Goal: Task Accomplishment & Management: Manage account settings

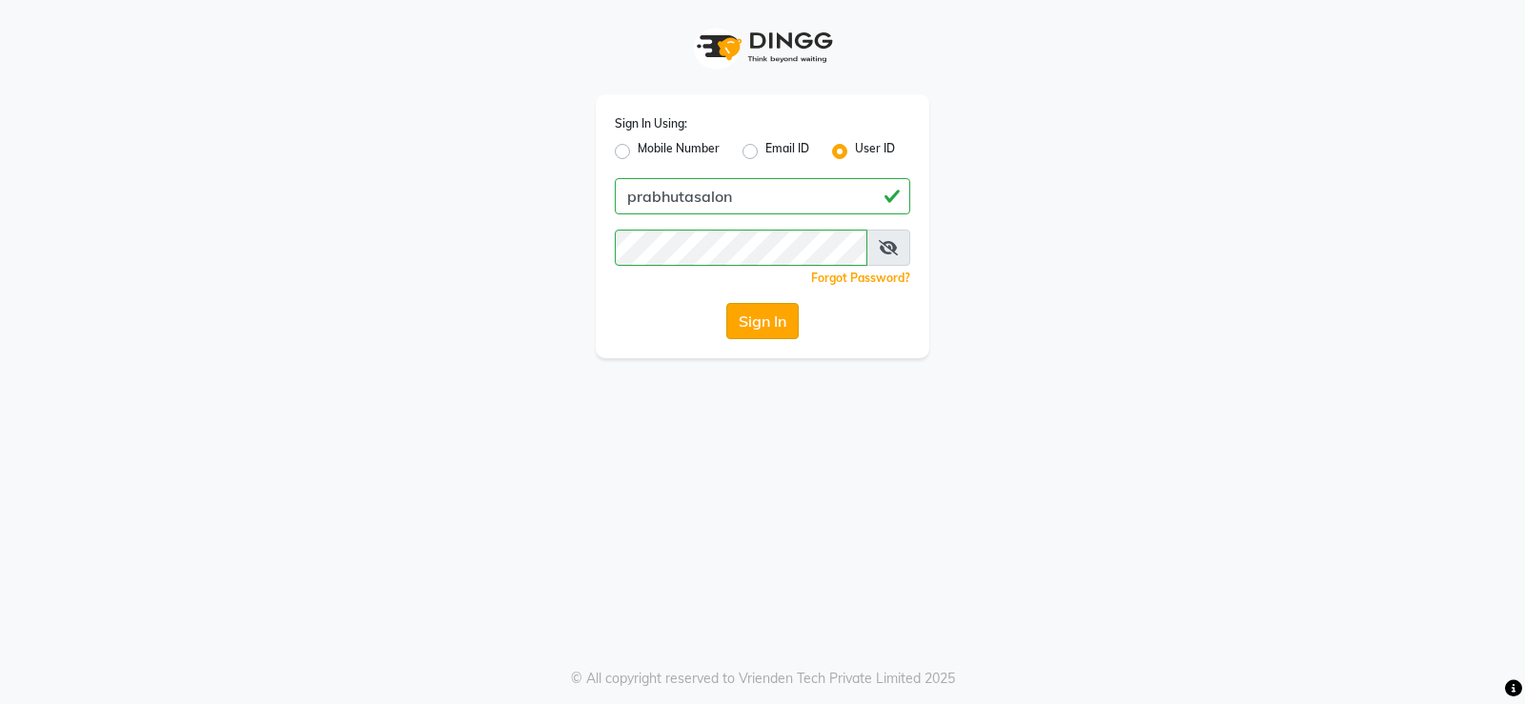
click at [780, 318] on button "Sign In" at bounding box center [762, 321] width 72 height 36
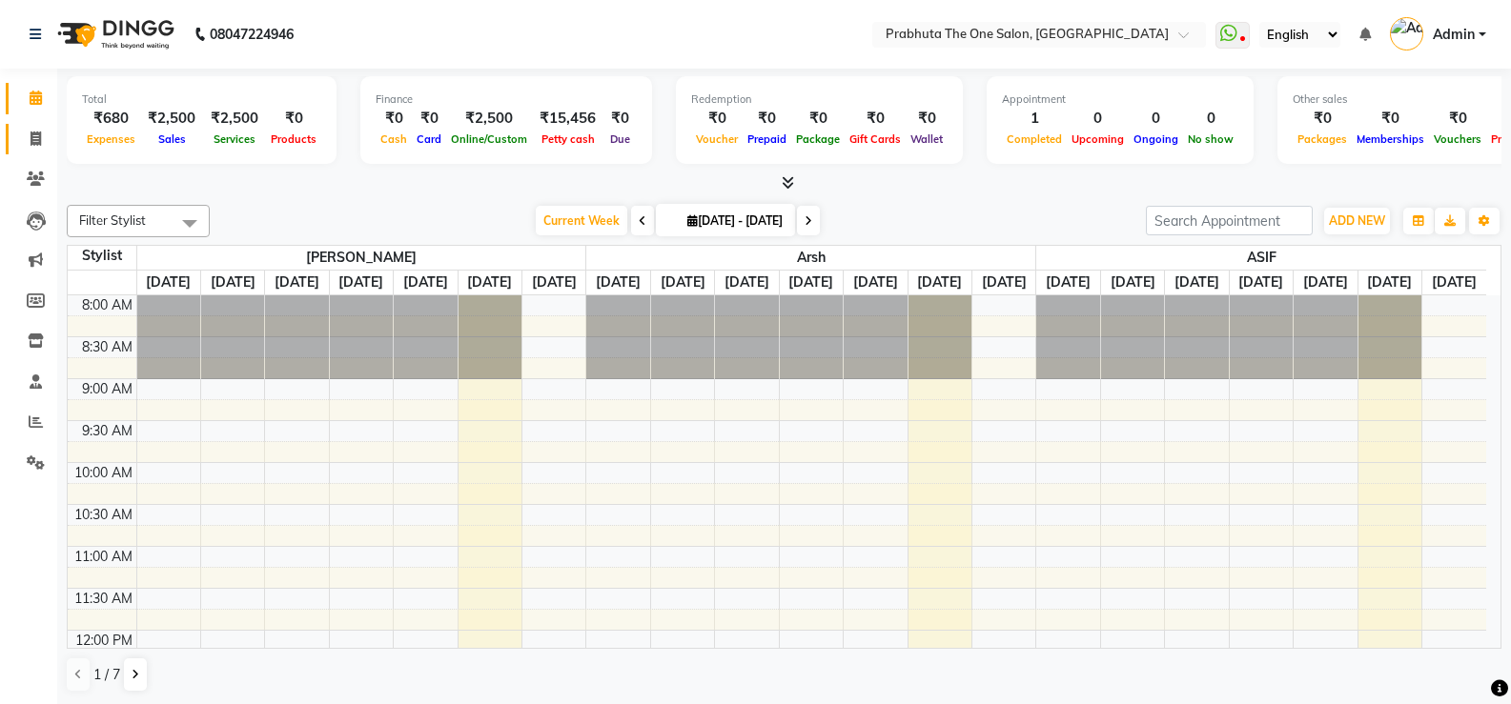
click at [17, 129] on link "Invoice" at bounding box center [29, 139] width 46 height 31
select select "5326"
select select "service"
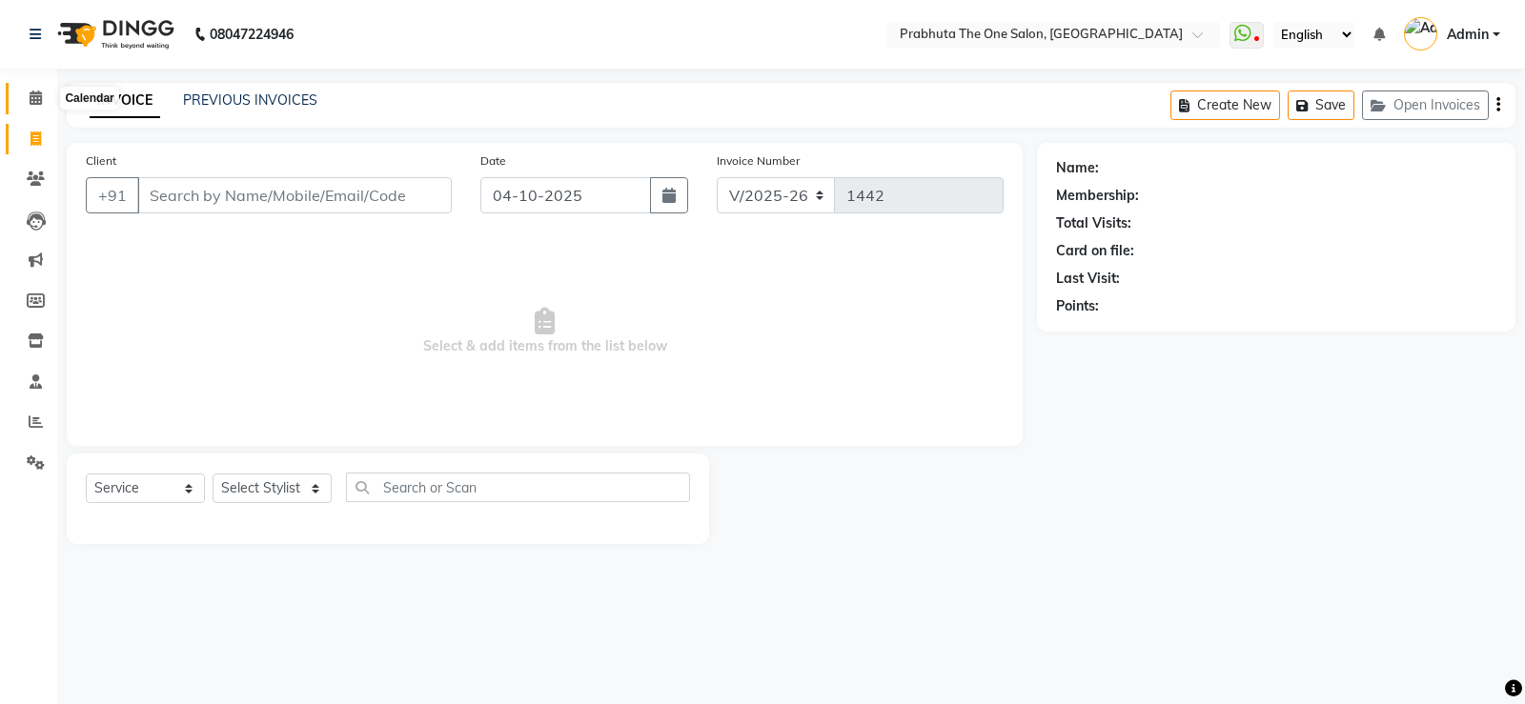
click at [28, 89] on span at bounding box center [35, 99] width 33 height 22
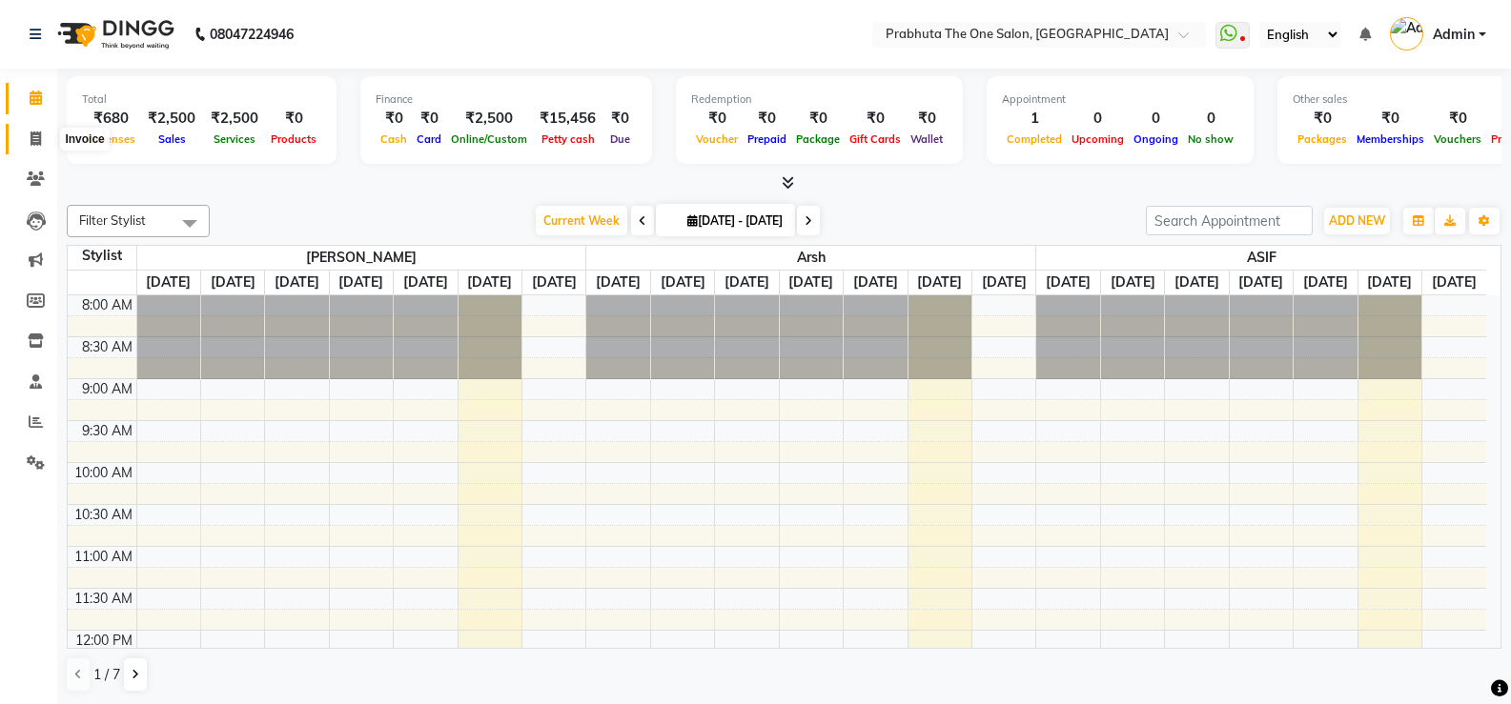
click at [39, 142] on icon at bounding box center [36, 139] width 10 height 14
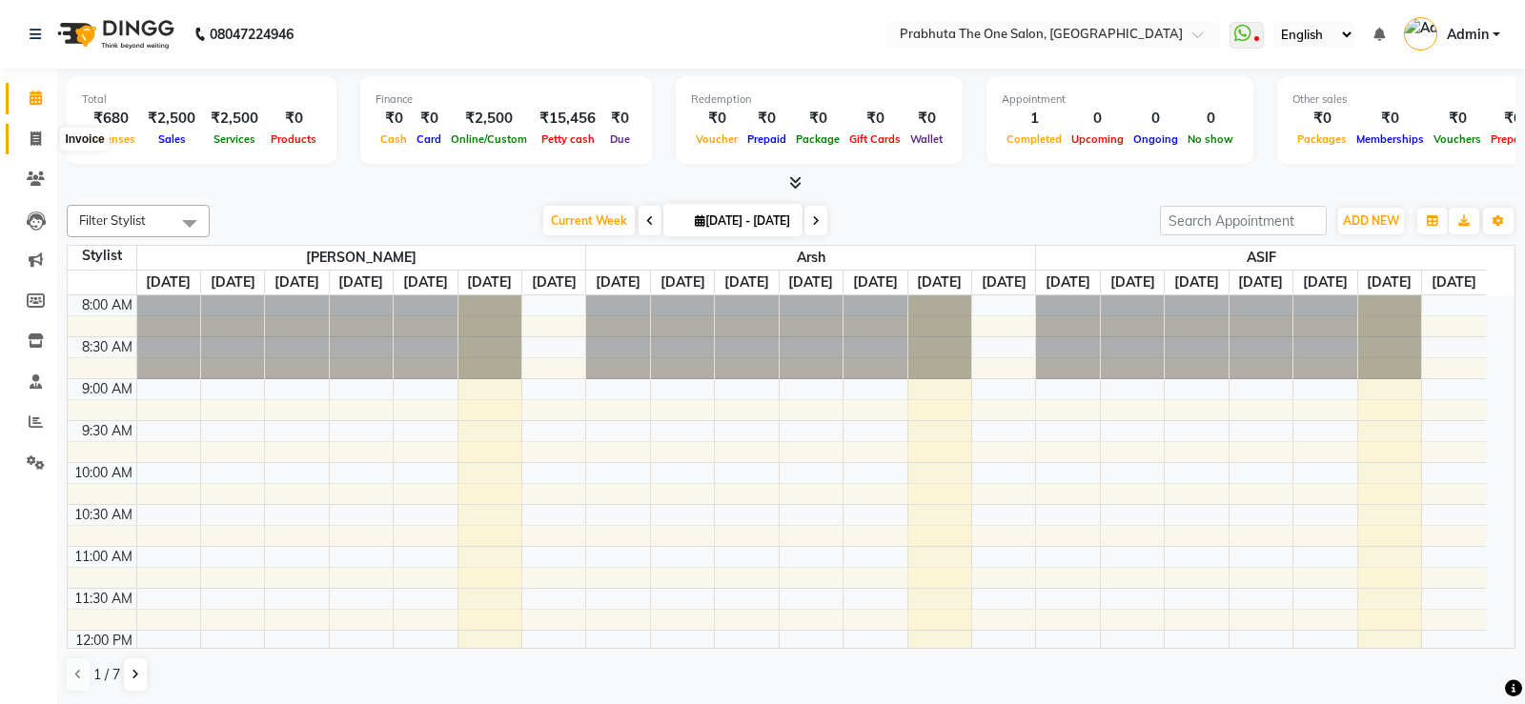
select select "5326"
select select "service"
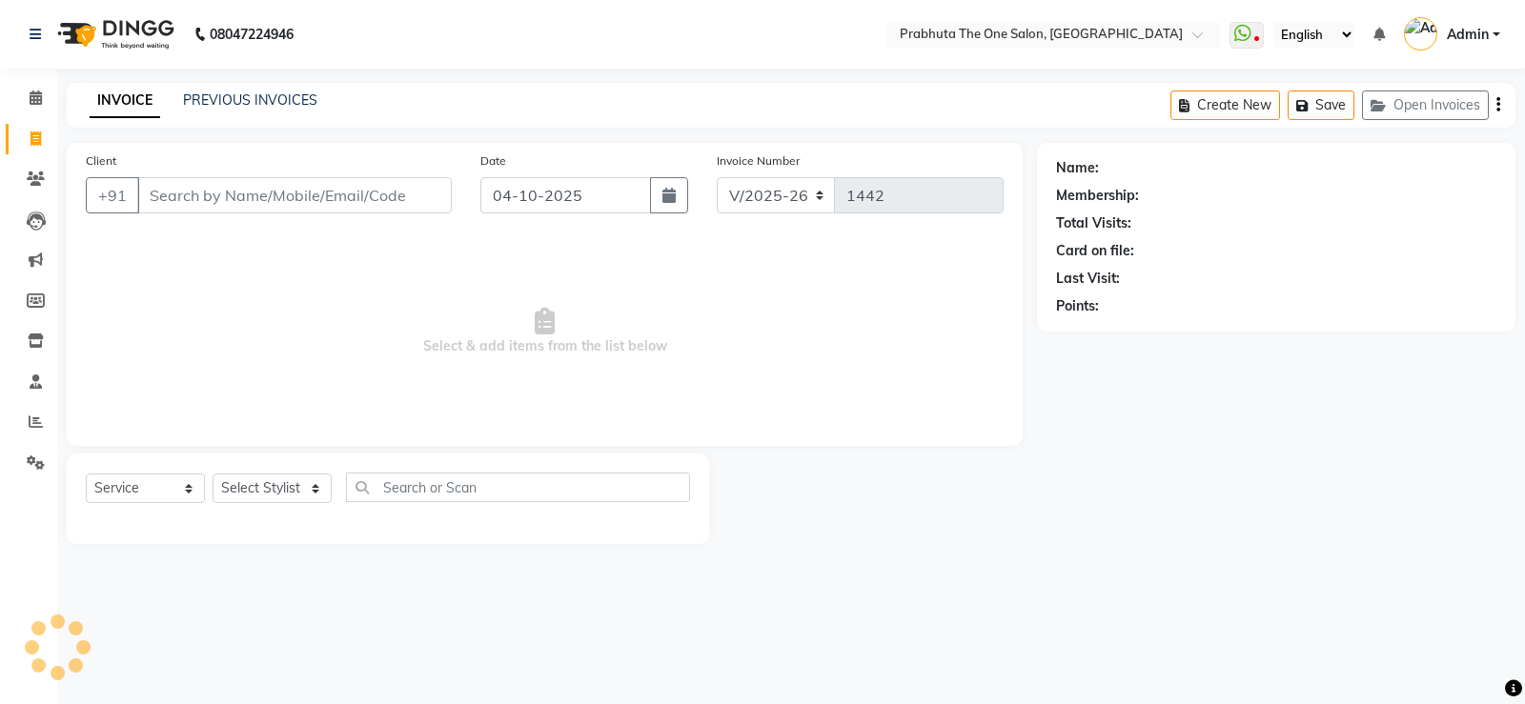
click at [237, 204] on input "Client" at bounding box center [294, 195] width 315 height 36
click at [311, 196] on input "Client" at bounding box center [294, 195] width 315 height 36
click at [303, 203] on input "Client" at bounding box center [294, 195] width 315 height 36
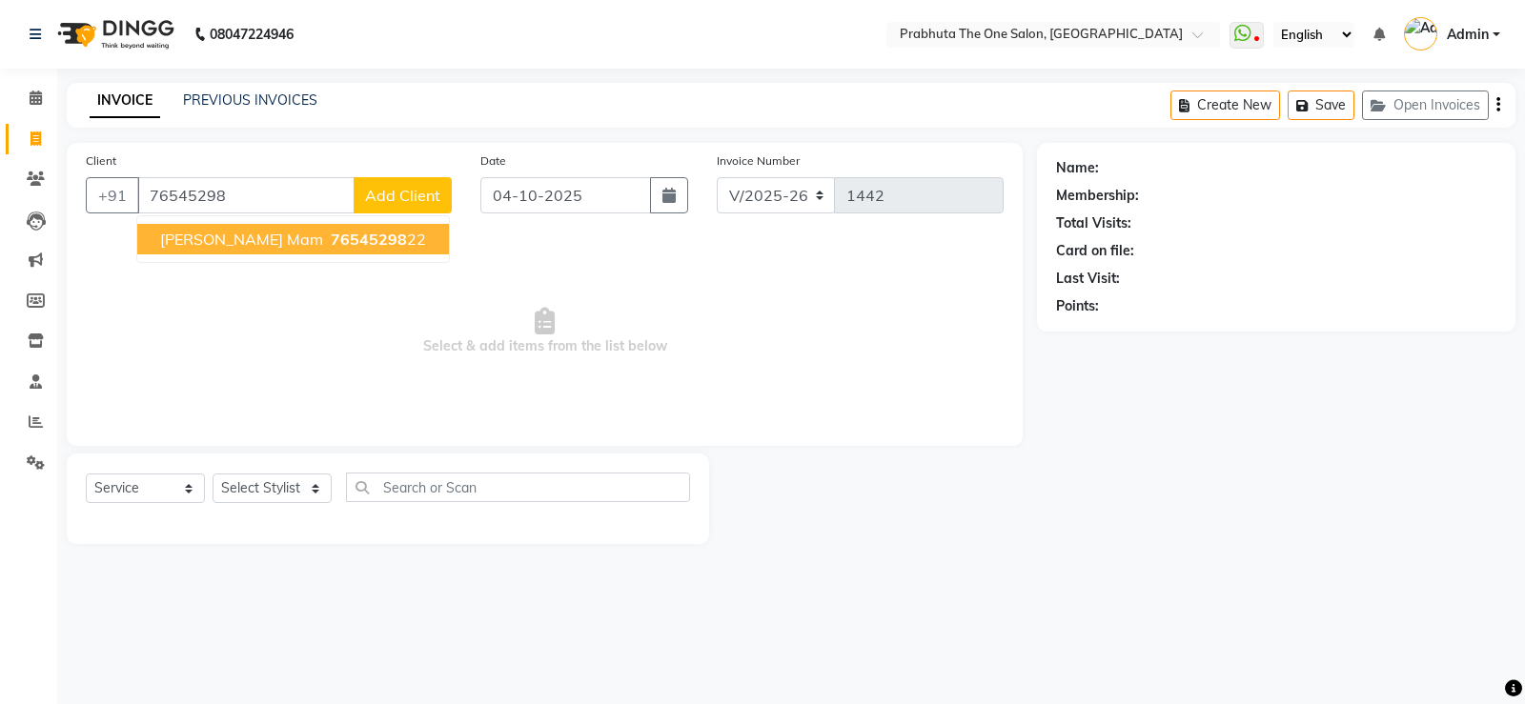
click at [331, 238] on span "76545298" at bounding box center [369, 239] width 76 height 19
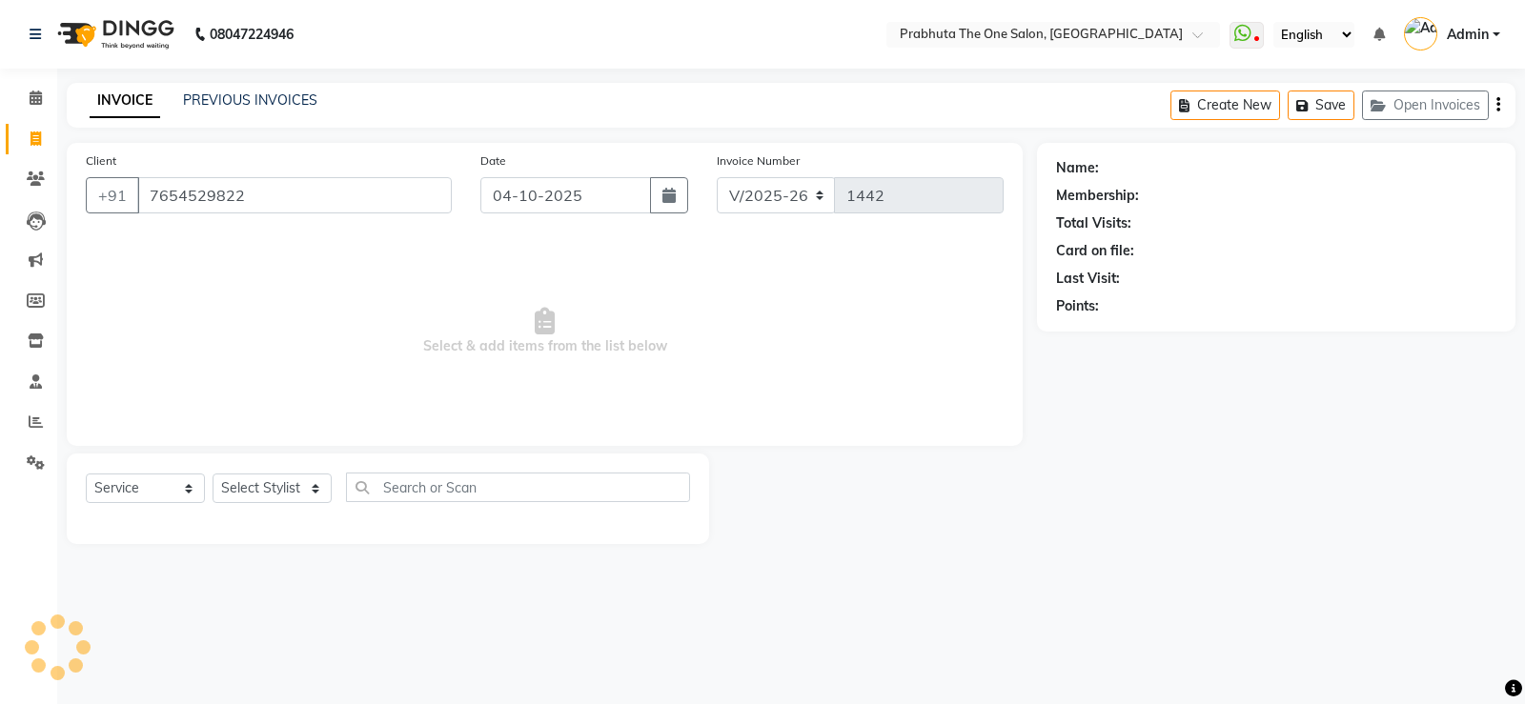
type input "7654529822"
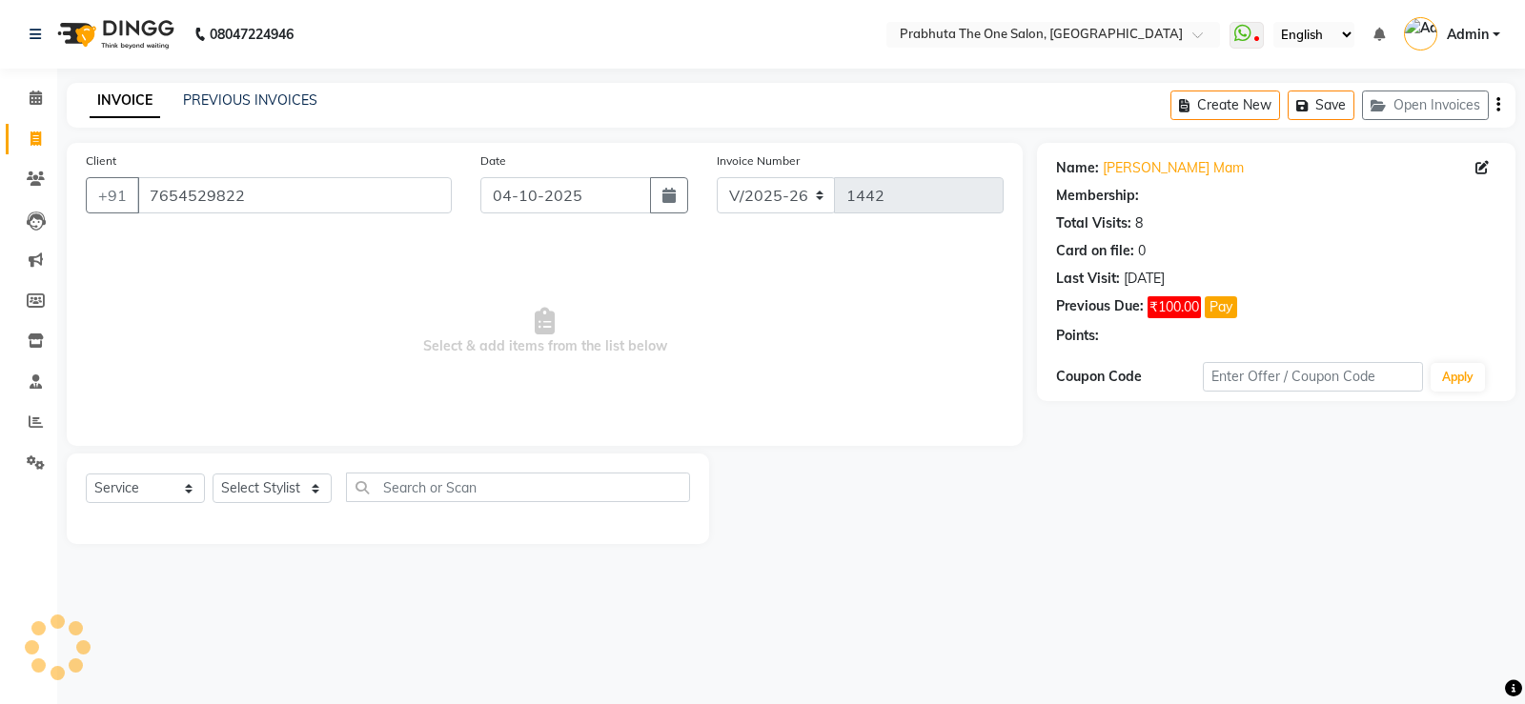
select select "1: Object"
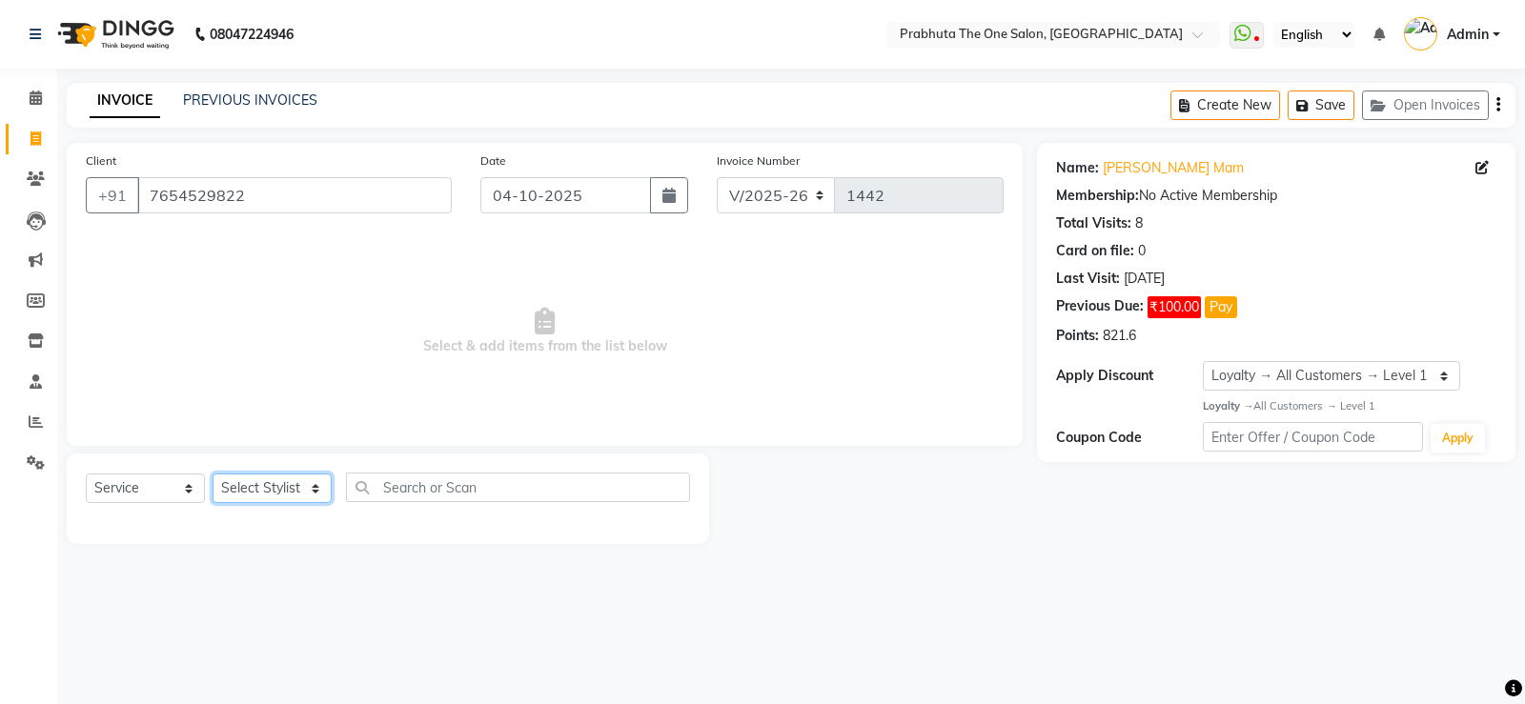
click at [240, 480] on select "Select Stylist [PERSON_NAME] [PERSON_NAME] ausween [PERSON_NAME] [PERSON_NAME] …" at bounding box center [272, 489] width 119 height 30
select select "60971"
click at [213, 474] on select "Select Stylist [PERSON_NAME] [PERSON_NAME] ausween [PERSON_NAME] [PERSON_NAME] …" at bounding box center [272, 489] width 119 height 30
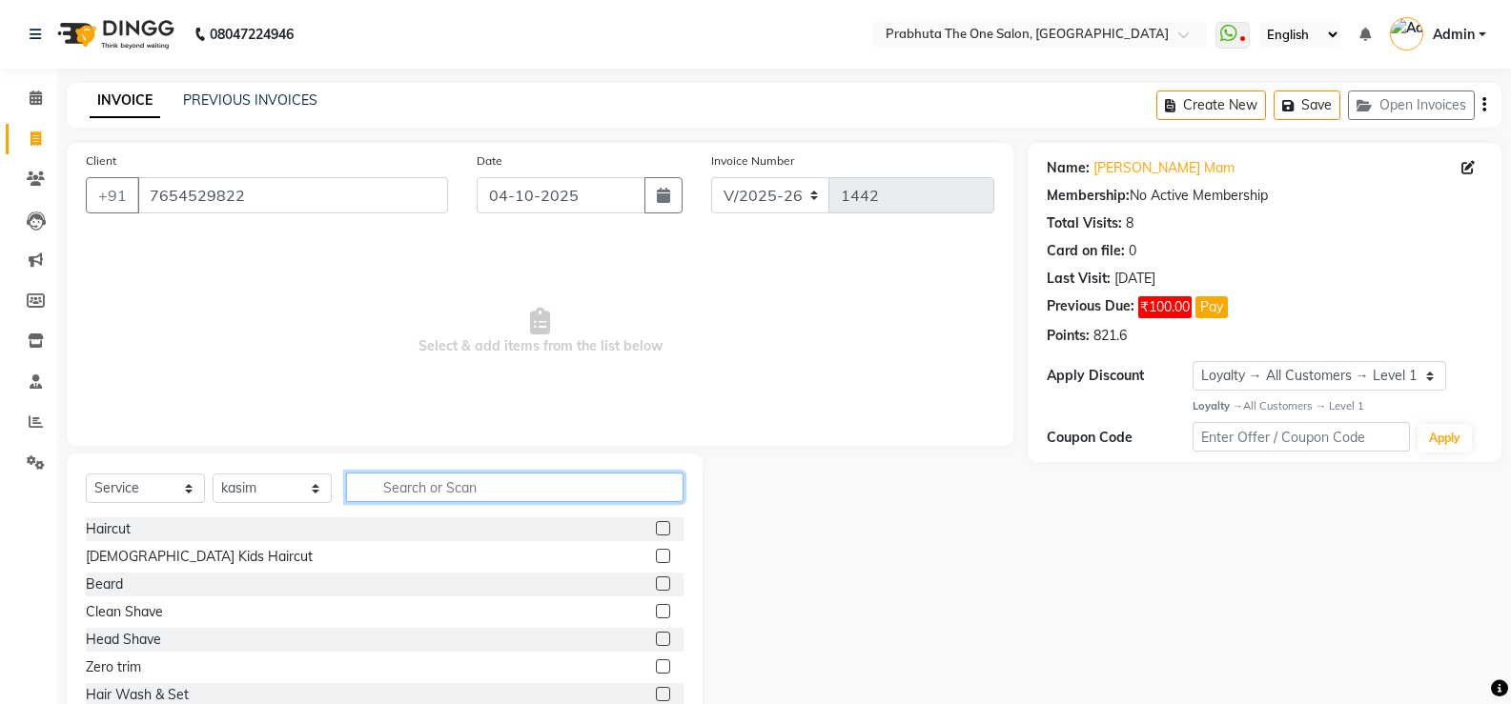
click at [552, 489] on input "text" at bounding box center [514, 488] width 337 height 30
click at [545, 480] on input "text" at bounding box center [514, 488] width 337 height 30
type input "hair spa"
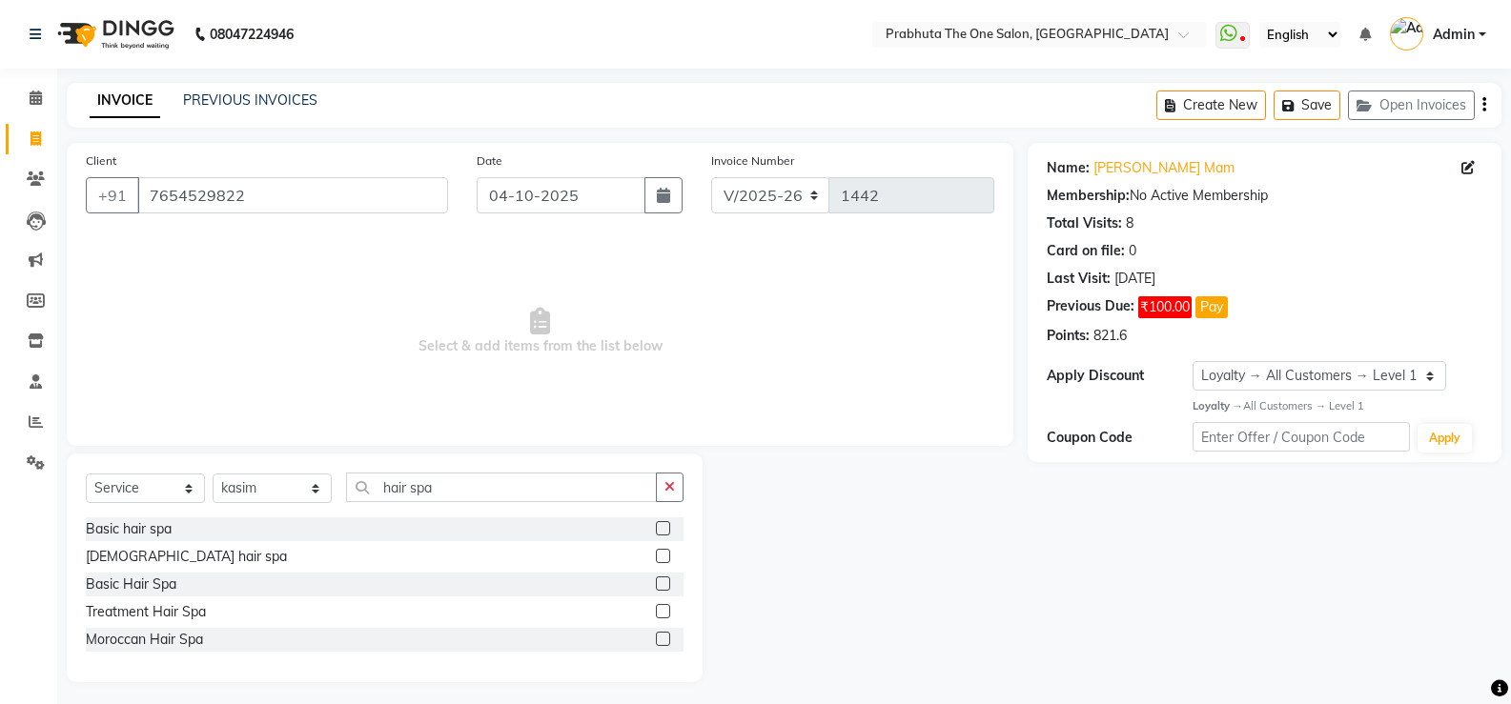
click at [669, 526] on label at bounding box center [663, 528] width 14 height 14
click at [668, 526] on input "checkbox" at bounding box center [662, 529] width 12 height 12
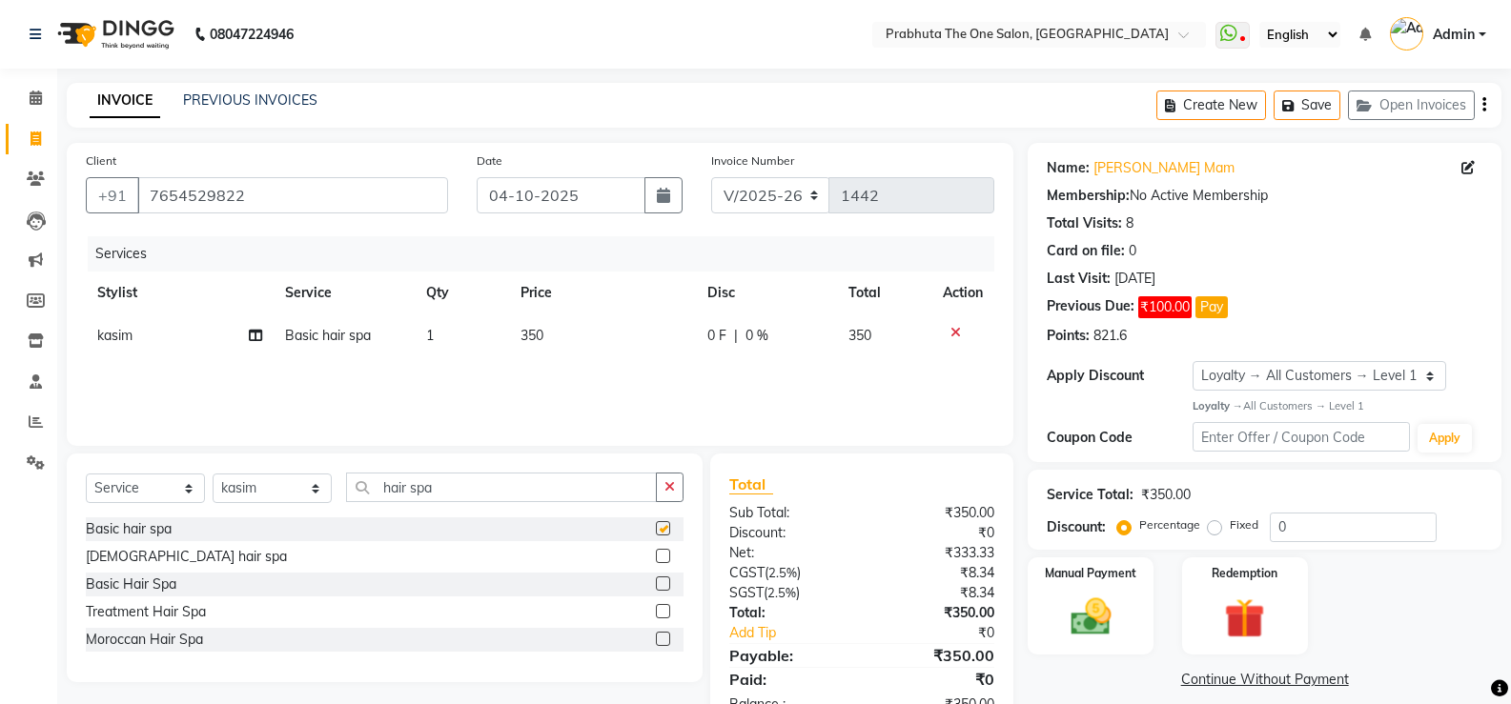
checkbox input "false"
click at [616, 359] on div "Services Stylist Service Qty Price Disc Total Action kasim Basic hair spa 1 350…" at bounding box center [540, 331] width 909 height 191
click at [621, 330] on td "350" at bounding box center [603, 336] width 188 height 43
select select "60971"
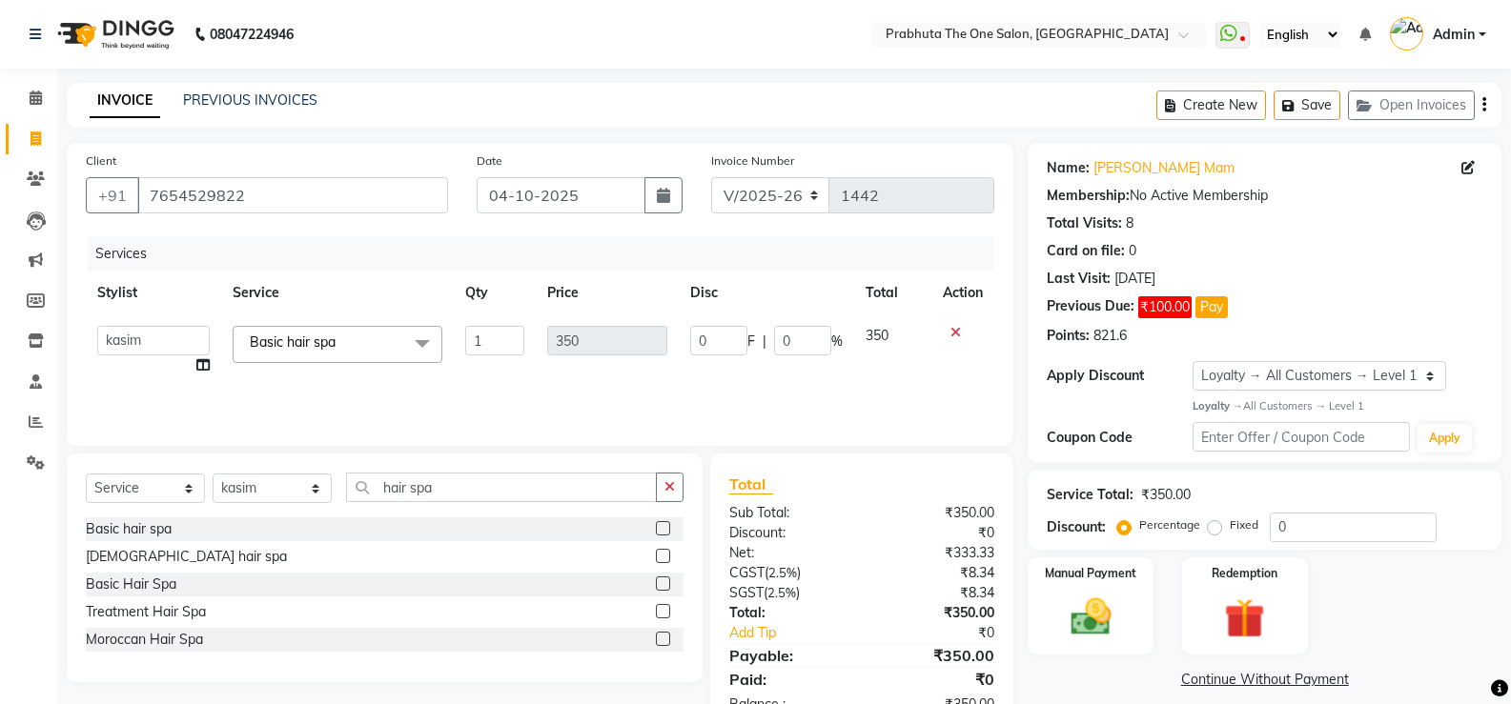
click at [958, 326] on icon at bounding box center [955, 332] width 10 height 13
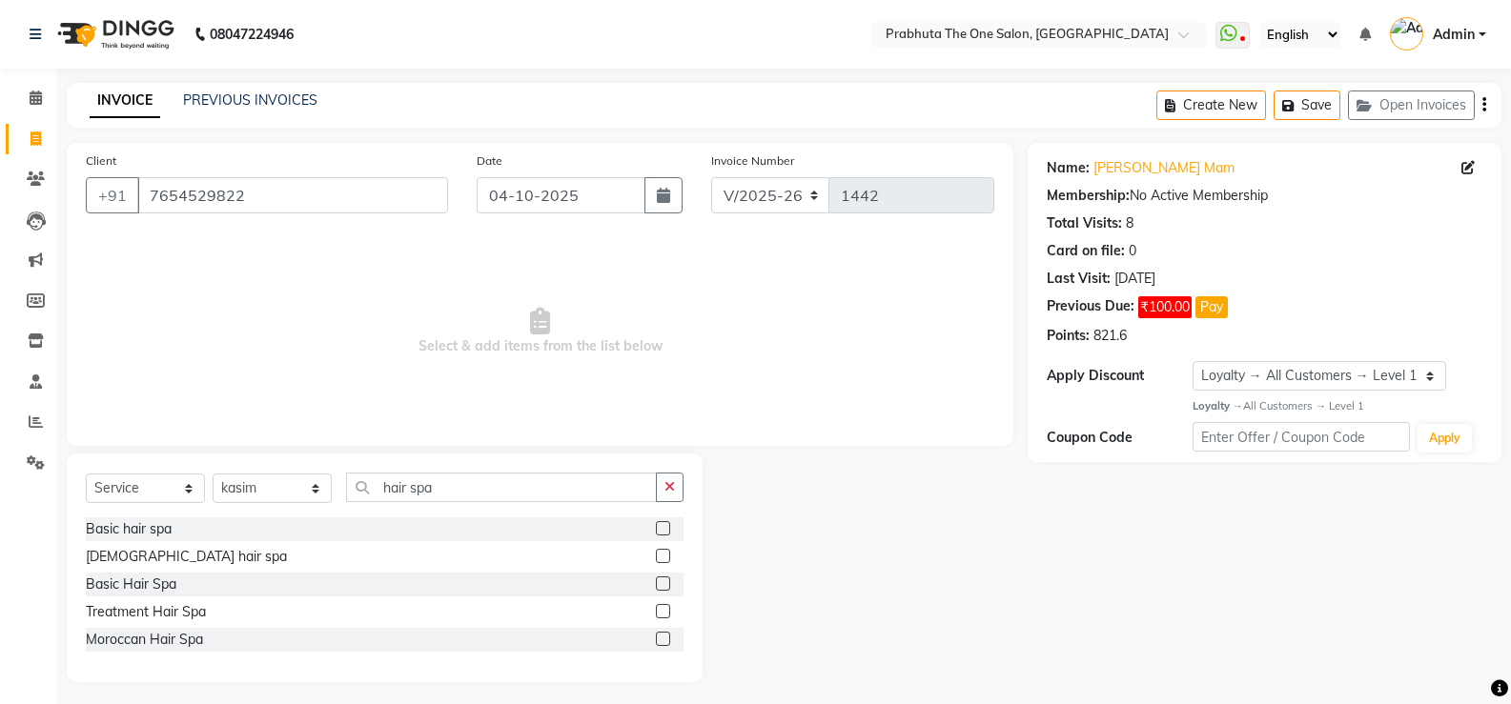
click at [659, 579] on label at bounding box center [663, 584] width 14 height 14
click at [659, 579] on input "checkbox" at bounding box center [662, 585] width 12 height 12
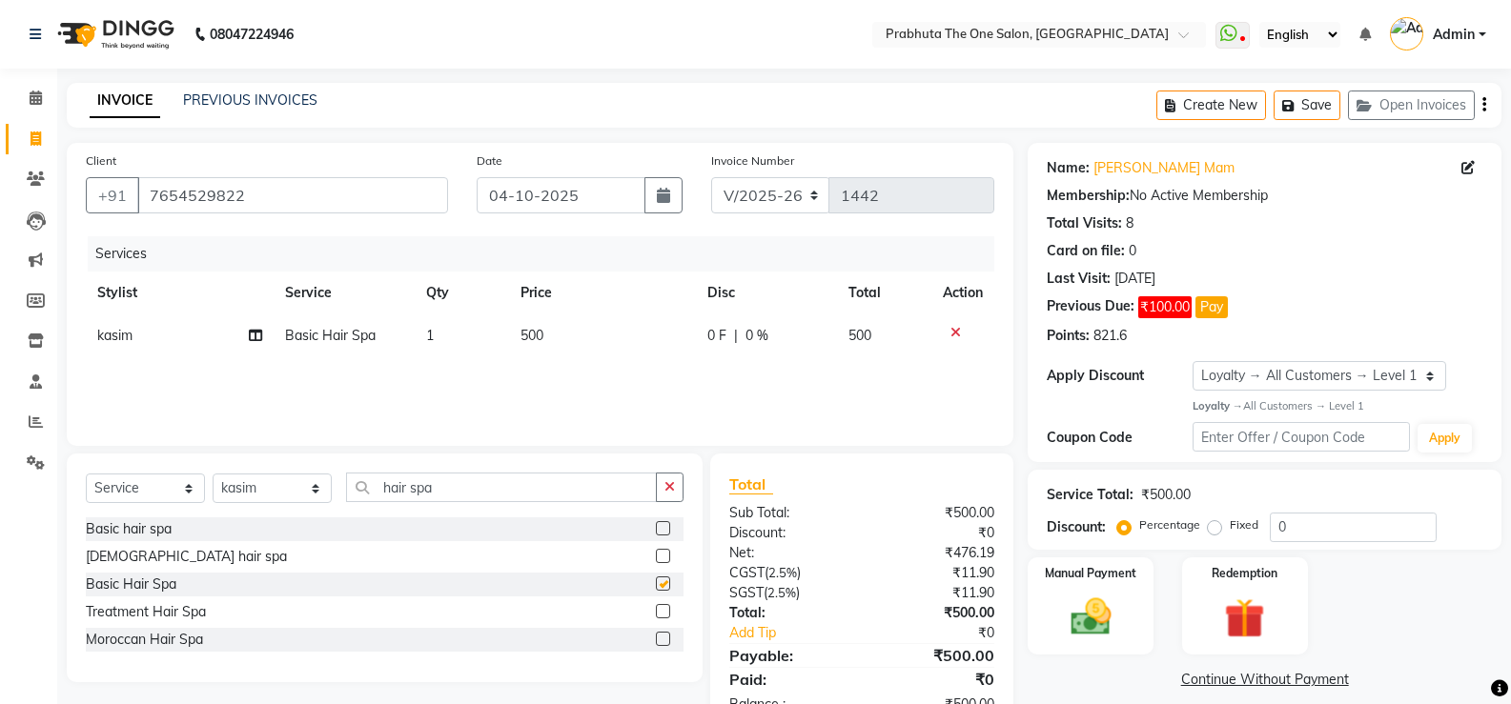
checkbox input "false"
click at [584, 333] on td "500" at bounding box center [603, 336] width 188 height 43
select select "60971"
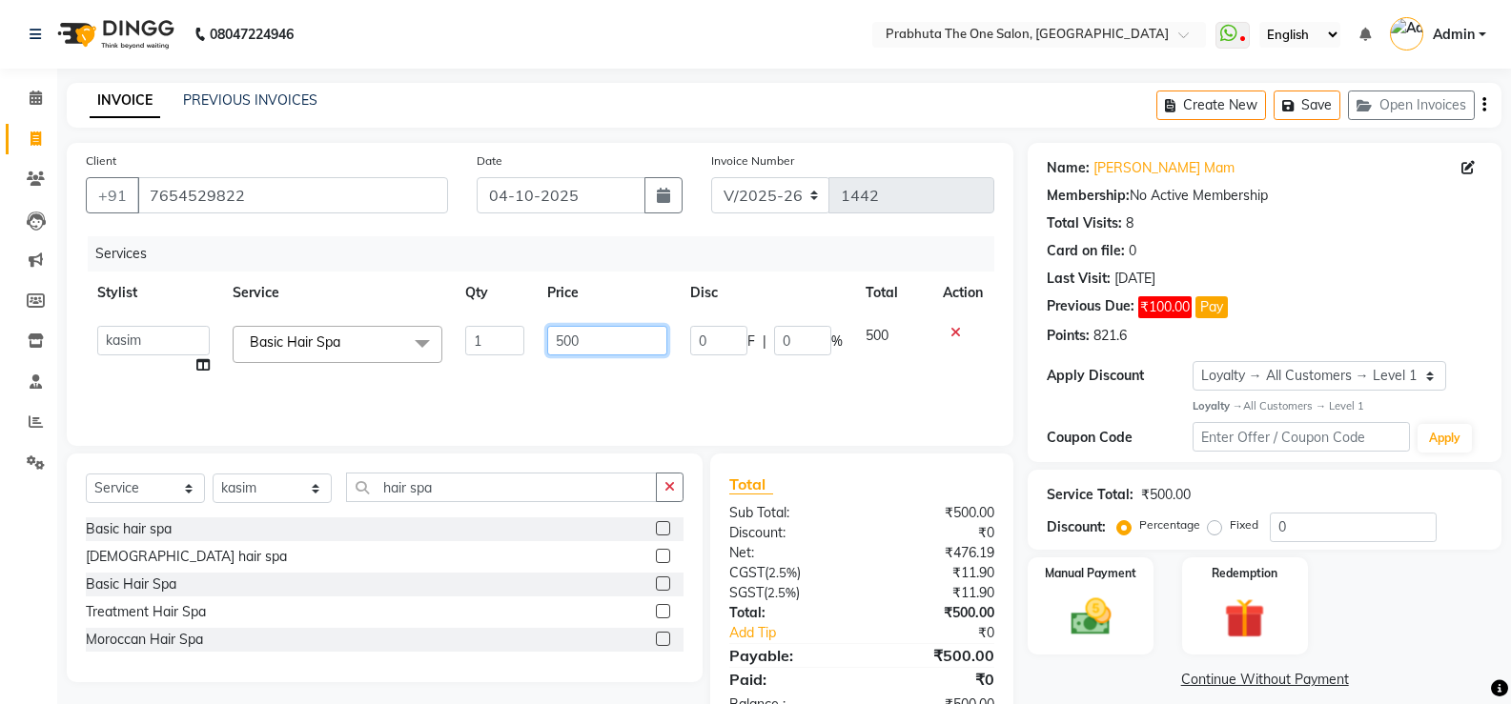
click at [591, 337] on input "500" at bounding box center [606, 341] width 119 height 30
type input "5"
type input "1500"
click at [626, 385] on div "Services Stylist Service Qty Price Disc Total Action [PERSON_NAME] [PERSON_NAME…" at bounding box center [540, 331] width 909 height 191
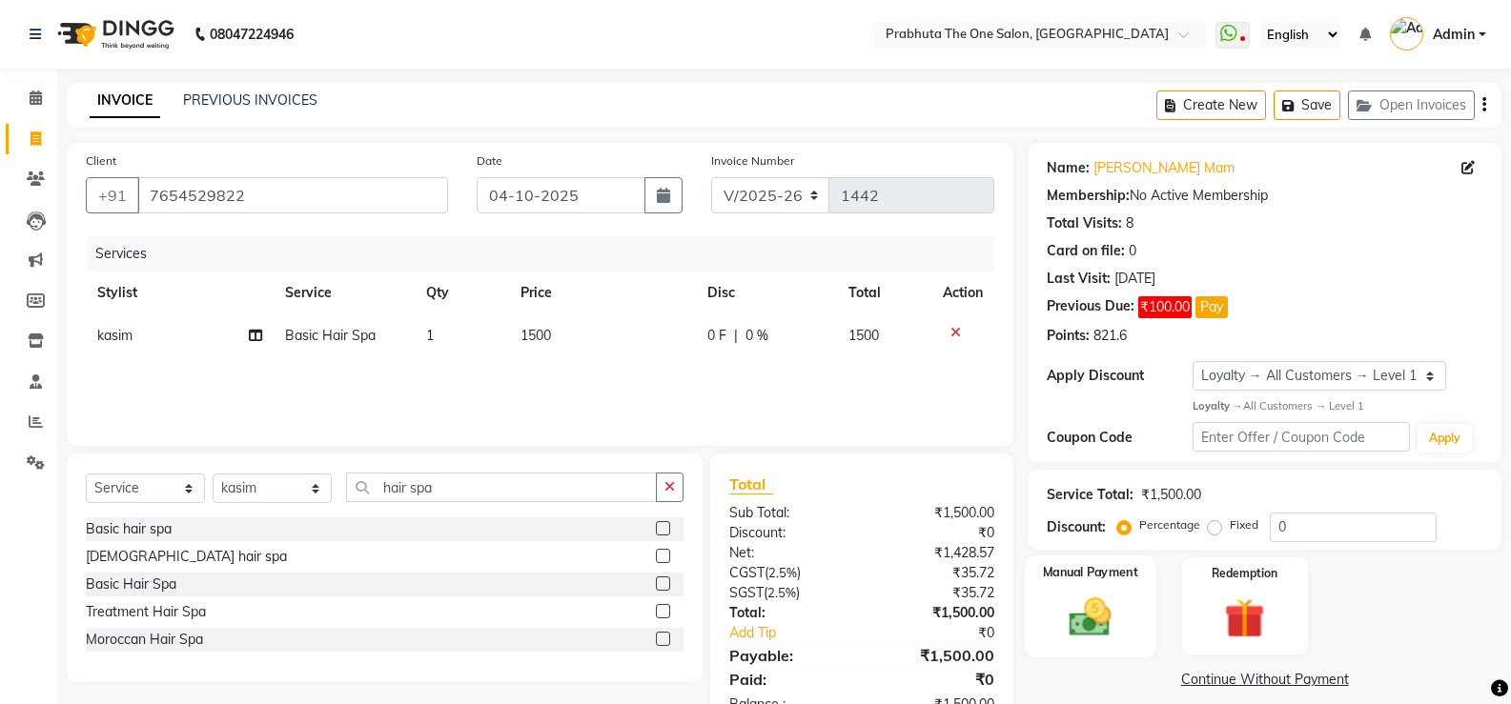
click at [1100, 602] on img at bounding box center [1090, 617] width 68 height 49
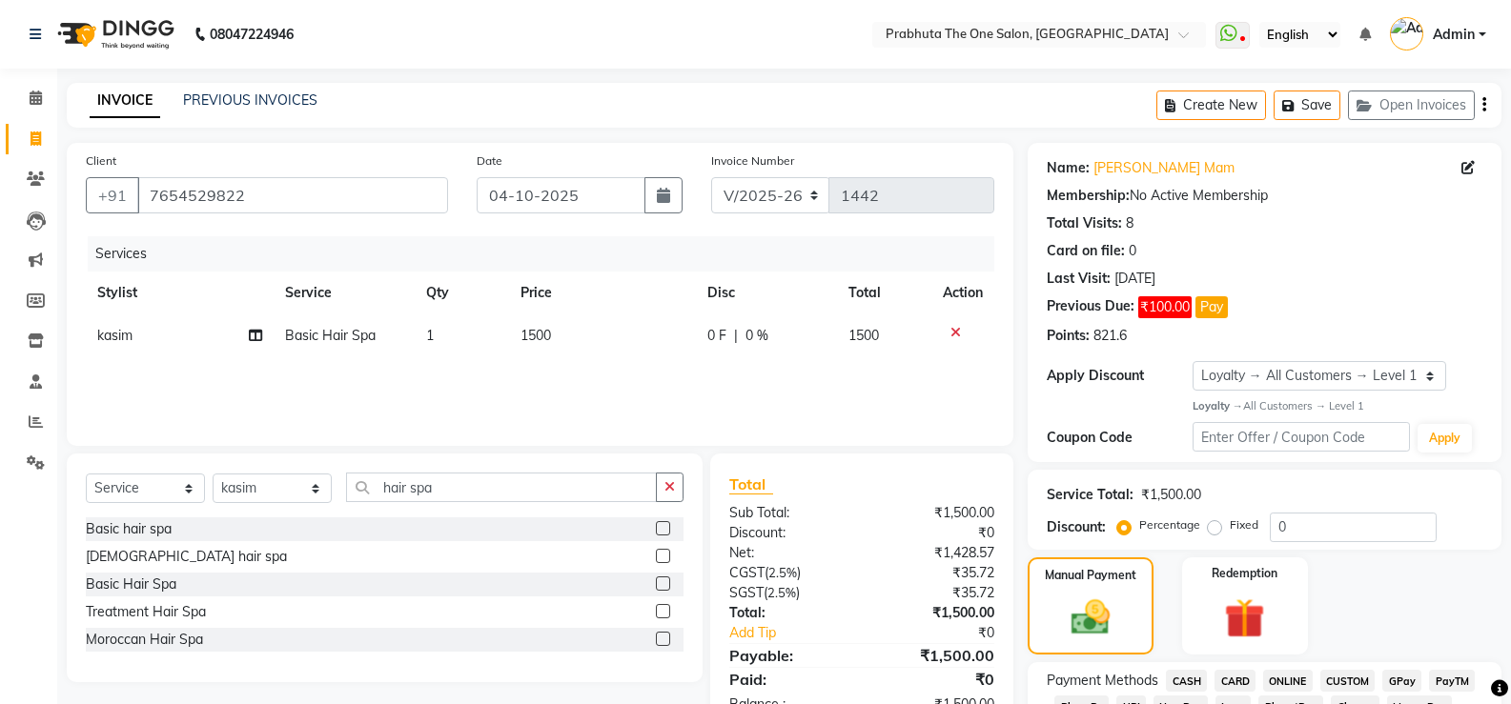
click at [1412, 679] on span "GPay" at bounding box center [1401, 681] width 39 height 22
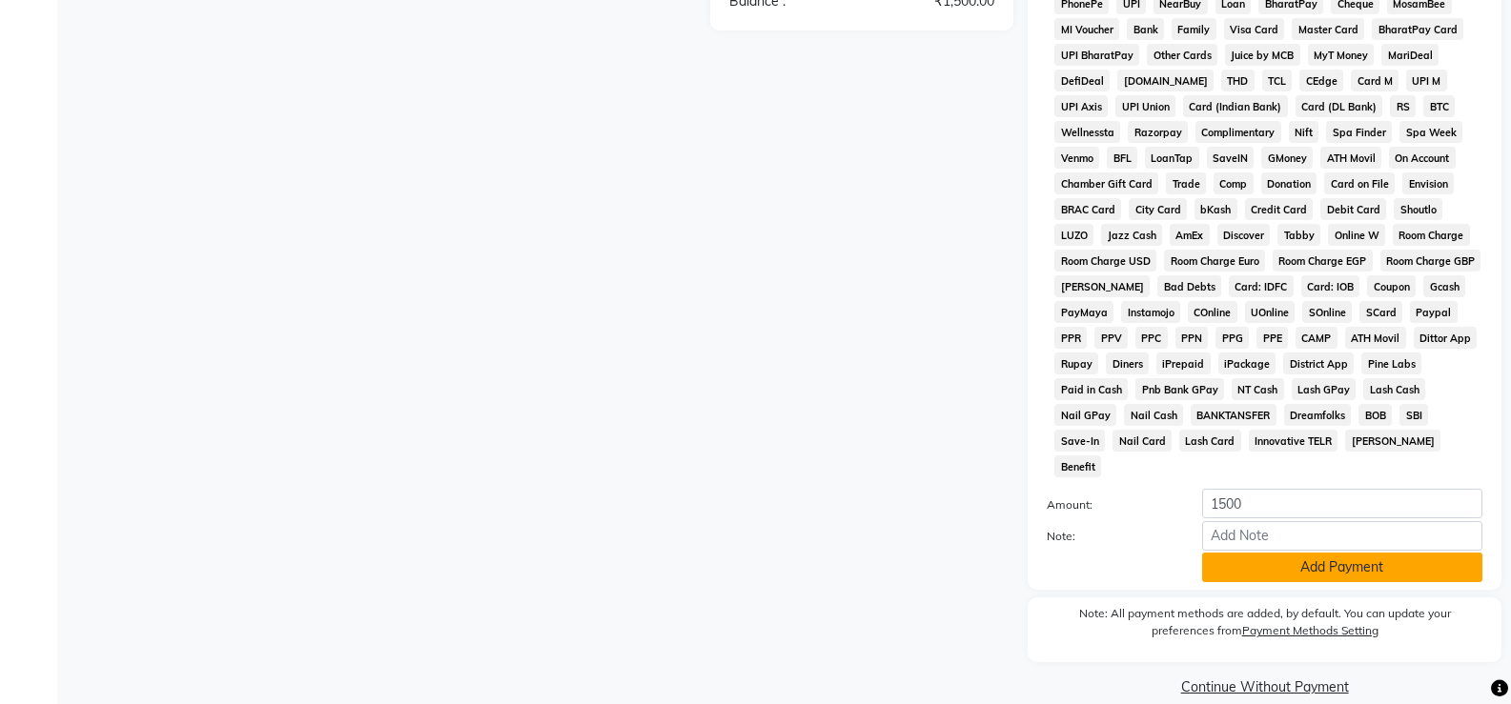
click at [1400, 553] on button "Add Payment" at bounding box center [1342, 568] width 280 height 30
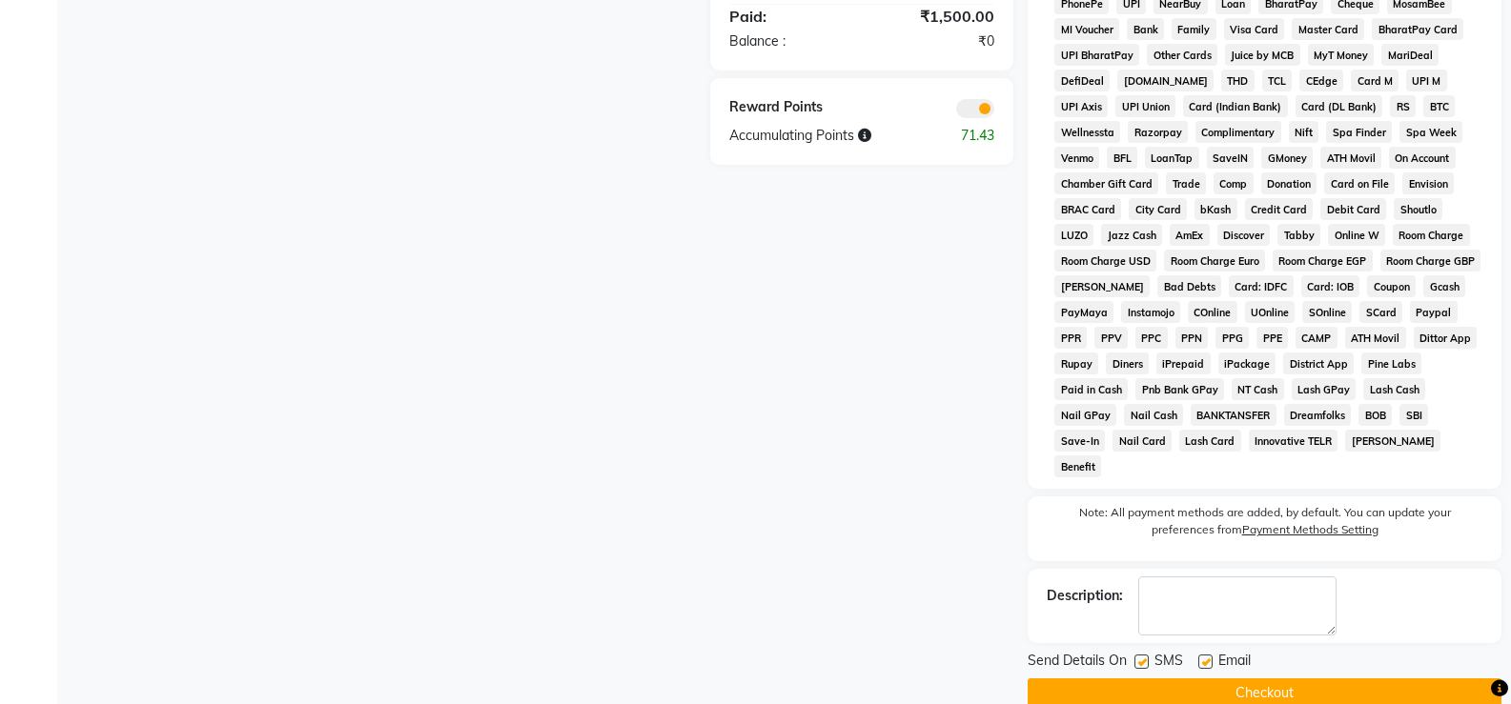
click at [1378, 679] on button "Checkout" at bounding box center [1265, 694] width 474 height 30
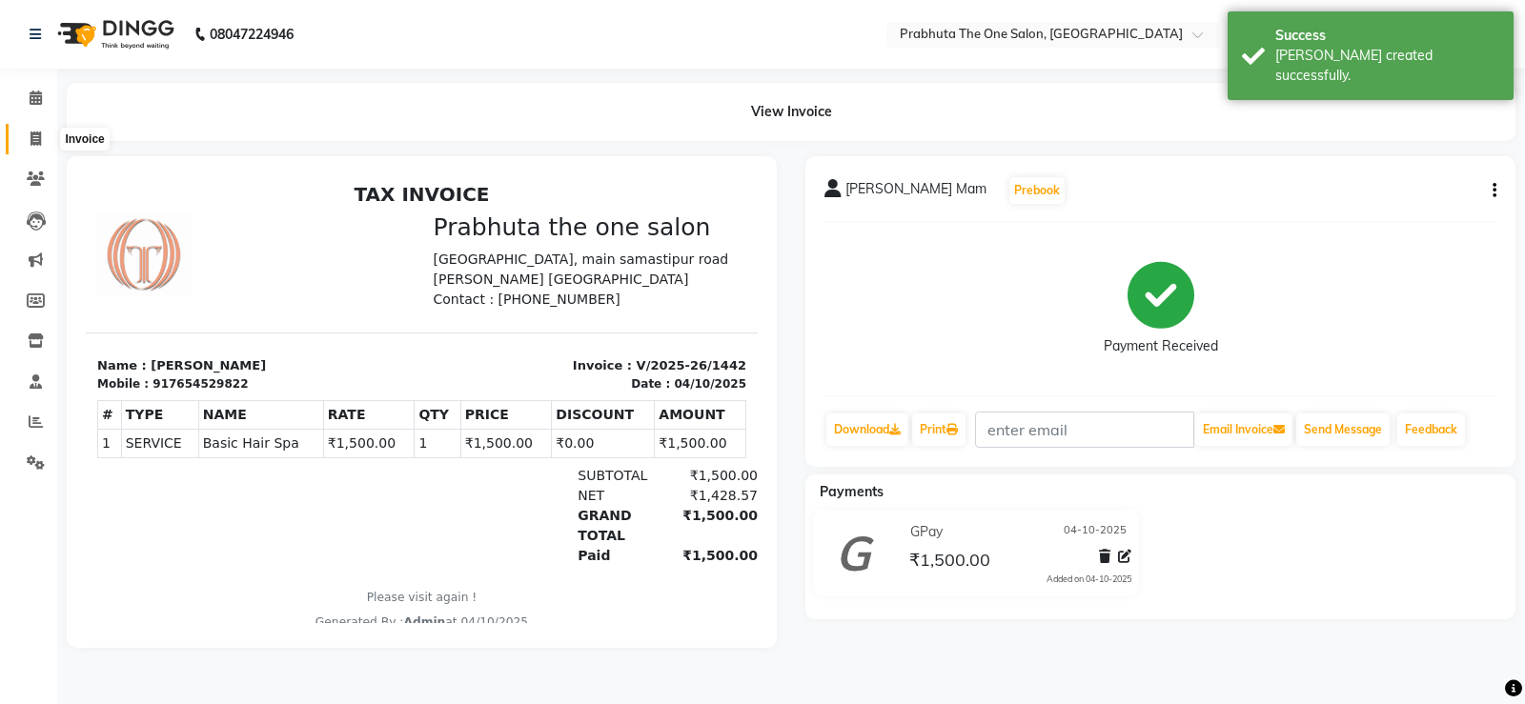
click at [37, 130] on span at bounding box center [35, 140] width 33 height 22
select select "5326"
select select "service"
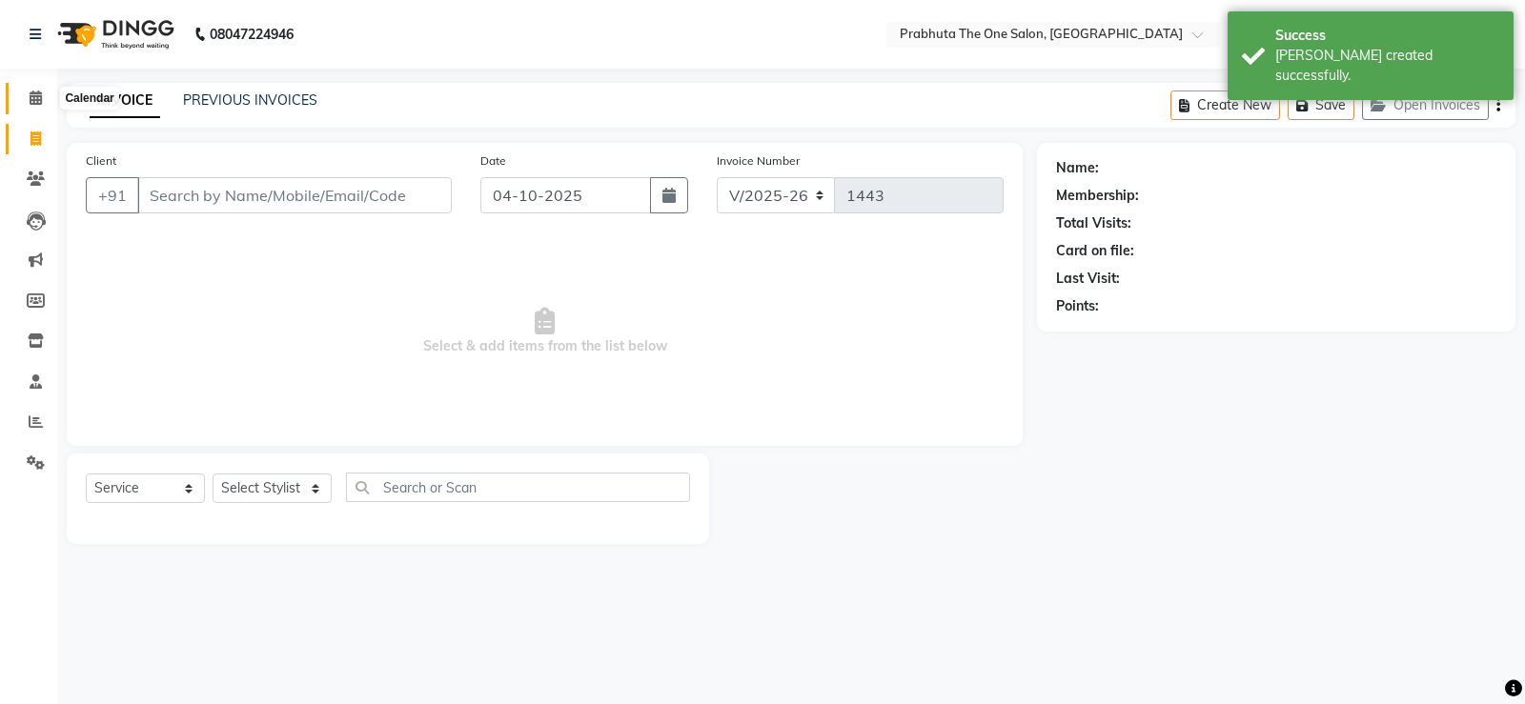
click at [47, 98] on span at bounding box center [35, 99] width 33 height 22
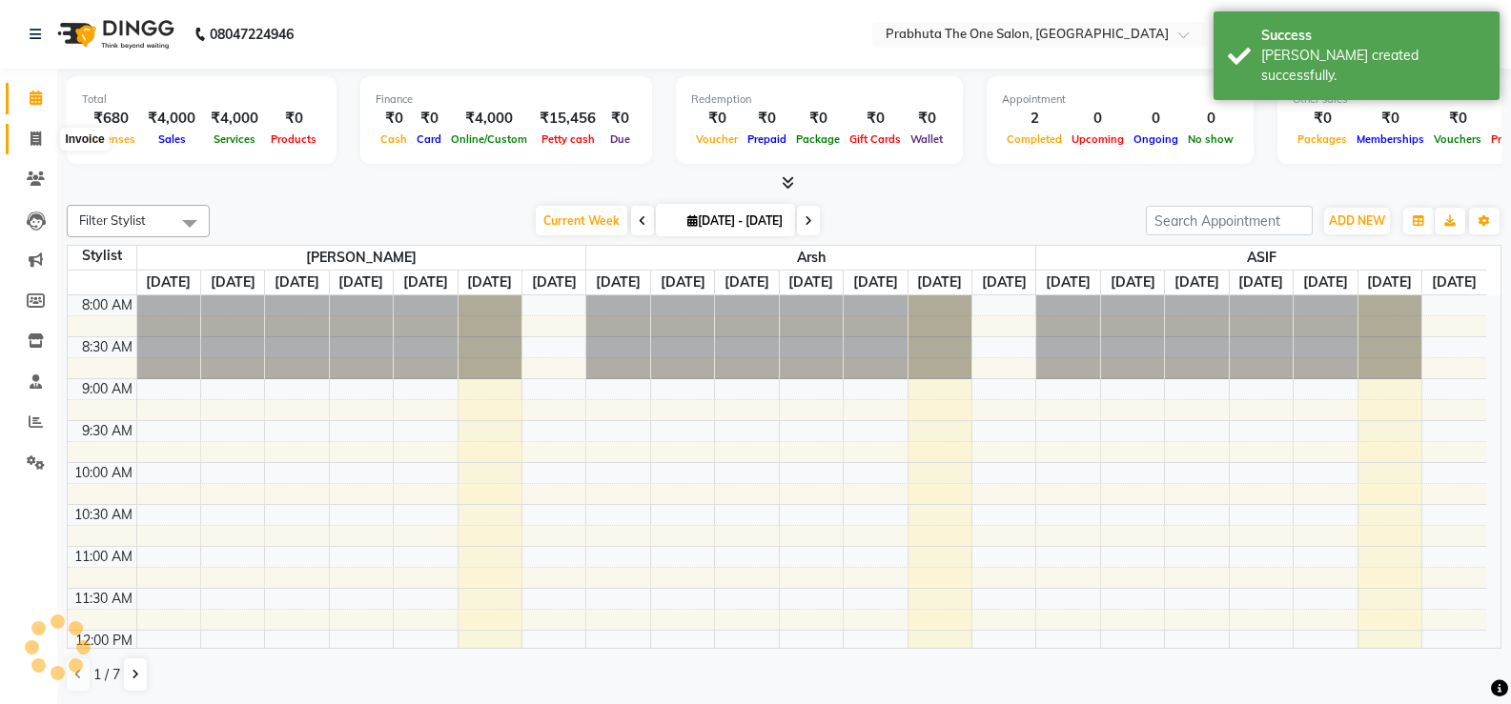
click at [42, 142] on span at bounding box center [35, 140] width 33 height 22
select select "service"
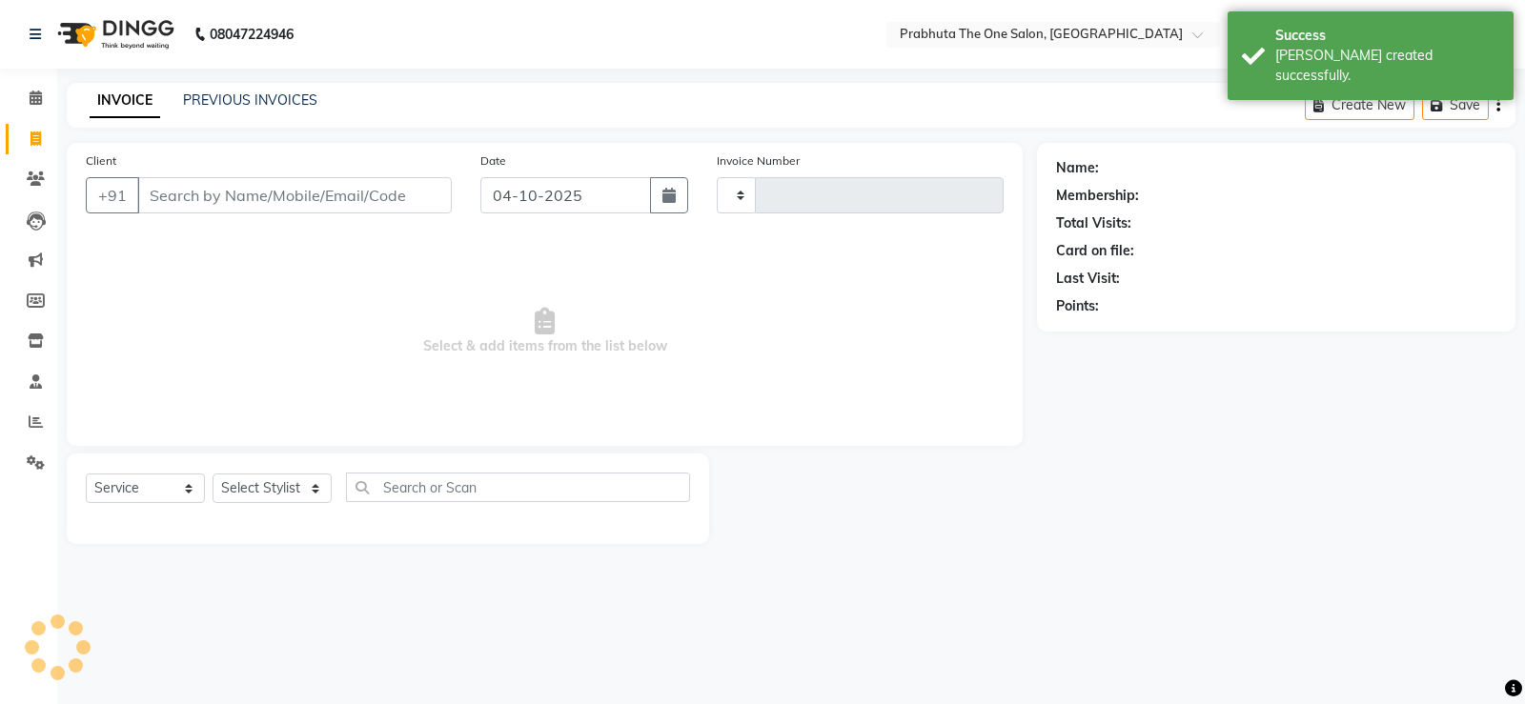
type input "1443"
select select "5326"
click at [51, 106] on span at bounding box center [35, 99] width 33 height 22
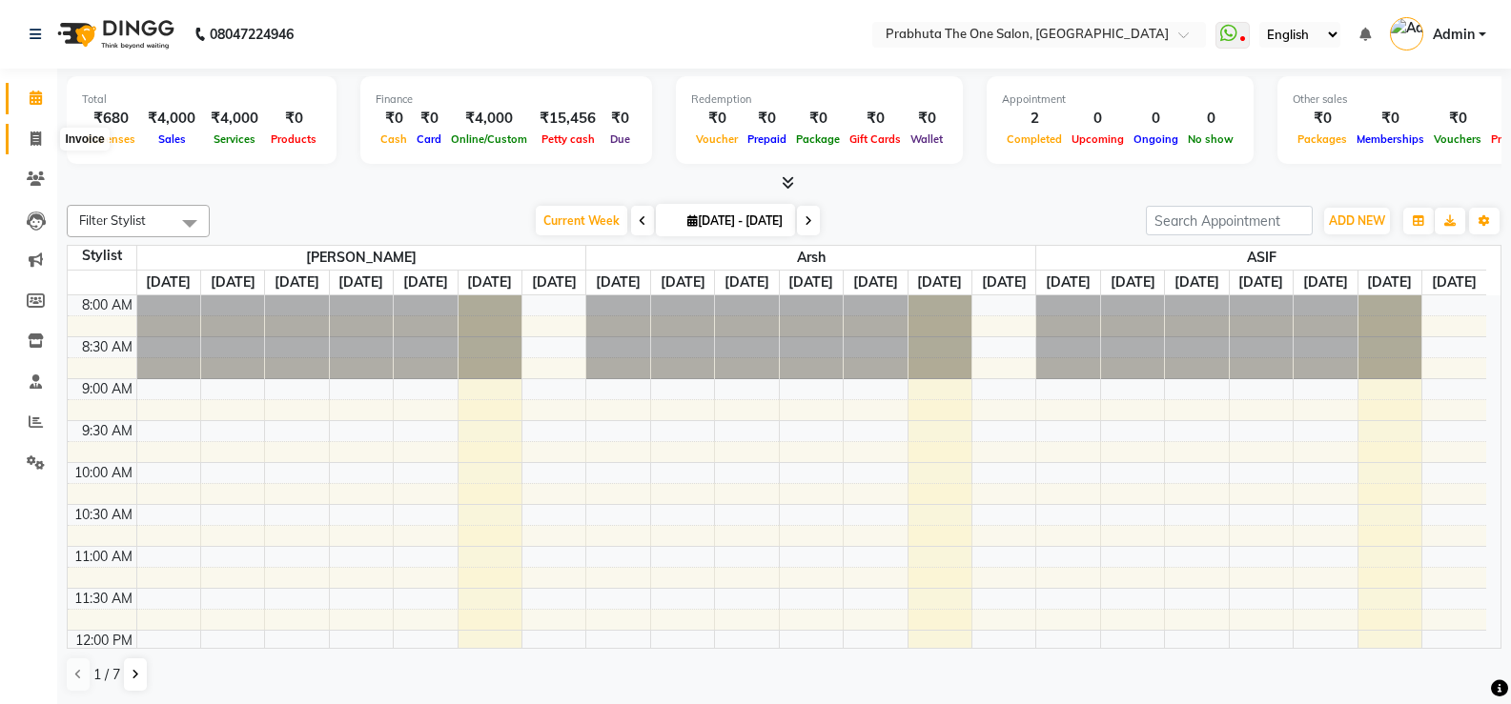
click at [35, 140] on icon at bounding box center [36, 139] width 10 height 14
select select "service"
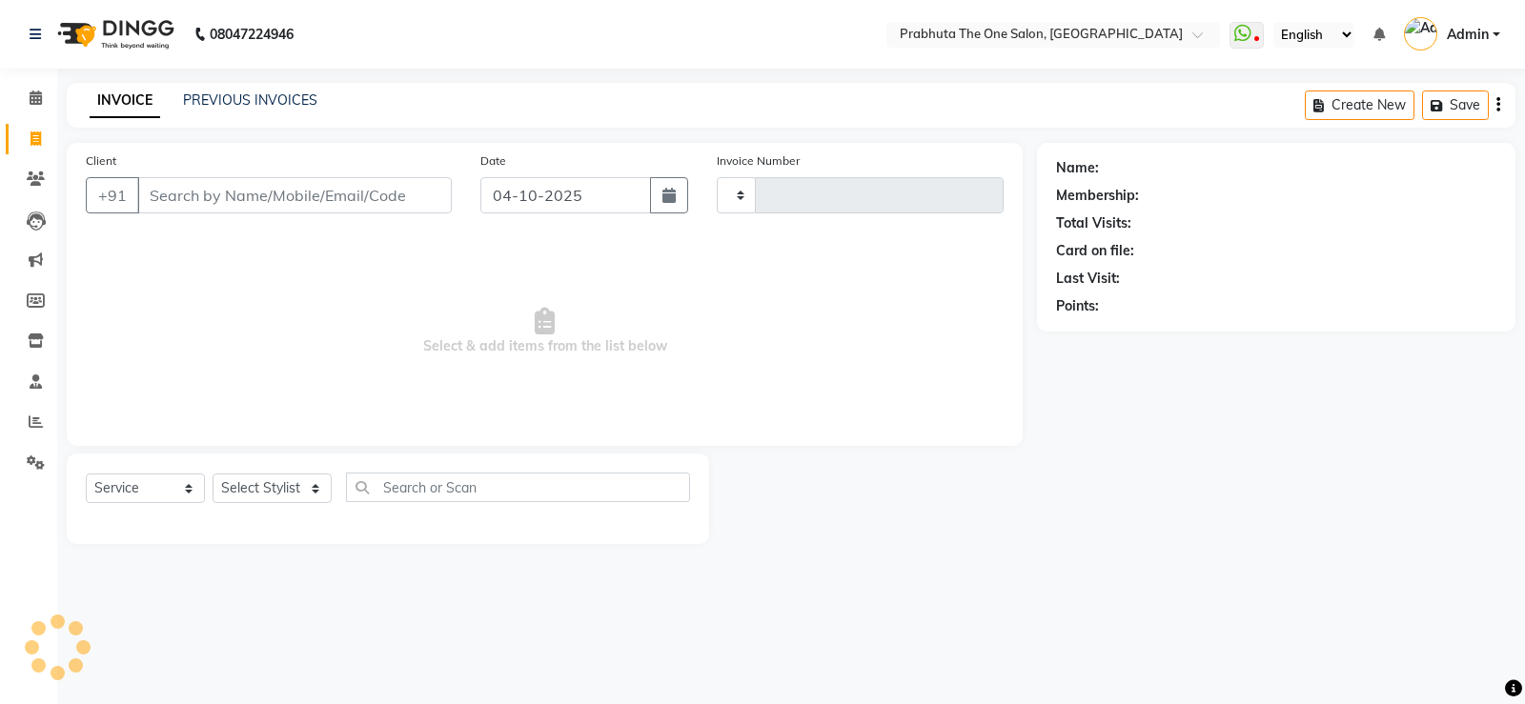
type input "1443"
select select "5326"
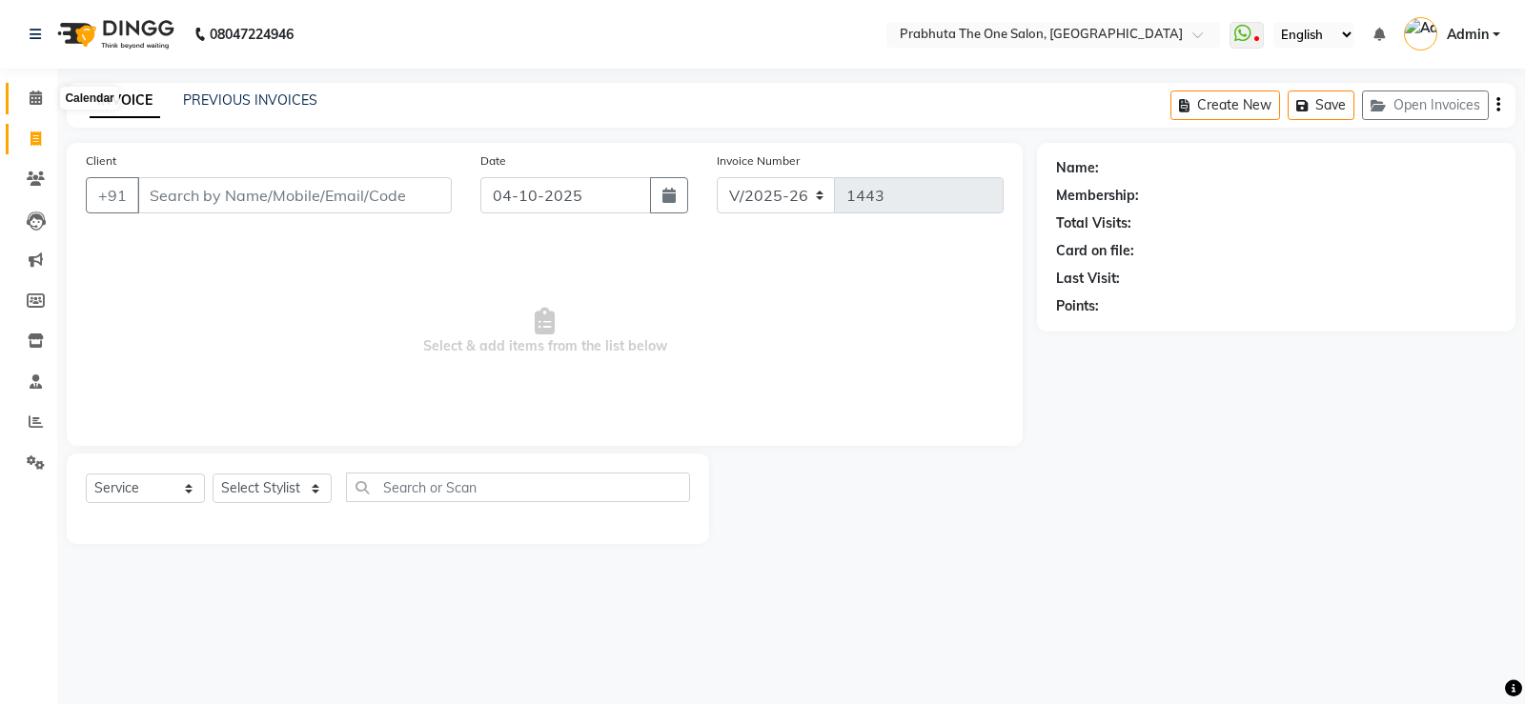
click at [49, 96] on span at bounding box center [35, 99] width 33 height 22
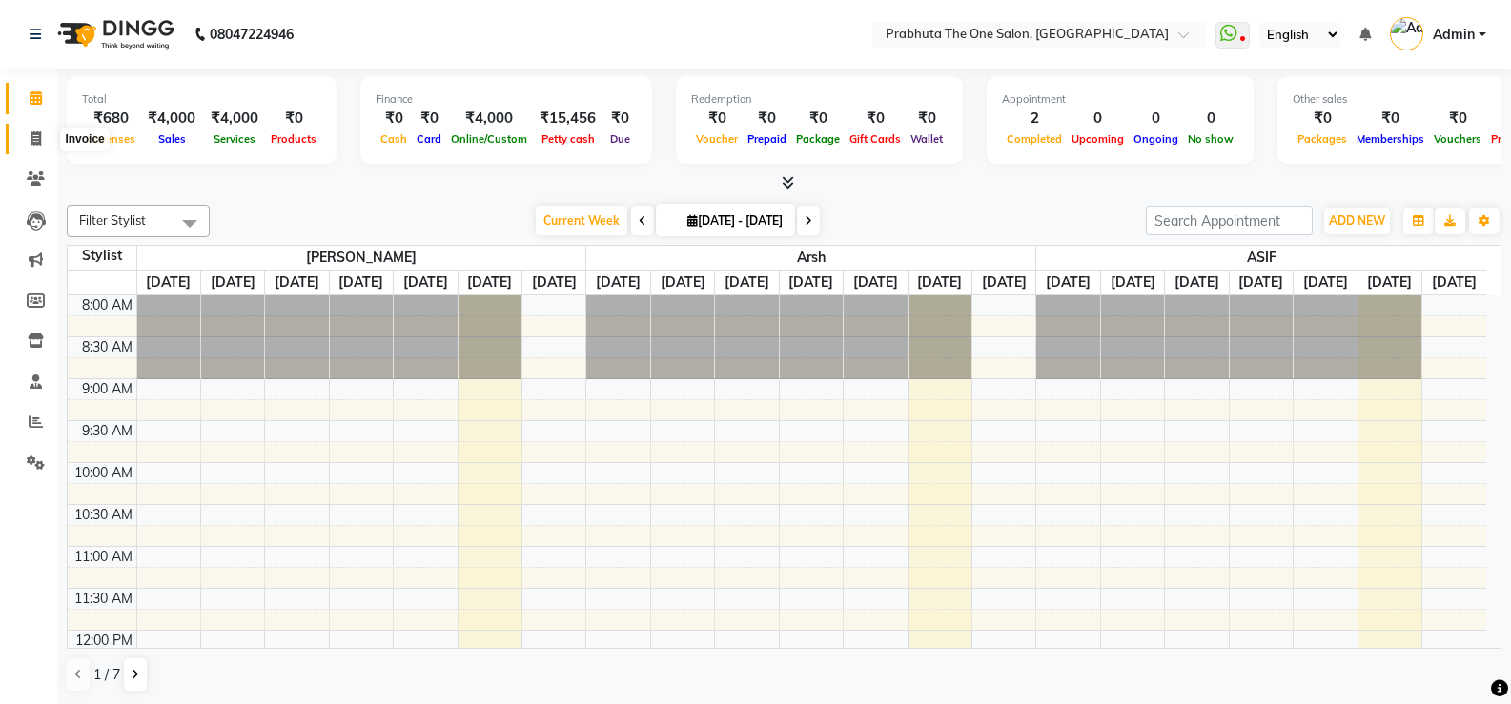
click at [33, 134] on icon at bounding box center [36, 139] width 10 height 14
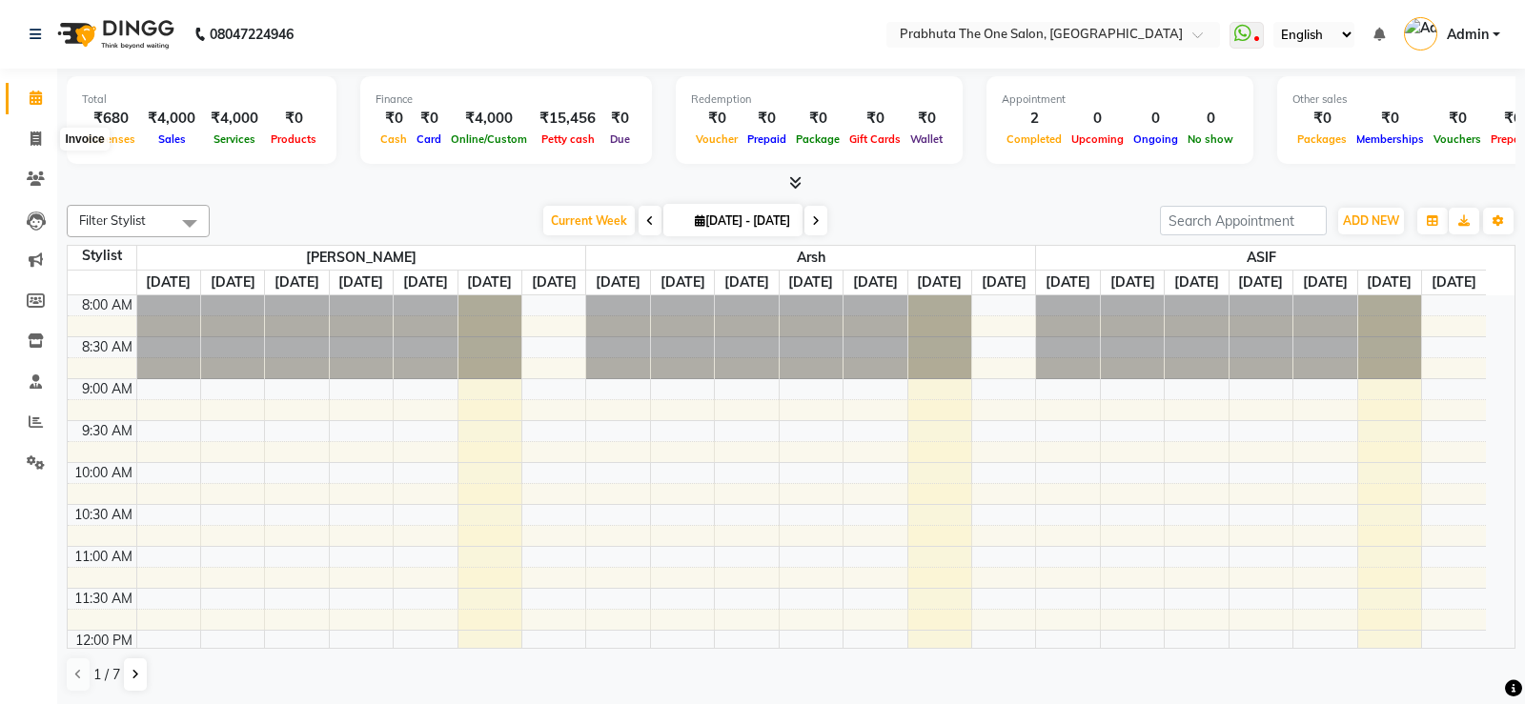
select select "service"
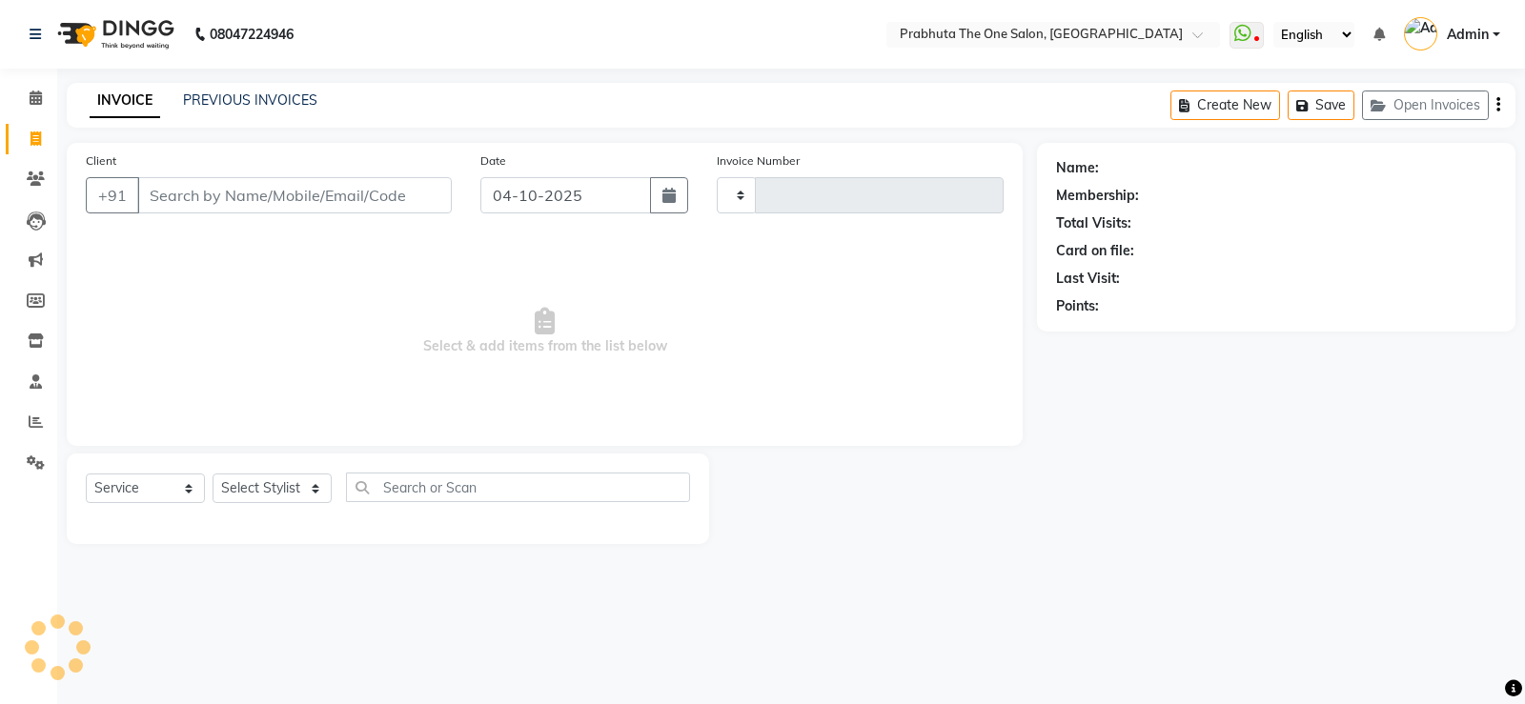
type input "1443"
select select "5326"
click at [36, 103] on icon at bounding box center [36, 98] width 12 height 14
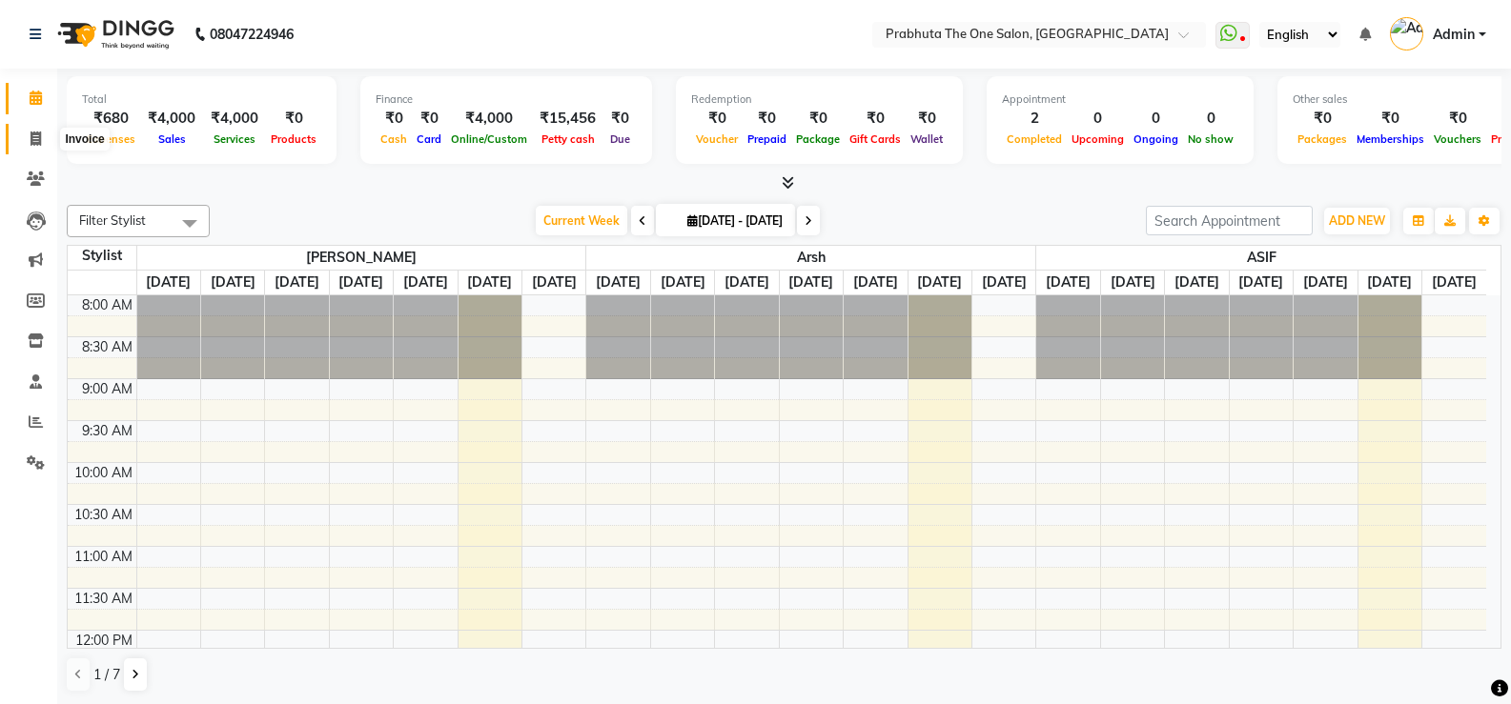
click at [31, 139] on icon at bounding box center [36, 139] width 10 height 14
select select "service"
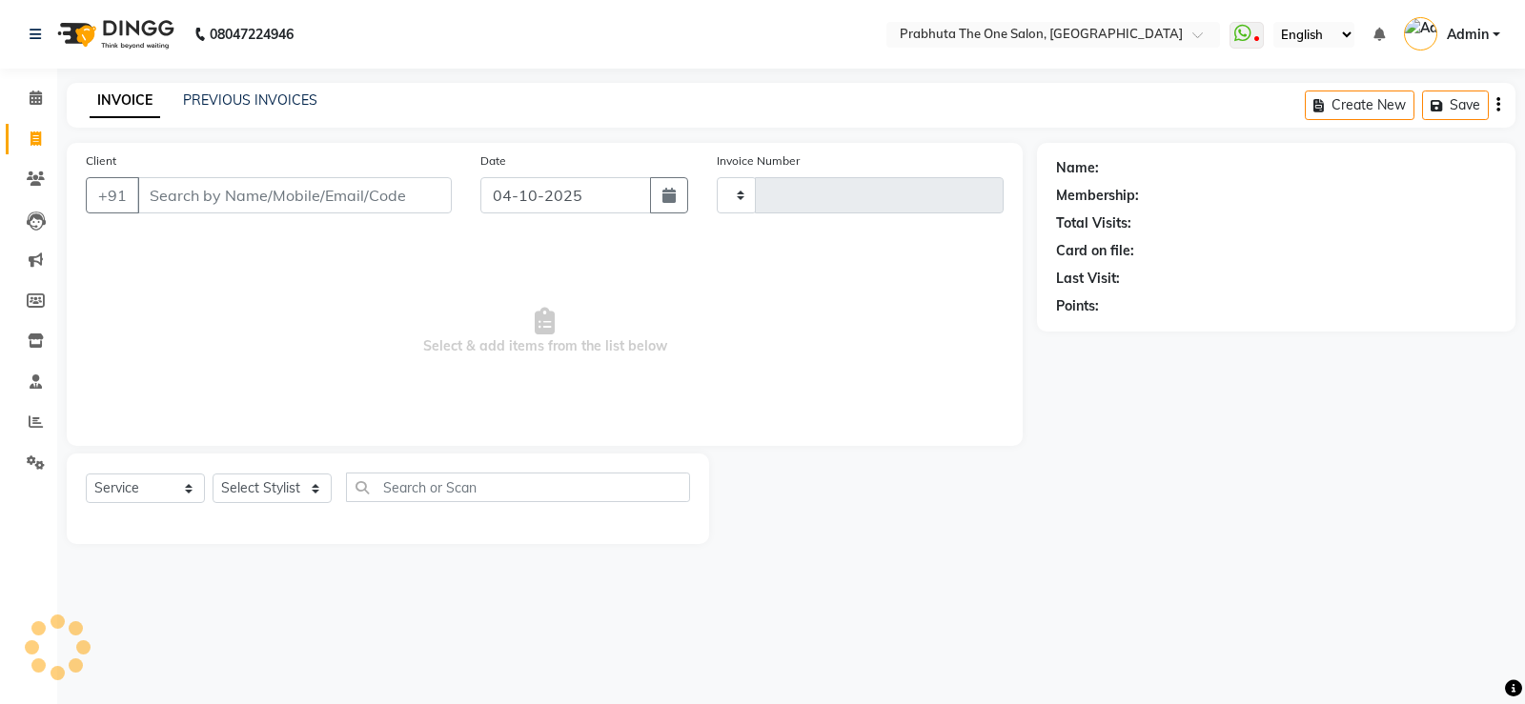
type input "1443"
select select "5326"
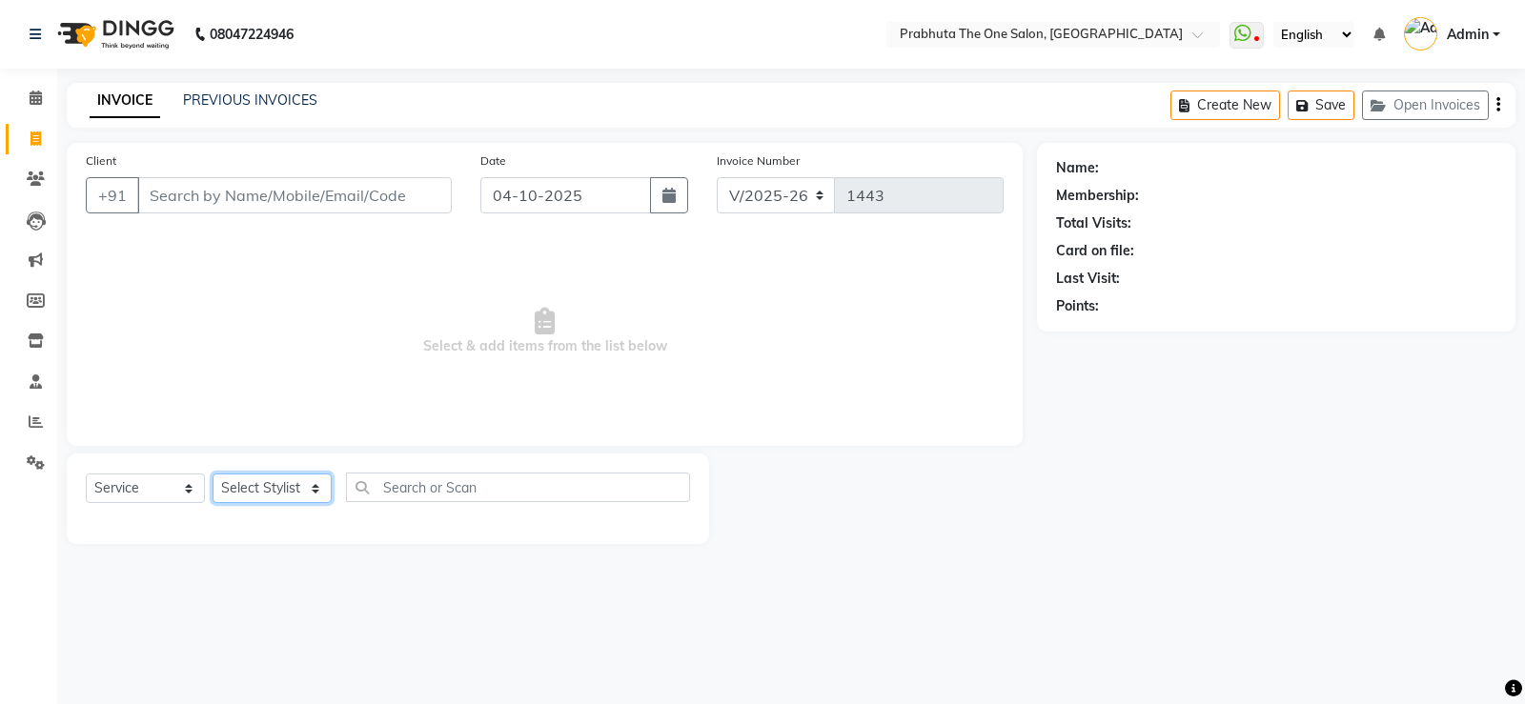
click at [279, 487] on select "Select Stylist [PERSON_NAME] [PERSON_NAME] ausween [PERSON_NAME] [PERSON_NAME] …" at bounding box center [272, 489] width 119 height 30
click at [473, 394] on span "Select & add items from the list below" at bounding box center [545, 331] width 918 height 191
click at [40, 83] on link "Calendar" at bounding box center [29, 98] width 46 height 31
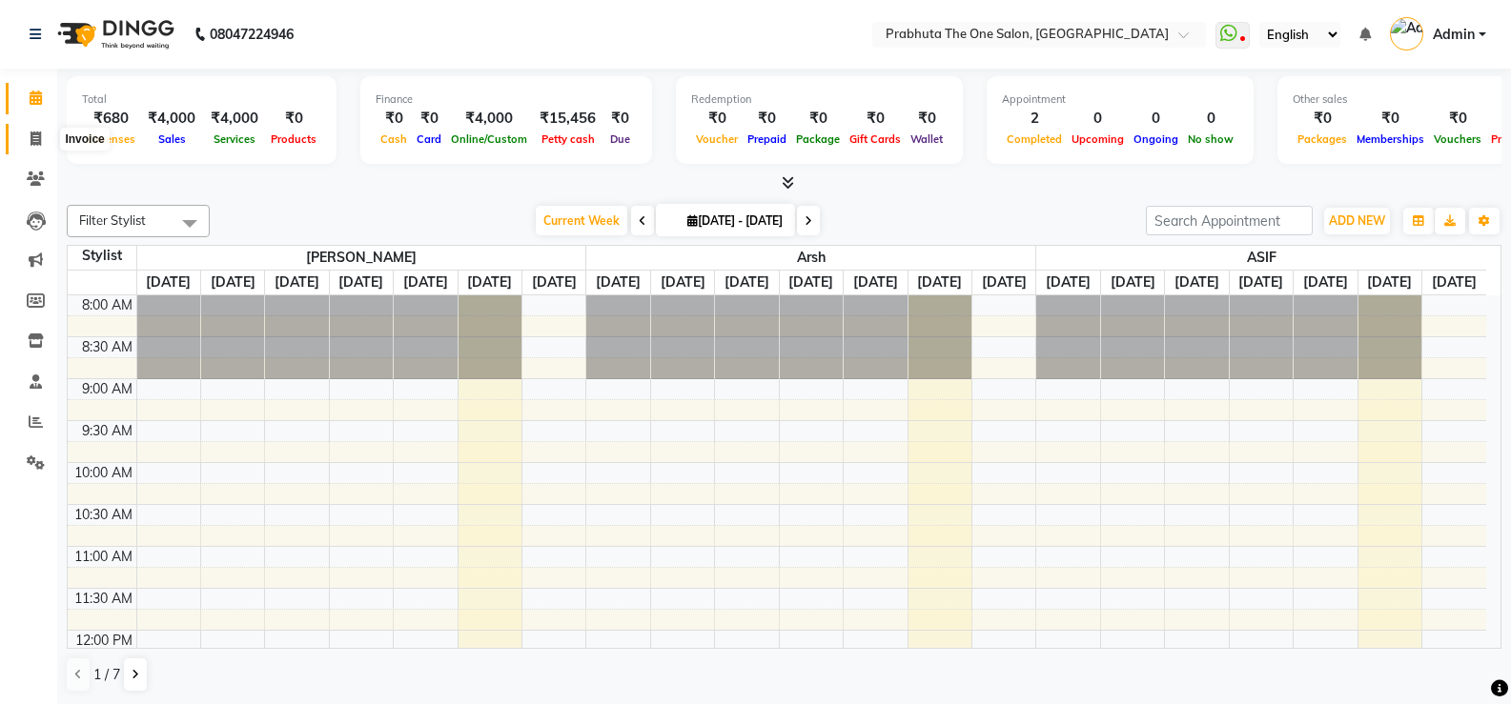
click at [24, 134] on span at bounding box center [35, 140] width 33 height 22
select select "5326"
select select "service"
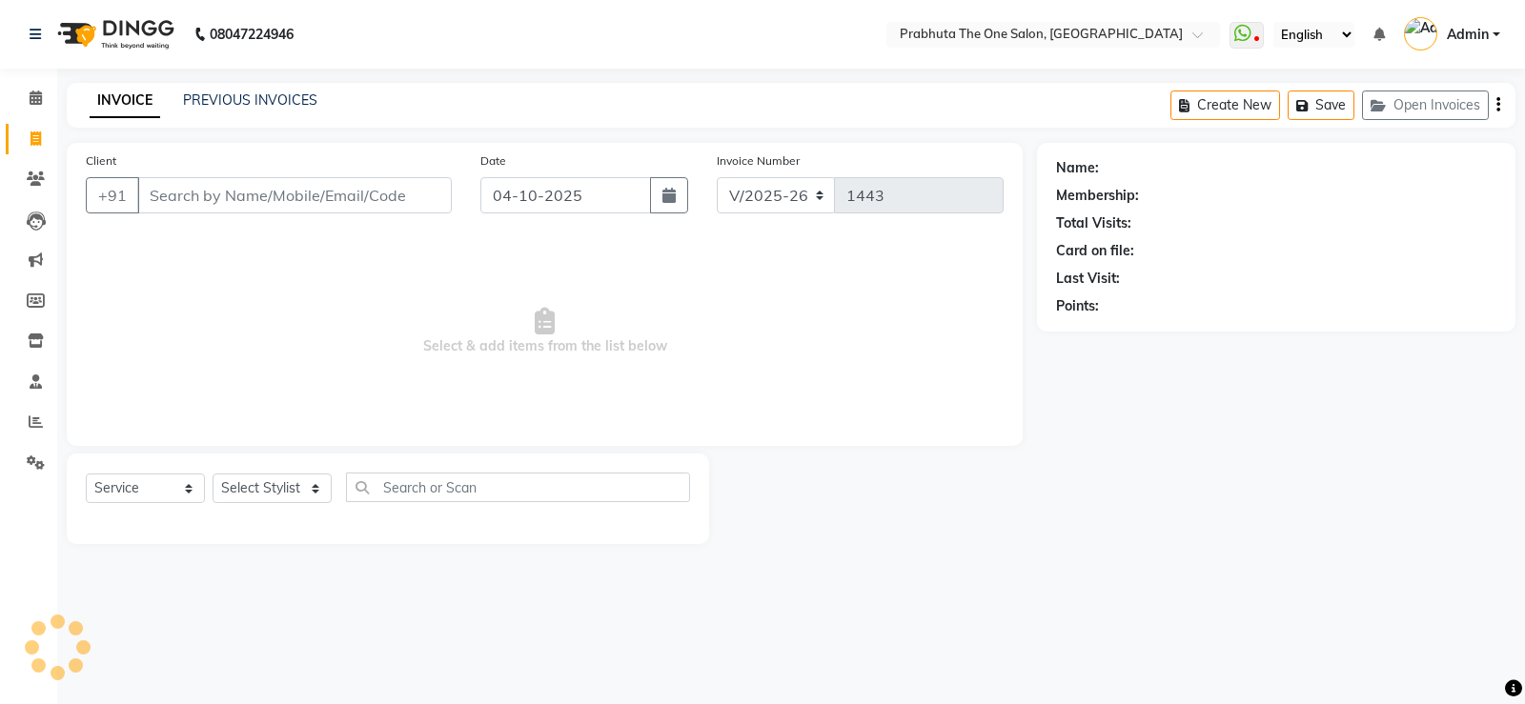
click at [249, 187] on input "Client" at bounding box center [294, 195] width 315 height 36
click at [240, 476] on select "Select Stylist [PERSON_NAME] [PERSON_NAME] ausween [PERSON_NAME] [PERSON_NAME] …" at bounding box center [272, 489] width 119 height 30
select select "88983"
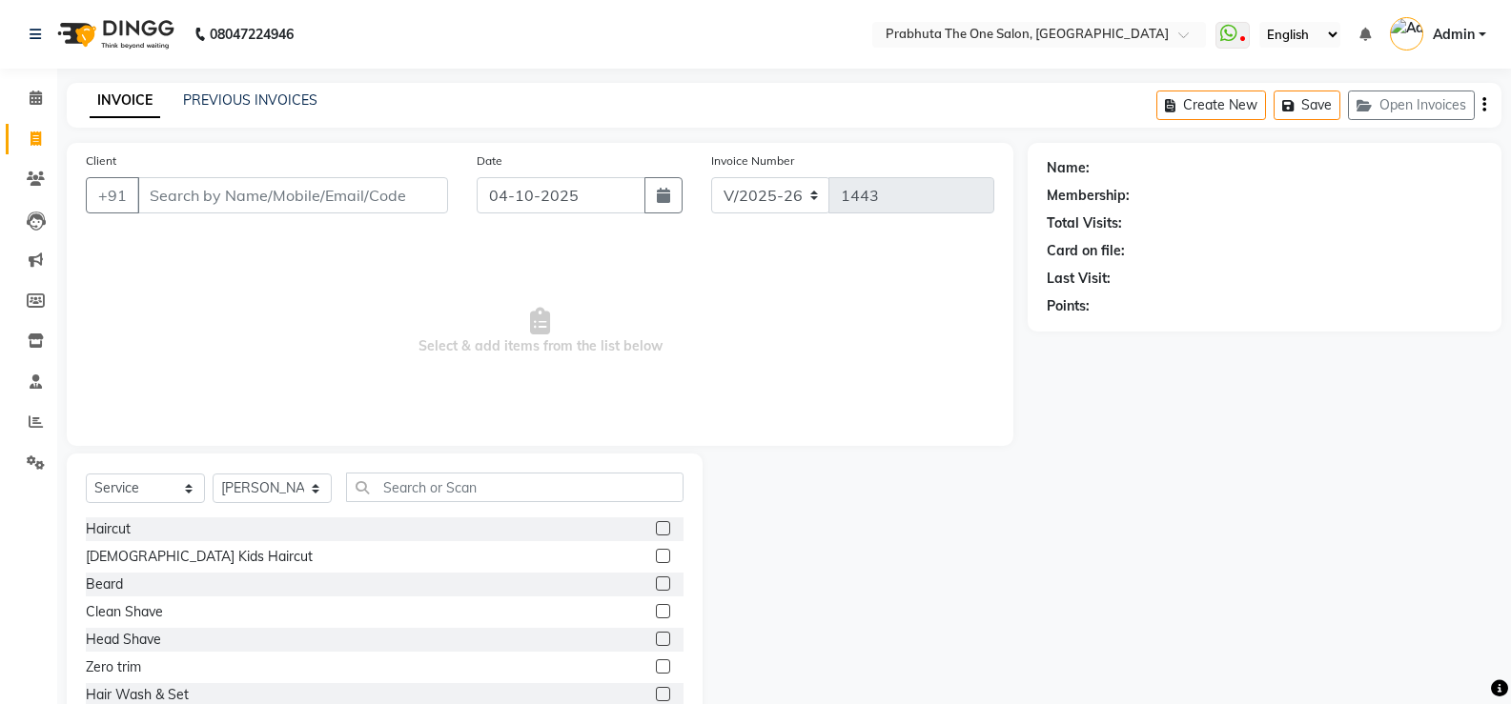
click at [415, 339] on span "Select & add items from the list below" at bounding box center [540, 331] width 909 height 191
click at [37, 378] on icon at bounding box center [36, 382] width 12 height 14
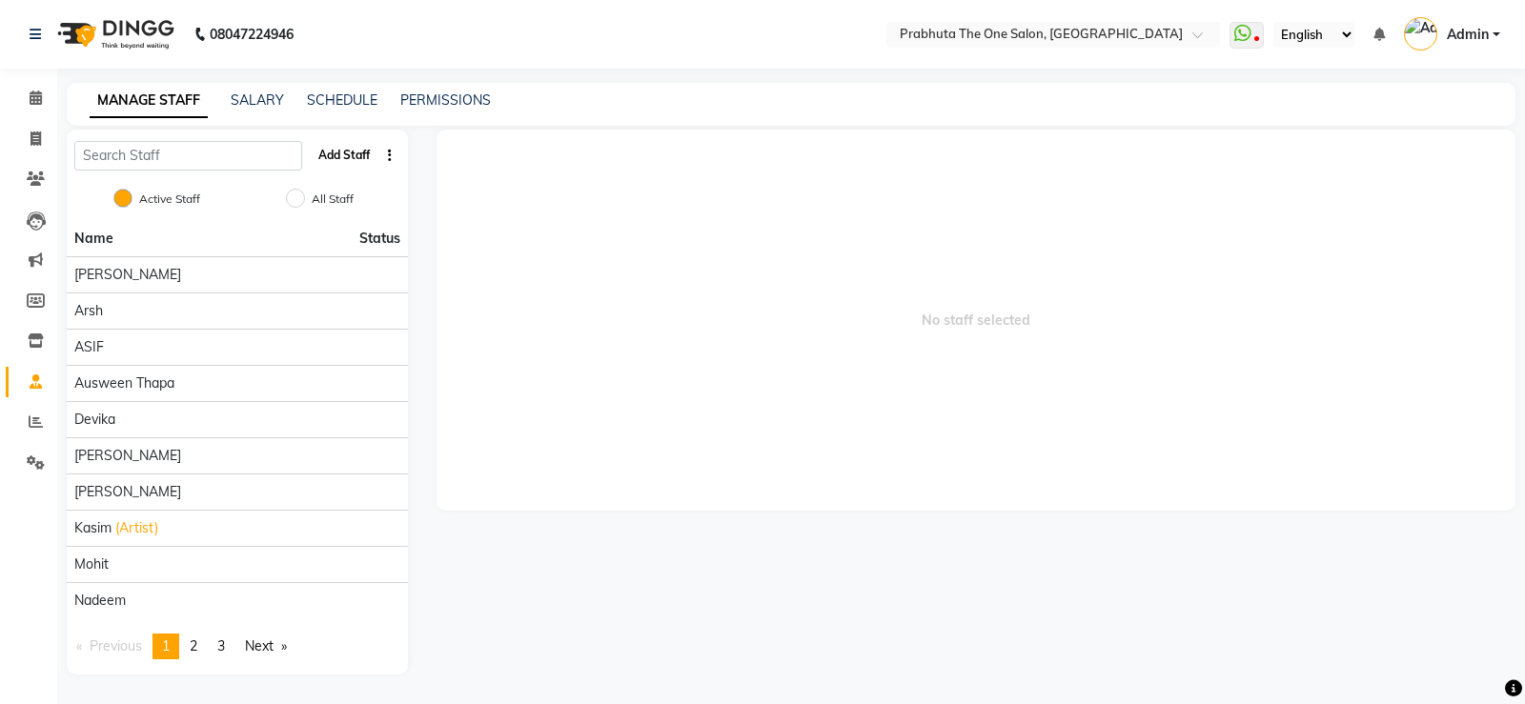
click at [341, 148] on button "Add Staff" at bounding box center [344, 155] width 67 height 32
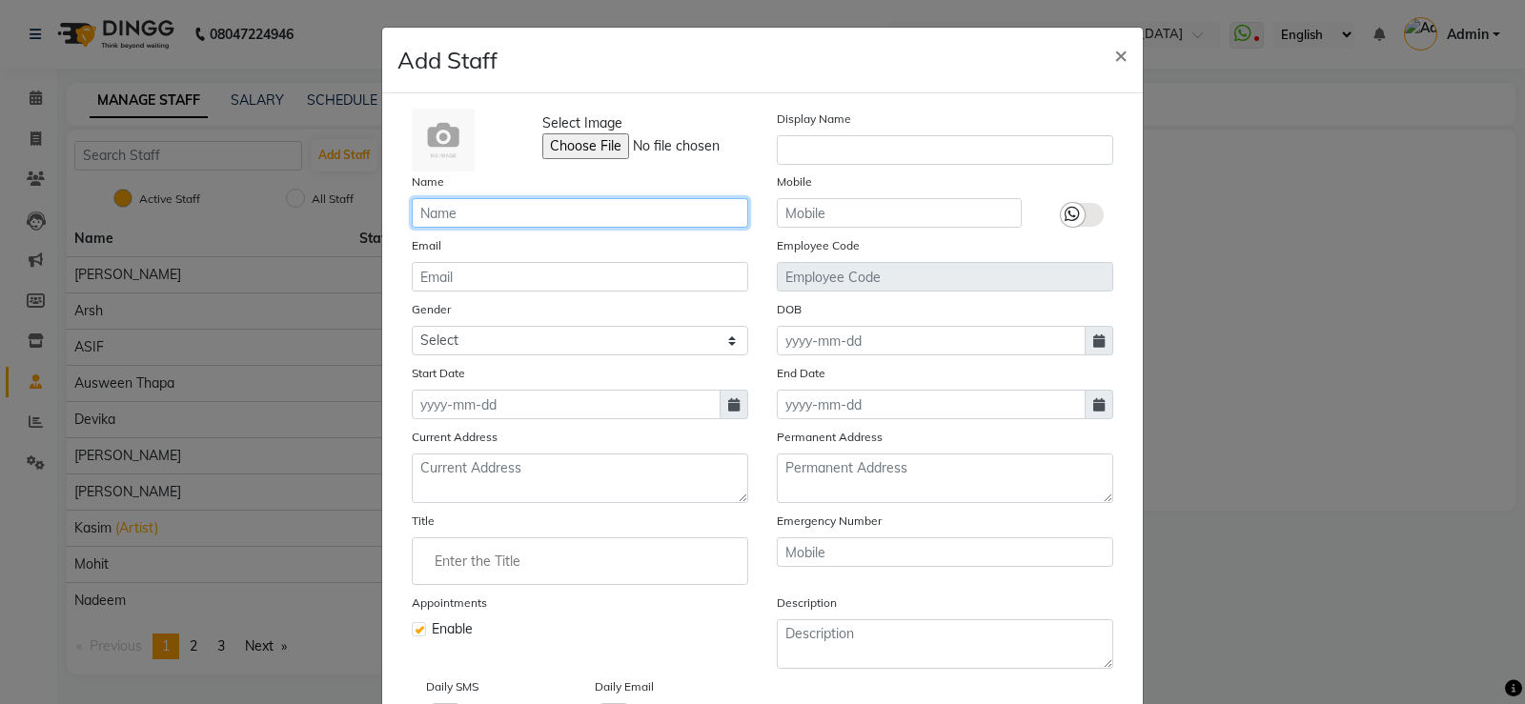
click at [499, 218] on input "text" at bounding box center [580, 213] width 337 height 30
type input "t"
type input "[PERSON_NAME]"
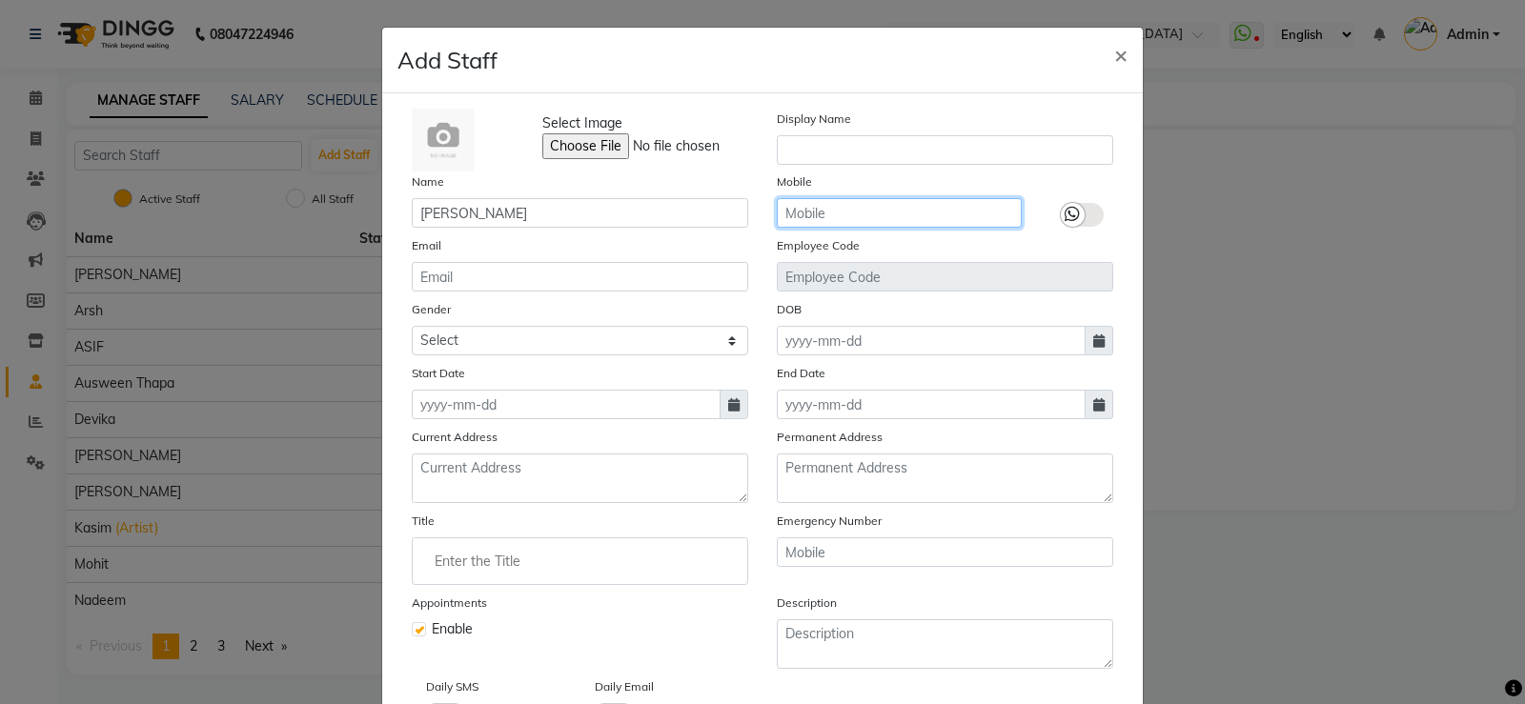
click at [957, 202] on input "text" at bounding box center [899, 213] width 245 height 30
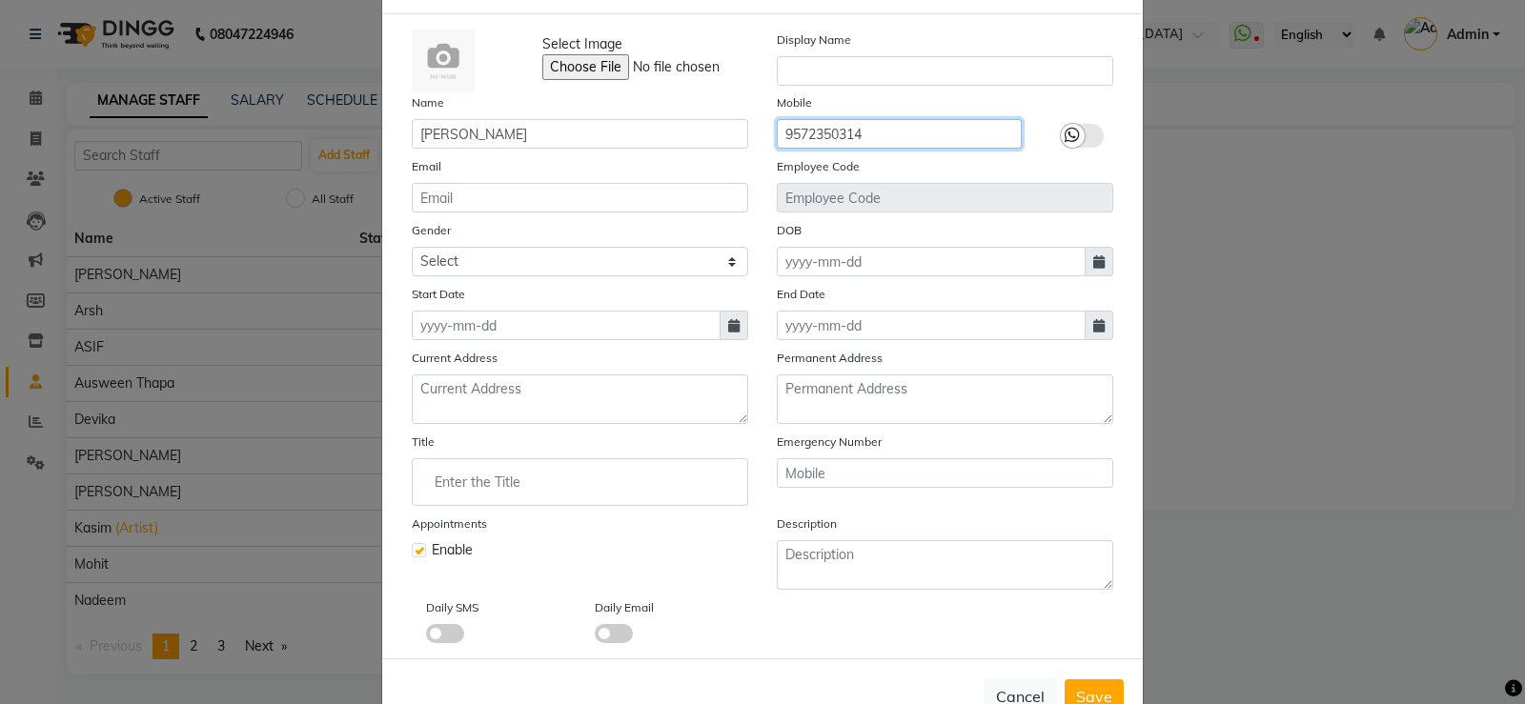
scroll to position [136, 0]
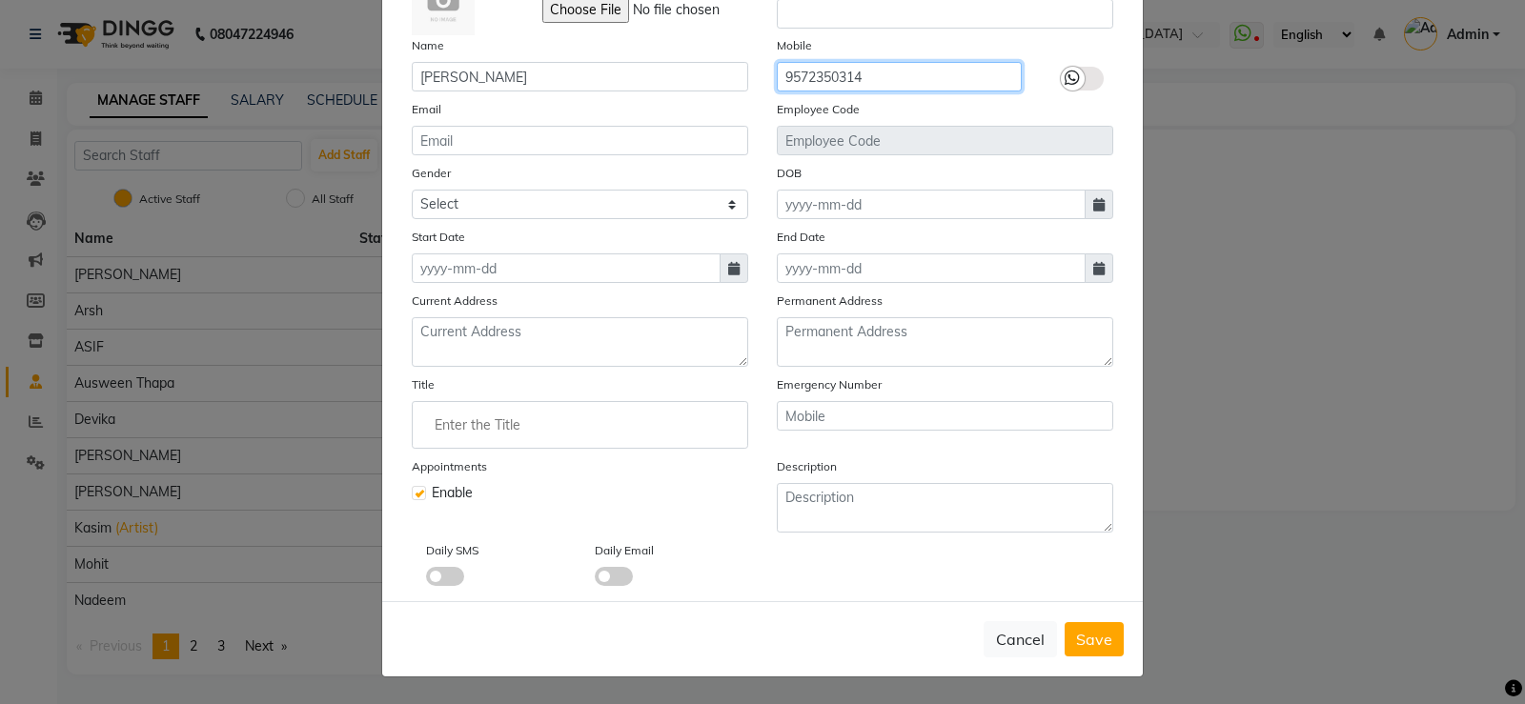
type input "9572350314"
click at [1075, 75] on div at bounding box center [1073, 79] width 24 height 24
click at [0, 0] on input "checkbox" at bounding box center [0, 0] width 0 height 0
click at [602, 566] on div "Daily Email" at bounding box center [665, 564] width 169 height 46
click at [433, 566] on div "Daily SMS" at bounding box center [496, 564] width 169 height 46
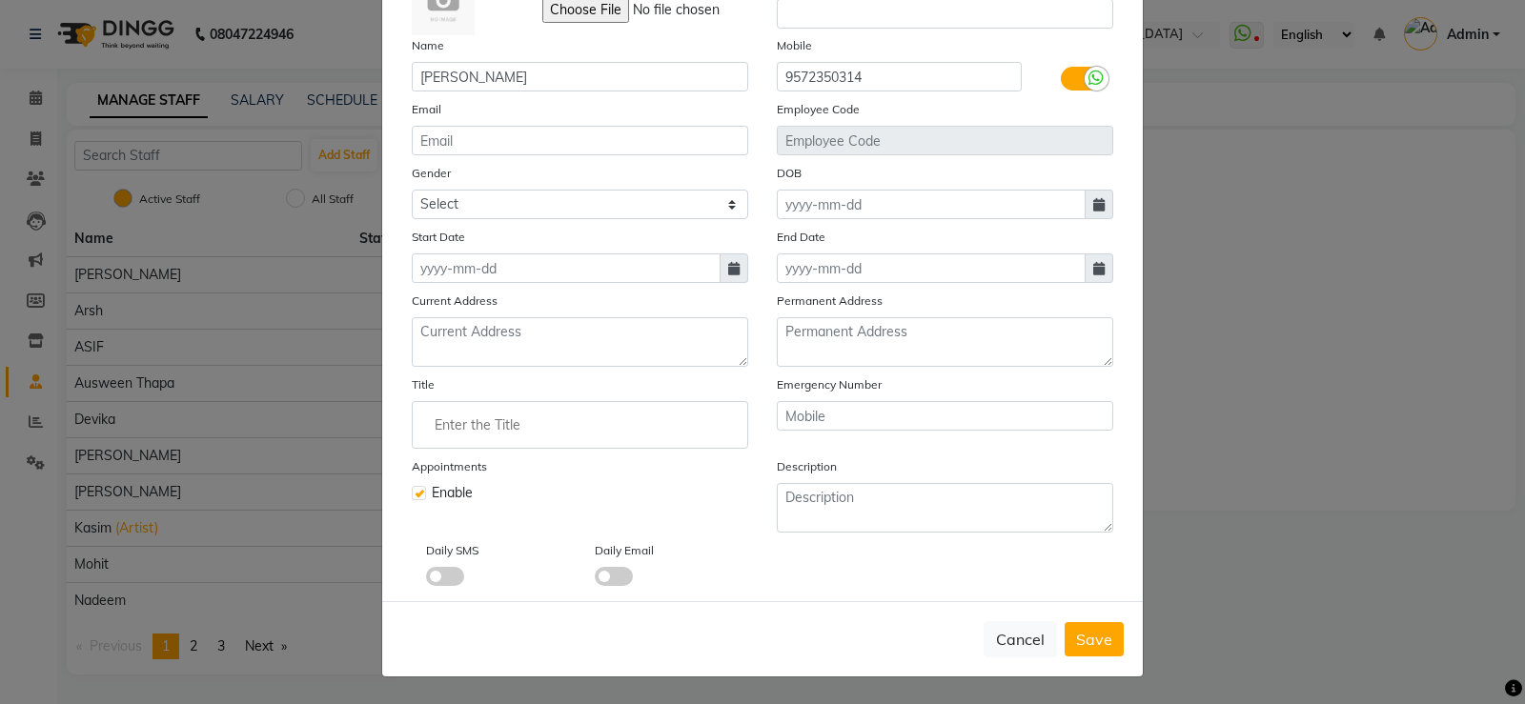
click at [595, 576] on span at bounding box center [614, 576] width 38 height 19
click at [595, 580] on input "checkbox" at bounding box center [595, 580] width 0 height 0
click at [1084, 639] on span "Save" at bounding box center [1094, 639] width 36 height 19
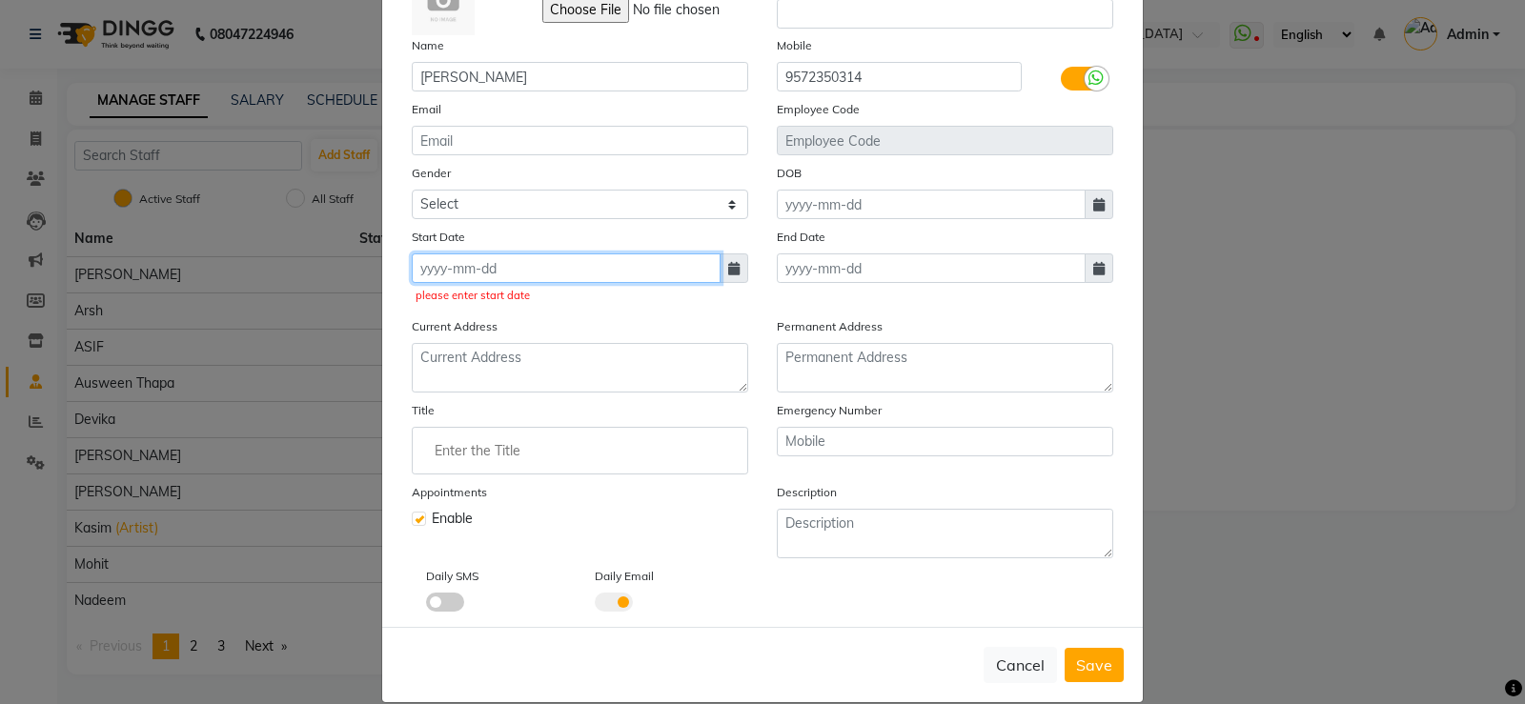
click at [500, 263] on input at bounding box center [566, 269] width 309 height 30
select select "10"
select select "2025"
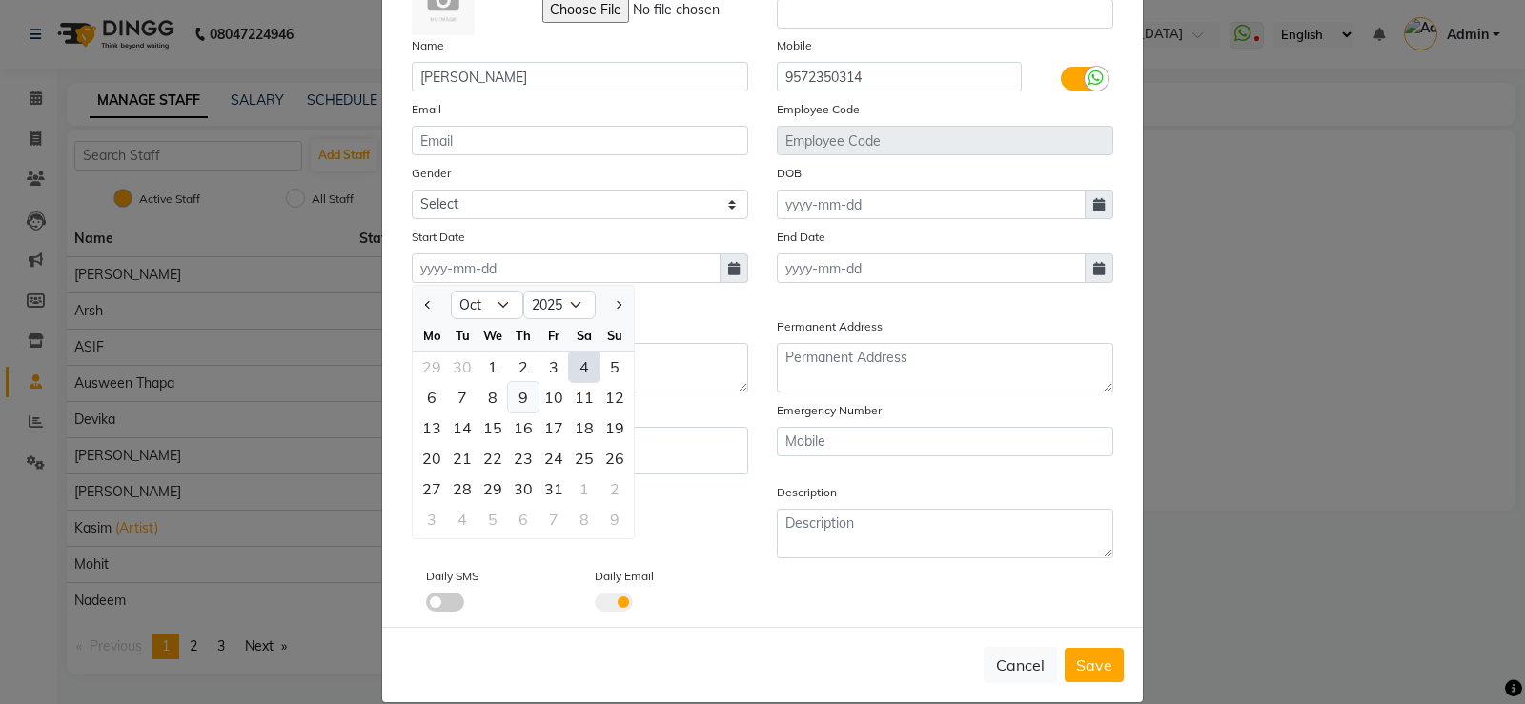
click at [508, 392] on div "9" at bounding box center [523, 397] width 31 height 31
type input "[DATE]"
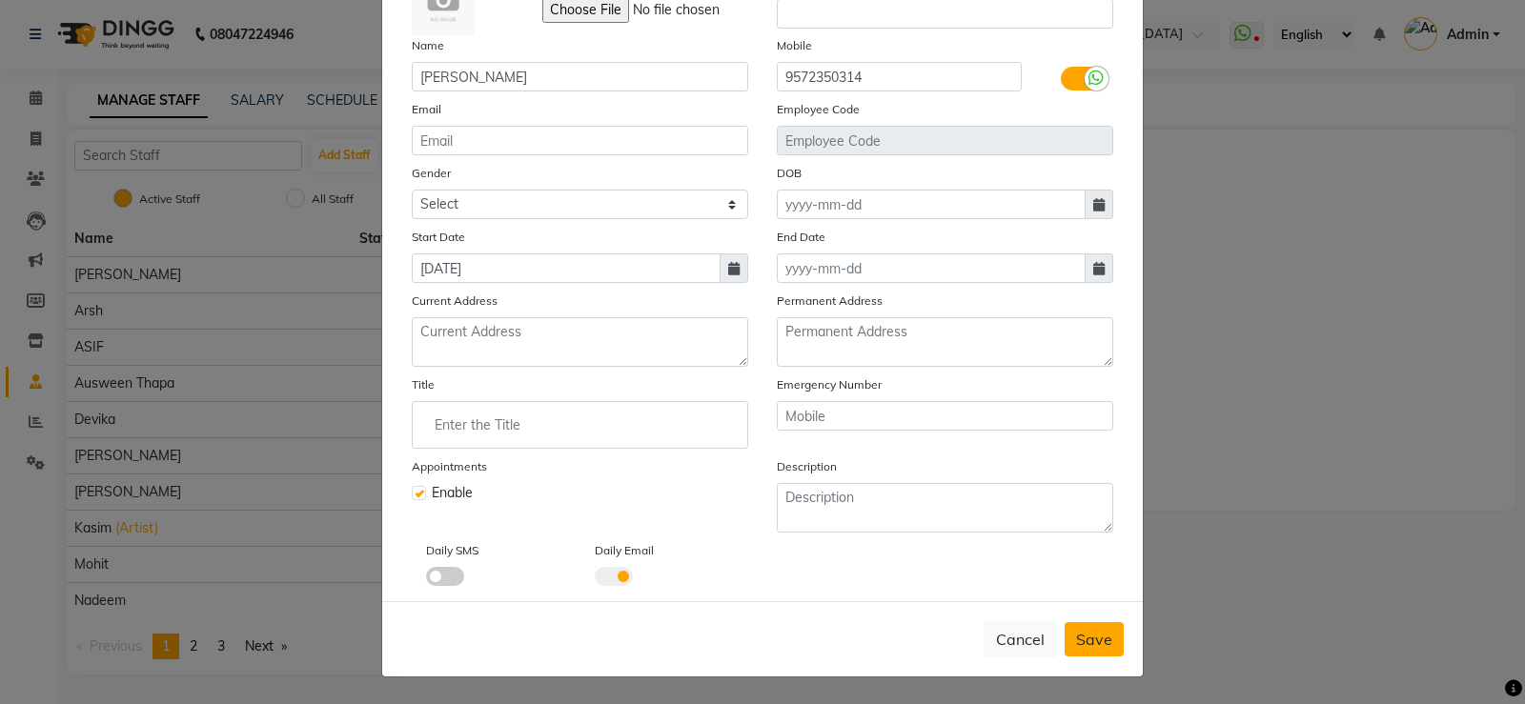
click at [1098, 643] on span "Save" at bounding box center [1094, 639] width 36 height 19
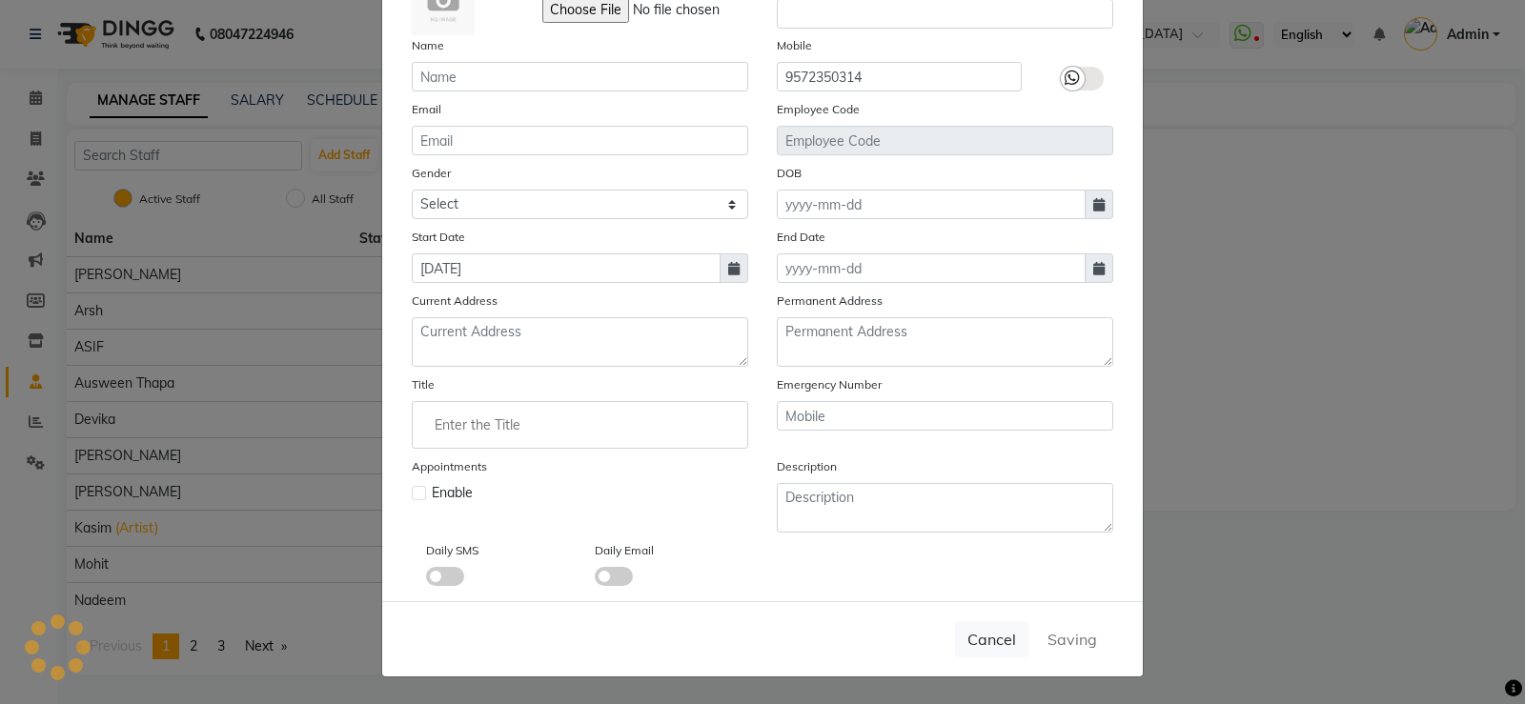
checkbox input "false"
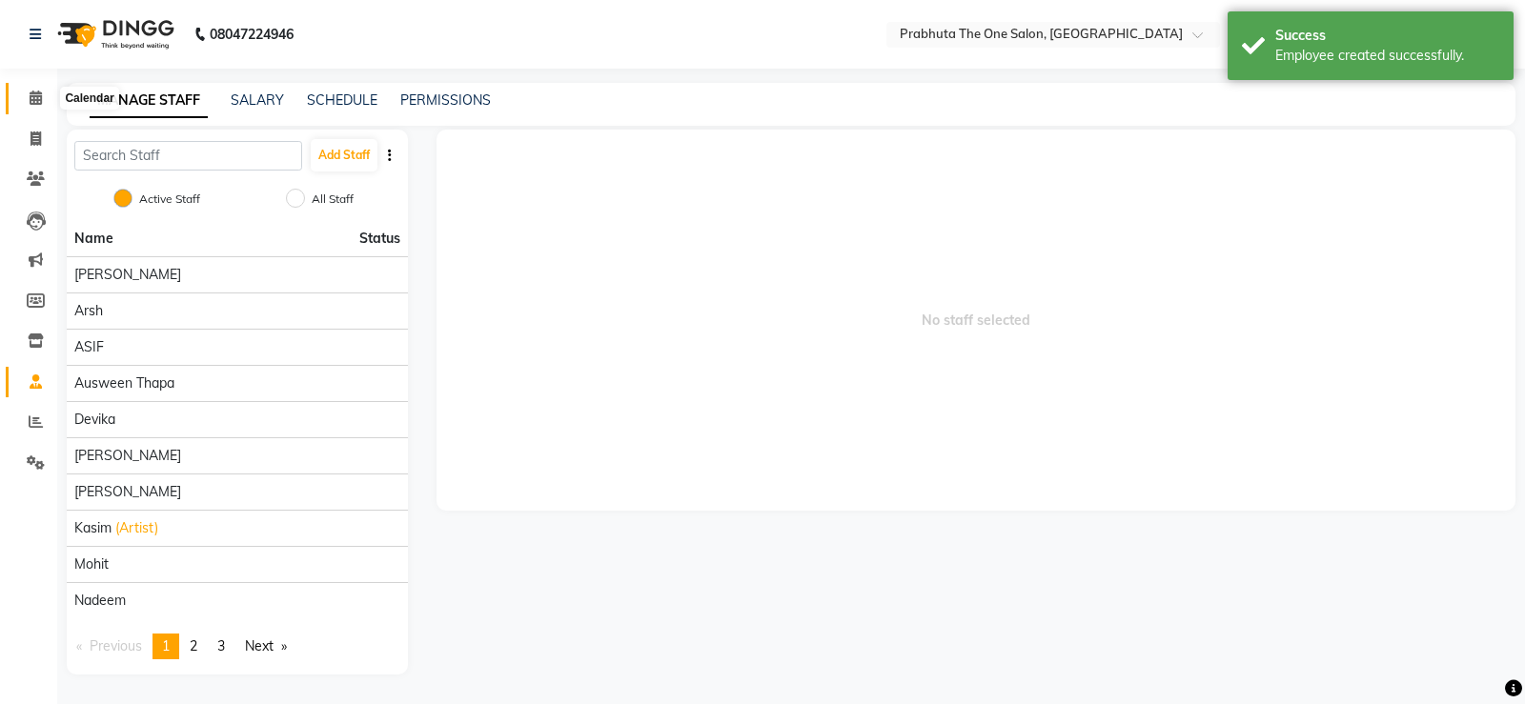
click at [36, 103] on icon at bounding box center [36, 98] width 12 height 14
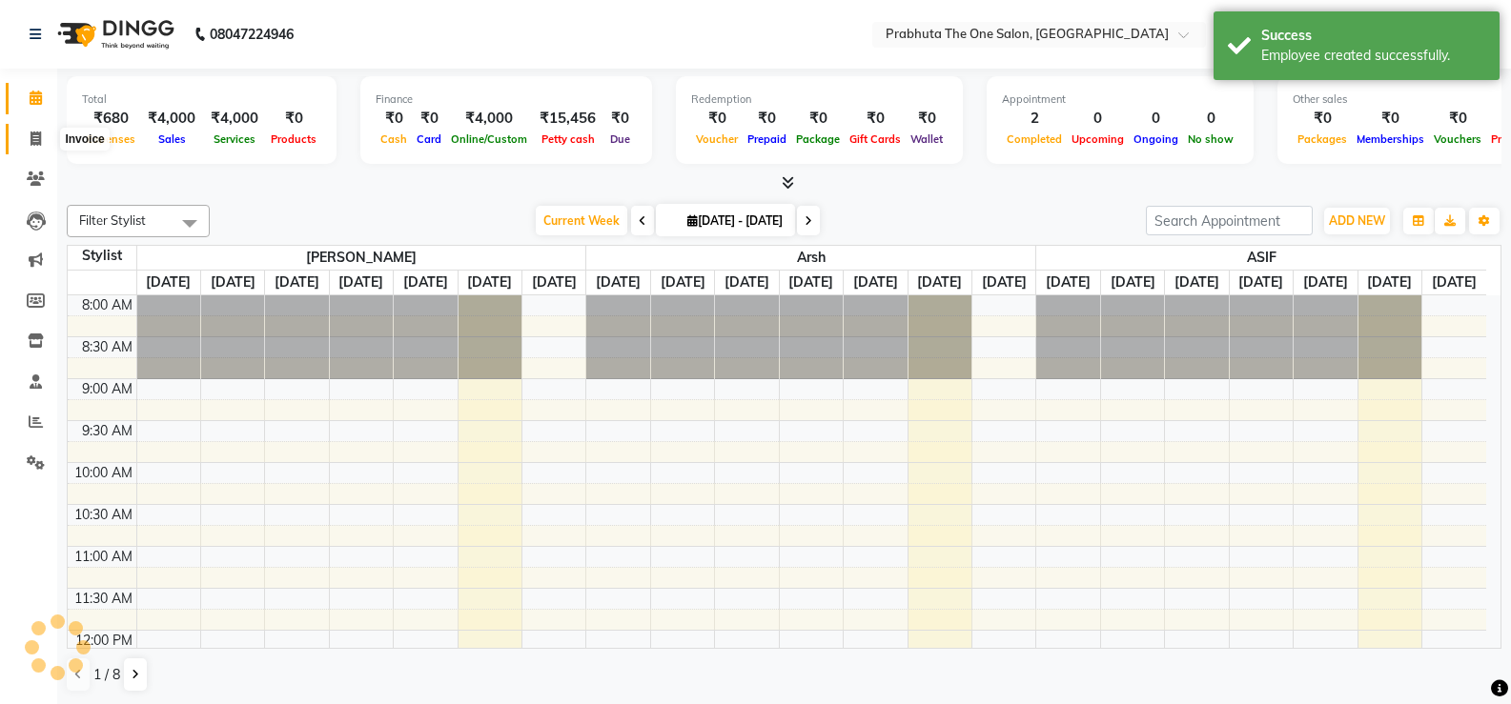
click at [33, 132] on icon at bounding box center [36, 139] width 10 height 14
select select "service"
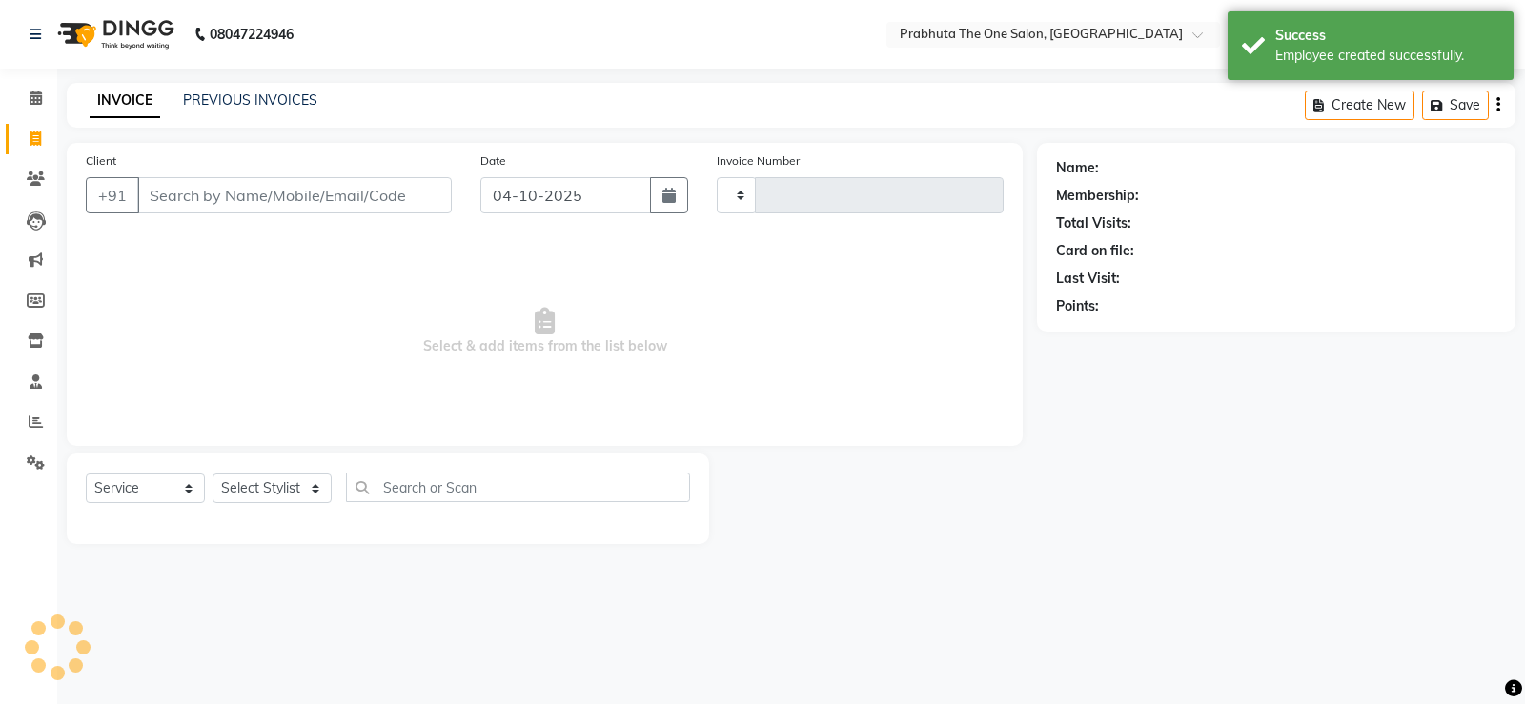
type input "1443"
select select "5326"
click at [197, 187] on input "Client" at bounding box center [294, 195] width 315 height 36
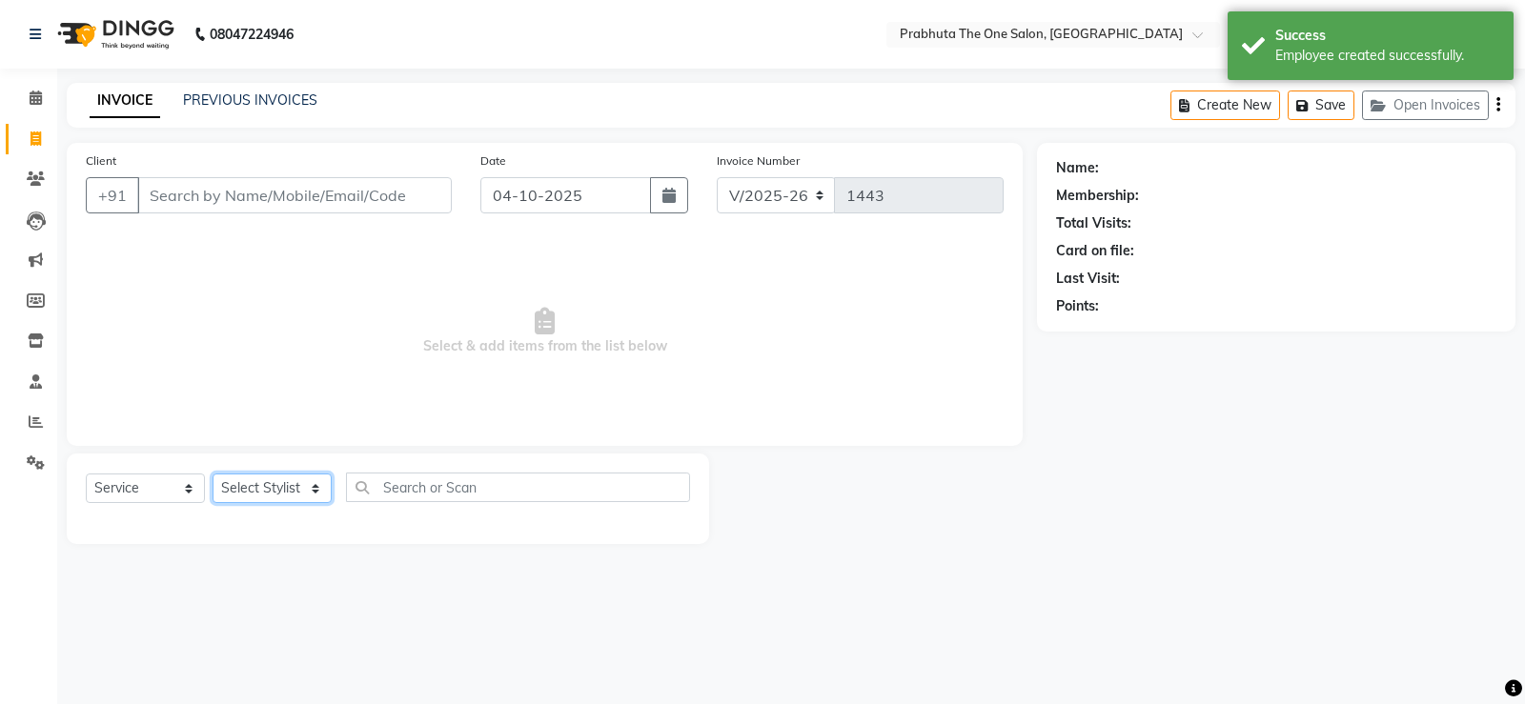
click at [289, 482] on select "Select Stylist" at bounding box center [272, 489] width 119 height 30
click at [213, 474] on select "Select Stylist [PERSON_NAME] [PERSON_NAME] ausween [PERSON_NAME] [PERSON_NAME] …" at bounding box center [272, 489] width 119 height 30
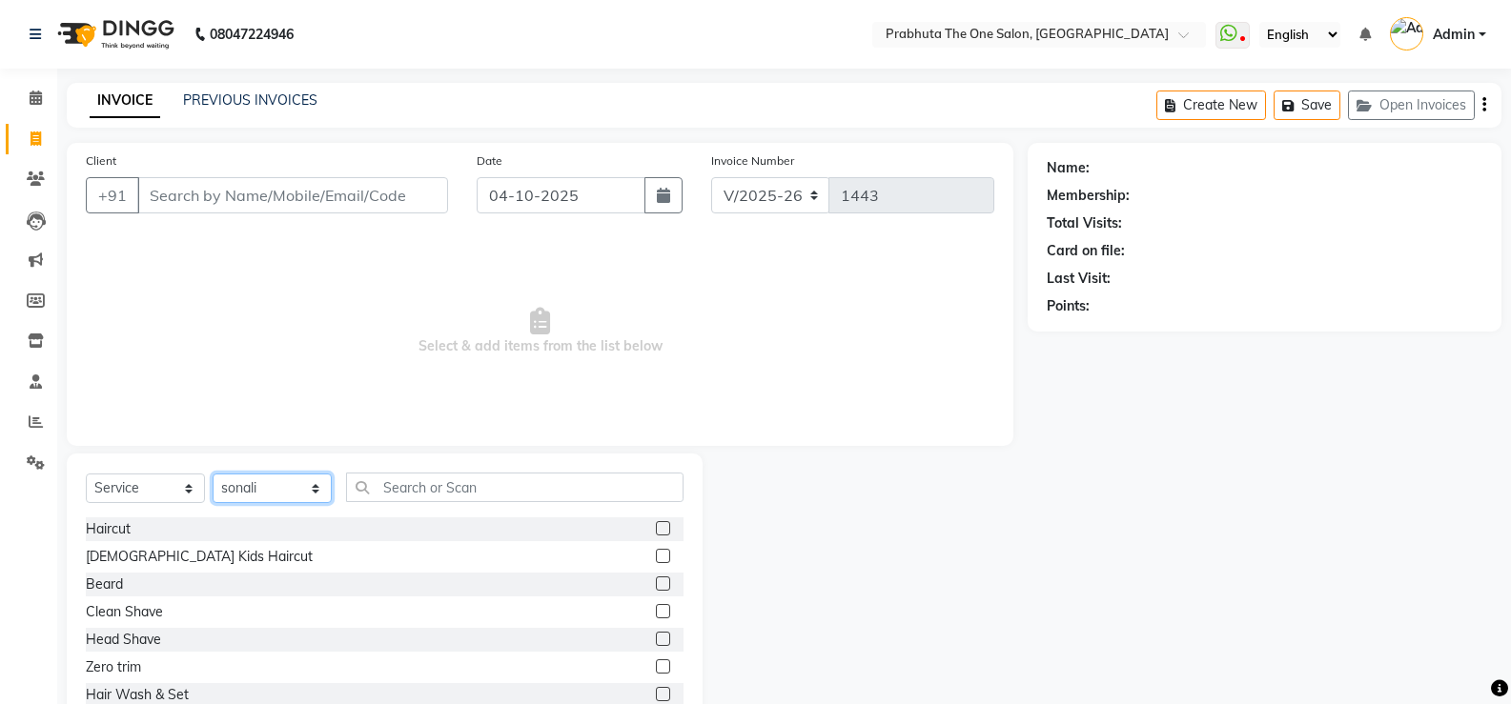
click at [286, 487] on select "Select Stylist [PERSON_NAME] [PERSON_NAME] ausween [PERSON_NAME] [PERSON_NAME] …" at bounding box center [272, 489] width 119 height 30
select select "93775"
click at [213, 474] on select "Select Stylist [PERSON_NAME] [PERSON_NAME] ausween [PERSON_NAME] [PERSON_NAME] …" at bounding box center [272, 489] width 119 height 30
click at [619, 471] on div "Select Service Product Membership Package Voucher Prepaid Gift Card Select Styl…" at bounding box center [385, 594] width 636 height 281
click at [595, 479] on input "text" at bounding box center [514, 488] width 337 height 30
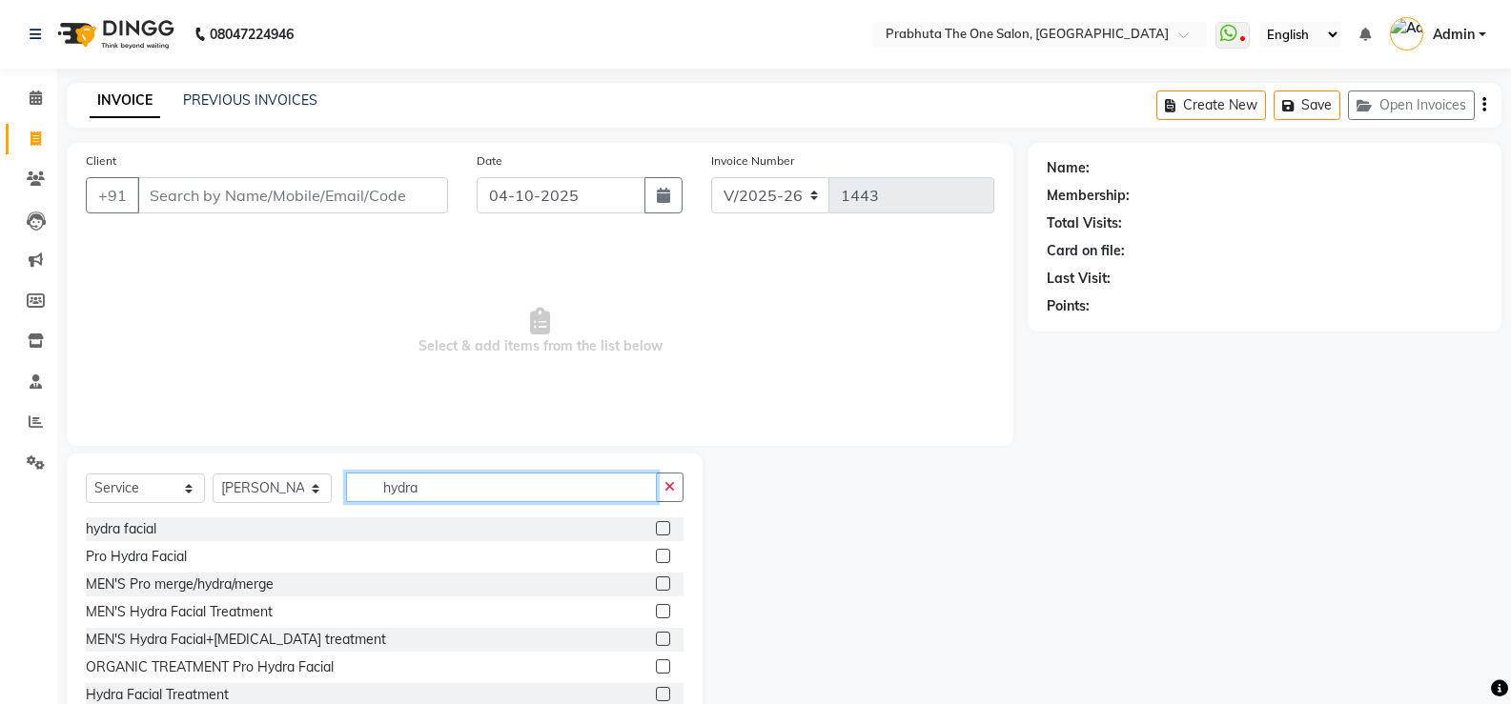
type input "hydra"
click at [641, 585] on div "MEN'S Pro merge/hydra/merge" at bounding box center [385, 585] width 598 height 24
click at [623, 571] on div "hydra facial Pro Hydra Facial MEN'S Pro merge/hydra/merge MEN'S Hydra Facial Tr…" at bounding box center [385, 613] width 598 height 191
click at [656, 586] on label at bounding box center [663, 584] width 14 height 14
click at [656, 586] on input "checkbox" at bounding box center [662, 585] width 12 height 12
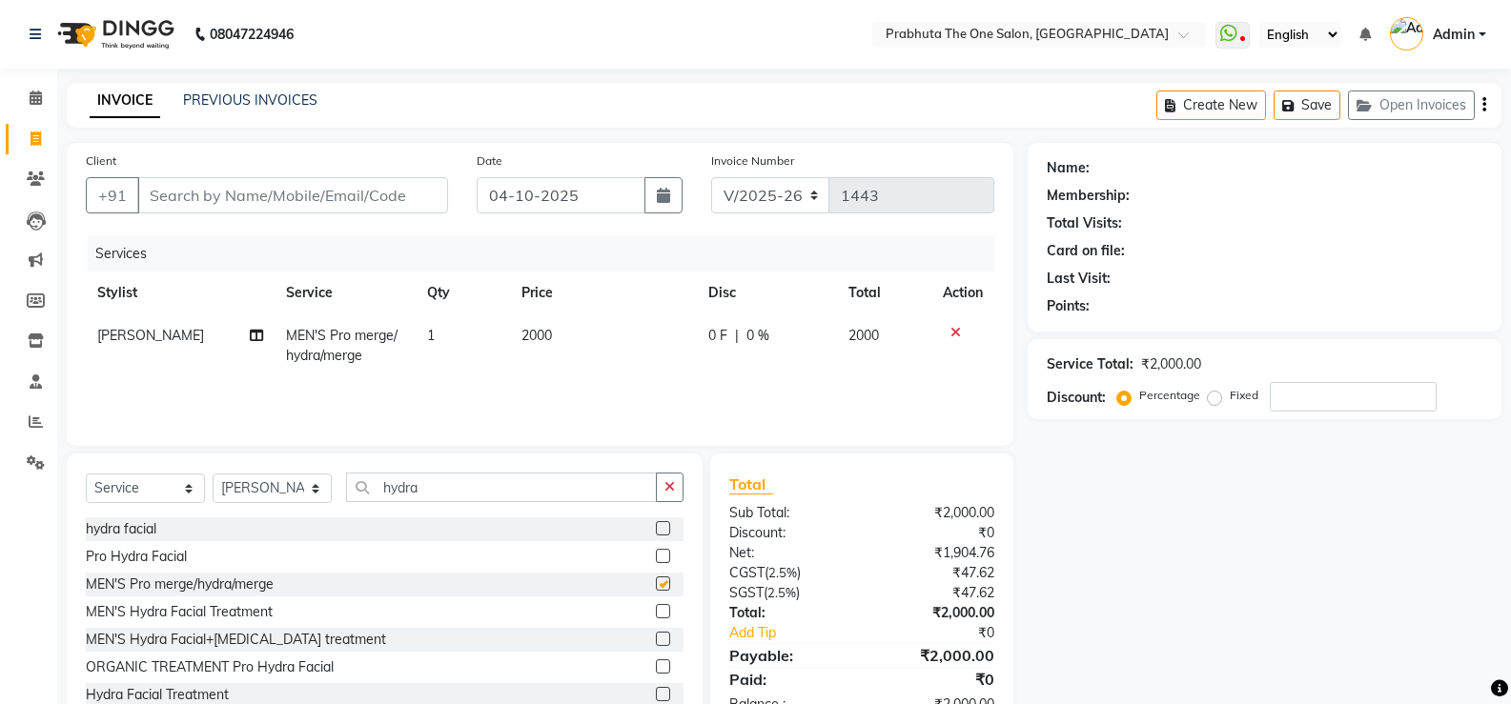
checkbox input "false"
click at [603, 331] on td "2000" at bounding box center [603, 346] width 187 height 63
select select "93775"
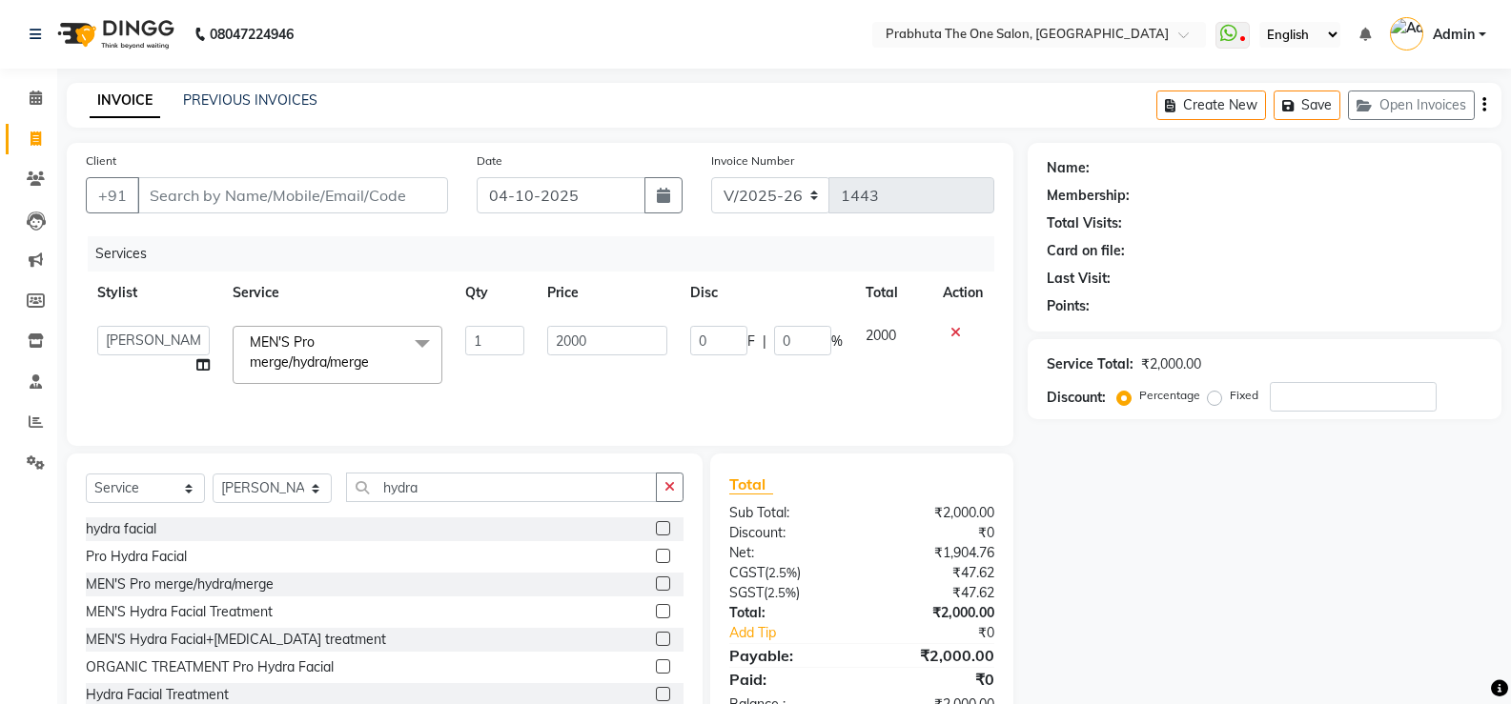
click at [948, 334] on div at bounding box center [963, 332] width 40 height 13
click at [950, 335] on icon at bounding box center [955, 332] width 10 height 13
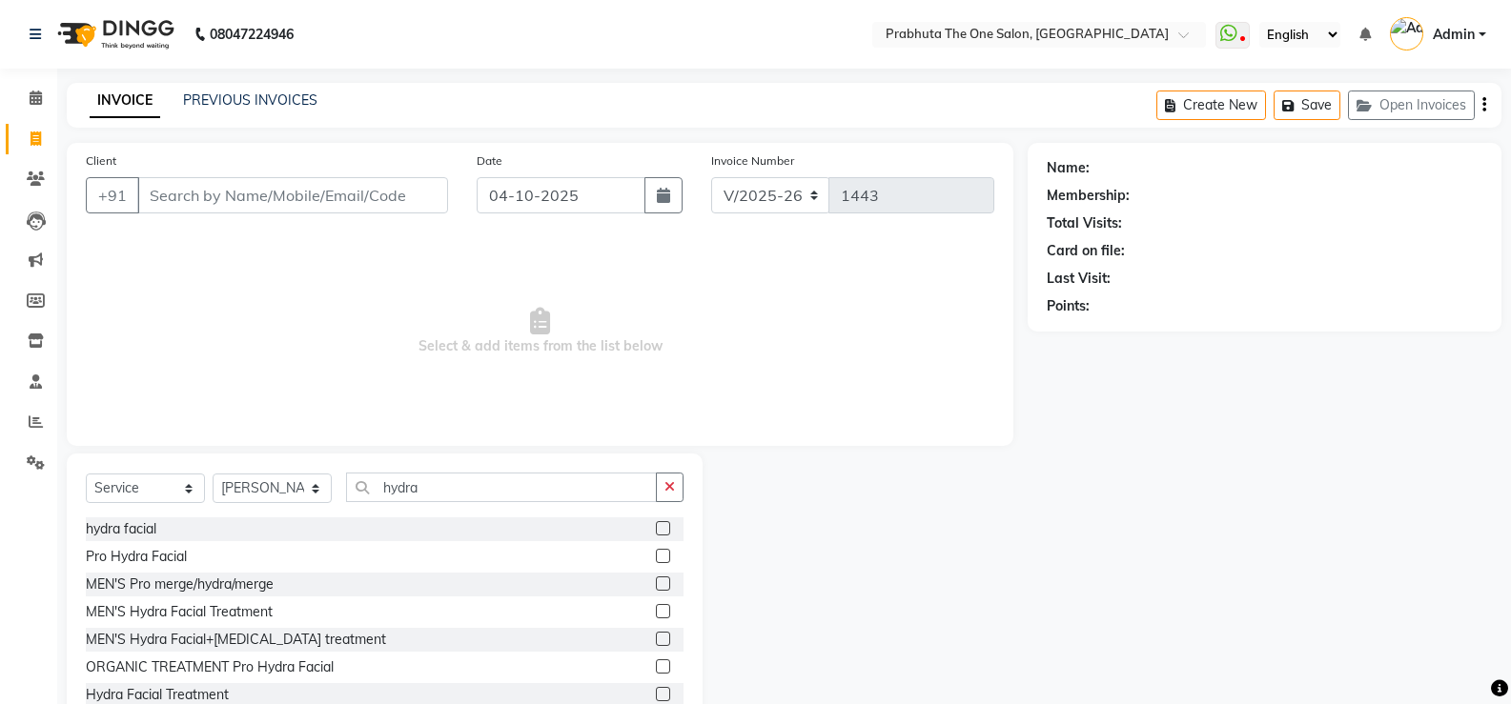
click at [656, 639] on label at bounding box center [663, 639] width 14 height 14
click at [656, 639] on input "checkbox" at bounding box center [662, 640] width 12 height 12
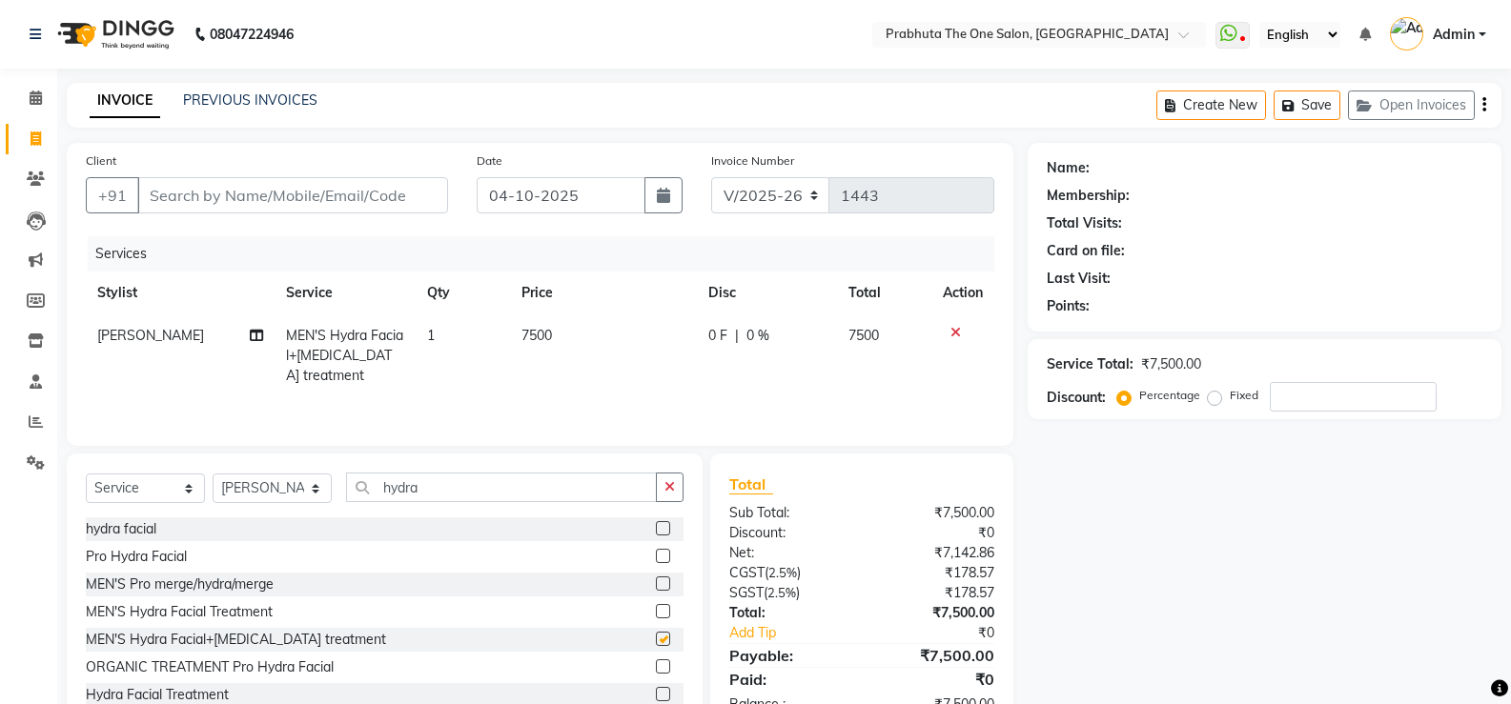
checkbox input "false"
click at [949, 328] on div at bounding box center [963, 332] width 40 height 13
click at [950, 328] on icon at bounding box center [955, 332] width 10 height 13
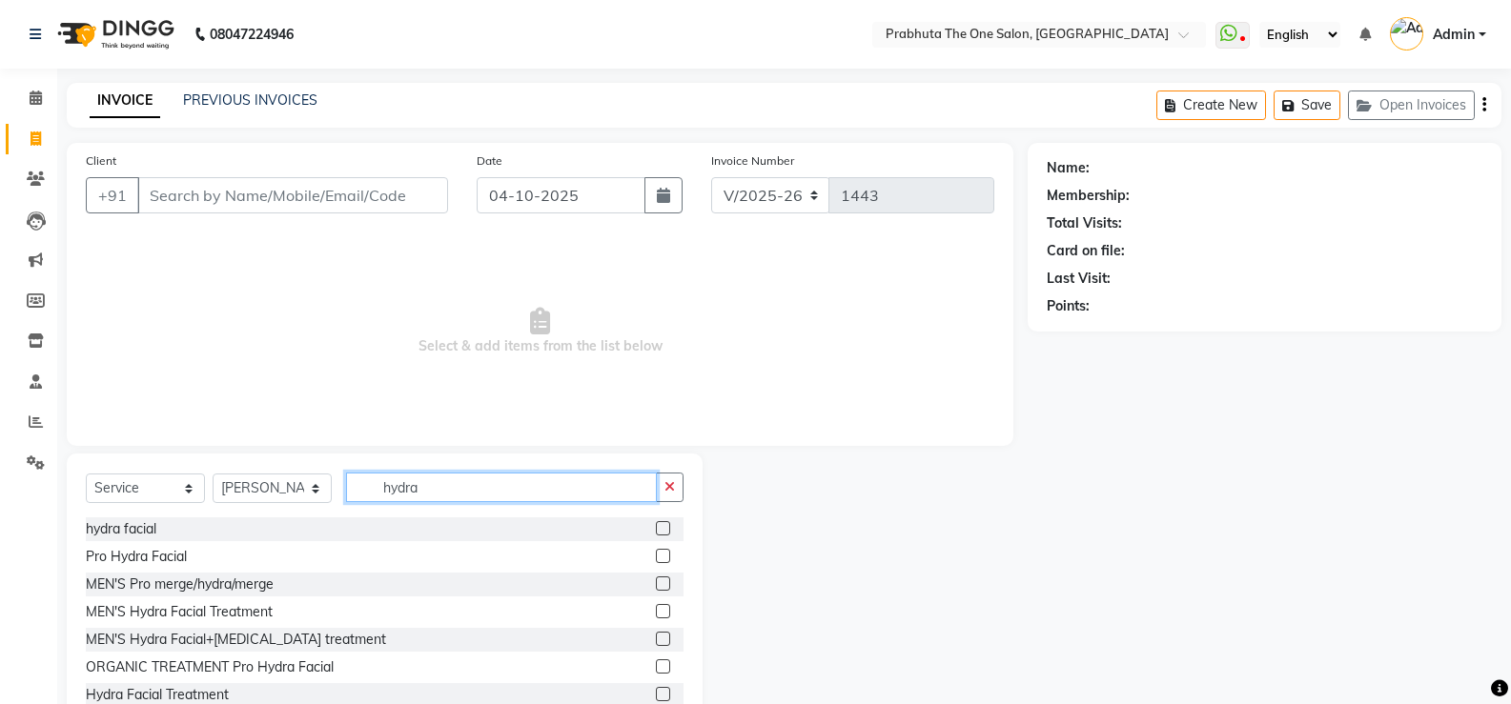
click at [492, 476] on input "hydra" at bounding box center [501, 488] width 311 height 30
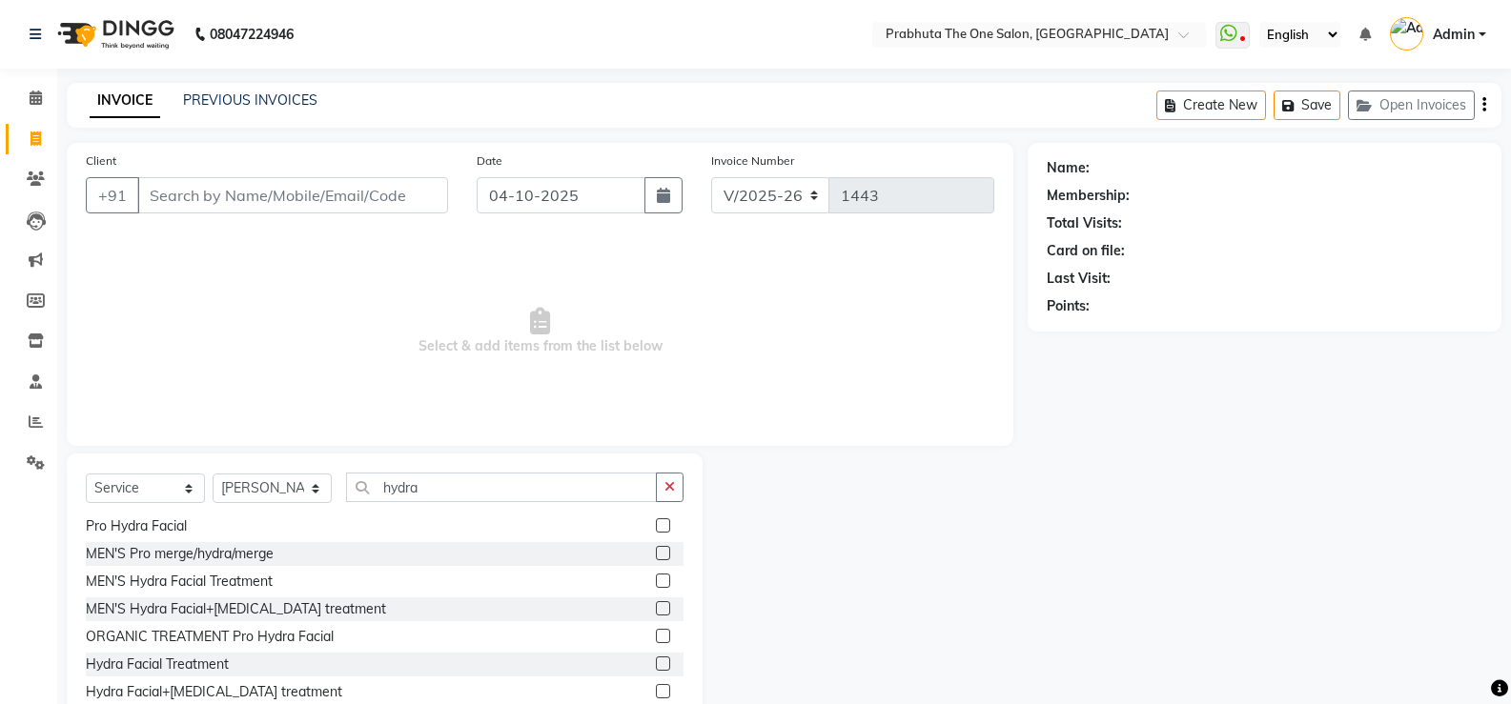
click at [656, 662] on label at bounding box center [663, 664] width 14 height 14
click at [656, 662] on input "checkbox" at bounding box center [662, 665] width 12 height 12
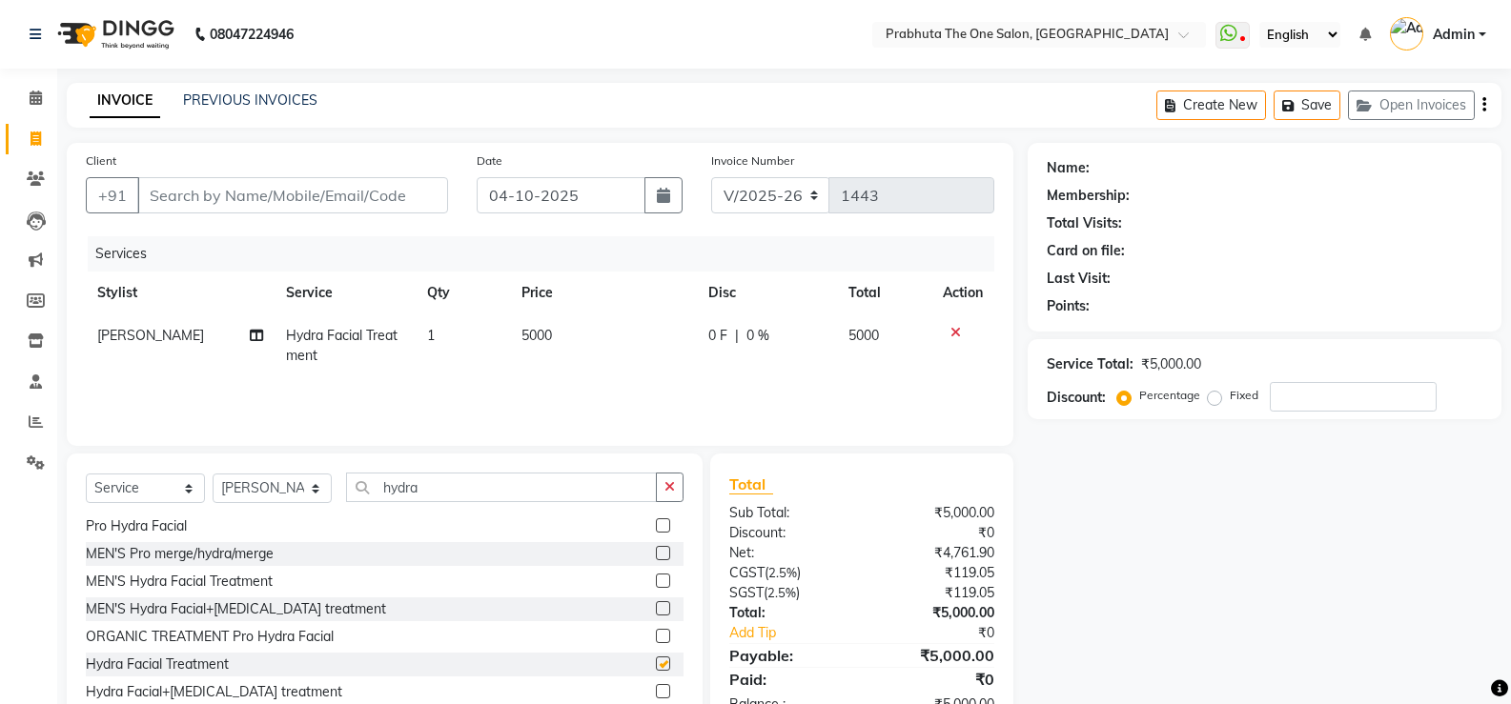
checkbox input "false"
click at [640, 364] on td "5000" at bounding box center [603, 346] width 187 height 63
select select "93775"
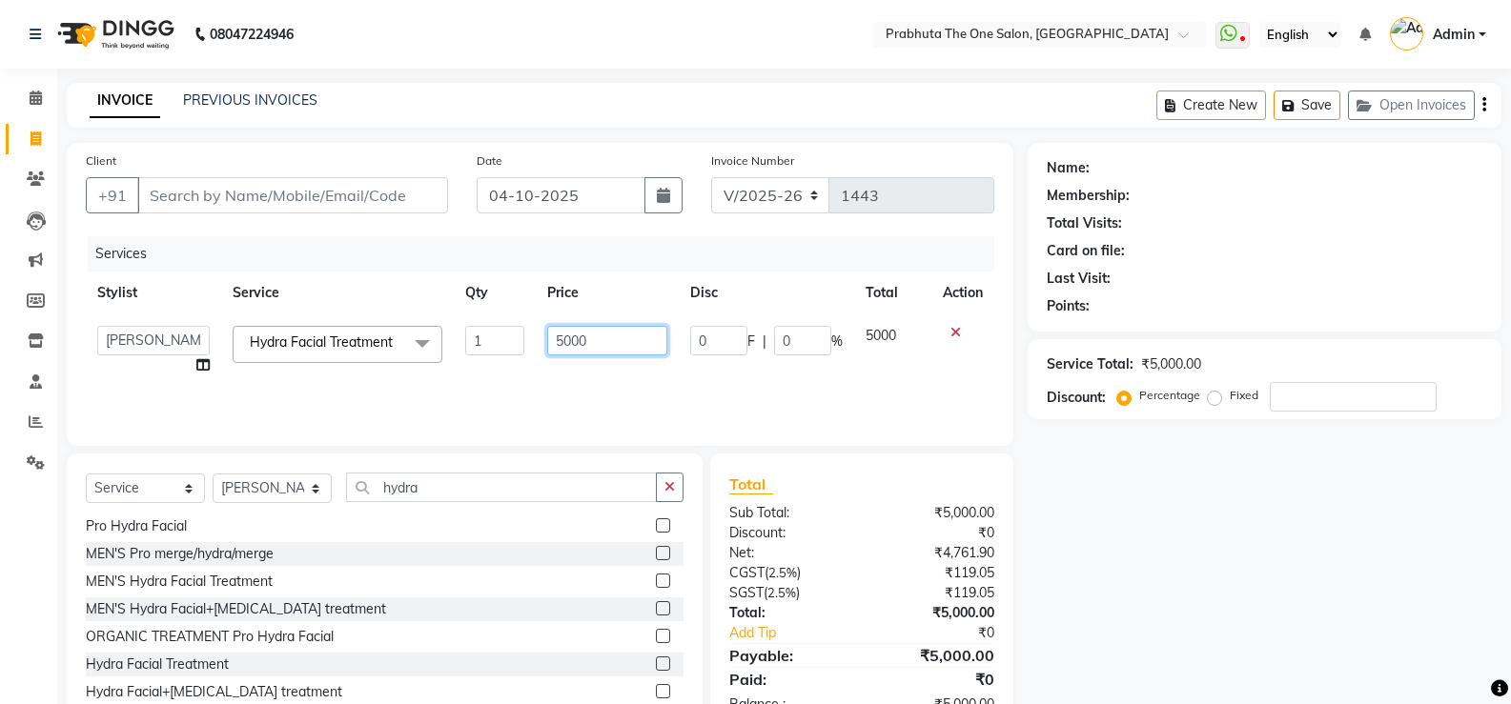
click at [643, 339] on input "5000" at bounding box center [606, 341] width 119 height 30
type input "5"
type input "6000"
click at [674, 402] on div "Services Stylist Service Qty Price Disc Total Action [PERSON_NAME] [PERSON_NAME…" at bounding box center [540, 331] width 909 height 191
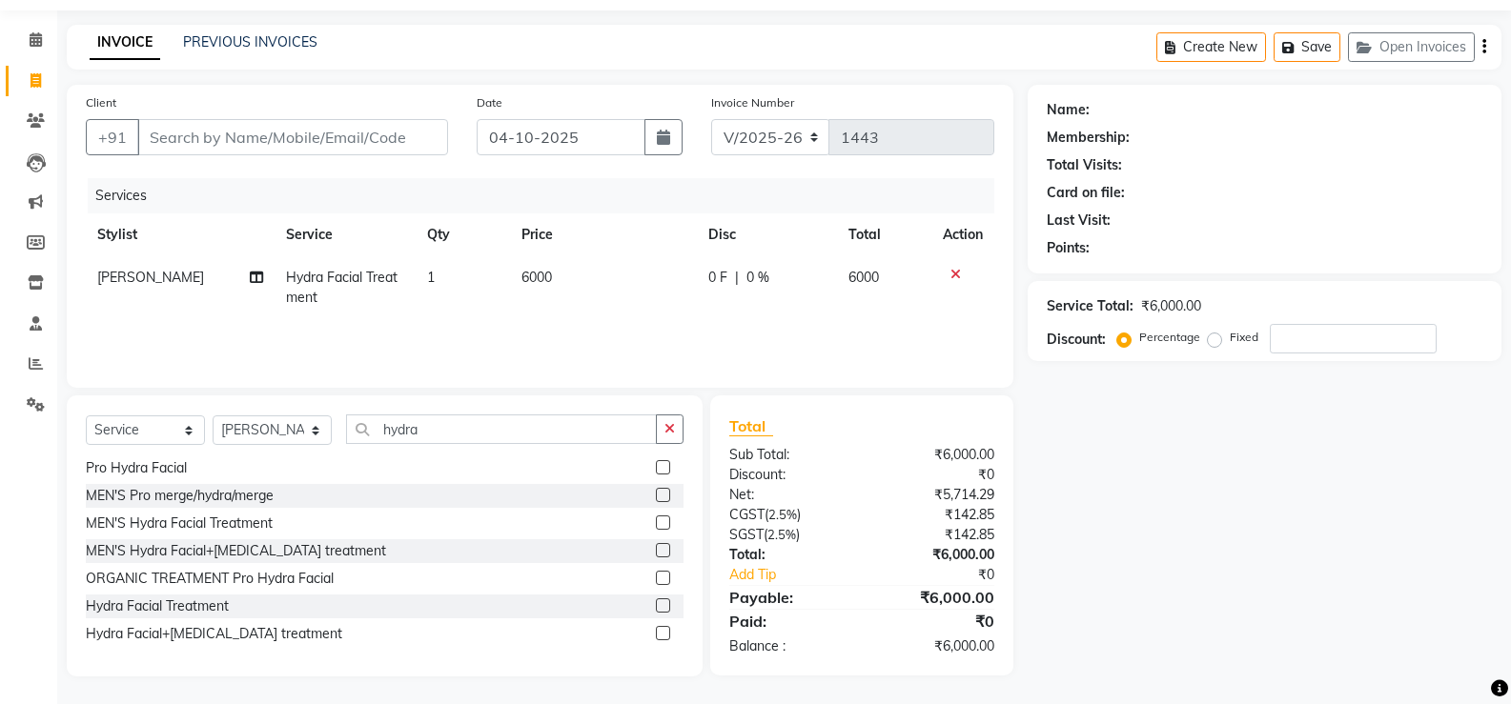
scroll to position [59, 0]
click at [693, 277] on td "6000" at bounding box center [603, 286] width 187 height 63
select select "93775"
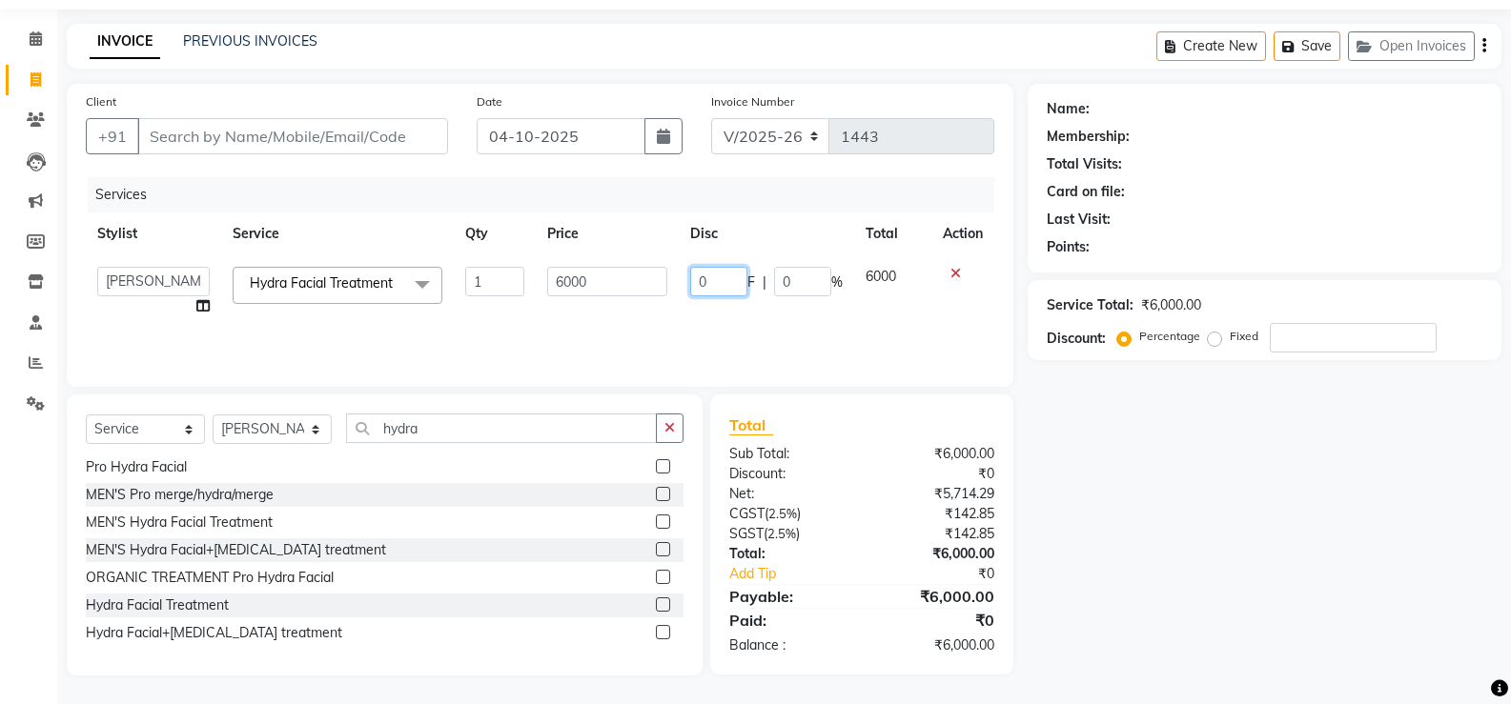
click at [722, 275] on input "0" at bounding box center [718, 282] width 57 height 30
type input "3000"
click at [717, 342] on div "Services Stylist Service Qty Price Disc Total Action [PERSON_NAME] [PERSON_NAME…" at bounding box center [540, 272] width 909 height 191
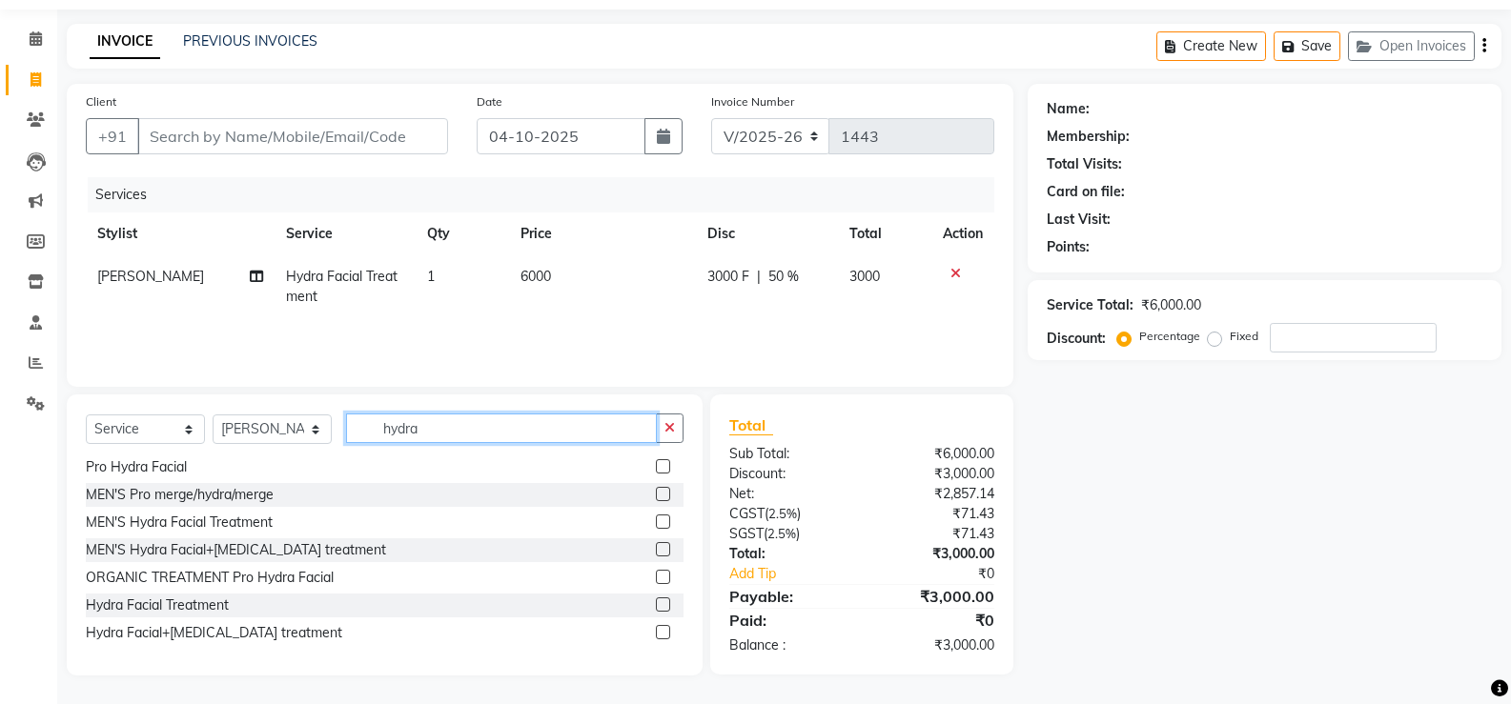
click at [544, 424] on input "hydra" at bounding box center [501, 429] width 311 height 30
type input "h"
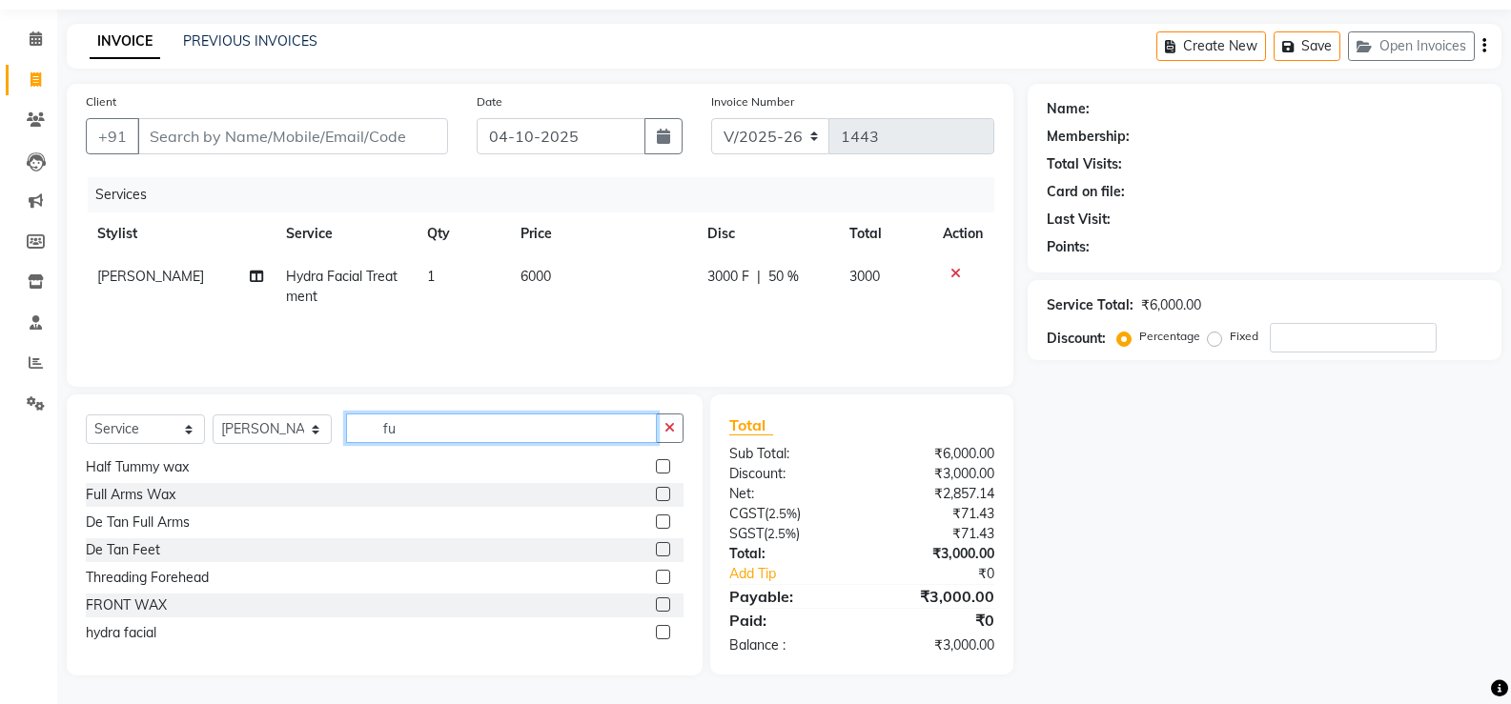
scroll to position [3, 0]
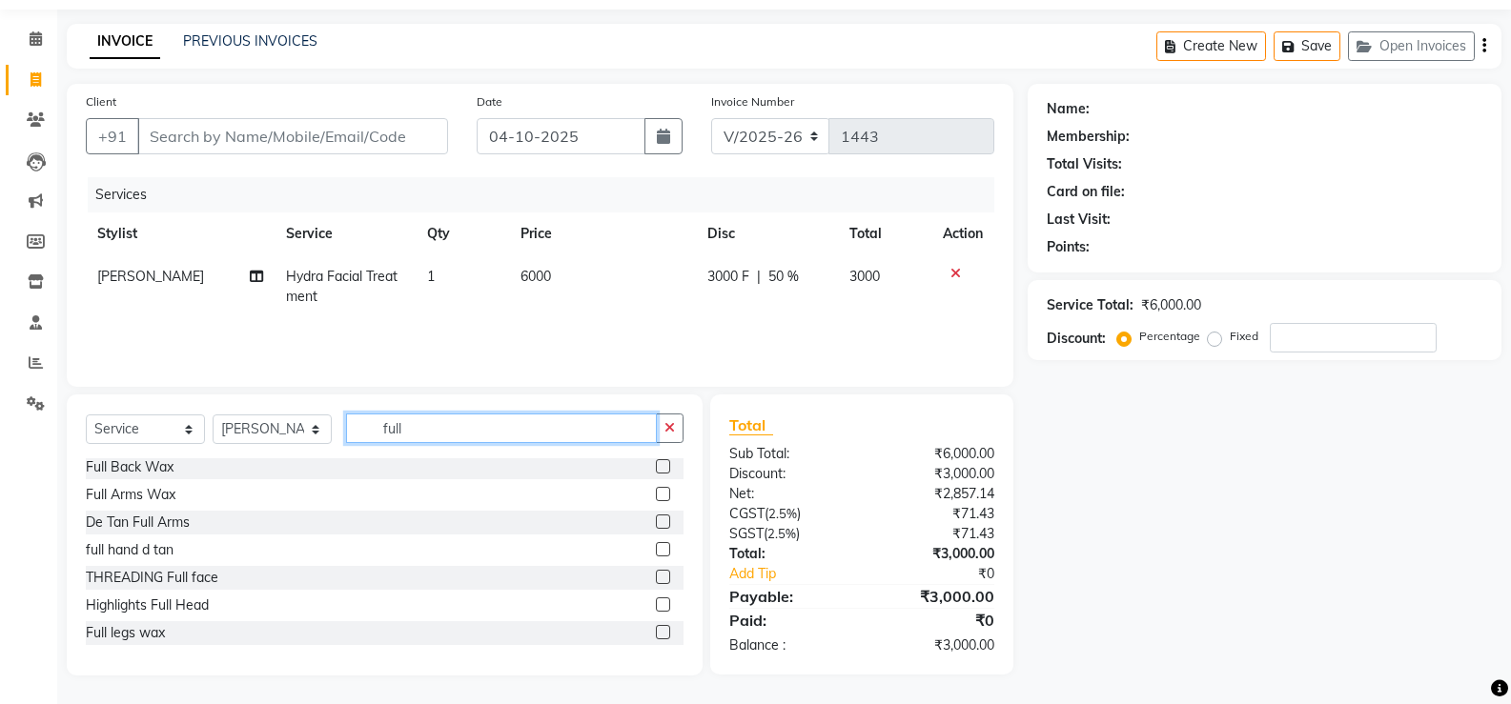
type input "full"
click at [656, 493] on label at bounding box center [663, 494] width 14 height 14
click at [656, 493] on input "checkbox" at bounding box center [662, 495] width 12 height 12
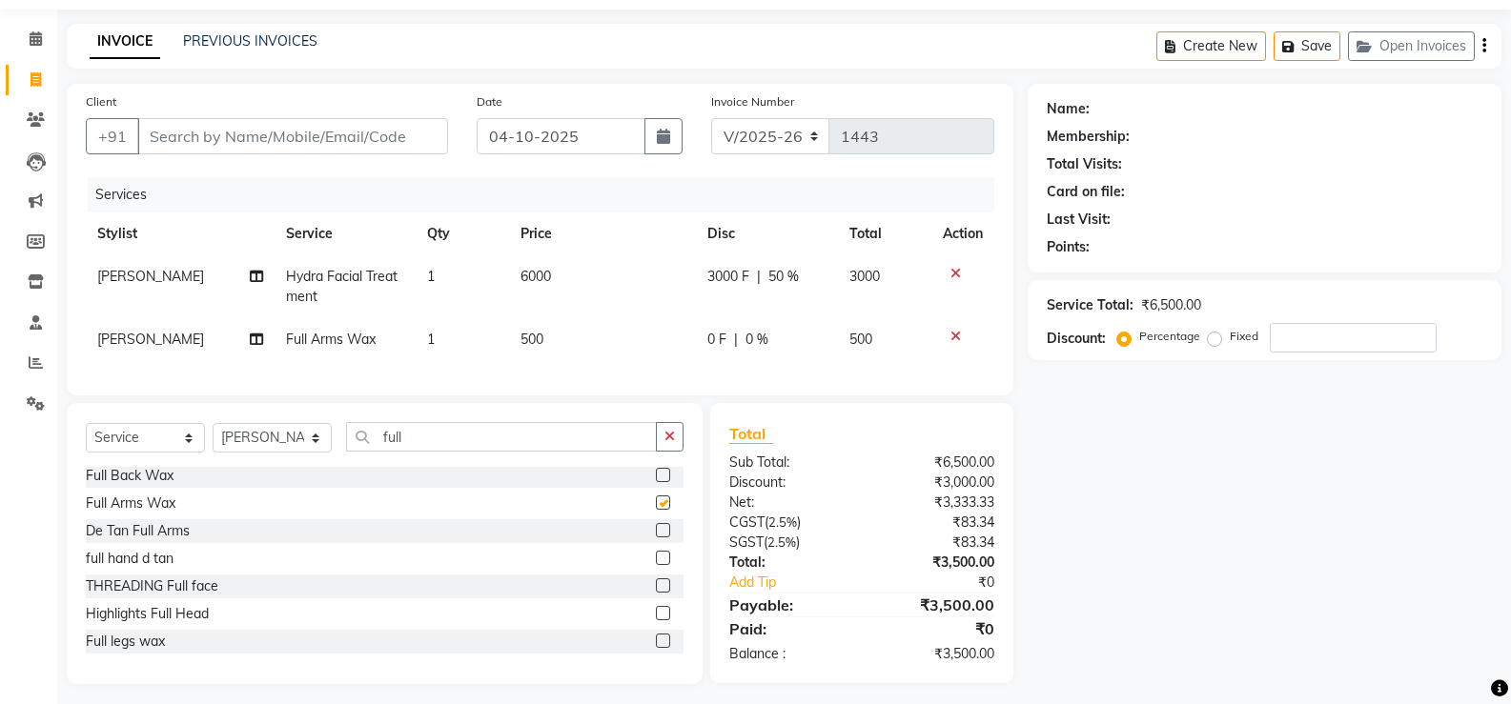
checkbox input "false"
click at [563, 446] on input "full" at bounding box center [501, 437] width 311 height 30
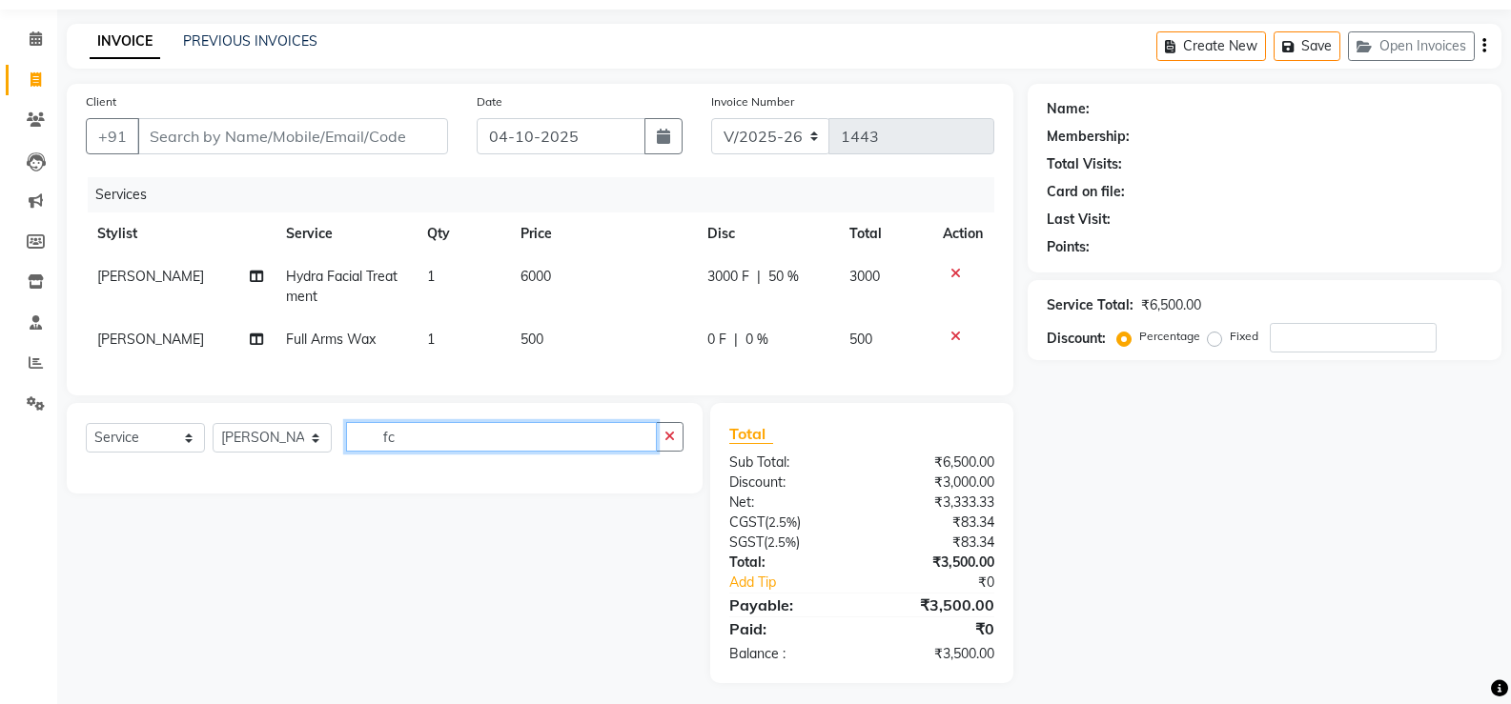
type input "f"
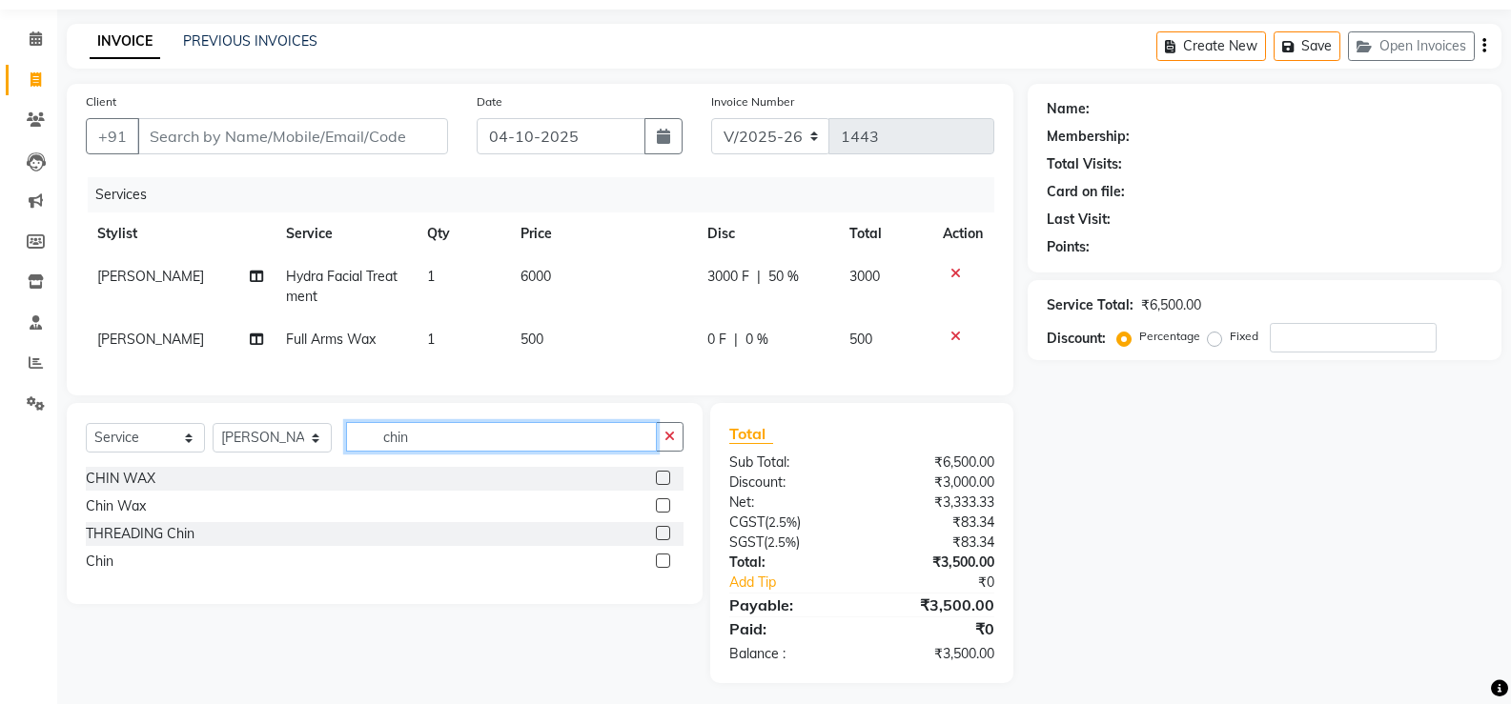
type input "chin"
click at [663, 485] on label at bounding box center [663, 478] width 14 height 14
click at [663, 485] on input "checkbox" at bounding box center [662, 479] width 12 height 12
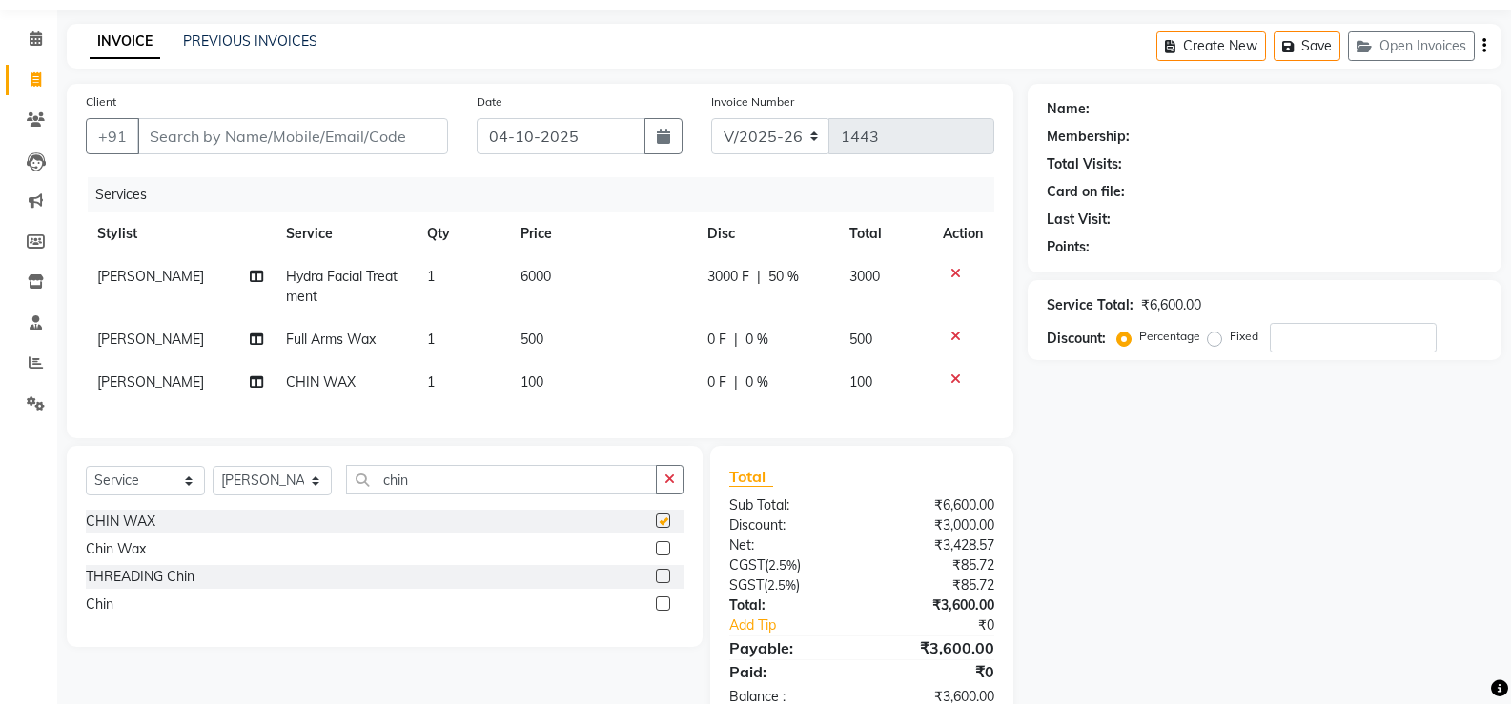
checkbox input "false"
click at [708, 382] on span "0 F" at bounding box center [716, 383] width 19 height 20
select select "93775"
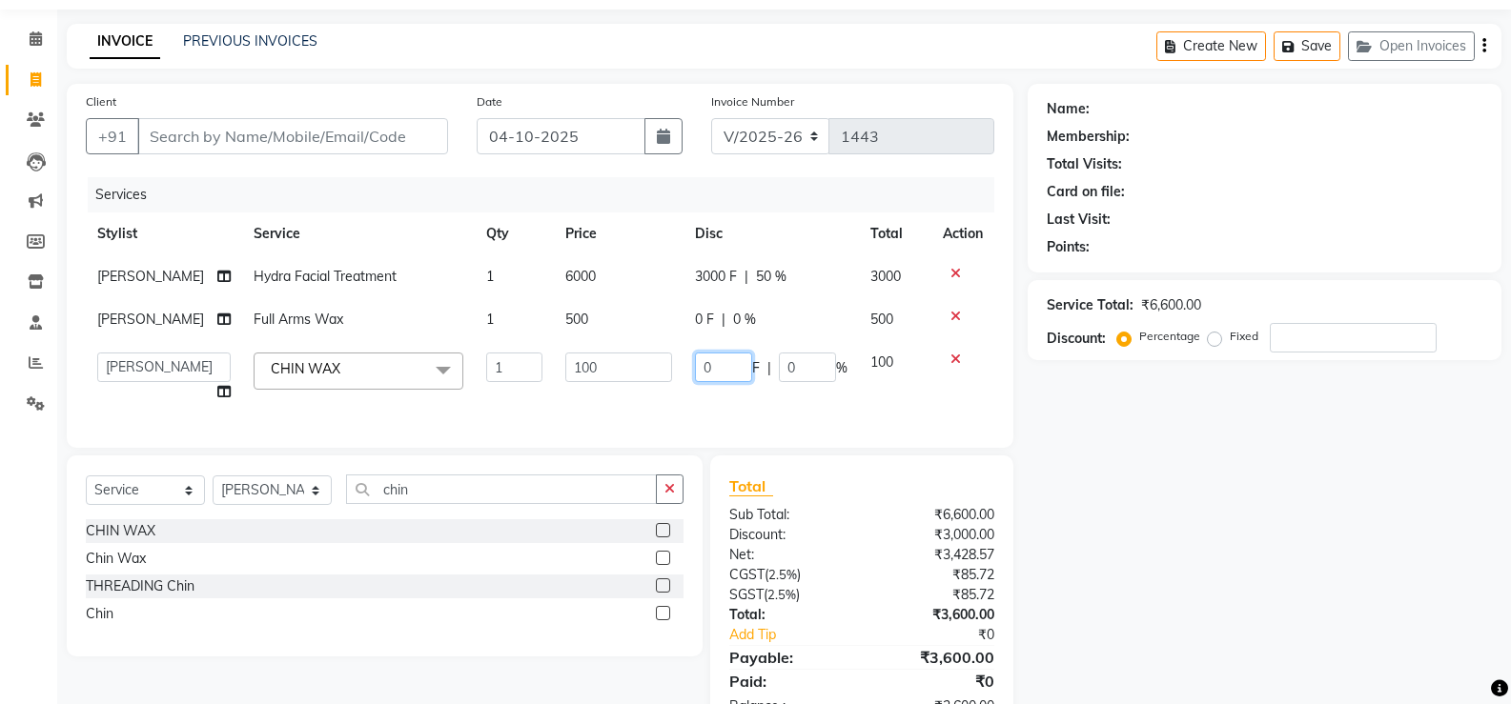
click at [730, 369] on input "0" at bounding box center [723, 368] width 57 height 30
type input "80"
click at [763, 403] on td "80 F | 0 %" at bounding box center [771, 377] width 175 height 72
select select "93775"
click at [563, 504] on input "chin" at bounding box center [501, 490] width 311 height 30
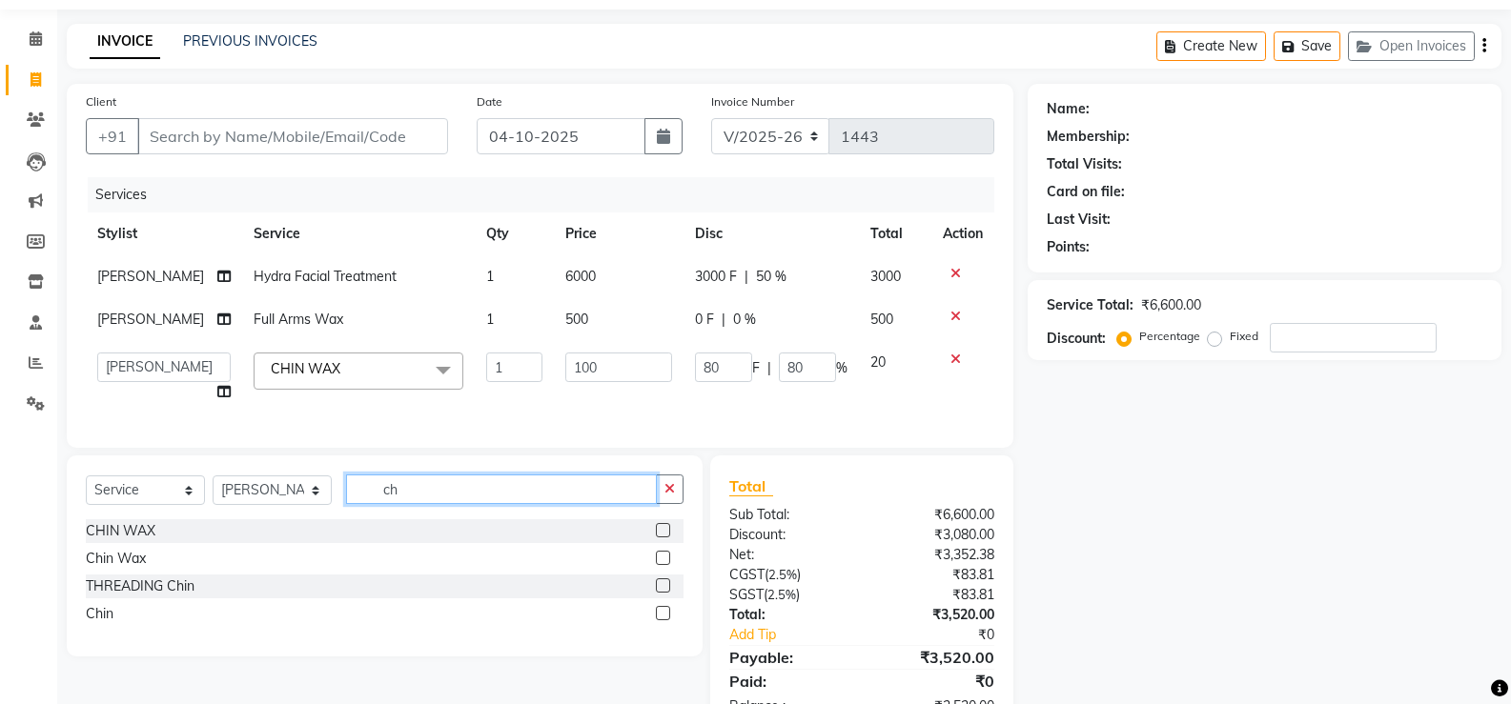
type input "c"
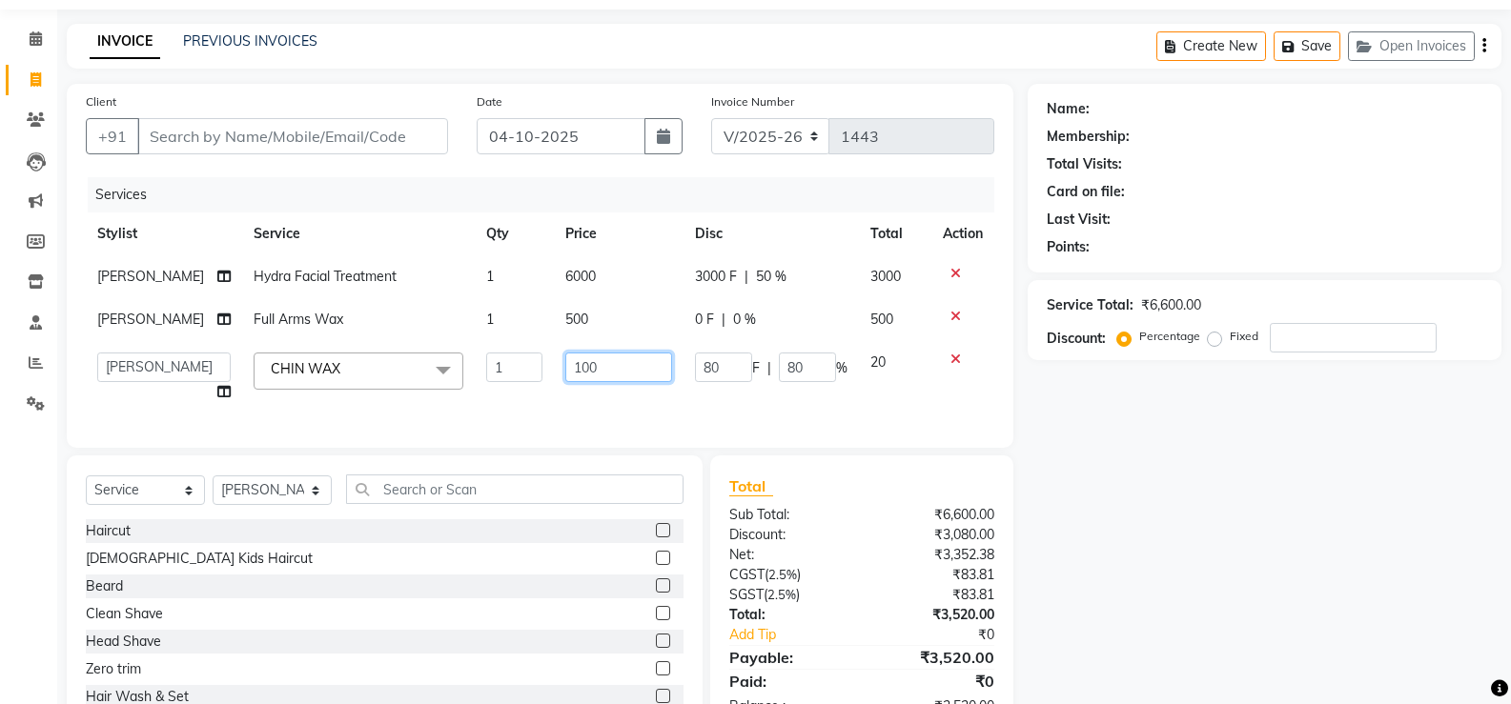
click at [592, 373] on input "100" at bounding box center [618, 368] width 107 height 30
type input "1"
type input "80"
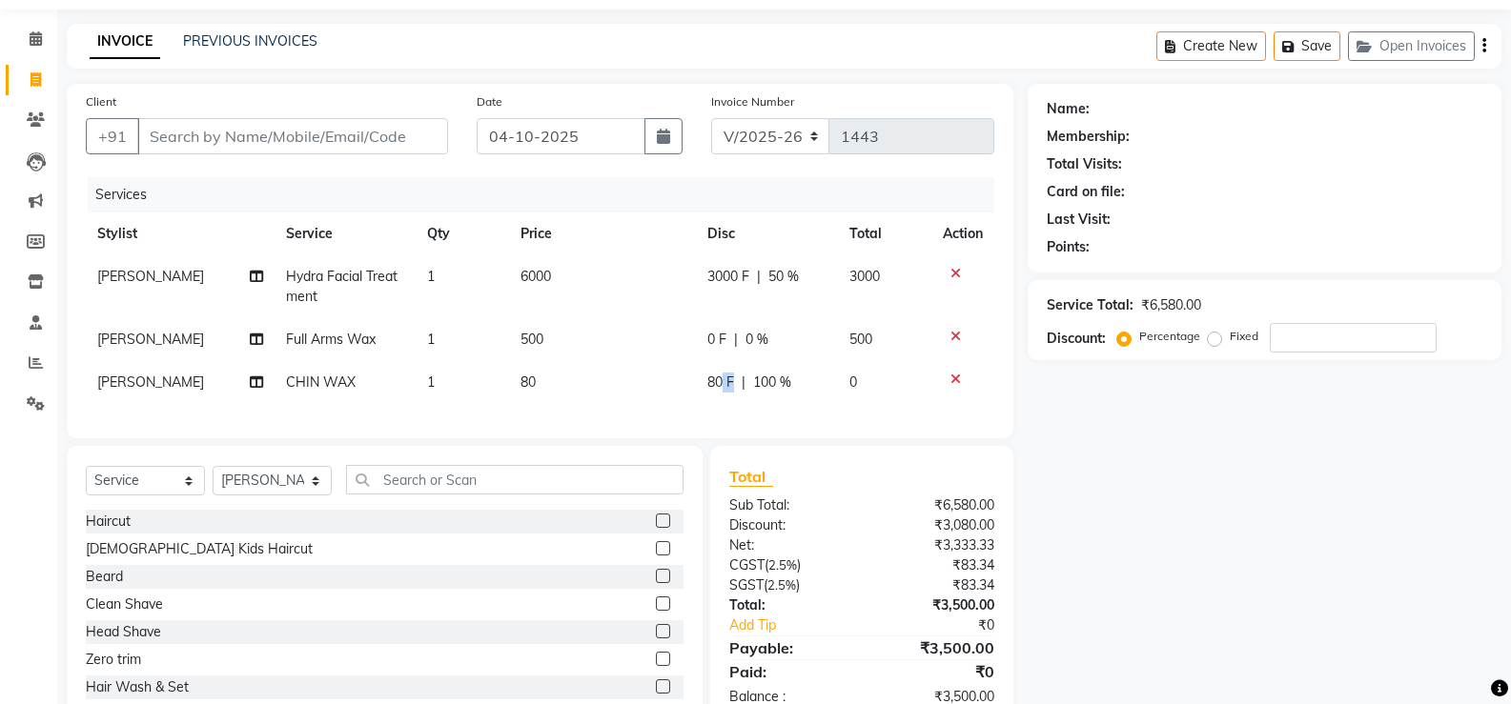
click at [731, 374] on td "80 F | 100 %" at bounding box center [766, 382] width 141 height 43
select select "93775"
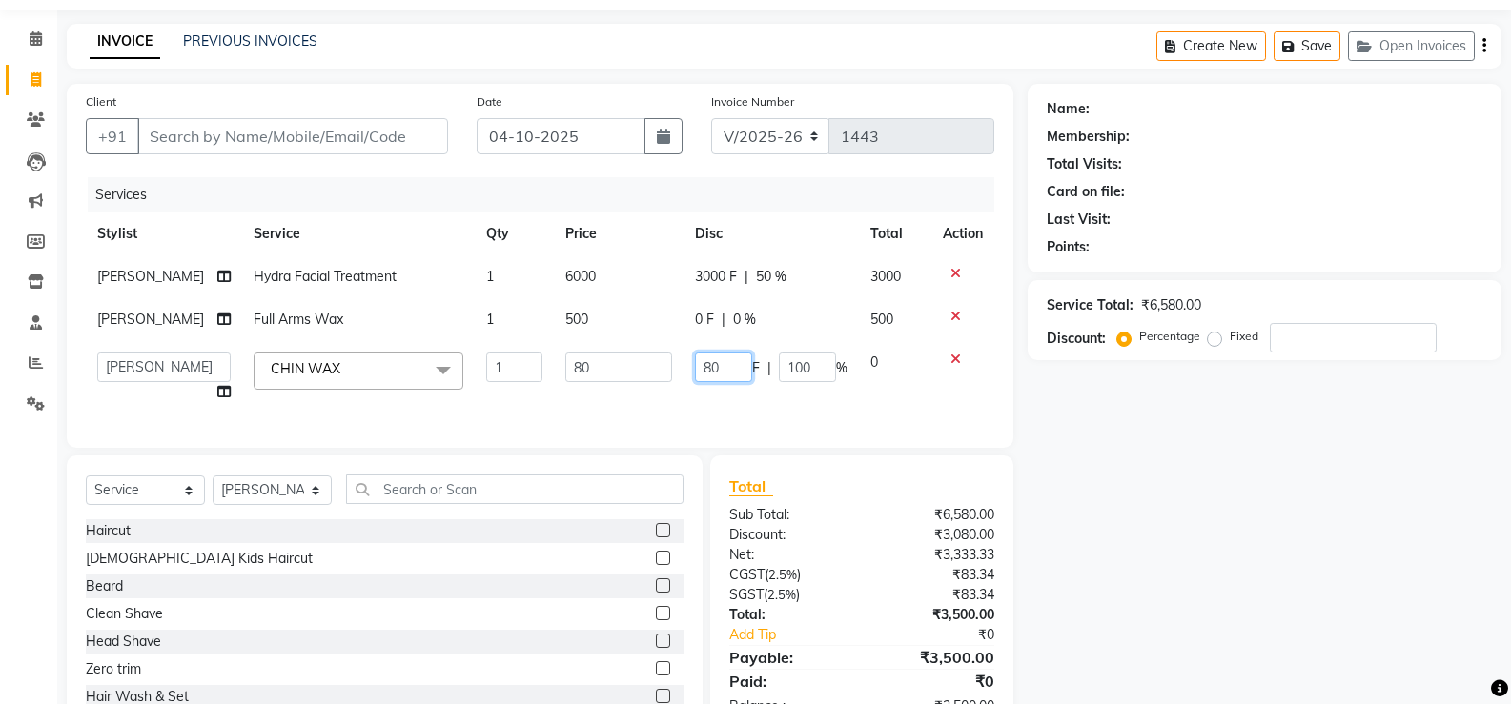
click at [731, 374] on input "80" at bounding box center [723, 368] width 57 height 30
type input "8"
type input "00"
click at [742, 413] on div "Services Stylist Service Qty Price Disc Total Action [PERSON_NAME] Hydra Facial…" at bounding box center [540, 303] width 909 height 252
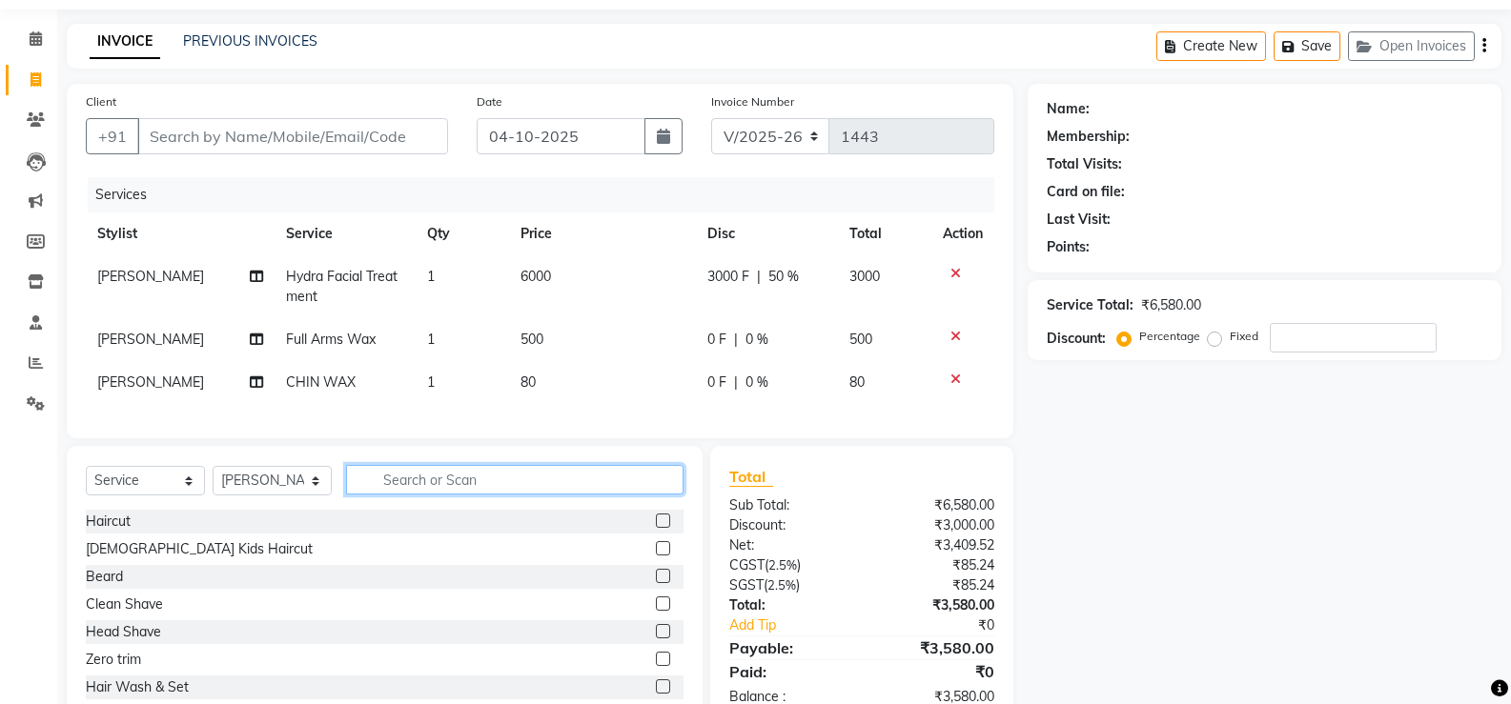
click at [514, 495] on input "text" at bounding box center [514, 480] width 337 height 30
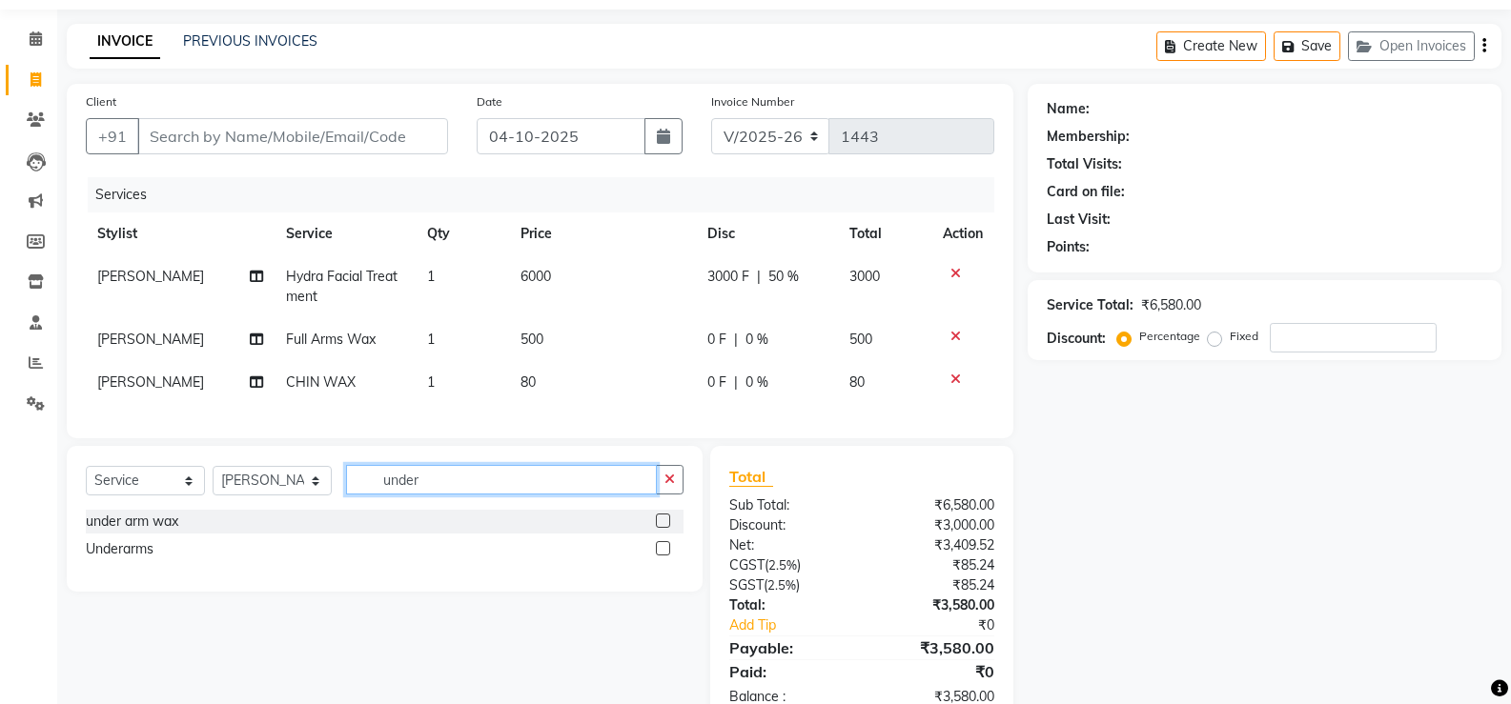
type input "under"
click at [671, 534] on div at bounding box center [670, 522] width 28 height 24
click at [664, 528] on label at bounding box center [663, 521] width 14 height 14
click at [664, 528] on input "checkbox" at bounding box center [662, 522] width 12 height 12
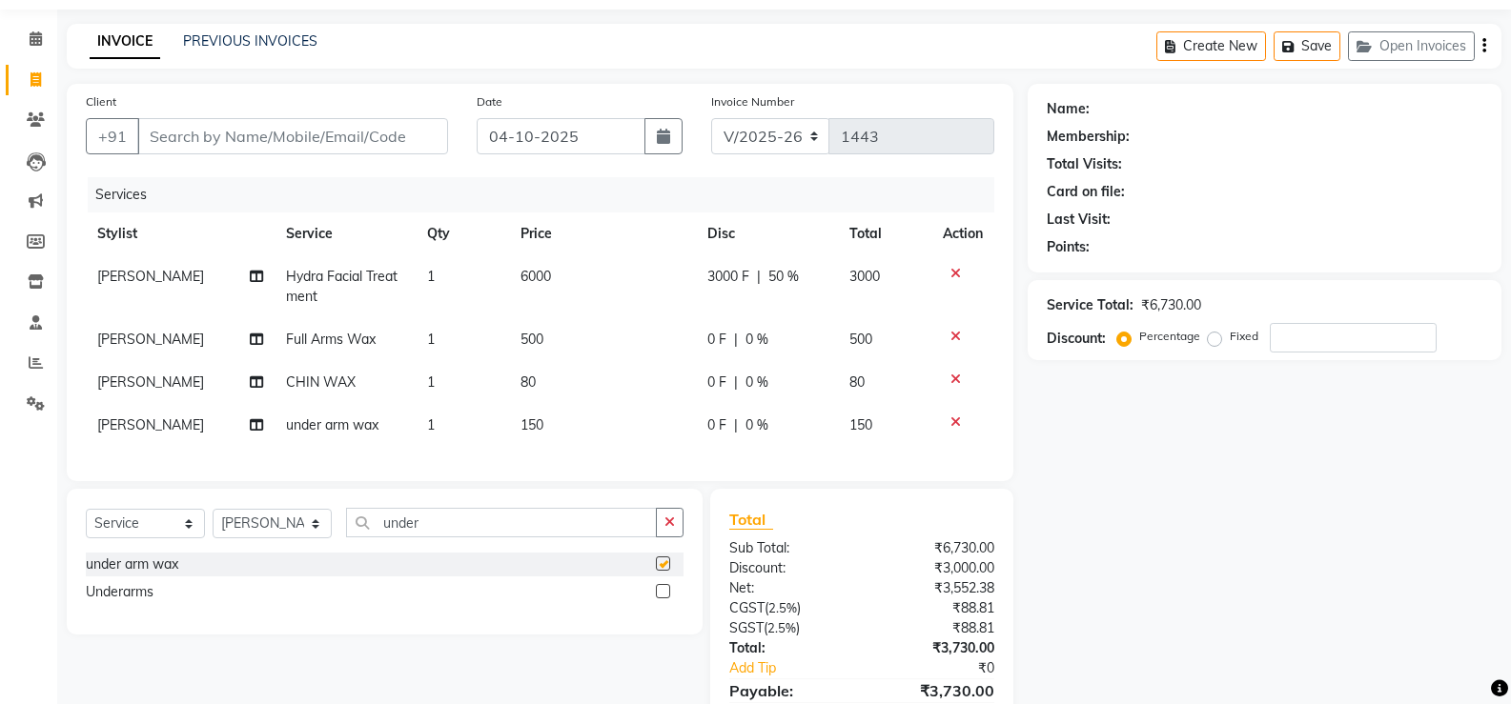
checkbox input "false"
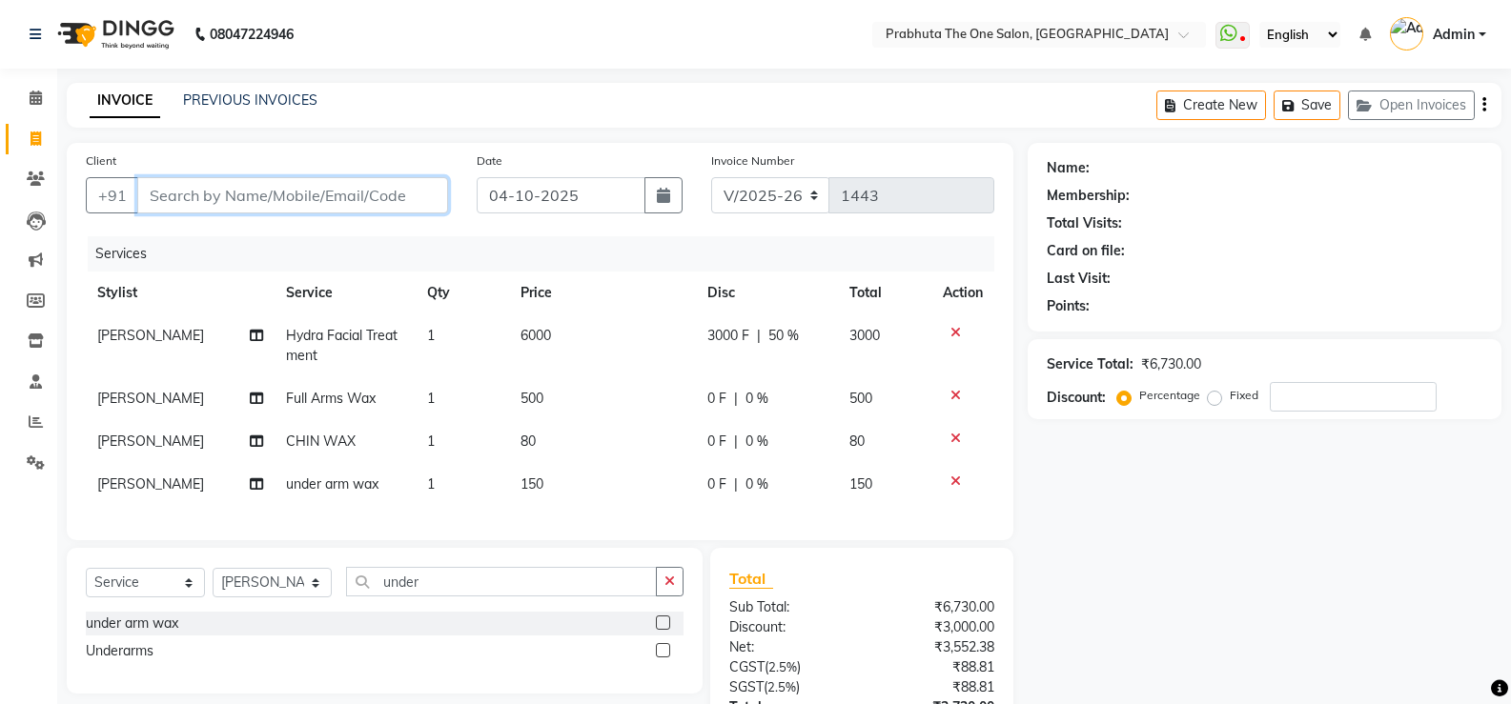
click at [346, 192] on input "Client" at bounding box center [292, 195] width 311 height 36
type input "7"
type input "0"
type input "7004627495"
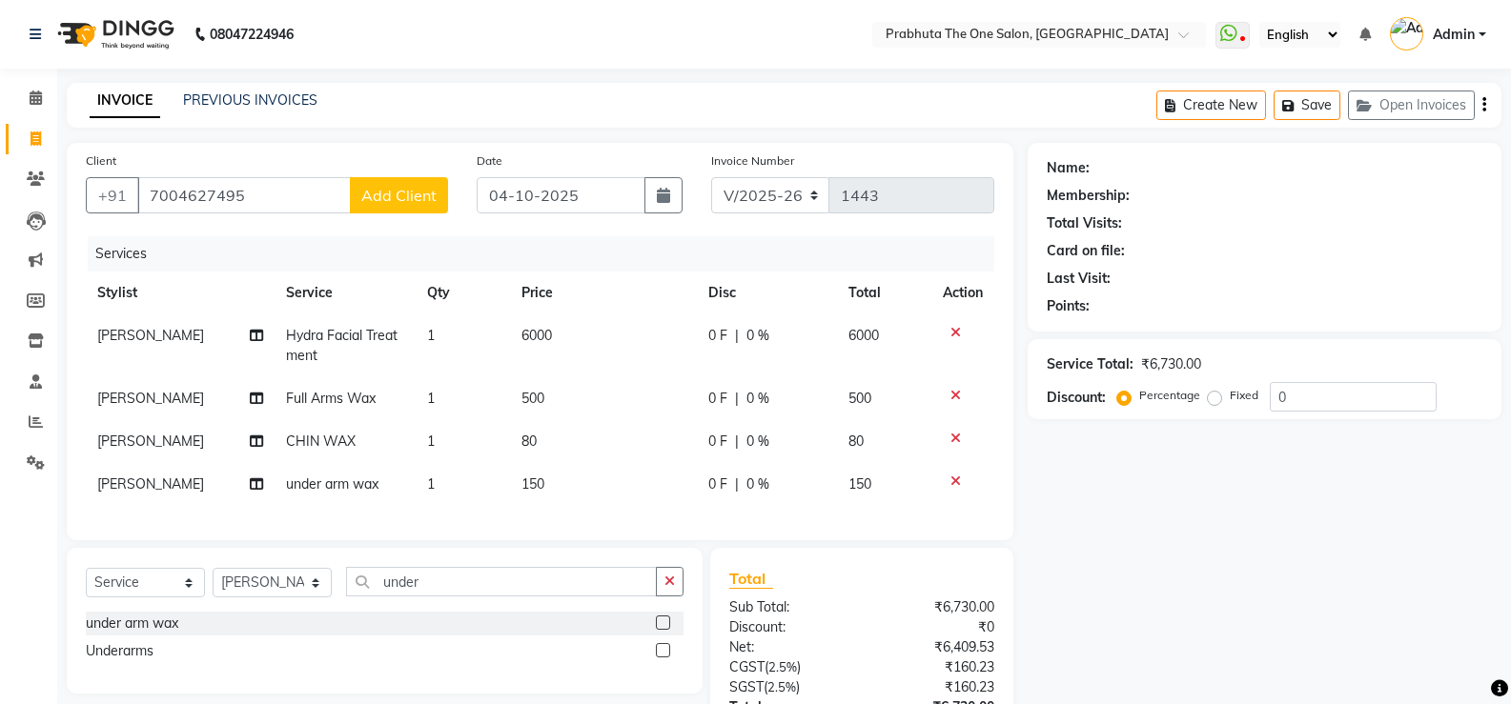
click at [383, 192] on span "Add Client" at bounding box center [398, 195] width 75 height 19
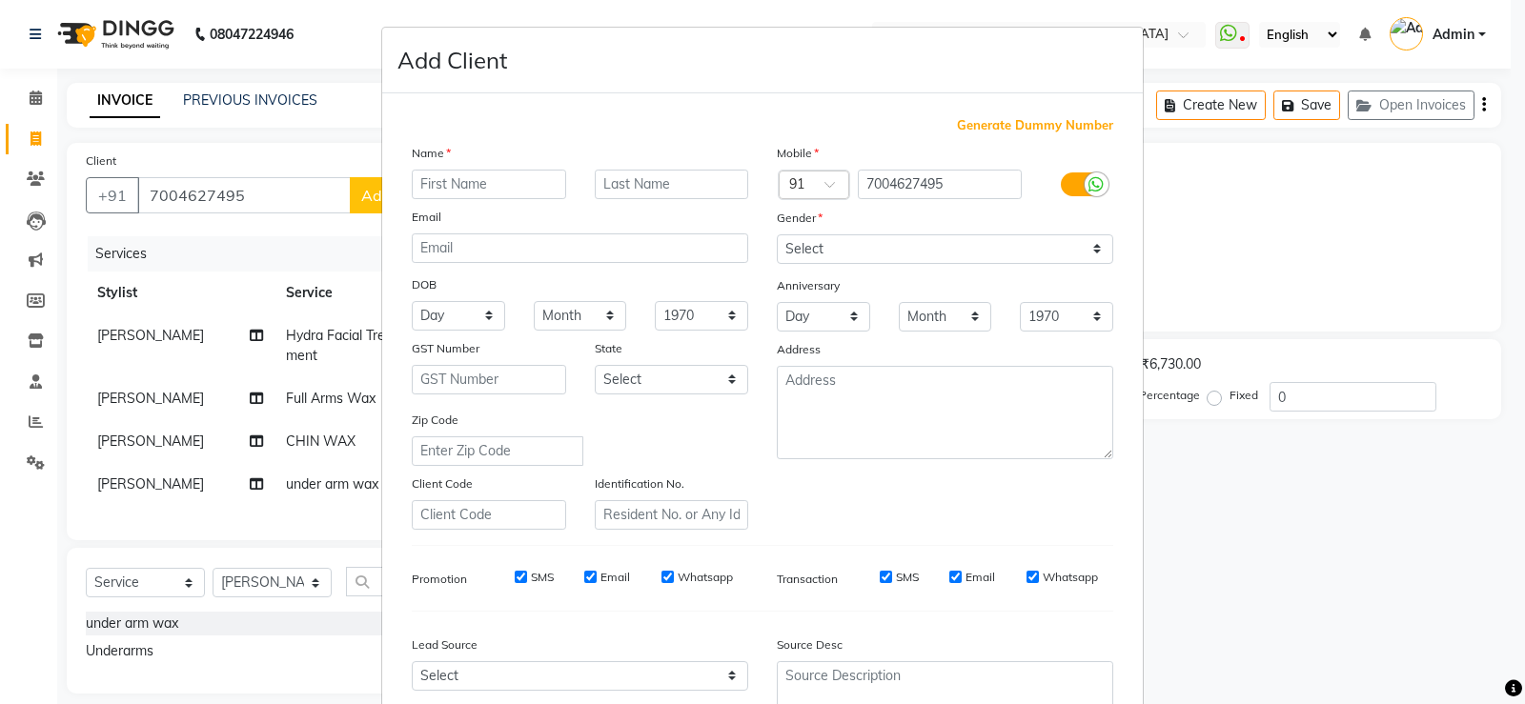
click at [450, 183] on input "text" at bounding box center [489, 185] width 154 height 30
type input "[PERSON_NAME]"
click at [831, 255] on select "Select [DEMOGRAPHIC_DATA] [DEMOGRAPHIC_DATA] Other Prefer Not To Say" at bounding box center [945, 250] width 337 height 30
click at [777, 235] on select "Select [DEMOGRAPHIC_DATA] [DEMOGRAPHIC_DATA] Other Prefer Not To Say" at bounding box center [945, 250] width 337 height 30
click at [1057, 239] on select "Select [DEMOGRAPHIC_DATA] [DEMOGRAPHIC_DATA] Other Prefer Not To Say" at bounding box center [945, 250] width 337 height 30
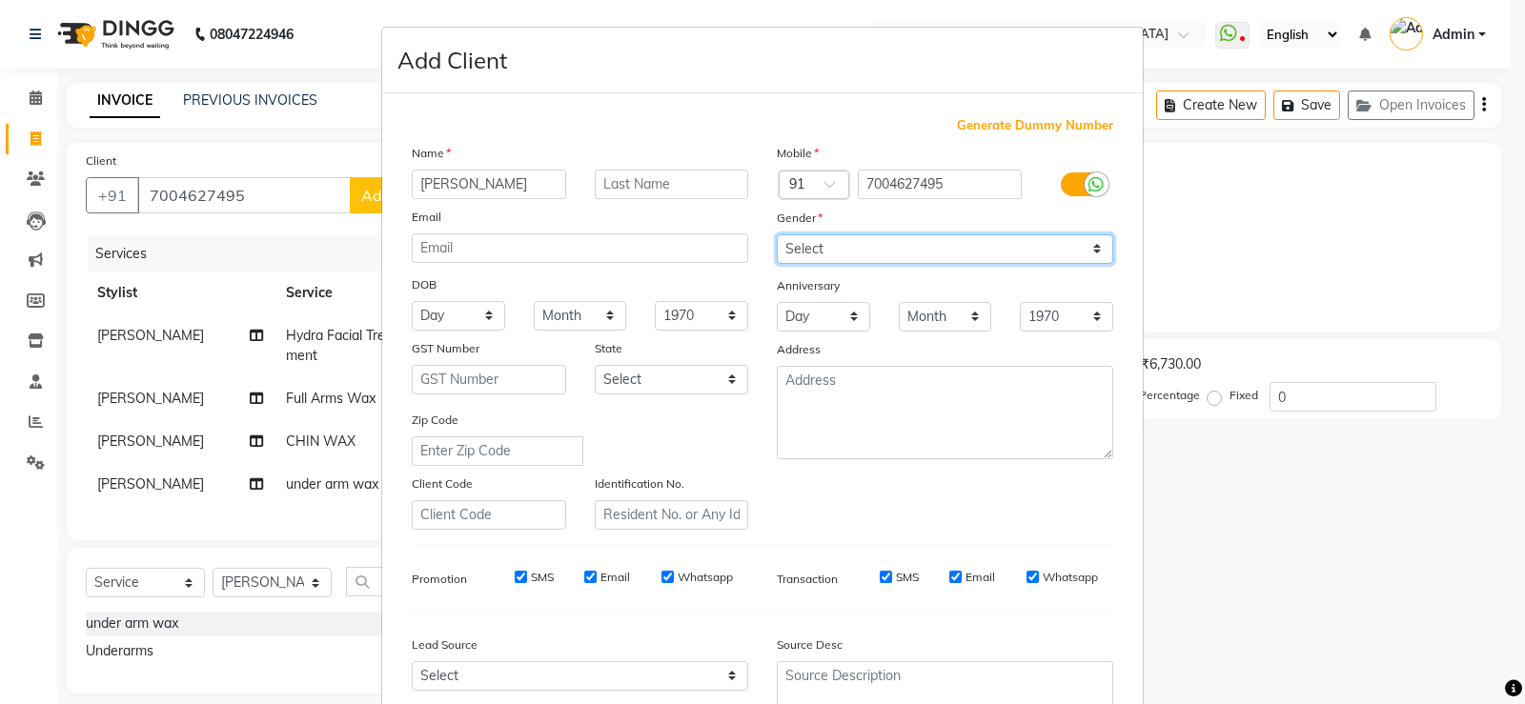
select select "[DEMOGRAPHIC_DATA]"
click at [777, 235] on select "Select [DEMOGRAPHIC_DATA] [DEMOGRAPHIC_DATA] Other Prefer Not To Say" at bounding box center [945, 250] width 337 height 30
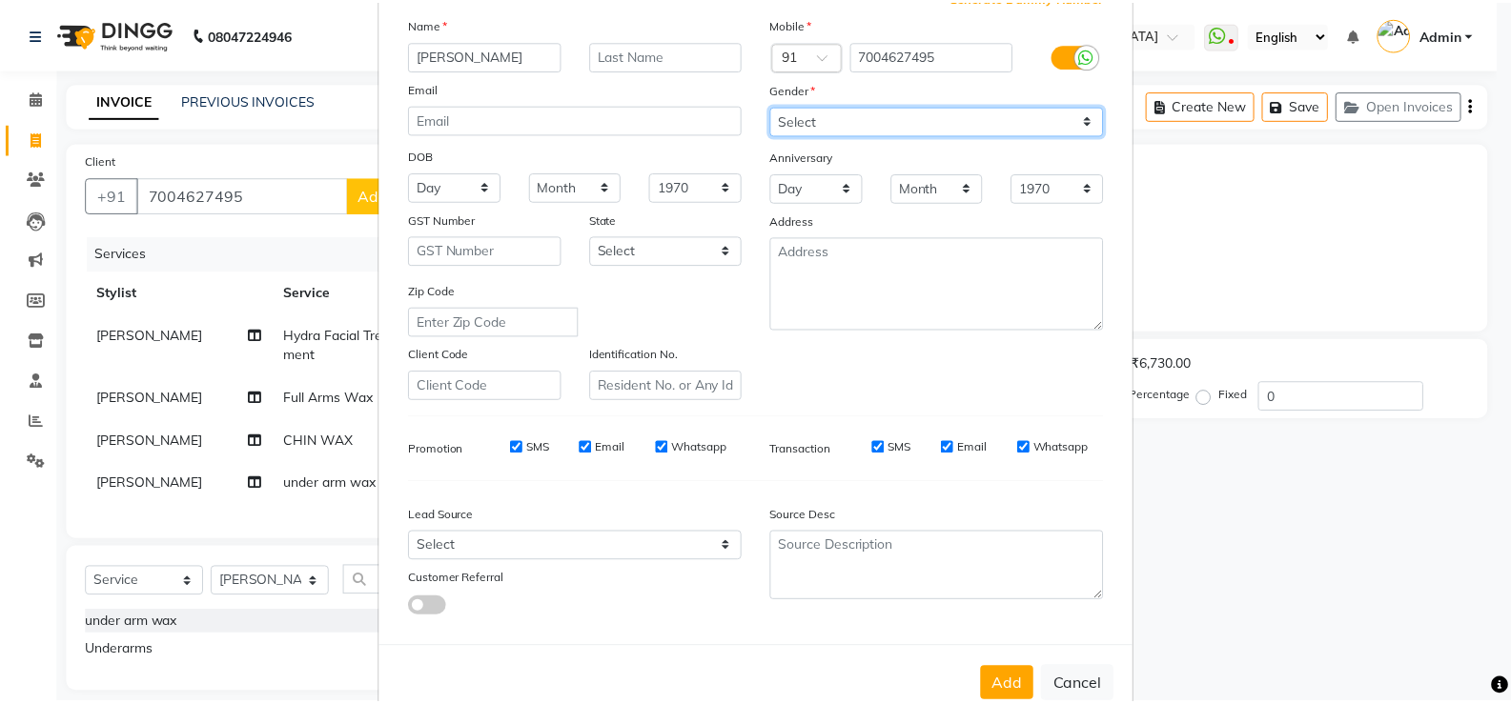
scroll to position [175, 0]
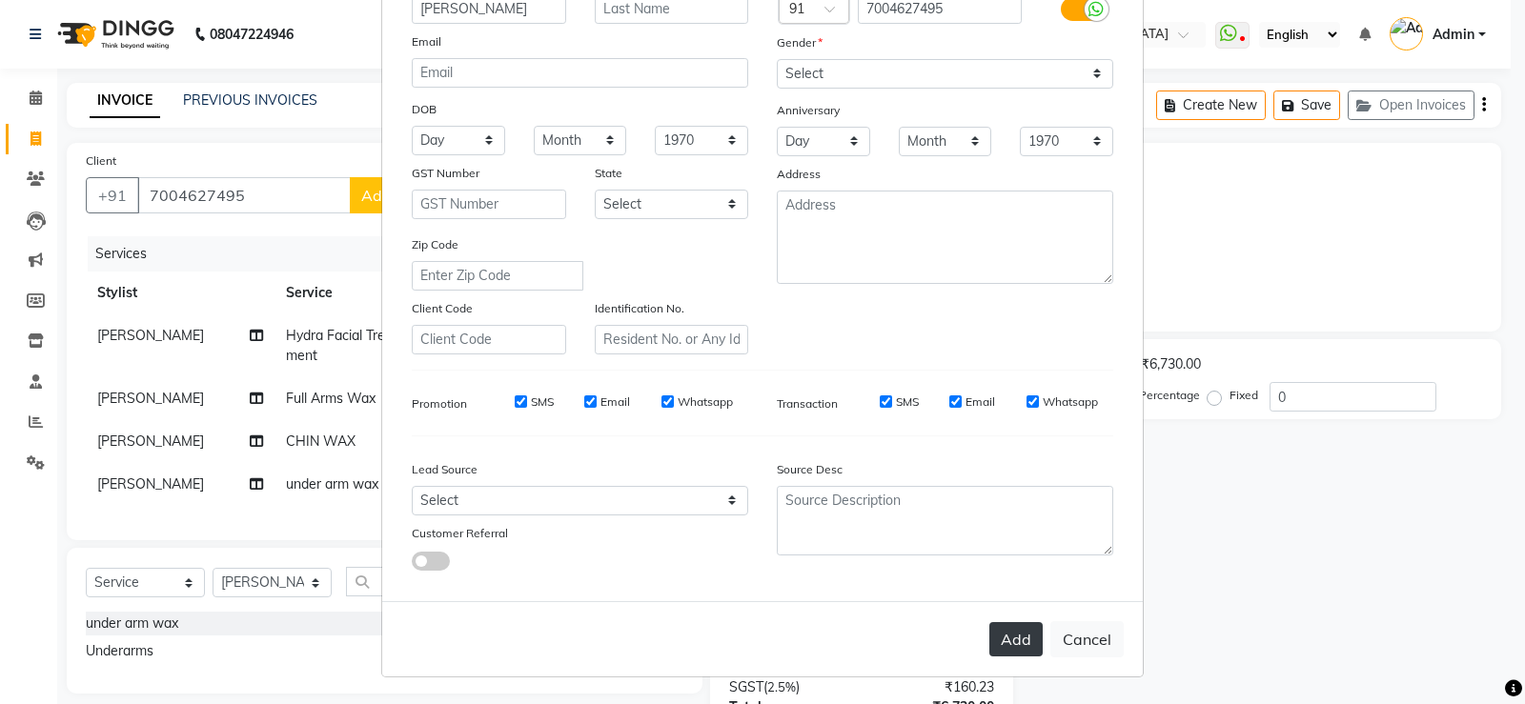
click at [1015, 643] on button "Add" at bounding box center [1016, 640] width 53 height 34
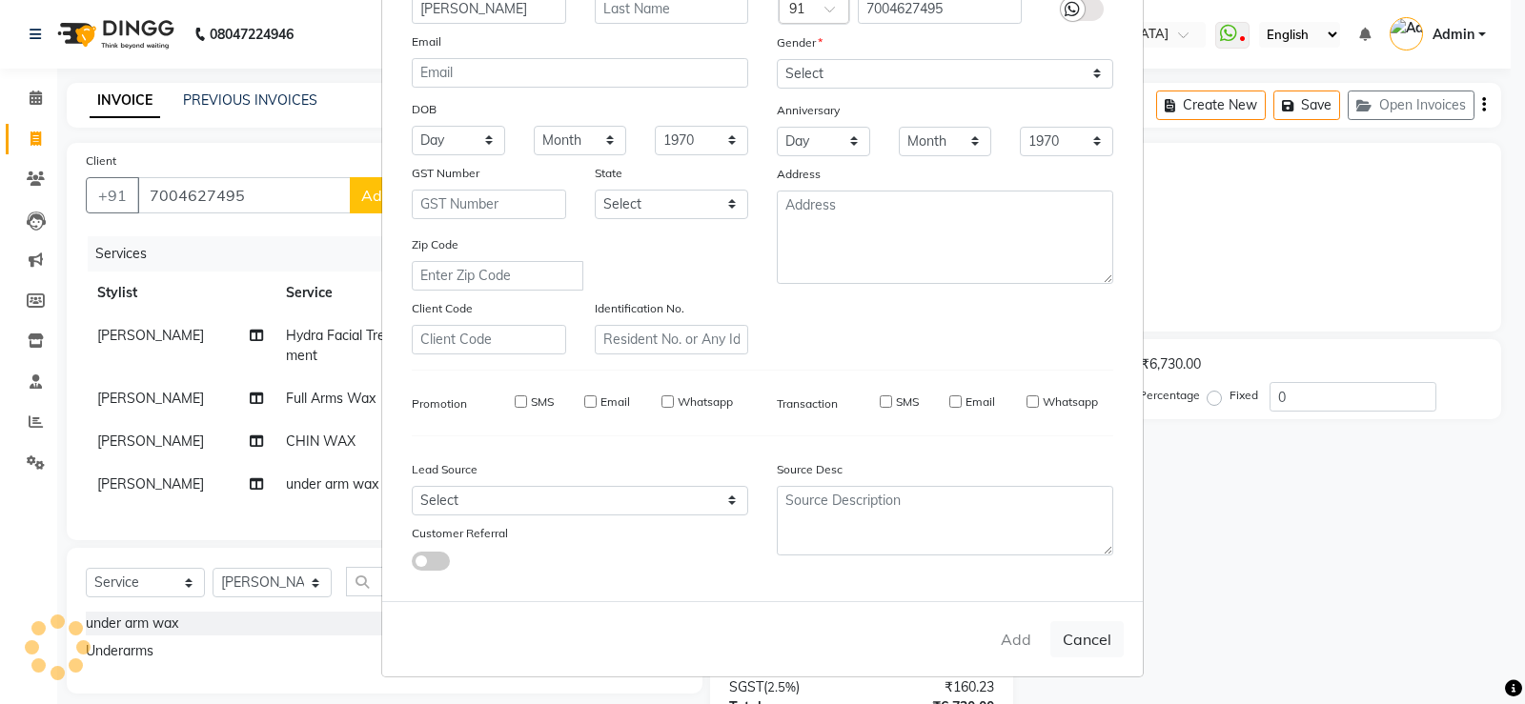
select select
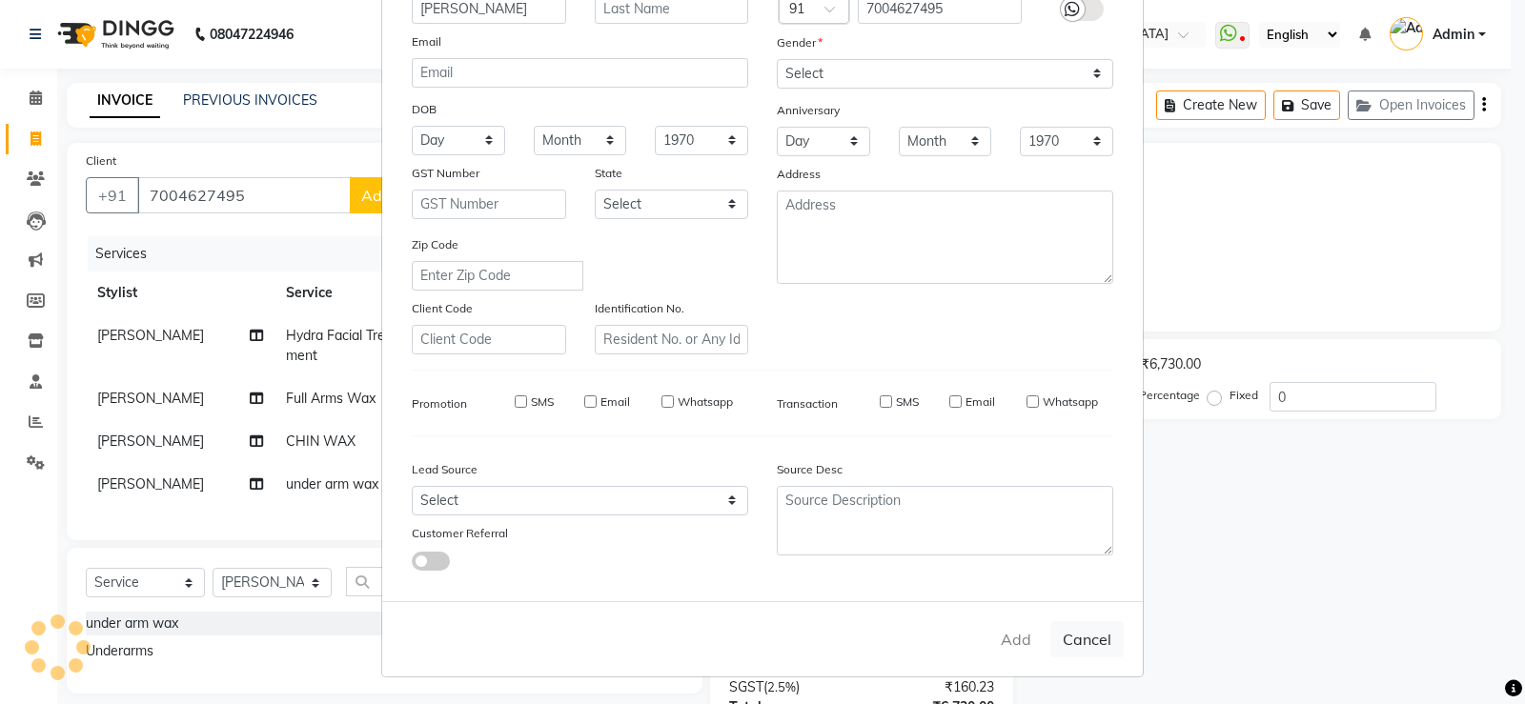
select select
checkbox input "false"
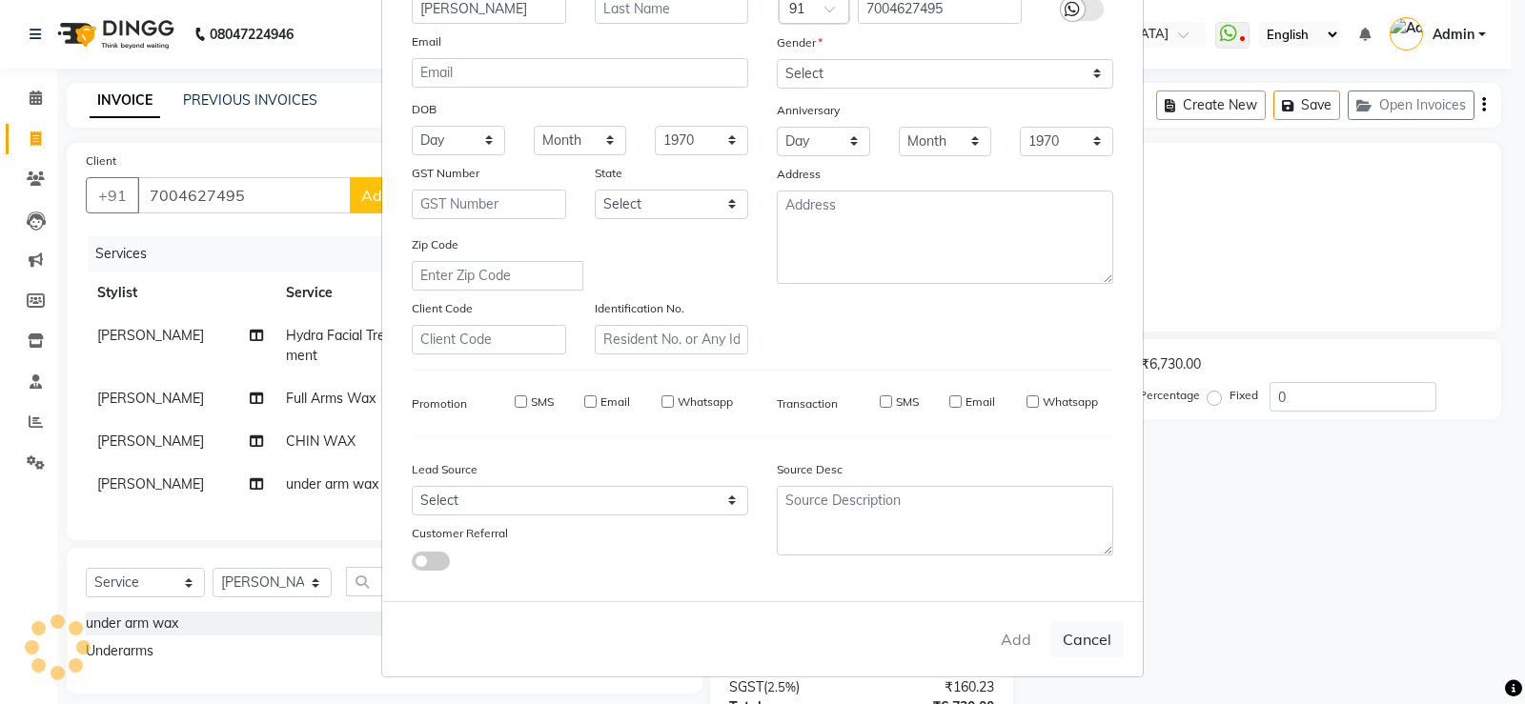
checkbox input "false"
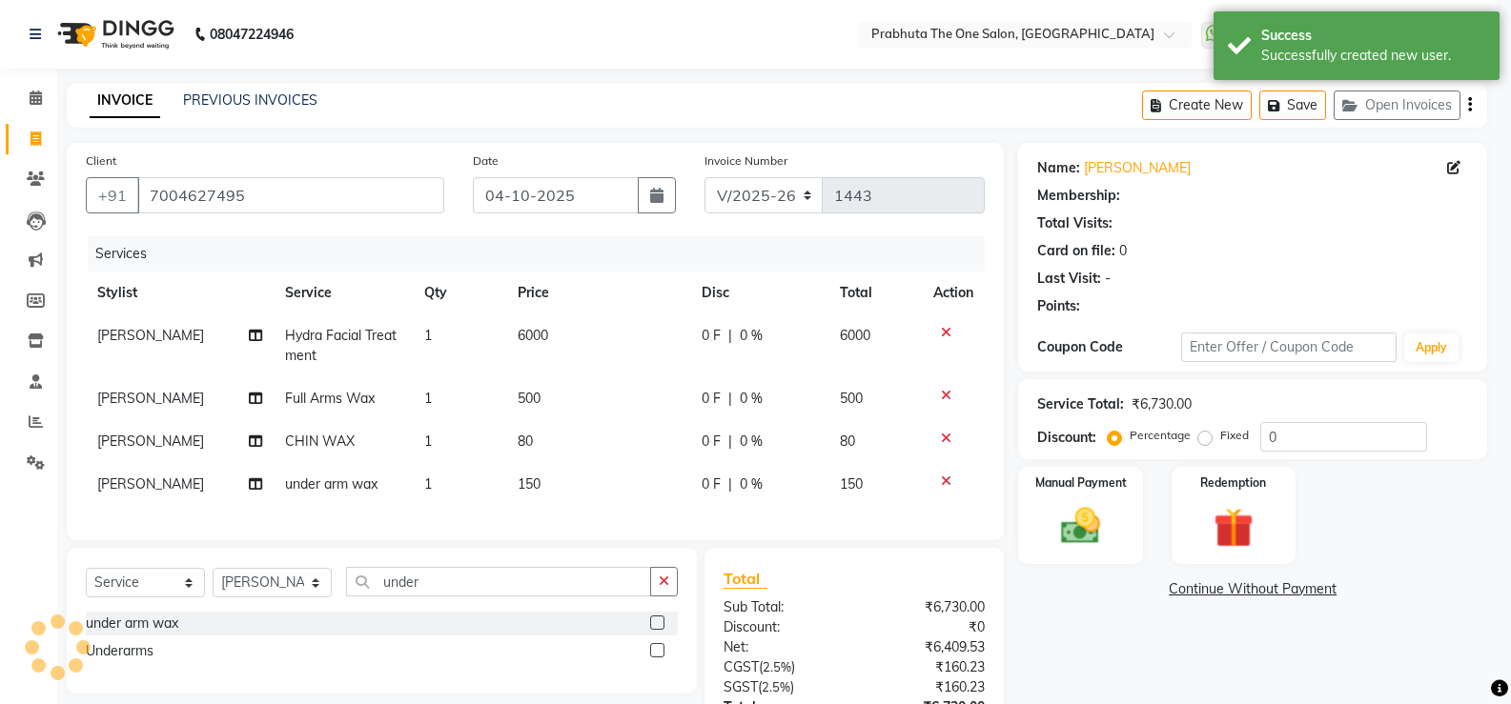
select select "1: Object"
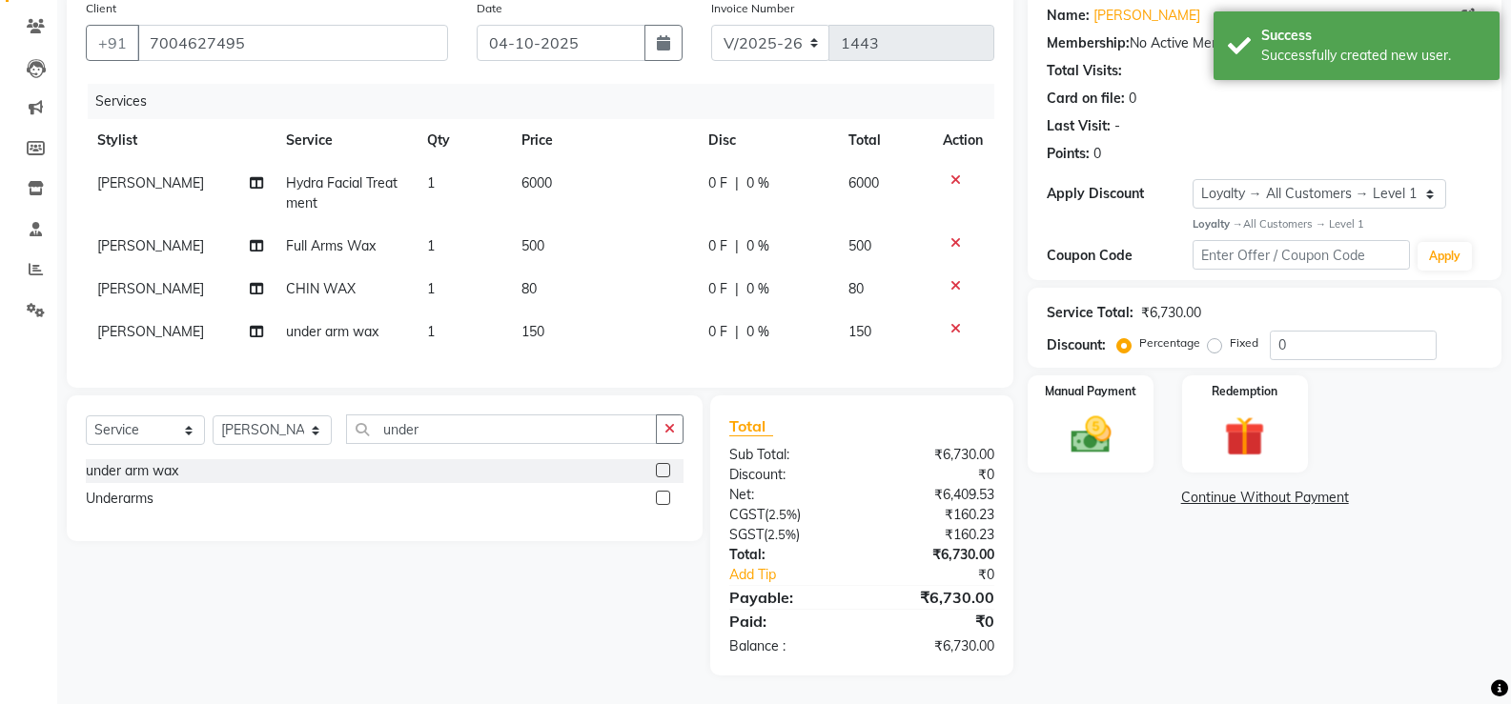
scroll to position [0, 0]
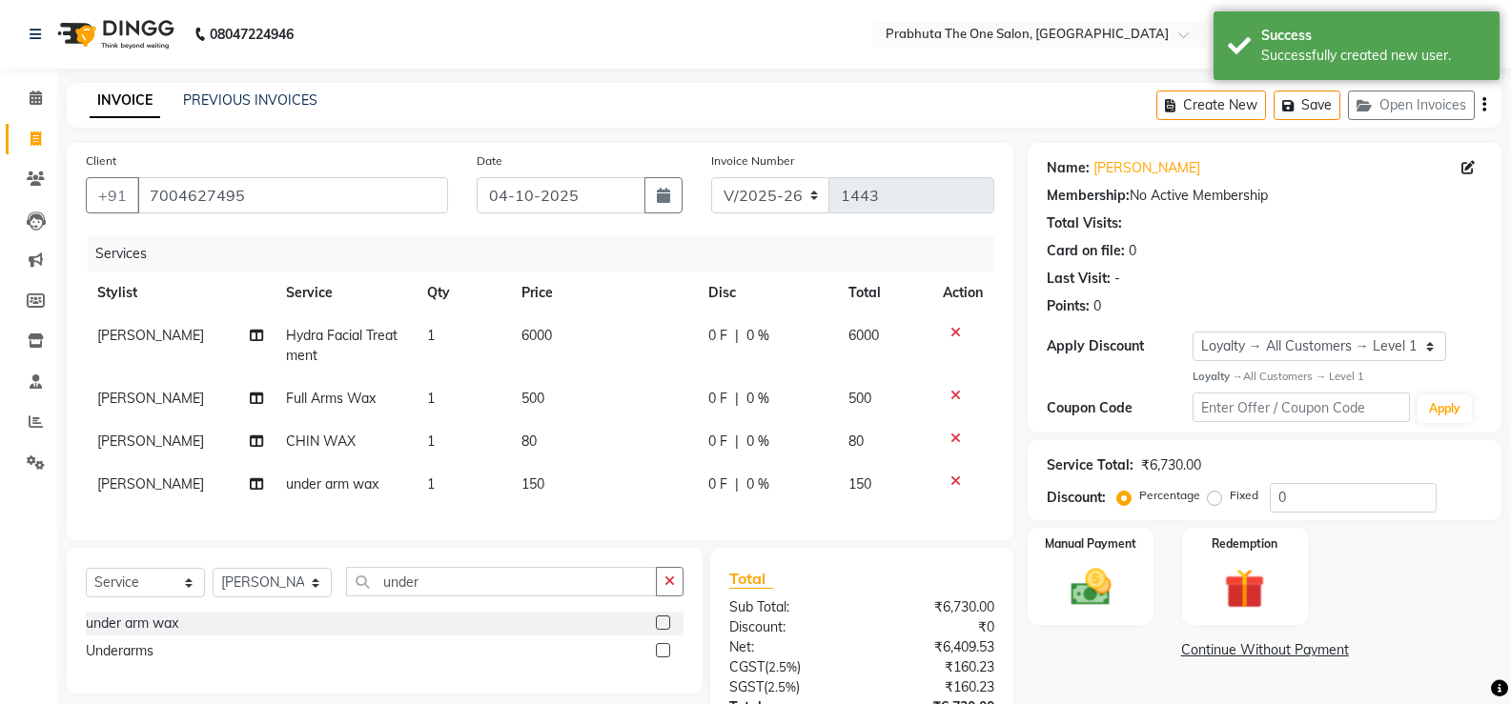
click at [750, 329] on span "0 %" at bounding box center [757, 336] width 23 height 20
select select "93775"
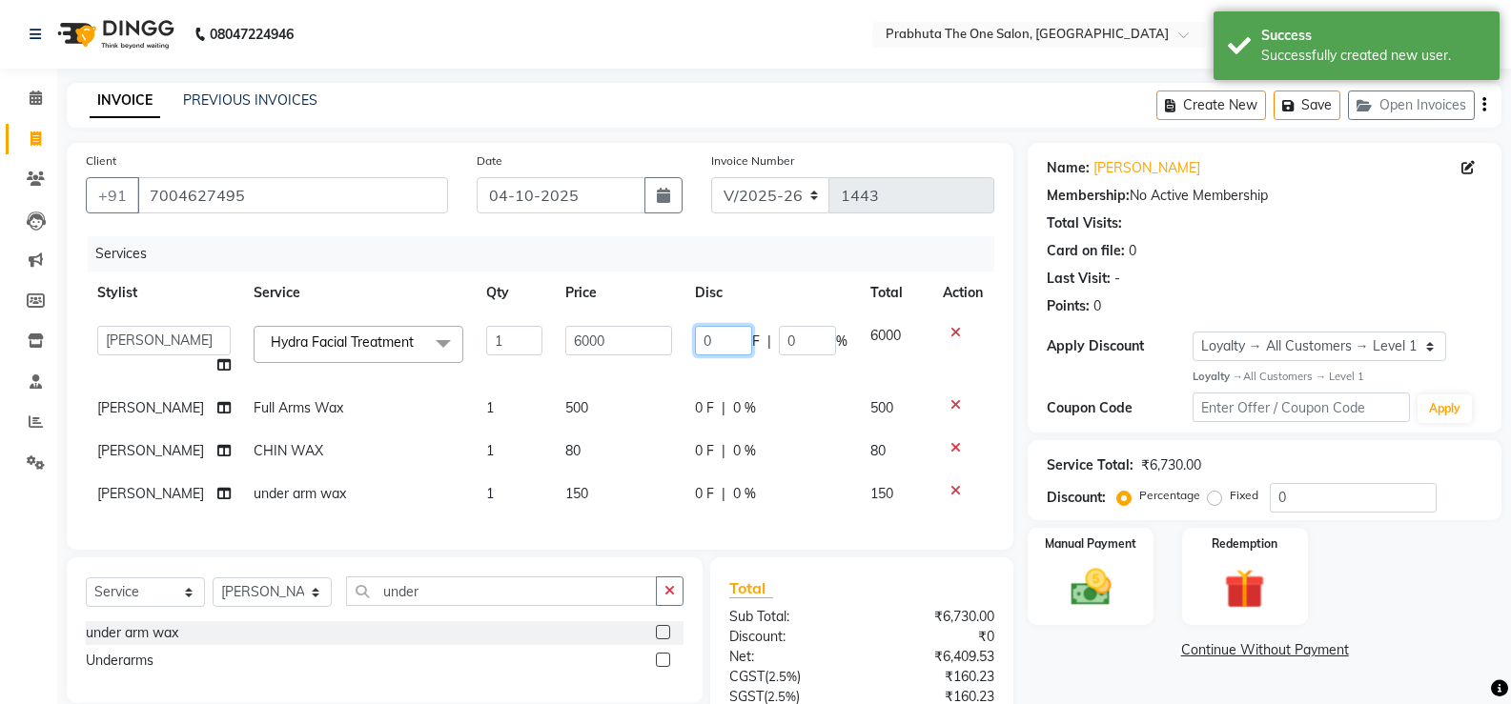
click at [715, 347] on input "0" at bounding box center [723, 341] width 57 height 30
type input "3000"
click at [792, 562] on div "Client [PHONE_NUMBER] Date [DATE] Invoice Number V/2025 V/[PHONE_NUMBER] Servic…" at bounding box center [539, 490] width 975 height 695
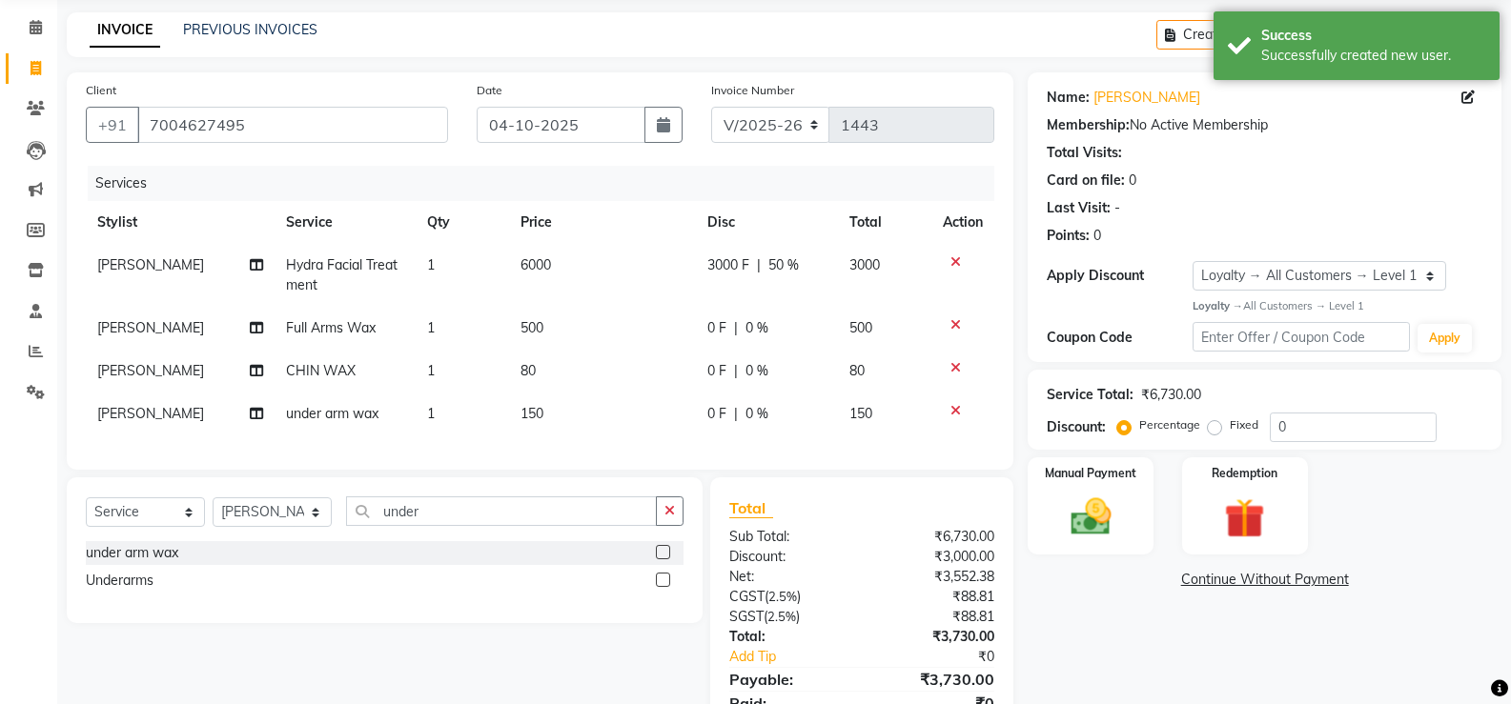
scroll to position [167, 0]
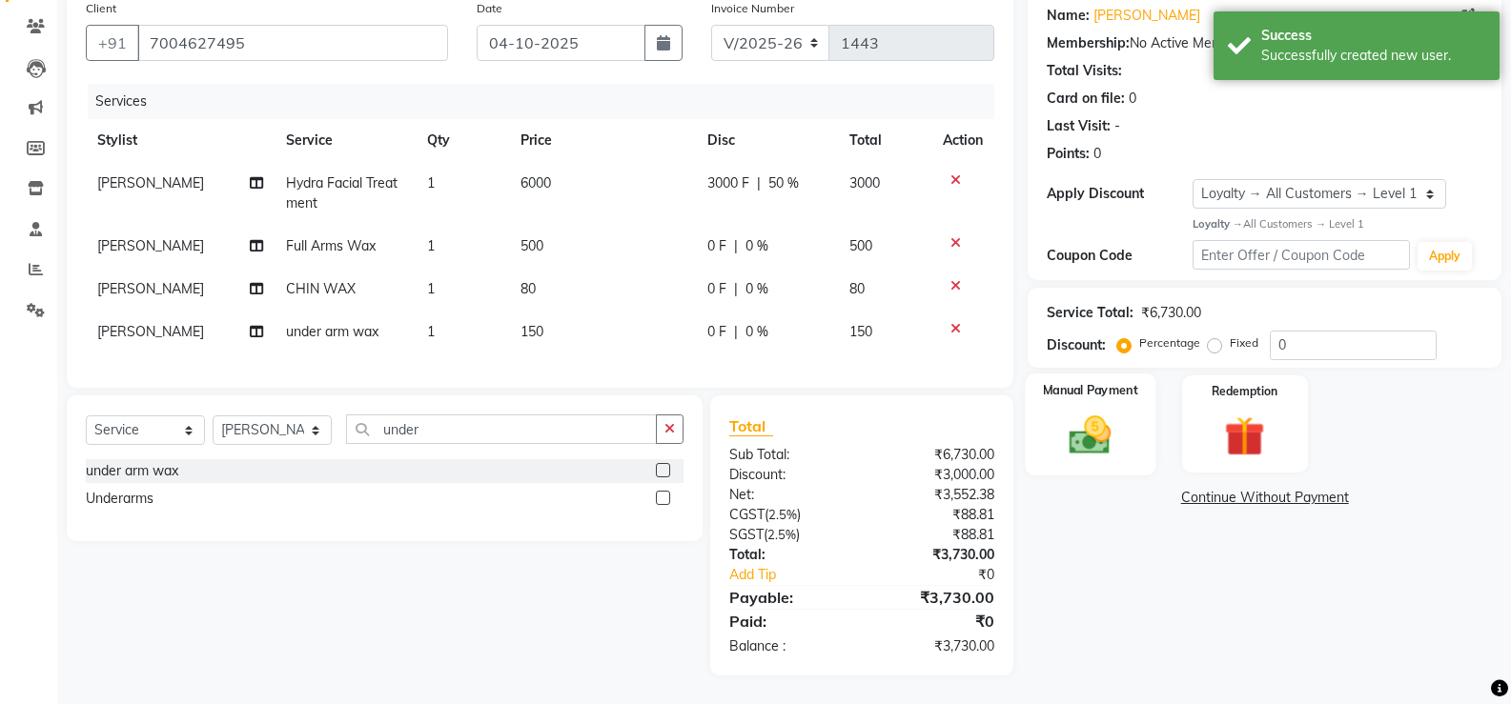
click at [1085, 411] on img at bounding box center [1090, 435] width 68 height 49
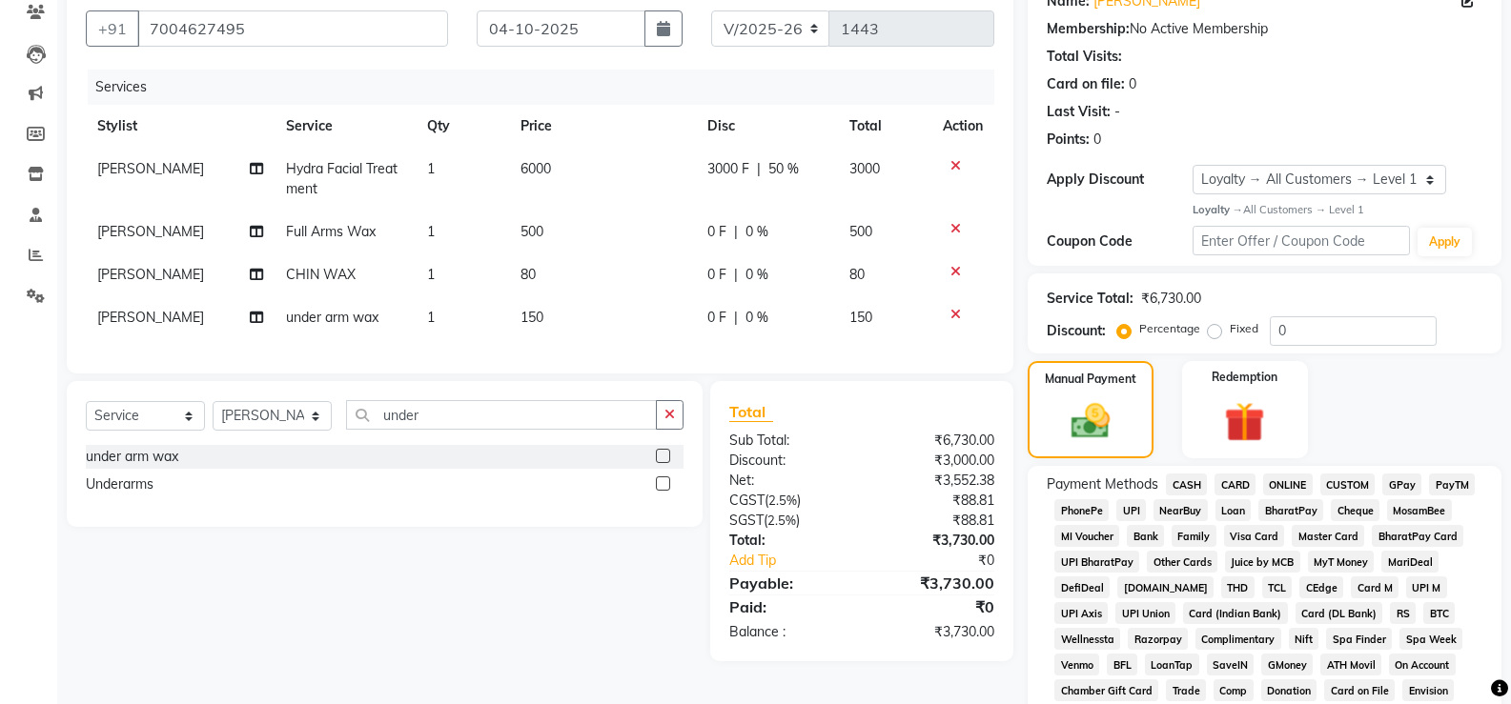
click at [1399, 479] on span "GPay" at bounding box center [1401, 485] width 39 height 22
click at [1196, 476] on span "CASH" at bounding box center [1186, 485] width 41 height 22
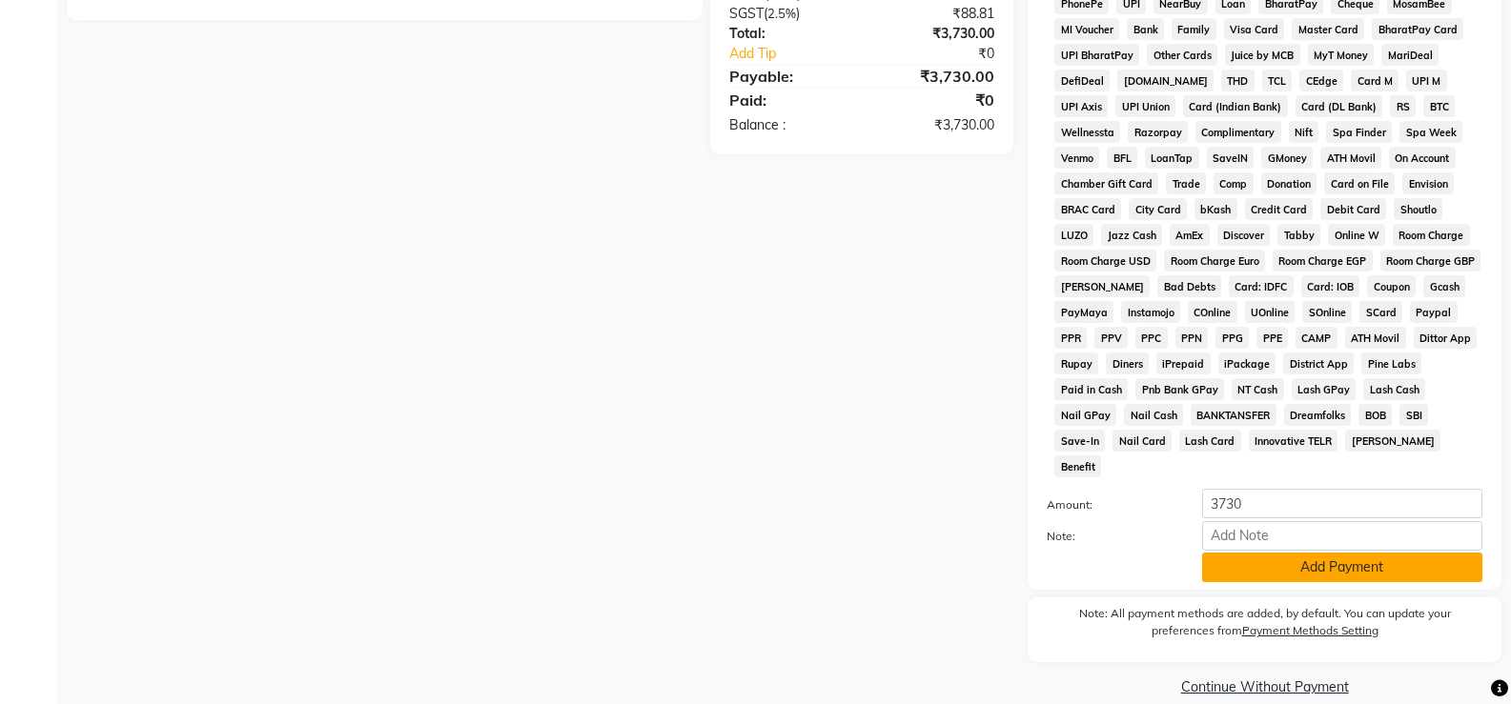
click at [1312, 553] on button "Add Payment" at bounding box center [1342, 568] width 280 height 30
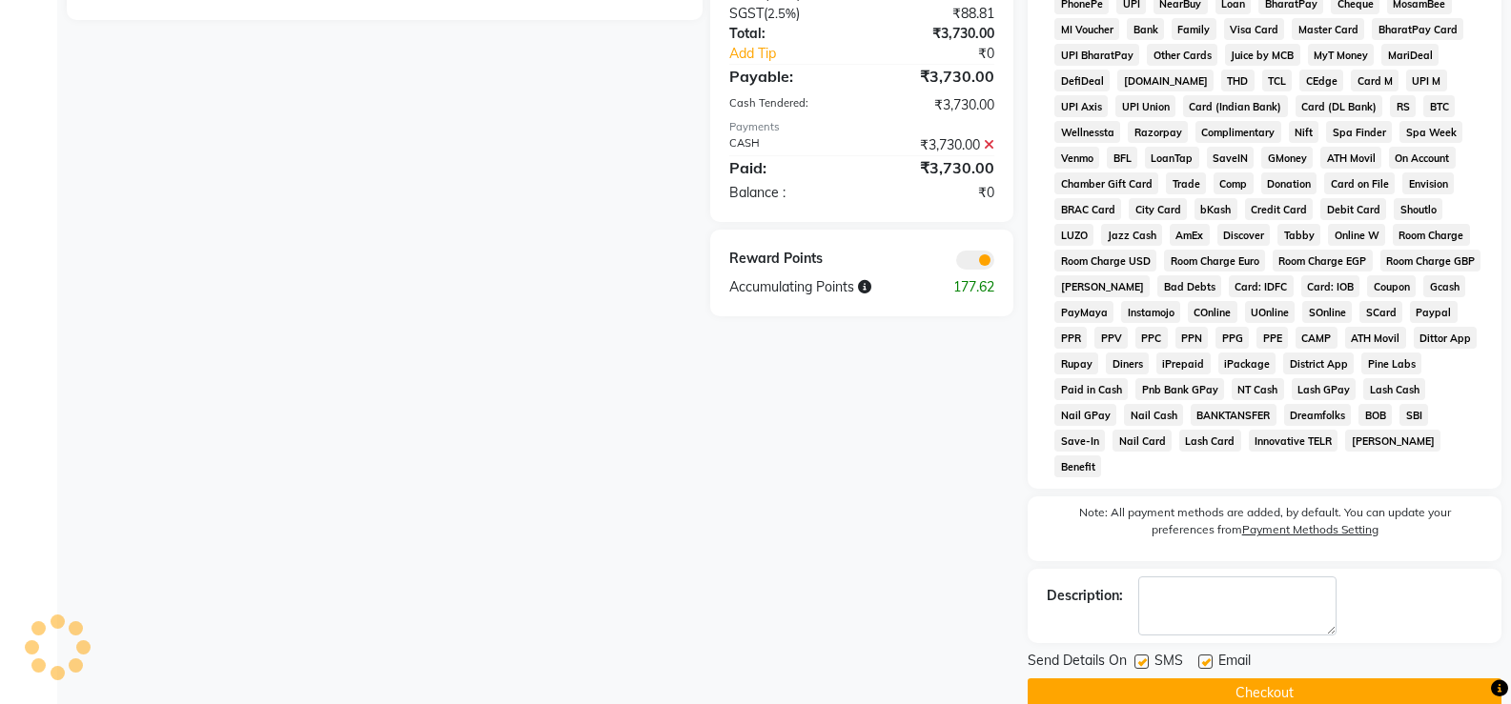
click at [1336, 679] on button "Checkout" at bounding box center [1265, 694] width 474 height 30
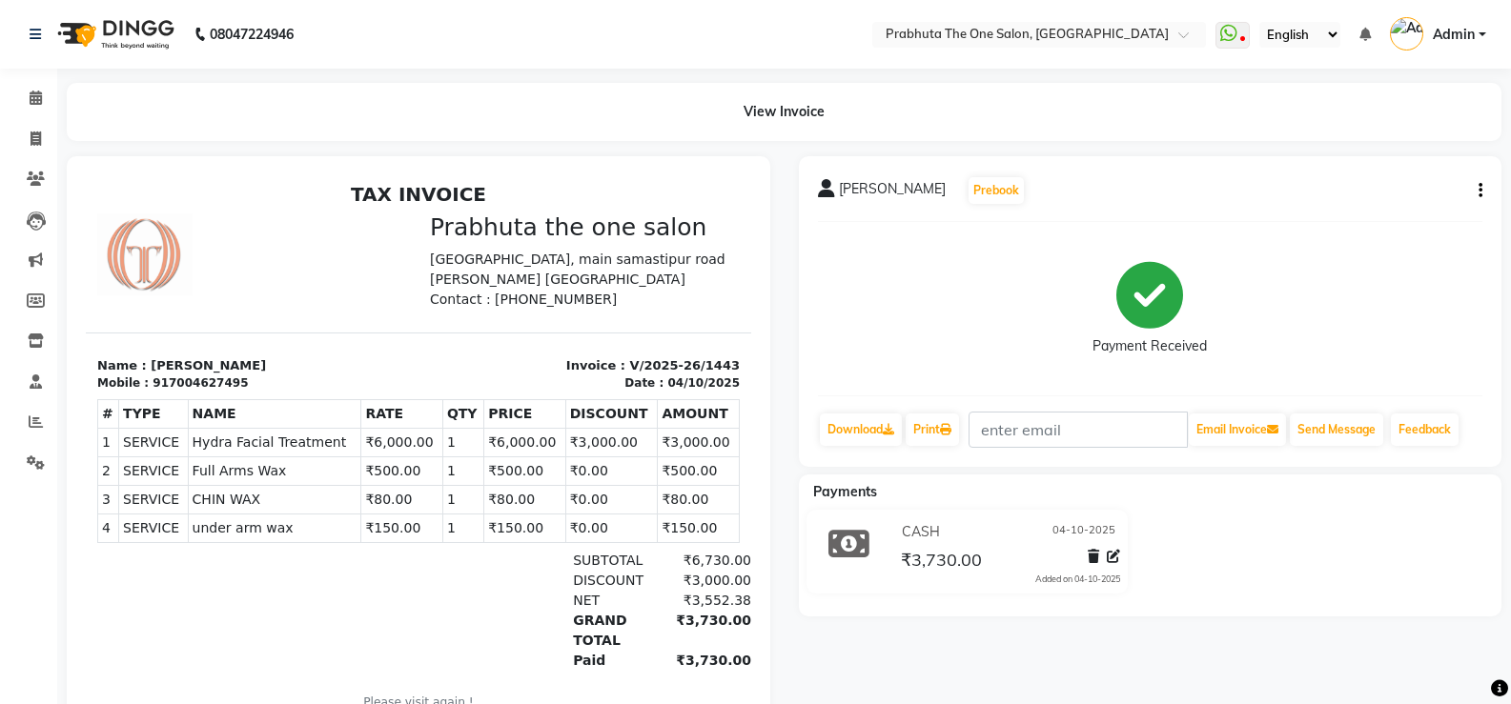
click at [1482, 189] on div "[PERSON_NAME] Prebook Payment Received Download Print Email Invoice Send Messag…" at bounding box center [1151, 311] width 704 height 311
click at [1473, 181] on button "button" at bounding box center [1476, 191] width 11 height 20
click at [1390, 209] on div "Edit Invoice" at bounding box center [1385, 215] width 131 height 24
select select "service"
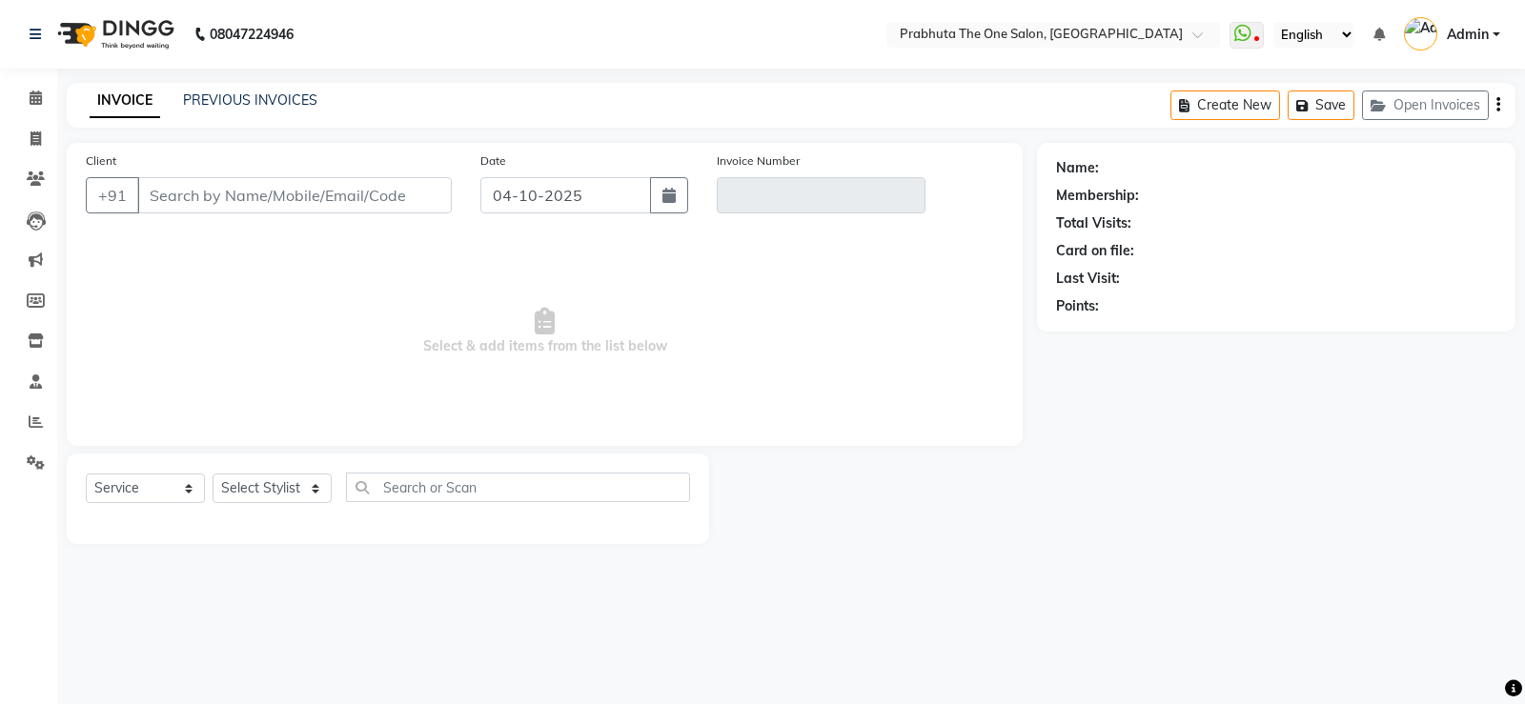
type input "7004627495"
type input "V/2025-26/1443"
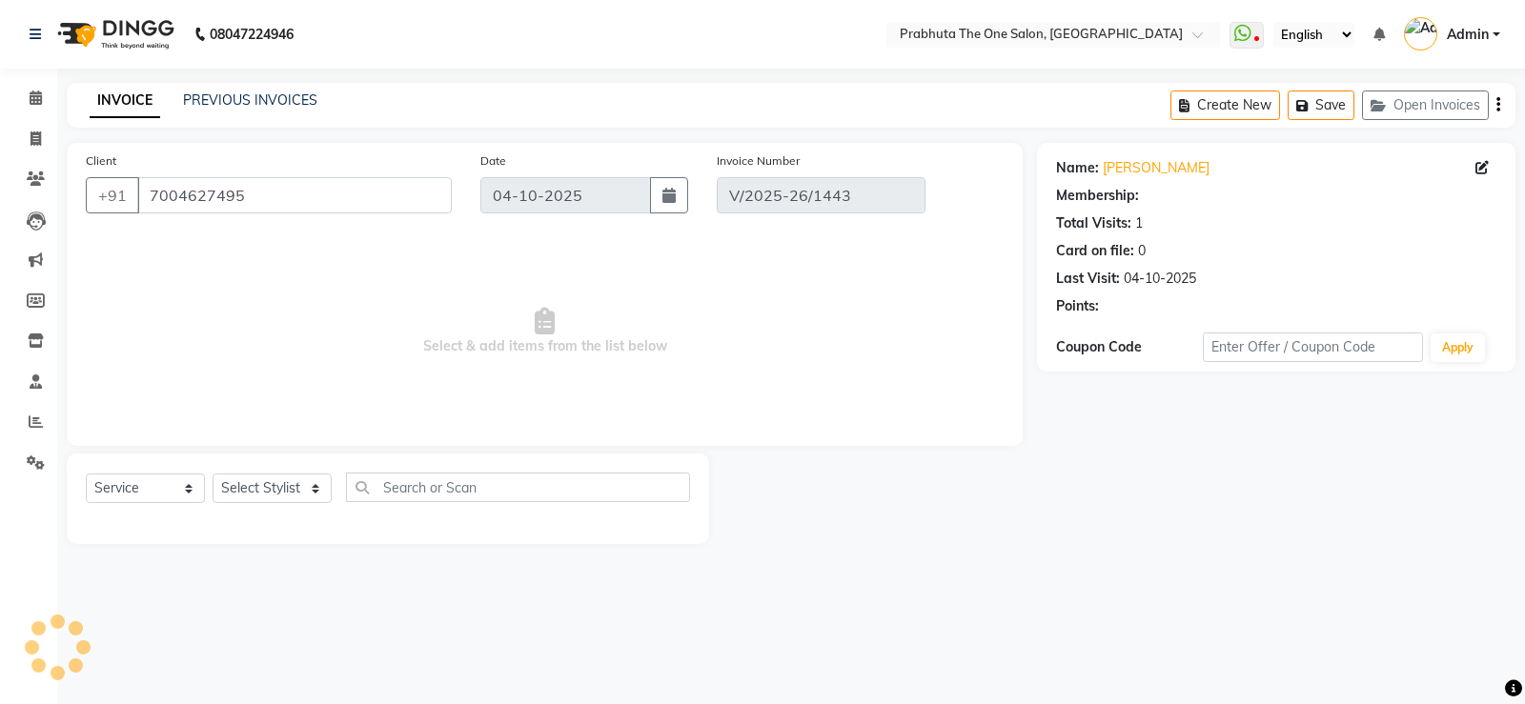
select select "select"
select select "1: Object"
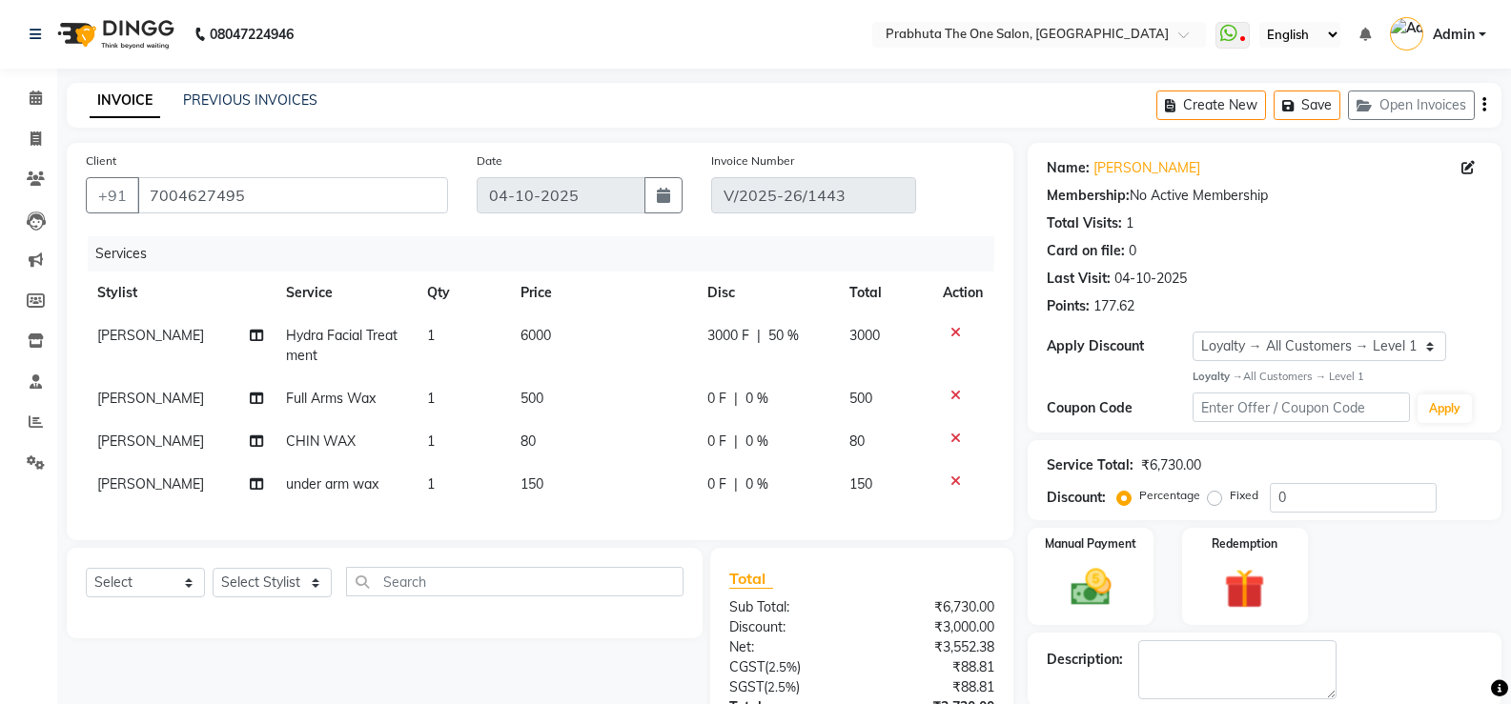
click at [715, 449] on span "0 F" at bounding box center [716, 442] width 19 height 20
select select "93775"
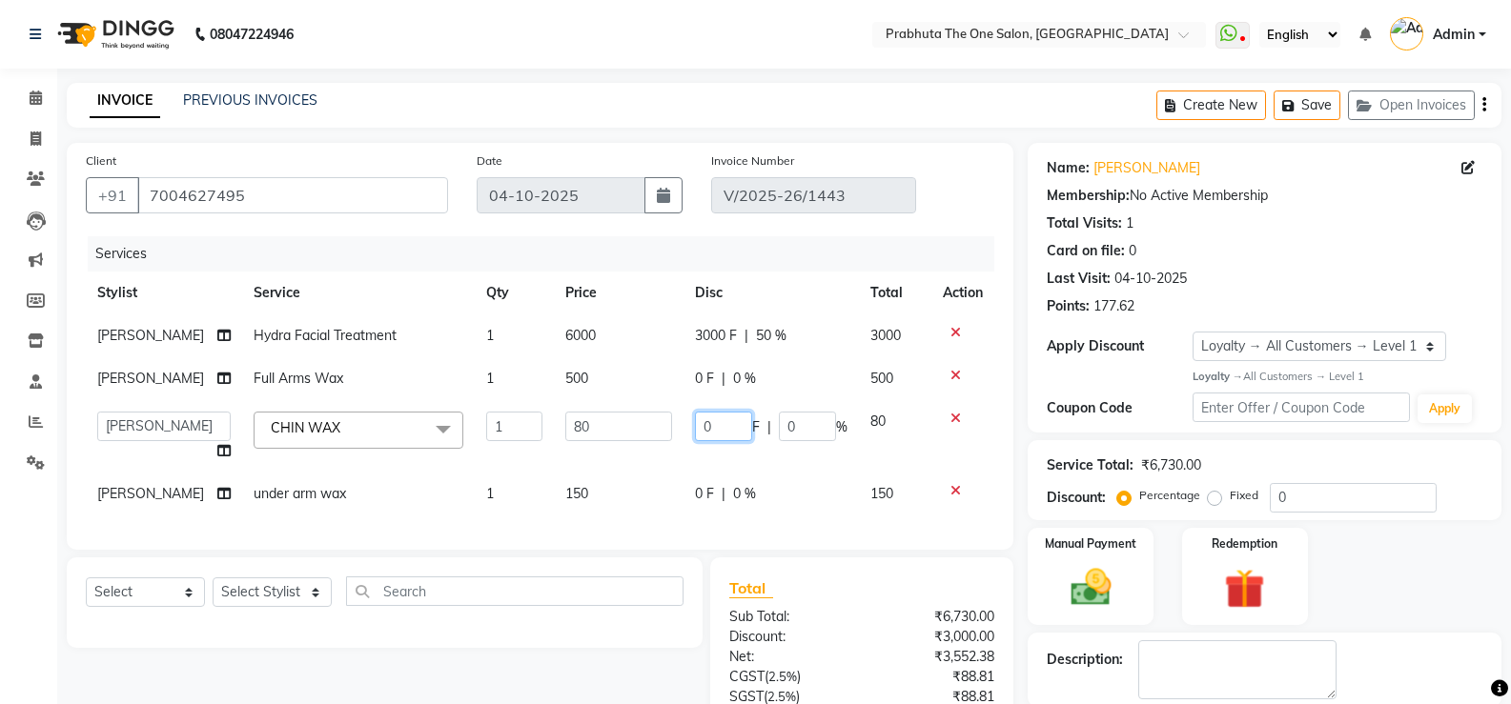
click at [727, 439] on input "0" at bounding box center [723, 427] width 57 height 30
type input "30"
click at [656, 502] on td "150" at bounding box center [619, 494] width 130 height 43
select select "93775"
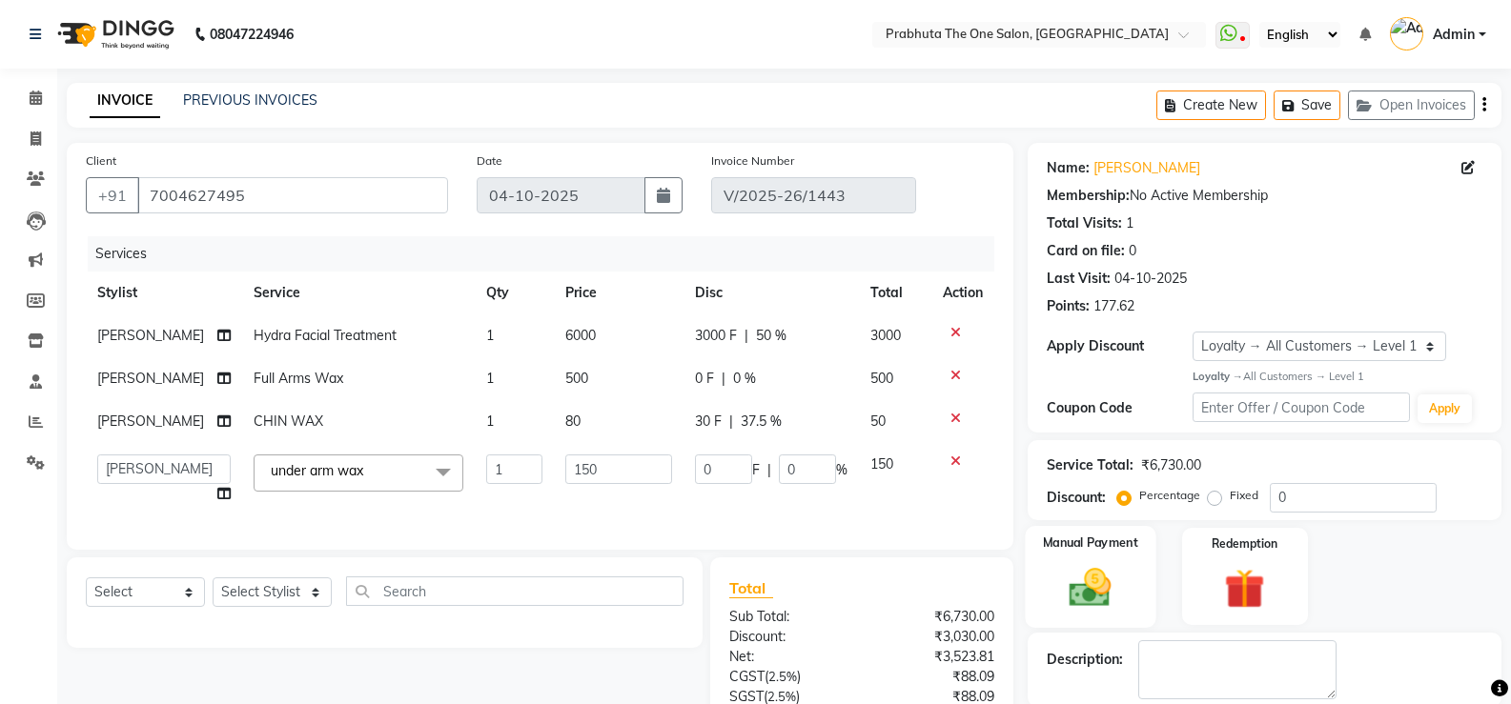
scroll to position [355, 0]
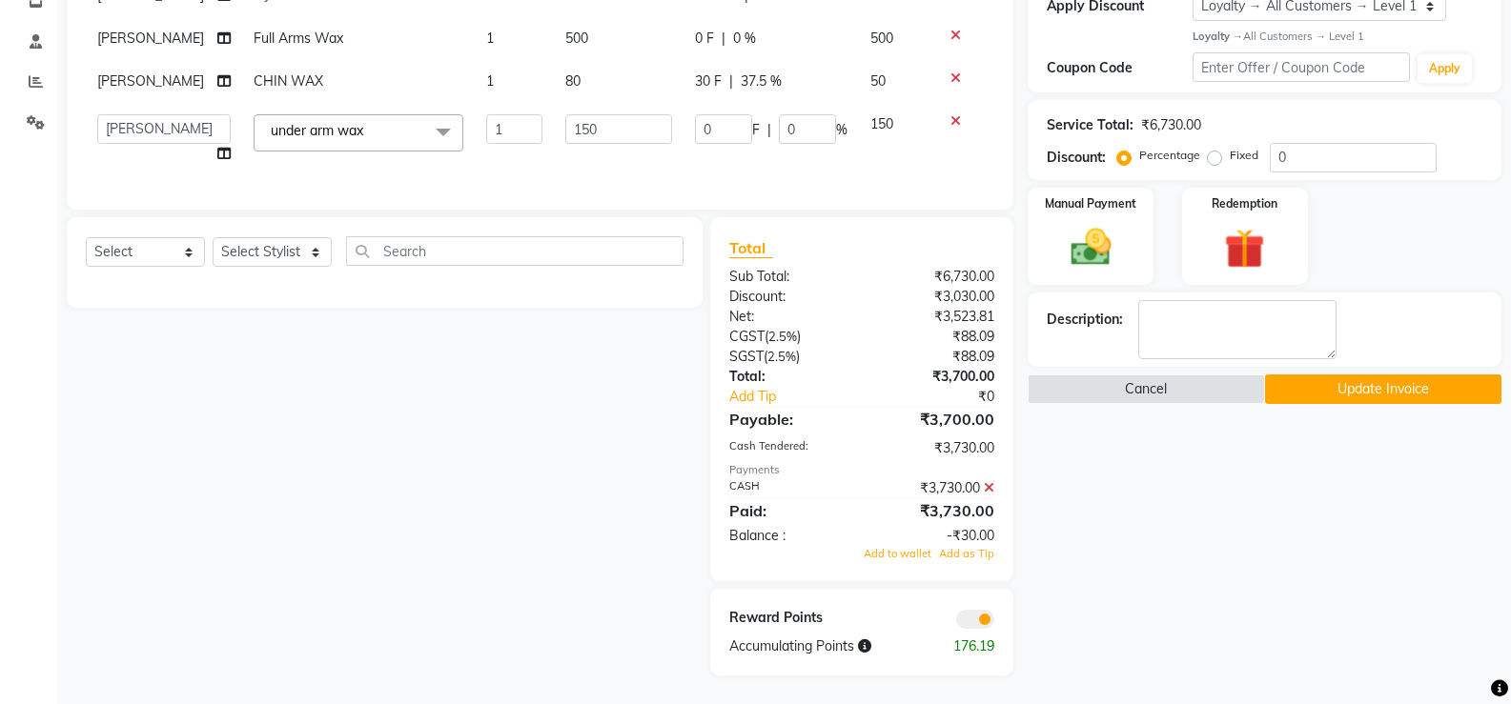
click at [1331, 377] on button "Update Invoice" at bounding box center [1383, 390] width 236 height 30
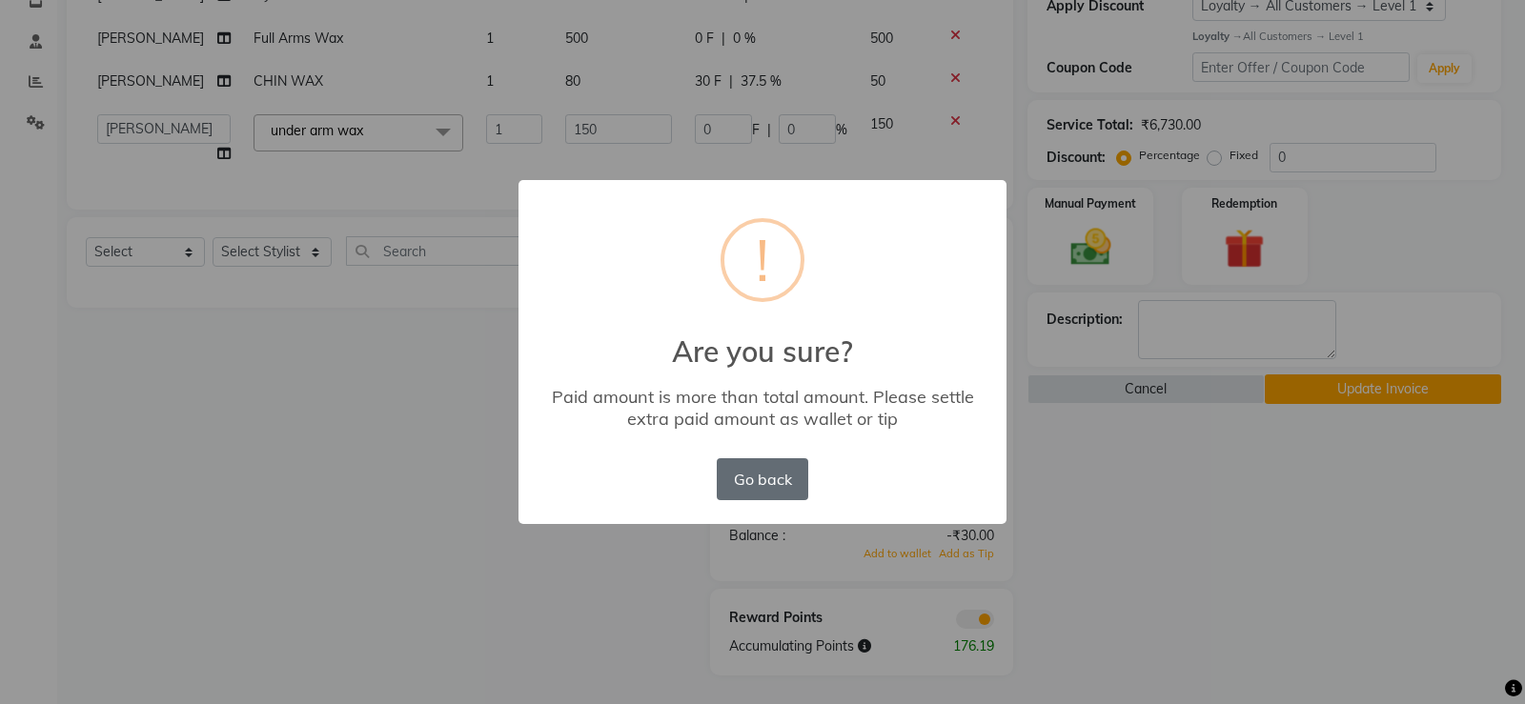
click at [778, 488] on button "Go back" at bounding box center [763, 480] width 92 height 42
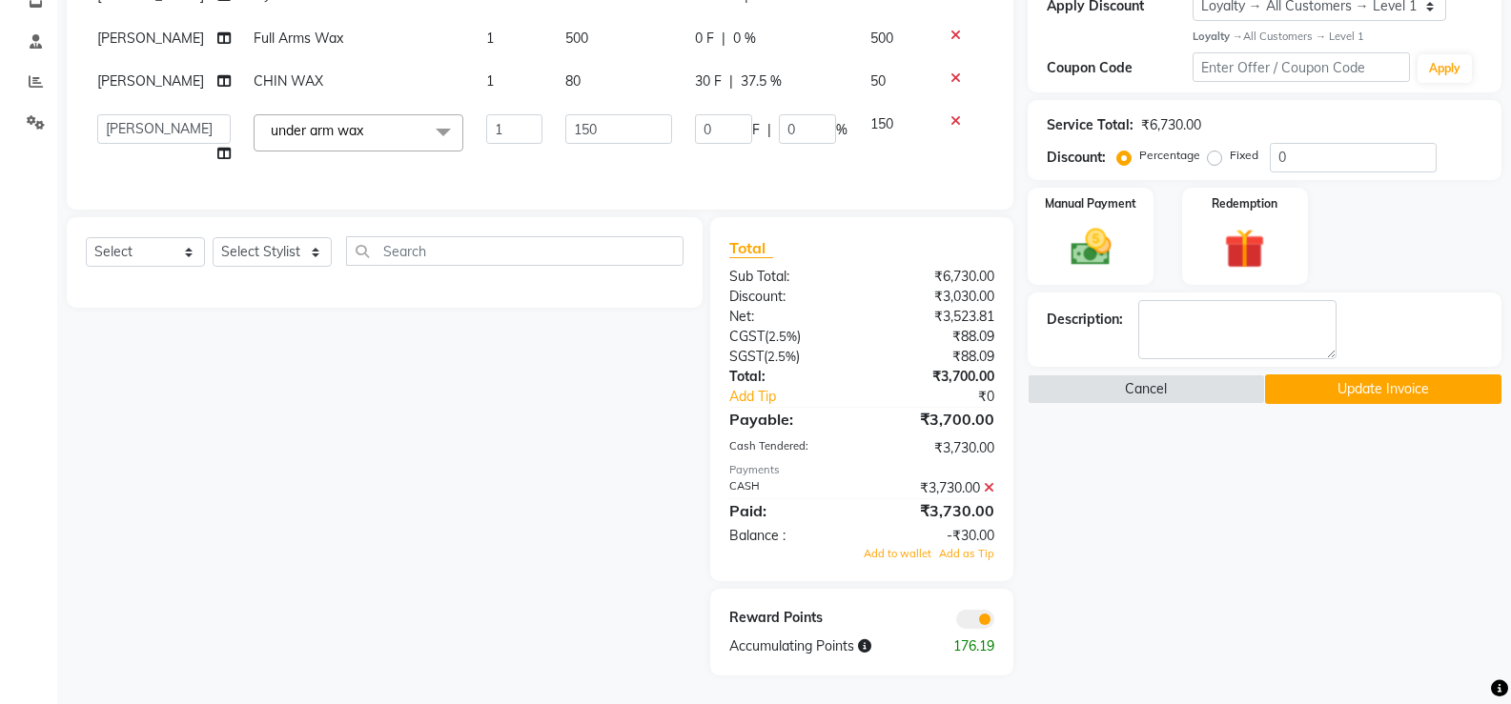
click at [990, 486] on icon at bounding box center [989, 487] width 10 height 13
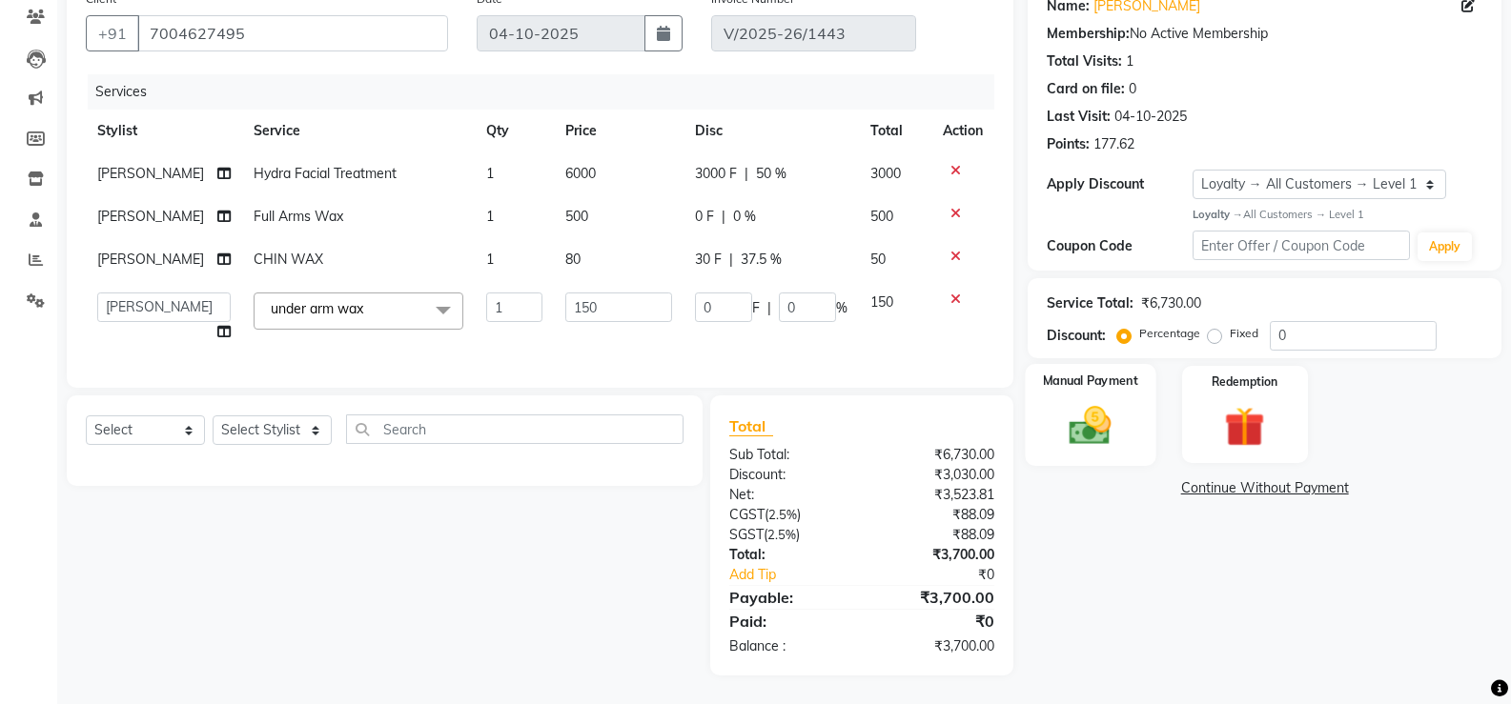
click at [1116, 412] on img at bounding box center [1090, 425] width 68 height 49
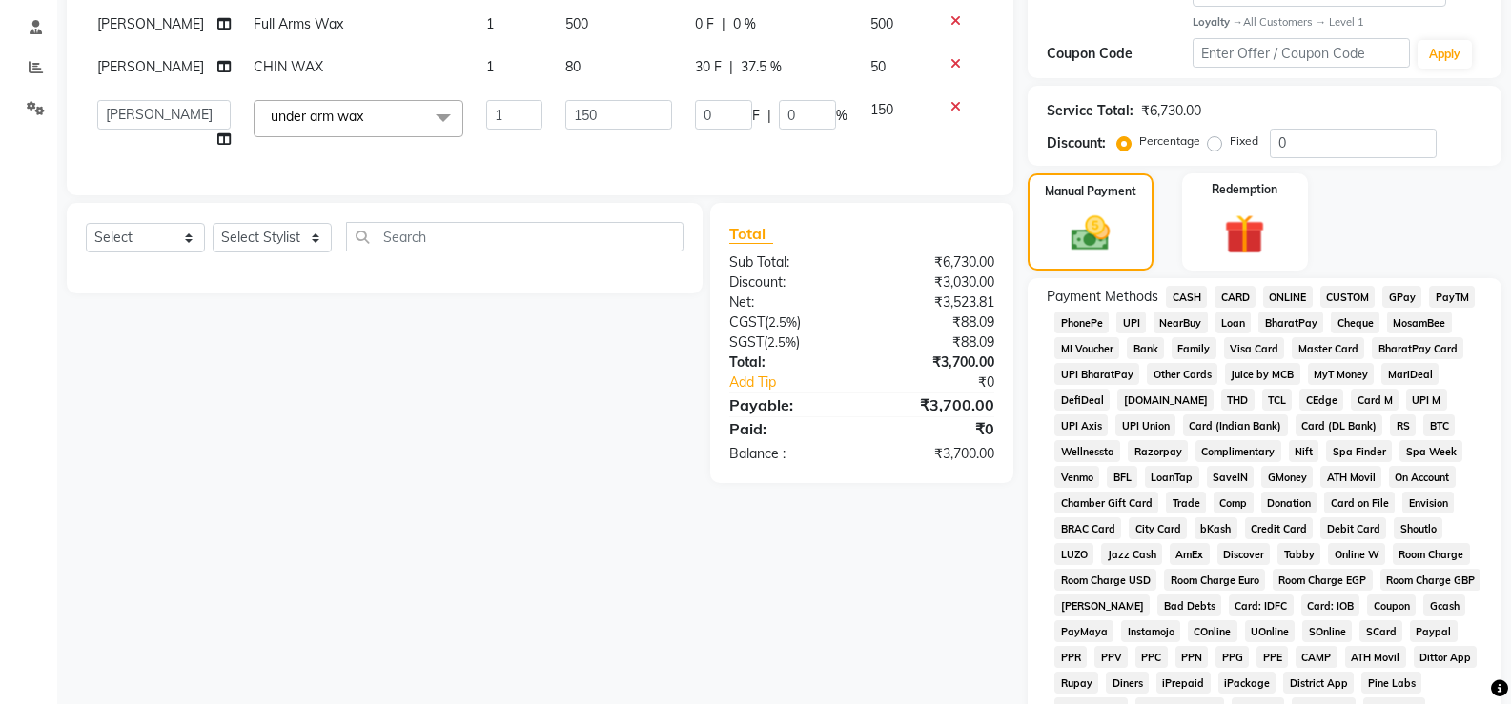
click at [1180, 296] on span "CASH" at bounding box center [1186, 297] width 41 height 22
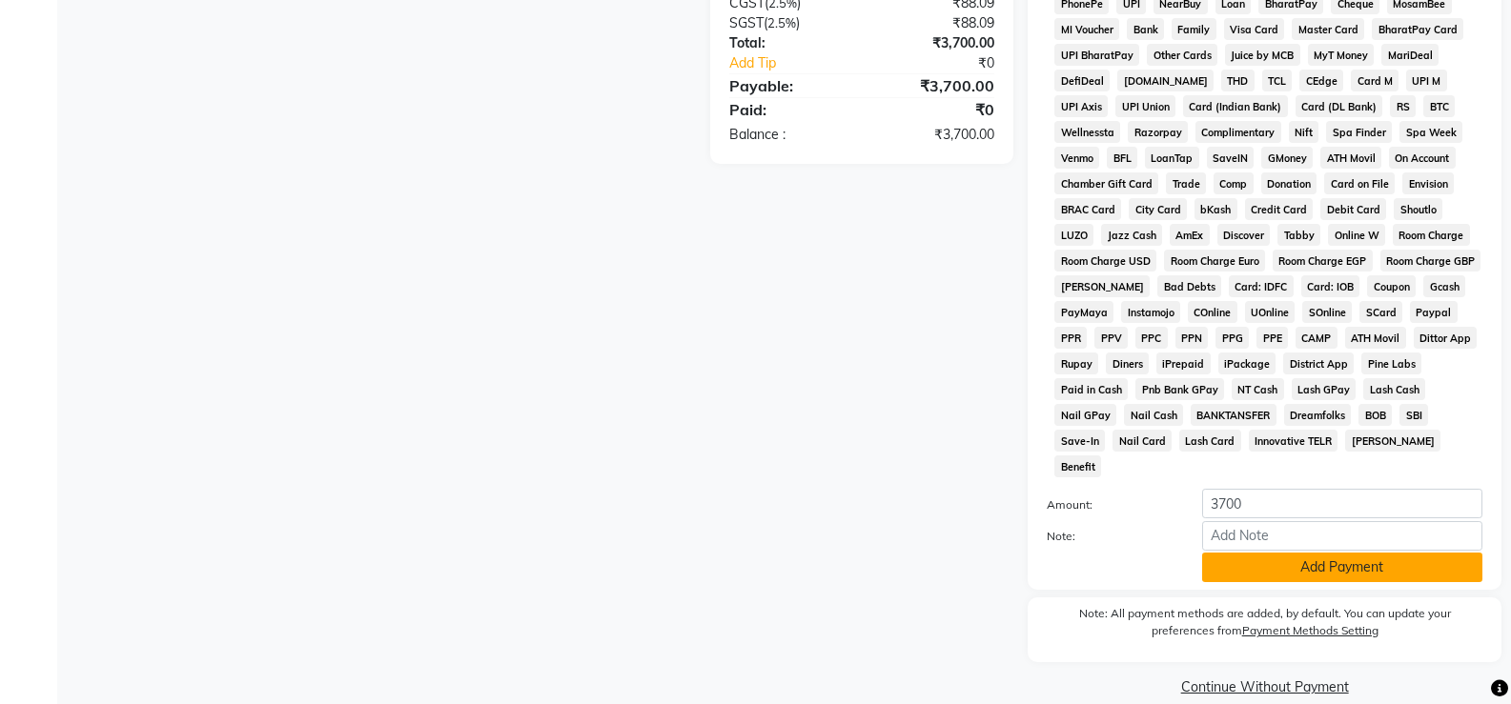
click at [1318, 553] on button "Add Payment" at bounding box center [1342, 568] width 280 height 30
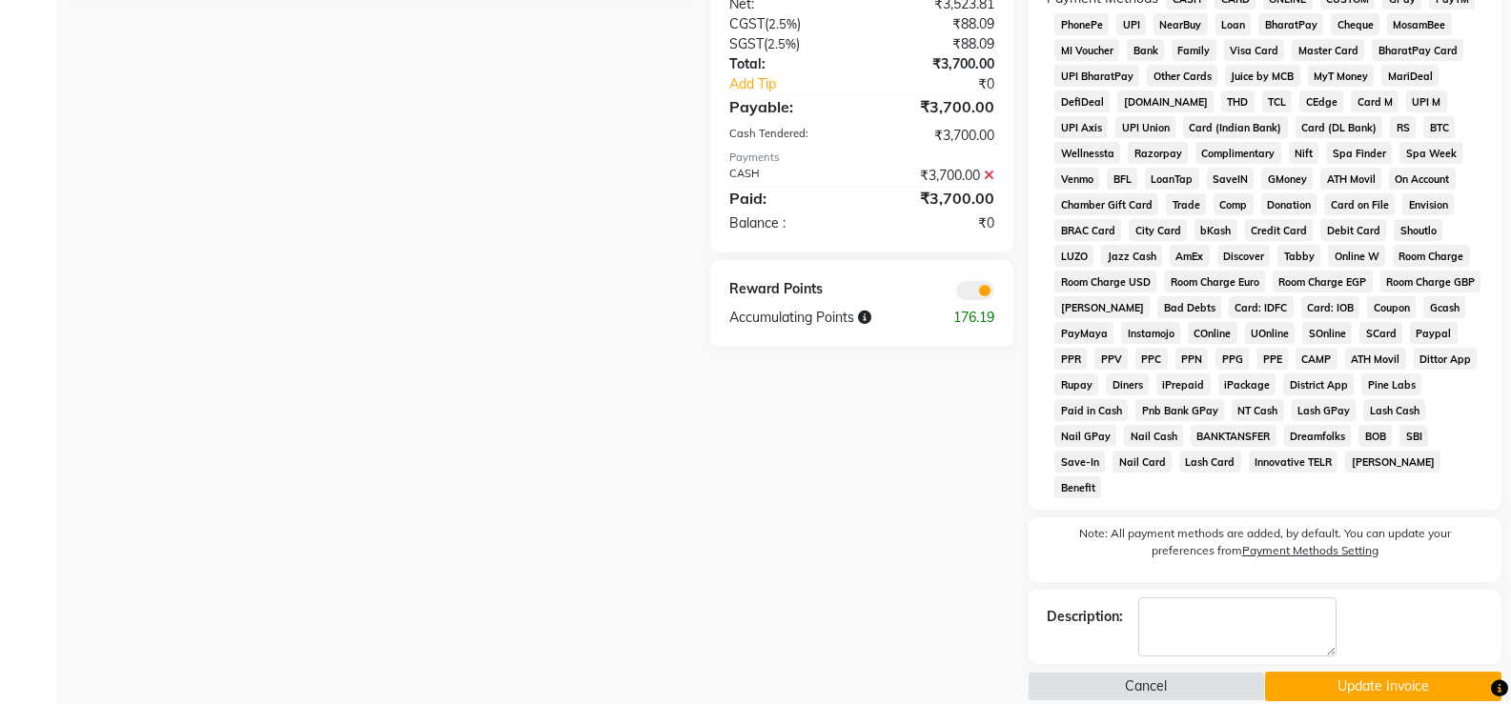
click at [1378, 672] on button "Update Invoice" at bounding box center [1383, 687] width 236 height 30
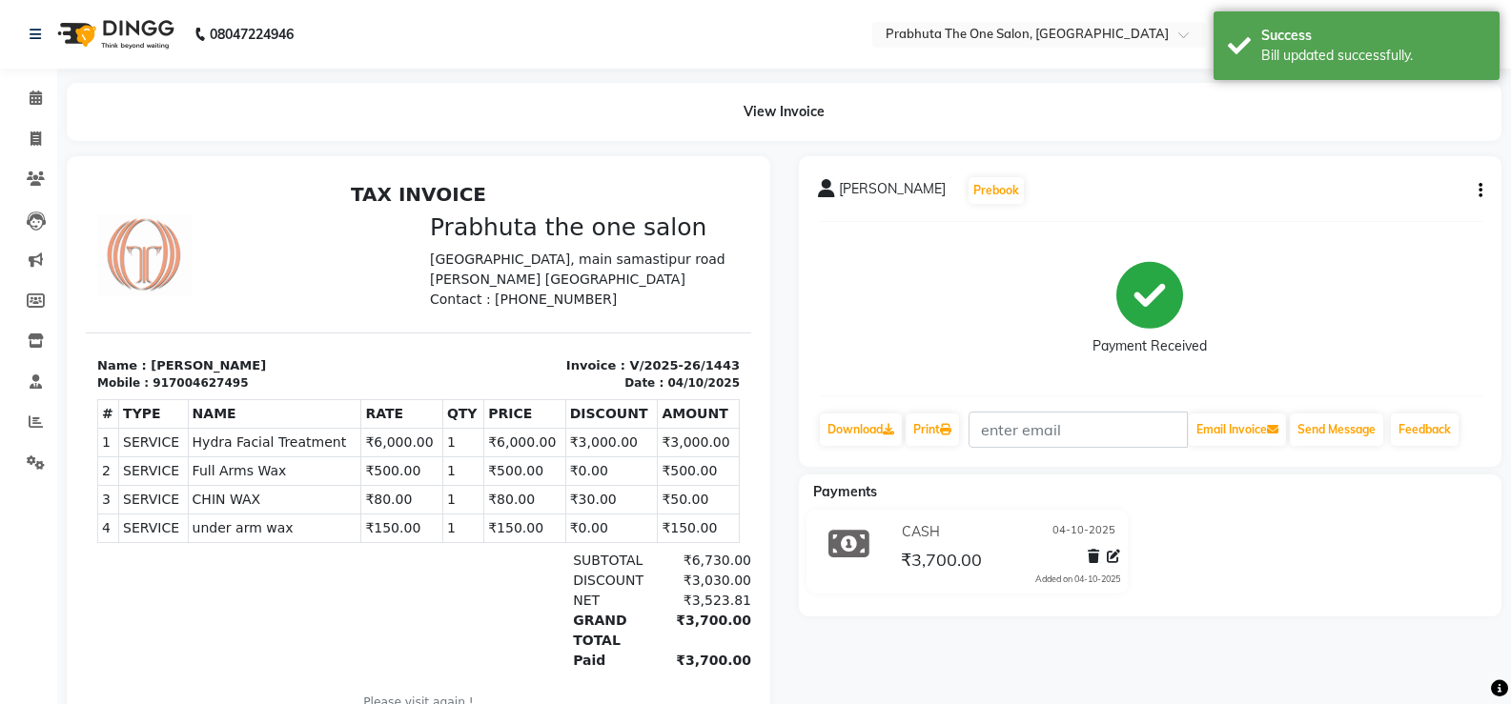
scroll to position [15, 0]
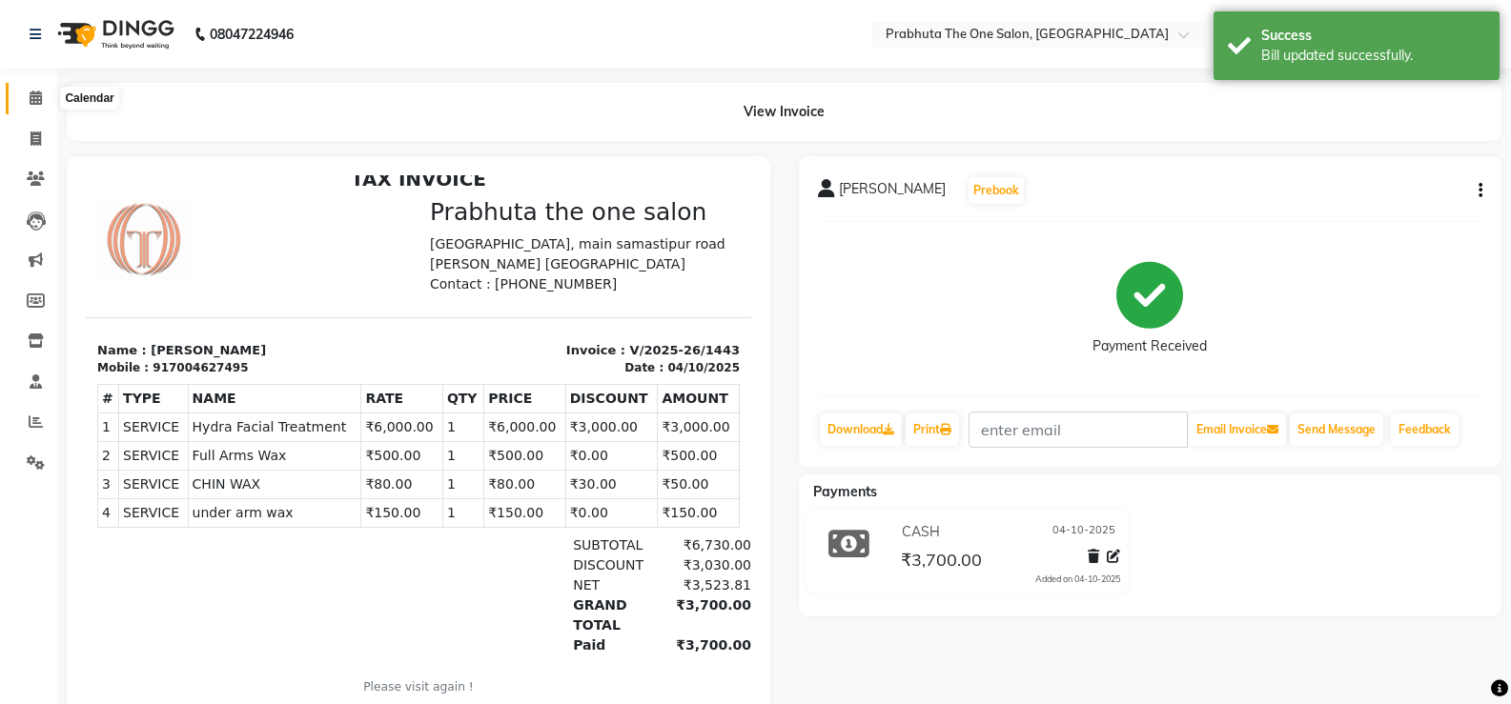
click at [30, 102] on icon at bounding box center [36, 98] width 12 height 14
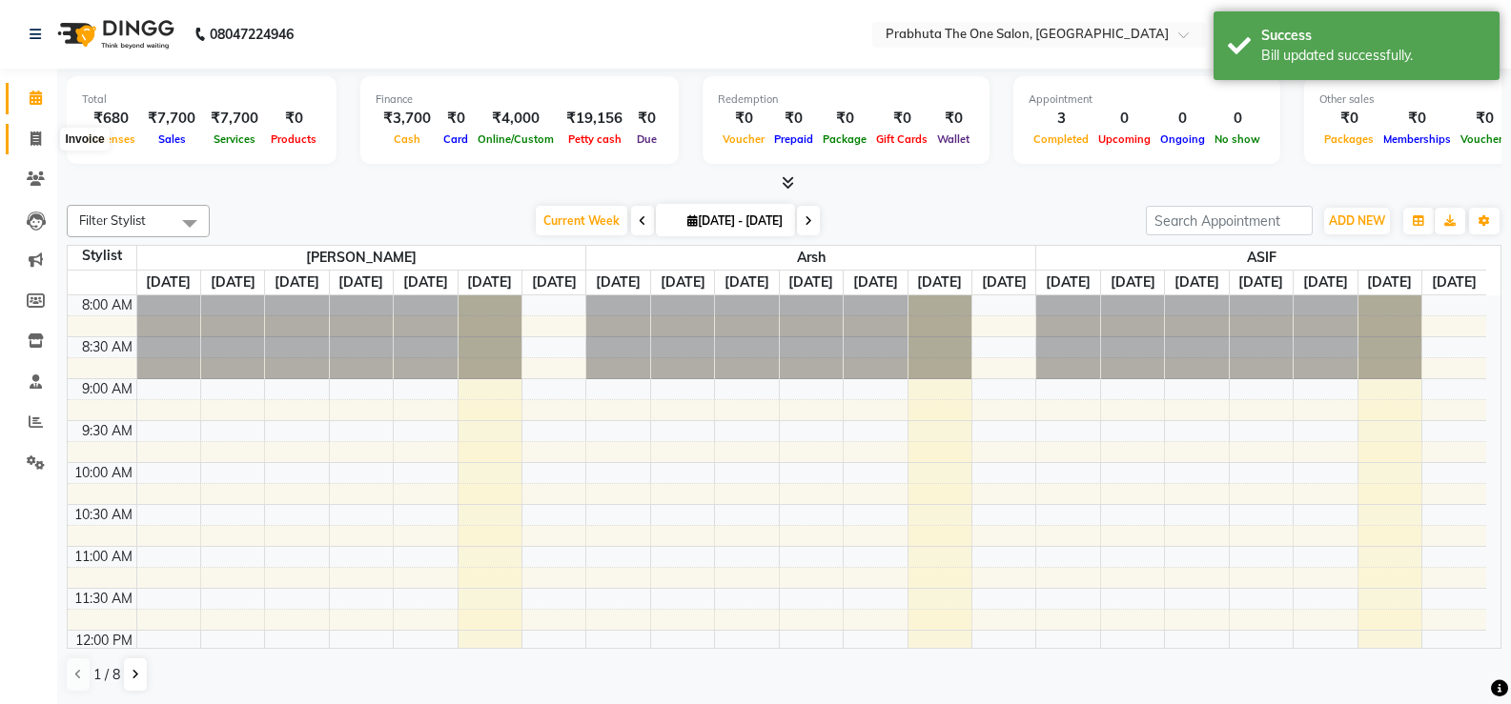
click at [34, 132] on icon at bounding box center [36, 139] width 10 height 14
select select "service"
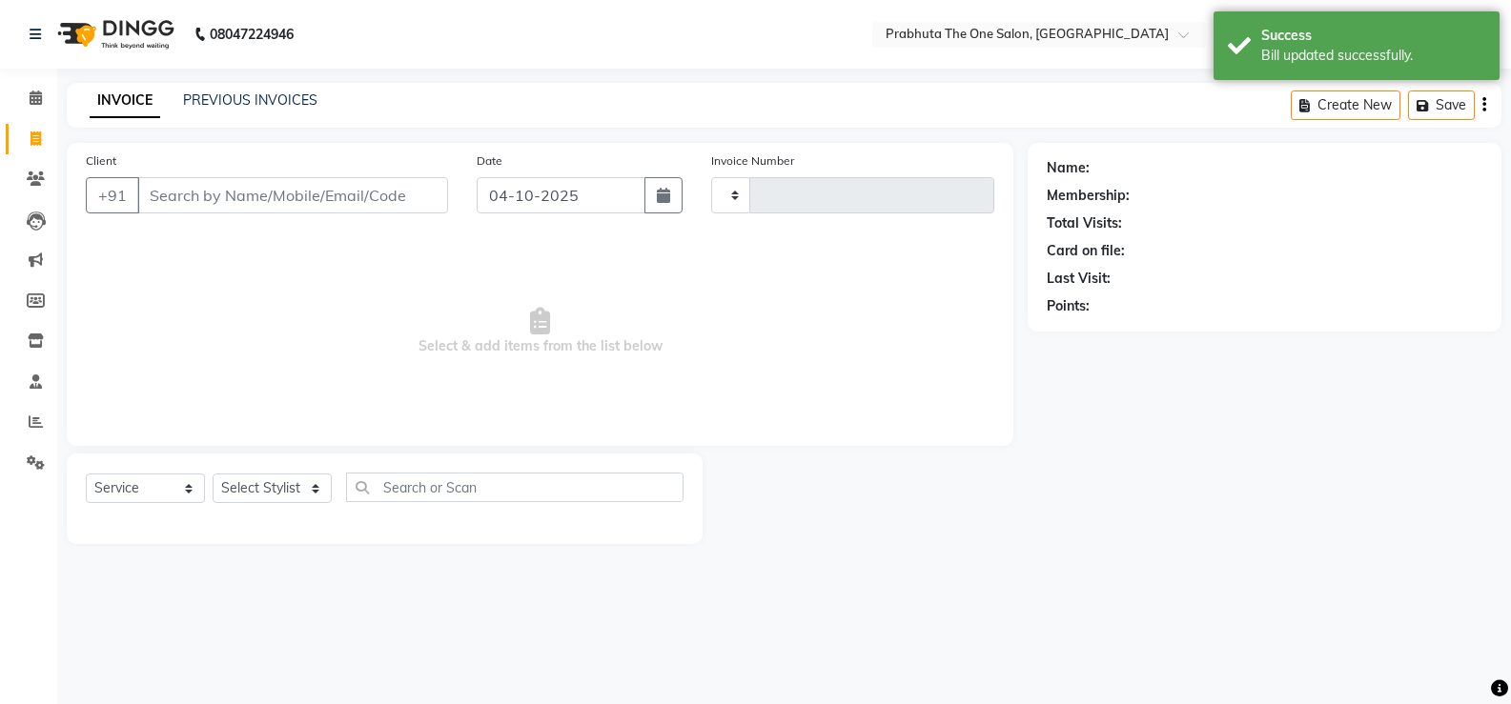
type input "1444"
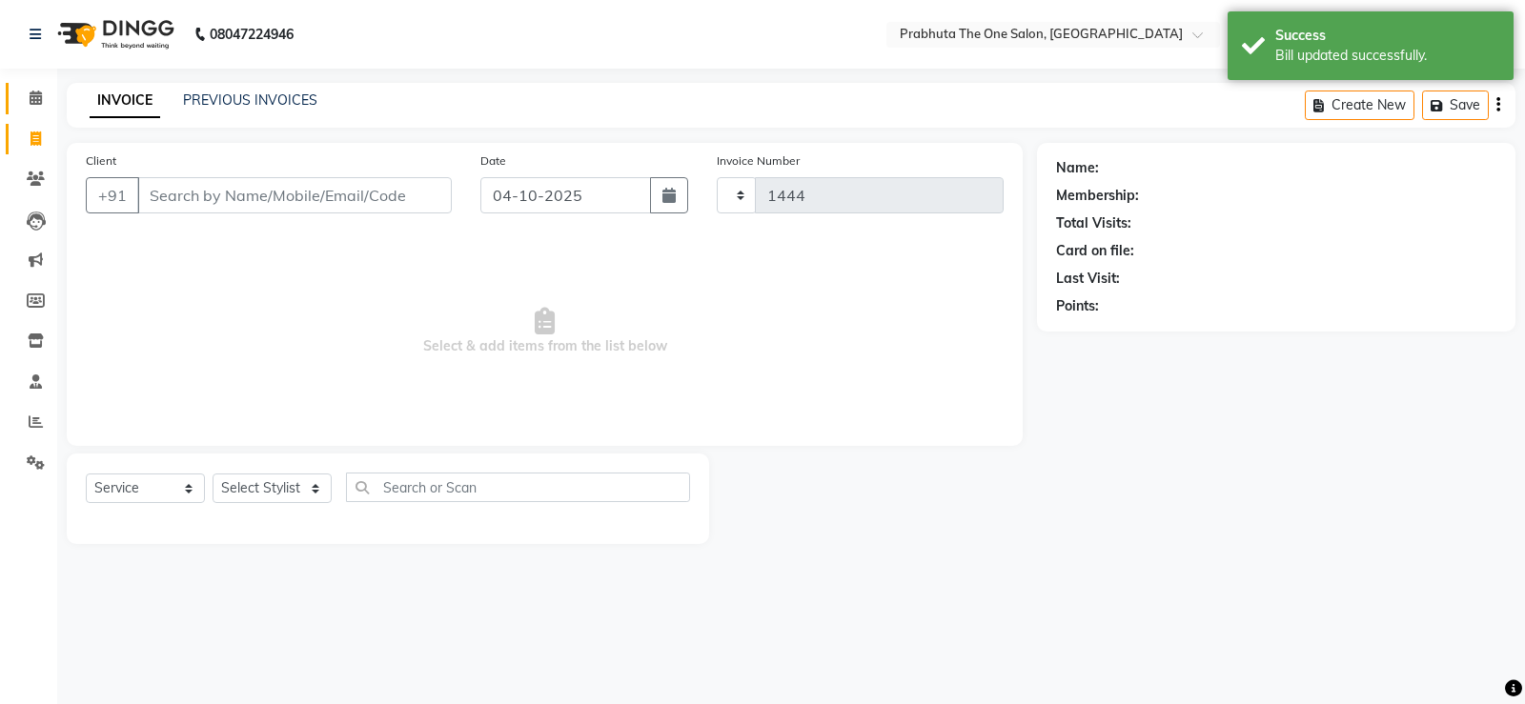
select select "5326"
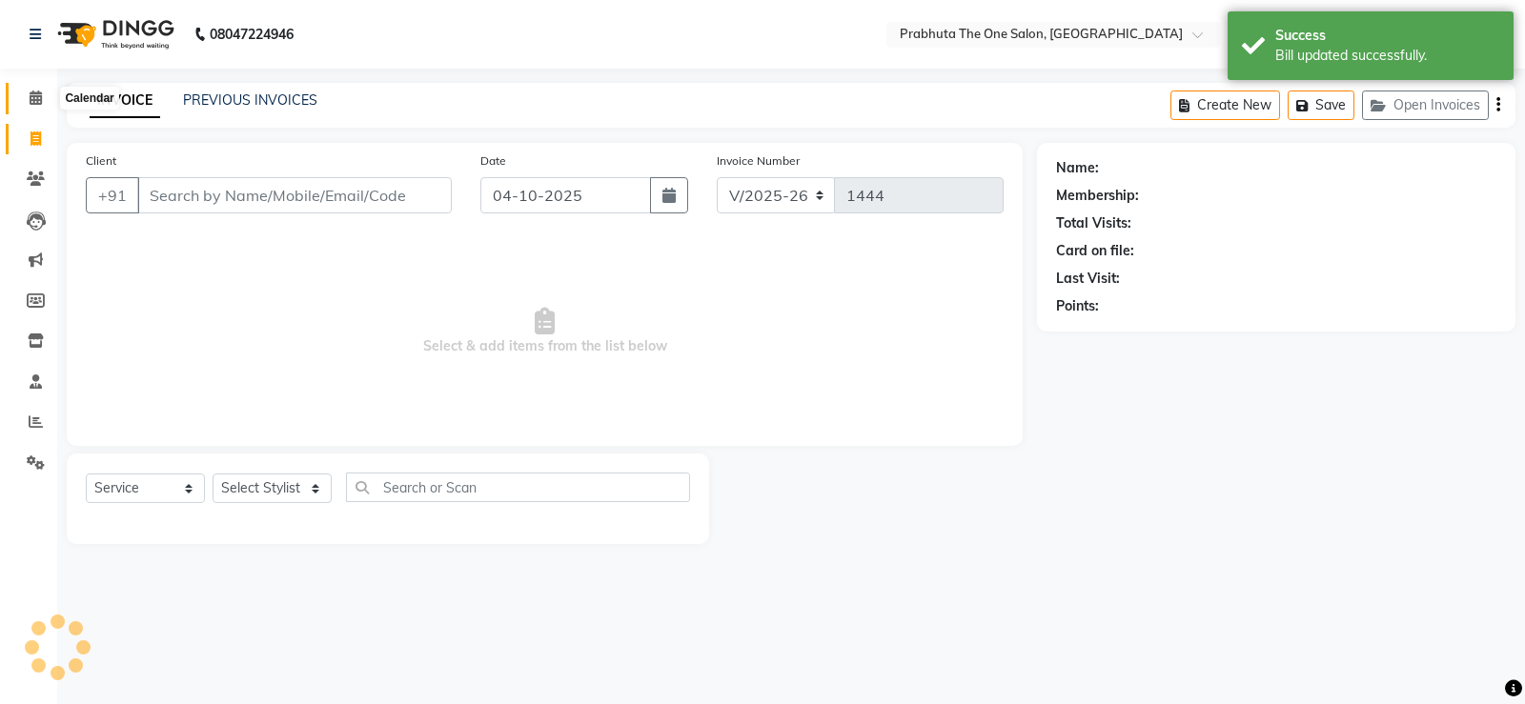
click at [34, 94] on icon at bounding box center [36, 98] width 12 height 14
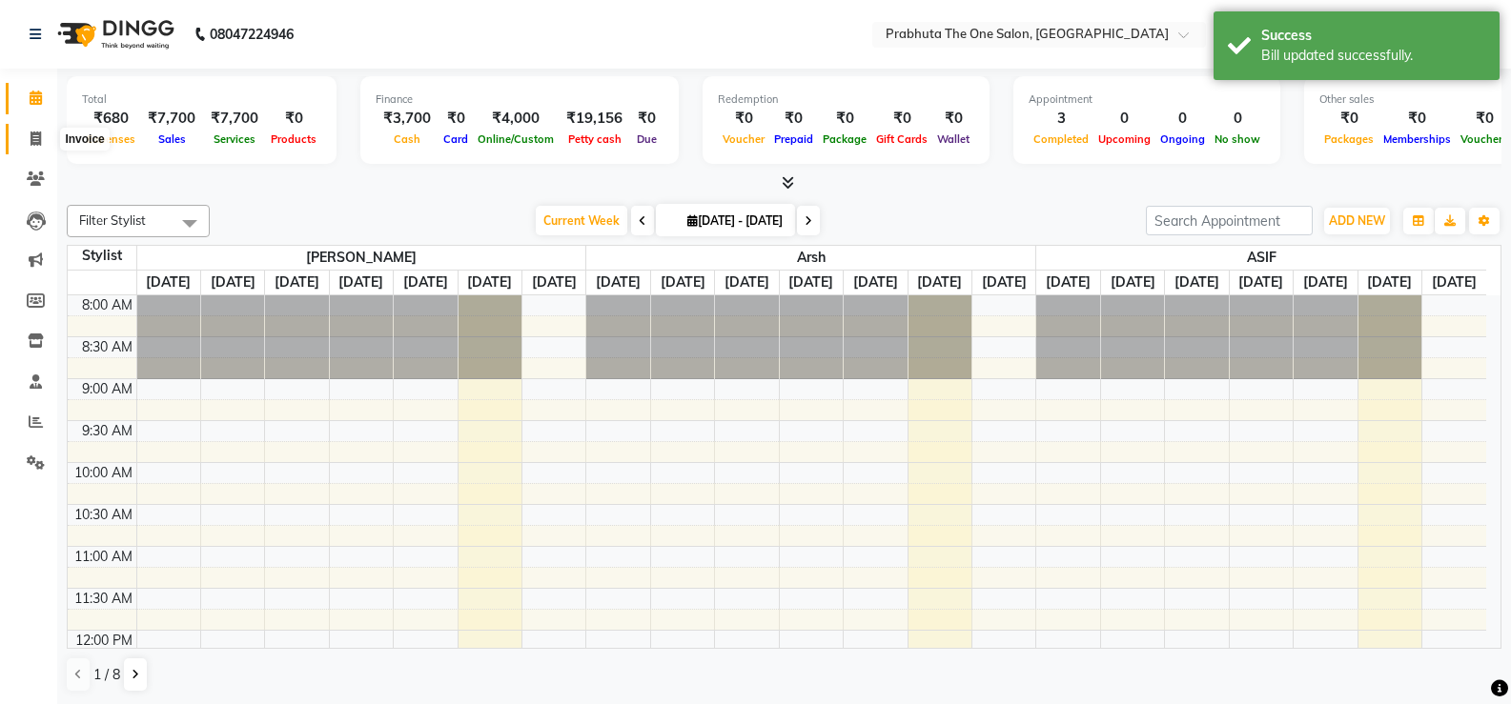
click at [34, 142] on icon at bounding box center [36, 139] width 10 height 14
select select "5326"
select select "service"
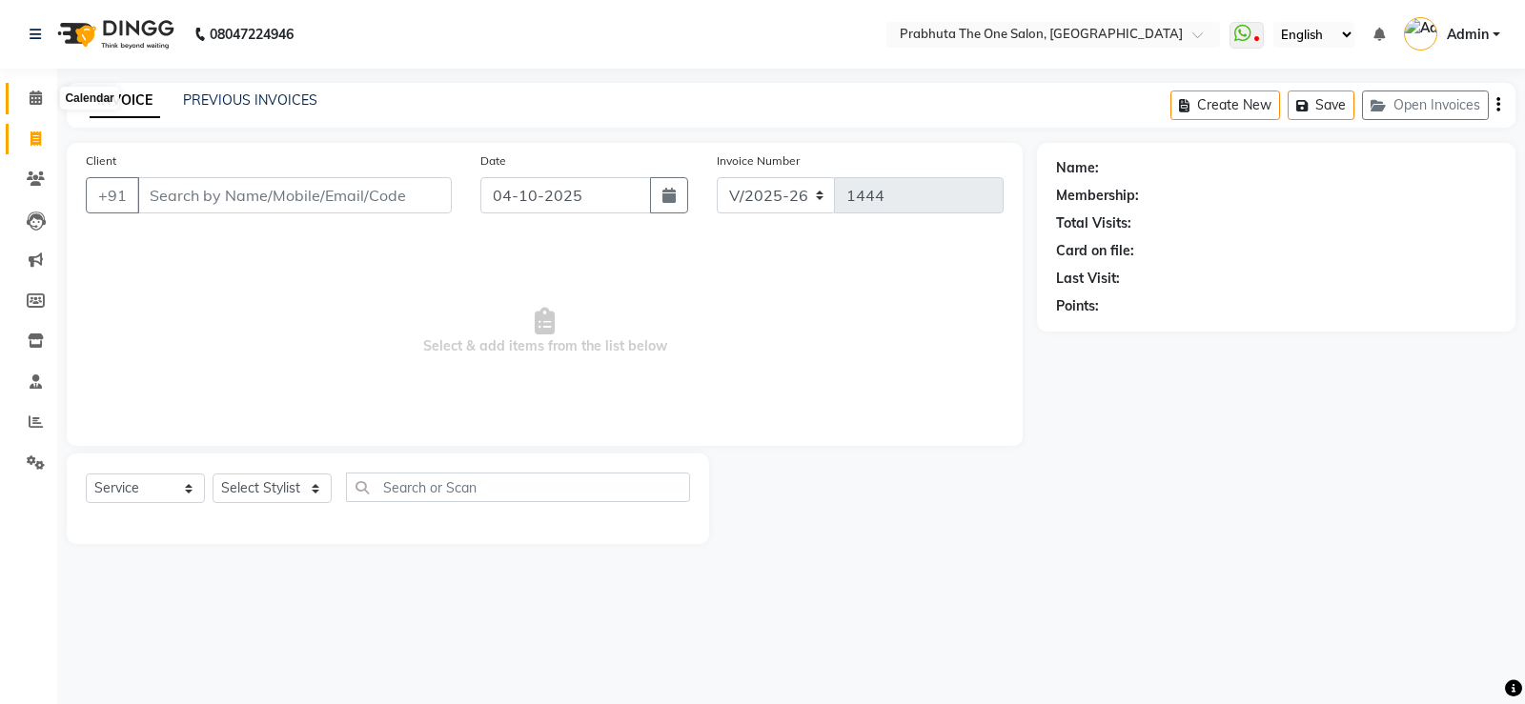
click at [31, 97] on icon at bounding box center [36, 98] width 12 height 14
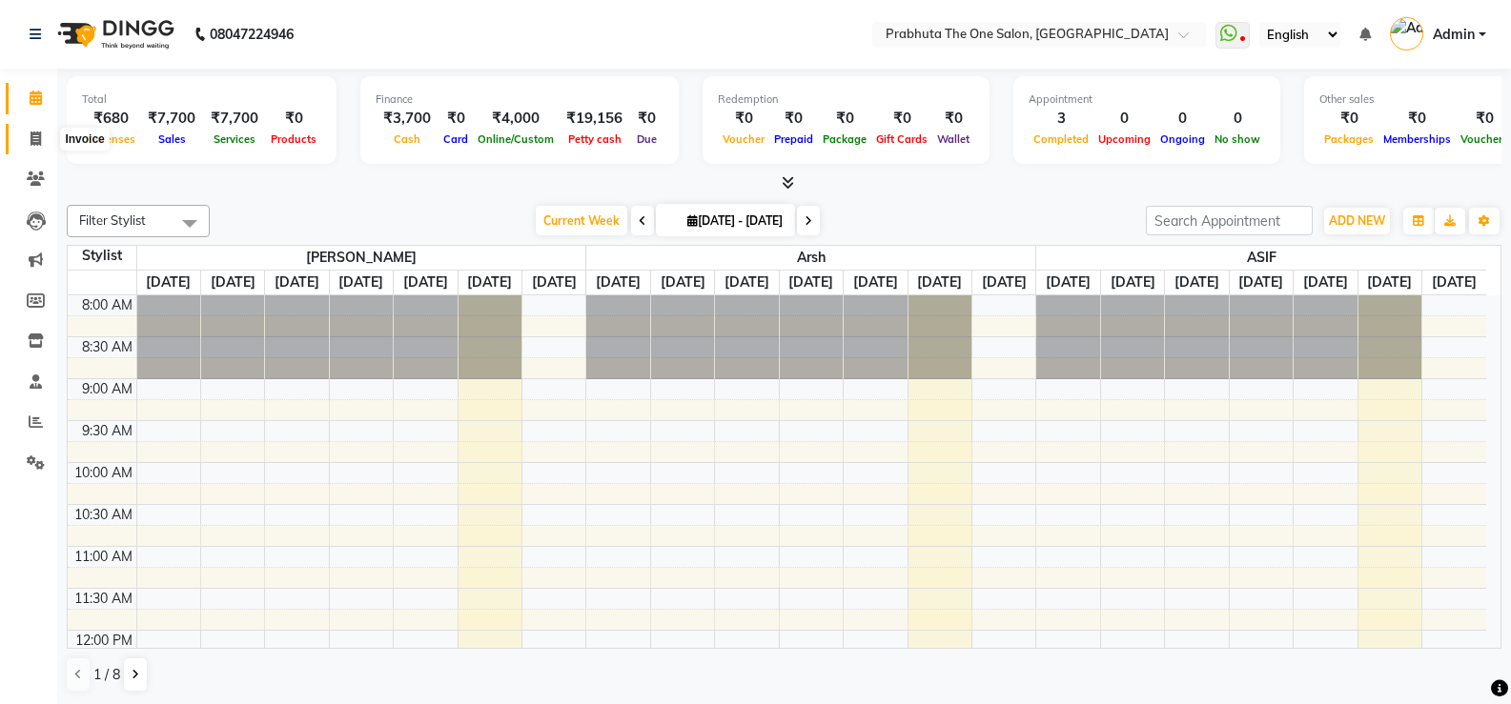
click at [29, 134] on span at bounding box center [35, 140] width 33 height 22
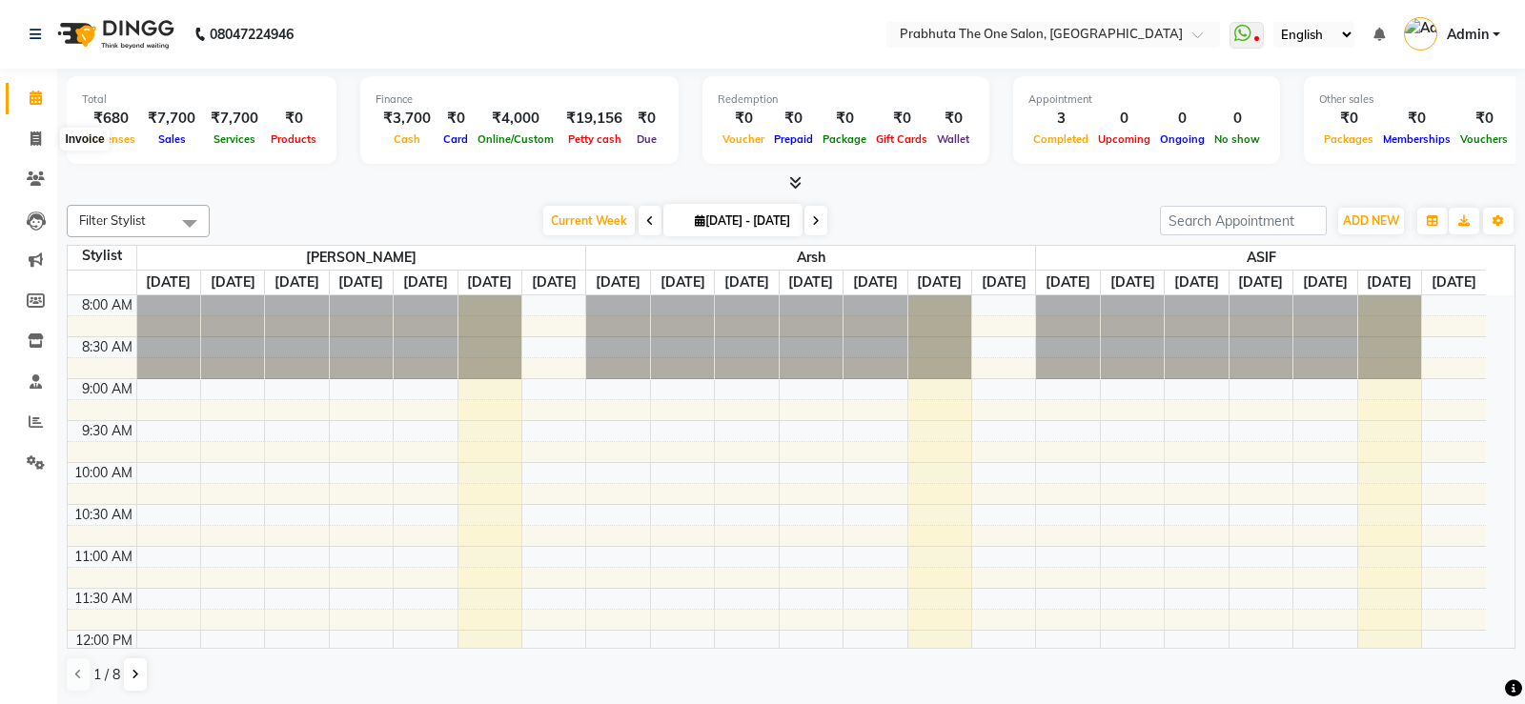
select select "service"
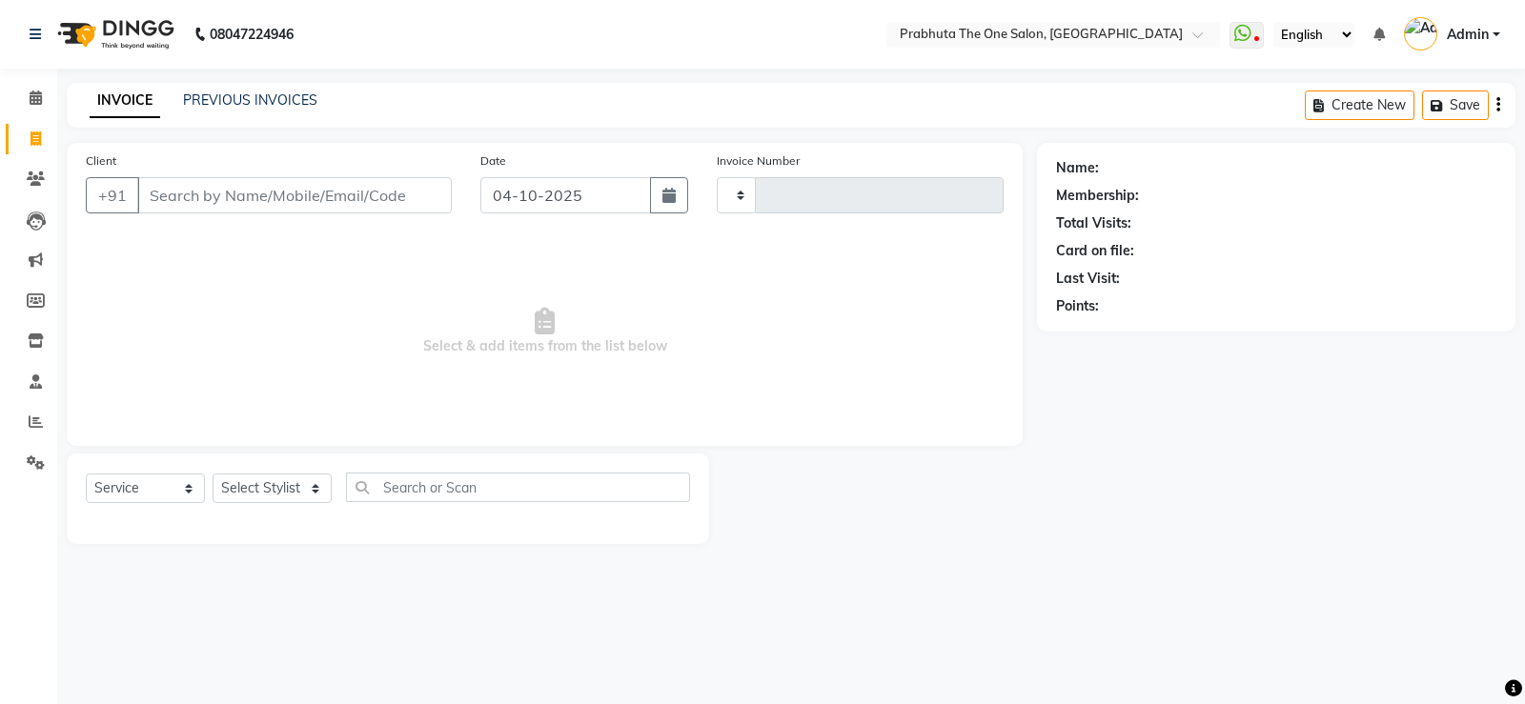
type input "1444"
select select "5326"
click at [32, 103] on icon at bounding box center [36, 98] width 12 height 14
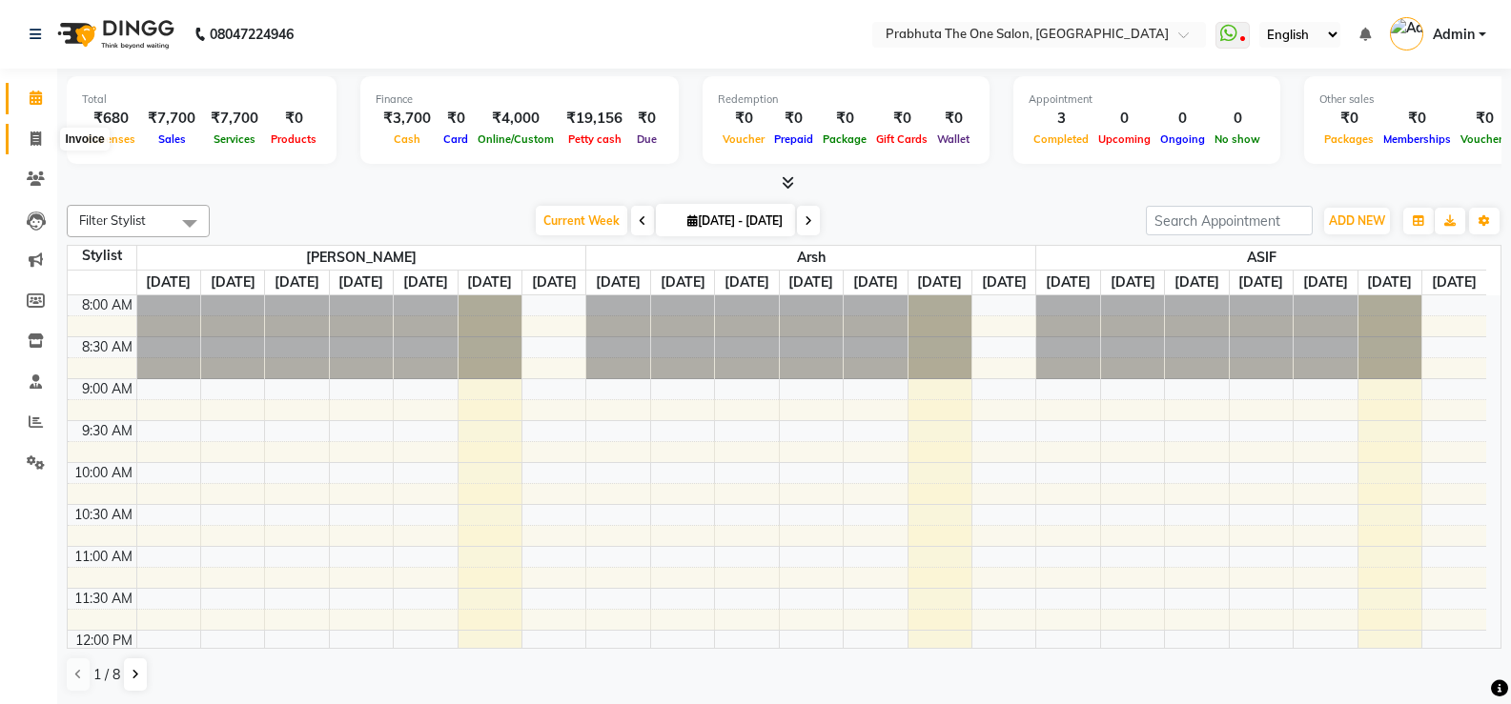
click at [35, 142] on icon at bounding box center [36, 139] width 10 height 14
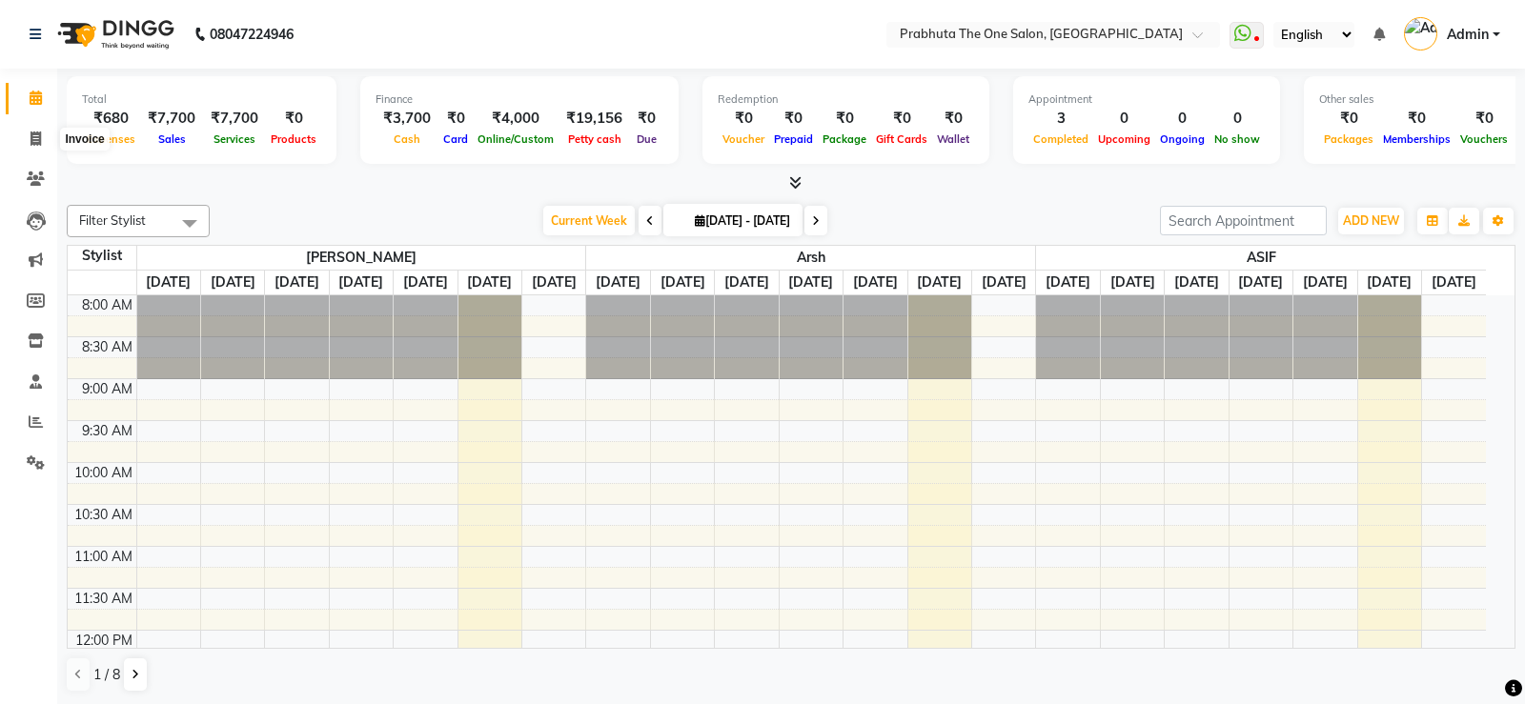
select select "5326"
select select "service"
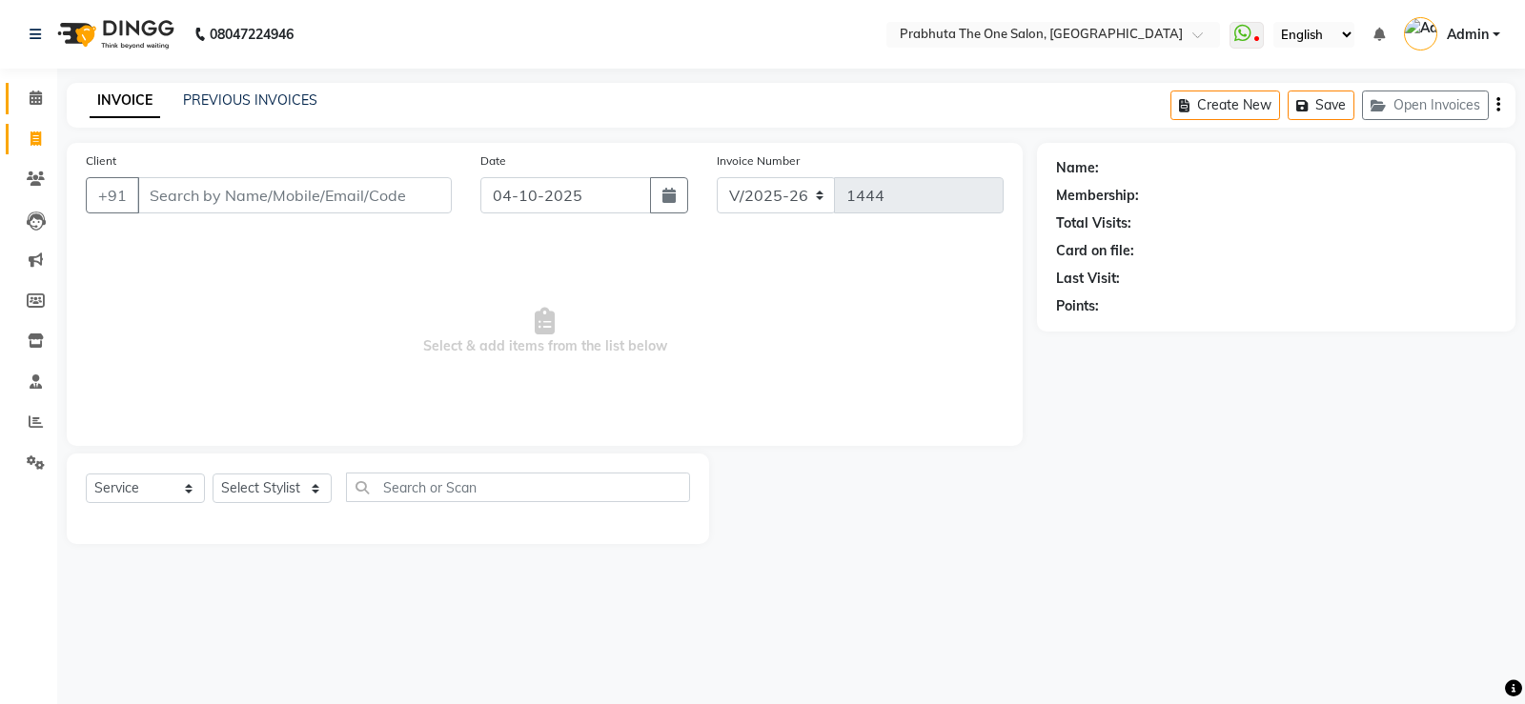
click at [45, 87] on link "Calendar" at bounding box center [29, 98] width 46 height 31
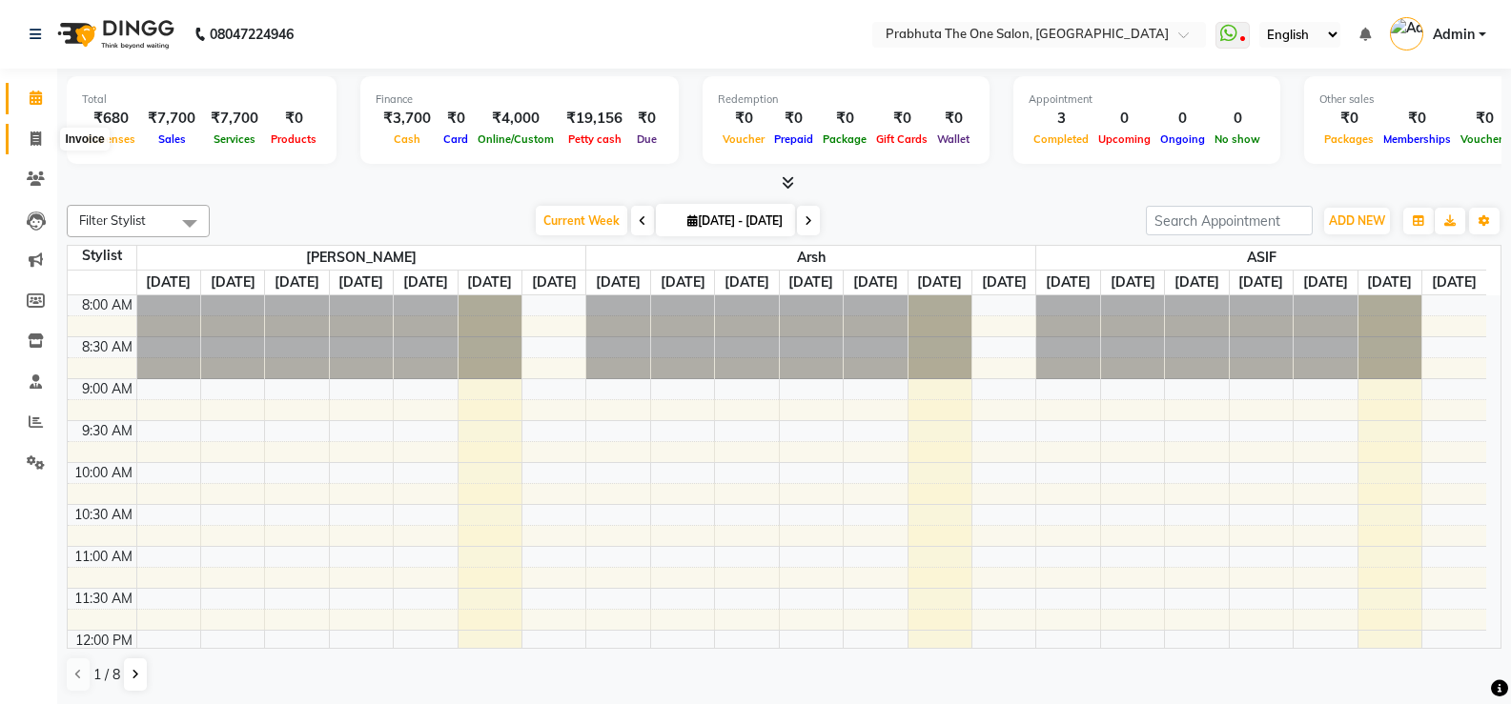
click at [24, 146] on span at bounding box center [35, 140] width 33 height 22
select select "service"
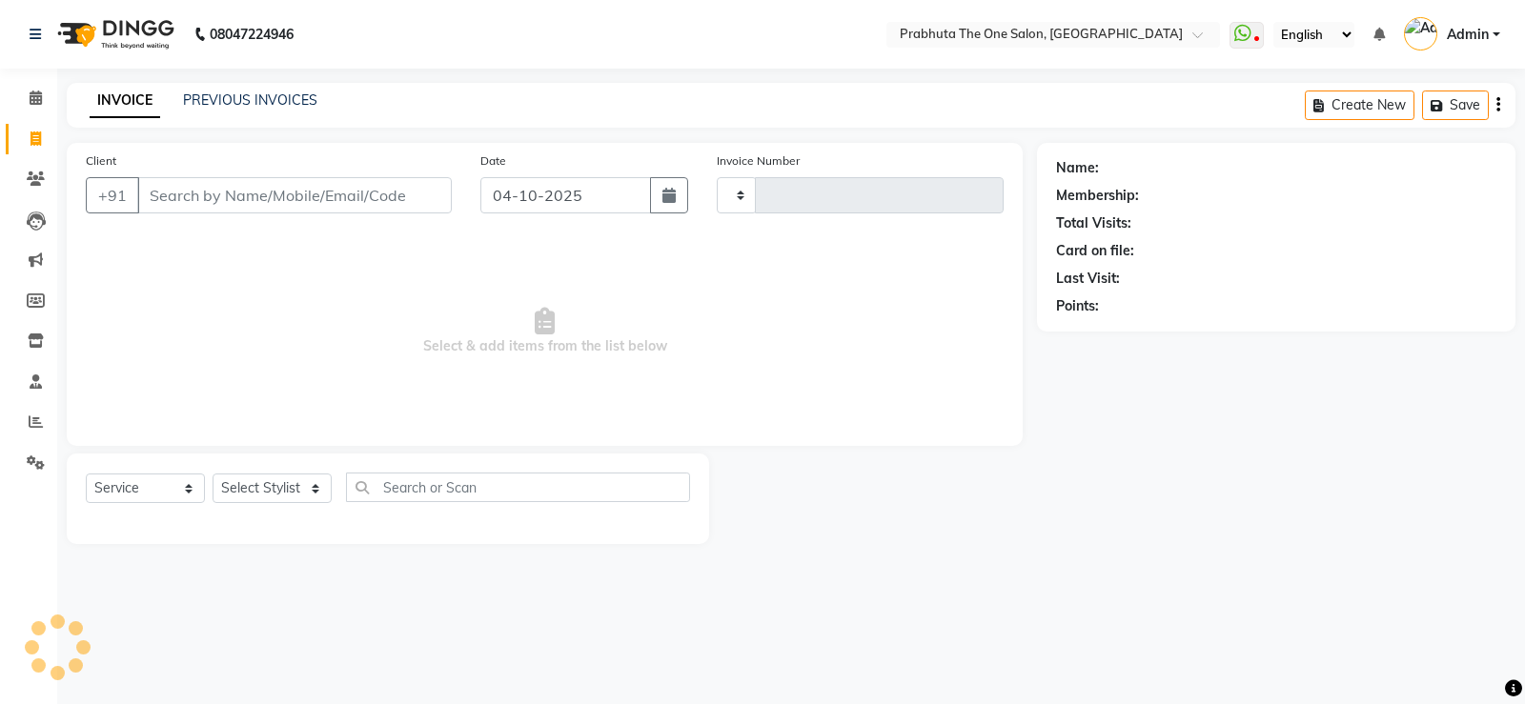
type input "1444"
select select "5326"
click at [41, 92] on icon at bounding box center [36, 98] width 12 height 14
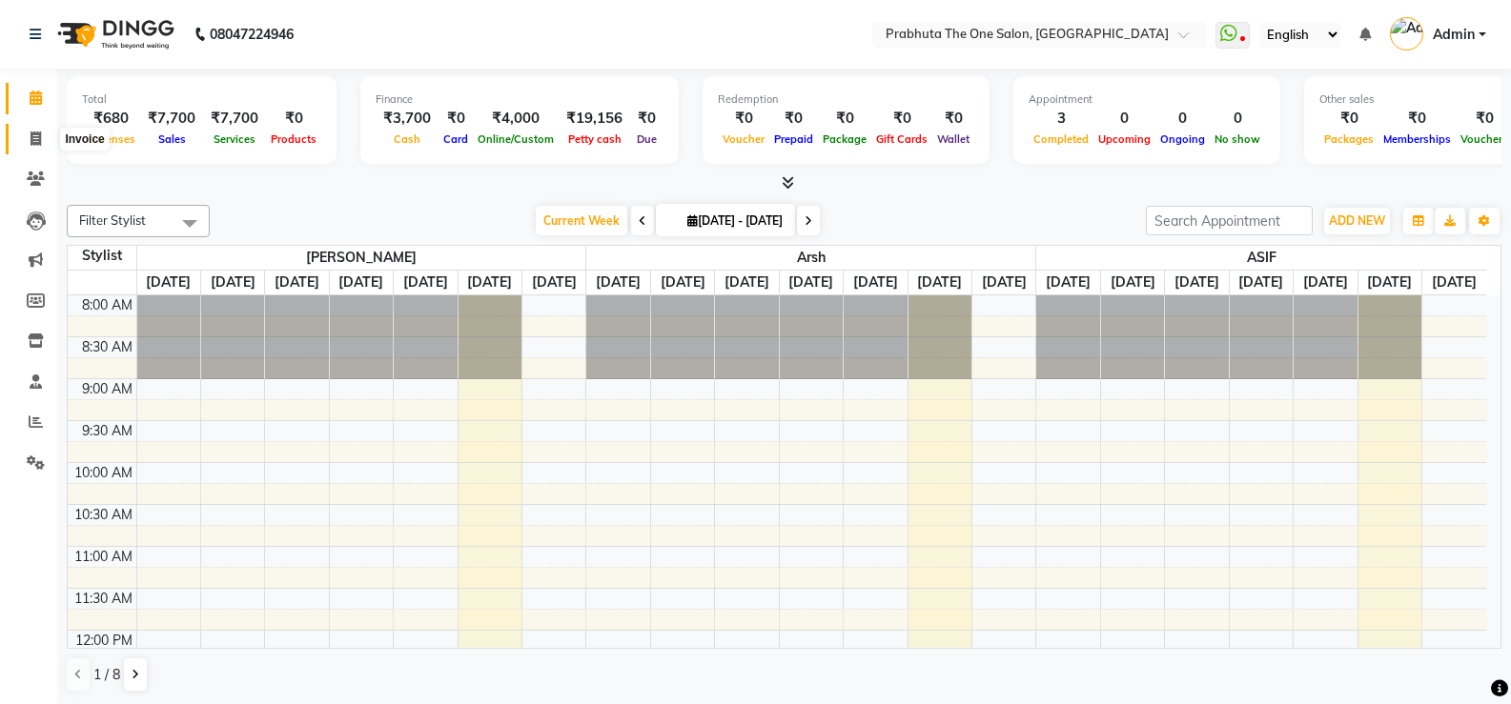
click at [38, 132] on icon at bounding box center [36, 139] width 10 height 14
select select "service"
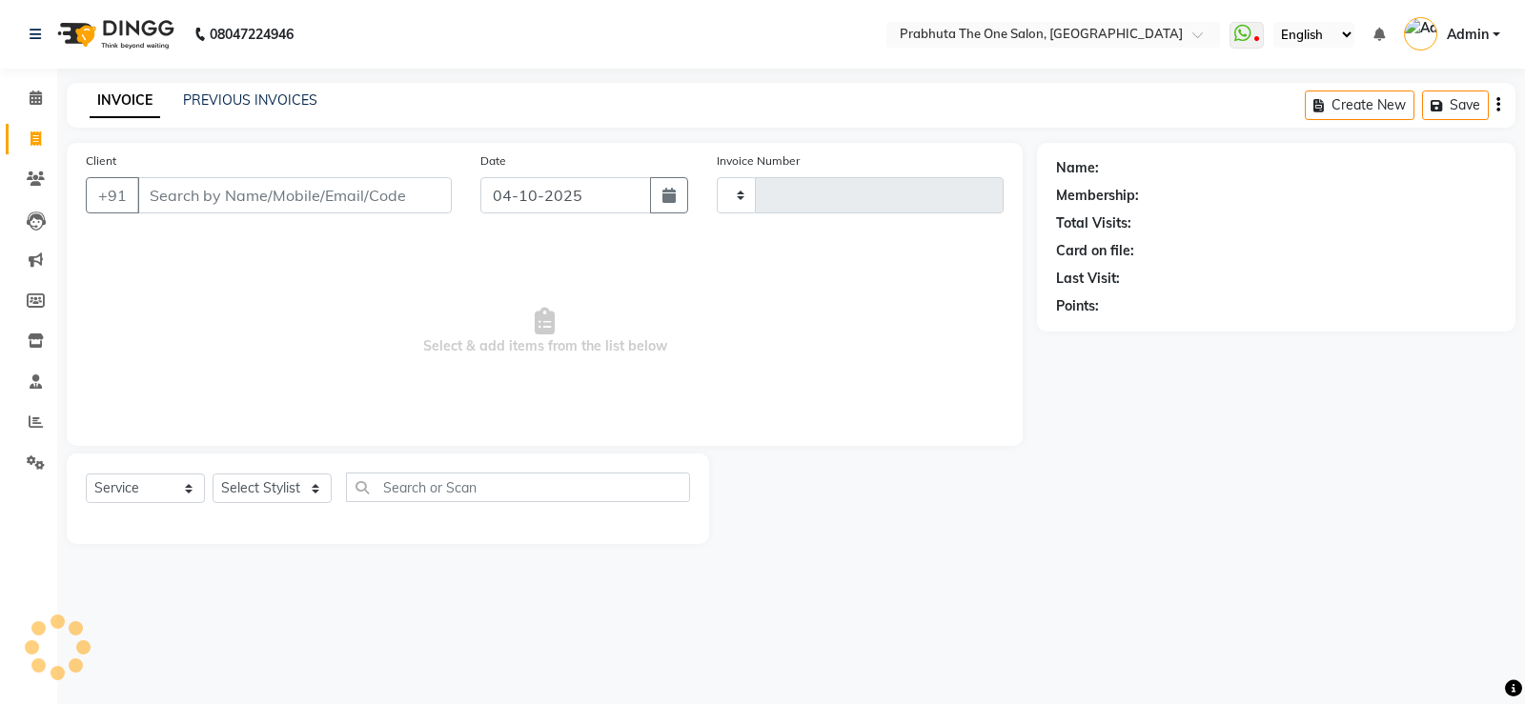
type input "1444"
select select "5326"
click at [316, 201] on input "Client" at bounding box center [294, 195] width 315 height 36
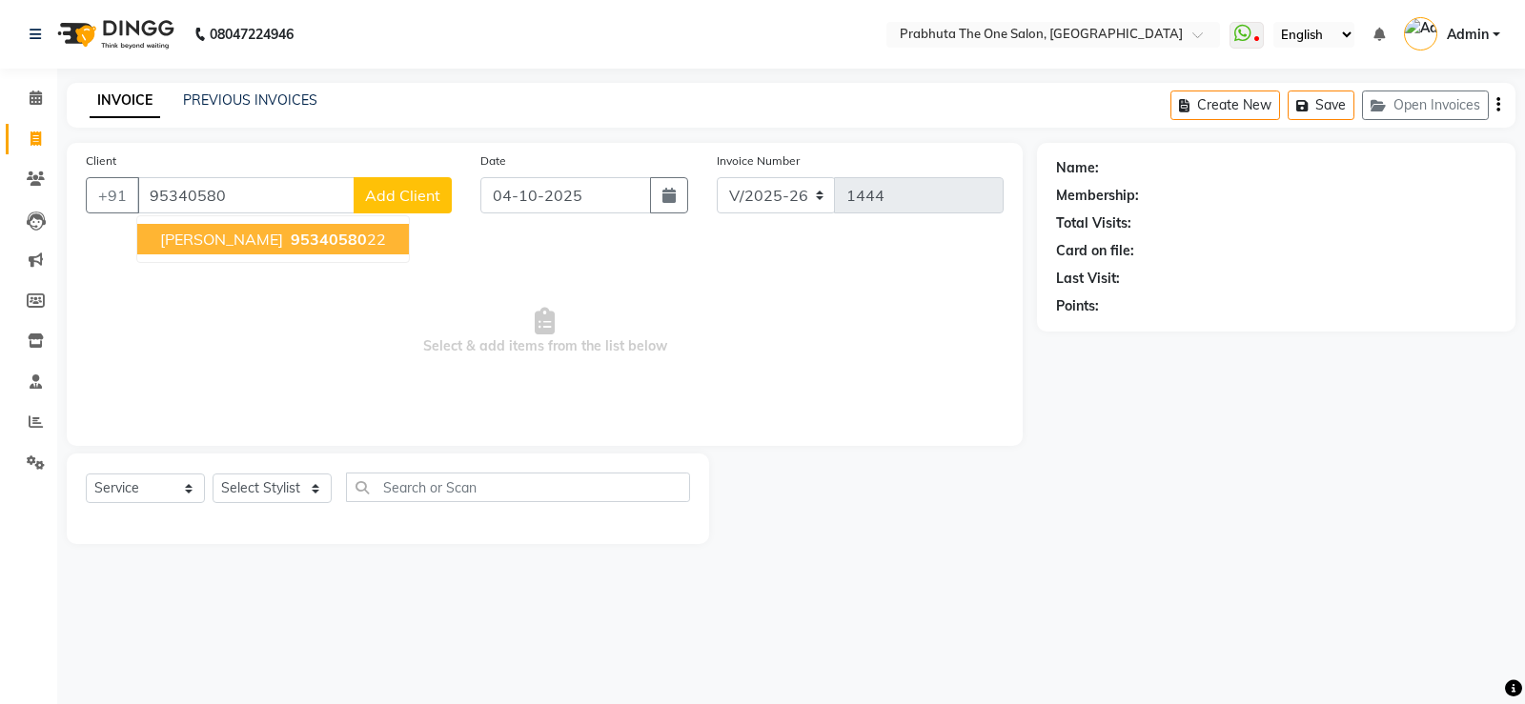
click at [177, 232] on span "[PERSON_NAME]" at bounding box center [221, 239] width 123 height 19
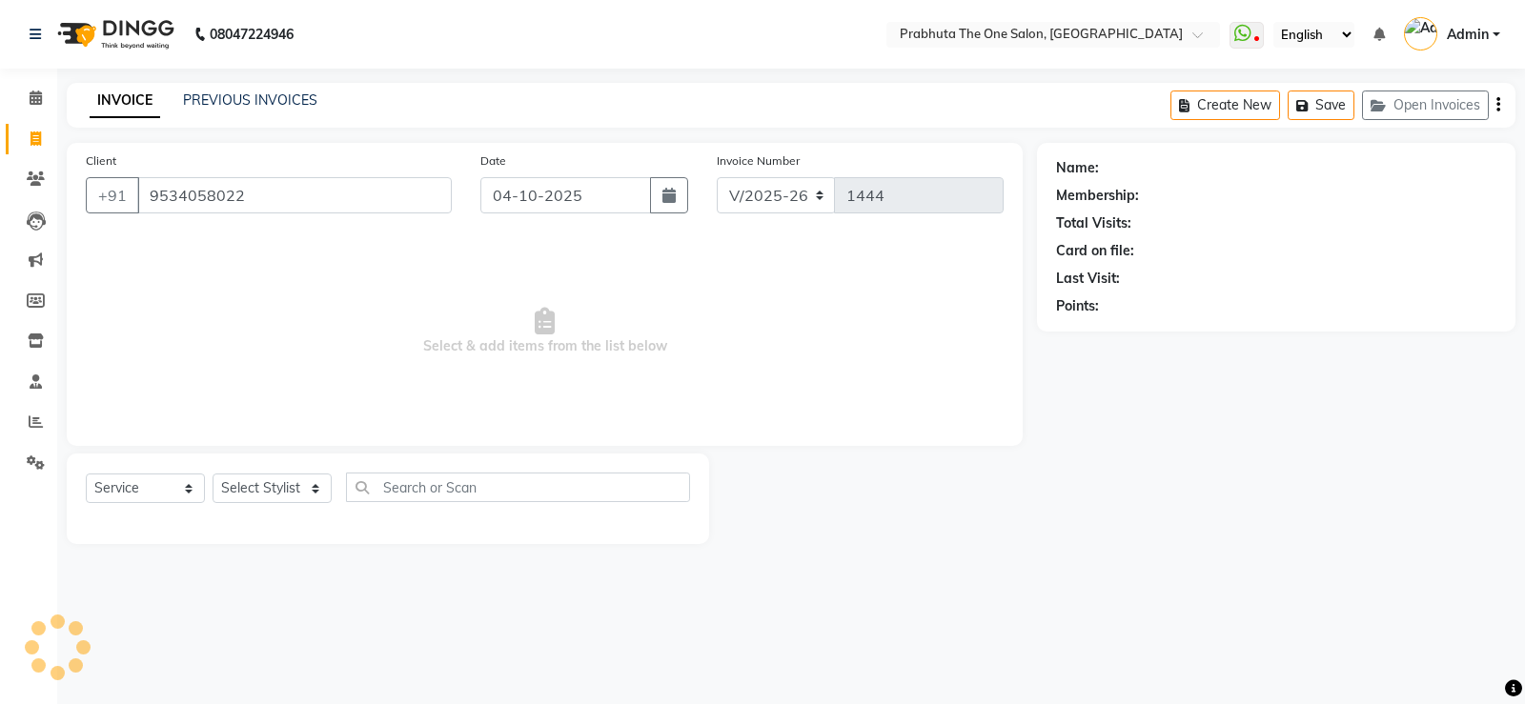
type input "9534058022"
select select "1: Object"
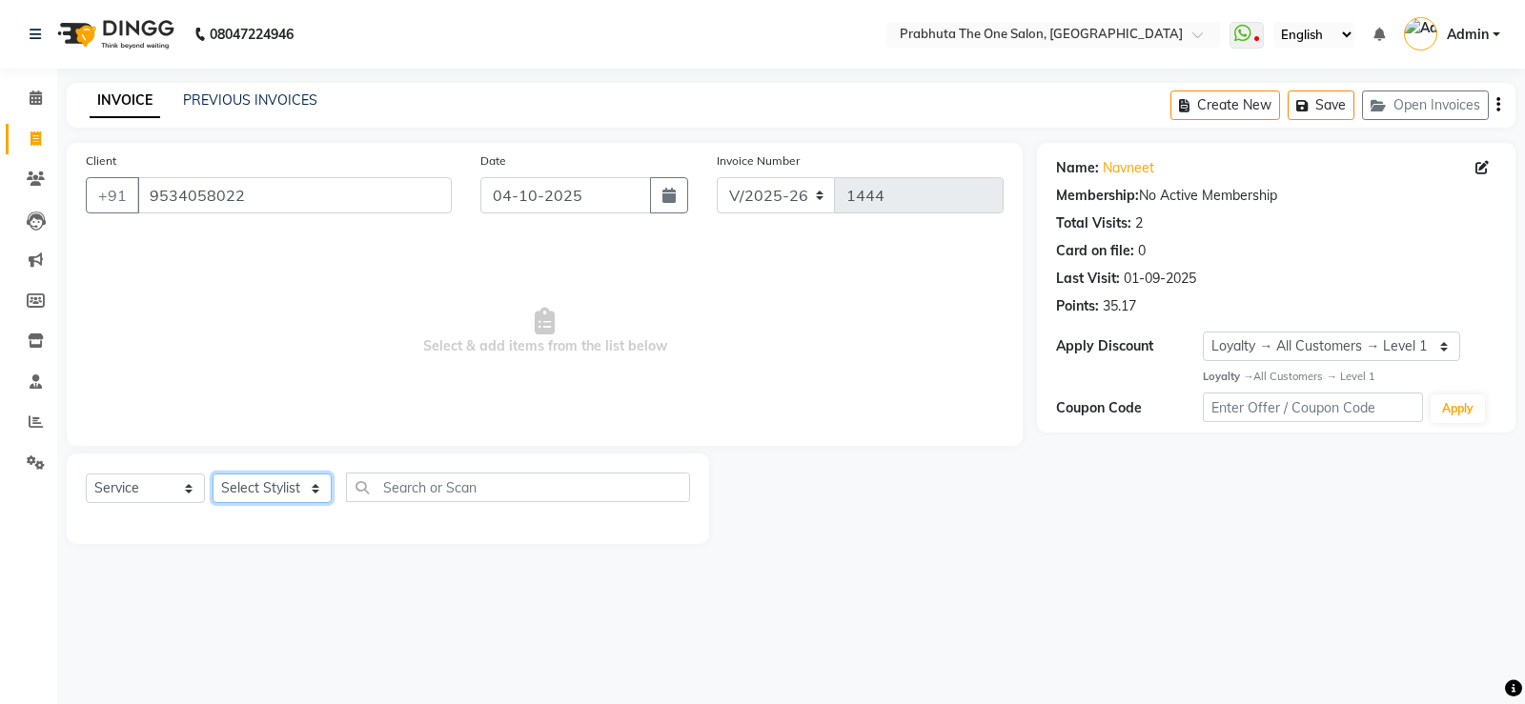
click at [267, 482] on select "Select Stylist [PERSON_NAME] [PERSON_NAME] ausween [PERSON_NAME] [PERSON_NAME] …" at bounding box center [272, 489] width 119 height 30
select select "82692"
click at [213, 474] on select "Select Stylist [PERSON_NAME] [PERSON_NAME] ausween [PERSON_NAME] [PERSON_NAME] …" at bounding box center [272, 489] width 119 height 30
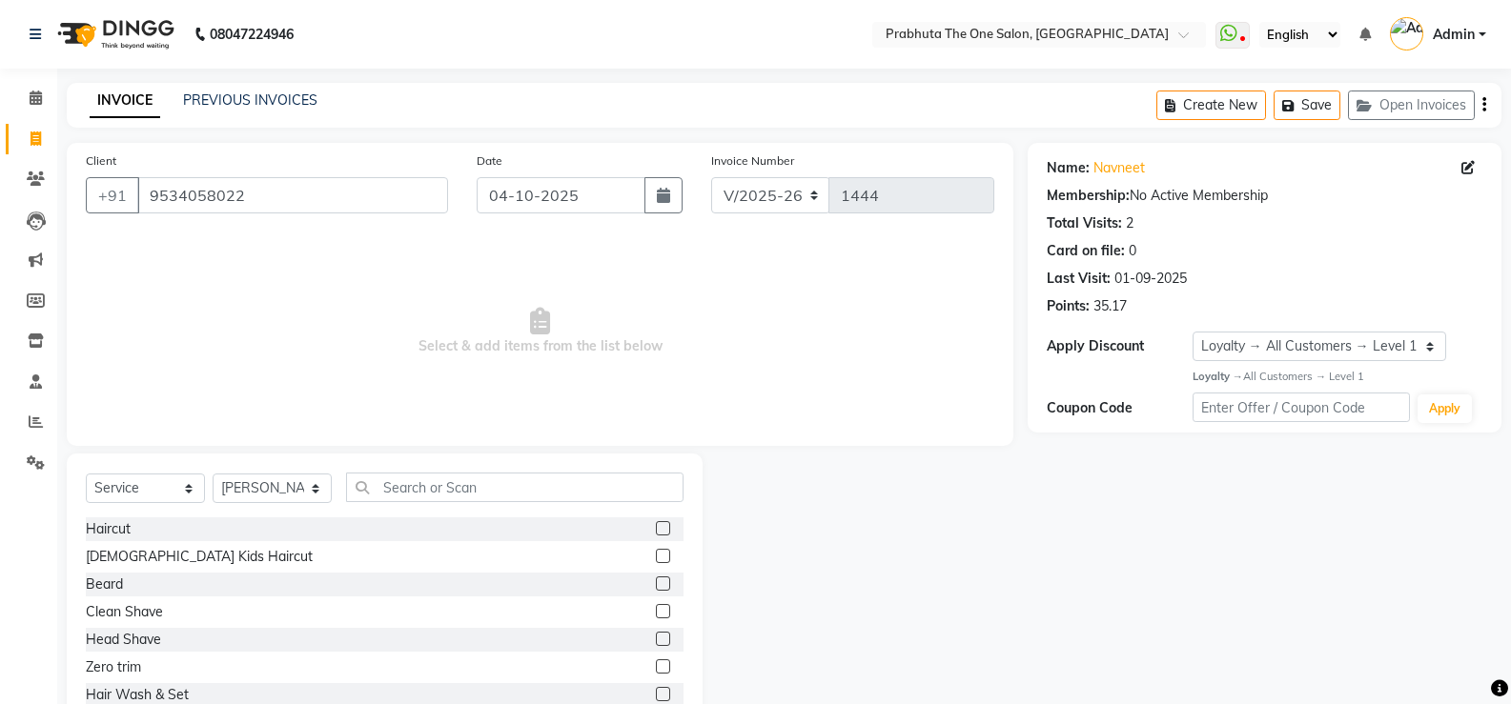
click at [656, 535] on label at bounding box center [663, 528] width 14 height 14
click at [656, 535] on input "checkbox" at bounding box center [662, 529] width 12 height 12
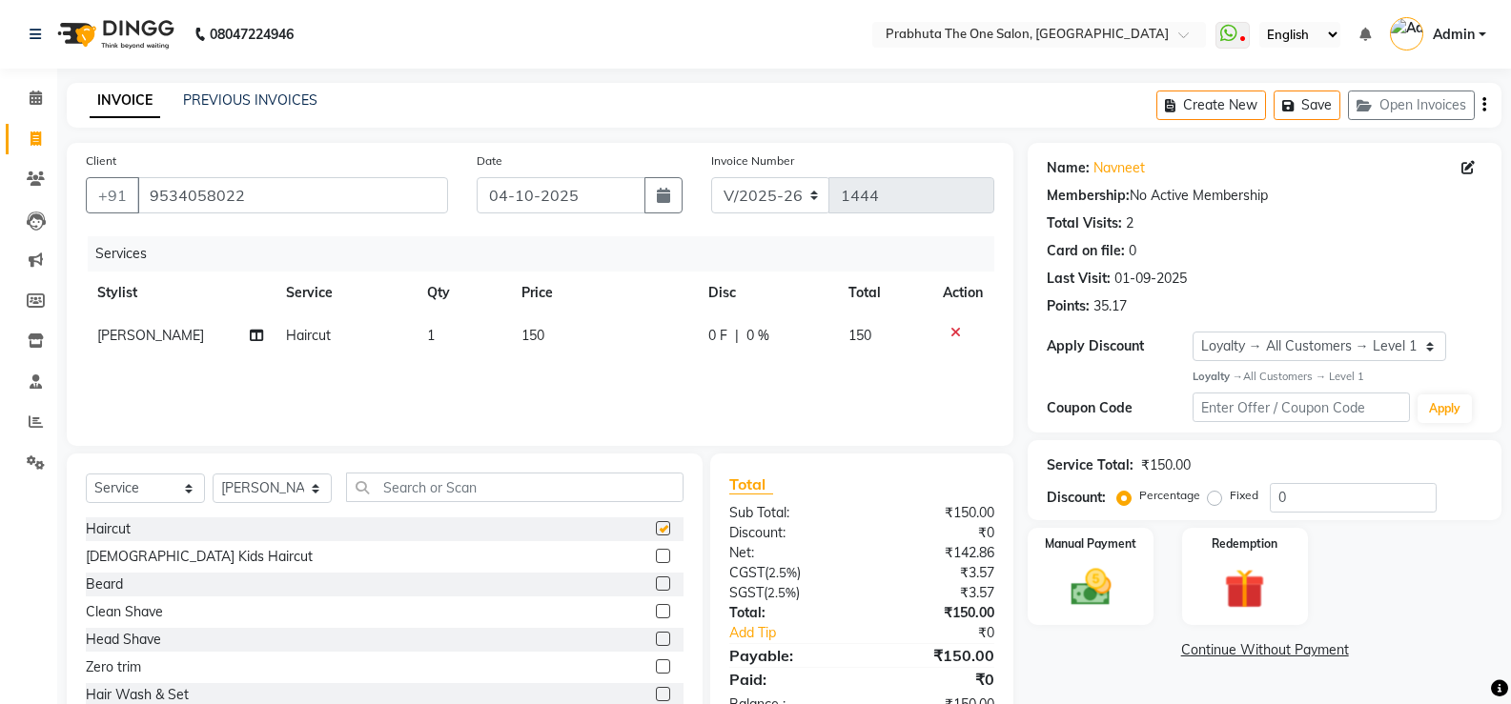
checkbox input "false"
click at [656, 582] on label at bounding box center [663, 584] width 14 height 14
click at [656, 582] on input "checkbox" at bounding box center [662, 585] width 12 height 12
checkbox input "false"
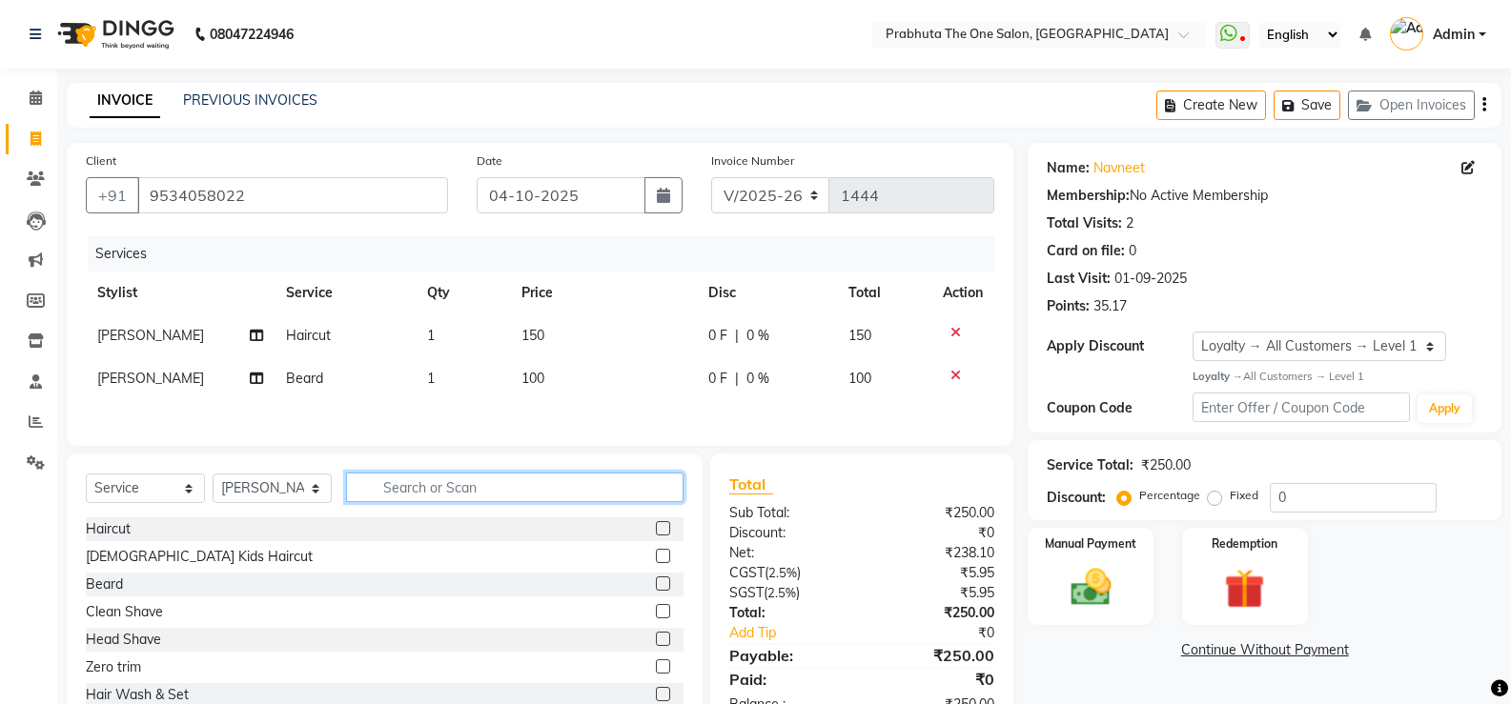
click at [592, 490] on input "text" at bounding box center [514, 488] width 337 height 30
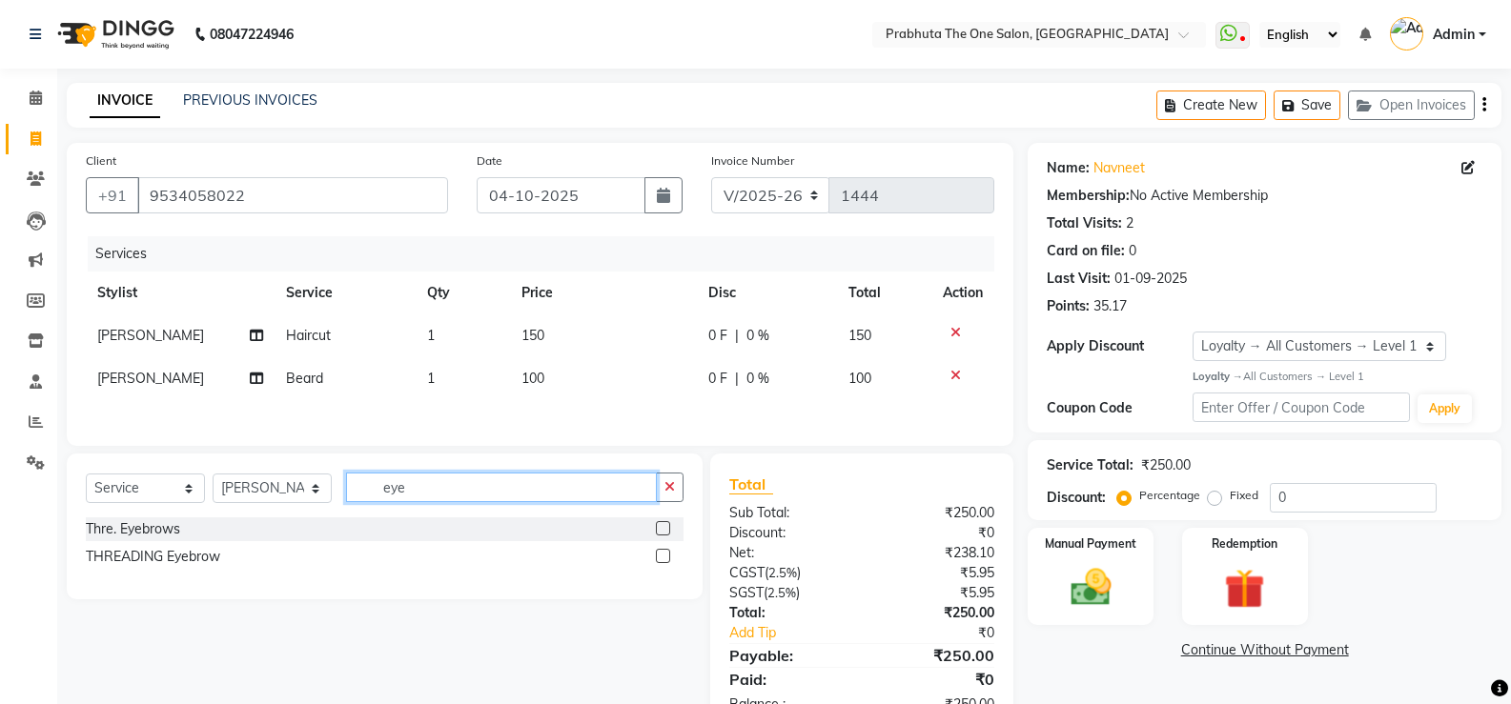
type input "eye"
click at [140, 482] on select "Select Service Product Membership Package Voucher Prepaid Gift Card" at bounding box center [145, 489] width 119 height 30
click at [263, 498] on select "Select Stylist [PERSON_NAME] [PERSON_NAME] ausween [PERSON_NAME] [PERSON_NAME] …" at bounding box center [272, 489] width 119 height 30
click at [213, 477] on select "Select Stylist [PERSON_NAME] [PERSON_NAME] ausween [PERSON_NAME] [PERSON_NAME] …" at bounding box center [272, 489] width 119 height 30
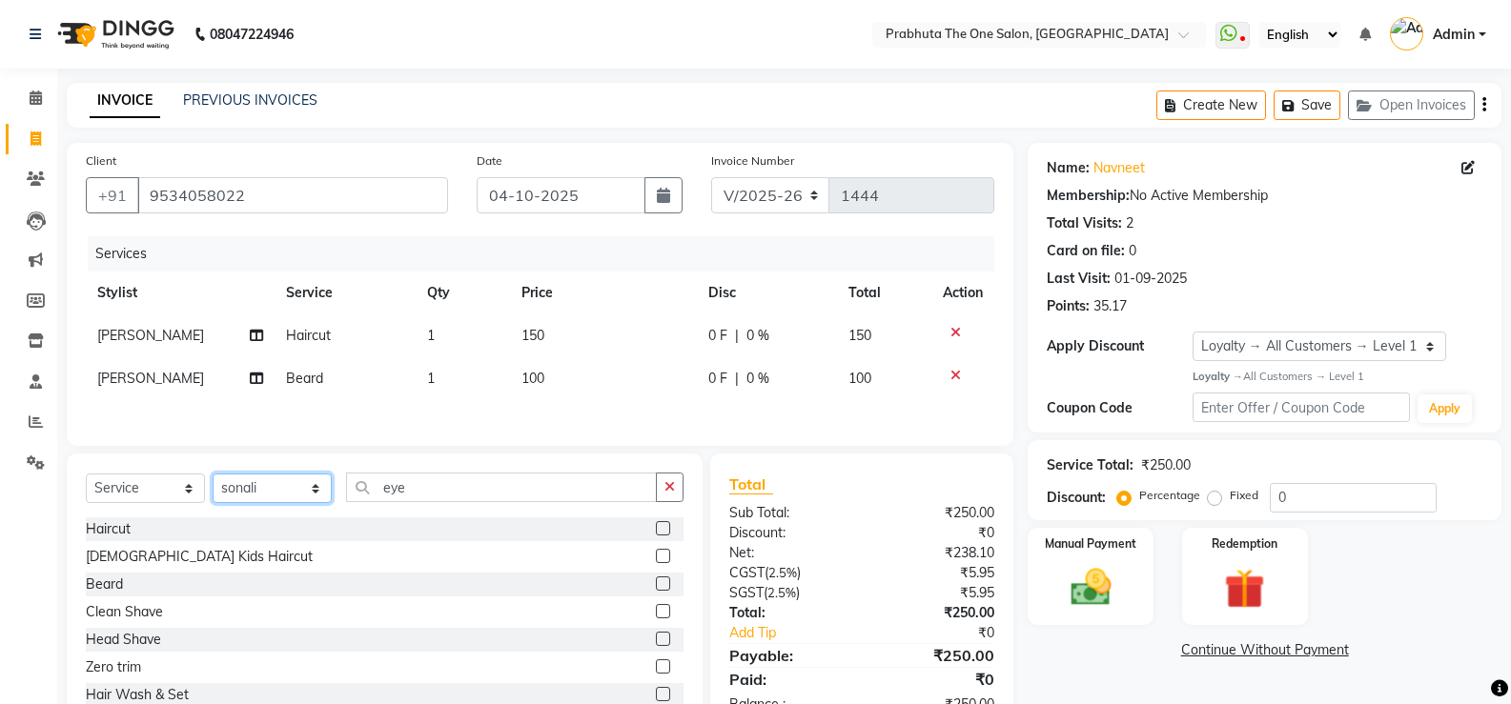
click at [253, 486] on select "Select Stylist [PERSON_NAME] [PERSON_NAME] ausween [PERSON_NAME] [PERSON_NAME] …" at bounding box center [272, 489] width 119 height 30
select select "93775"
click at [213, 477] on select "Select Stylist [PERSON_NAME] [PERSON_NAME] ausween [PERSON_NAME] [PERSON_NAME] …" at bounding box center [272, 489] width 119 height 30
click at [454, 502] on input "eye" at bounding box center [501, 488] width 311 height 30
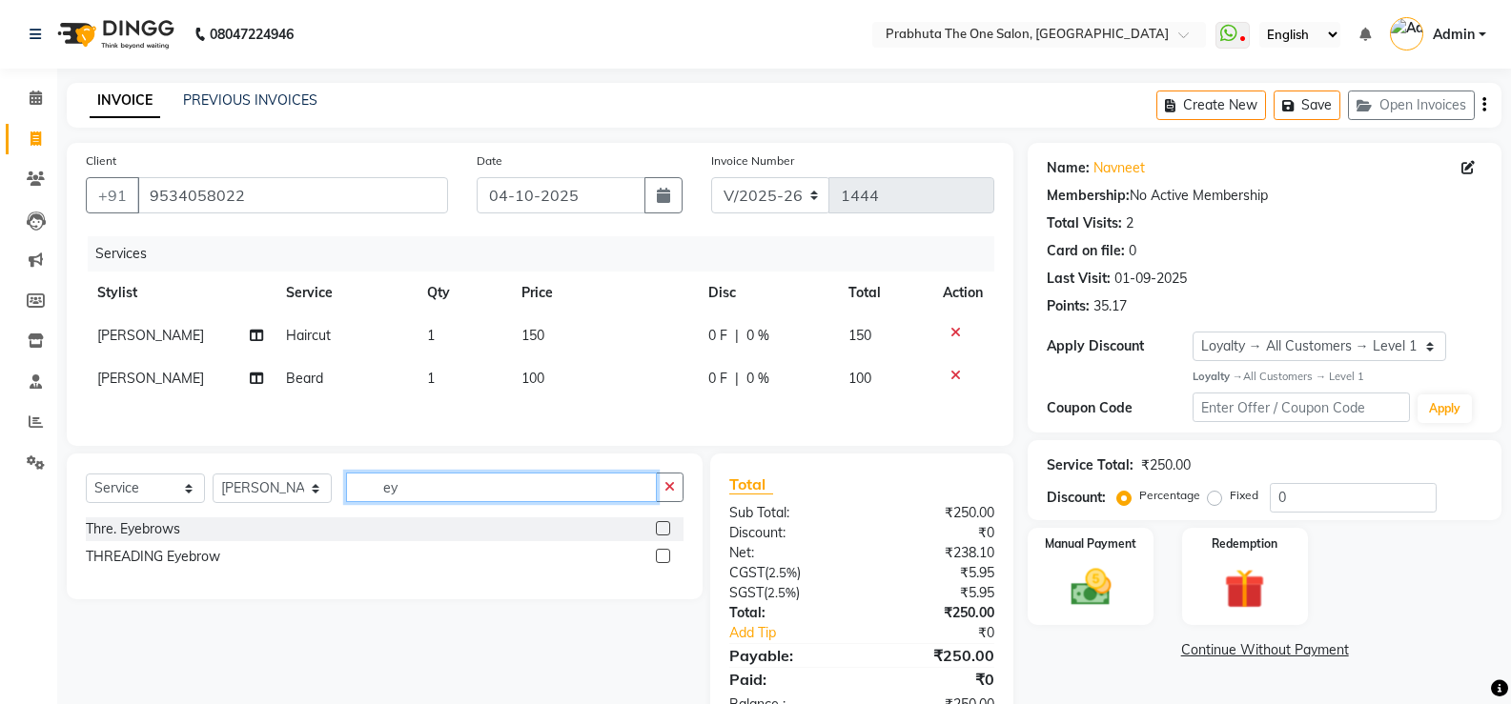
type input "e"
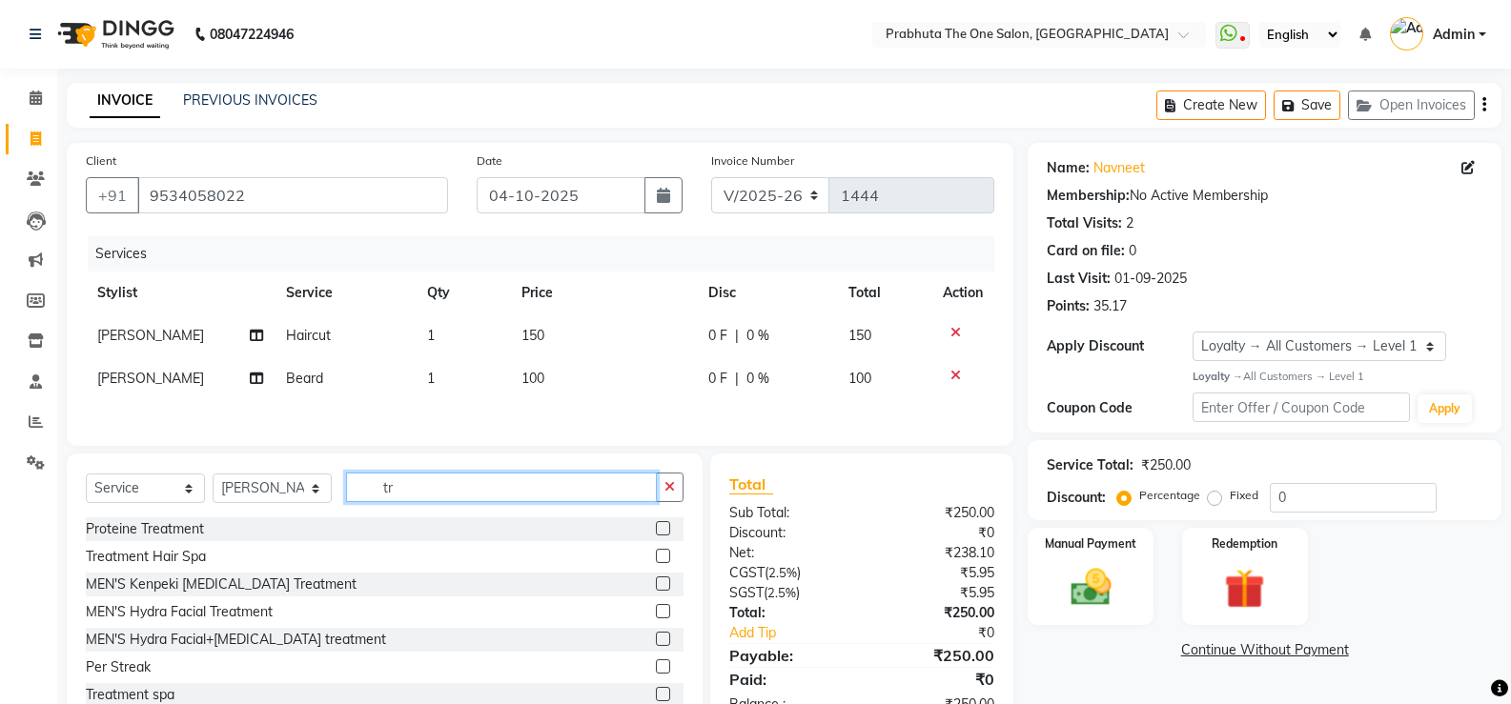
type input "t"
type input "thre"
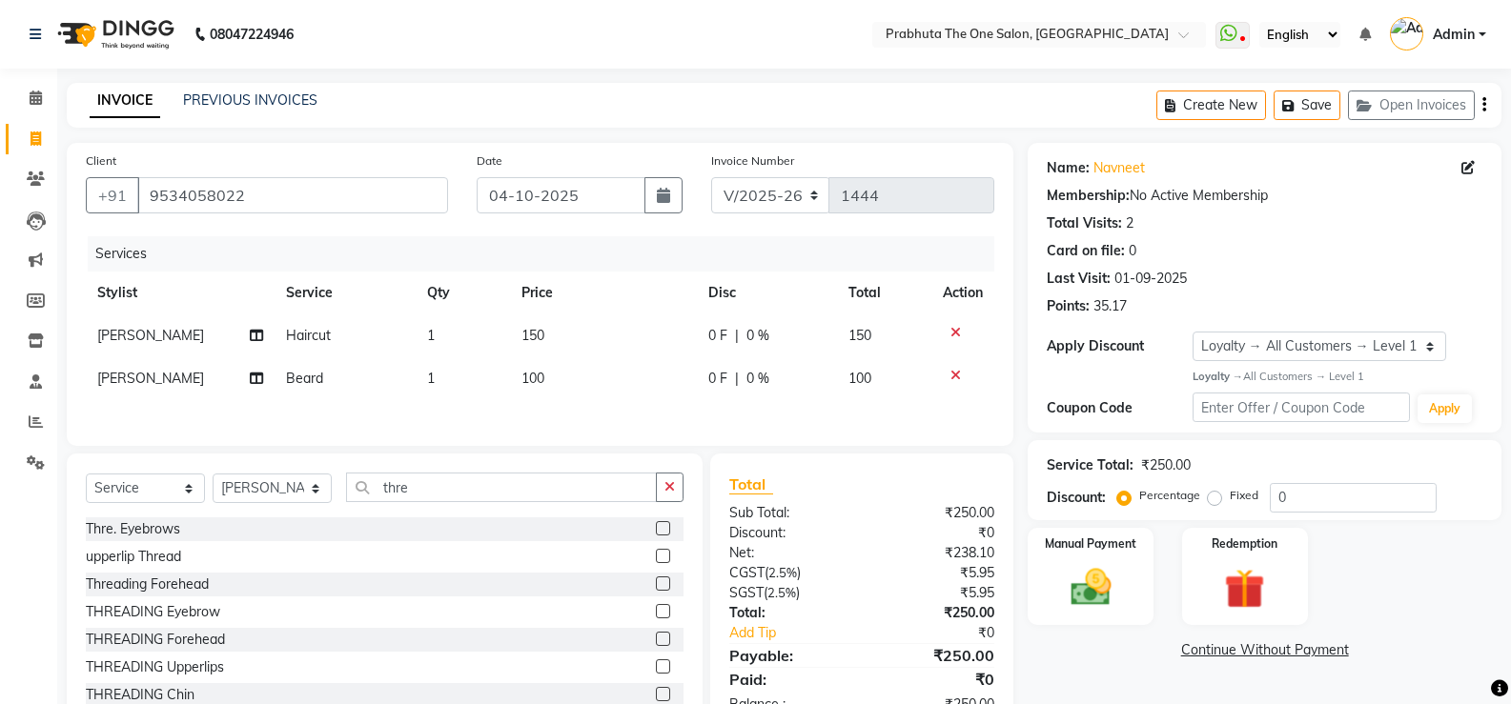
click at [656, 533] on label at bounding box center [663, 528] width 14 height 14
click at [656, 533] on input "checkbox" at bounding box center [662, 529] width 12 height 12
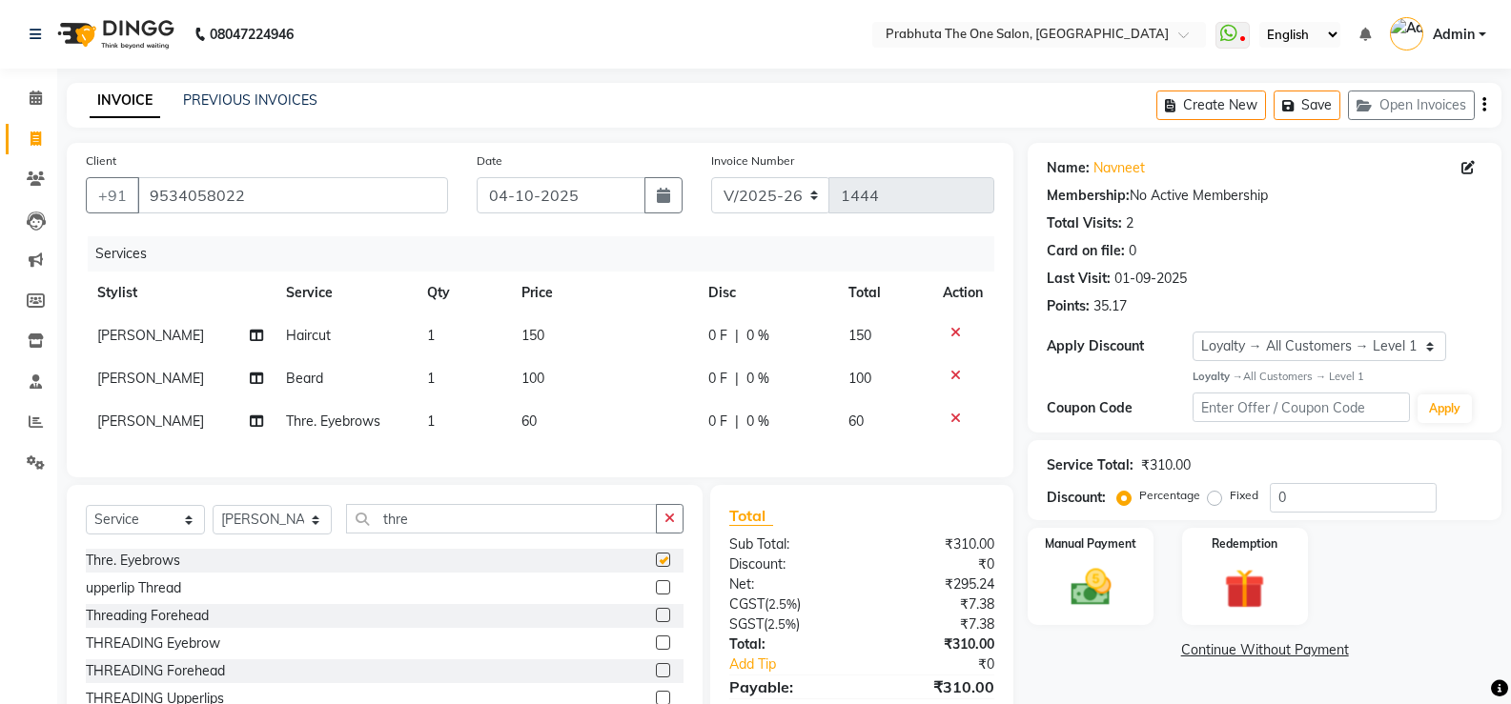
checkbox input "false"
click at [576, 534] on input "thre" at bounding box center [501, 519] width 311 height 30
type input "t"
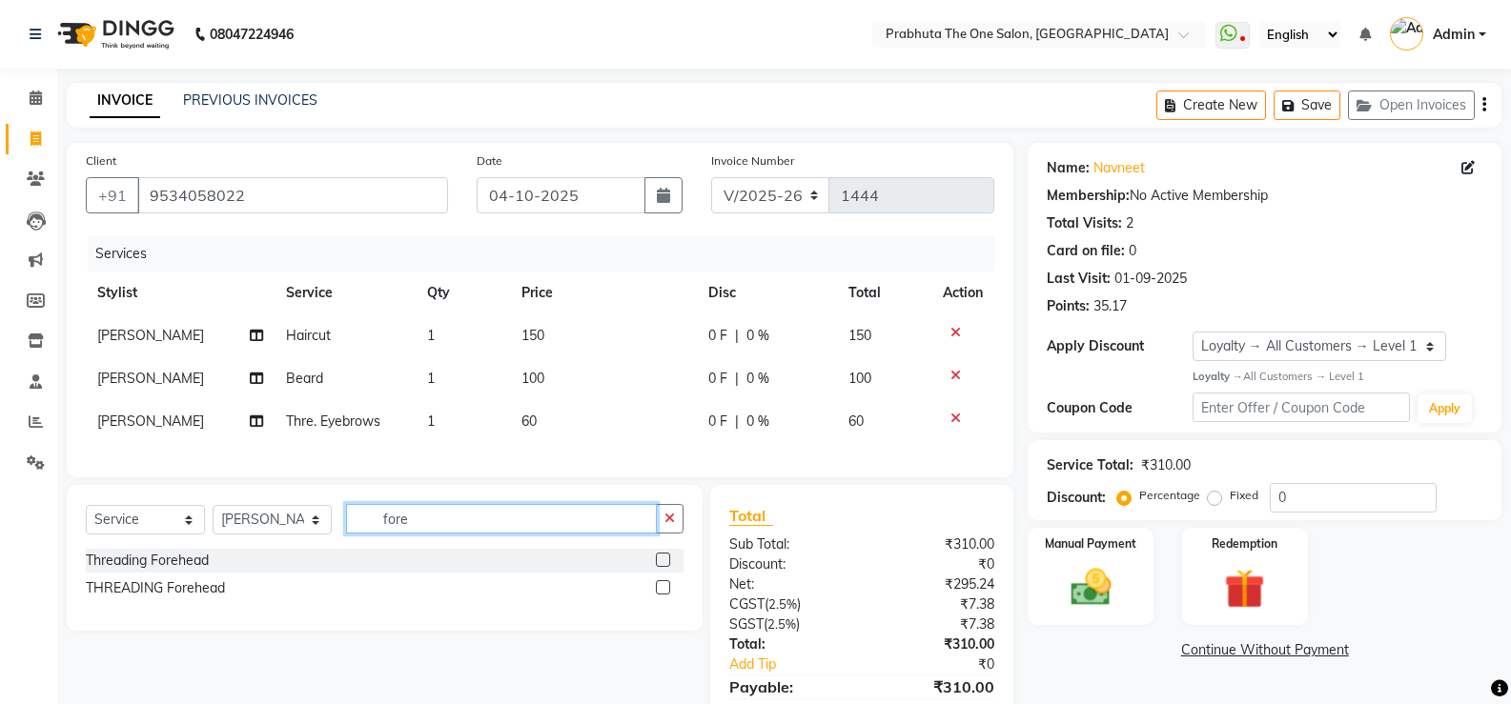
type input "fore"
click at [667, 567] on label at bounding box center [663, 560] width 14 height 14
click at [667, 567] on input "checkbox" at bounding box center [662, 561] width 12 height 12
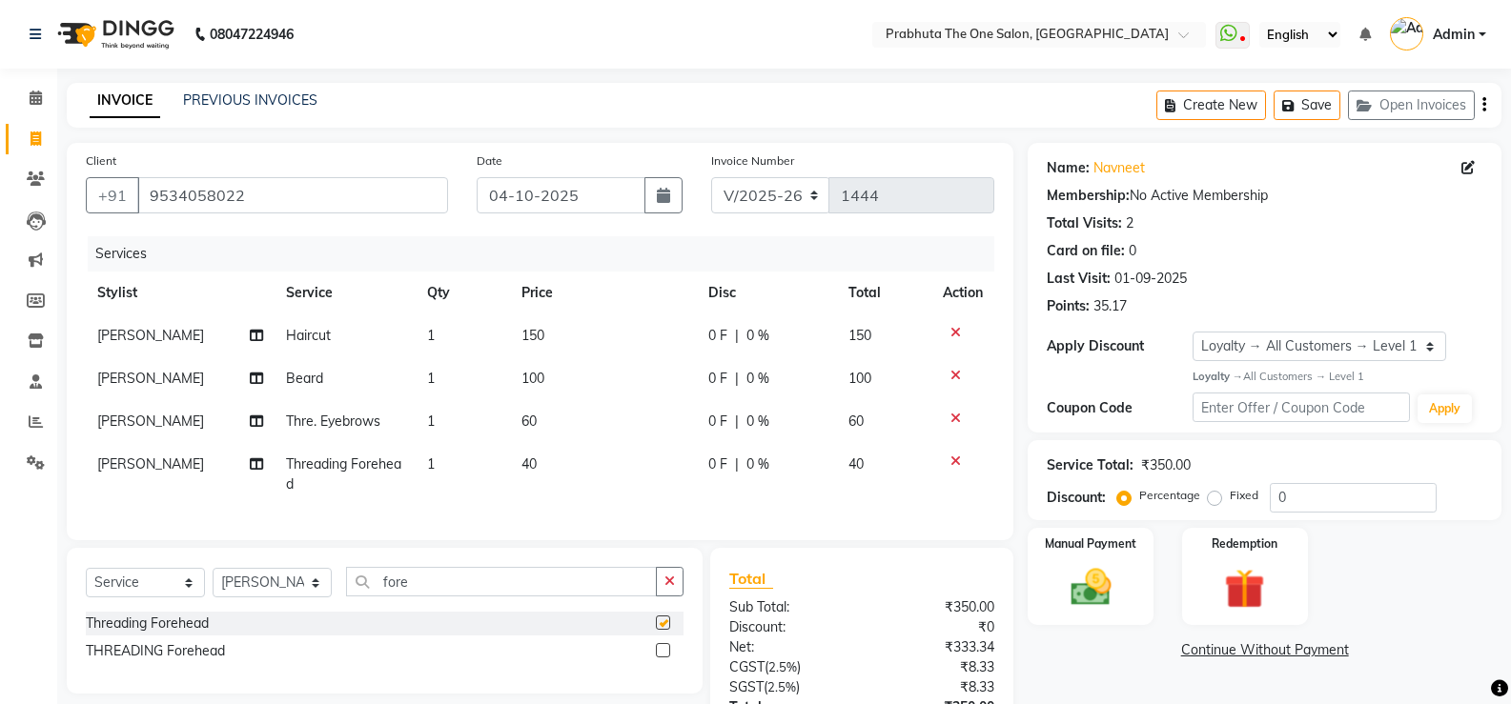
checkbox input "false"
click at [537, 584] on input "fore" at bounding box center [501, 582] width 311 height 30
type input "f"
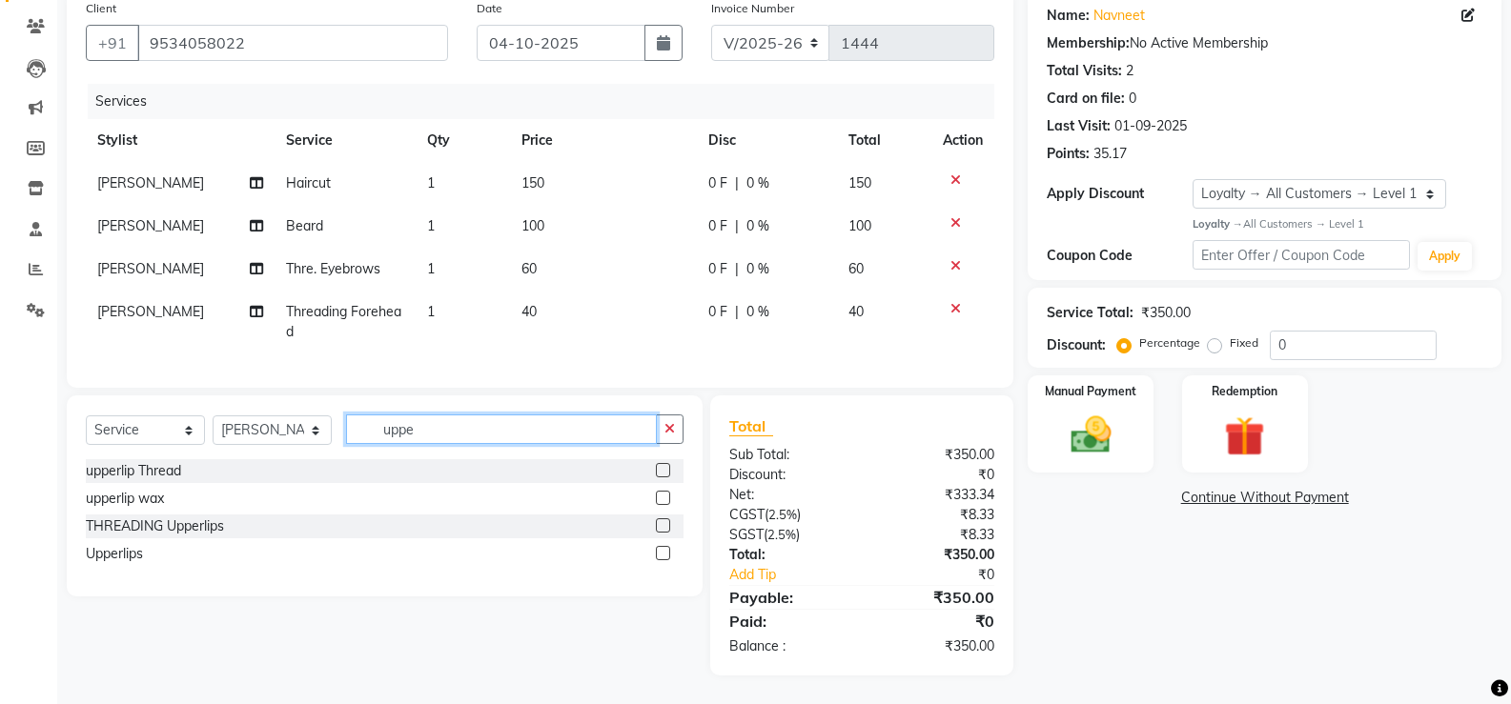
scroll to position [167, 0]
type input "uppe"
click at [667, 526] on label at bounding box center [663, 526] width 14 height 14
click at [667, 526] on input "checkbox" at bounding box center [662, 527] width 12 height 12
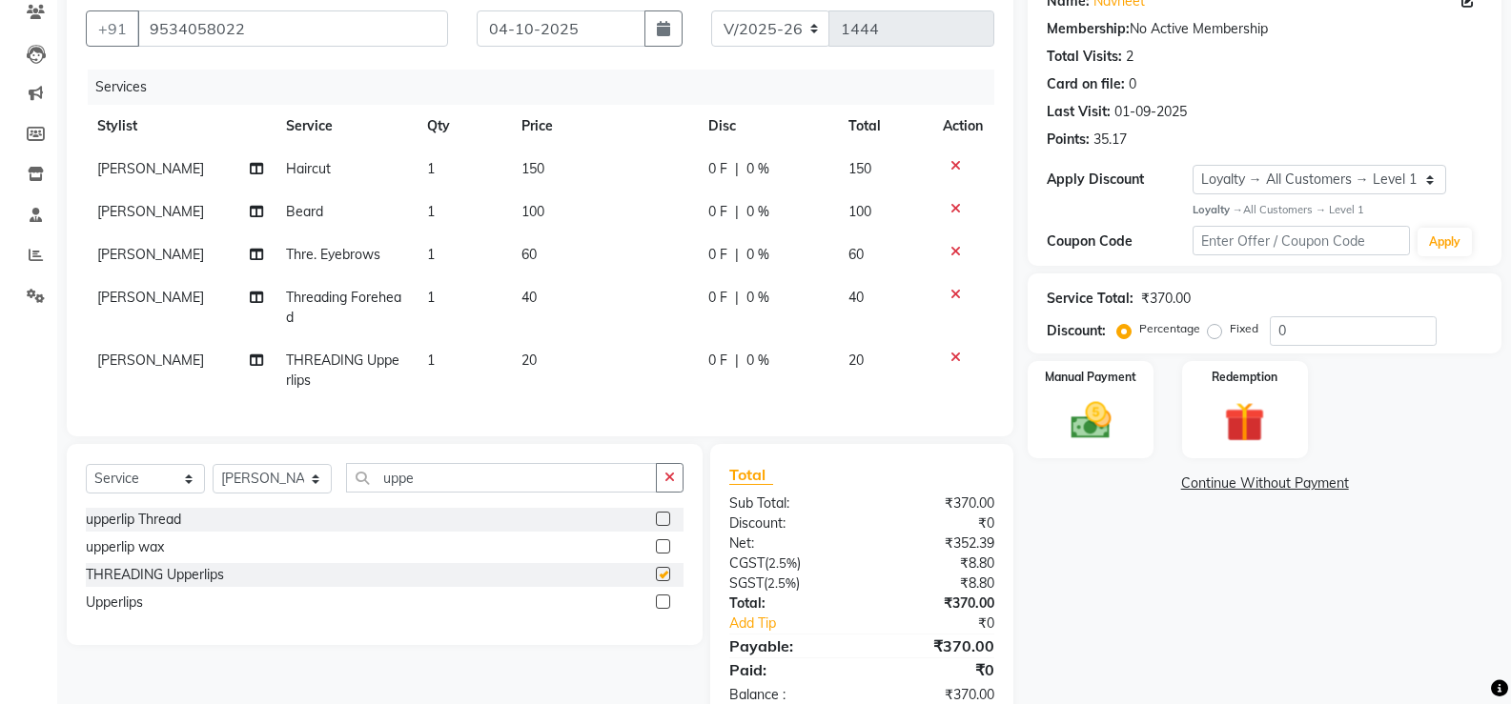
checkbox input "false"
click at [517, 493] on input "uppe" at bounding box center [501, 478] width 311 height 30
type input "u"
type input "chi"
click at [660, 582] on label at bounding box center [663, 574] width 14 height 14
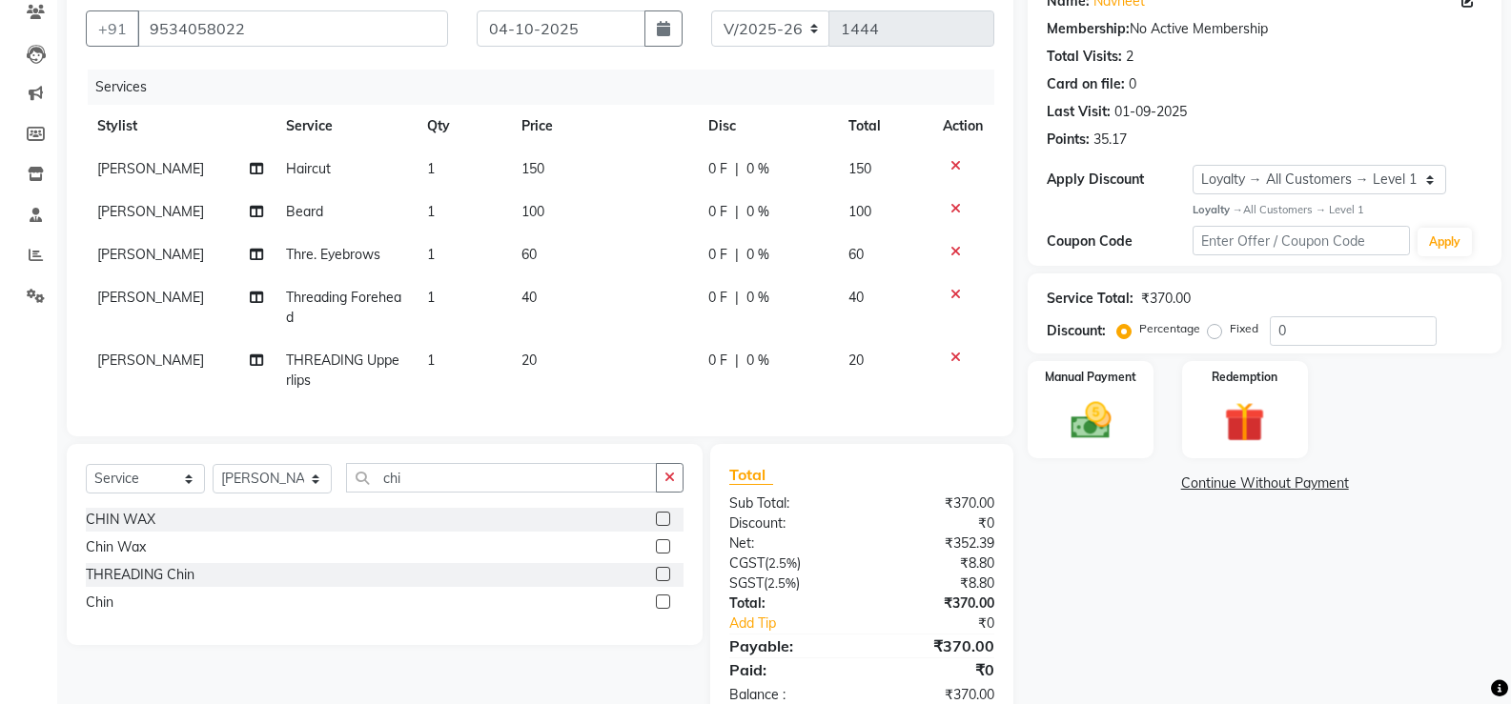
click at [660, 582] on input "checkbox" at bounding box center [662, 575] width 12 height 12
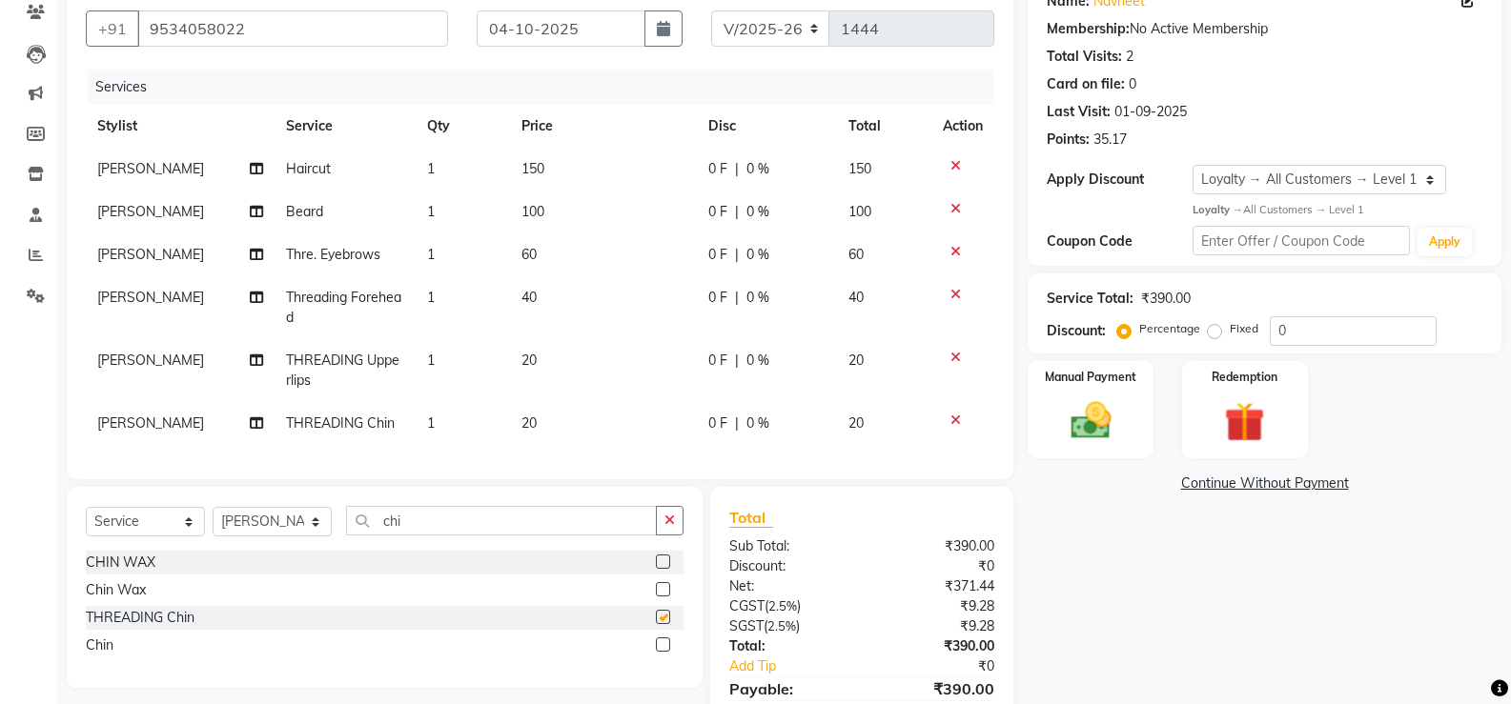
checkbox input "false"
click at [569, 359] on td "20" at bounding box center [603, 370] width 187 height 63
select select "93775"
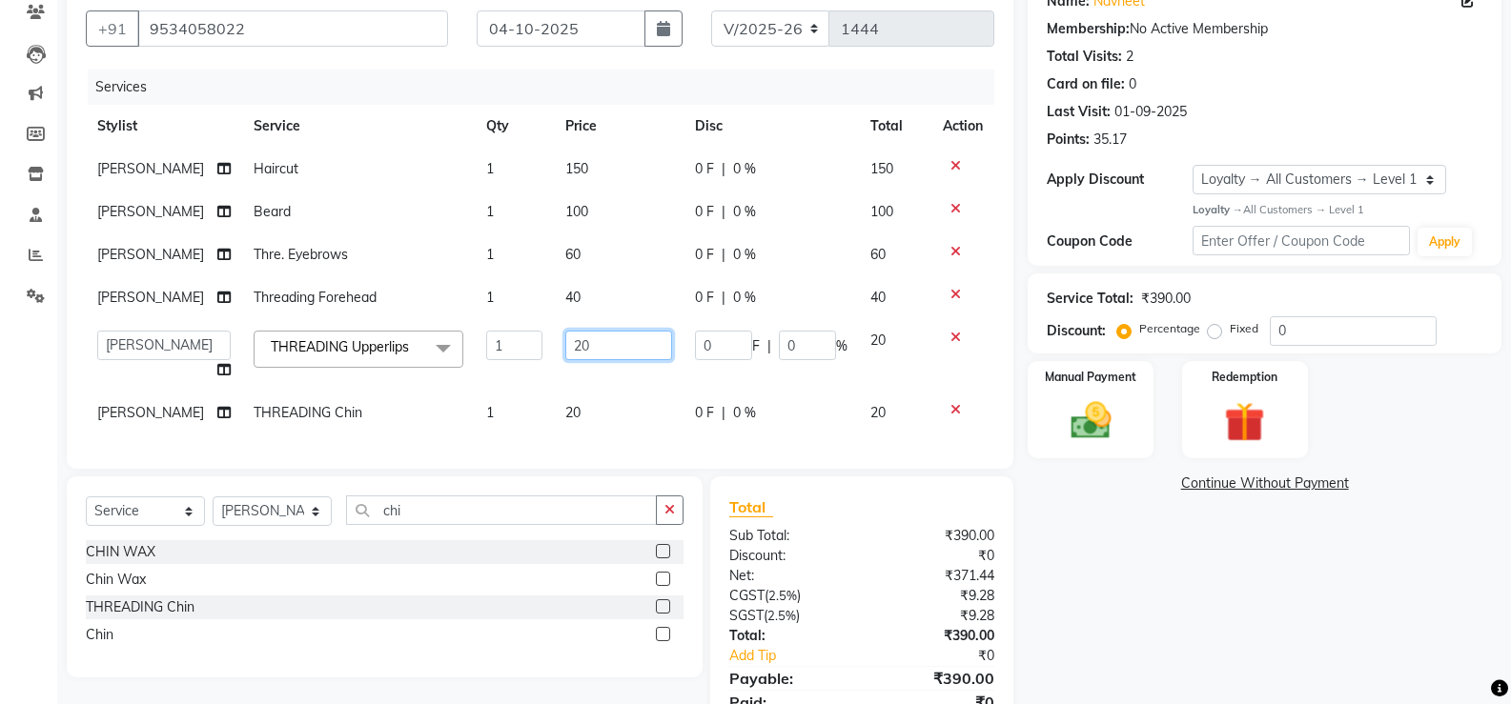
click at [626, 333] on input "20" at bounding box center [618, 346] width 107 height 30
type input "2"
type input "30"
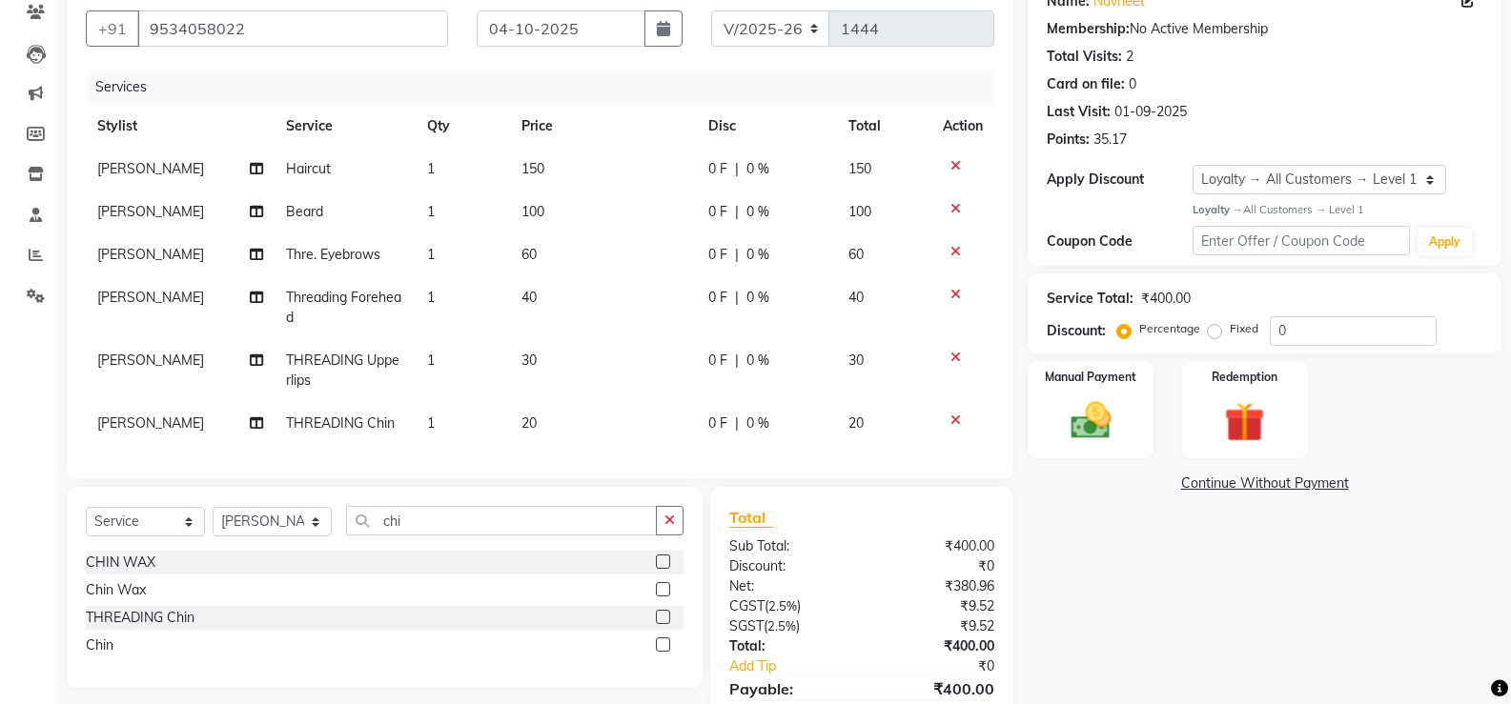
click at [657, 411] on td "20" at bounding box center [603, 423] width 187 height 43
select select "93775"
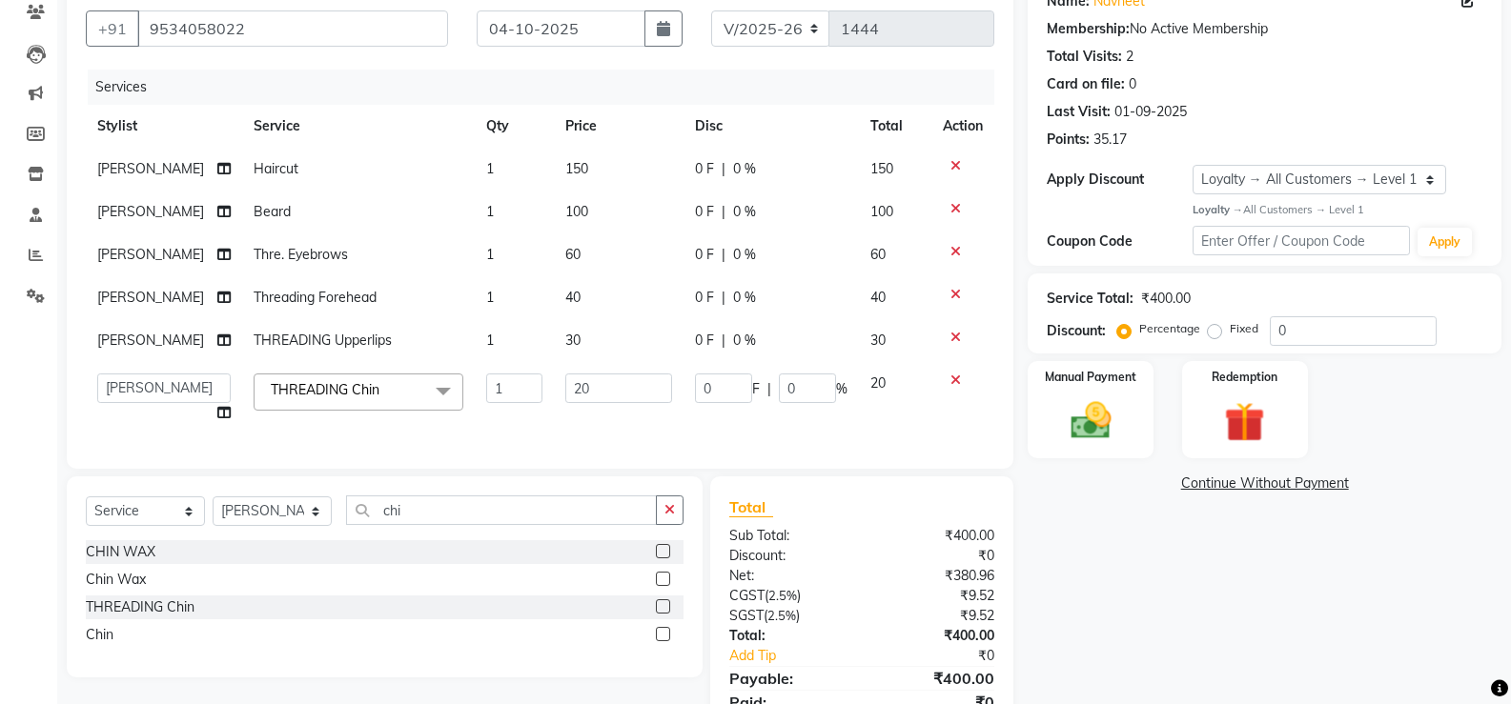
scroll to position [262, 0]
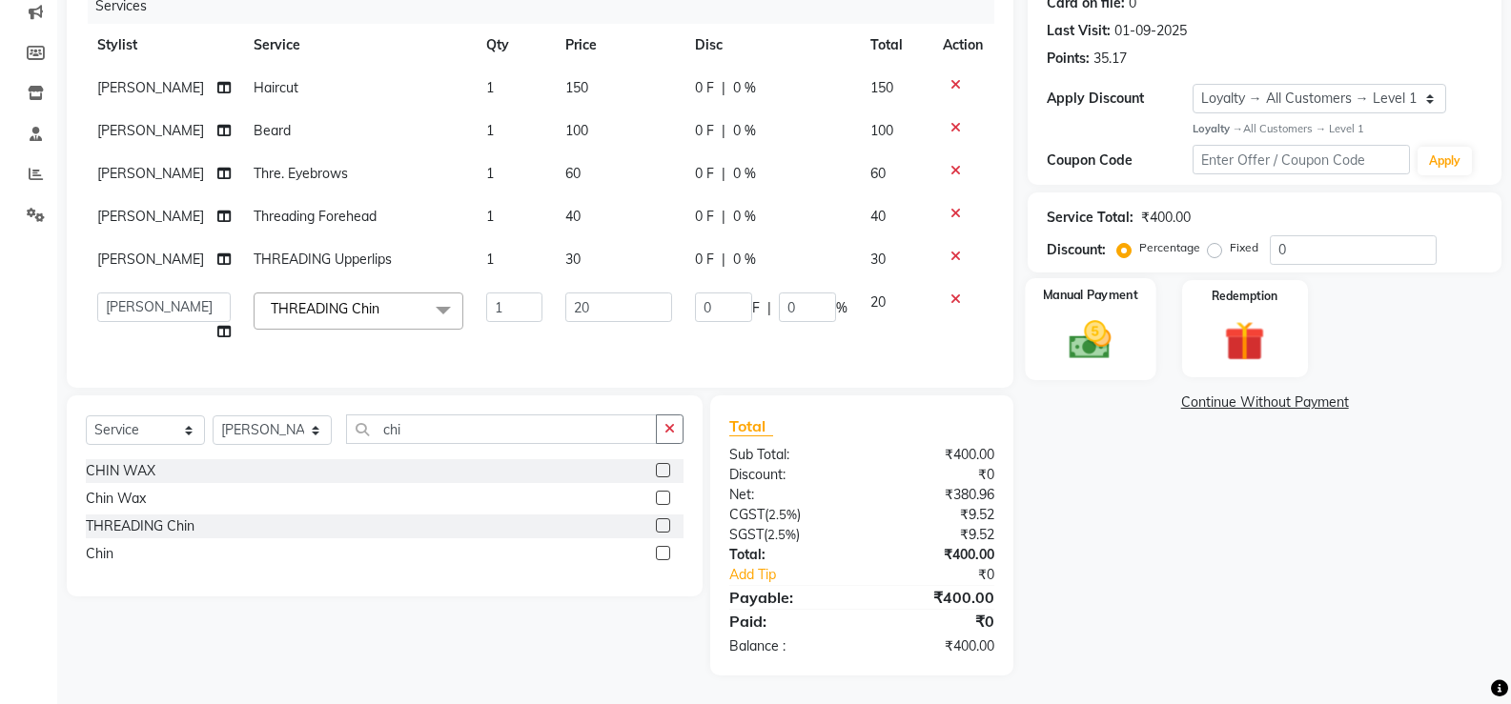
click at [1075, 331] on img at bounding box center [1090, 340] width 68 height 49
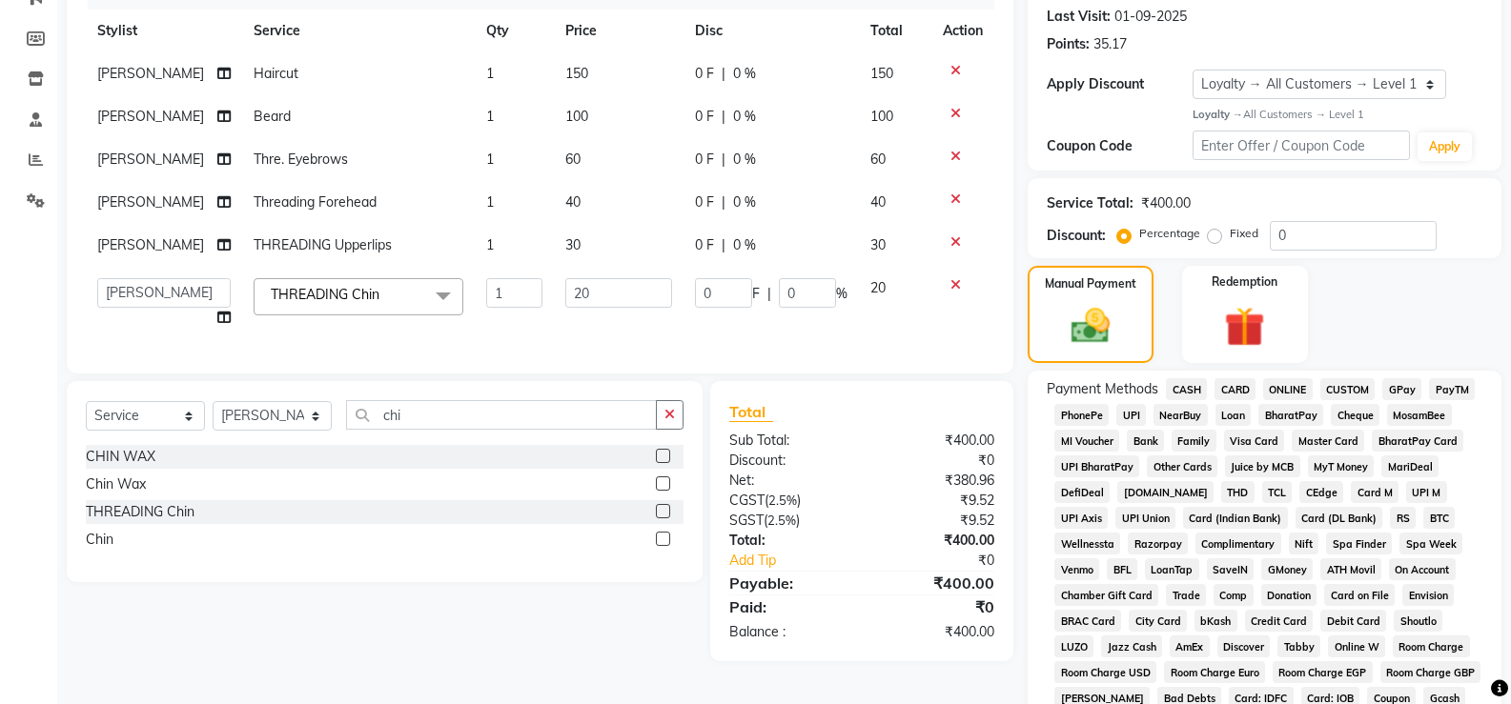
click at [1194, 395] on span "CASH" at bounding box center [1186, 389] width 41 height 22
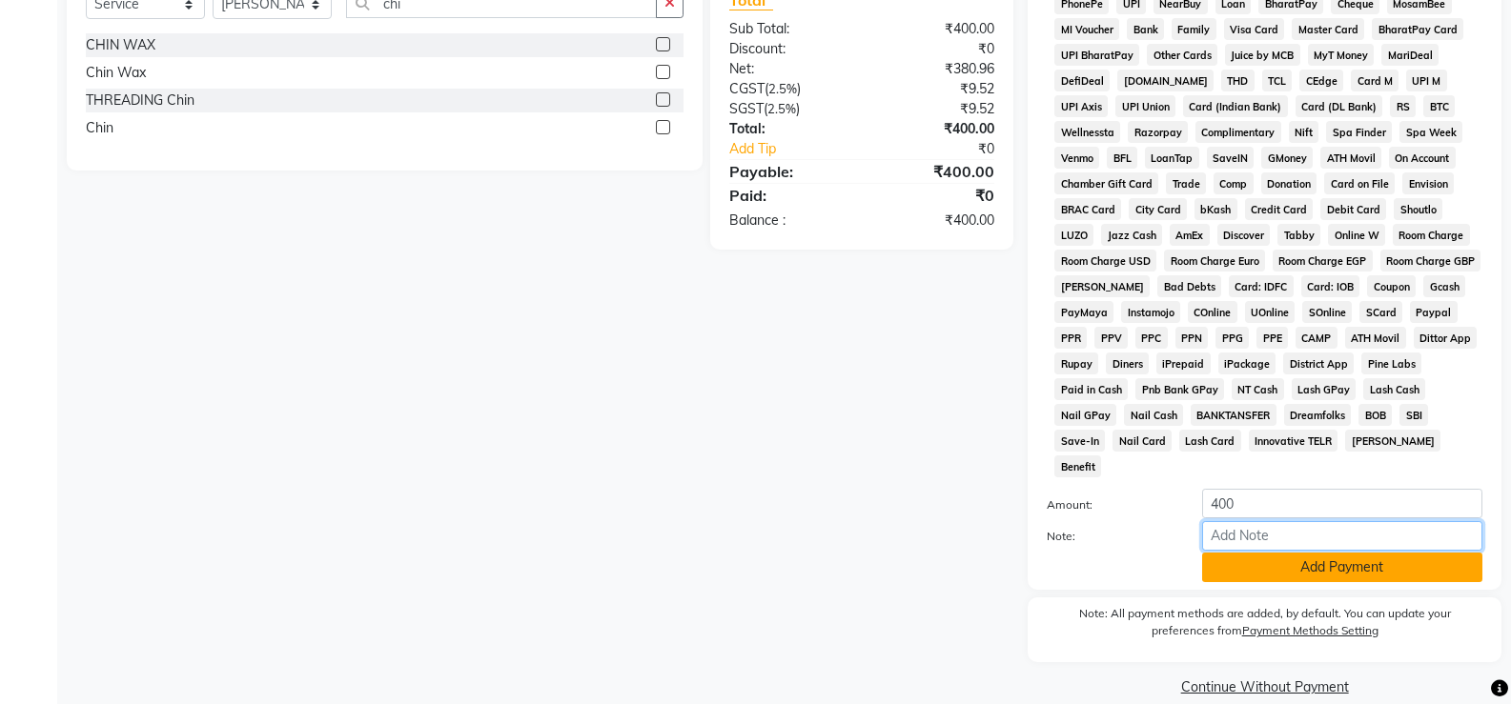
drag, startPoint x: 1319, startPoint y: 517, endPoint x: 1318, endPoint y: 527, distance: 10.5
click at [1319, 521] on input "Note:" at bounding box center [1342, 536] width 280 height 30
click at [1343, 553] on button "Add Payment" at bounding box center [1342, 568] width 280 height 30
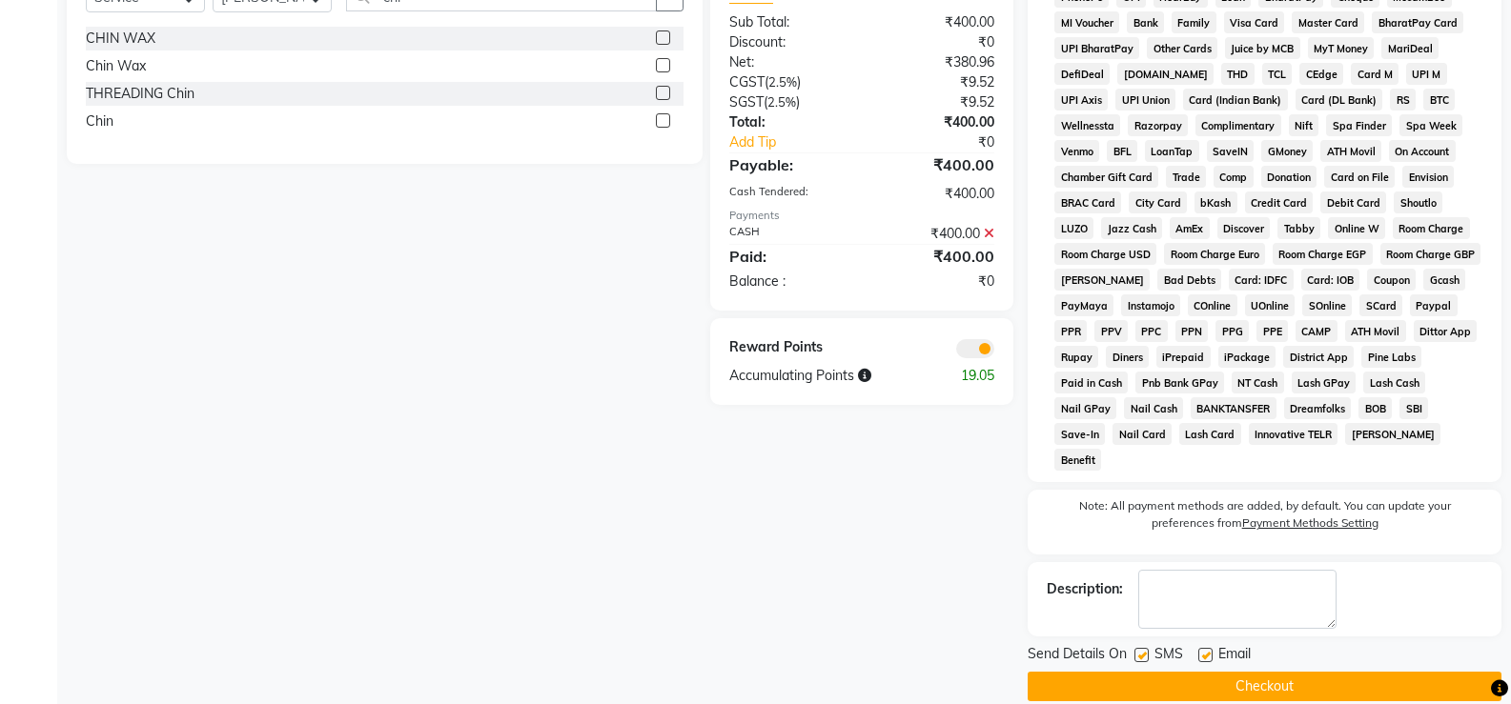
scroll to position [0, 0]
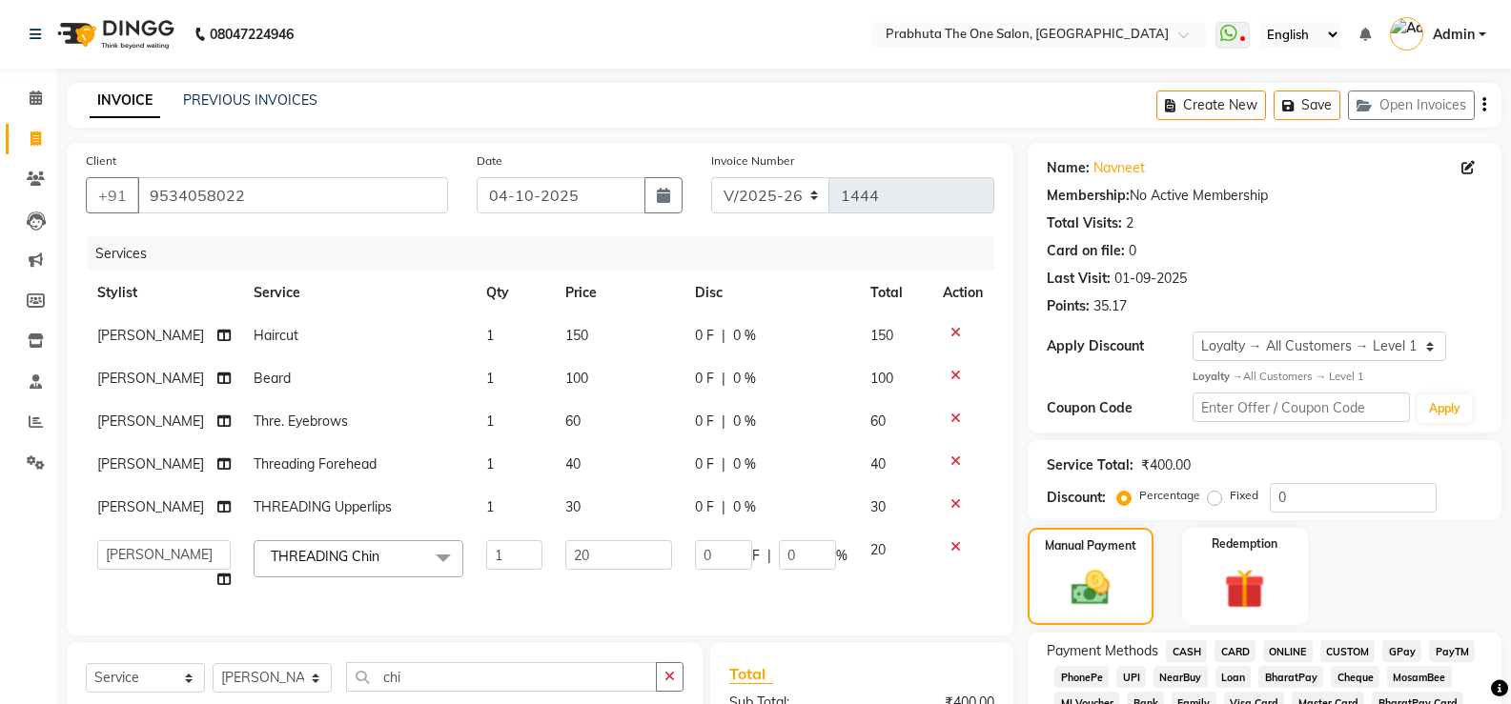
click at [951, 332] on icon at bounding box center [955, 332] width 10 height 13
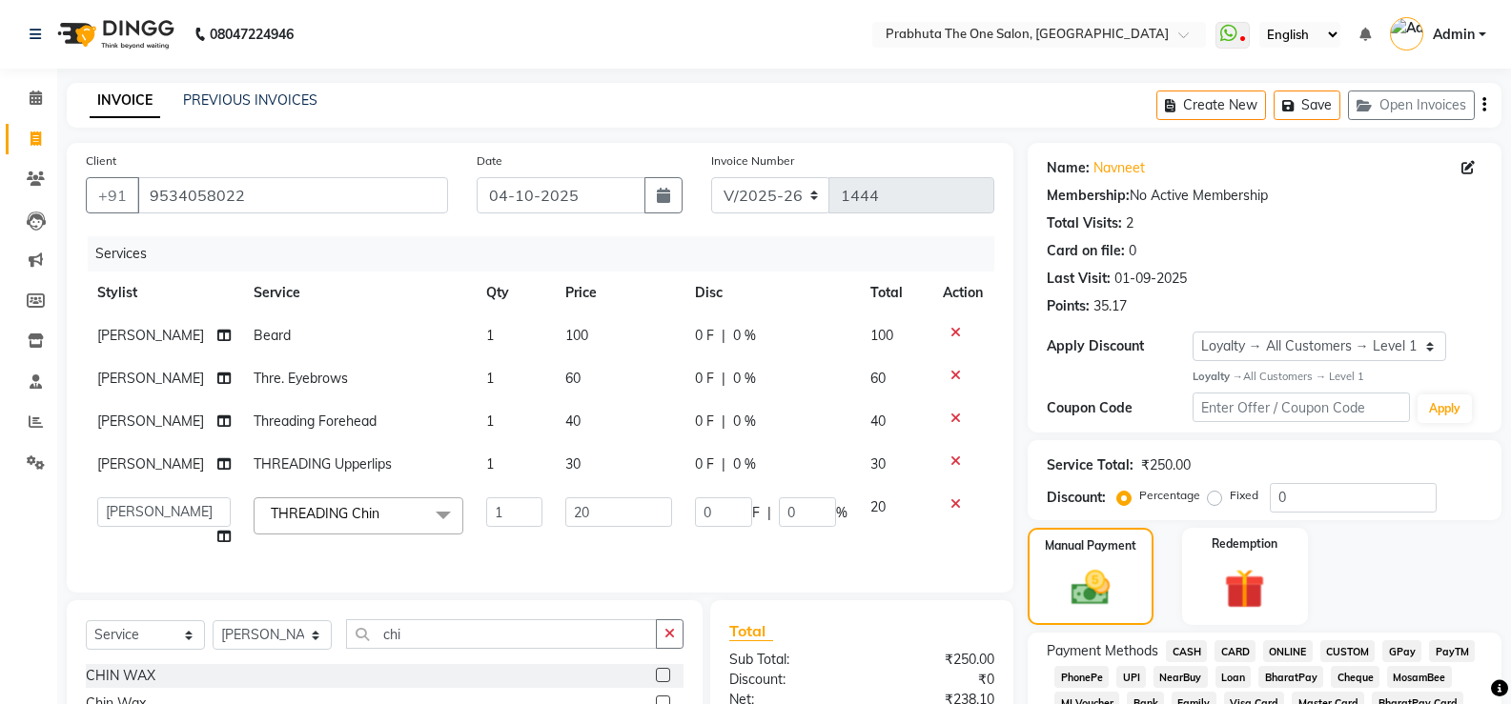
click at [951, 332] on icon at bounding box center [955, 332] width 10 height 13
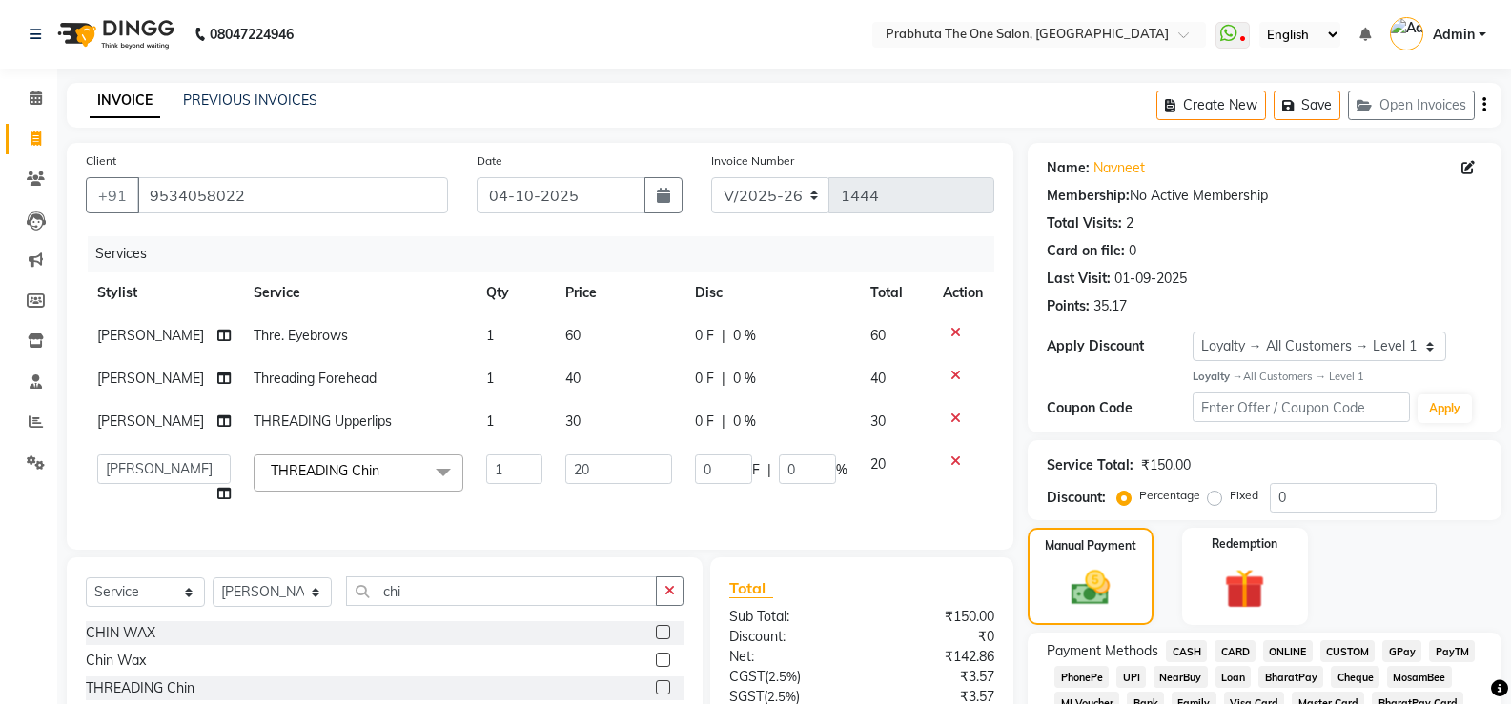
scroll to position [681, 0]
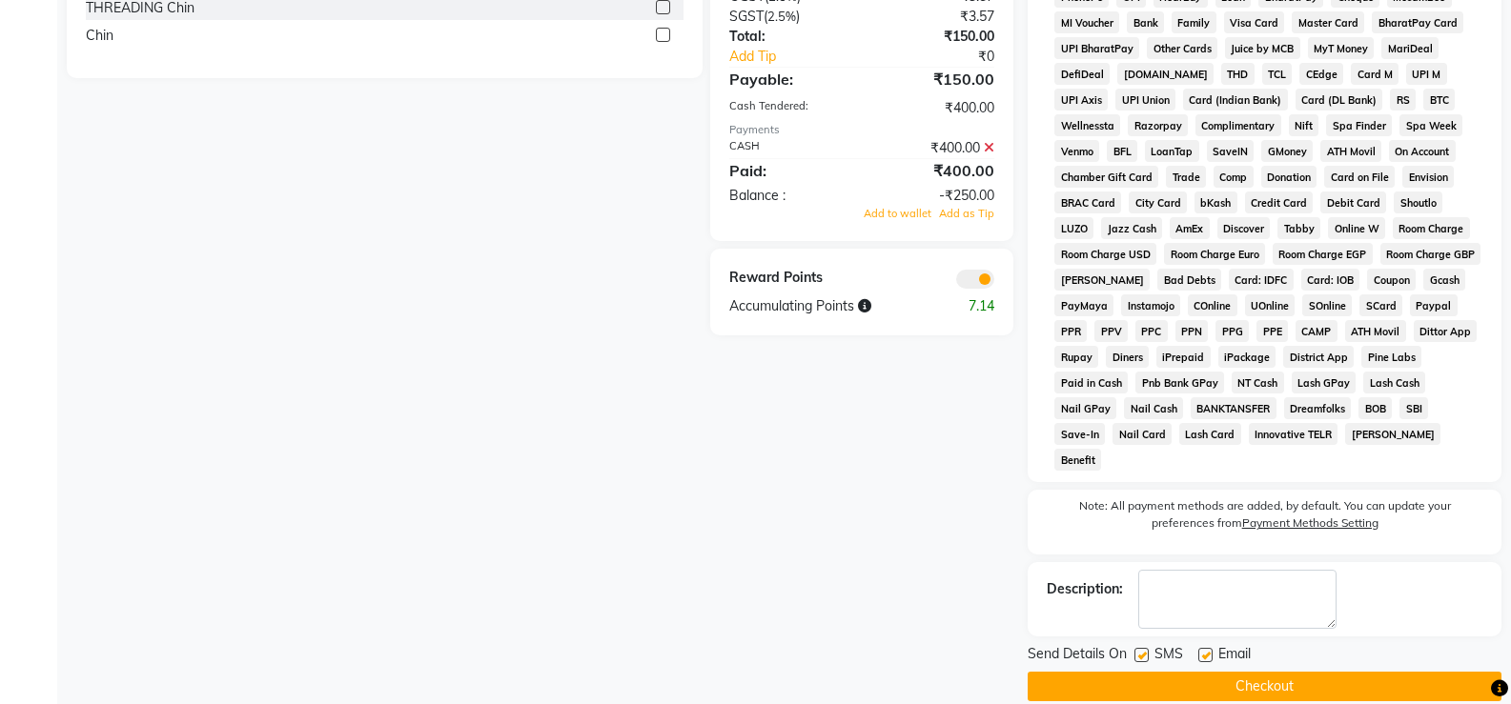
click at [989, 154] on icon at bounding box center [989, 147] width 10 height 13
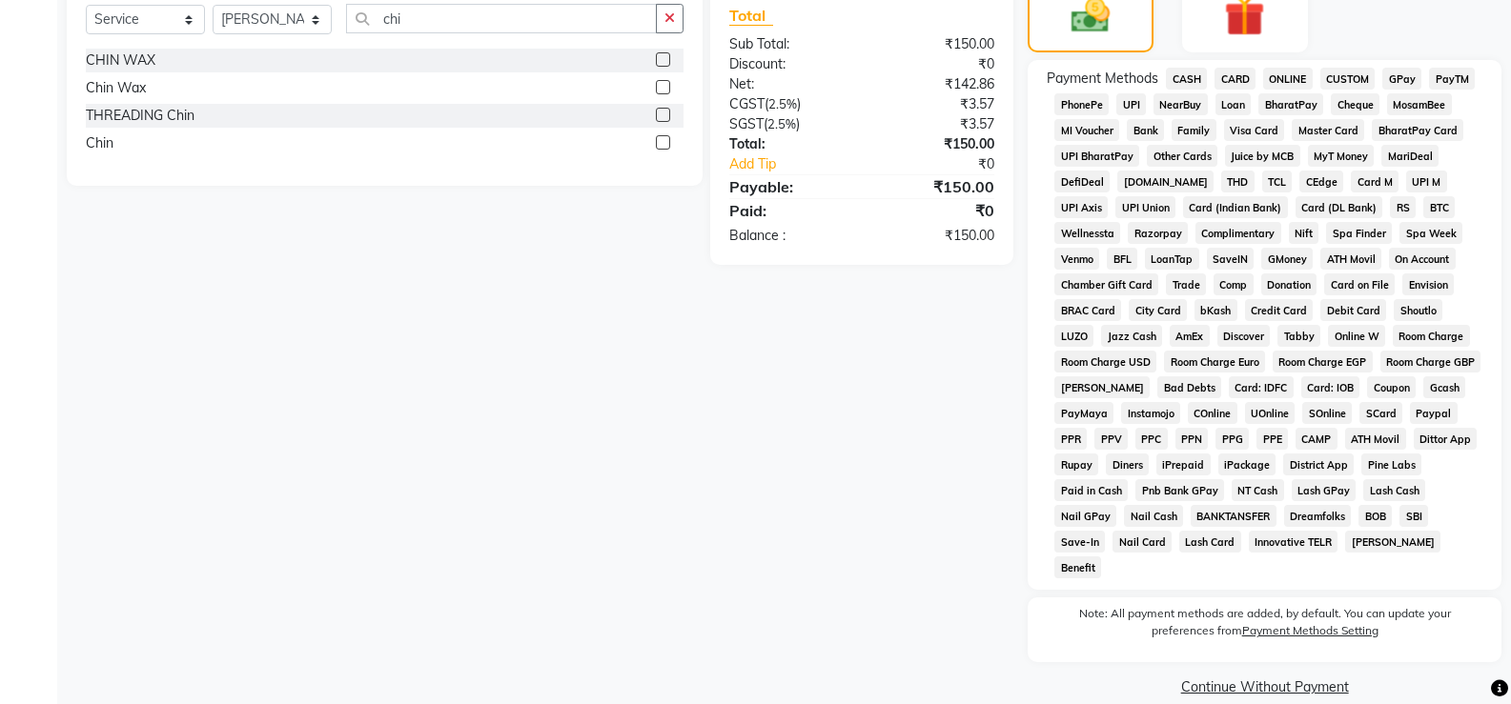
scroll to position [0, 0]
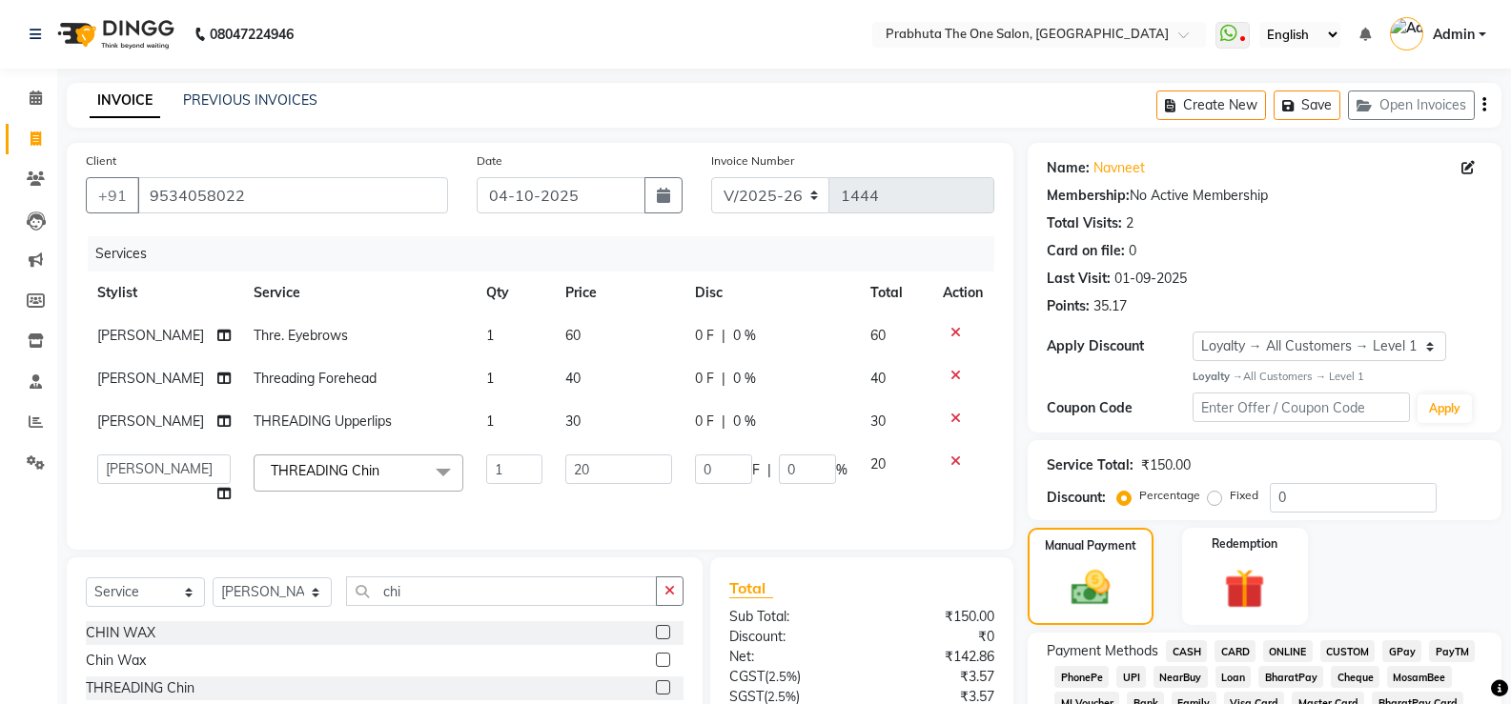
click at [800, 493] on td "0 F | 0 %" at bounding box center [771, 479] width 175 height 72
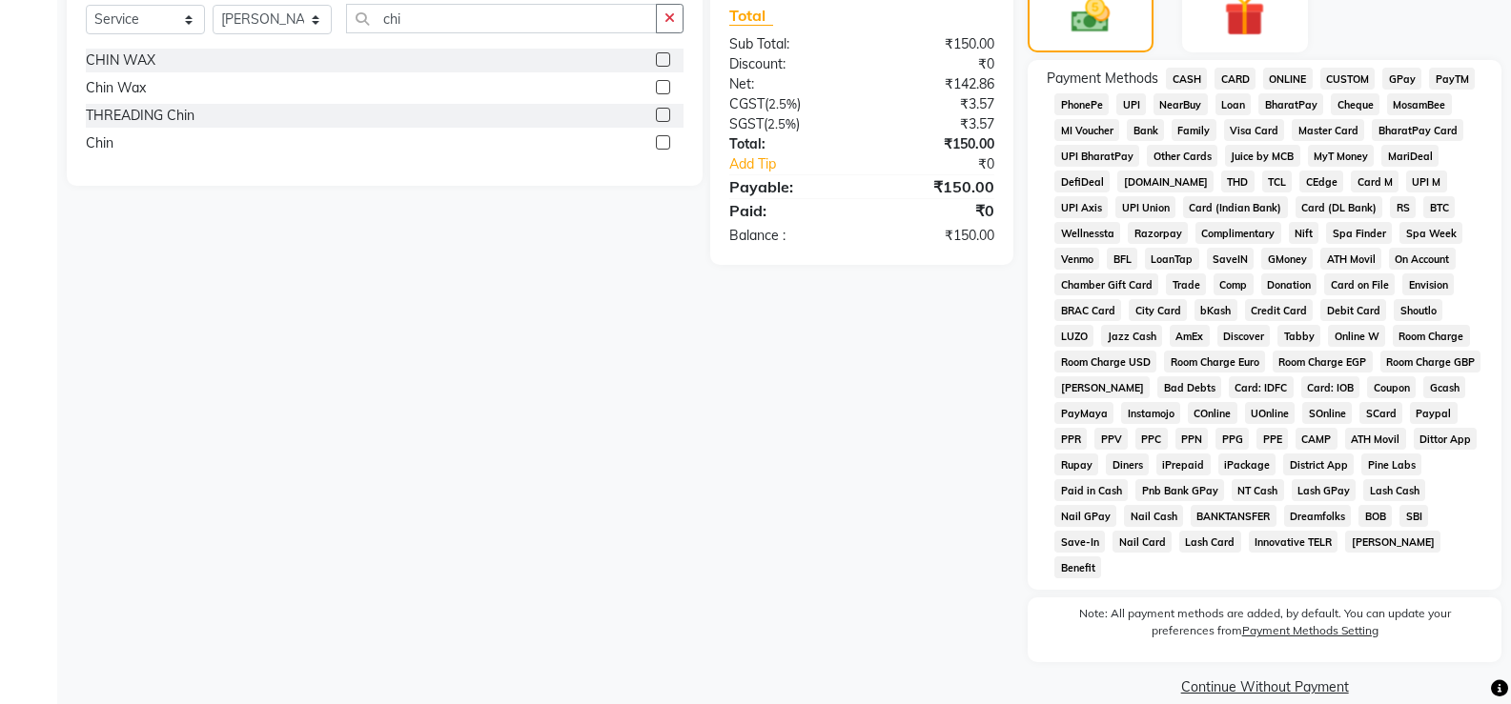
click at [1191, 79] on span "CASH" at bounding box center [1186, 79] width 41 height 22
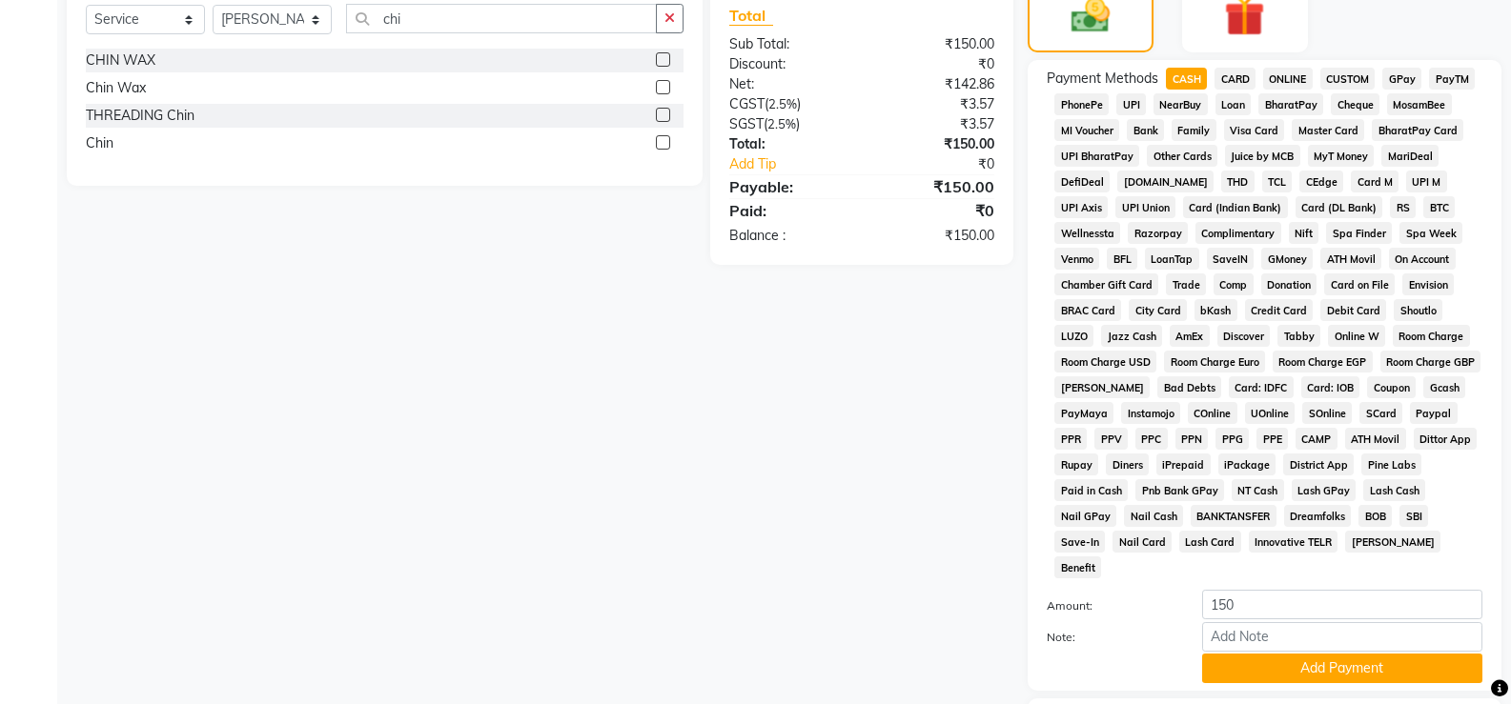
scroll to position [0, 0]
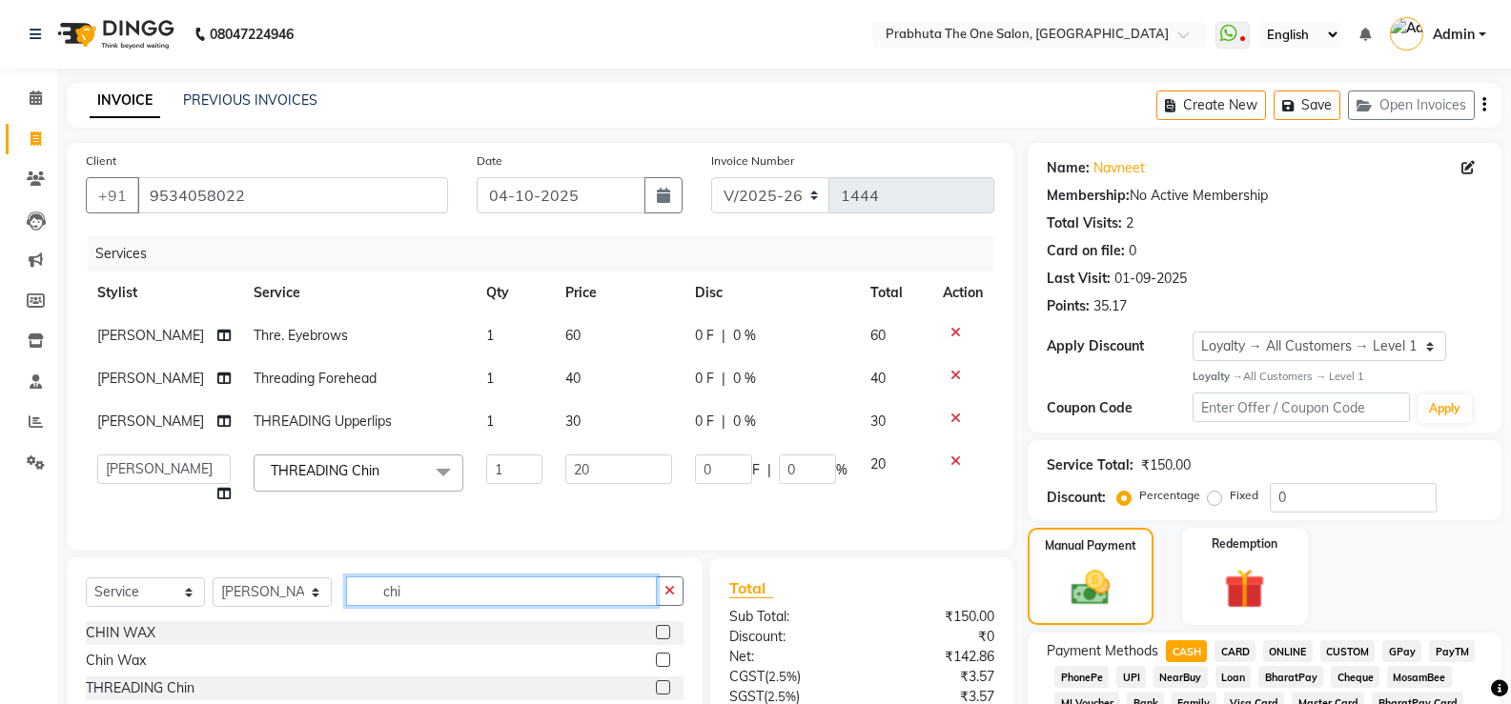
click at [545, 606] on input "chi" at bounding box center [501, 592] width 311 height 30
click at [244, 604] on select "Select Stylist [PERSON_NAME] [PERSON_NAME] ausween [PERSON_NAME] [PERSON_NAME] …" at bounding box center [272, 593] width 119 height 30
select select "82692"
click at [213, 592] on select "Select Stylist [PERSON_NAME] [PERSON_NAME] ausween [PERSON_NAME] [PERSON_NAME] …" at bounding box center [272, 593] width 119 height 30
click at [479, 606] on input "chi" at bounding box center [501, 592] width 311 height 30
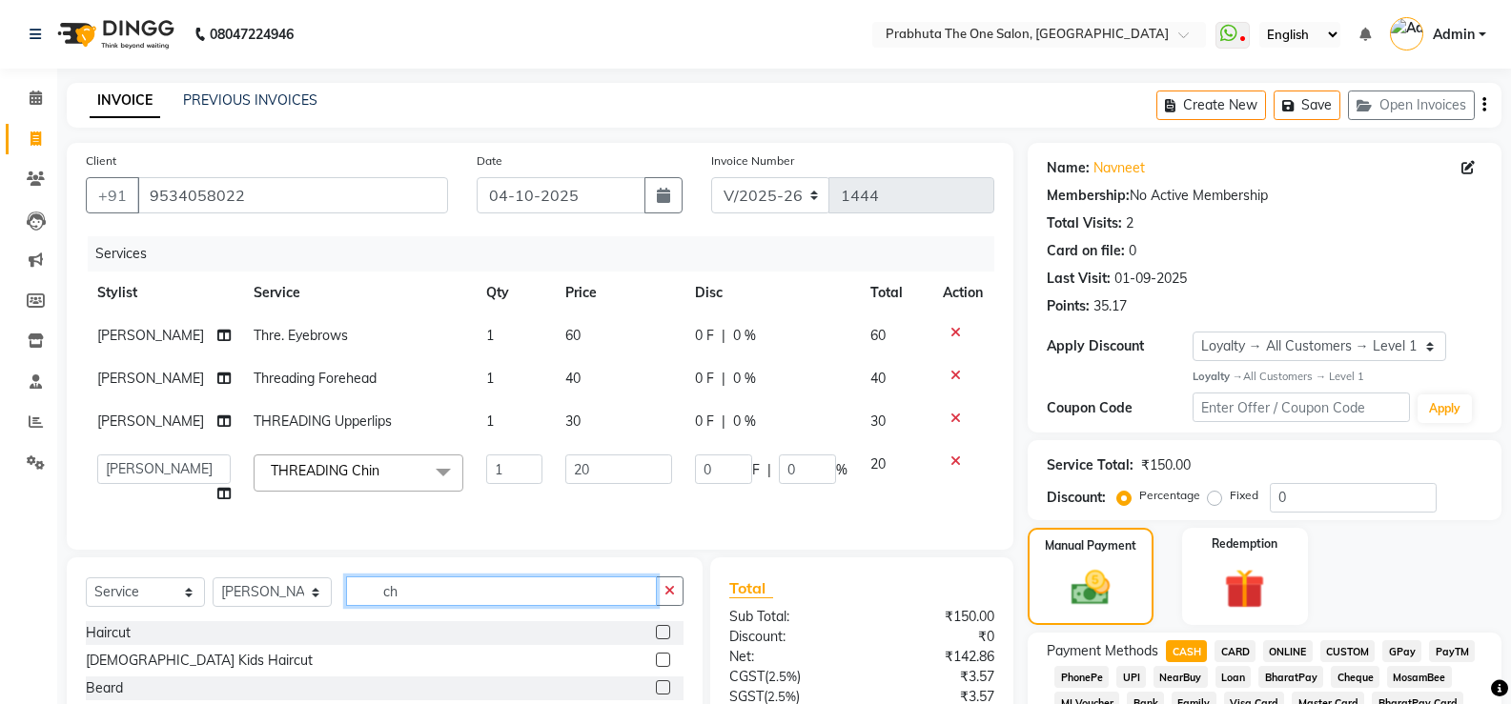
type input "c"
click at [463, 606] on input "text" at bounding box center [514, 592] width 337 height 30
type input "b"
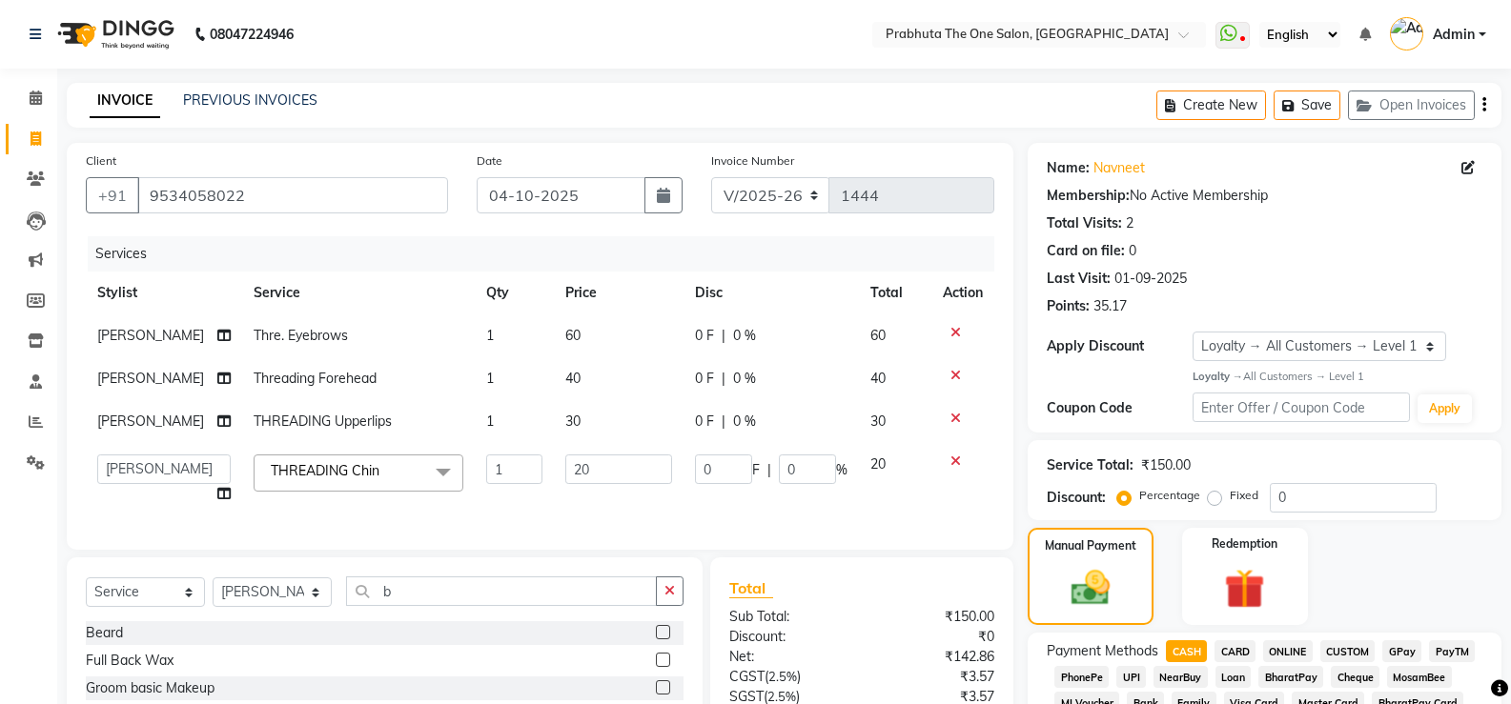
click at [656, 640] on label at bounding box center [663, 632] width 14 height 14
click at [656, 640] on input "checkbox" at bounding box center [662, 633] width 12 height 12
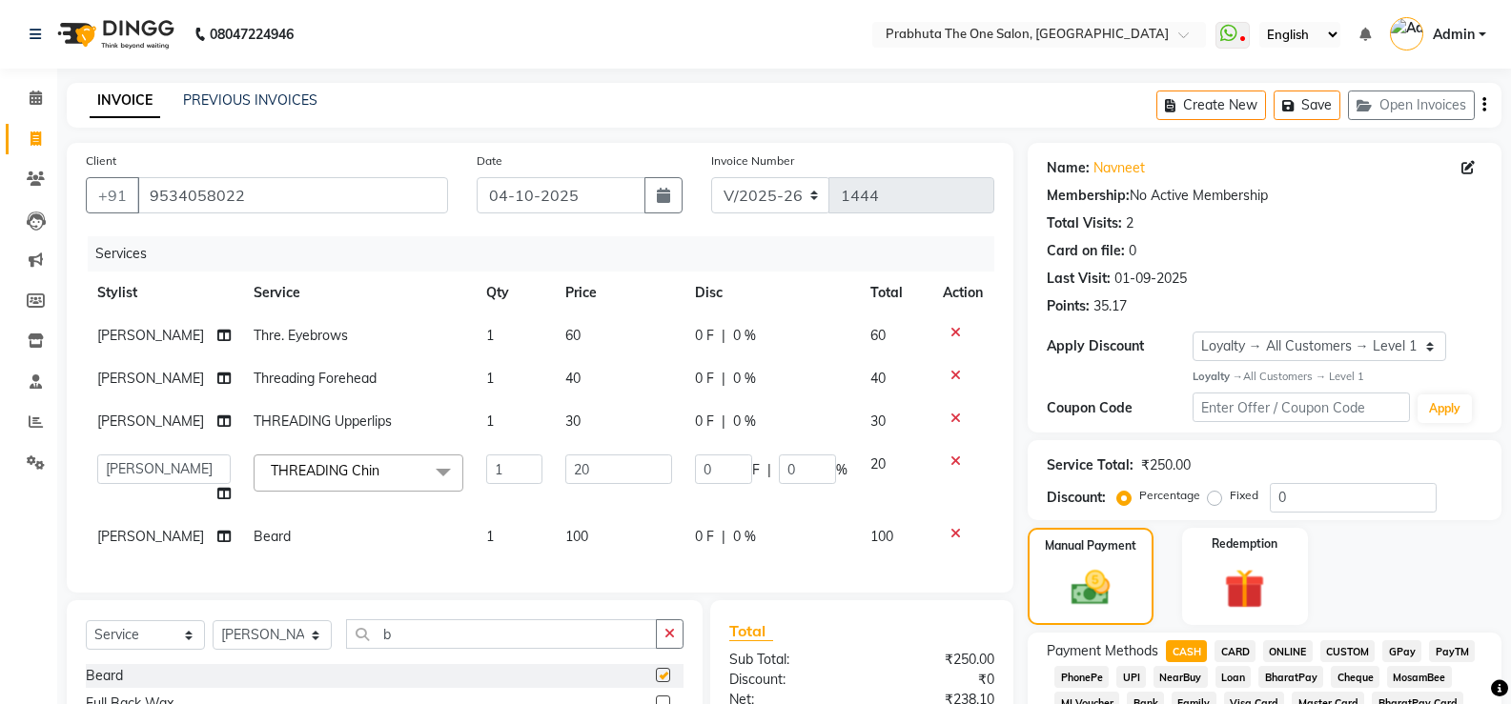
checkbox input "false"
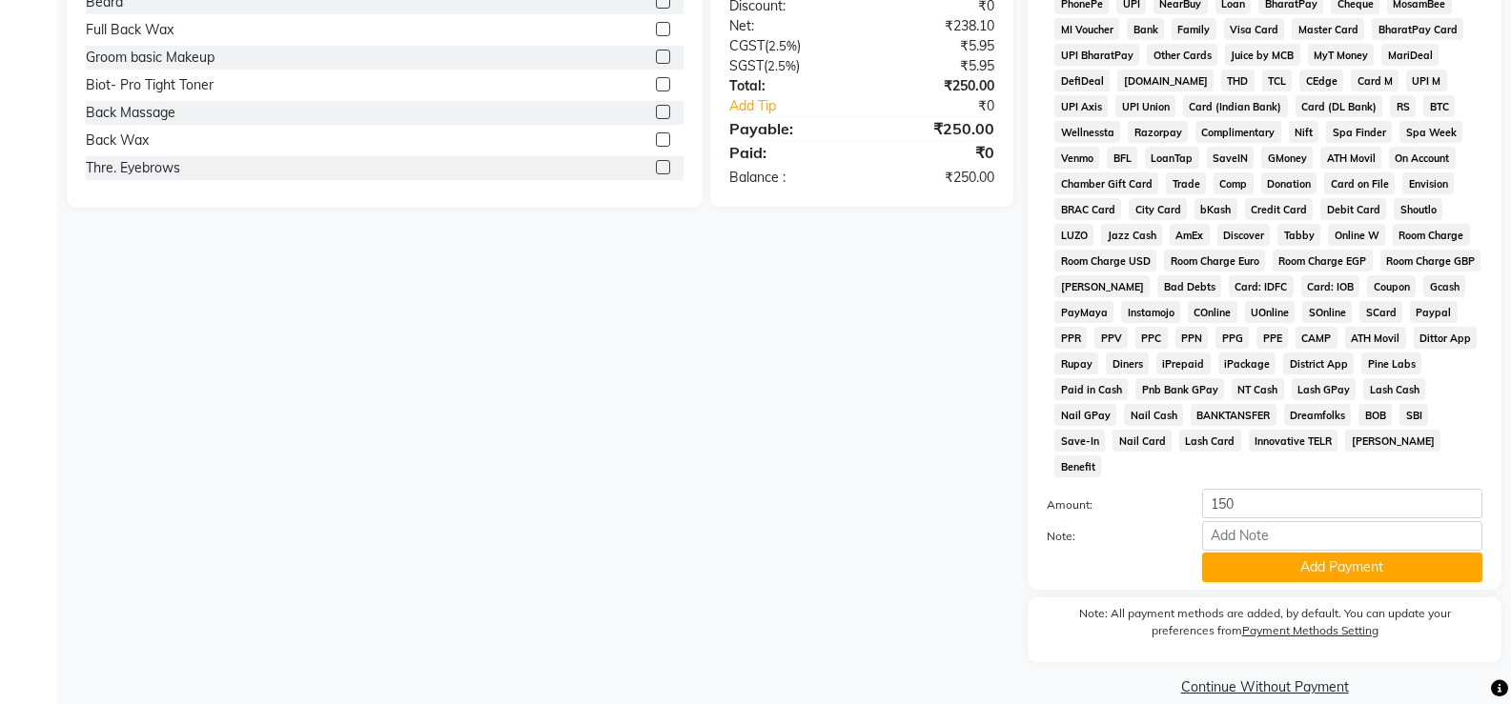
scroll to position [57, 0]
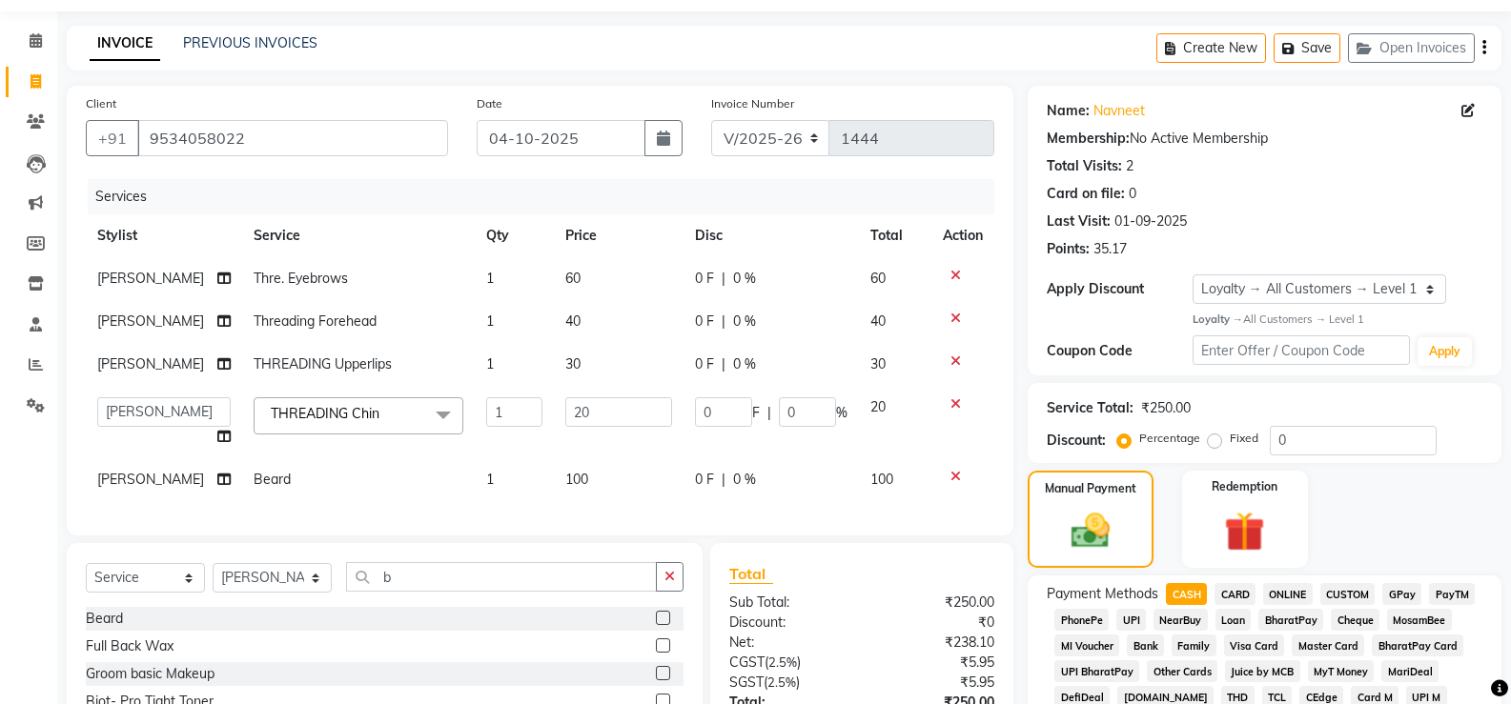
click at [957, 356] on icon at bounding box center [955, 361] width 10 height 13
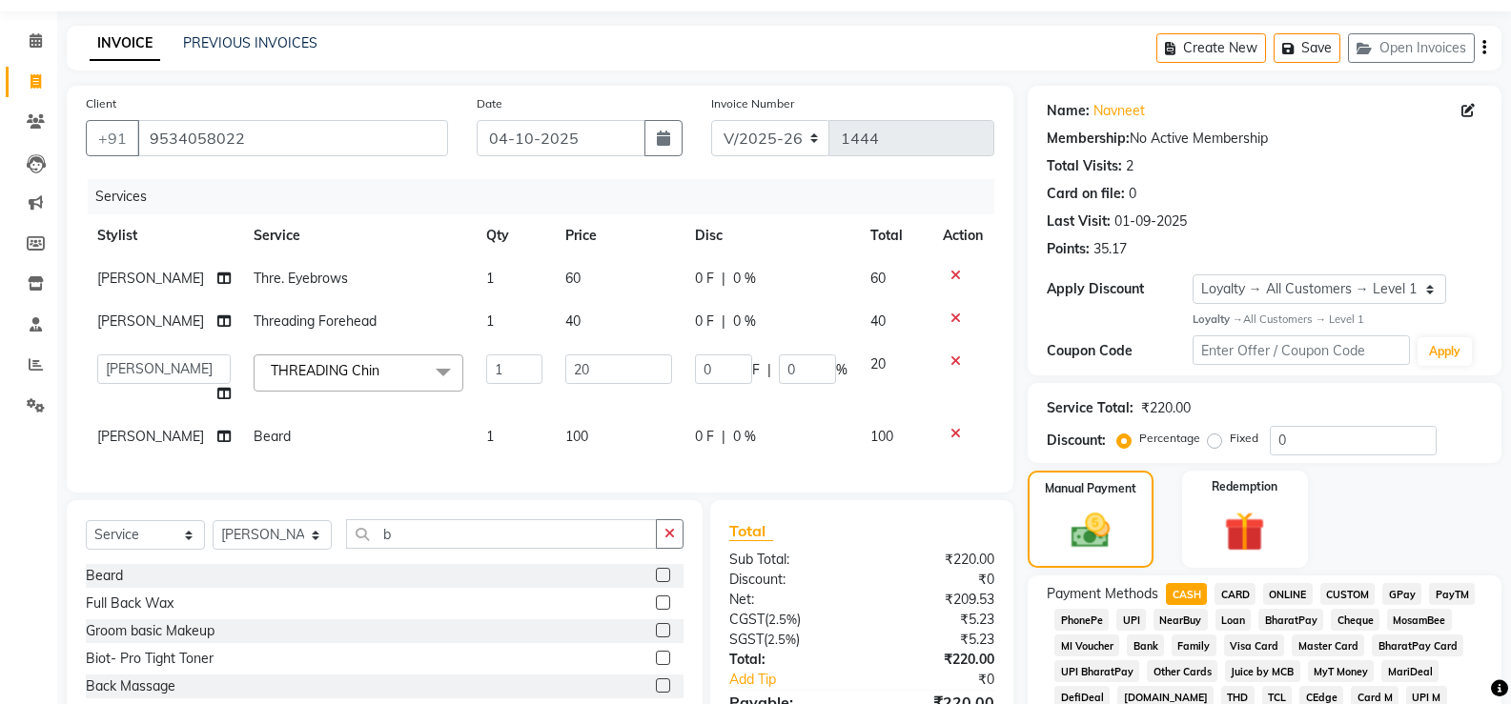
click at [944, 363] on div at bounding box center [963, 361] width 40 height 13
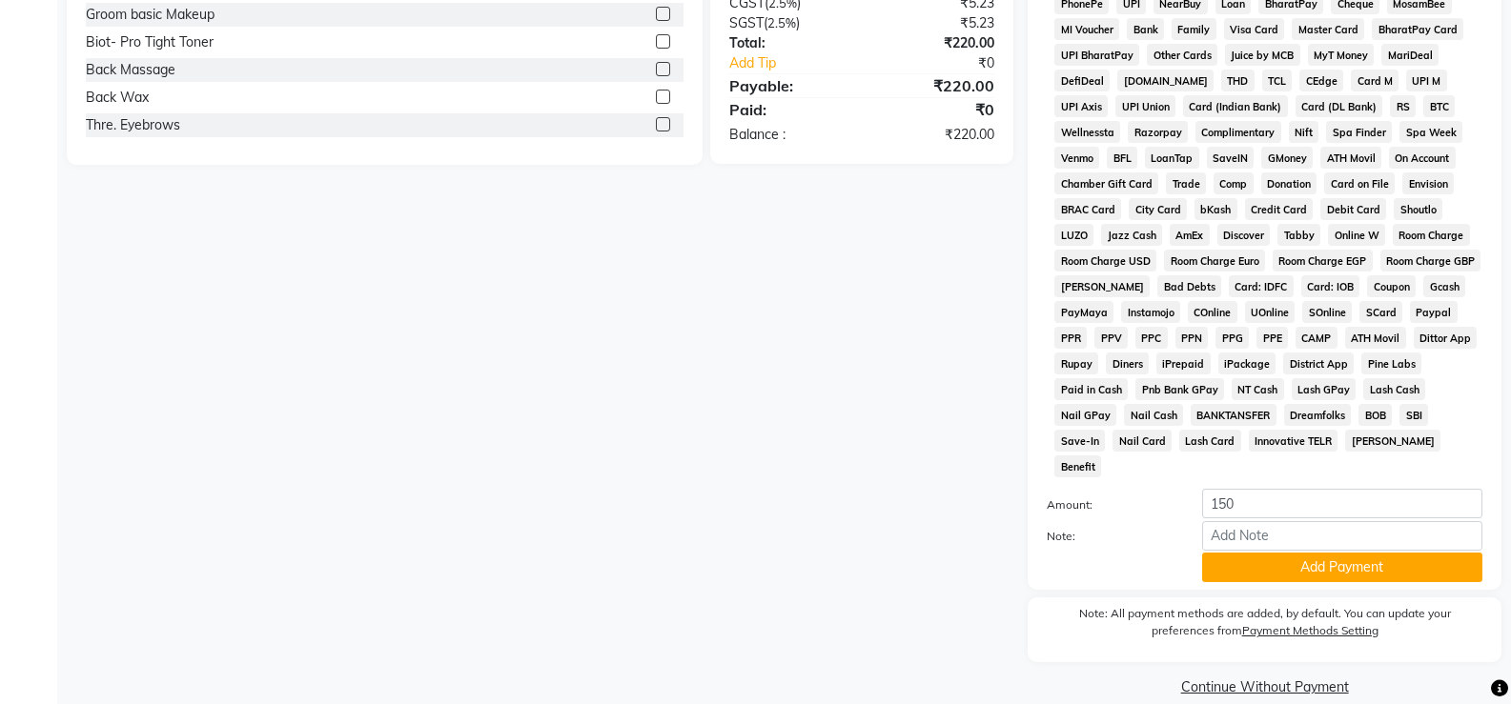
scroll to position [0, 0]
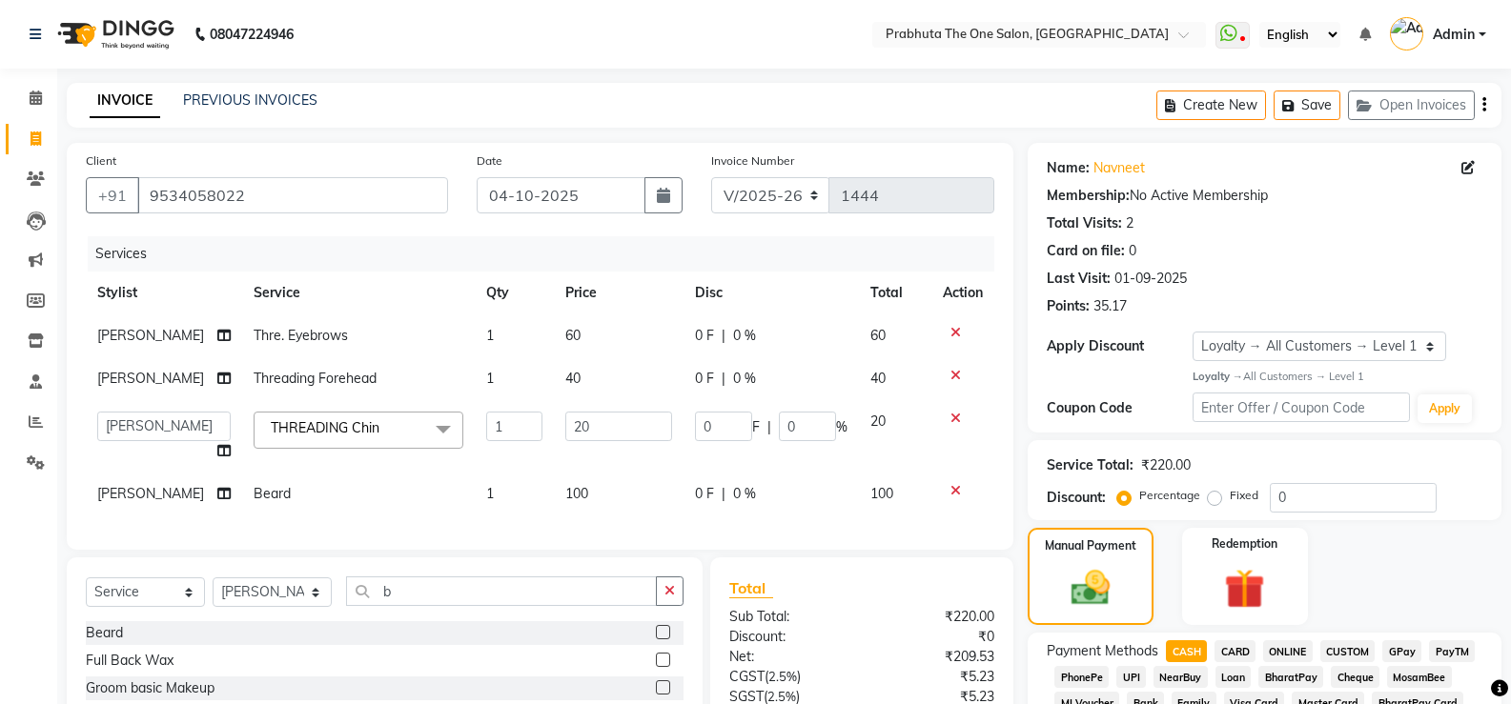
click at [957, 417] on icon at bounding box center [955, 418] width 10 height 13
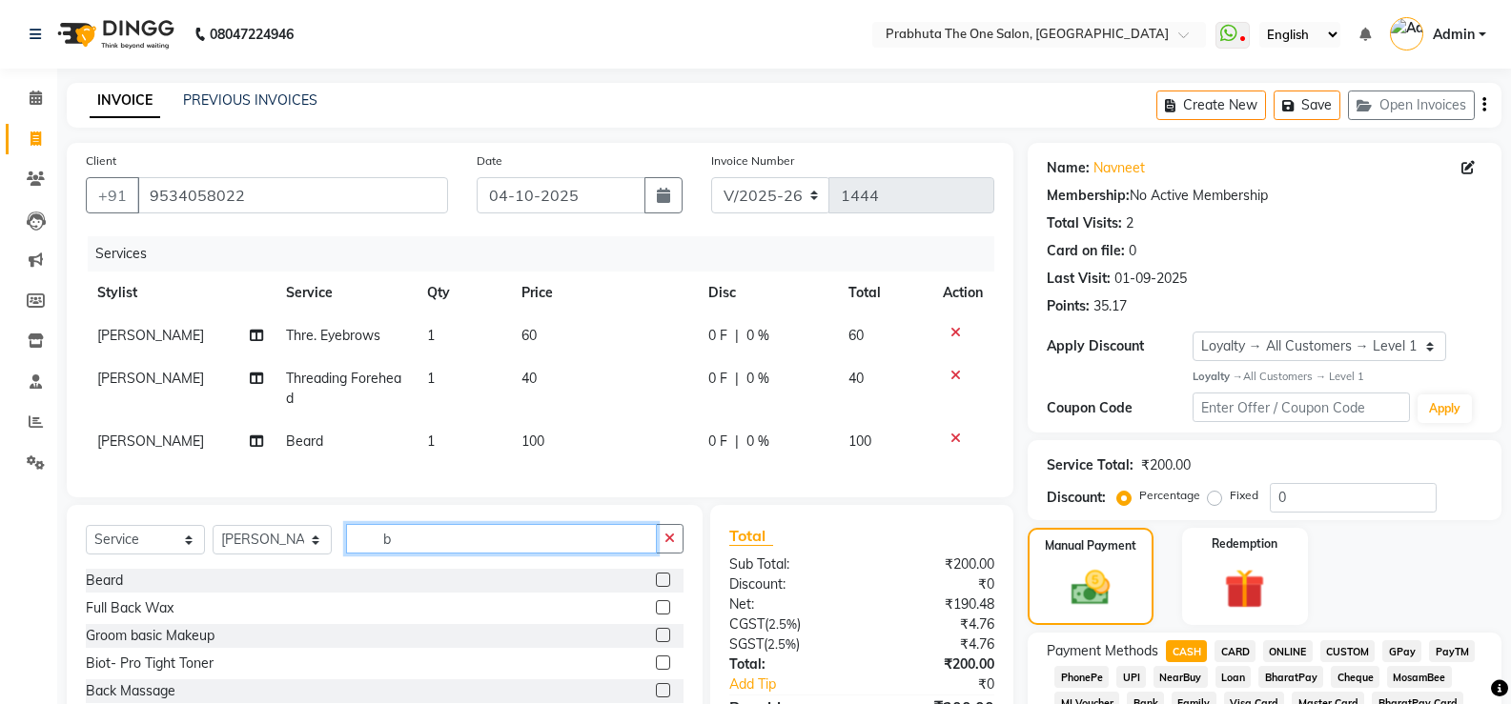
click at [569, 550] on input "b" at bounding box center [501, 539] width 311 height 30
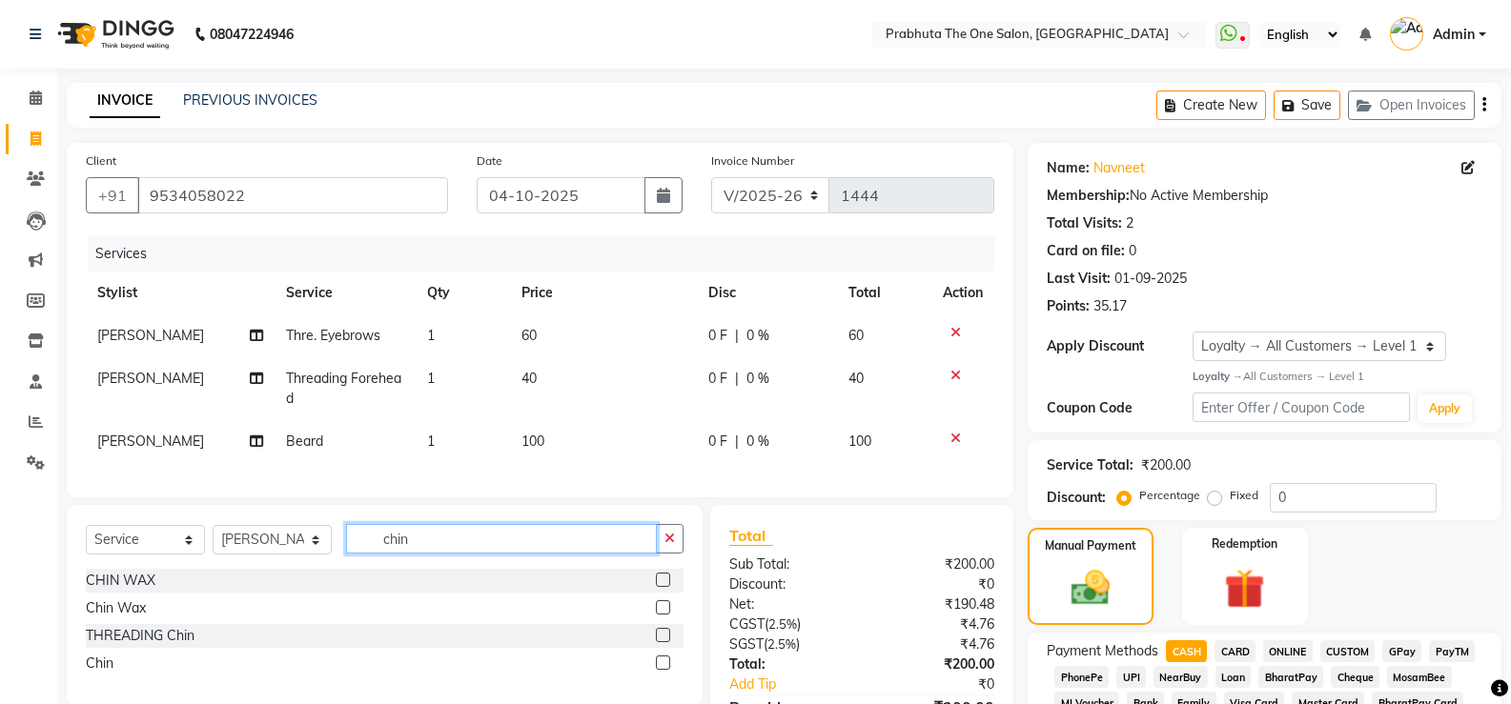
type input "chin"
click at [239, 545] on select "Select Stylist [PERSON_NAME] [PERSON_NAME] ausween [PERSON_NAME] [PERSON_NAME] …" at bounding box center [272, 540] width 119 height 30
select select "93775"
click at [213, 540] on select "Select Stylist [PERSON_NAME] [PERSON_NAME] ausween [PERSON_NAME] [PERSON_NAME] …" at bounding box center [272, 540] width 119 height 30
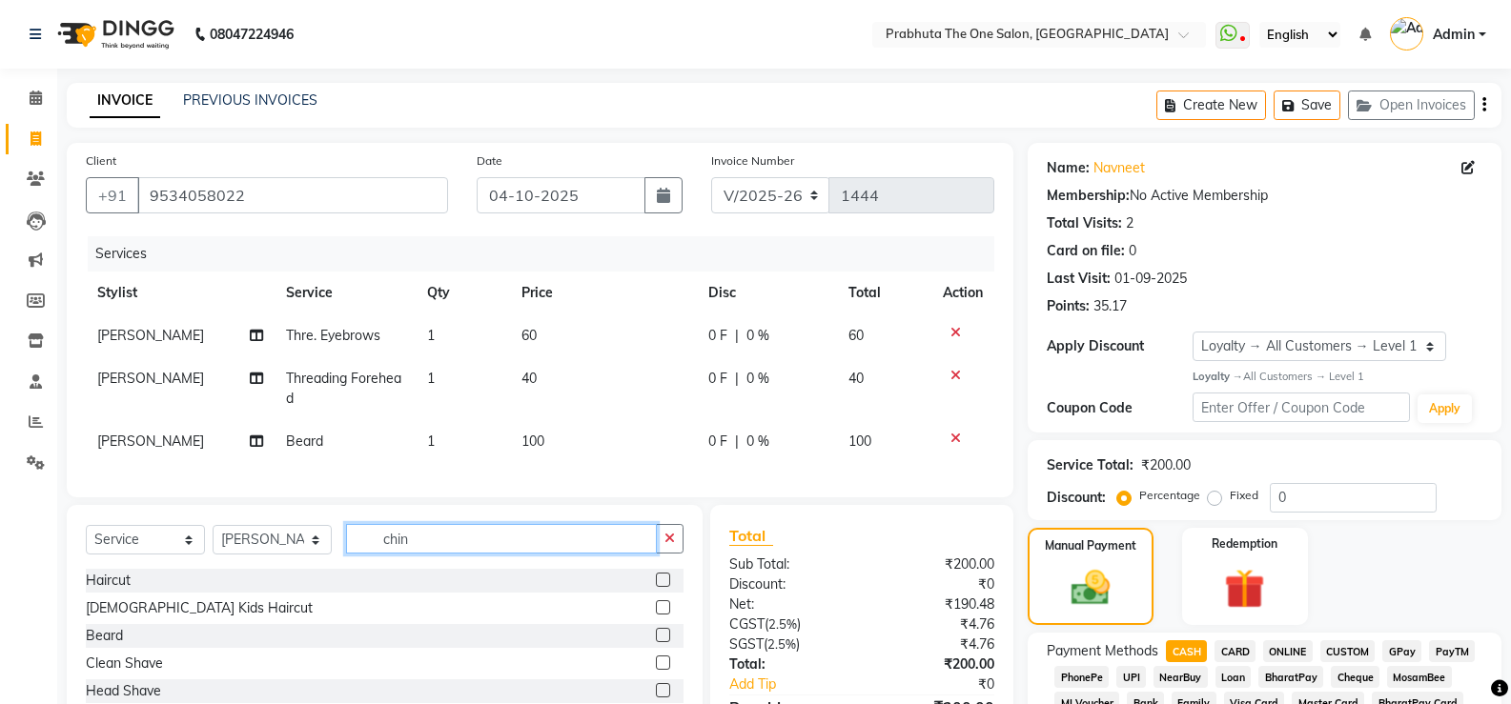
click at [517, 552] on input "chin" at bounding box center [501, 539] width 311 height 30
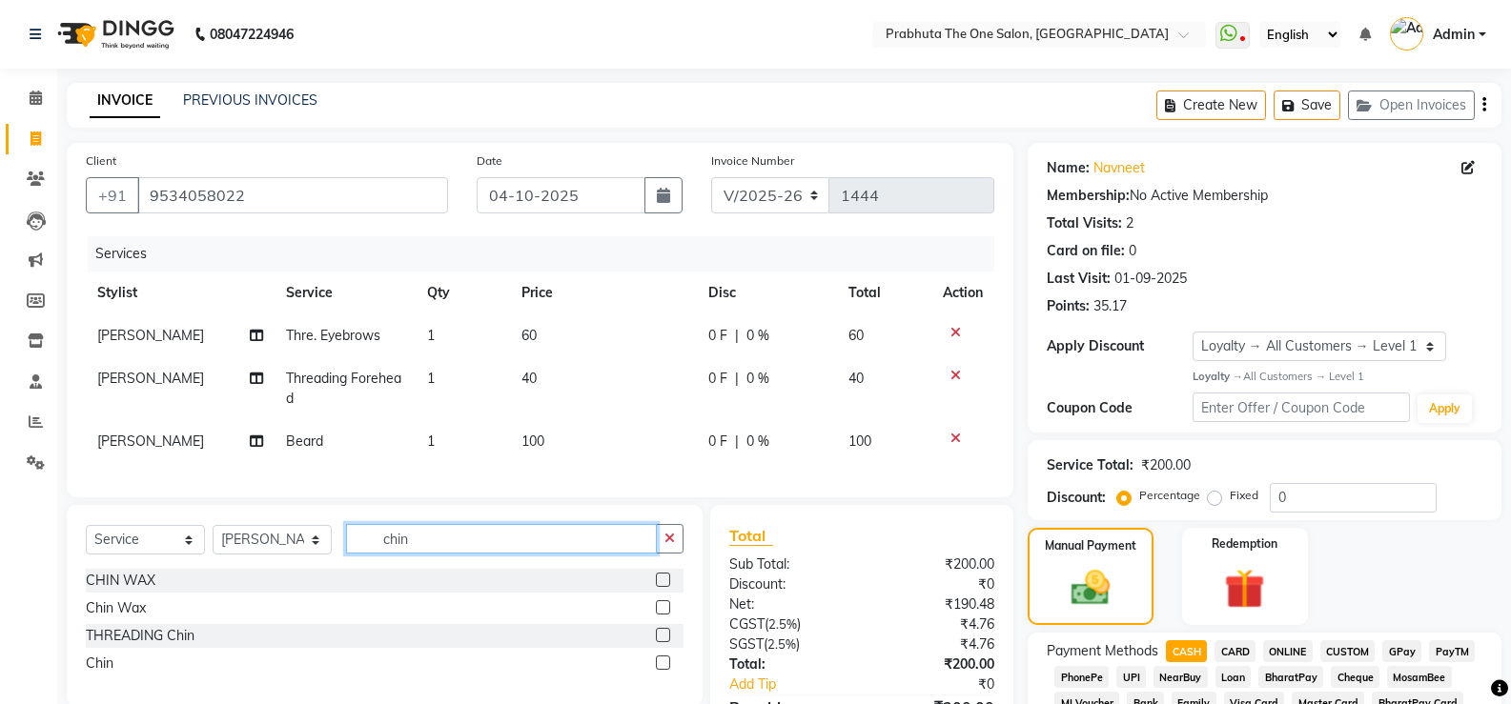
type input "chin"
click at [667, 643] on label at bounding box center [663, 635] width 14 height 14
click at [667, 643] on input "checkbox" at bounding box center [662, 636] width 12 height 12
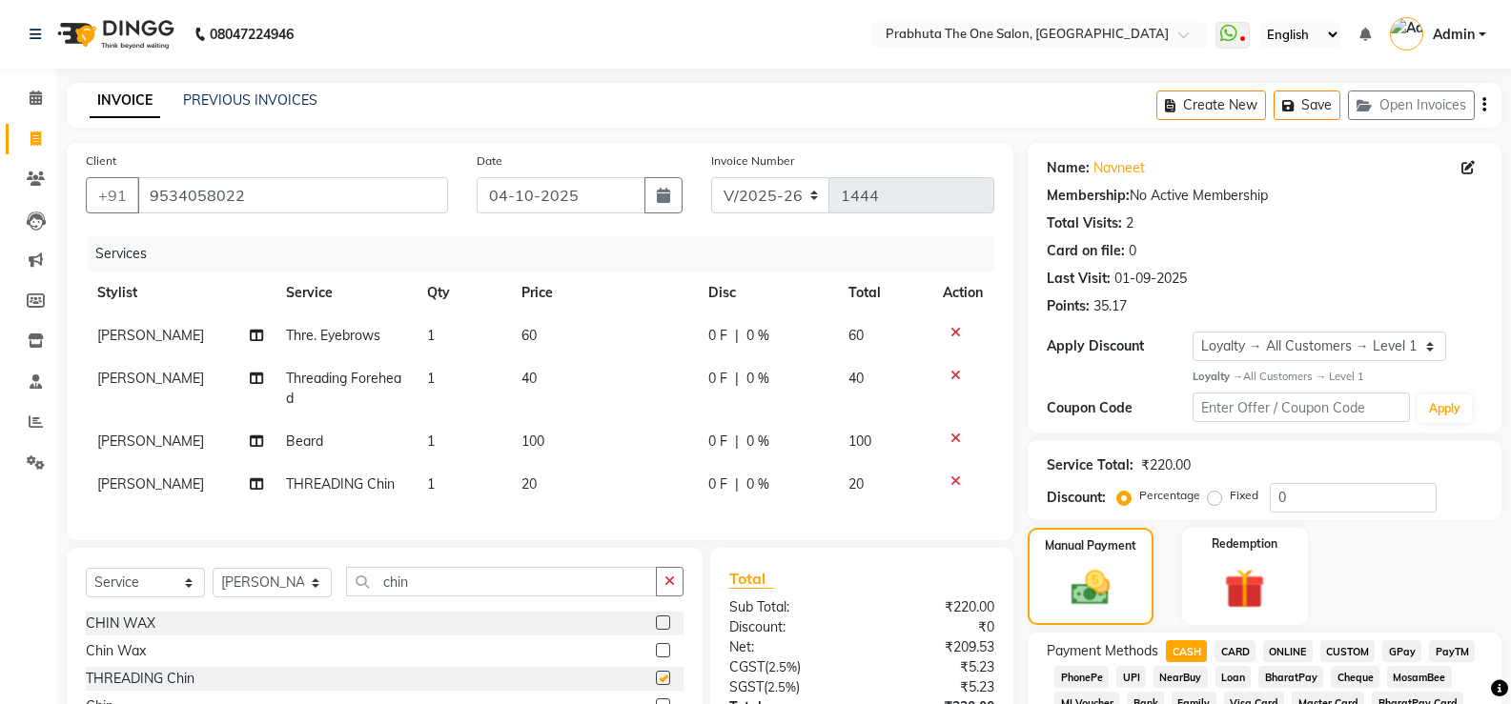
checkbox input "false"
click at [722, 337] on span "0 F" at bounding box center [717, 336] width 19 height 20
select select "93775"
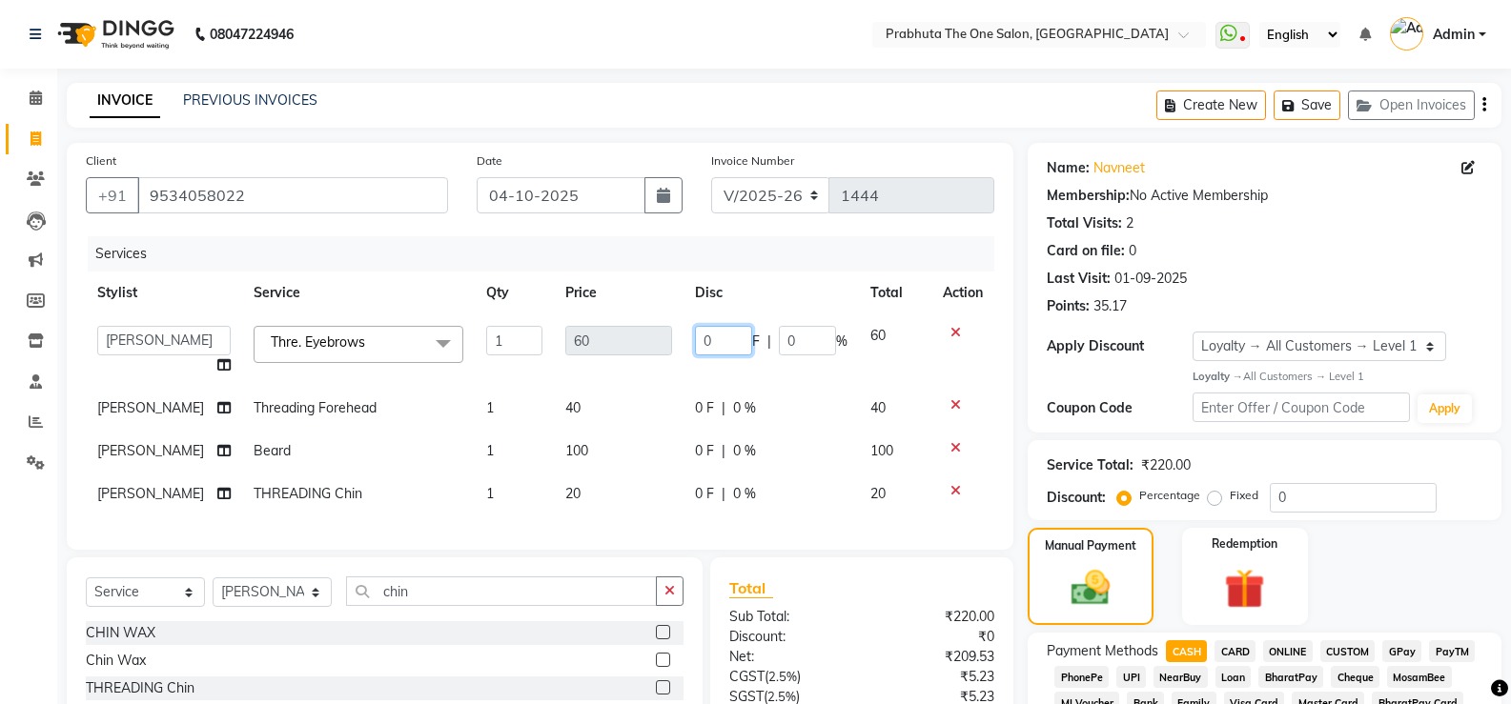
click at [722, 337] on input "0" at bounding box center [723, 341] width 57 height 30
type input "20"
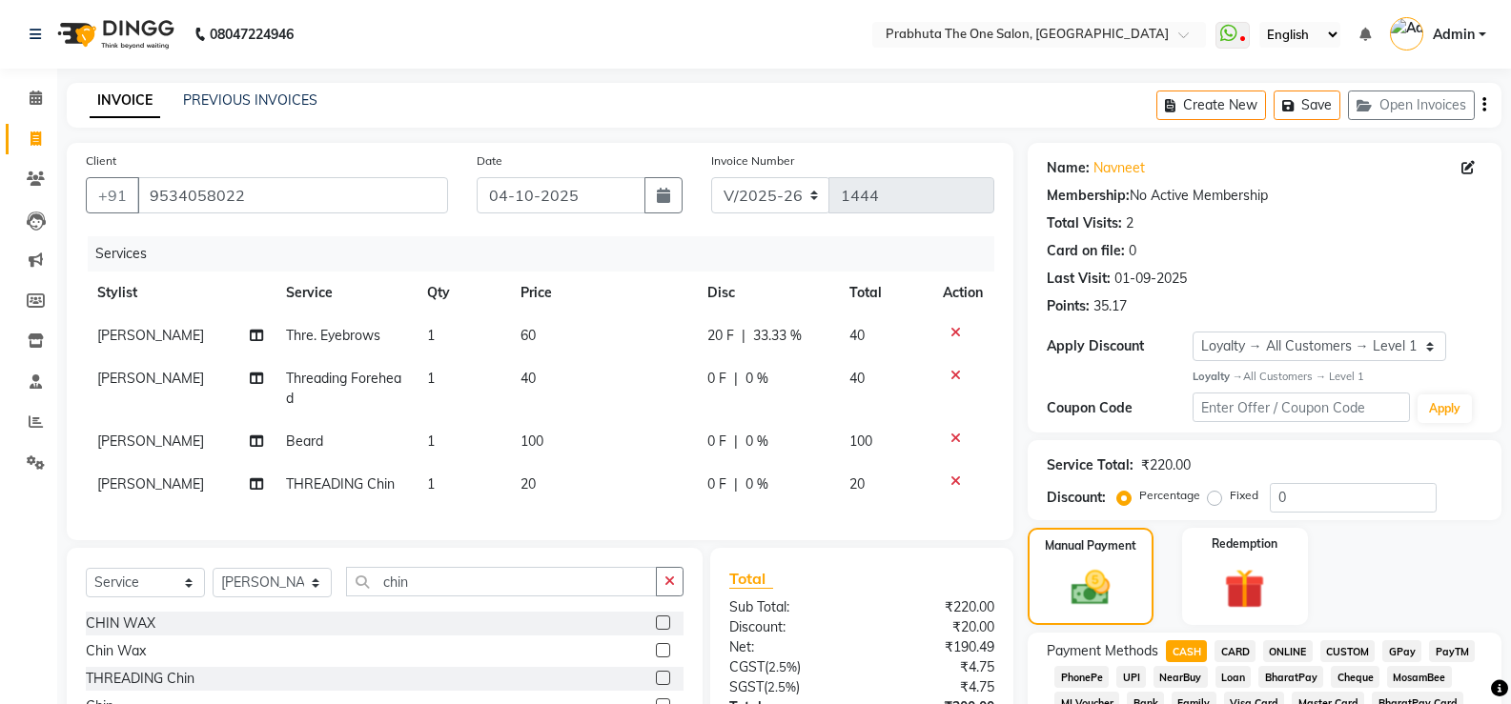
click at [648, 509] on div "Services Stylist Service Qty Price Disc Total Action [PERSON_NAME] Thre. Eyebro…" at bounding box center [540, 378] width 909 height 285
click at [1474, 166] on icon at bounding box center [1467, 167] width 13 height 13
click at [1455, 171] on div "Name: [PERSON_NAME]" at bounding box center [1265, 168] width 436 height 20
click at [1461, 171] on icon at bounding box center [1467, 167] width 13 height 13
select select "[DEMOGRAPHIC_DATA]"
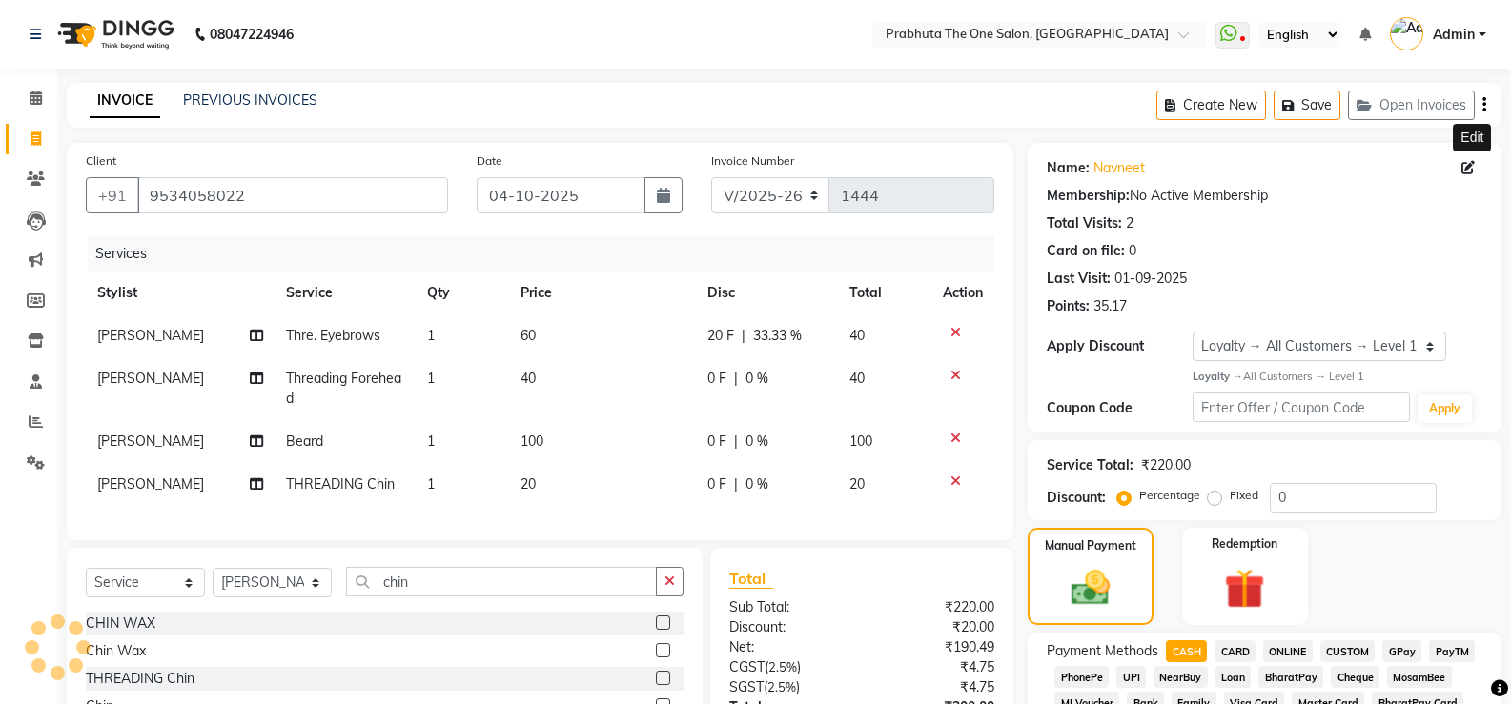
select select "[DEMOGRAPHIC_DATA]"
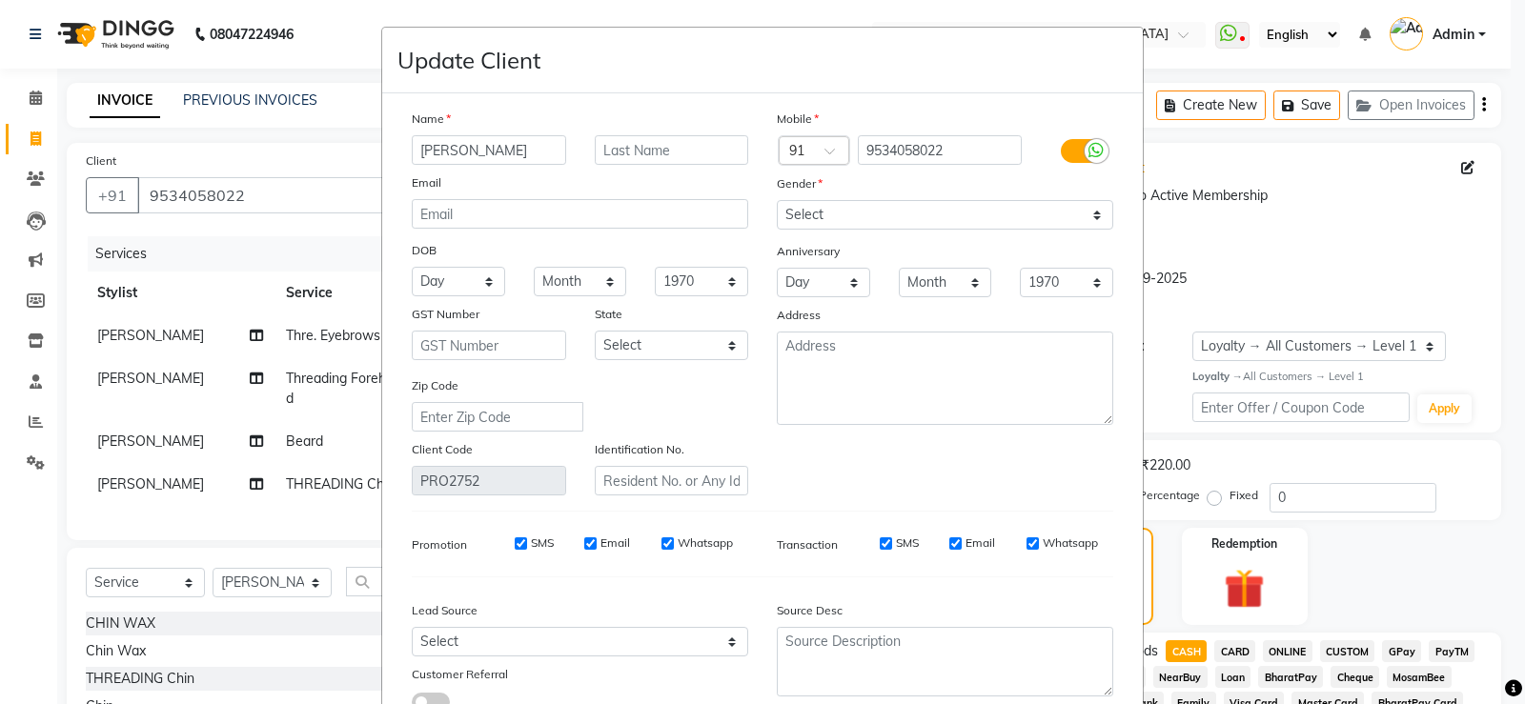
click at [1089, 154] on icon at bounding box center [1096, 150] width 15 height 17
click at [0, 0] on input "checkbox" at bounding box center [0, 0] width 0 height 0
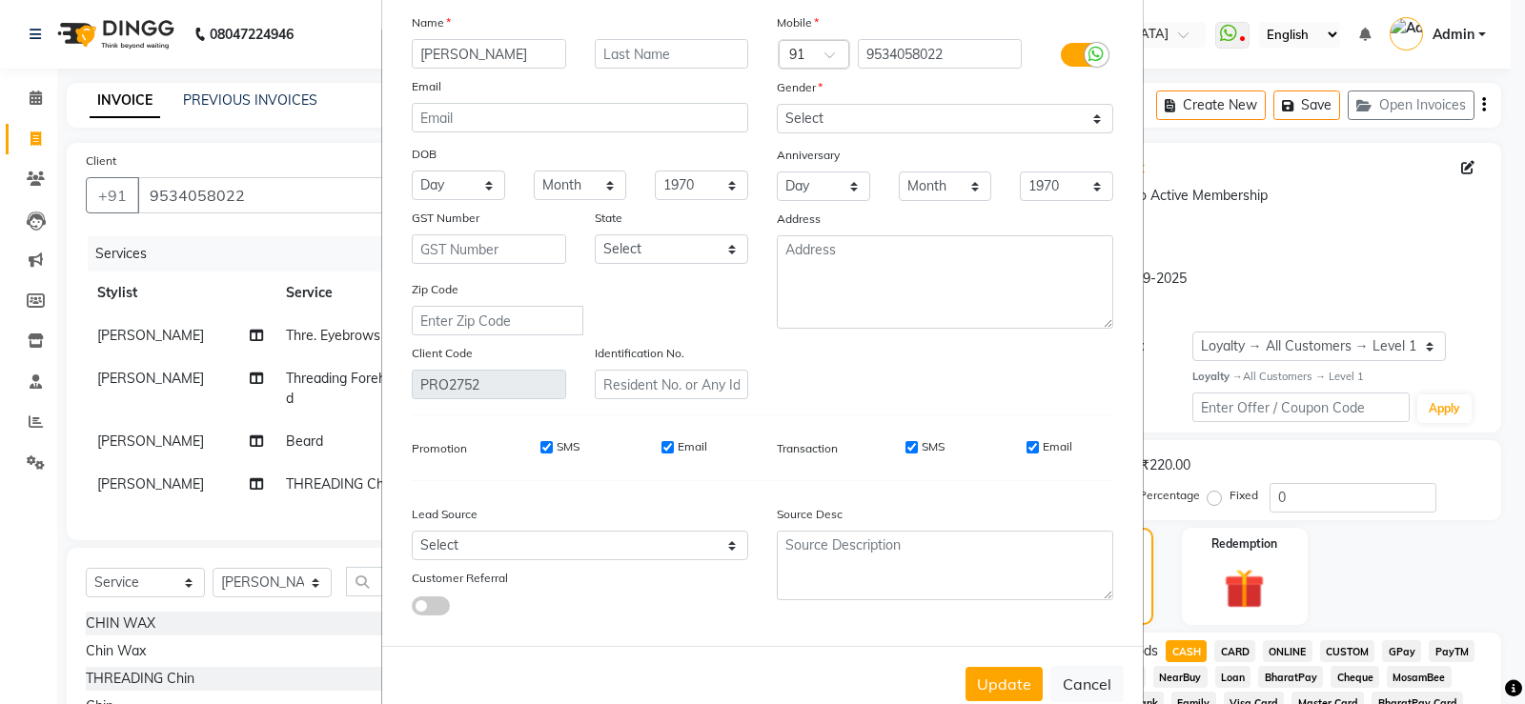
scroll to position [141, 0]
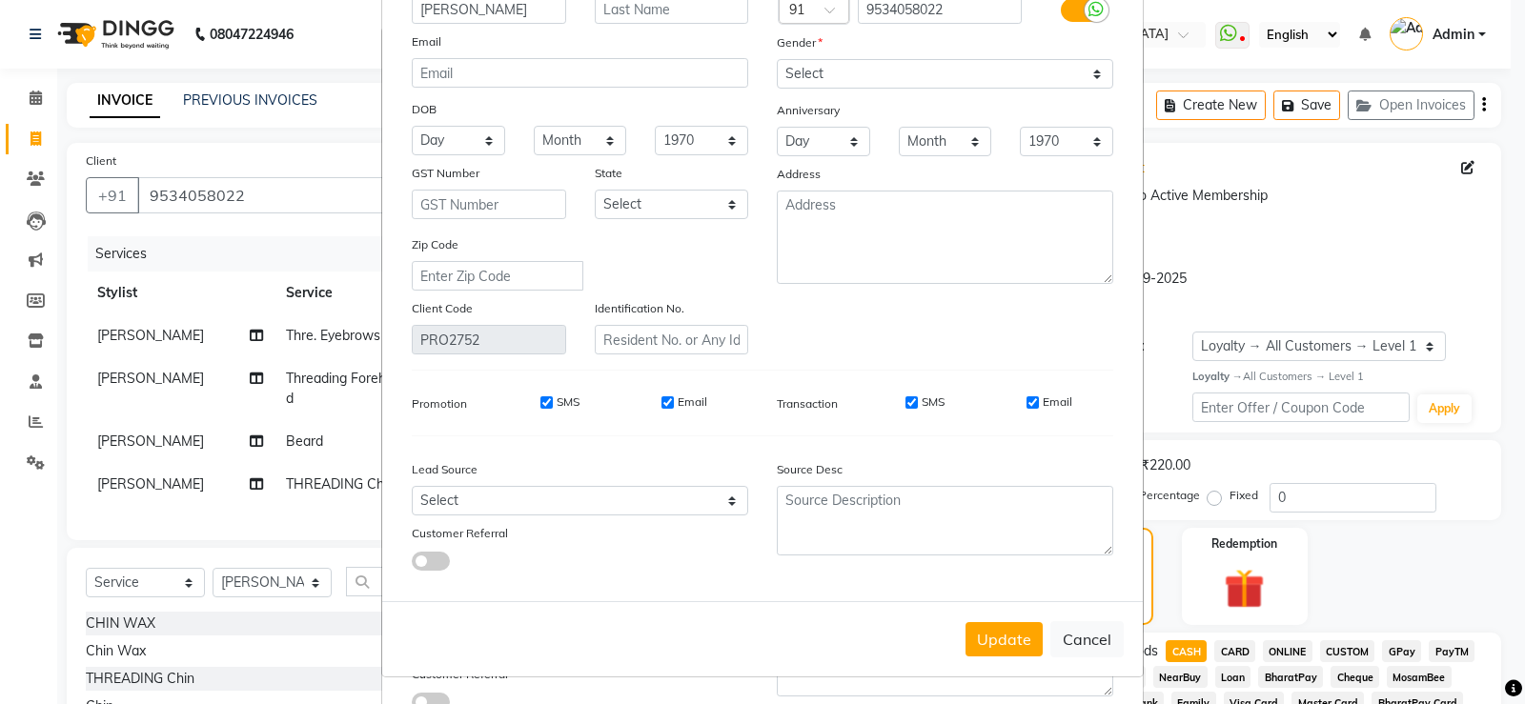
click at [906, 398] on input "SMS" at bounding box center [912, 403] width 12 height 12
checkbox input "false"
click at [1031, 407] on input "Email" at bounding box center [1033, 403] width 12 height 12
checkbox input "false"
click at [669, 401] on div "Email" at bounding box center [685, 402] width 46 height 17
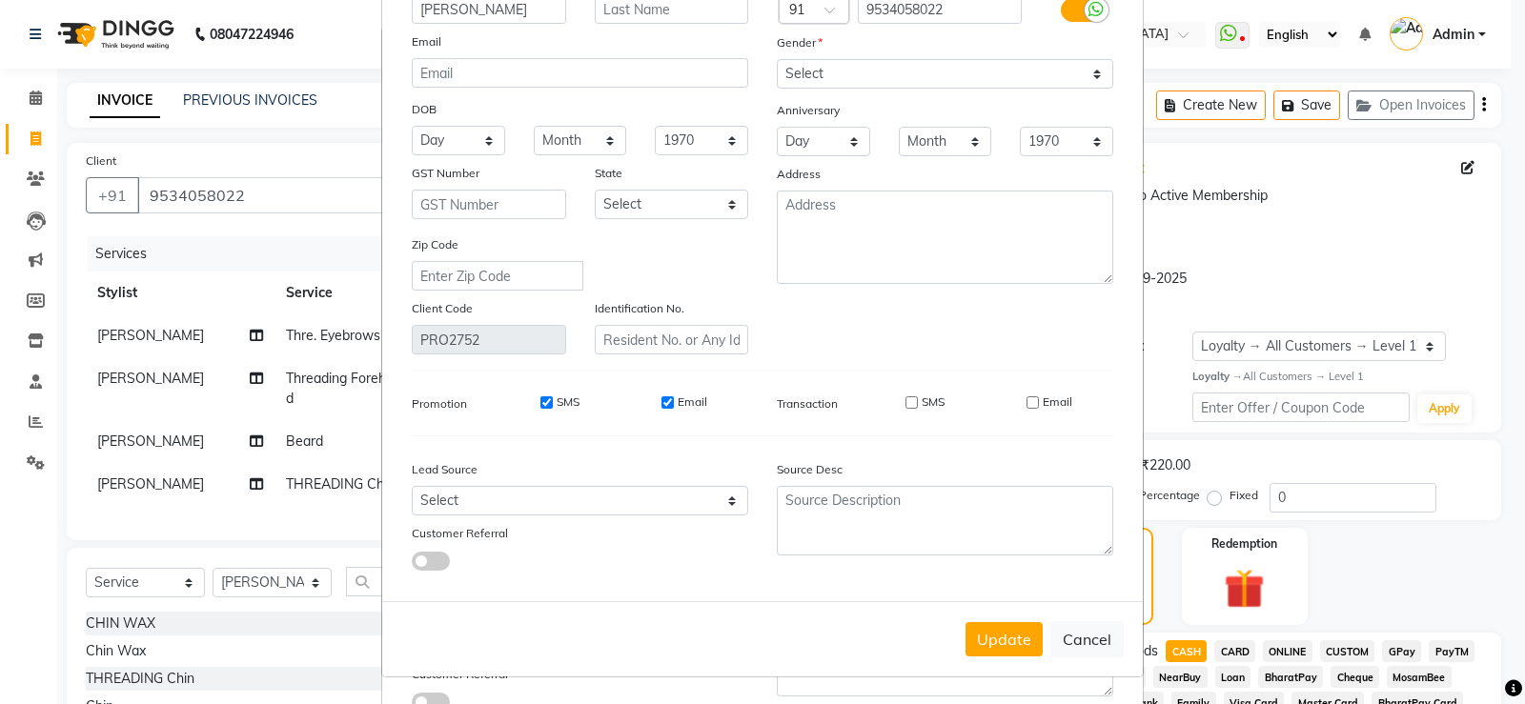
click at [543, 402] on input "SMS" at bounding box center [547, 403] width 12 height 12
checkbox input "false"
click at [664, 399] on input "Email" at bounding box center [668, 403] width 12 height 12
checkbox input "false"
click at [999, 638] on button "Update" at bounding box center [1004, 640] width 77 height 34
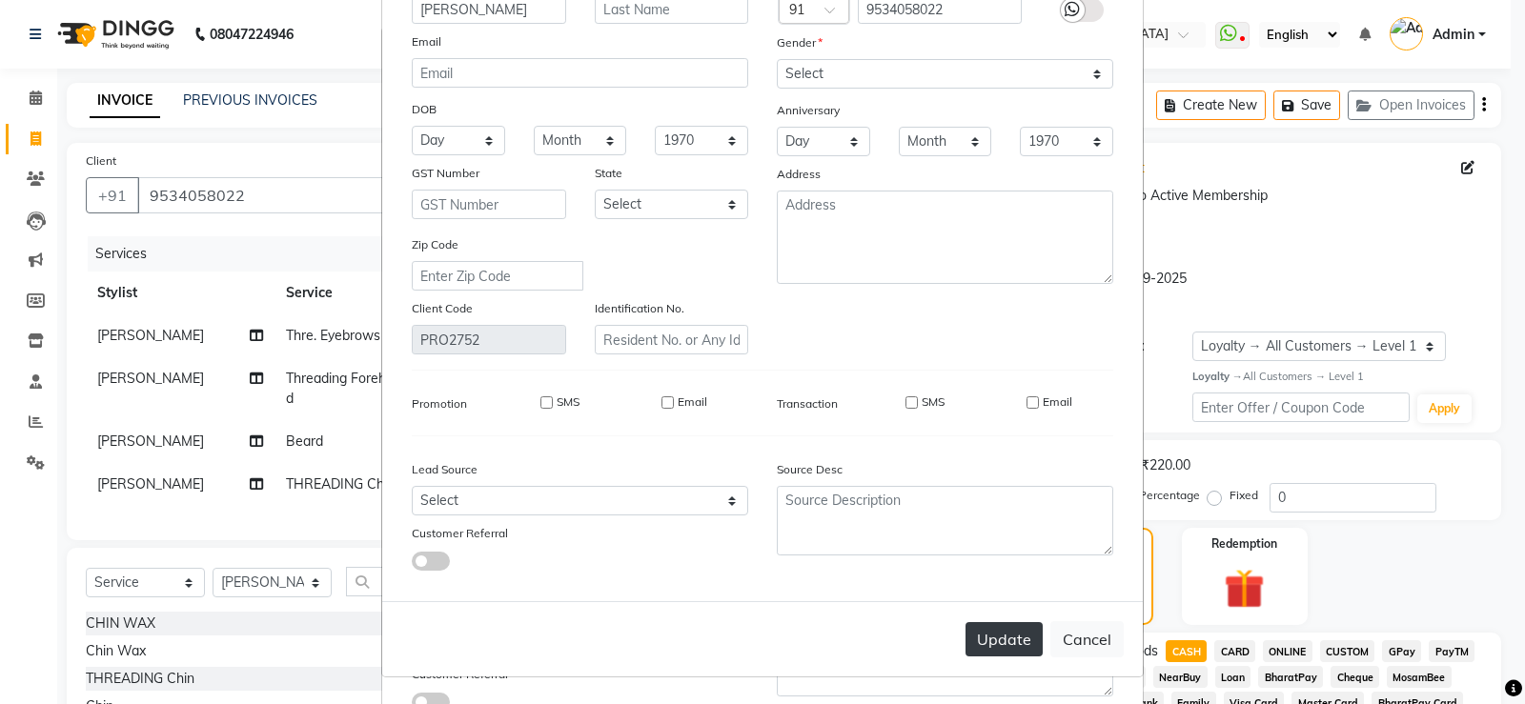
select select
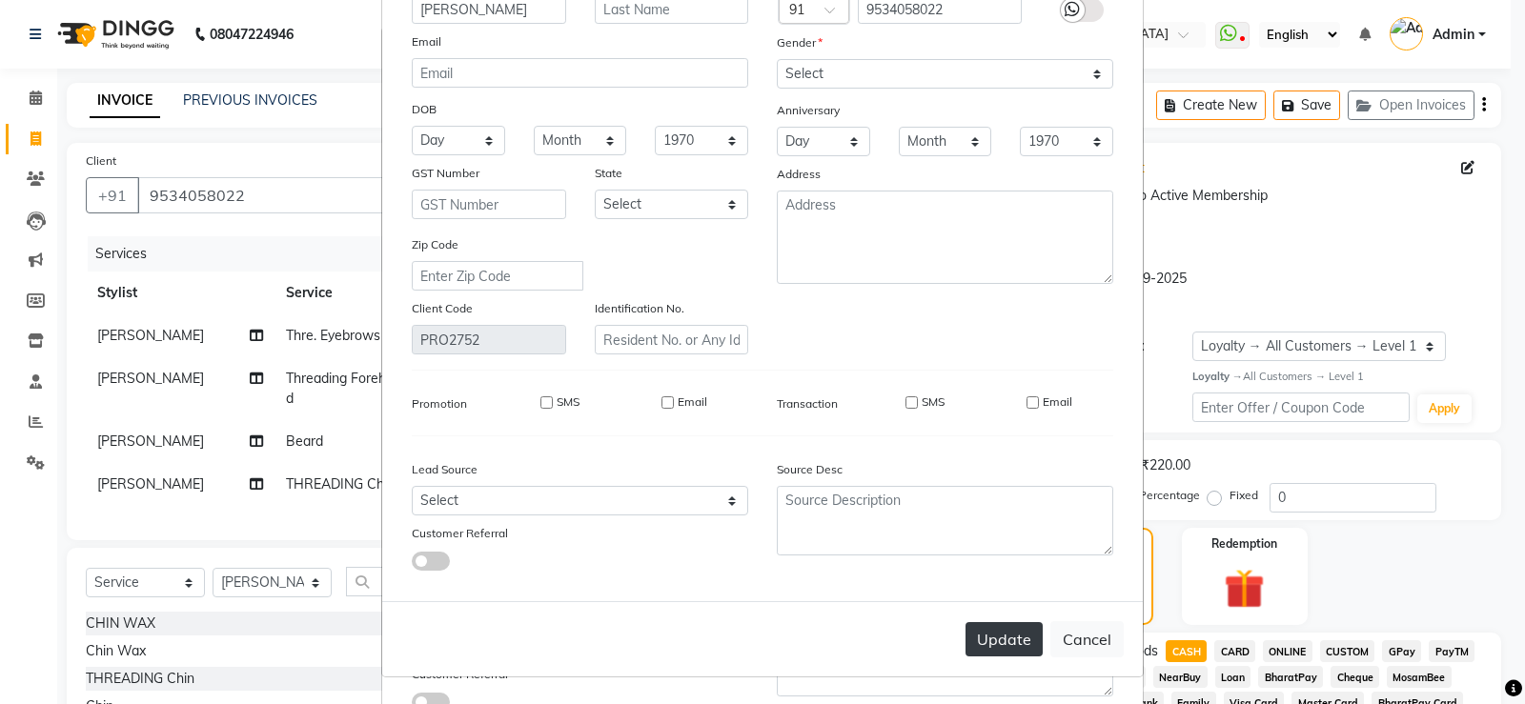
select select
checkbox input "false"
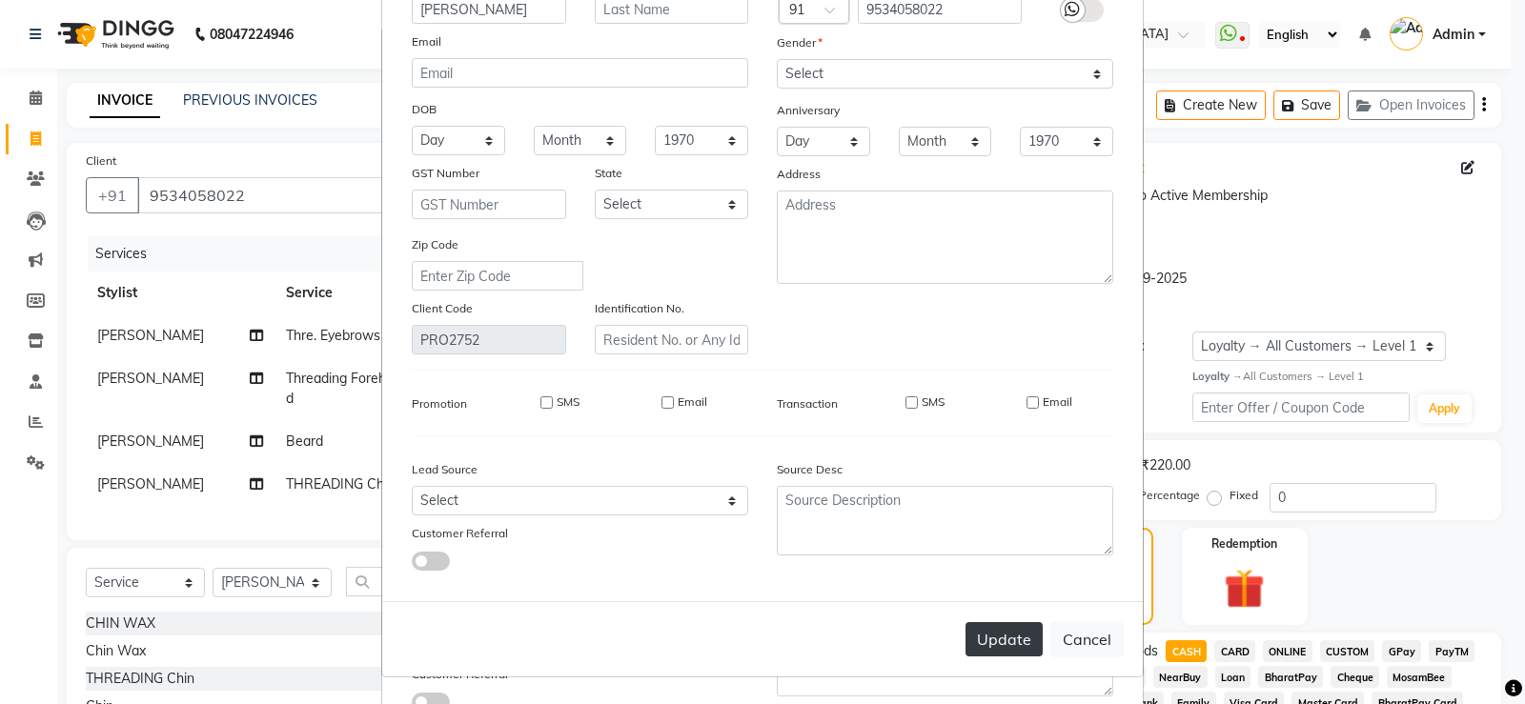
checkbox input "false"
select select
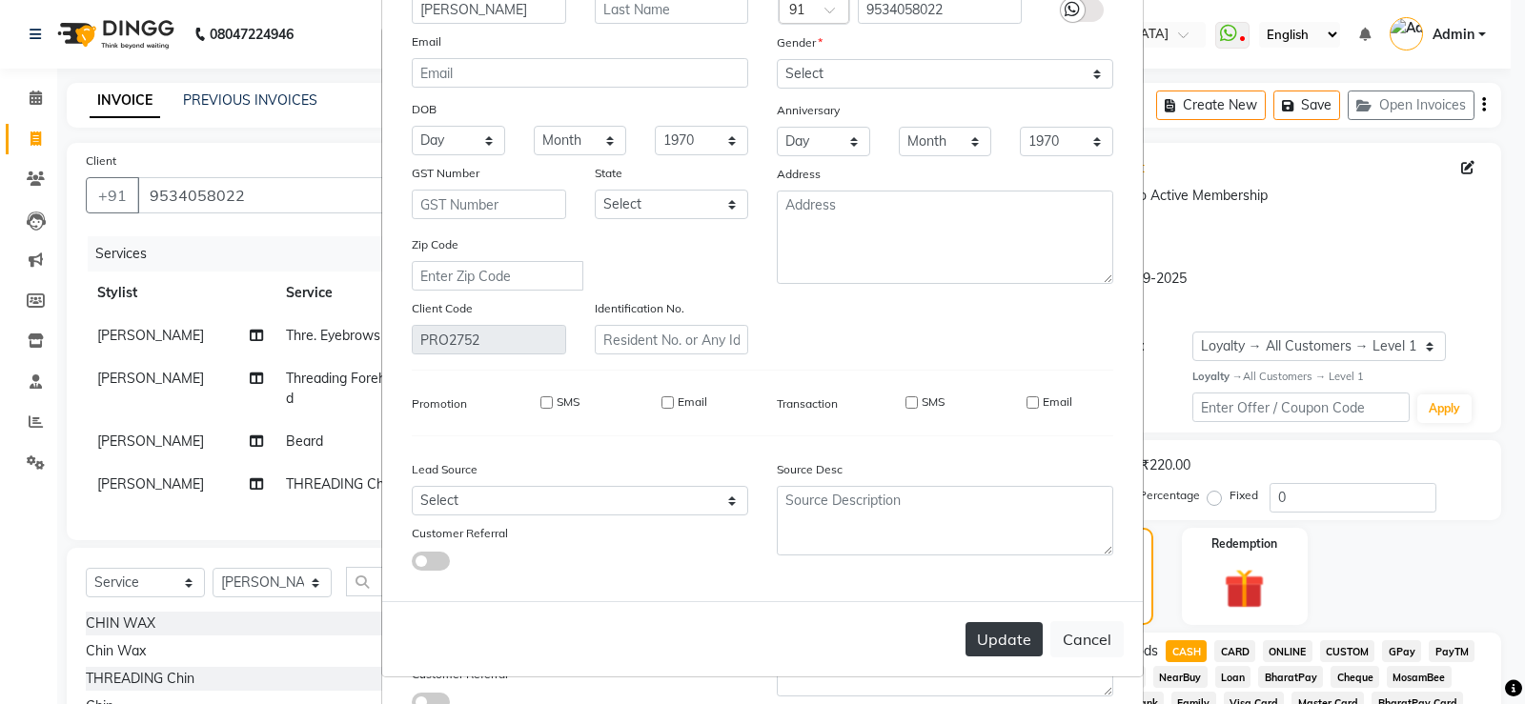
select select
checkbox input "false"
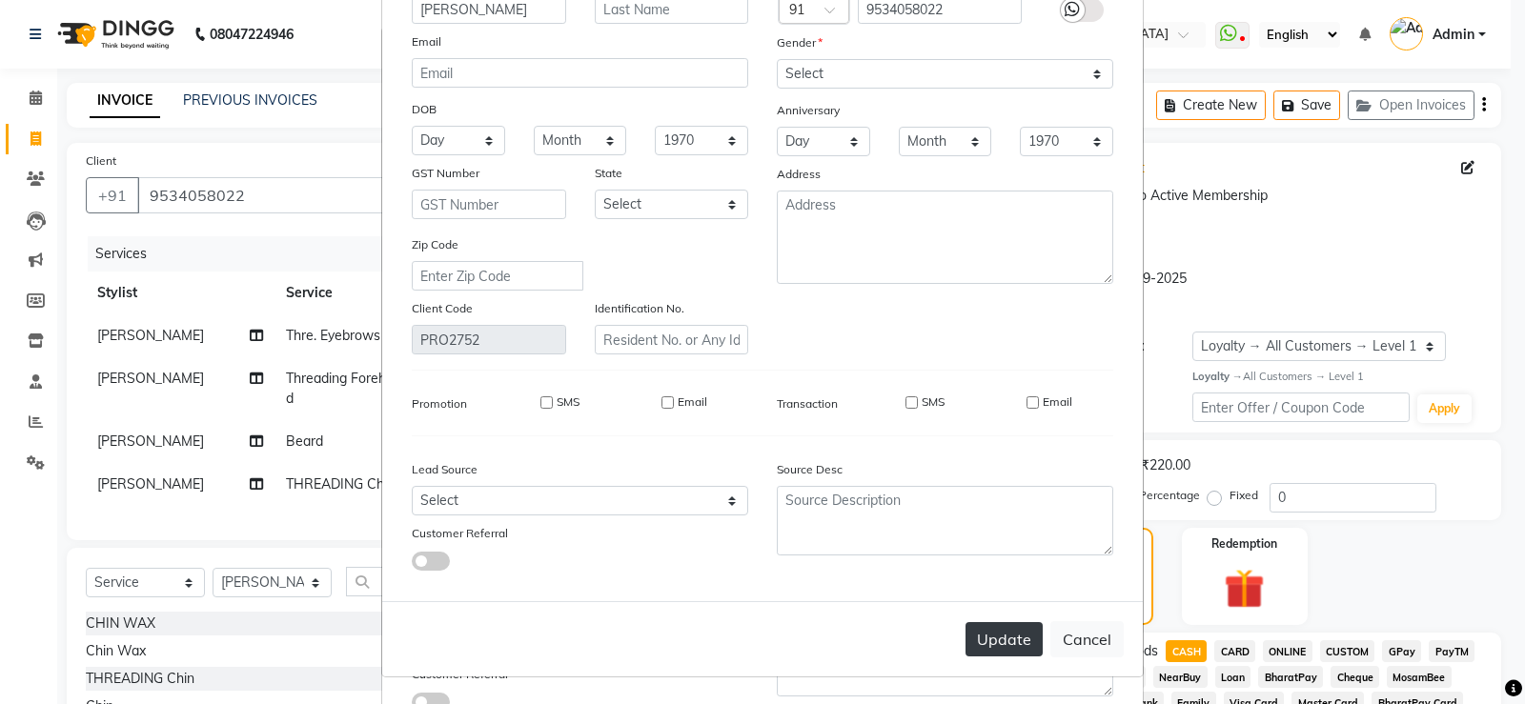
checkbox input "false"
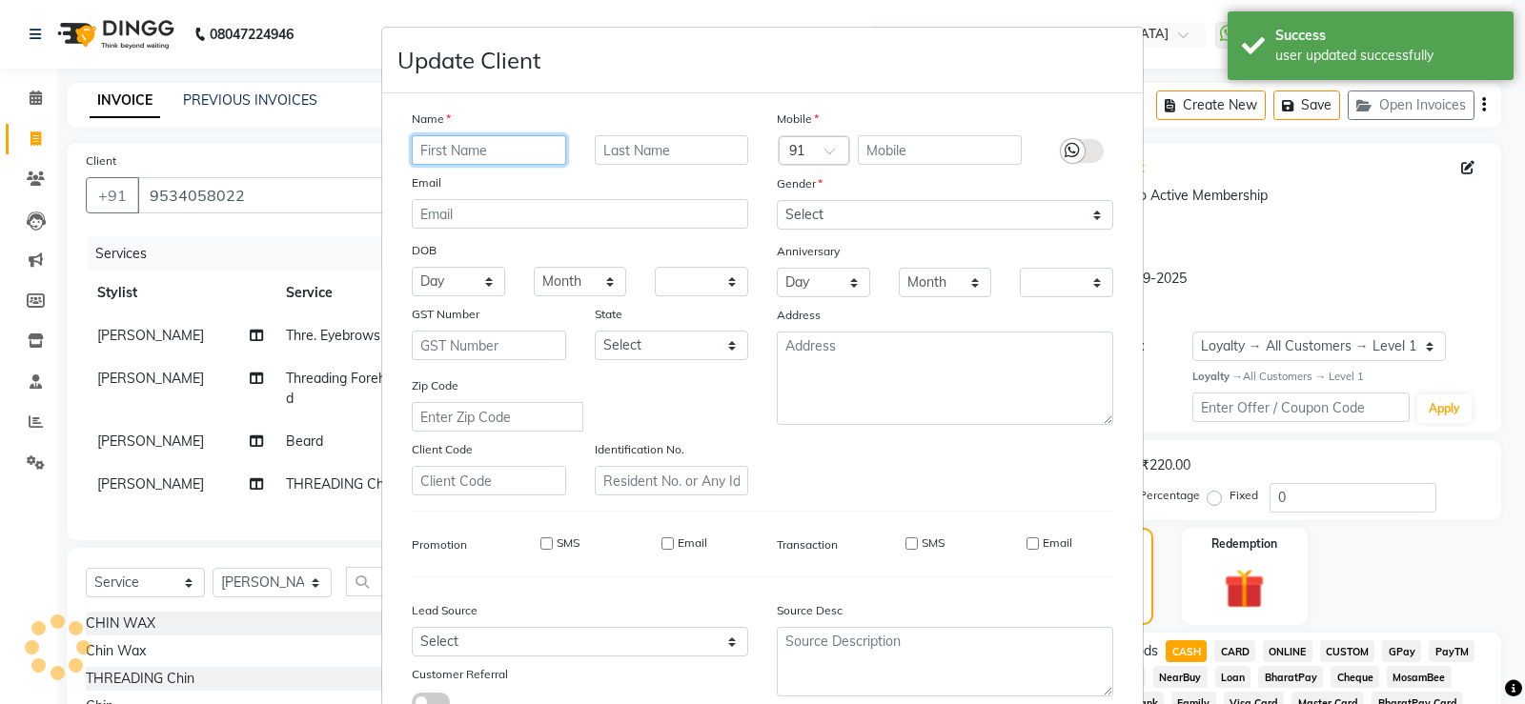
select select "1: Object"
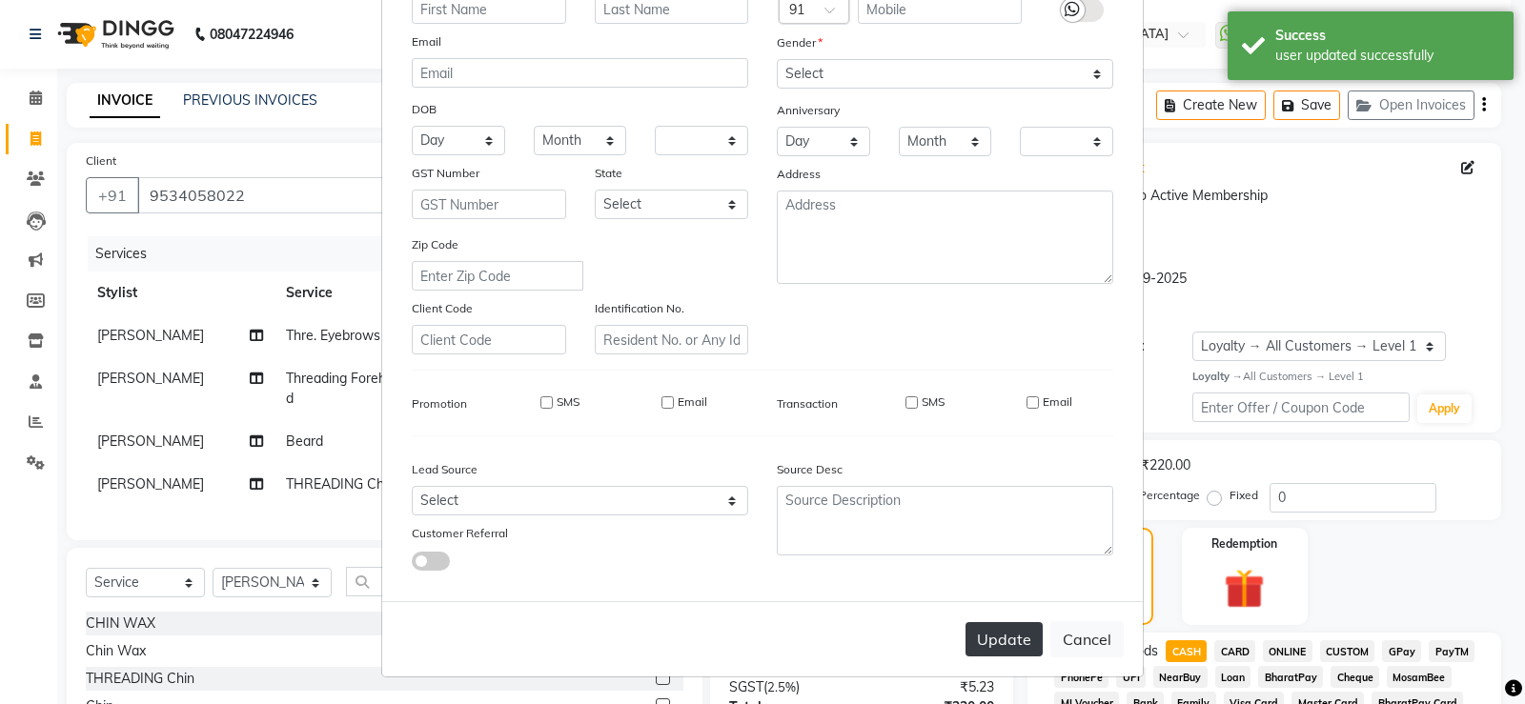
click at [987, 643] on button "Update" at bounding box center [1004, 640] width 77 height 34
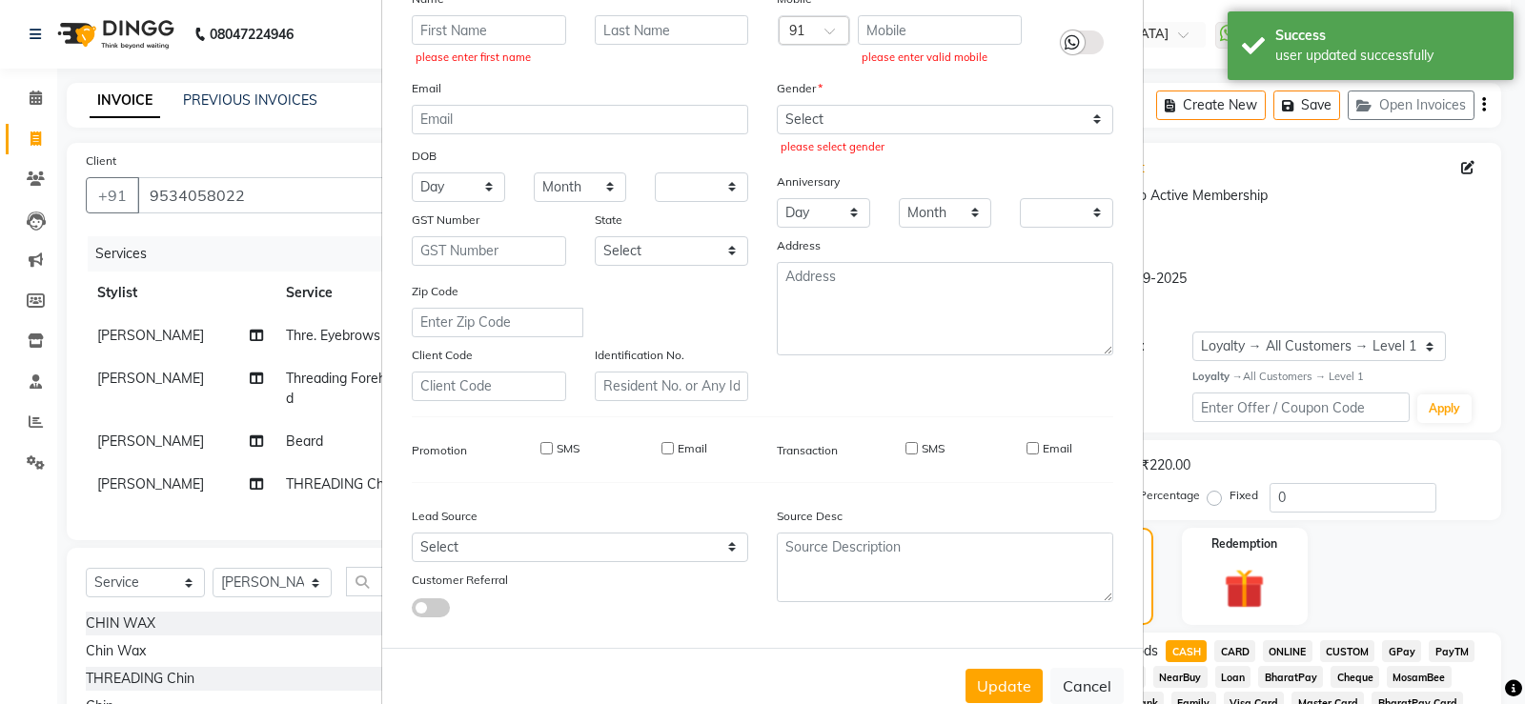
scroll to position [167, 0]
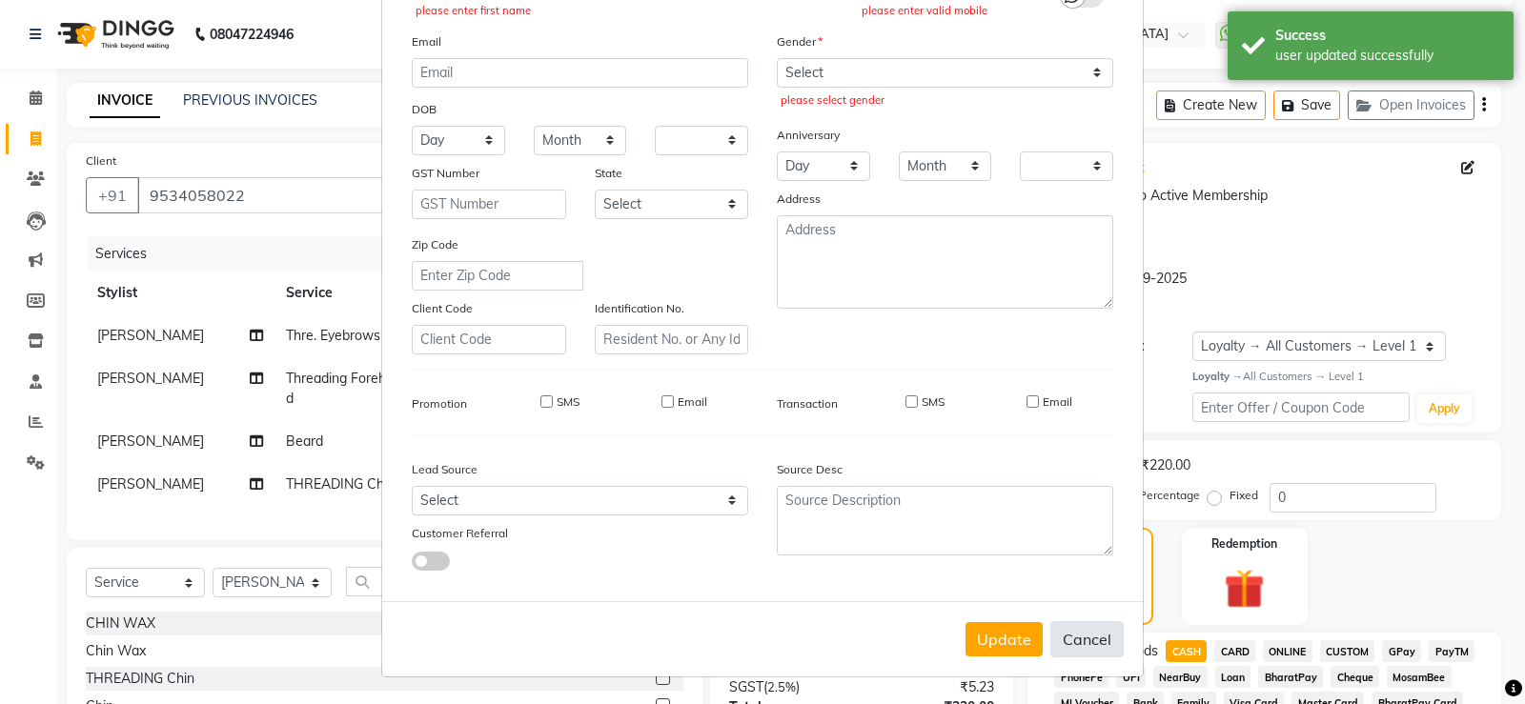
click at [1083, 636] on button "Cancel" at bounding box center [1087, 640] width 73 height 36
select select
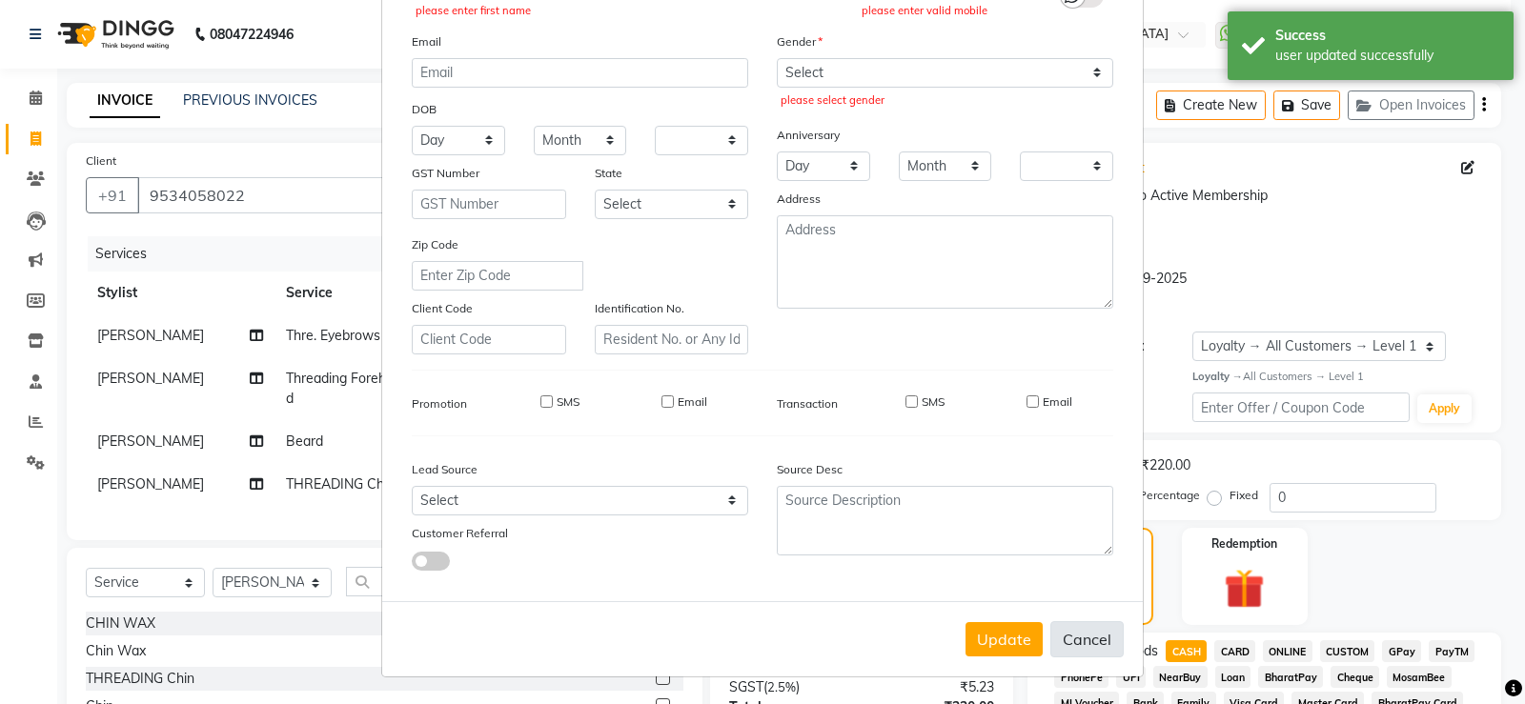
select select
checkbox input "false"
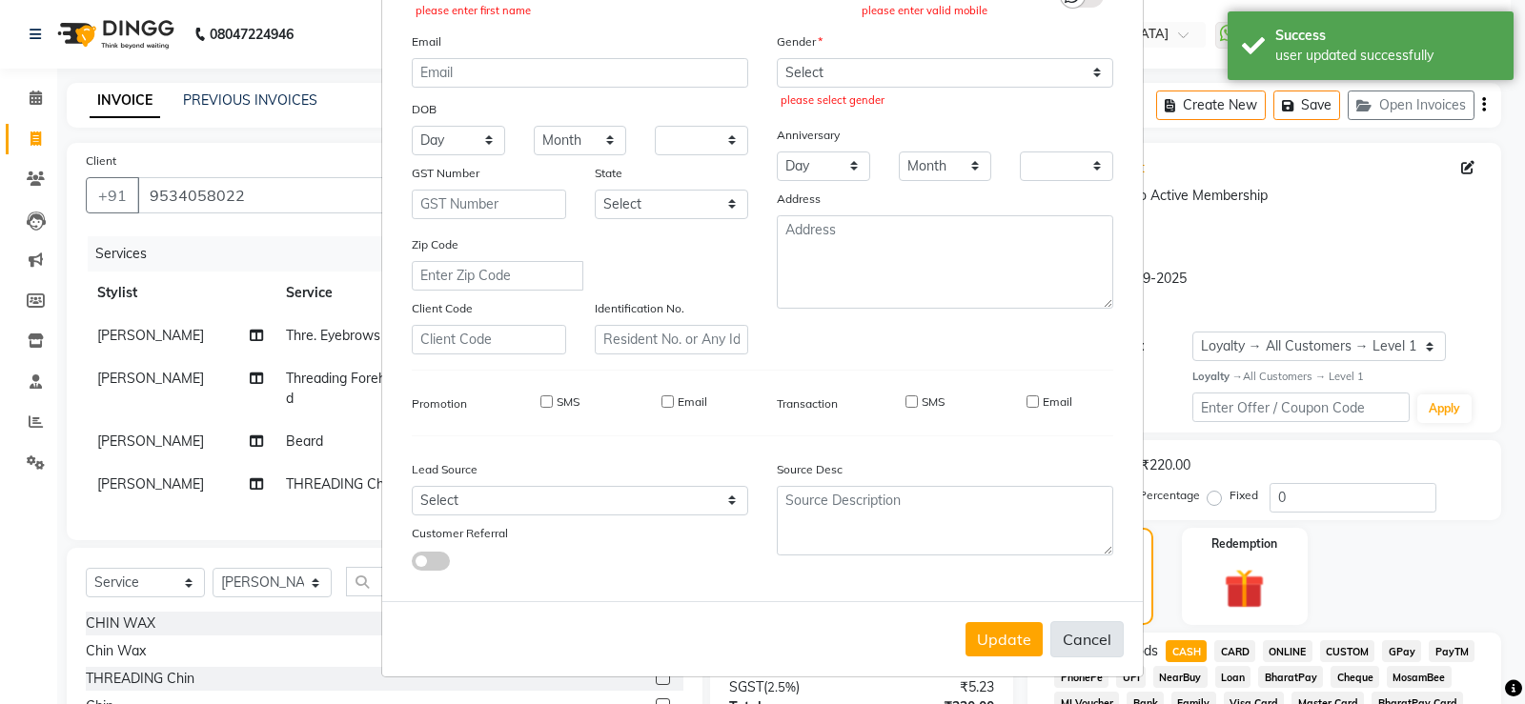
checkbox input "false"
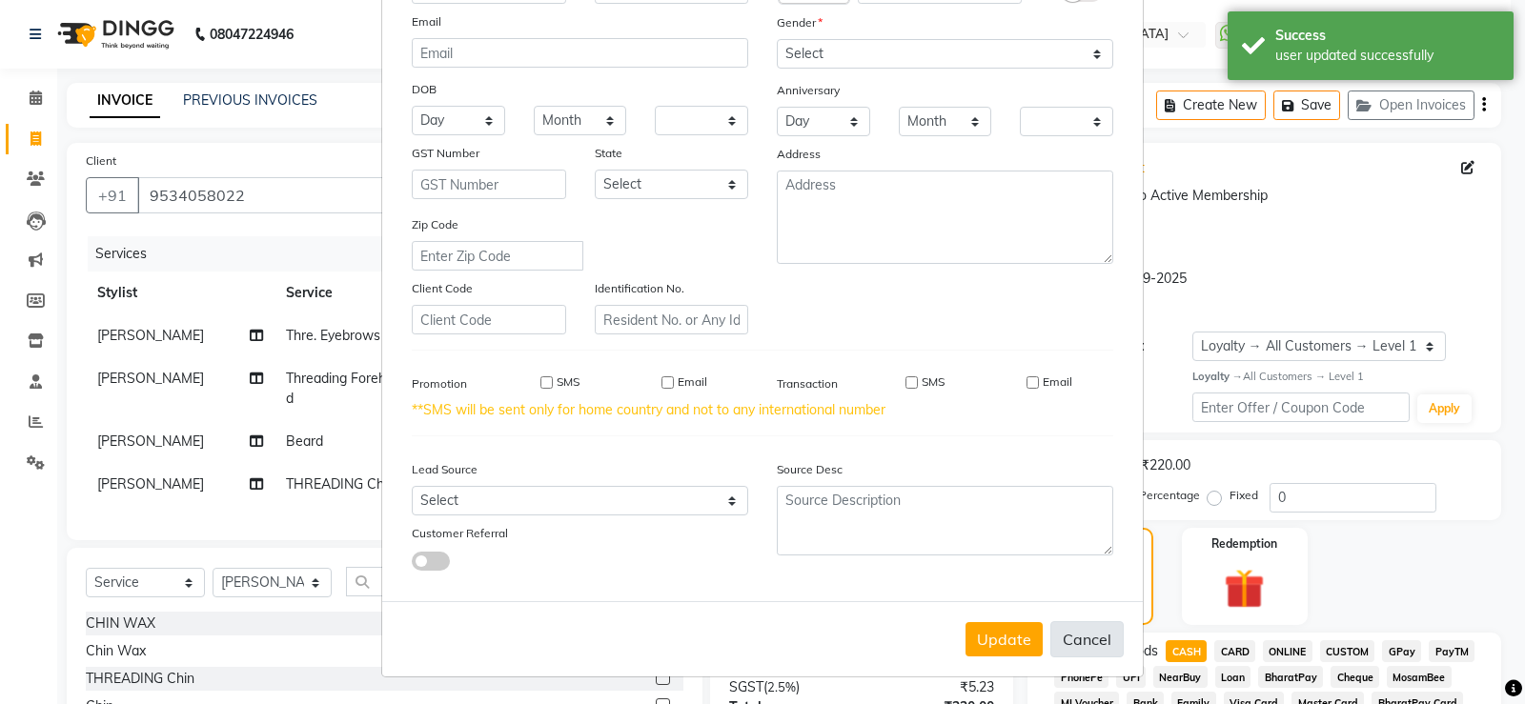
click at [1083, 636] on button "Cancel" at bounding box center [1087, 640] width 73 height 36
select select
click at [1083, 636] on button "Cancel" at bounding box center [1087, 640] width 73 height 36
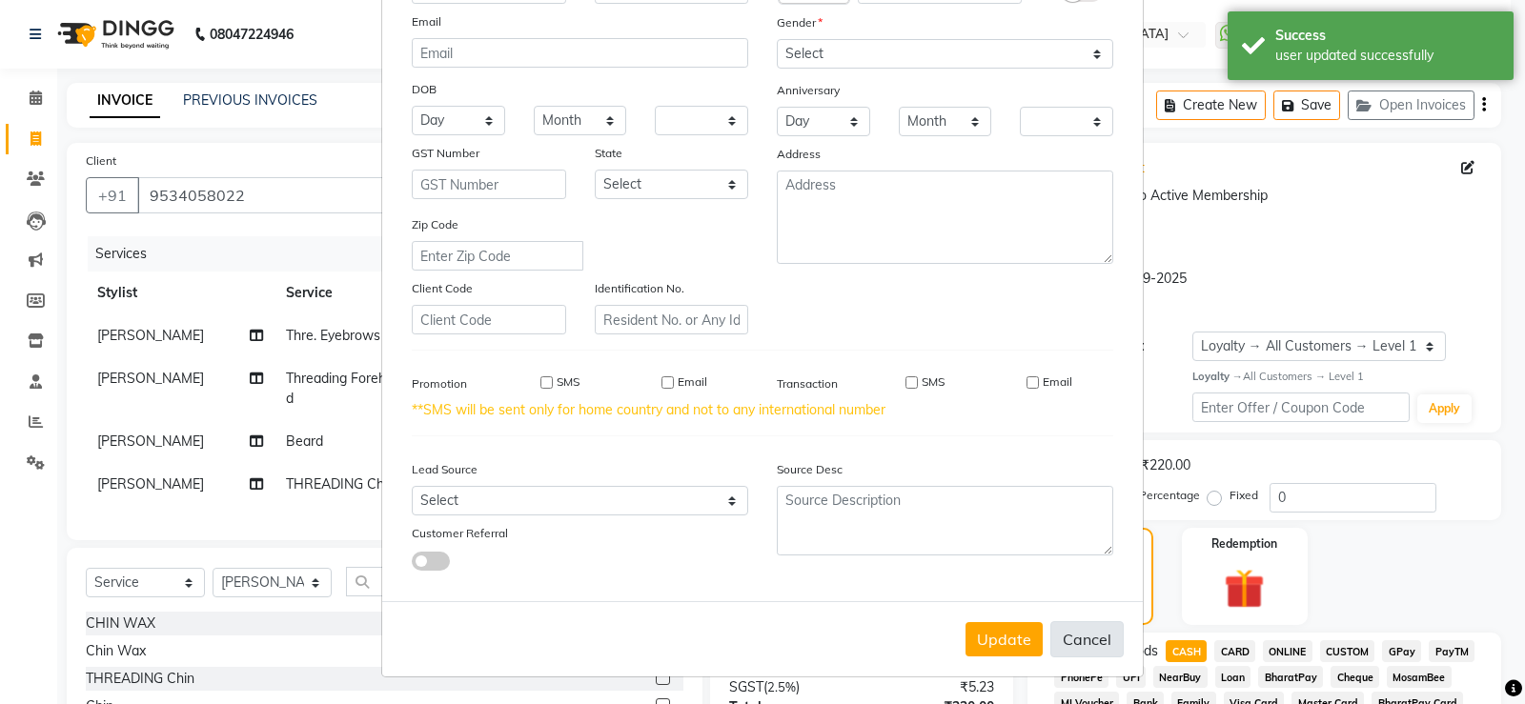
click at [1083, 636] on button "Cancel" at bounding box center [1087, 640] width 73 height 36
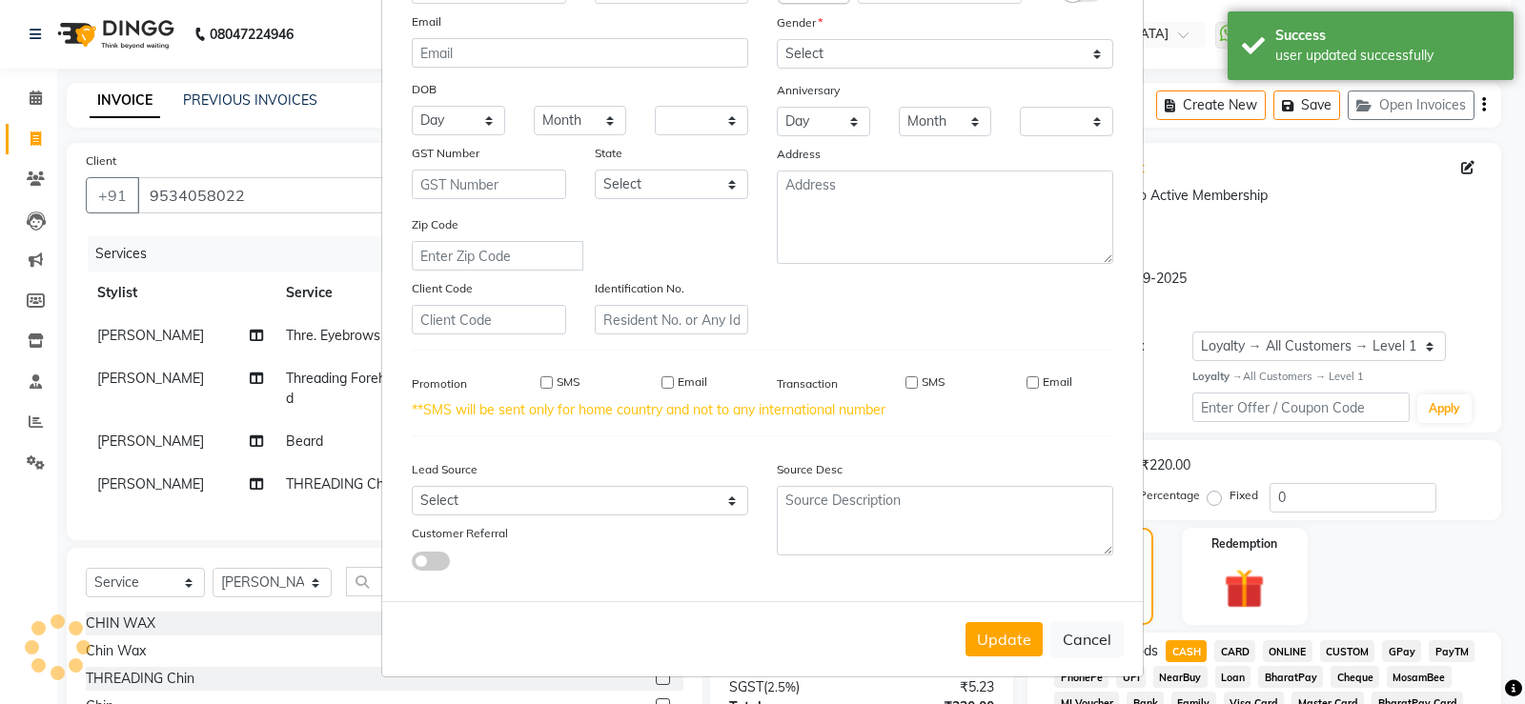
click at [1334, 311] on ngb-modal-window "Update Client Name Email DOB Day 01 02 03 04 05 06 07 08 09 10 11 12 13 14 15 1…" at bounding box center [762, 352] width 1525 height 704
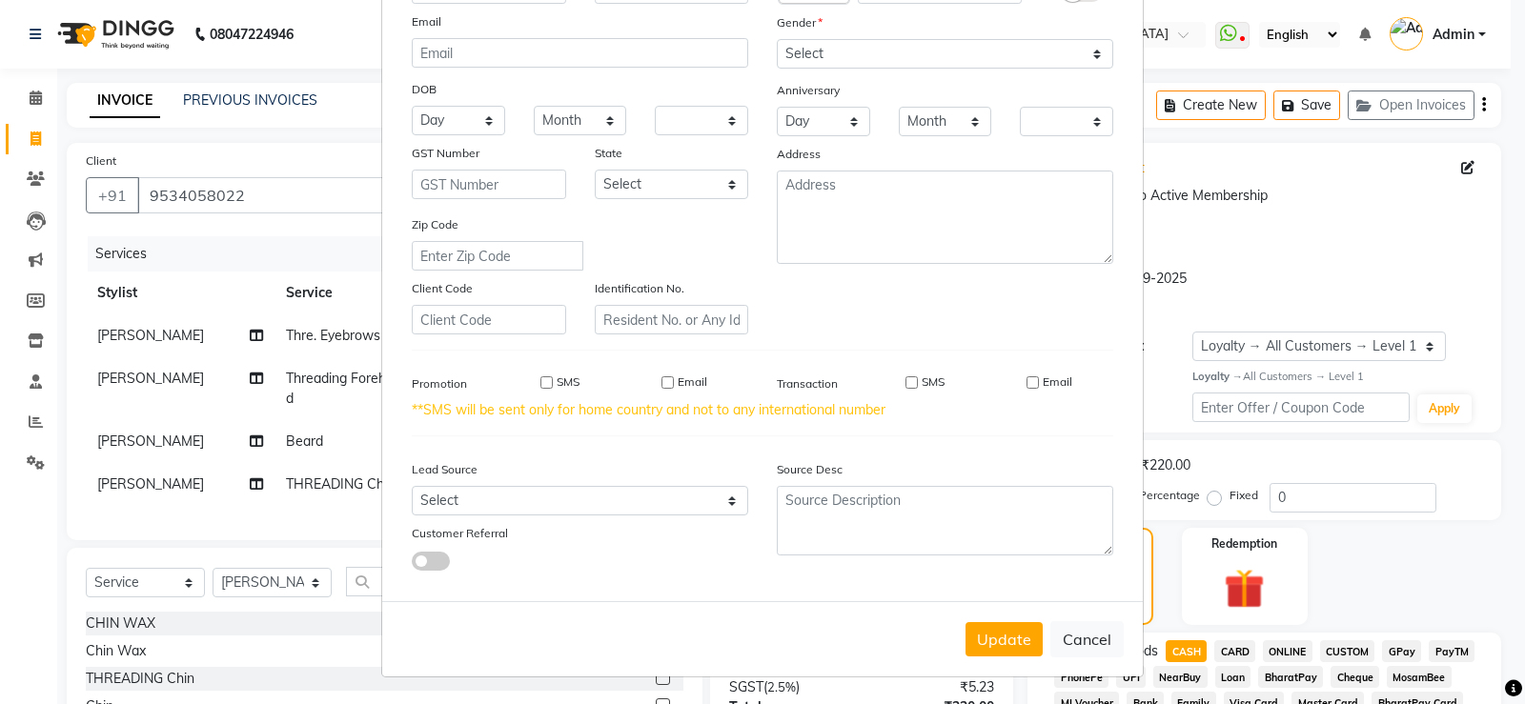
scroll to position [0, 0]
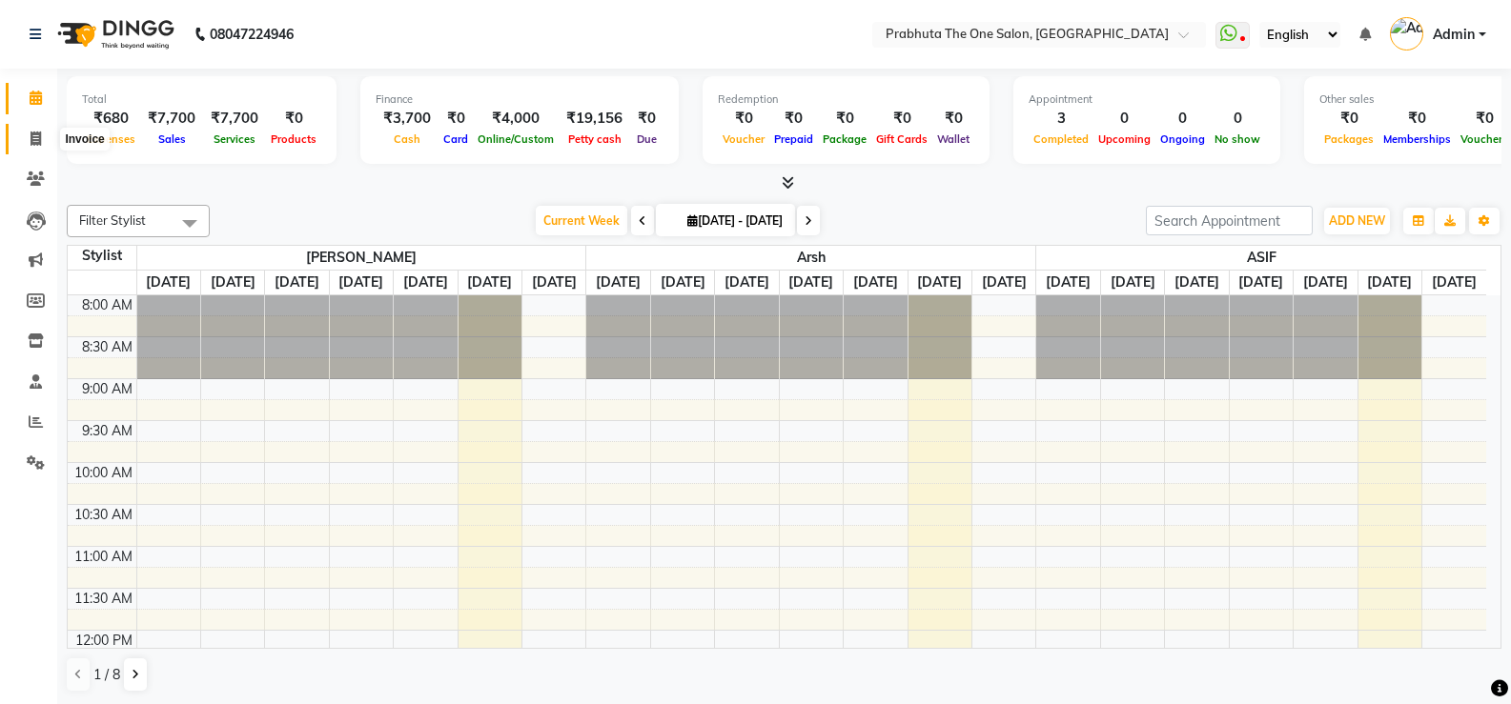
click at [35, 136] on icon at bounding box center [36, 139] width 10 height 14
select select "service"
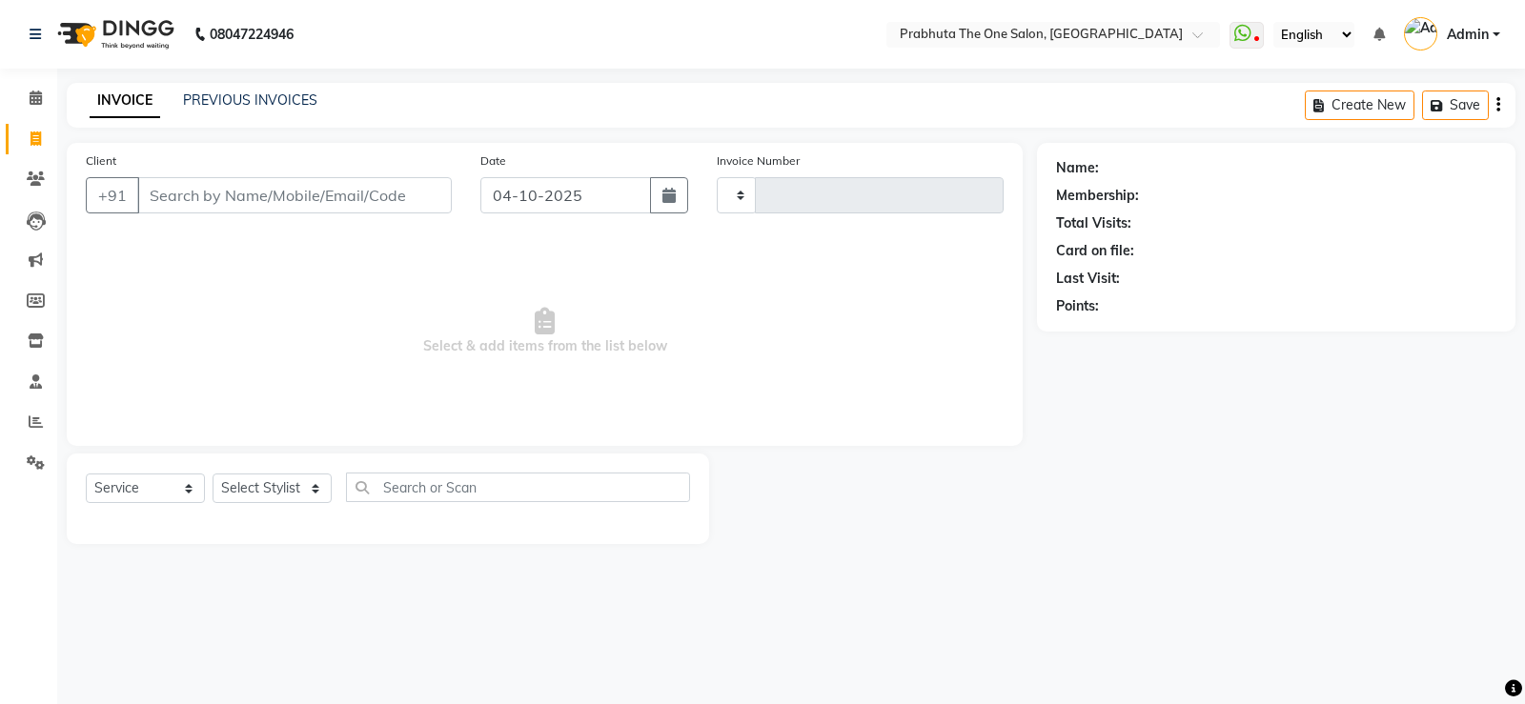
type input "1444"
select select "5326"
click at [386, 188] on input "Client" at bounding box center [294, 195] width 315 height 36
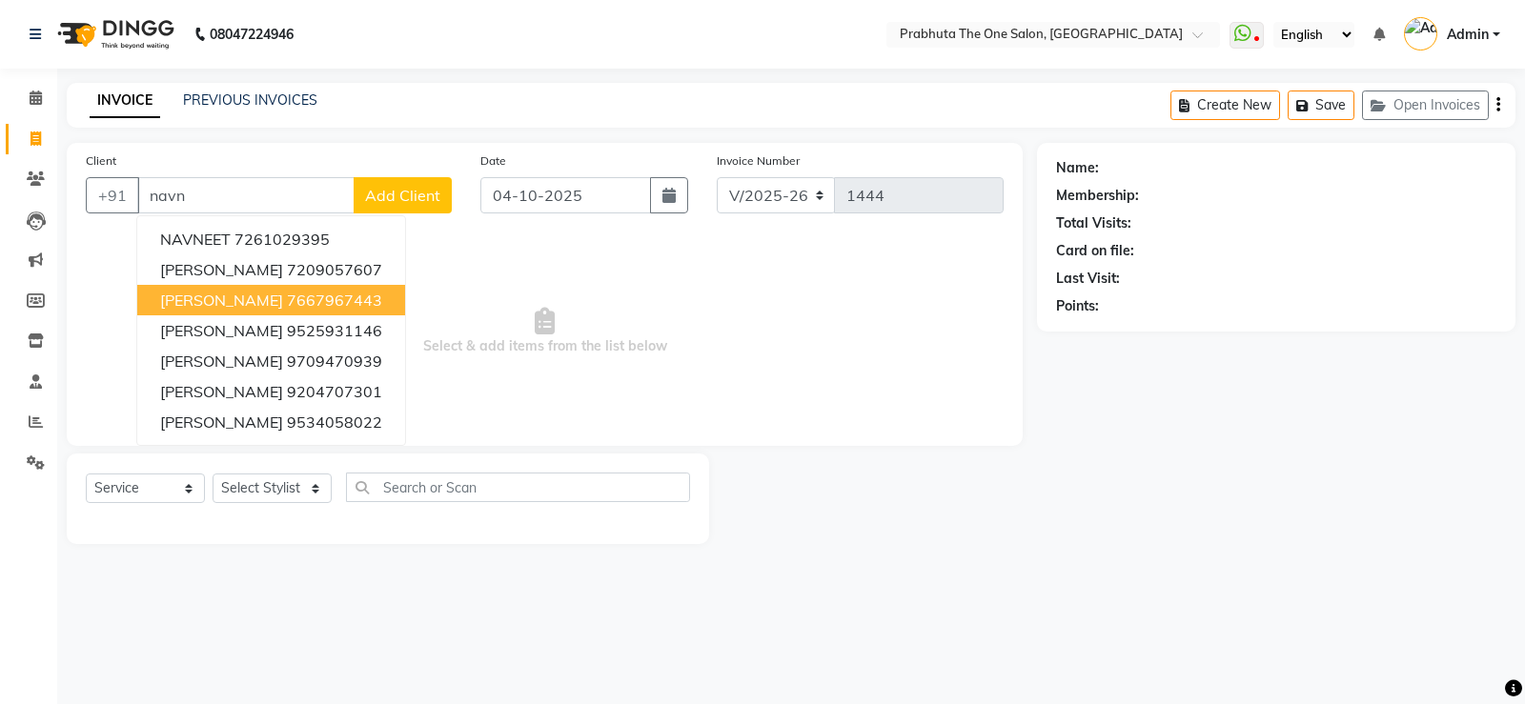
click at [528, 278] on span "Select & add items from the list below" at bounding box center [545, 331] width 918 height 191
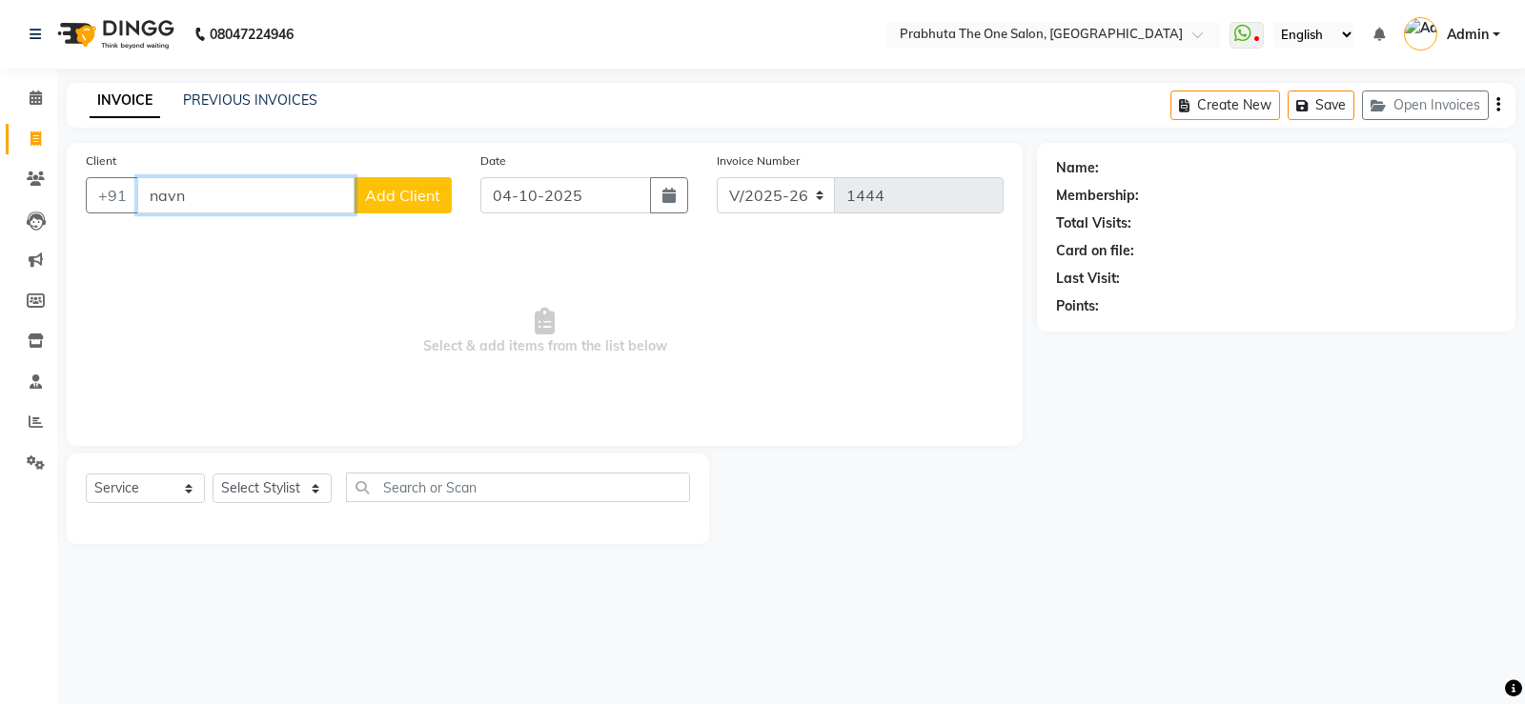
click at [236, 190] on input "navn" at bounding box center [245, 195] width 217 height 36
click at [238, 198] on input "navn" at bounding box center [245, 195] width 217 height 36
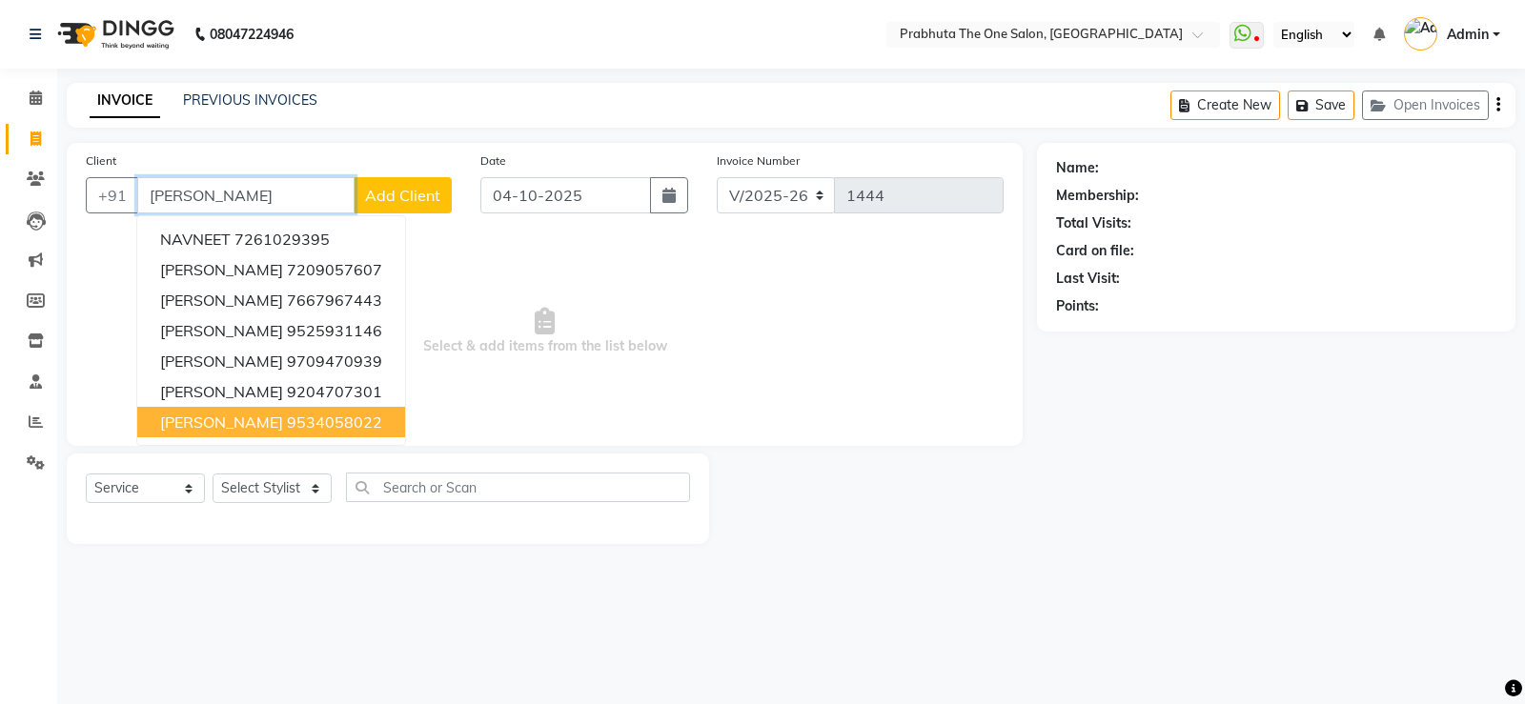
click at [295, 418] on ngb-highlight "9534058022" at bounding box center [334, 422] width 95 height 19
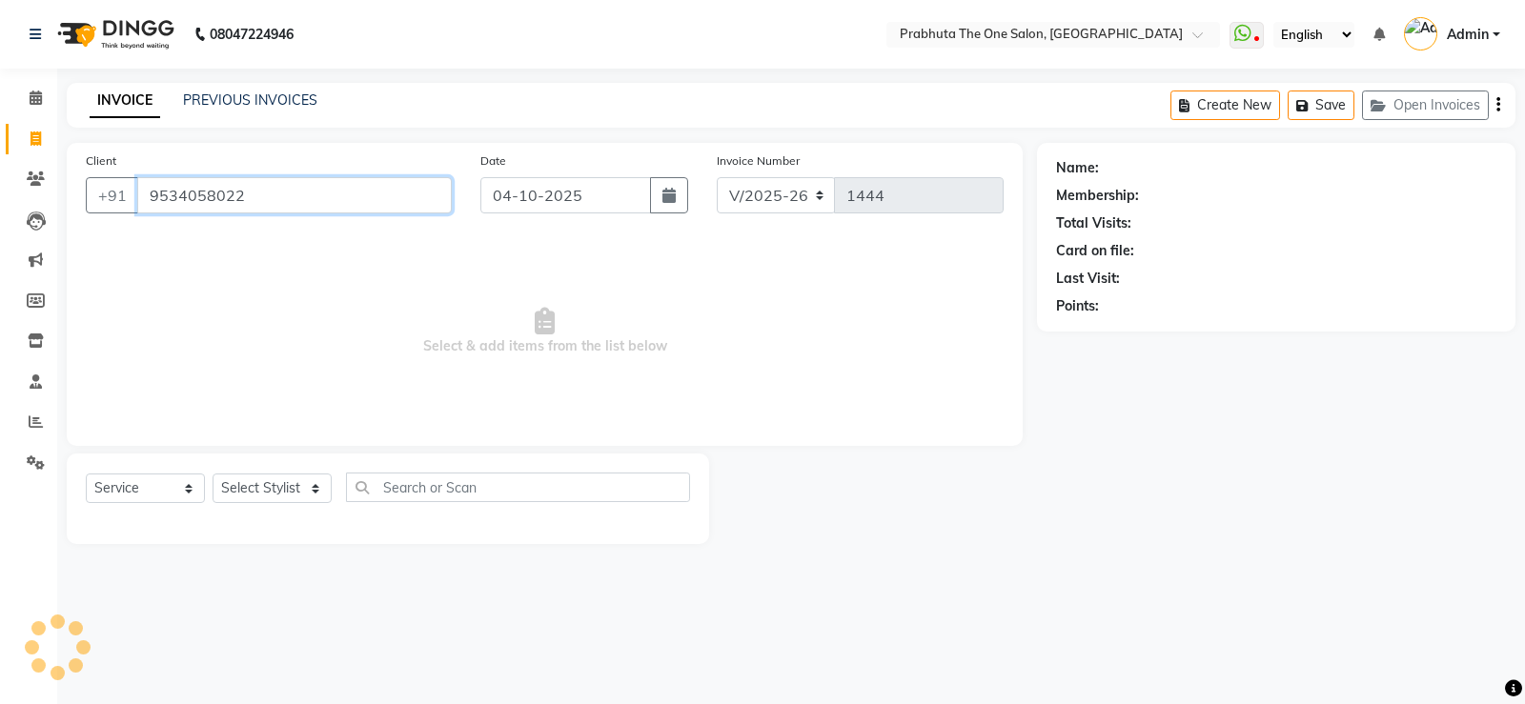
type input "9534058022"
select select "1: Object"
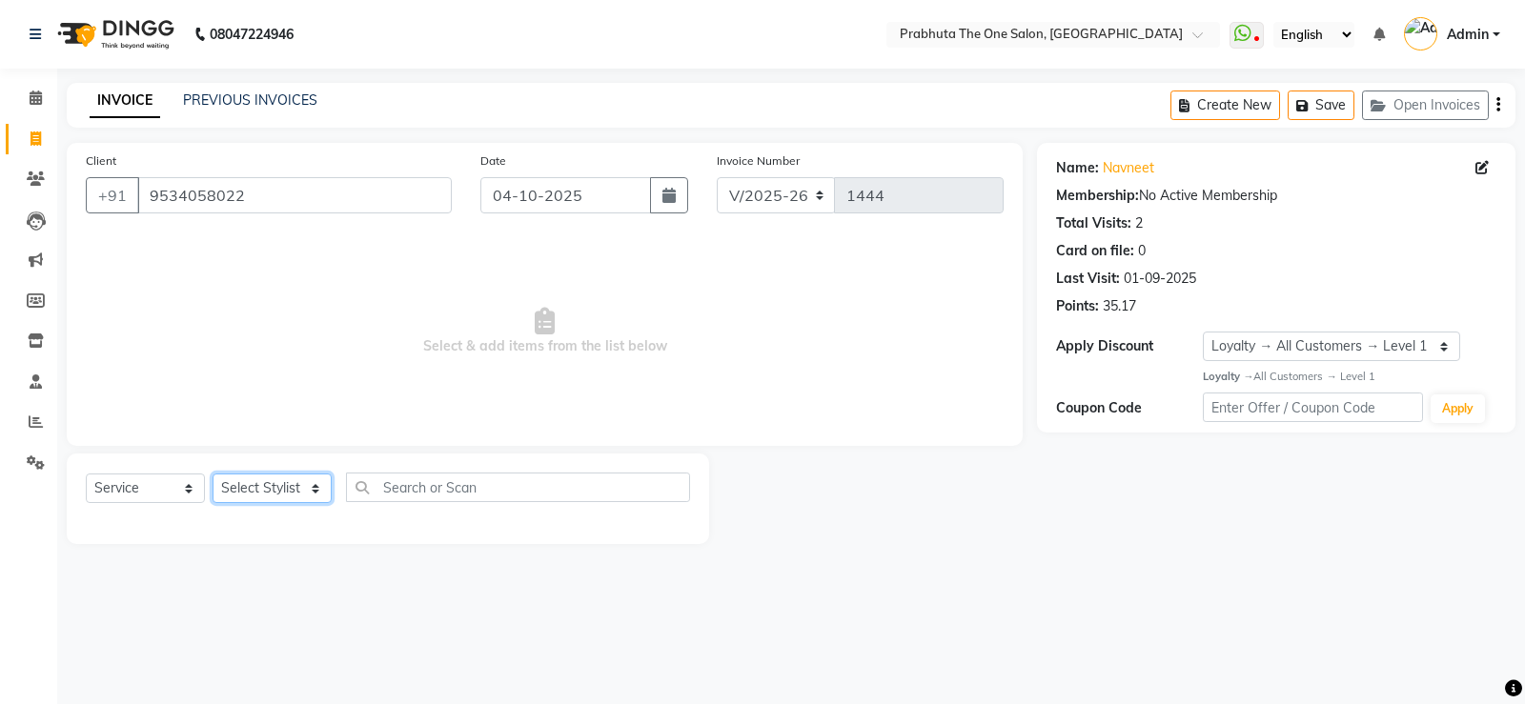
click at [261, 474] on select "Select Stylist [PERSON_NAME] [PERSON_NAME] ausween [PERSON_NAME] [PERSON_NAME] …" at bounding box center [272, 489] width 119 height 30
click at [752, 338] on span "Select & add items from the list below" at bounding box center [545, 331] width 918 height 191
drag, startPoint x: 1479, startPoint y: 167, endPoint x: 1396, endPoint y: 174, distance: 83.3
click at [973, 167] on icon at bounding box center [1482, 167] width 13 height 13
select select "[DEMOGRAPHIC_DATA]"
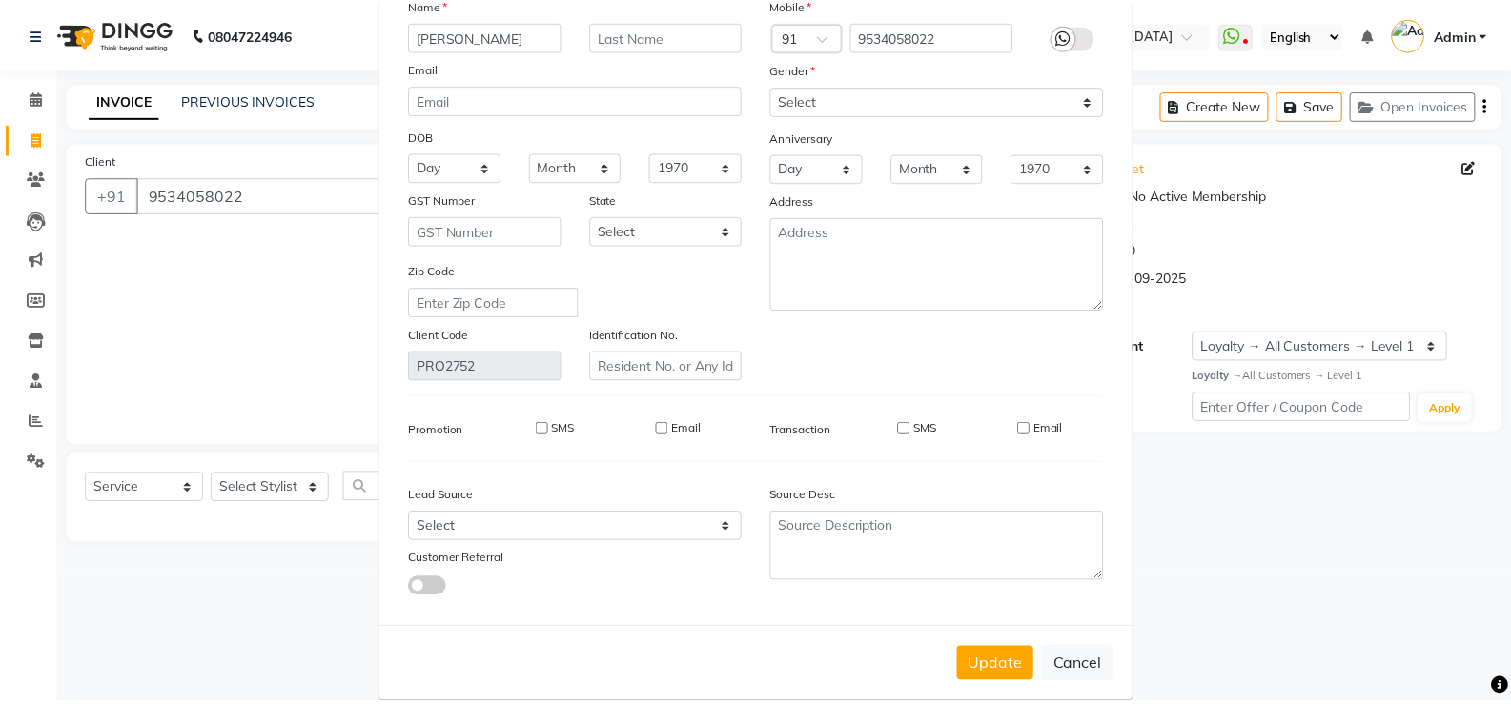
scroll to position [141, 0]
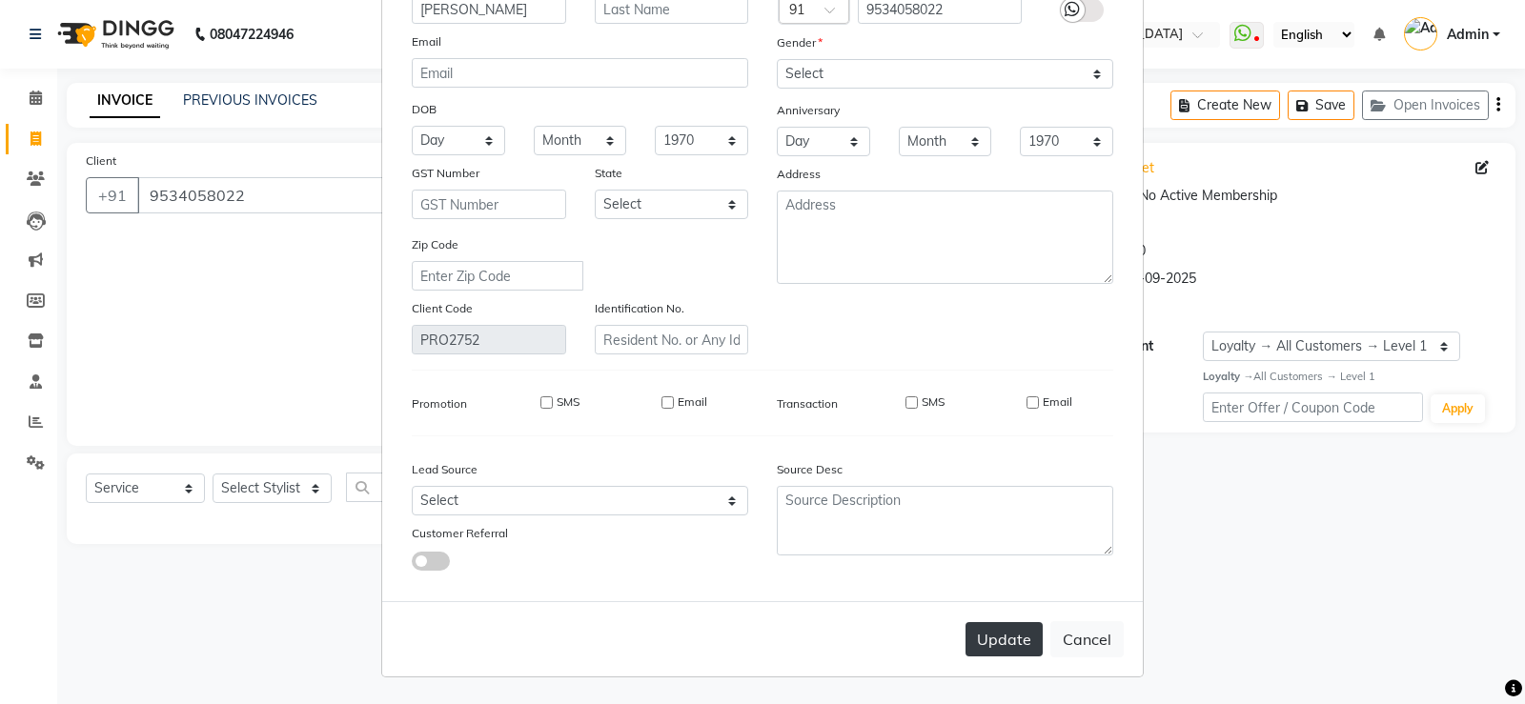
click at [973, 583] on button "Update" at bounding box center [1004, 640] width 77 height 34
select select
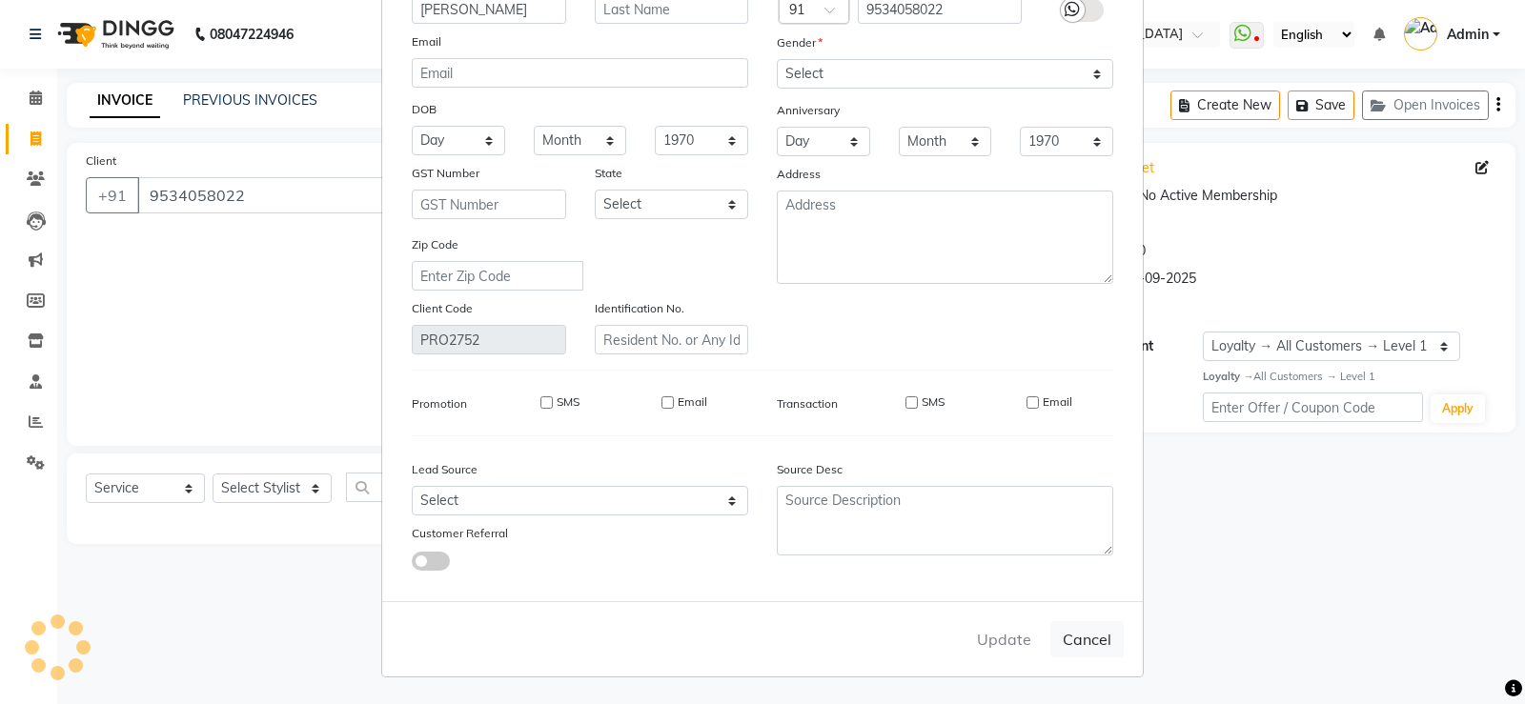
select select
checkbox input "false"
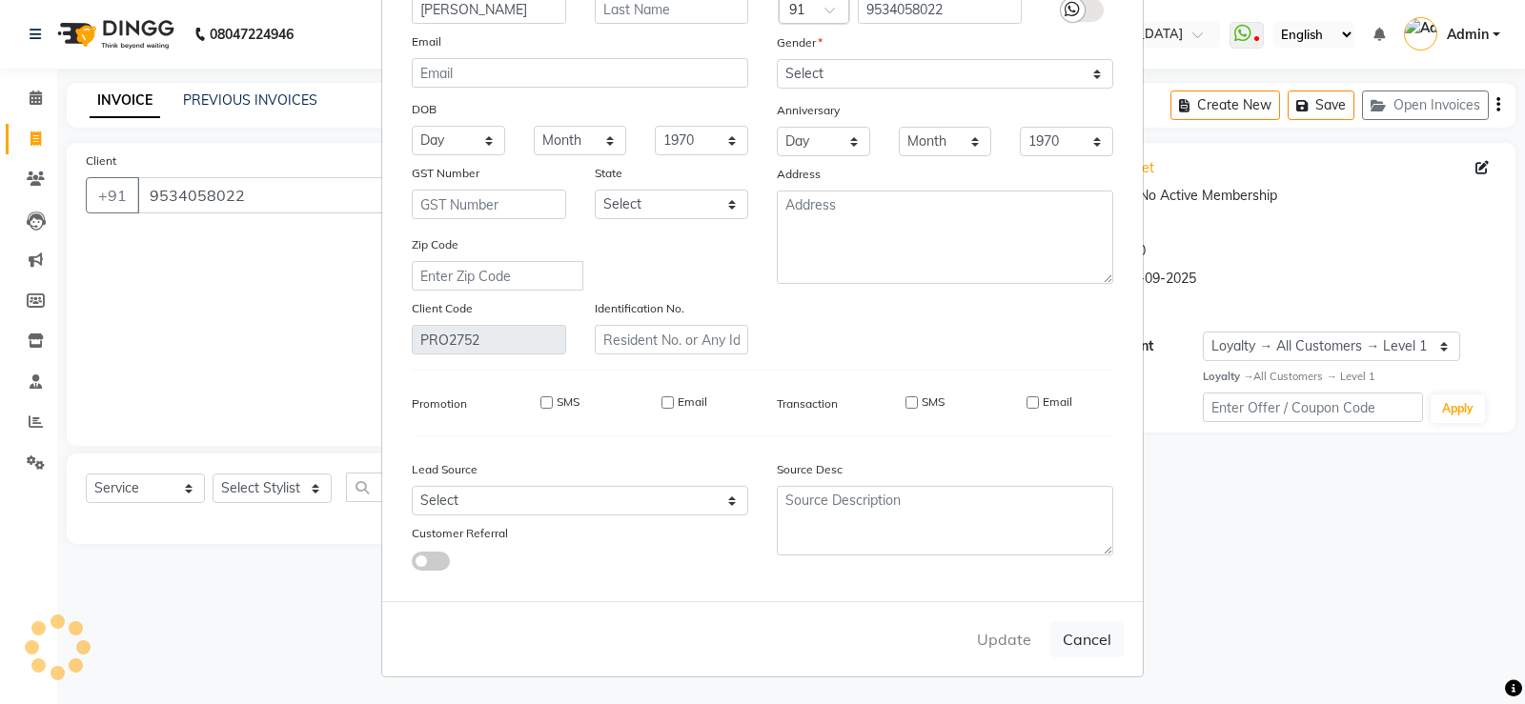
checkbox input "false"
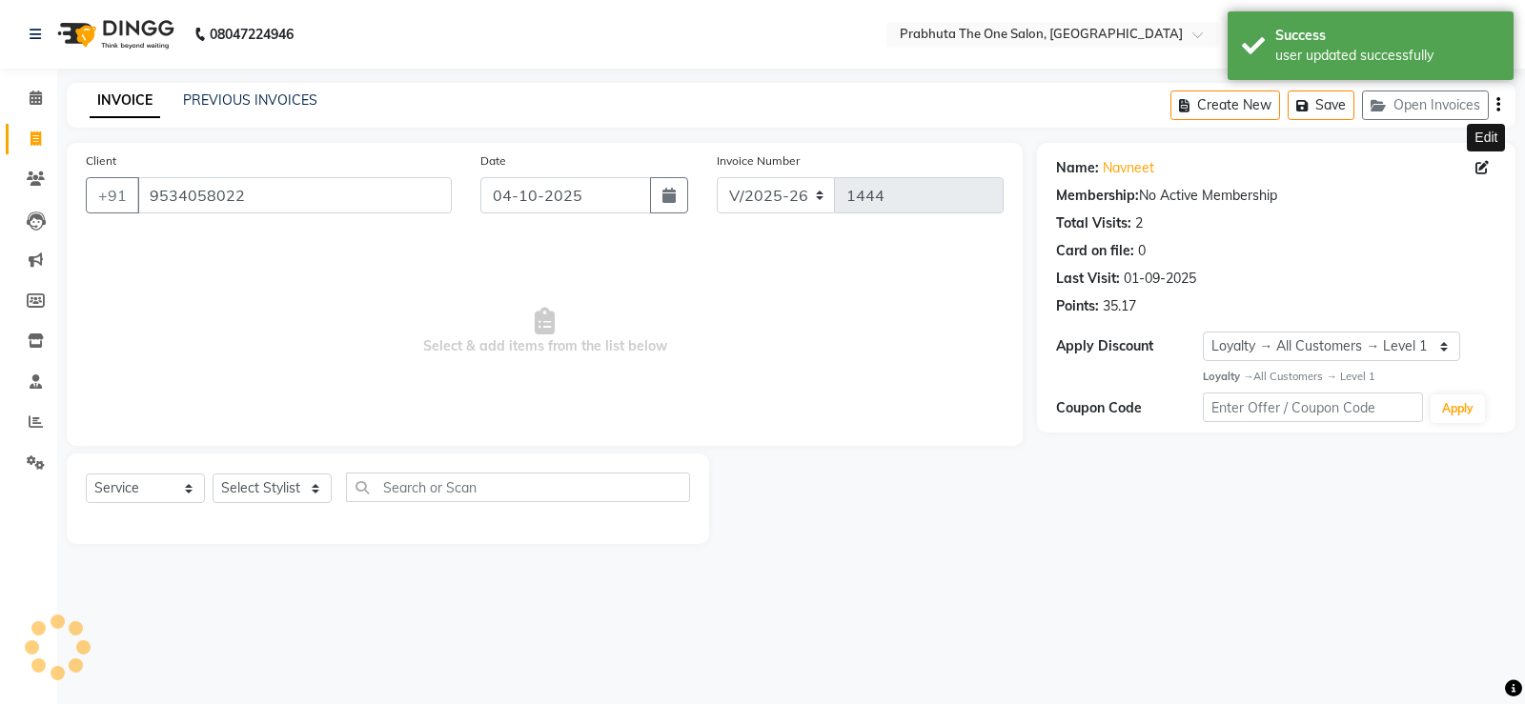
select select "1: Object"
drag, startPoint x: 256, startPoint y: 495, endPoint x: 269, endPoint y: 480, distance: 18.9
click at [256, 495] on select "Select Stylist [PERSON_NAME] [PERSON_NAME] ausween [PERSON_NAME] [PERSON_NAME] …" at bounding box center [272, 489] width 119 height 30
select select "93775"
click at [213, 474] on select "Select Stylist [PERSON_NAME] [PERSON_NAME] ausween [PERSON_NAME] [PERSON_NAME] …" at bounding box center [272, 489] width 119 height 30
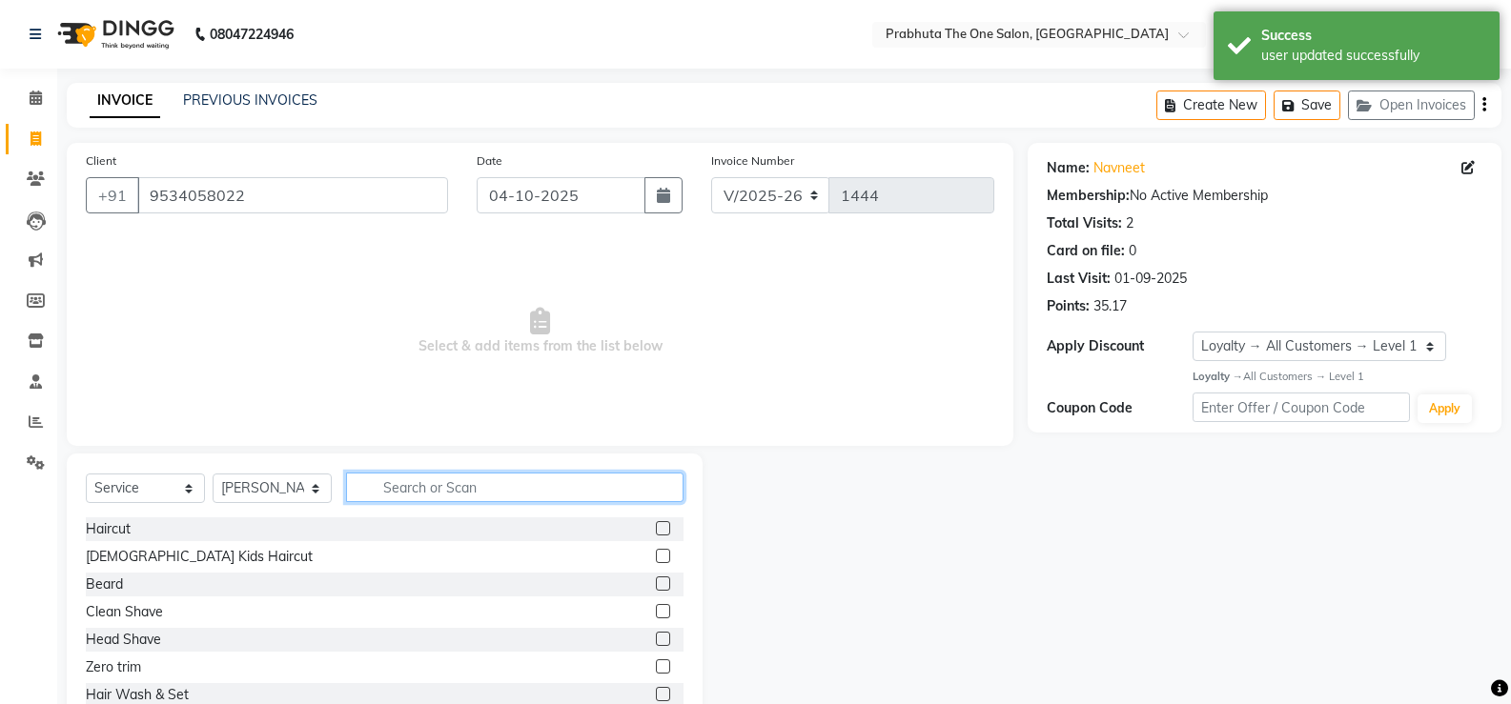
click at [659, 490] on input "text" at bounding box center [514, 488] width 337 height 30
type input "thre"
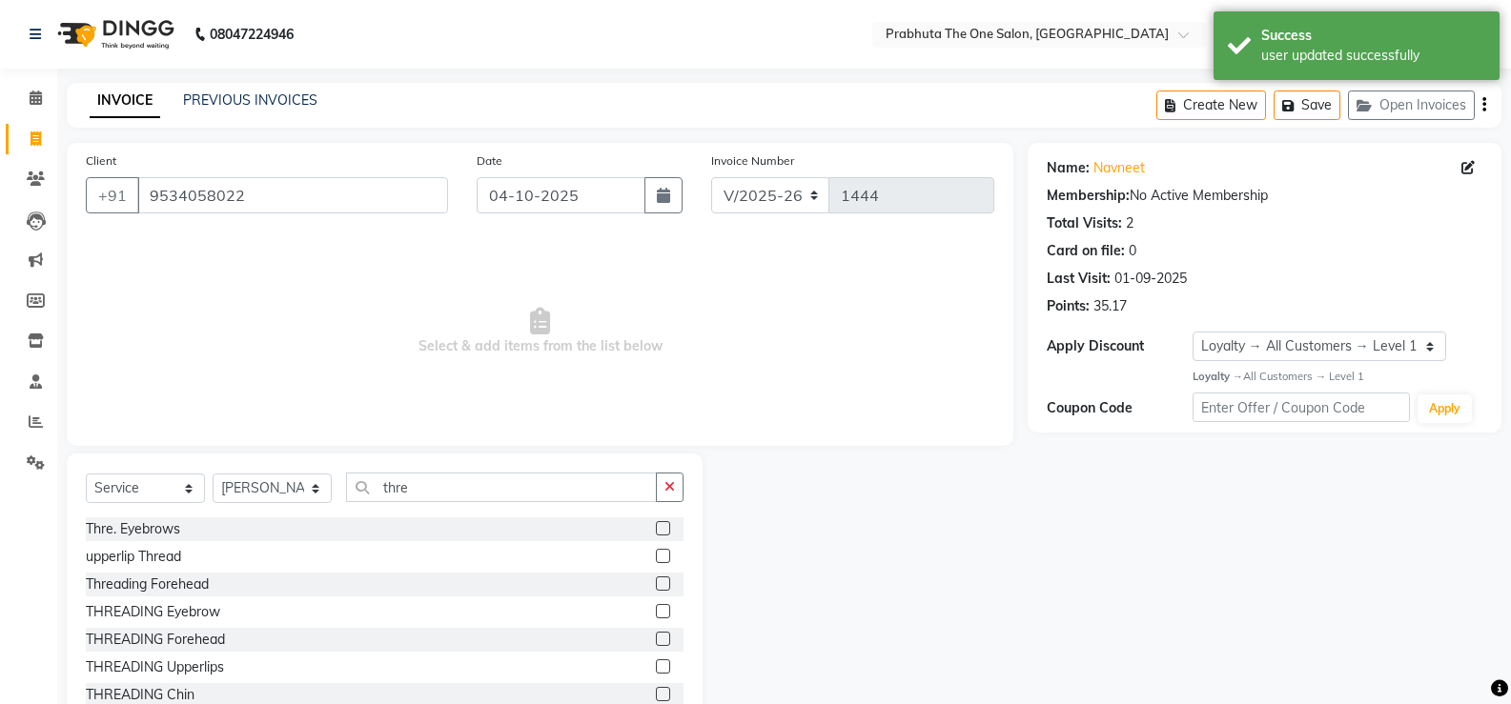
click at [656, 556] on label at bounding box center [663, 556] width 14 height 14
click at [656, 556] on input "checkbox" at bounding box center [662, 557] width 12 height 12
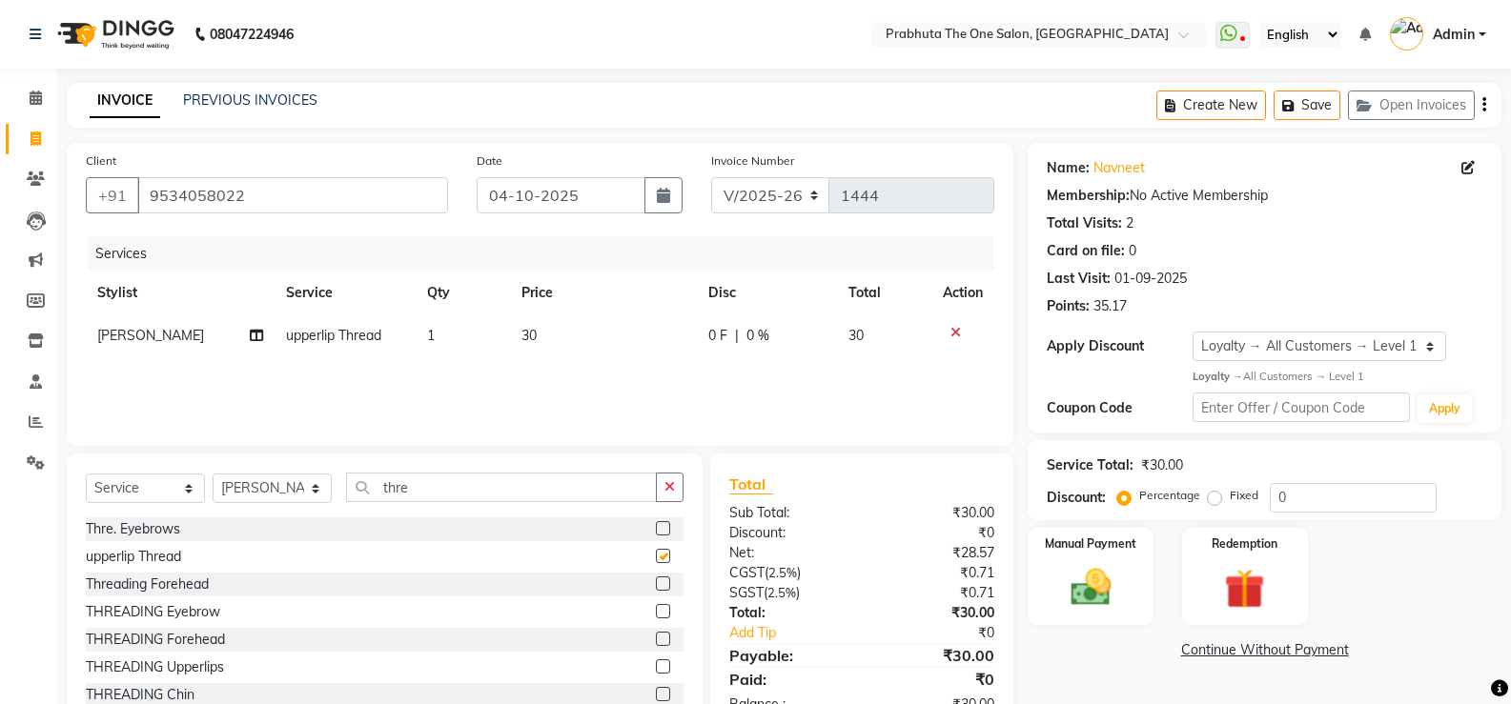
checkbox input "false"
click at [550, 336] on td "30" at bounding box center [603, 336] width 187 height 43
select select "93775"
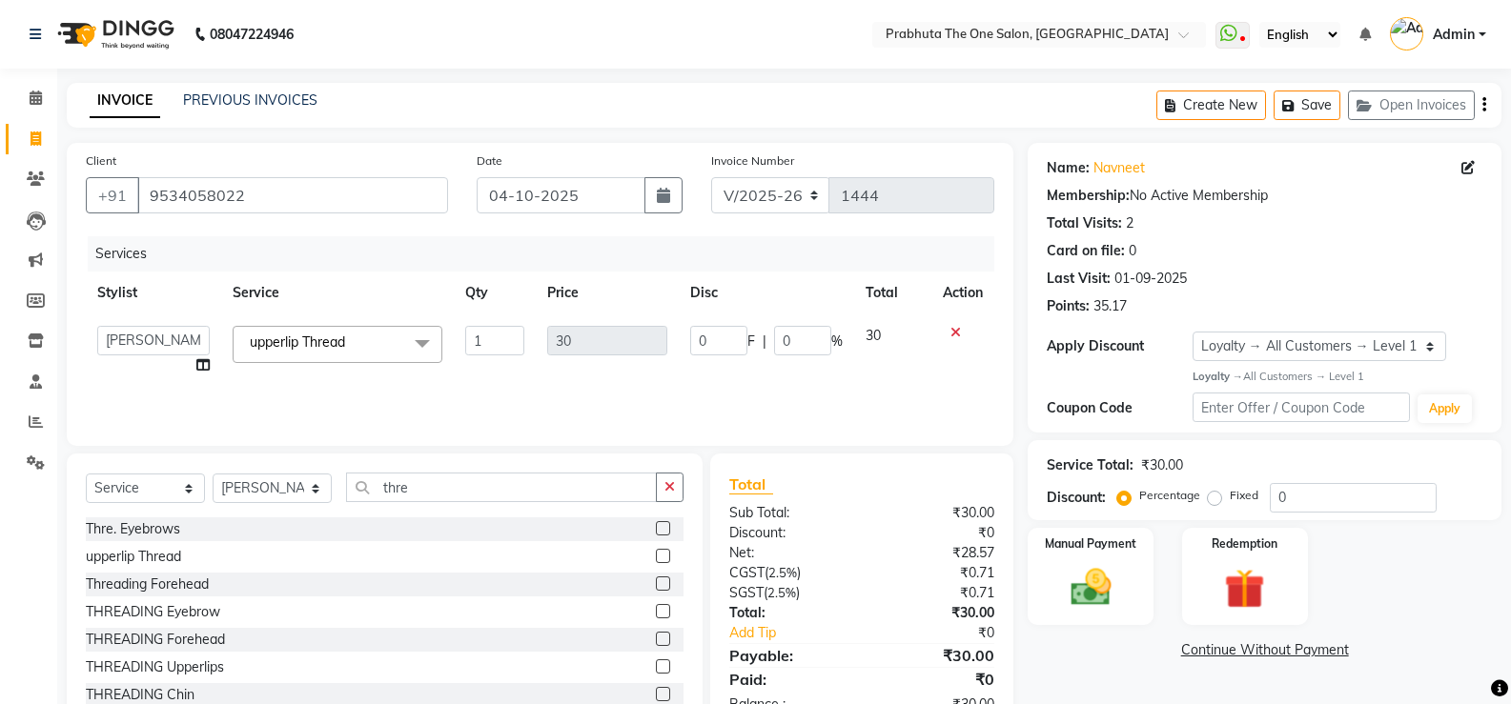
click at [959, 330] on icon at bounding box center [955, 332] width 10 height 13
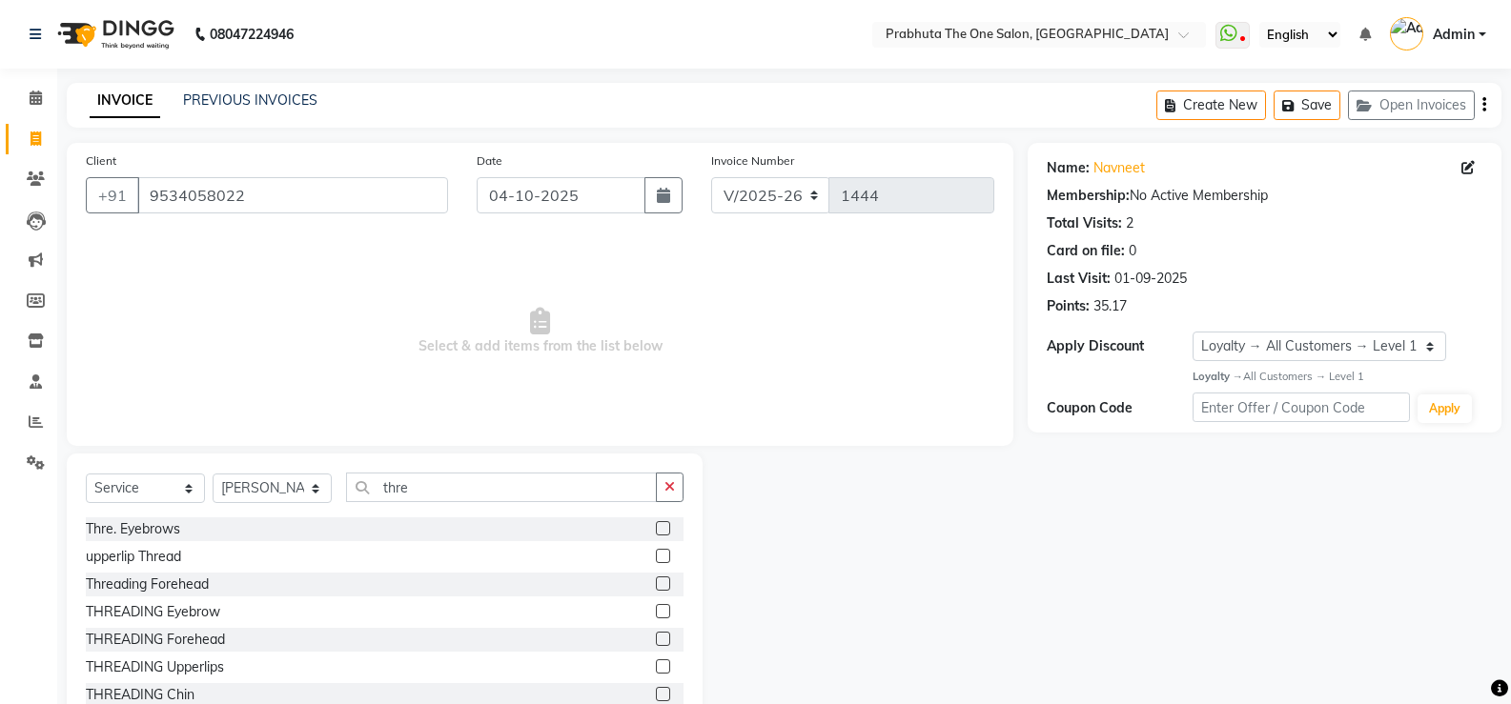
click at [656, 525] on label at bounding box center [663, 528] width 14 height 14
click at [656, 525] on input "checkbox" at bounding box center [662, 529] width 12 height 12
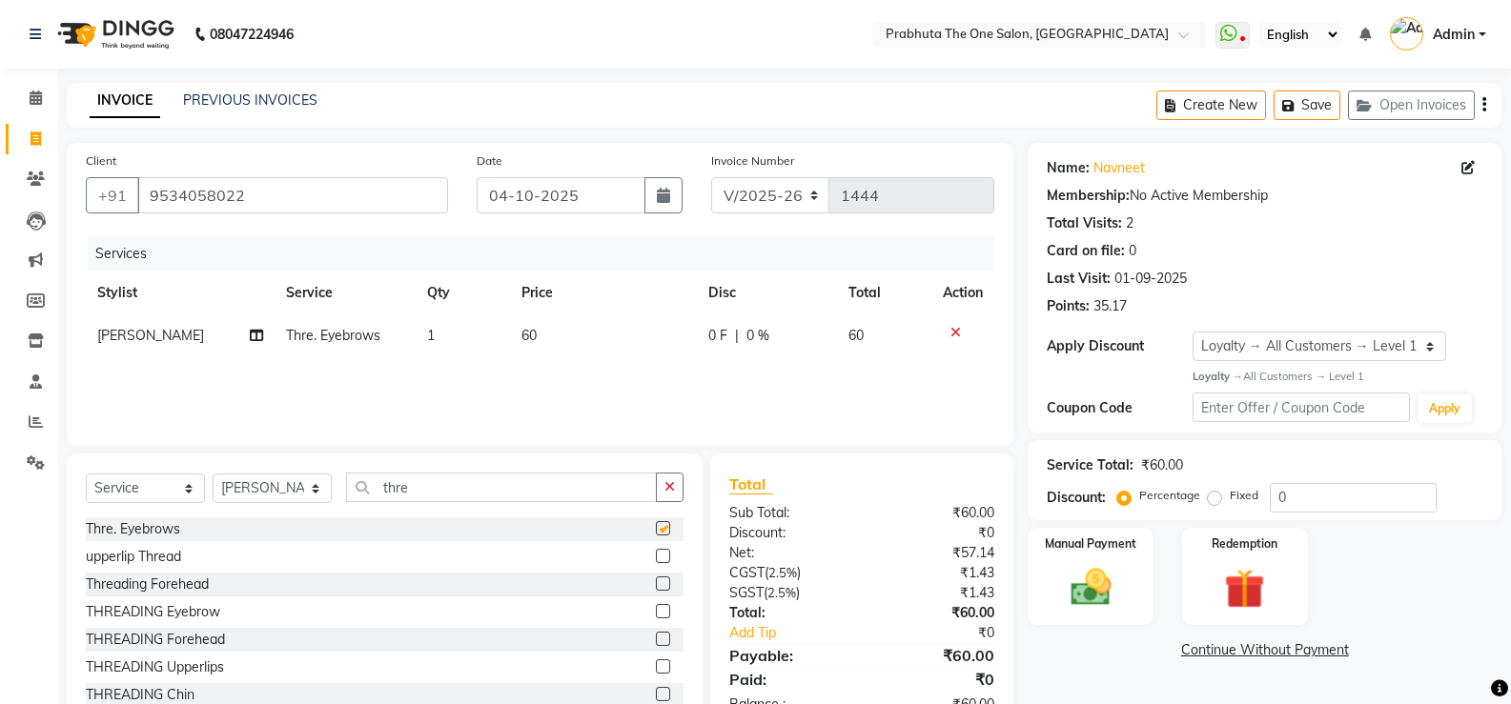
checkbox input "false"
click at [717, 323] on td "0 F | 0 %" at bounding box center [767, 336] width 141 height 43
select select "93775"
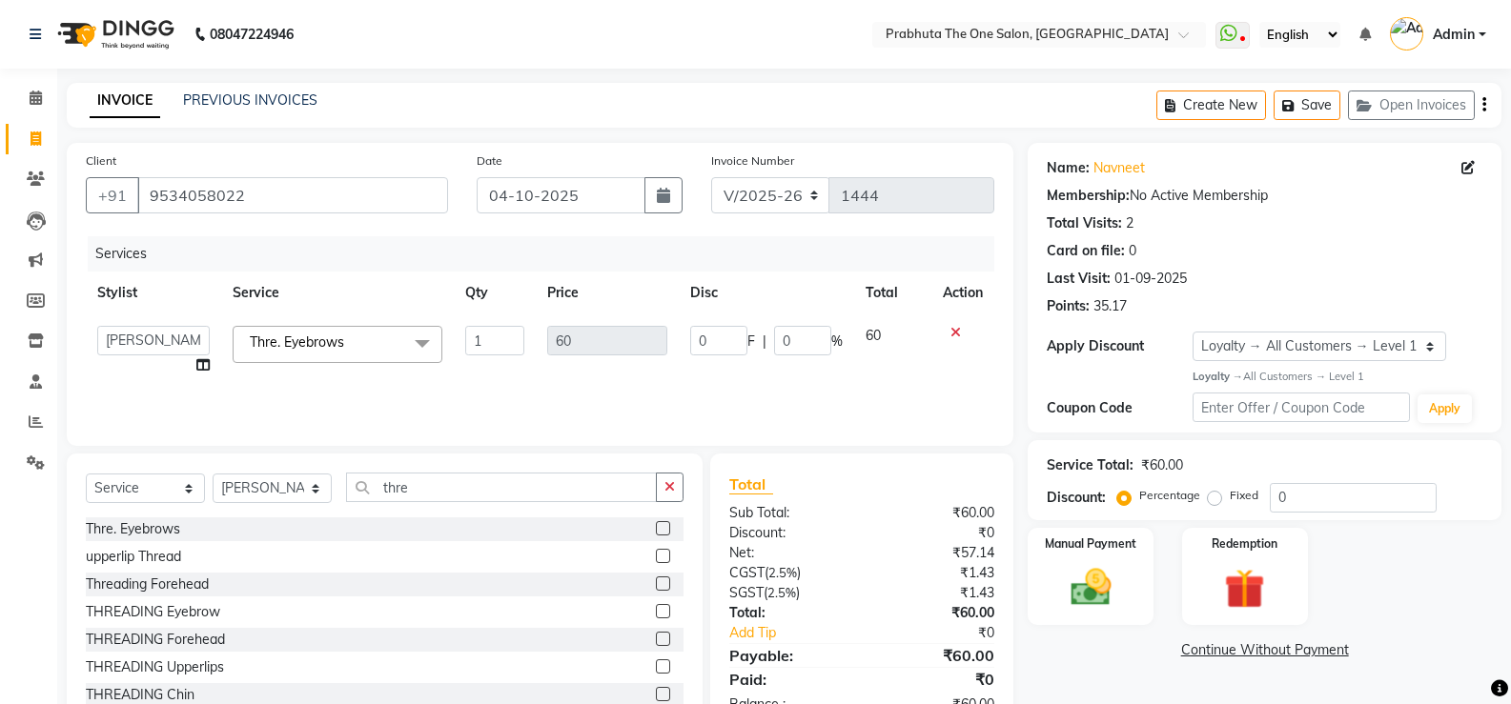
click at [717, 323] on td "0 F | 0 %" at bounding box center [766, 351] width 175 height 72
click at [717, 340] on input "0" at bounding box center [718, 341] width 57 height 30
type input "20"
click at [742, 408] on div "Services Stylist Service Qty Price Disc Total Action anamika Arsh ASIF ausween …" at bounding box center [540, 331] width 909 height 191
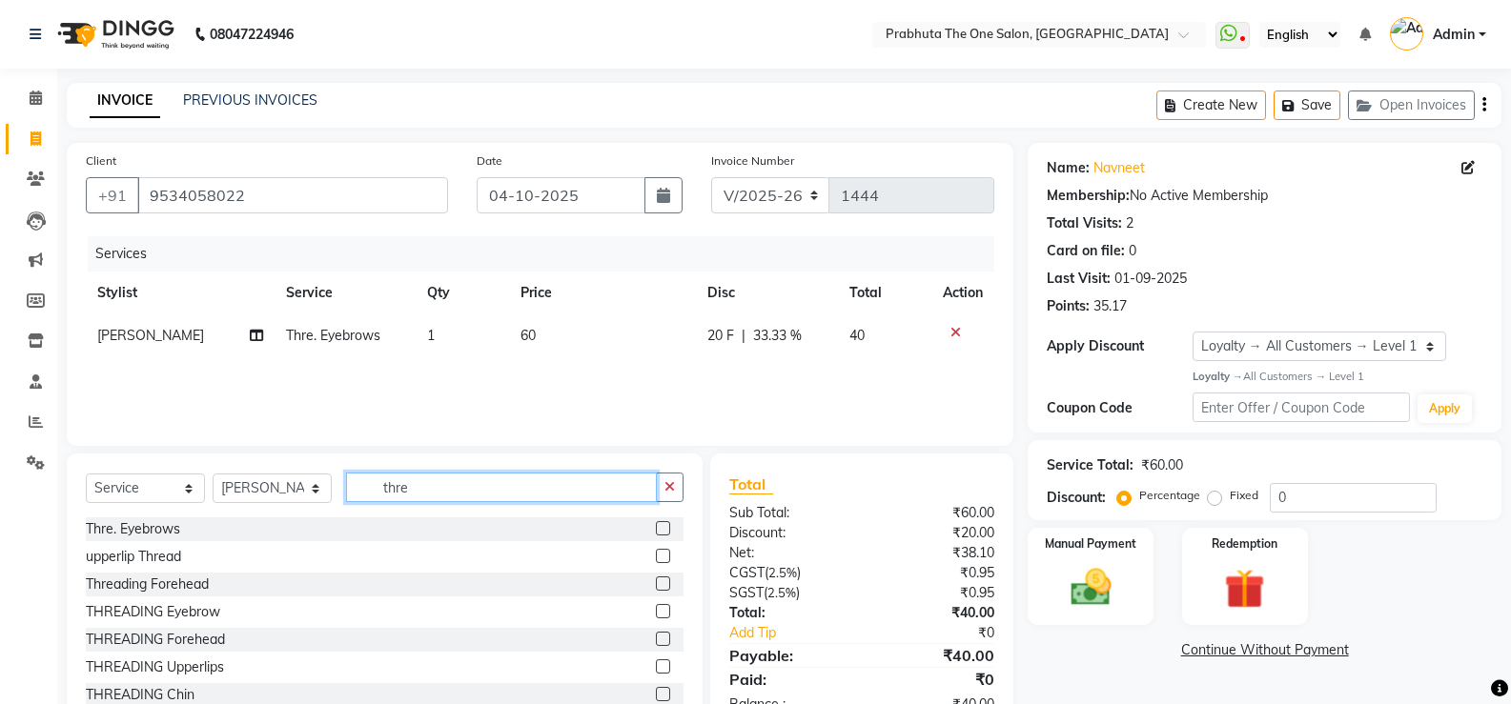
click at [513, 494] on input "thre" at bounding box center [501, 488] width 311 height 30
type input "t"
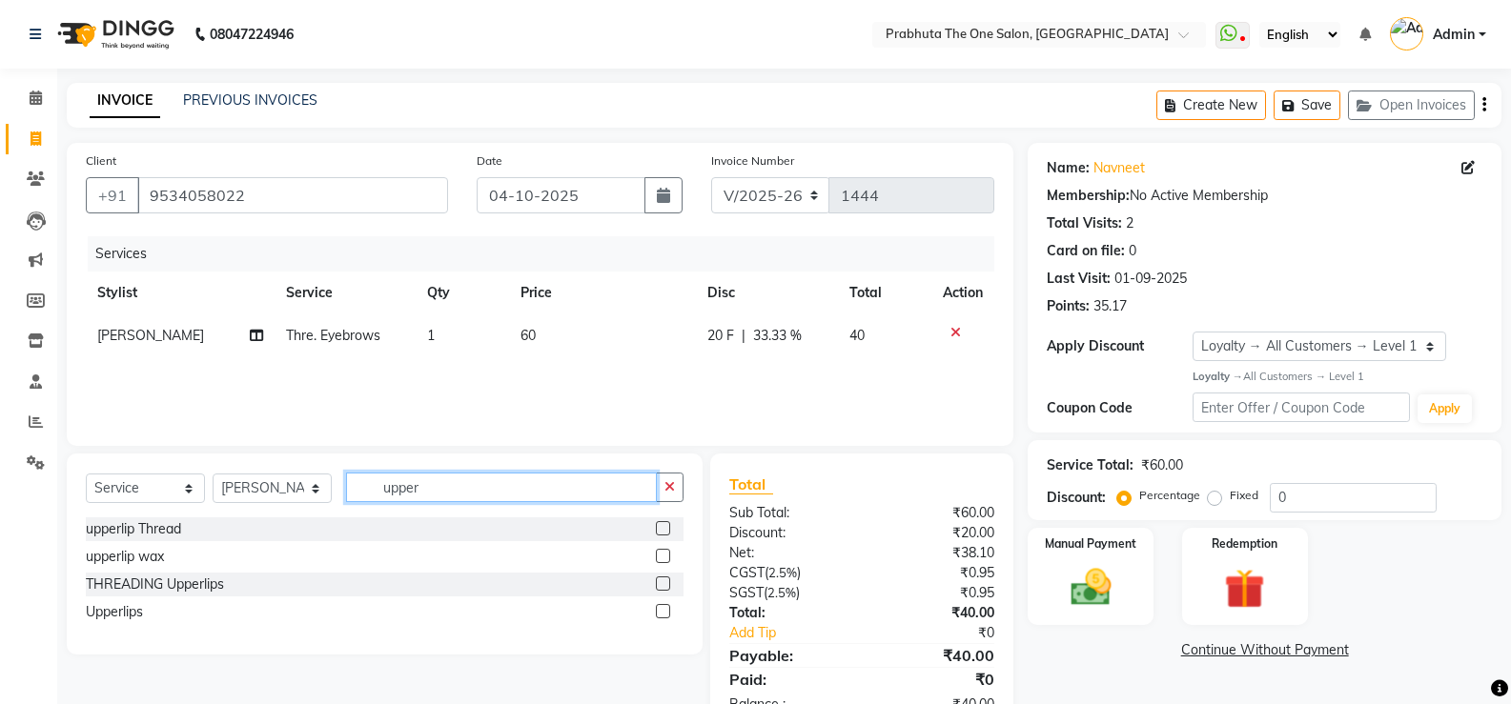
type input "upper"
click at [667, 529] on label at bounding box center [663, 528] width 14 height 14
click at [667, 529] on input "checkbox" at bounding box center [662, 529] width 12 height 12
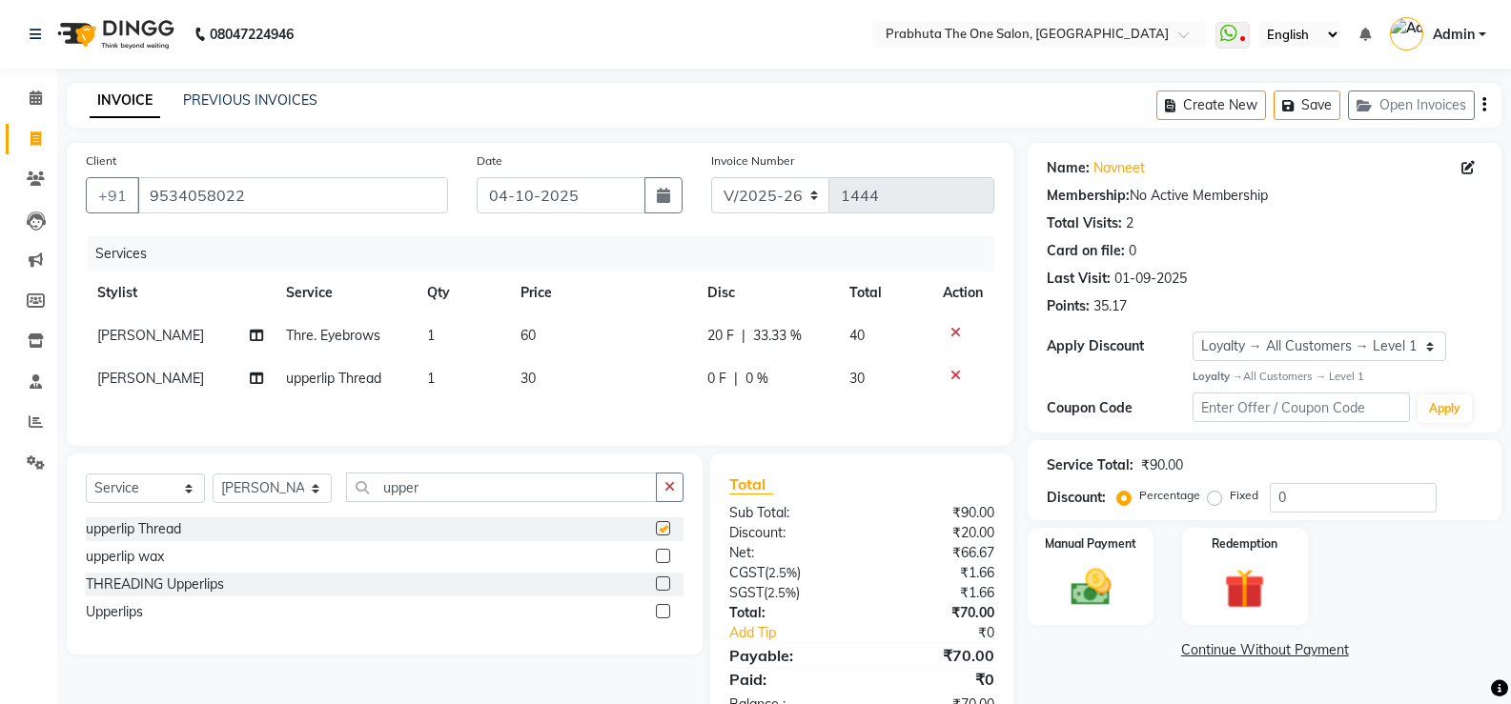
checkbox input "false"
click at [607, 501] on input "upper" at bounding box center [501, 488] width 311 height 30
type input "u"
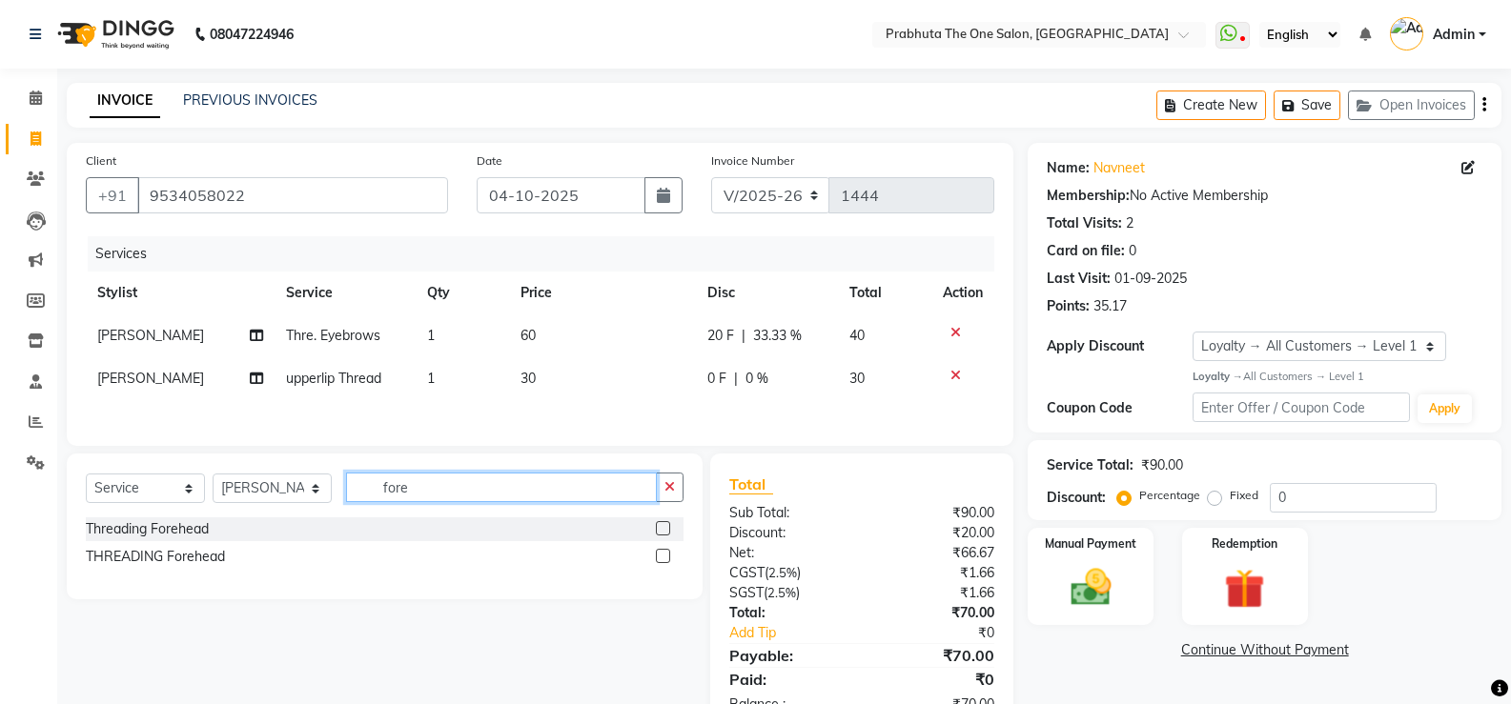
type input "fore"
click at [664, 531] on label at bounding box center [663, 528] width 14 height 14
click at [664, 531] on input "checkbox" at bounding box center [662, 529] width 12 height 12
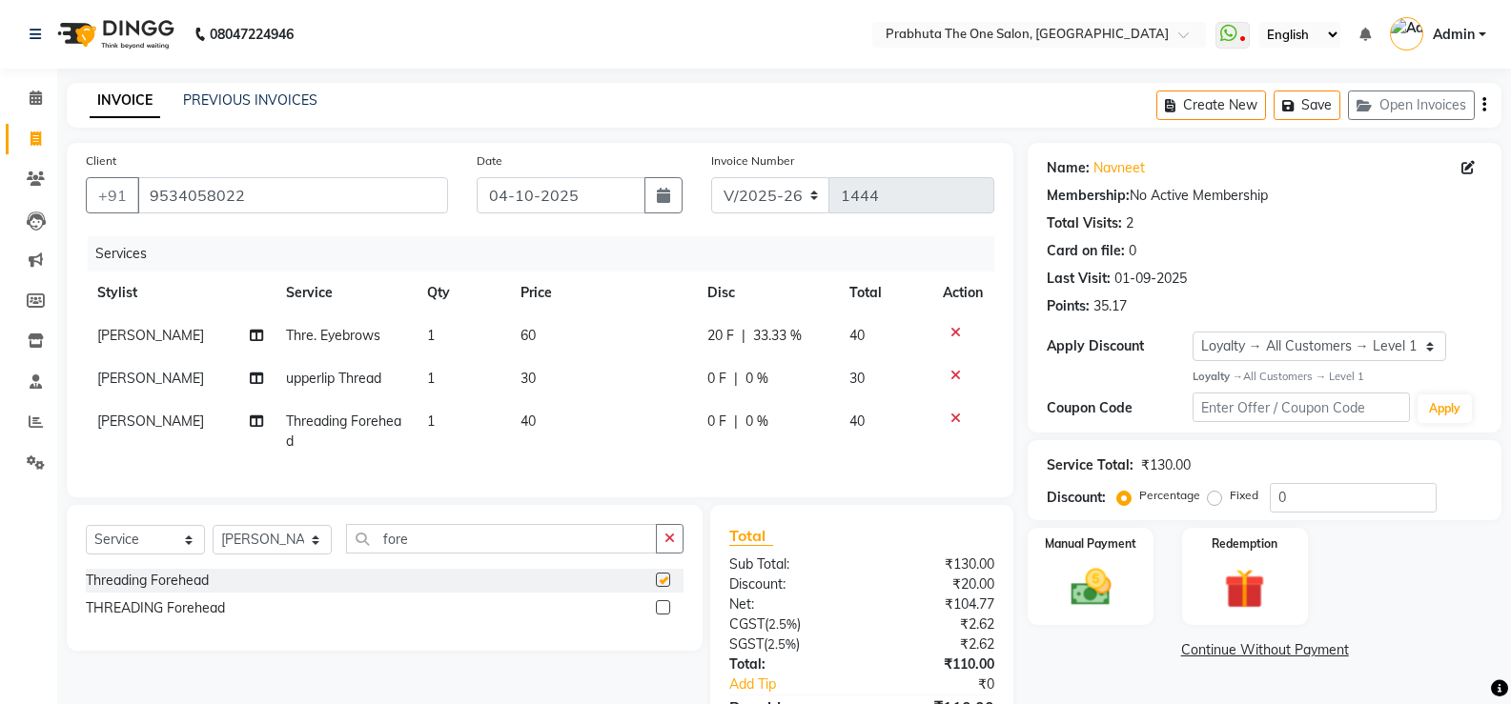
checkbox input "false"
click at [746, 416] on span "0 %" at bounding box center [756, 422] width 23 height 20
select select "93775"
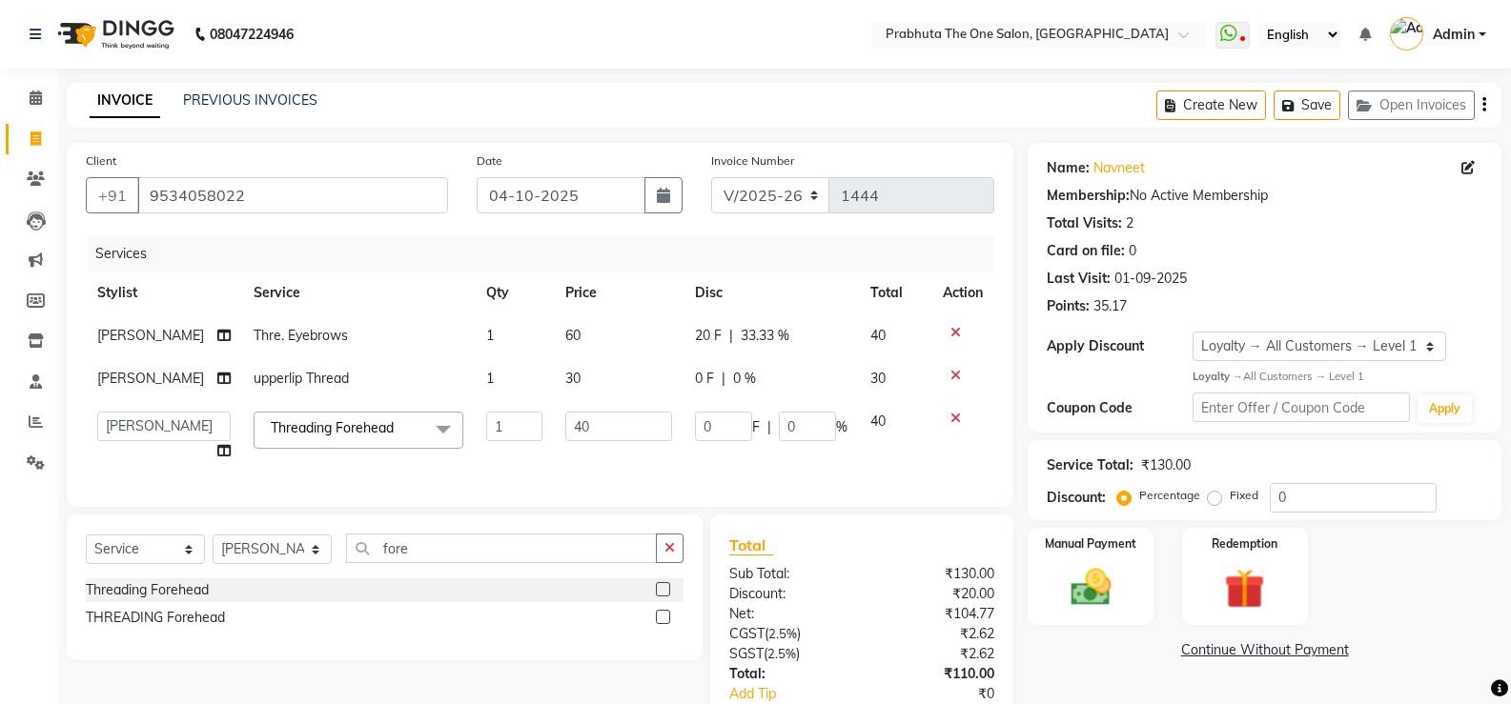
click at [741, 411] on td "0 F | 0 %" at bounding box center [771, 436] width 175 height 72
click at [738, 431] on input "0" at bounding box center [723, 427] width 57 height 30
type input "10"
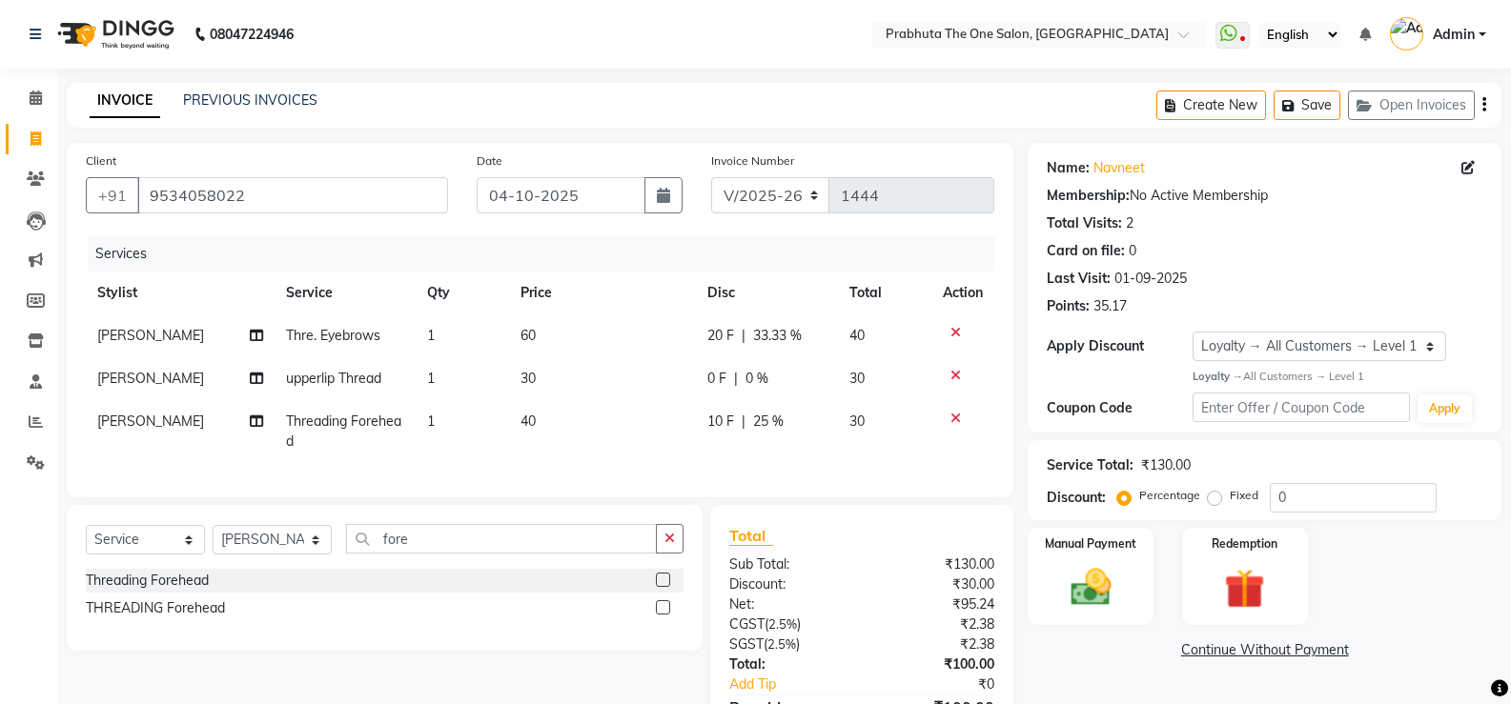
click at [740, 459] on td "10 F | 25 %" at bounding box center [766, 431] width 141 height 63
select select "93775"
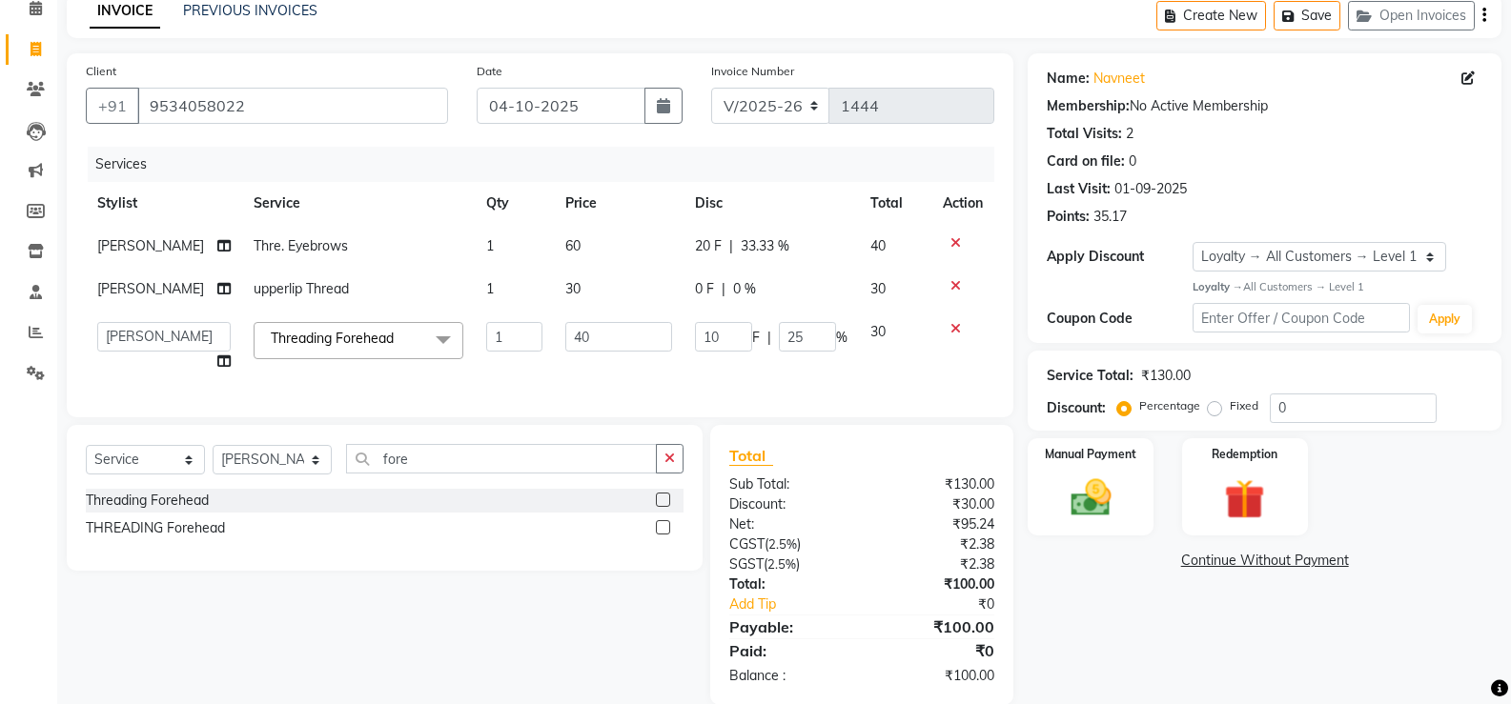
scroll to position [133, 0]
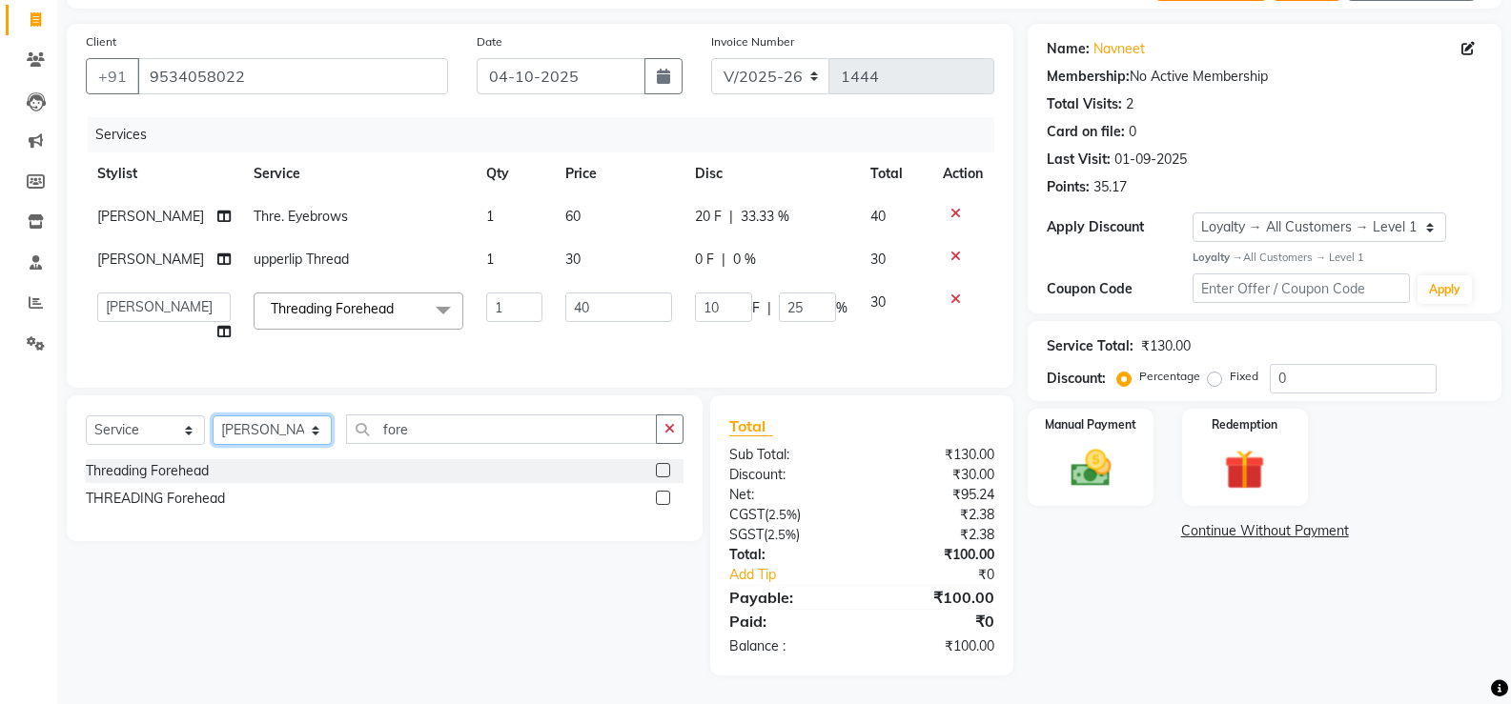
click at [286, 434] on select "Select Stylist [PERSON_NAME] [PERSON_NAME] ausween [PERSON_NAME] [PERSON_NAME] …" at bounding box center [272, 431] width 119 height 30
select select "82692"
click at [213, 416] on select "Select Stylist [PERSON_NAME] [PERSON_NAME] ausween [PERSON_NAME] [PERSON_NAME] …" at bounding box center [272, 431] width 119 height 30
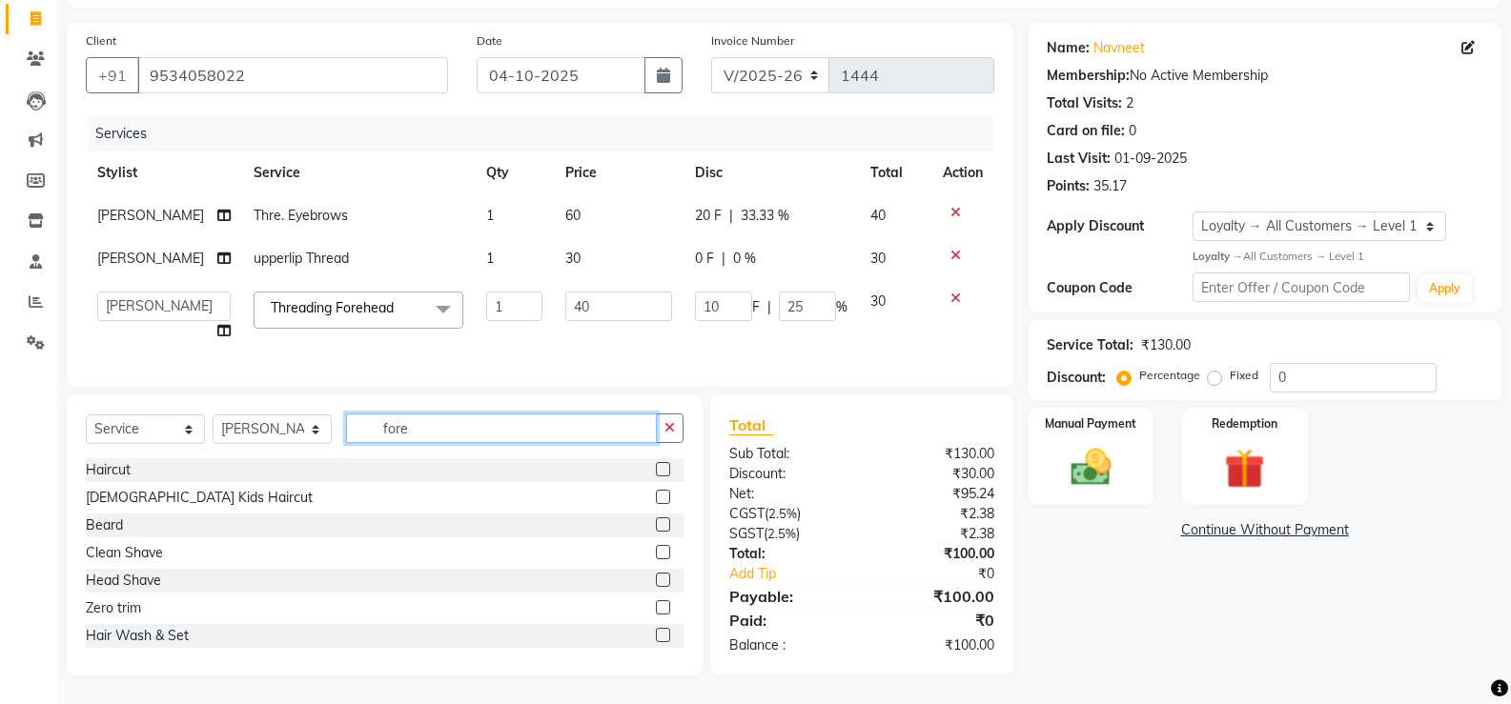
click at [502, 436] on input "fore" at bounding box center [501, 429] width 311 height 30
type input "f"
type input "h"
type input "b"
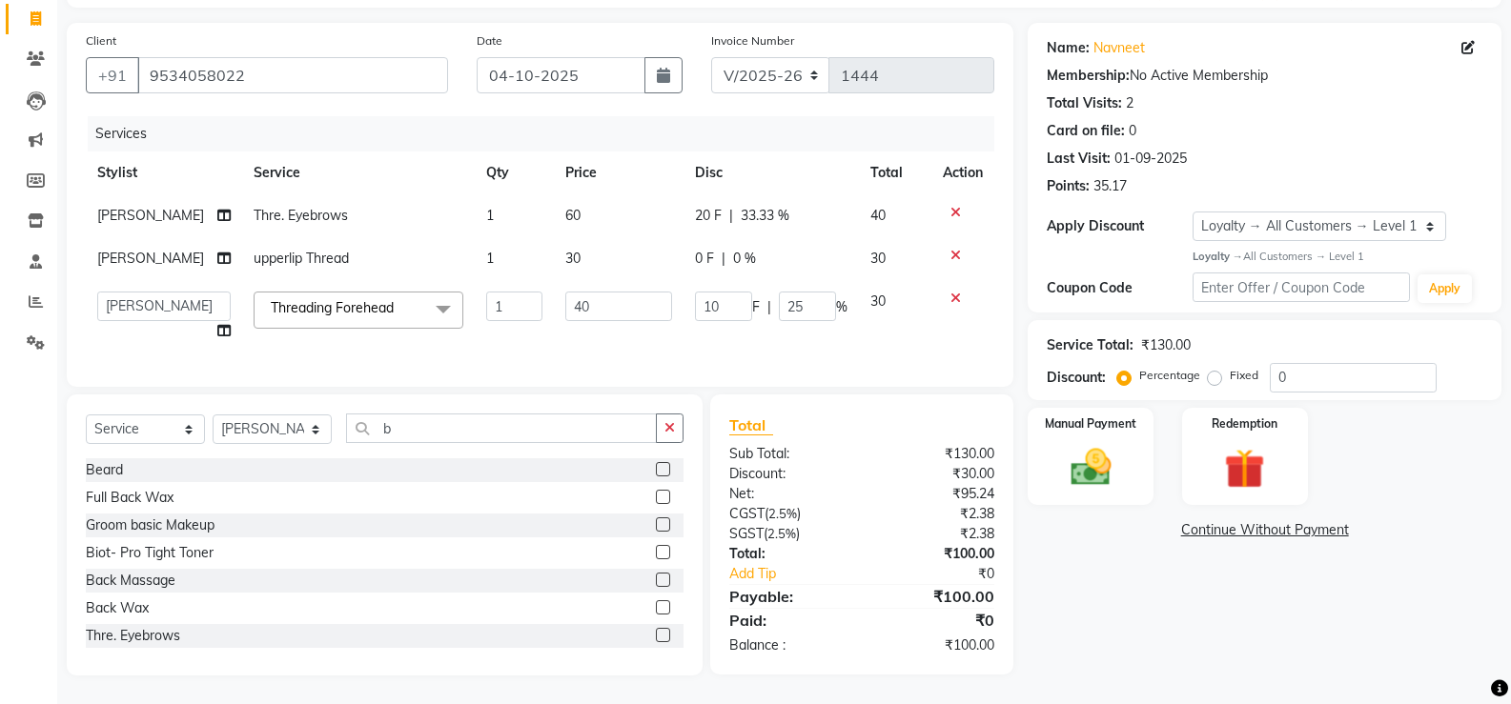
click at [656, 469] on label at bounding box center [663, 469] width 14 height 14
click at [656, 469] on input "checkbox" at bounding box center [662, 470] width 12 height 12
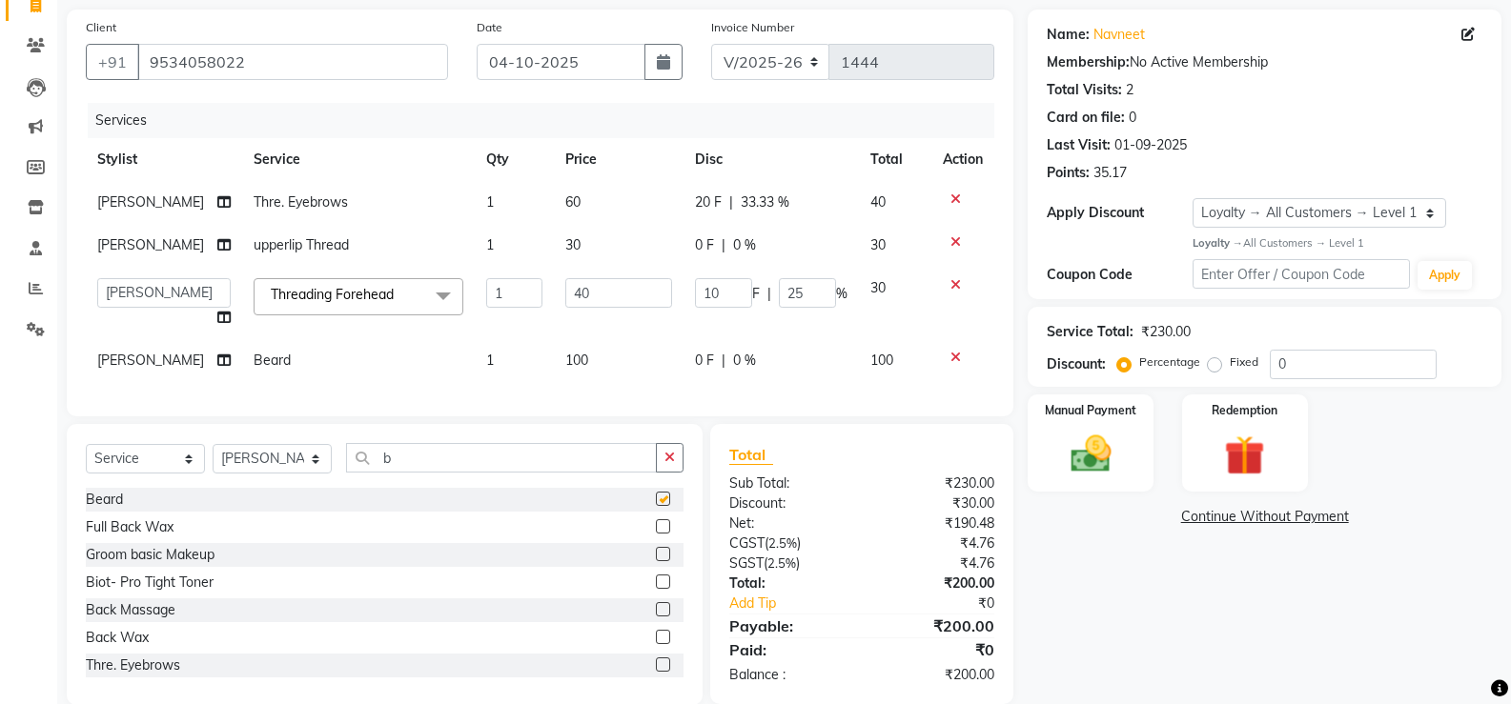
checkbox input "false"
click at [973, 440] on img at bounding box center [1090, 454] width 68 height 49
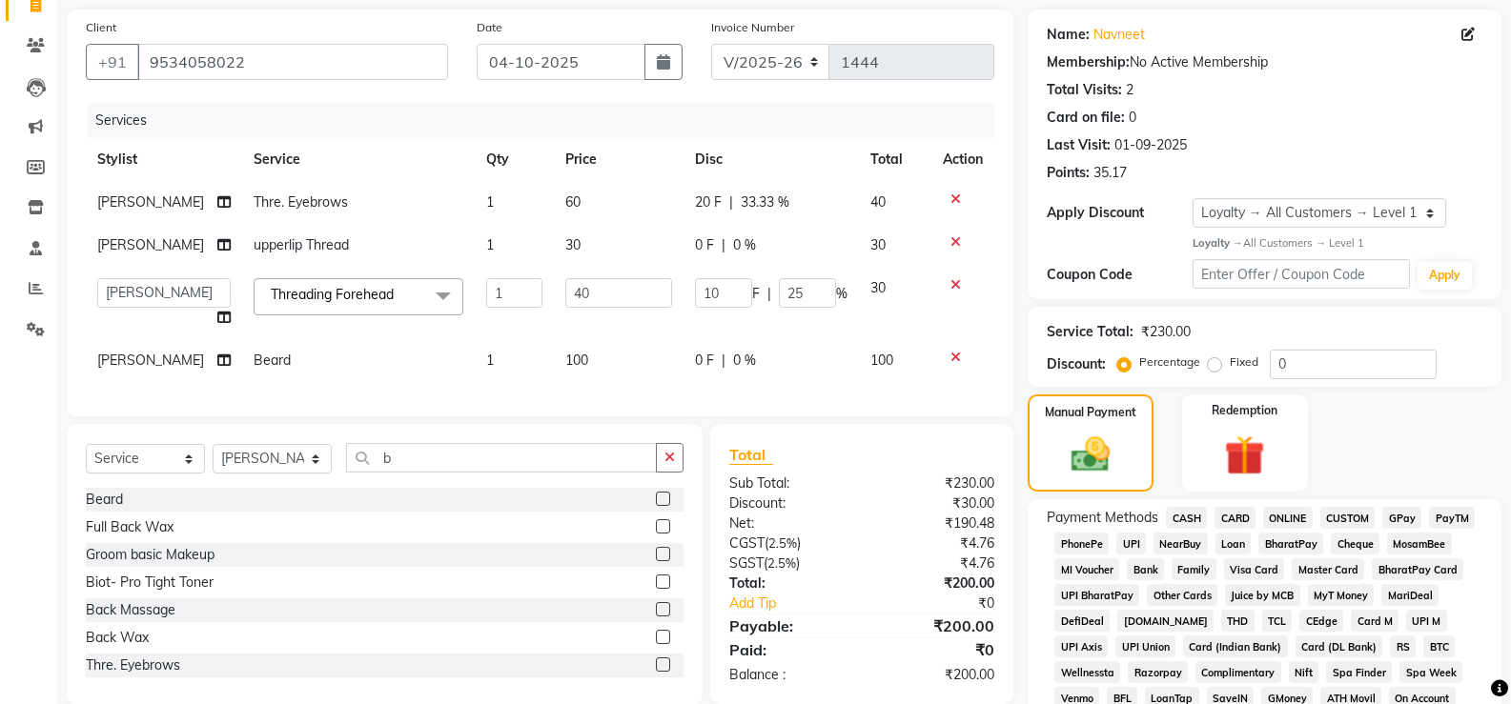
click at [973, 518] on span "CASH" at bounding box center [1186, 518] width 41 height 22
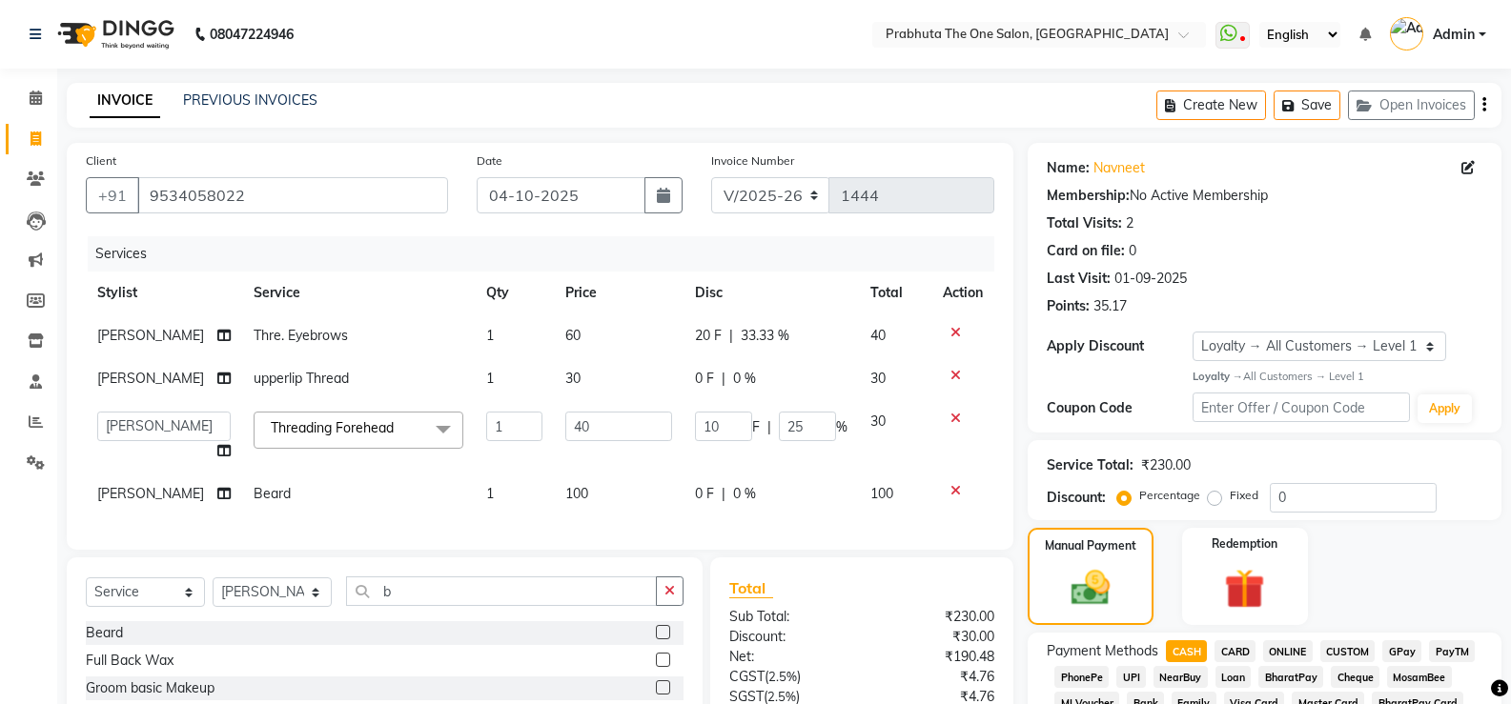
scroll to position [674, 0]
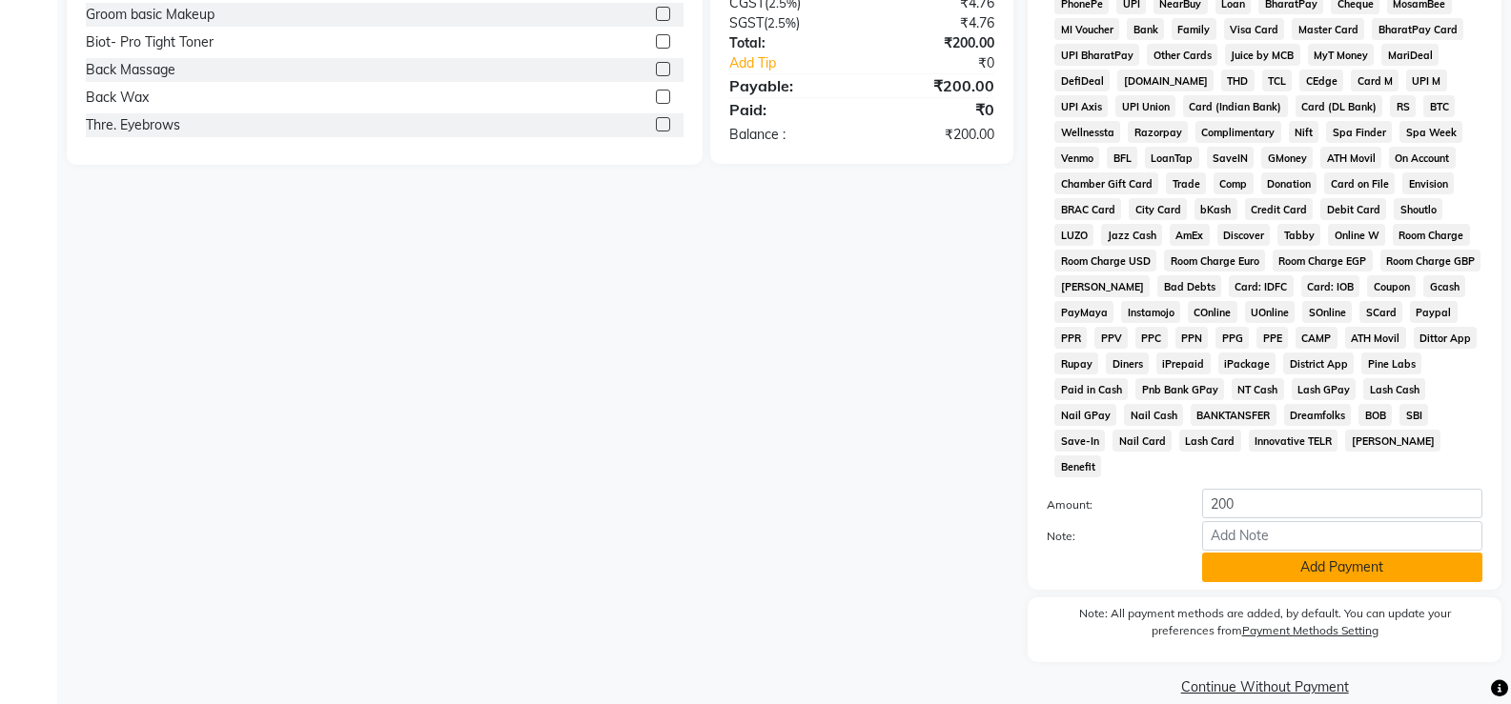
click at [973, 553] on button "Add Payment" at bounding box center [1342, 568] width 280 height 30
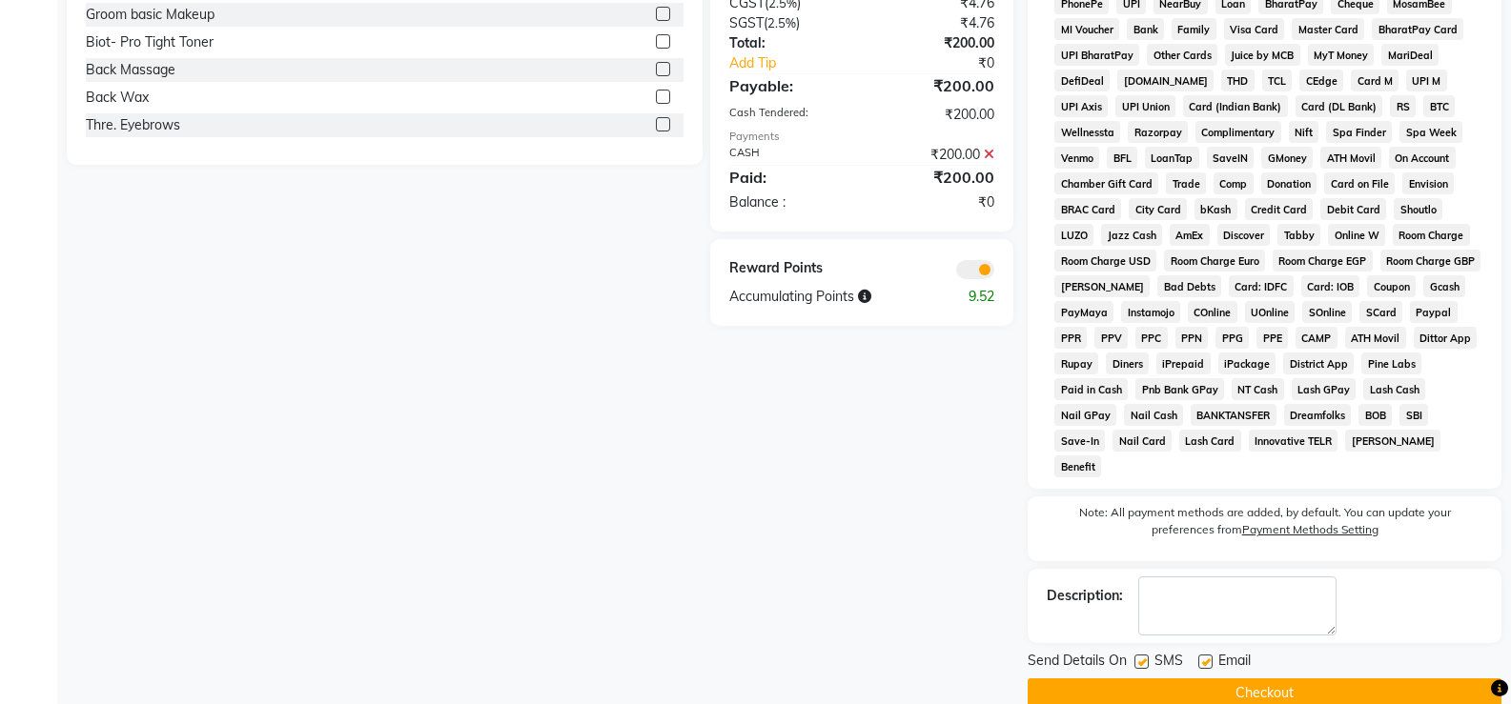
click at [973, 583] on button "Checkout" at bounding box center [1265, 694] width 474 height 30
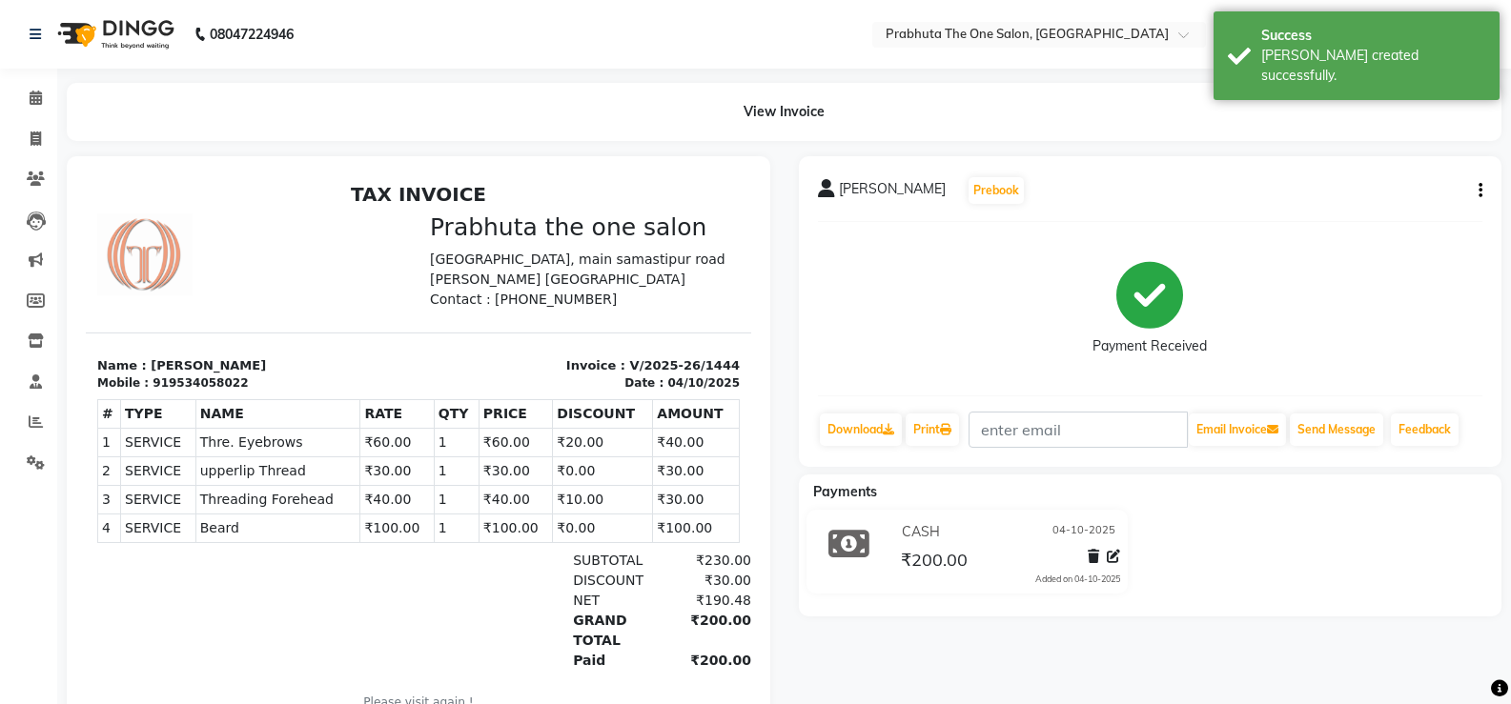
click at [973, 178] on div "navneet Prebook" at bounding box center [1150, 190] width 665 height 31
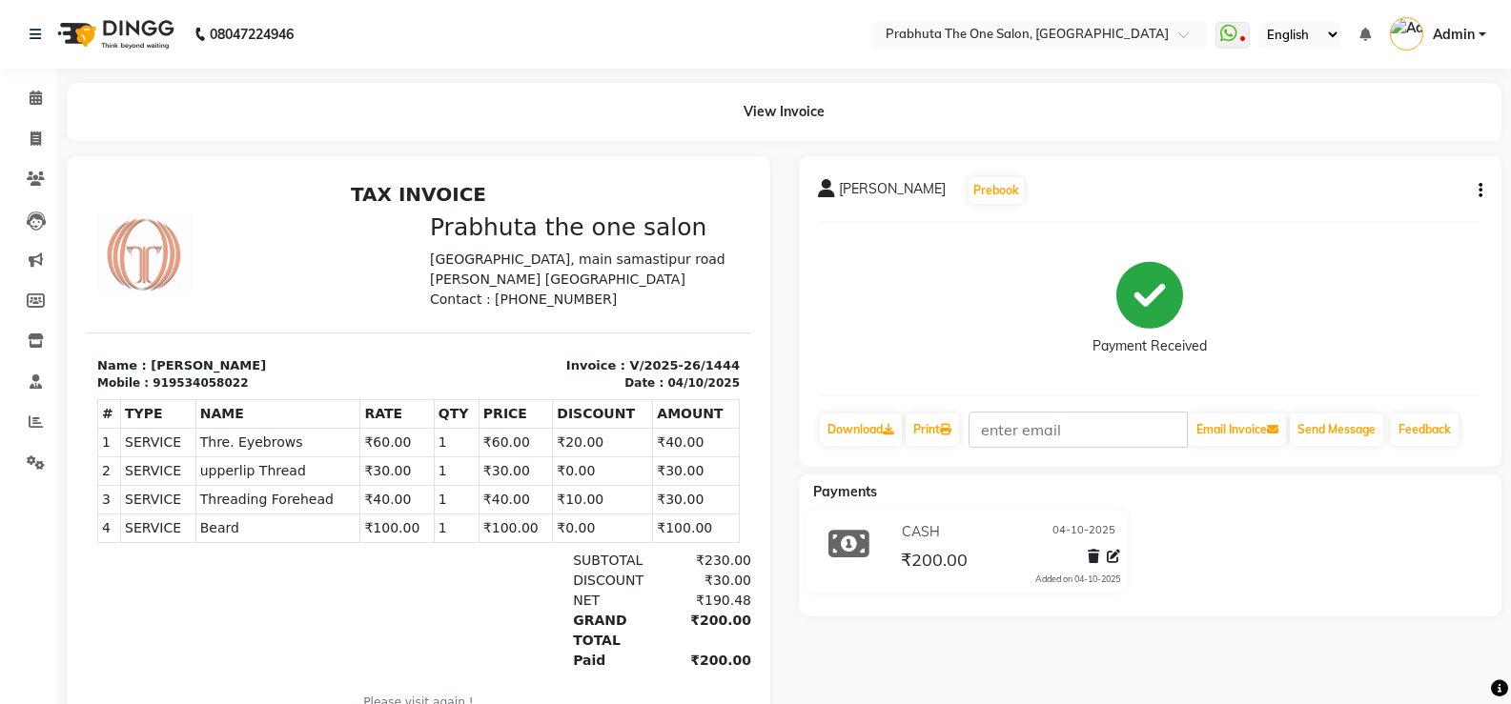
click at [973, 191] on icon "button" at bounding box center [1481, 191] width 4 height 1
click at [973, 222] on div "Edit Invoice" at bounding box center [1385, 215] width 131 height 24
select select "service"
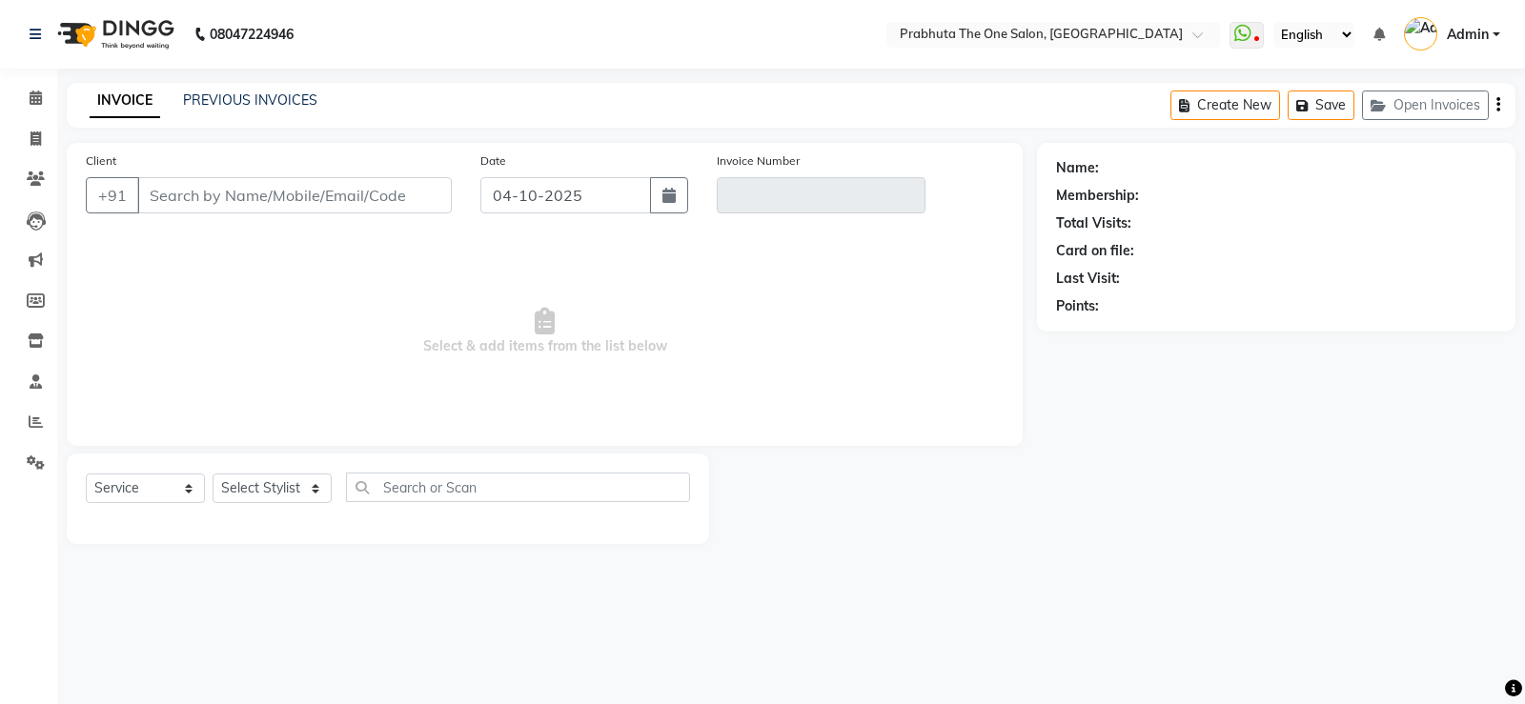
type input "9534058022"
type input "V/2025-26/1444"
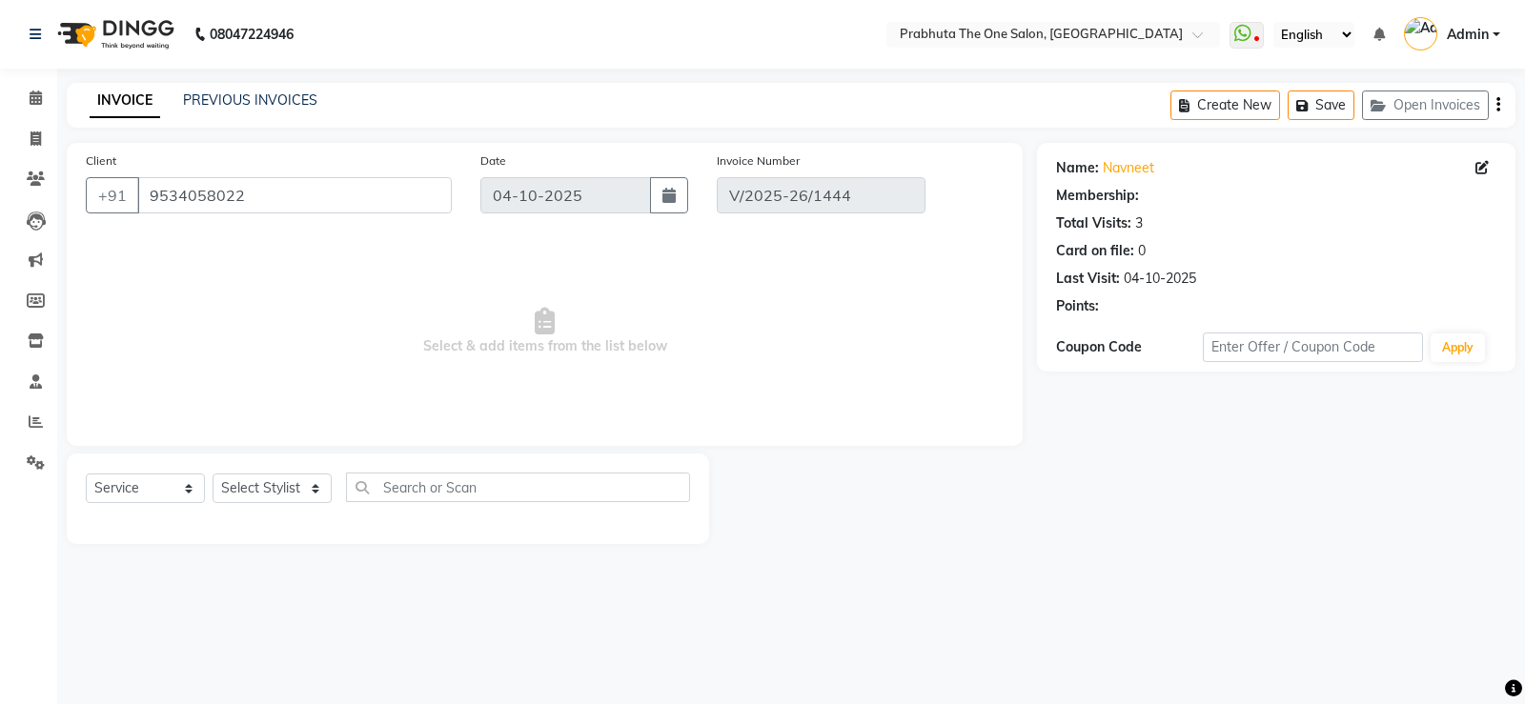
select select "1: Object"
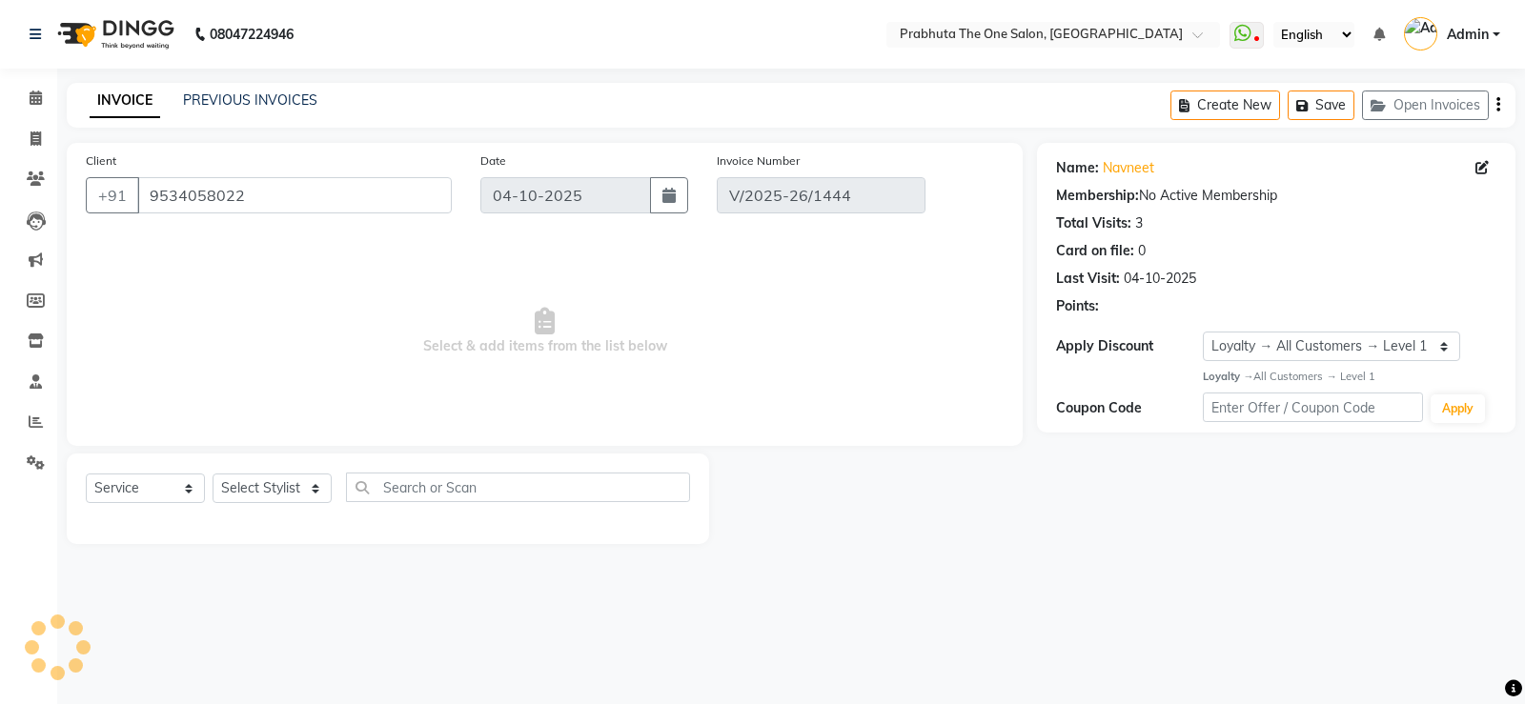
select select "select"
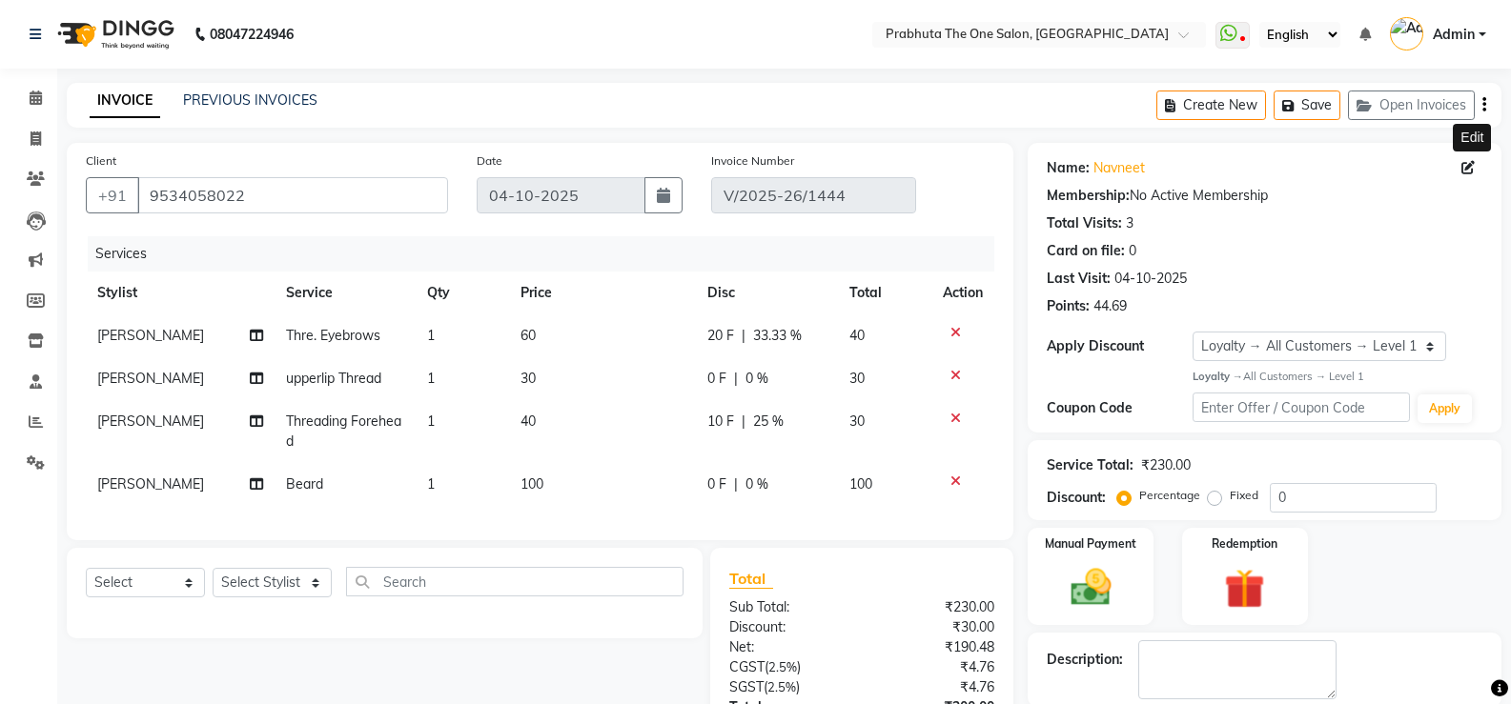
click at [973, 168] on icon at bounding box center [1467, 167] width 13 height 13
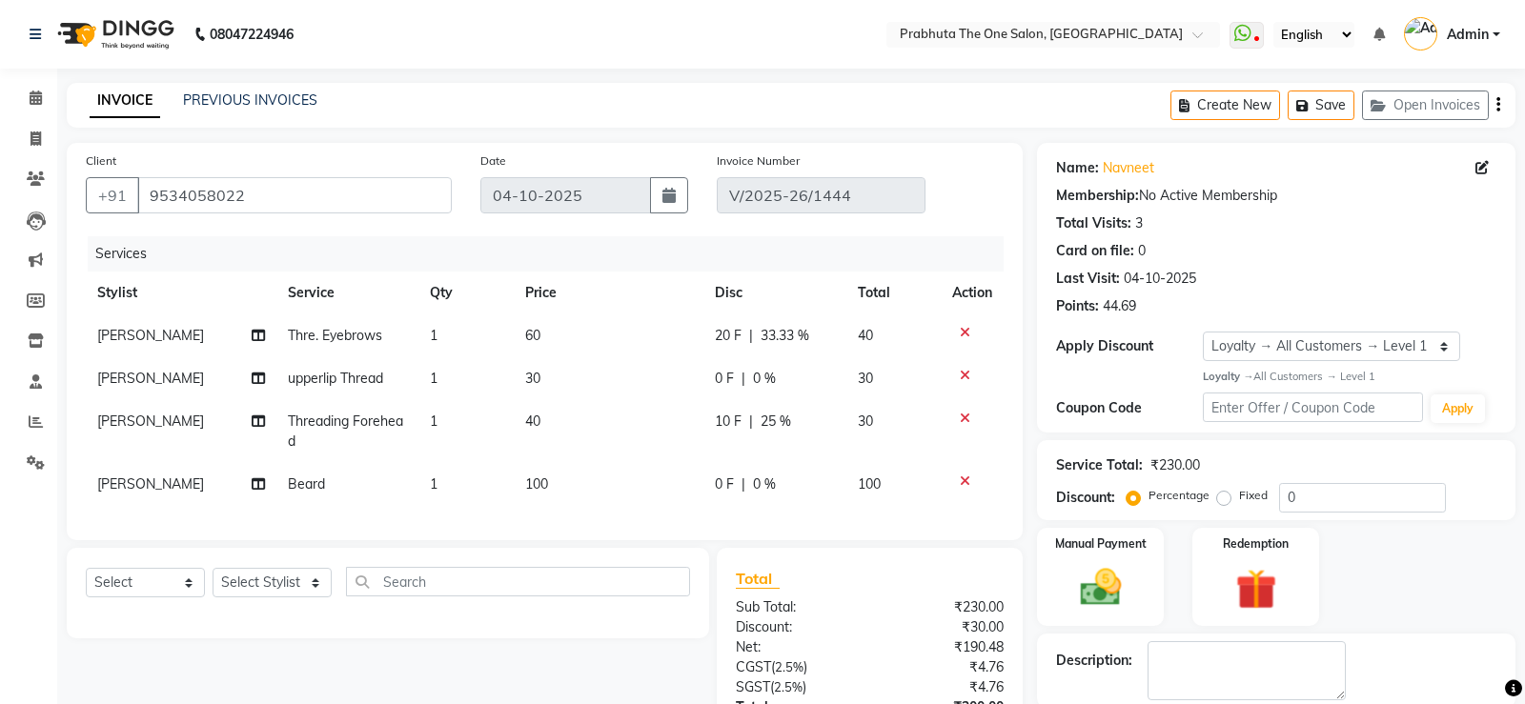
select select "[DEMOGRAPHIC_DATA]"
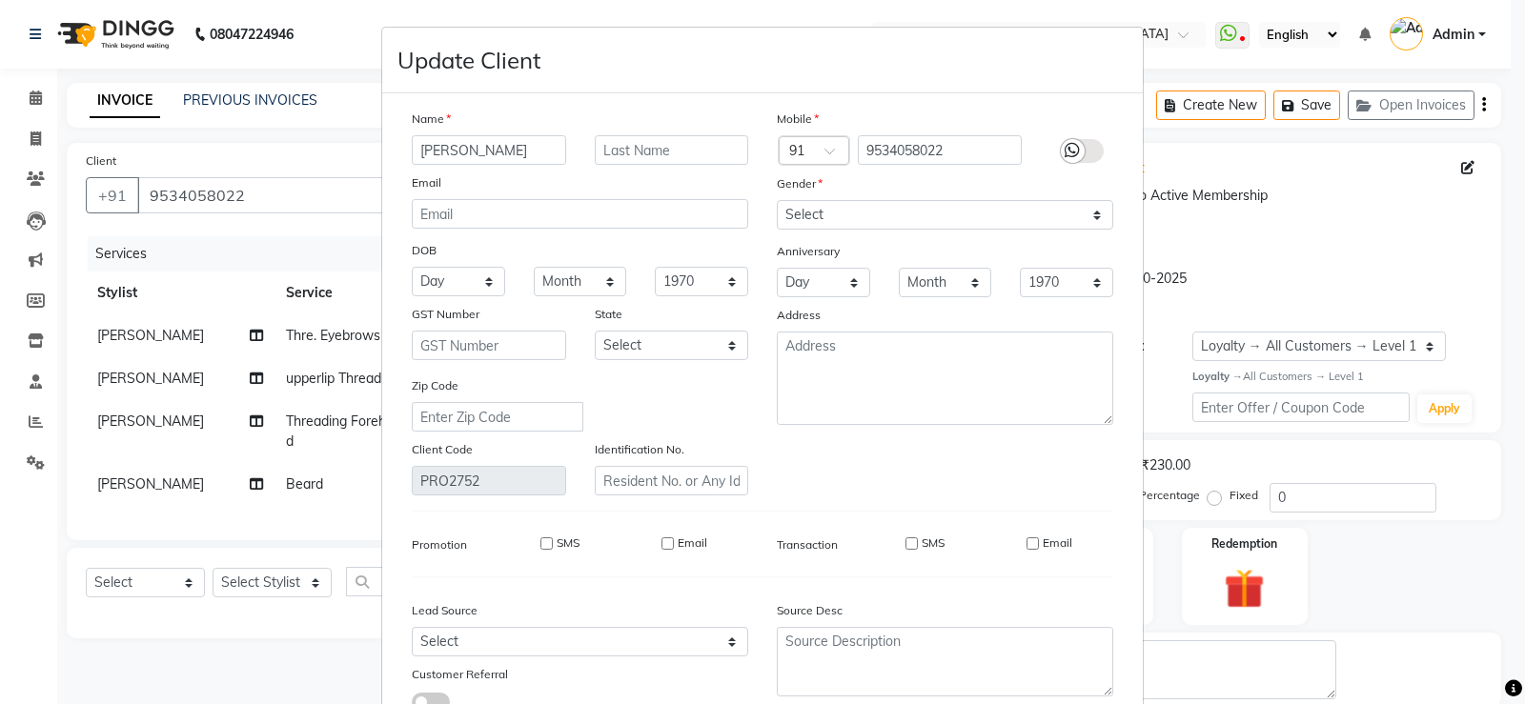
click at [973, 153] on label at bounding box center [1082, 151] width 43 height 24
click at [0, 0] on input "checkbox" at bounding box center [0, 0] width 0 height 0
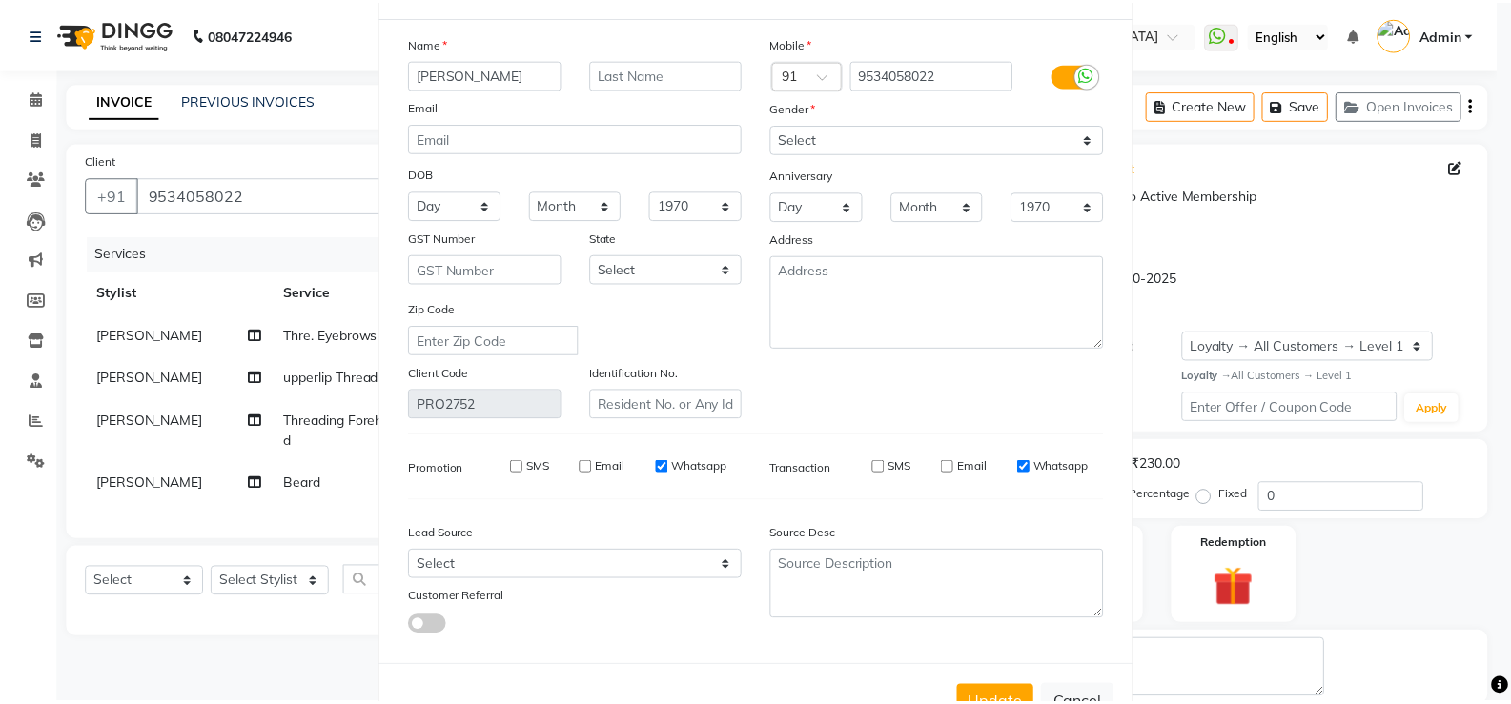
scroll to position [141, 0]
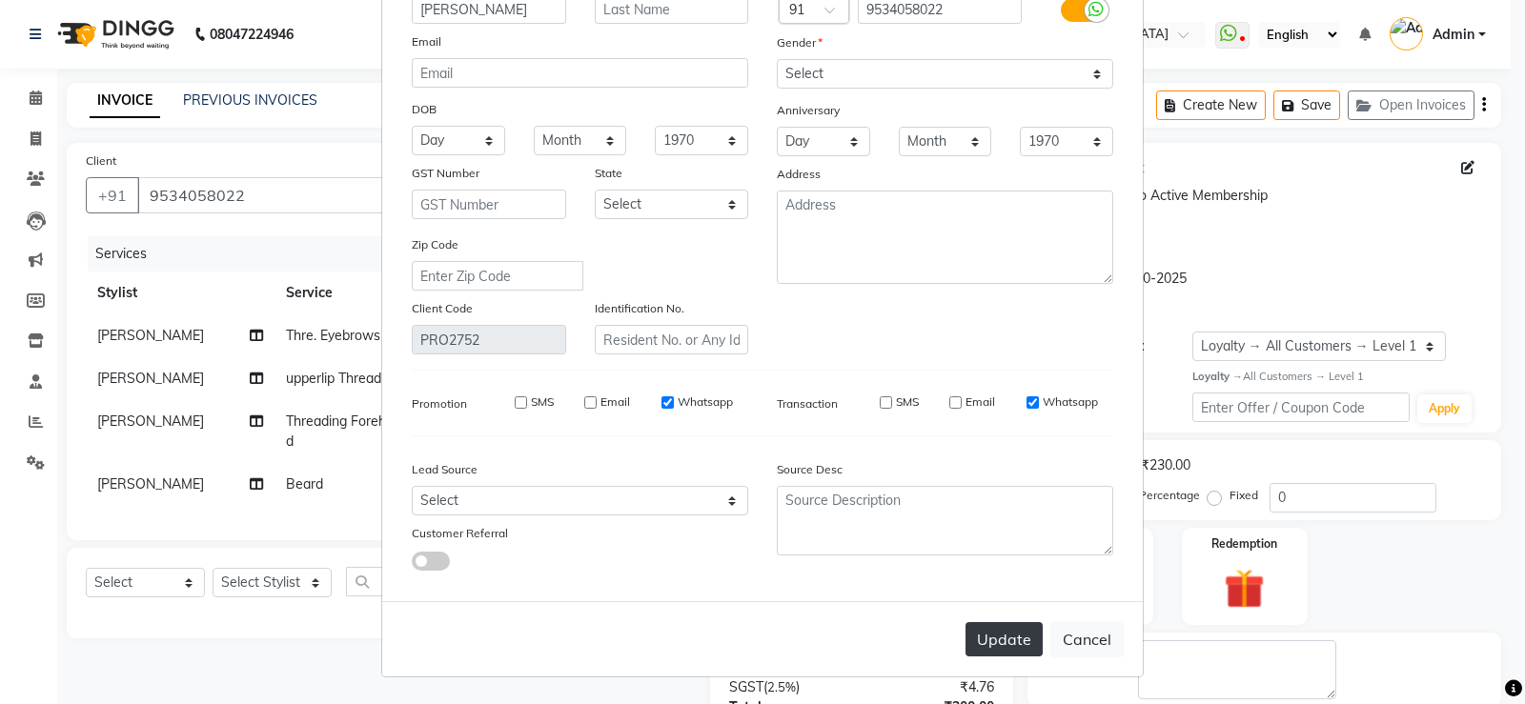
click at [973, 583] on button "Update" at bounding box center [1004, 640] width 77 height 34
select select
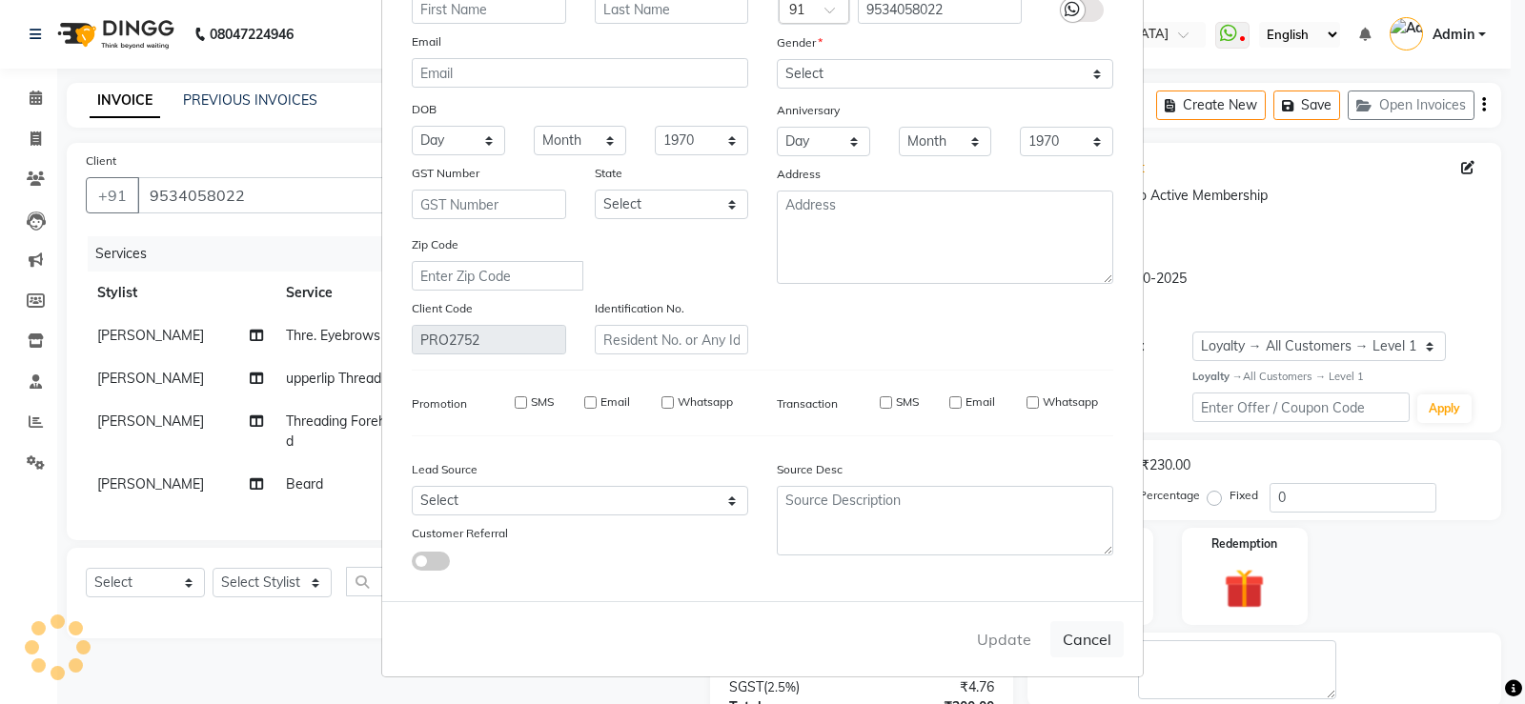
select select
checkbox input "false"
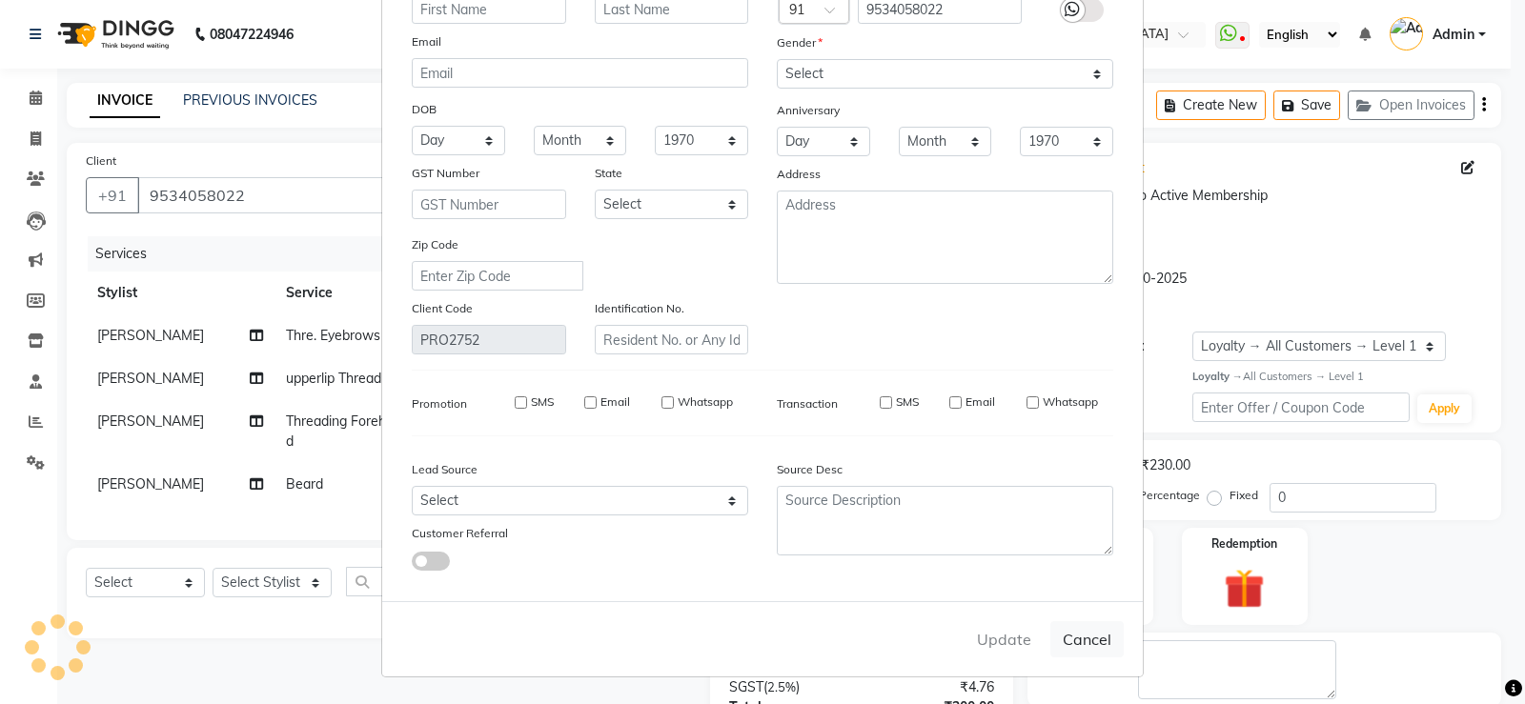
checkbox input "false"
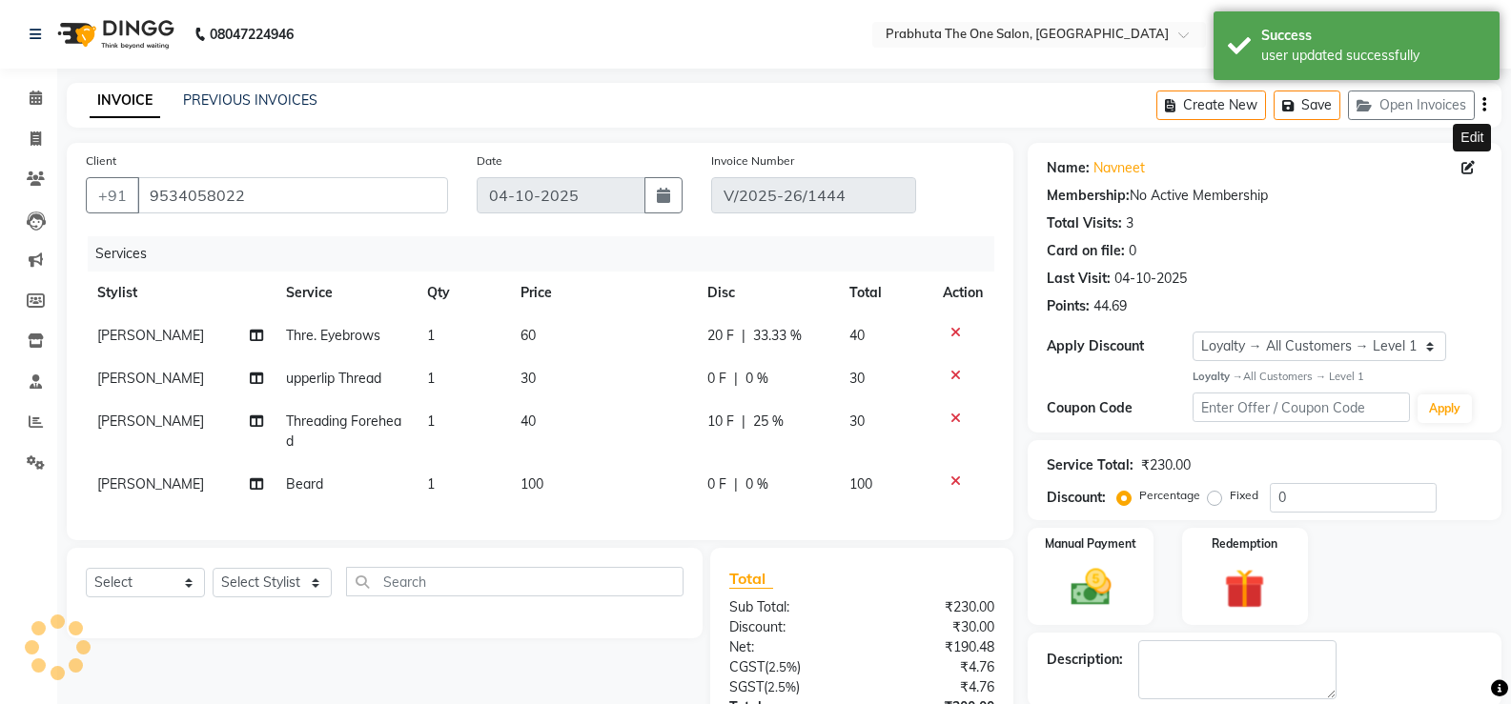
select select "1: Object"
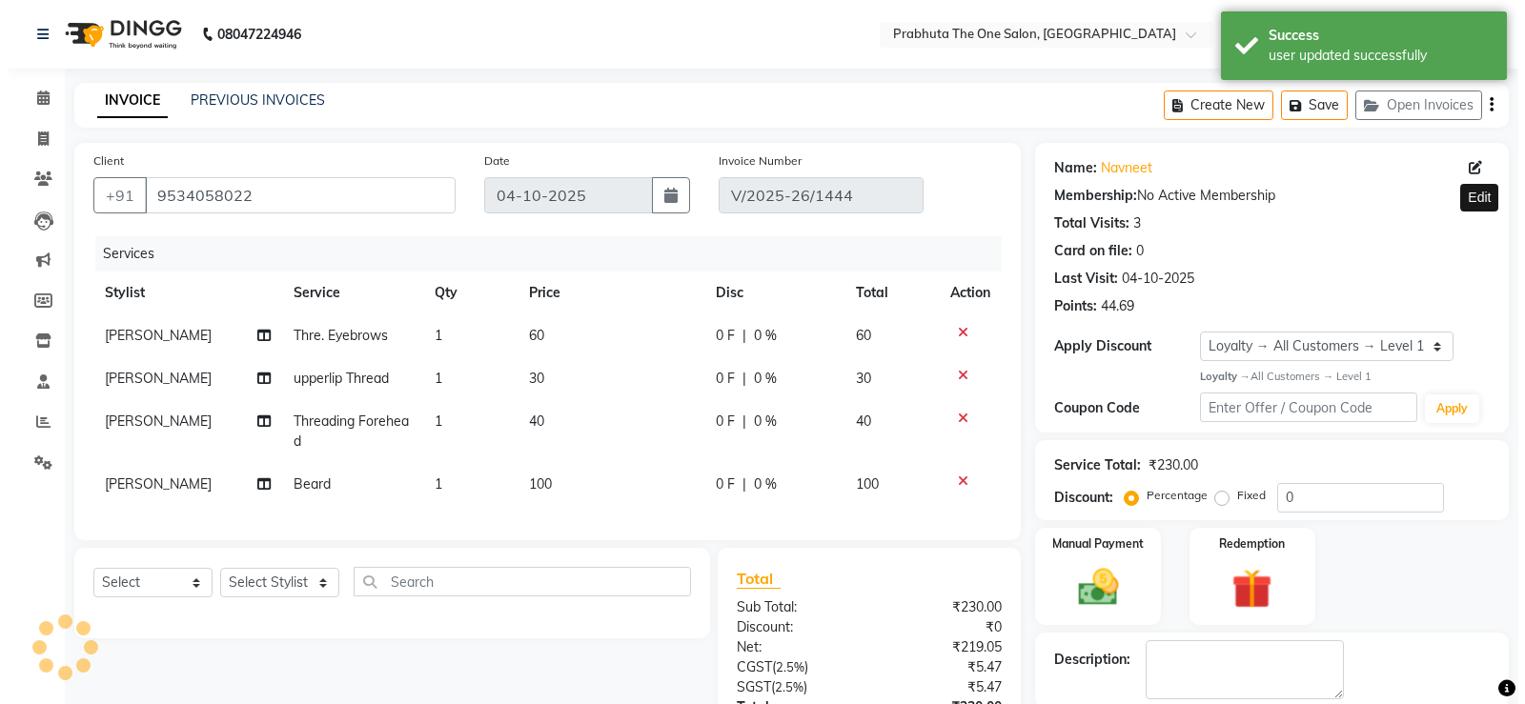
scroll to position [329, 0]
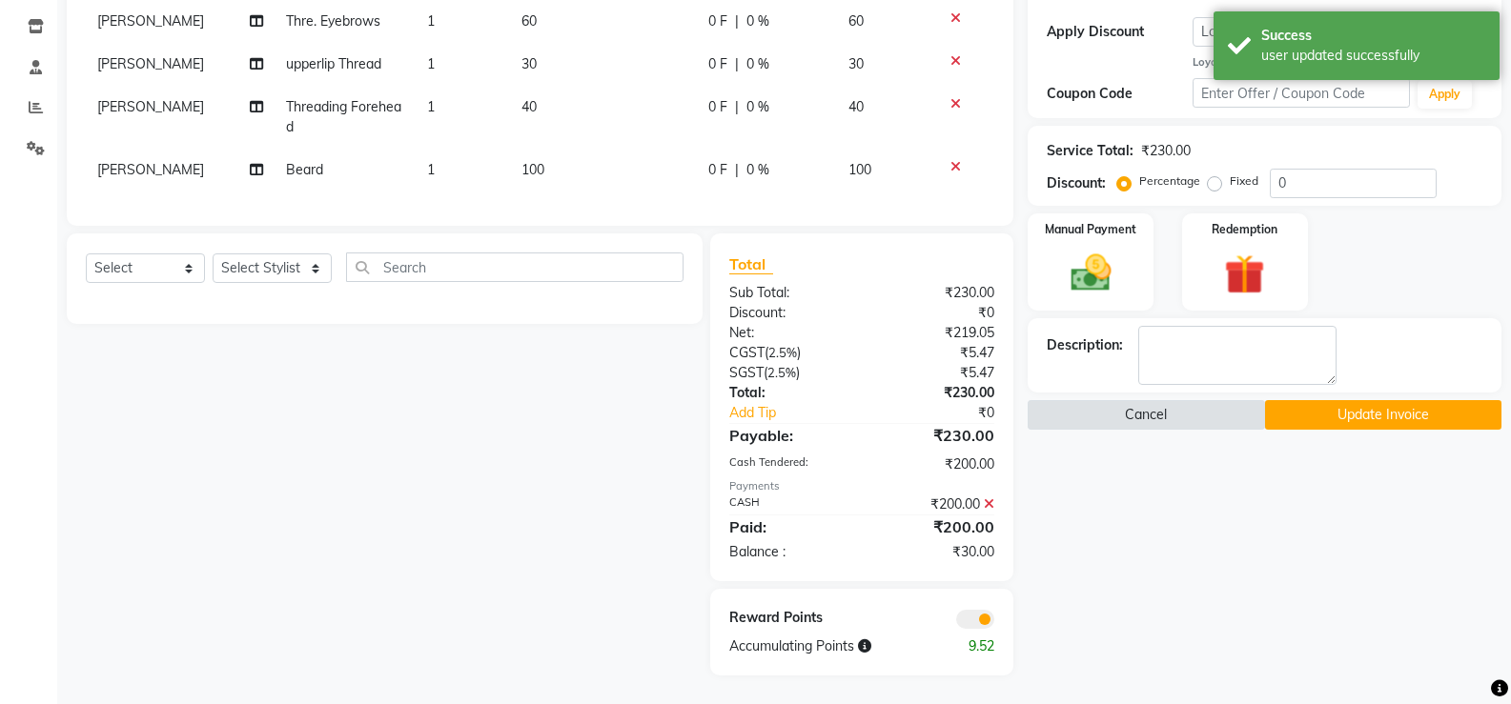
click at [973, 400] on button "Cancel" at bounding box center [1146, 415] width 236 height 30
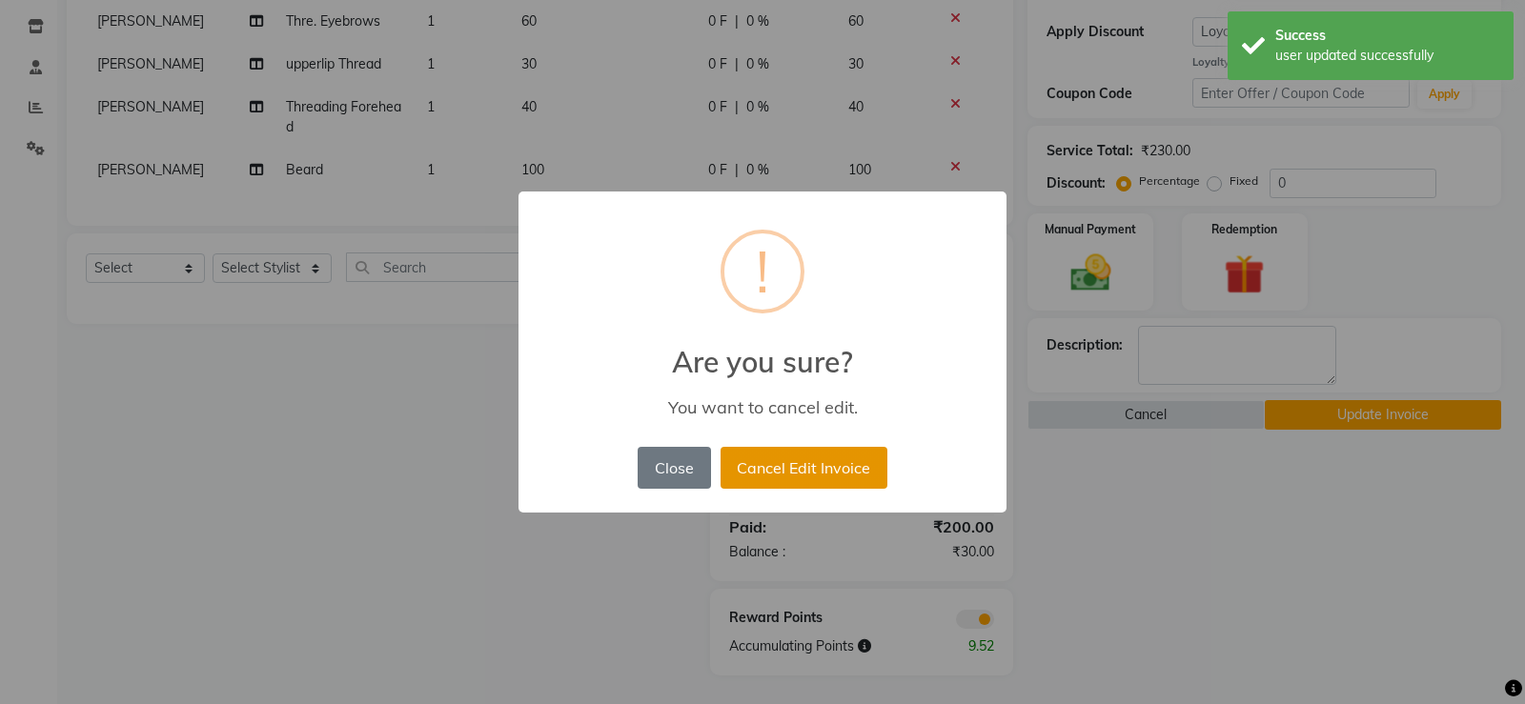
click at [839, 477] on button "Cancel Edit Invoice" at bounding box center [804, 468] width 167 height 42
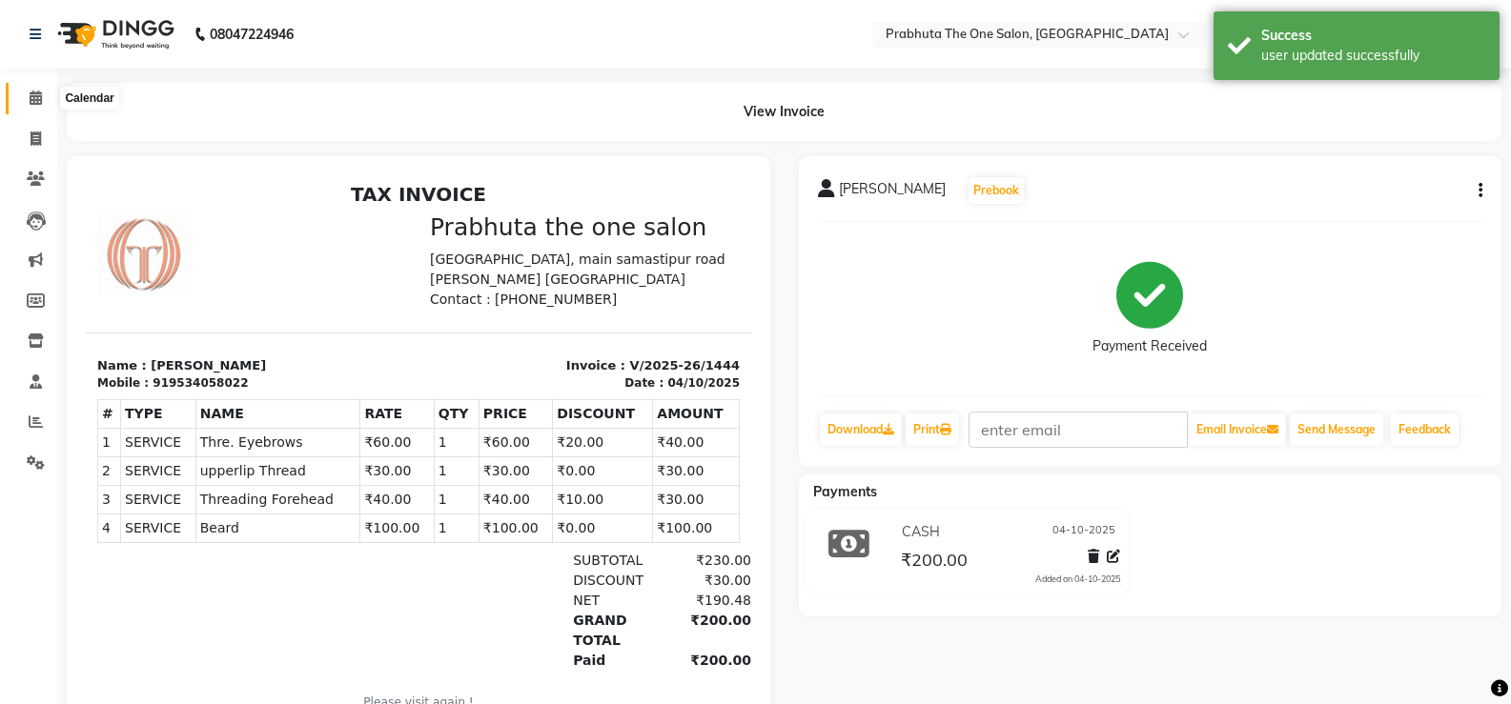
click at [41, 96] on icon at bounding box center [36, 98] width 12 height 14
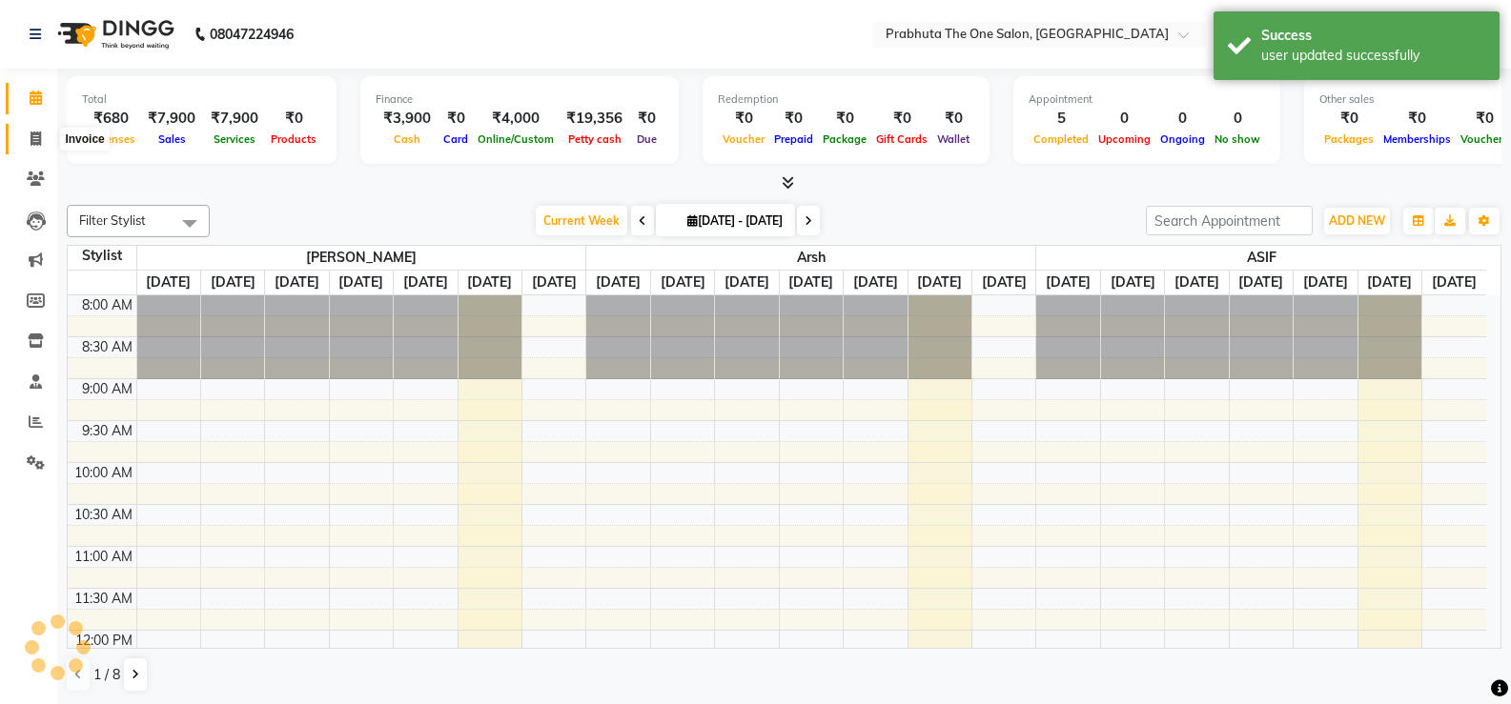
click at [31, 136] on icon at bounding box center [36, 139] width 10 height 14
select select "service"
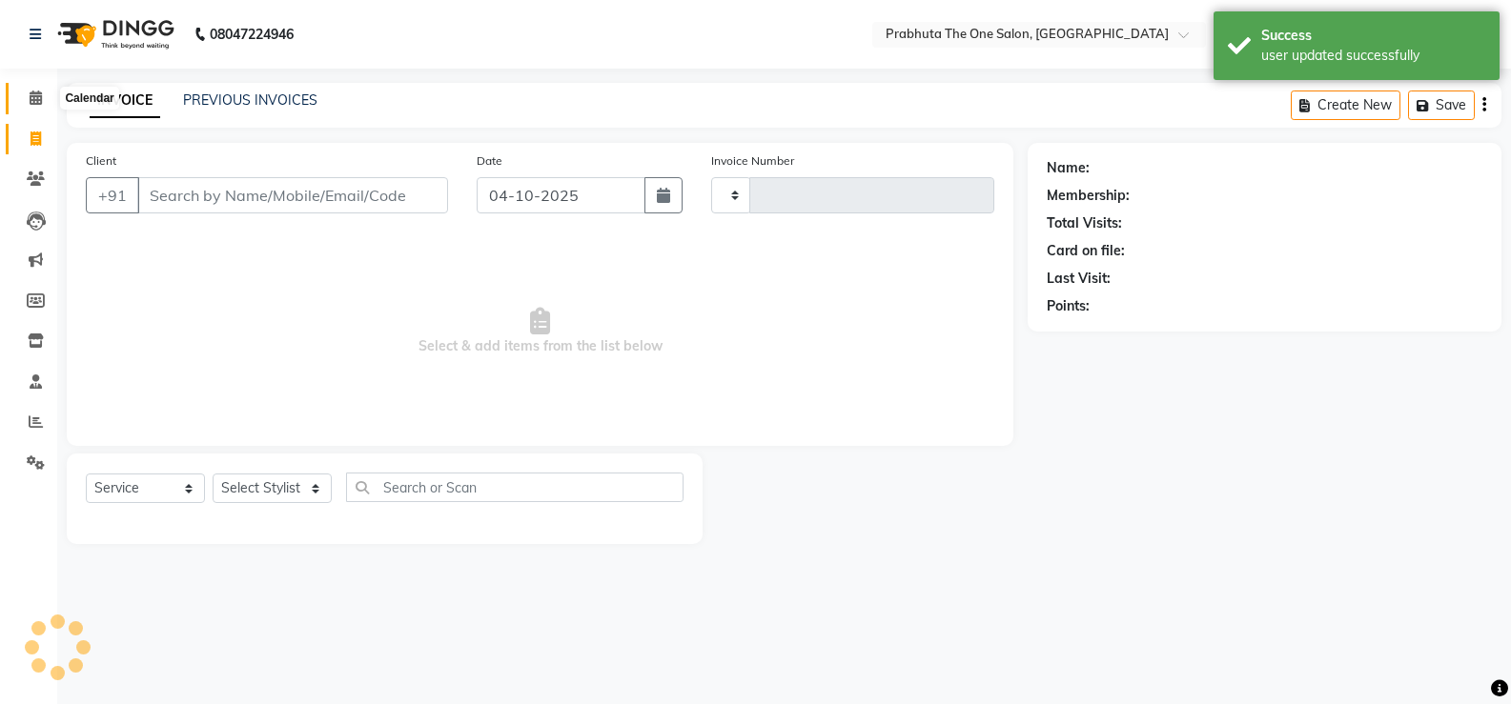
type input "1445"
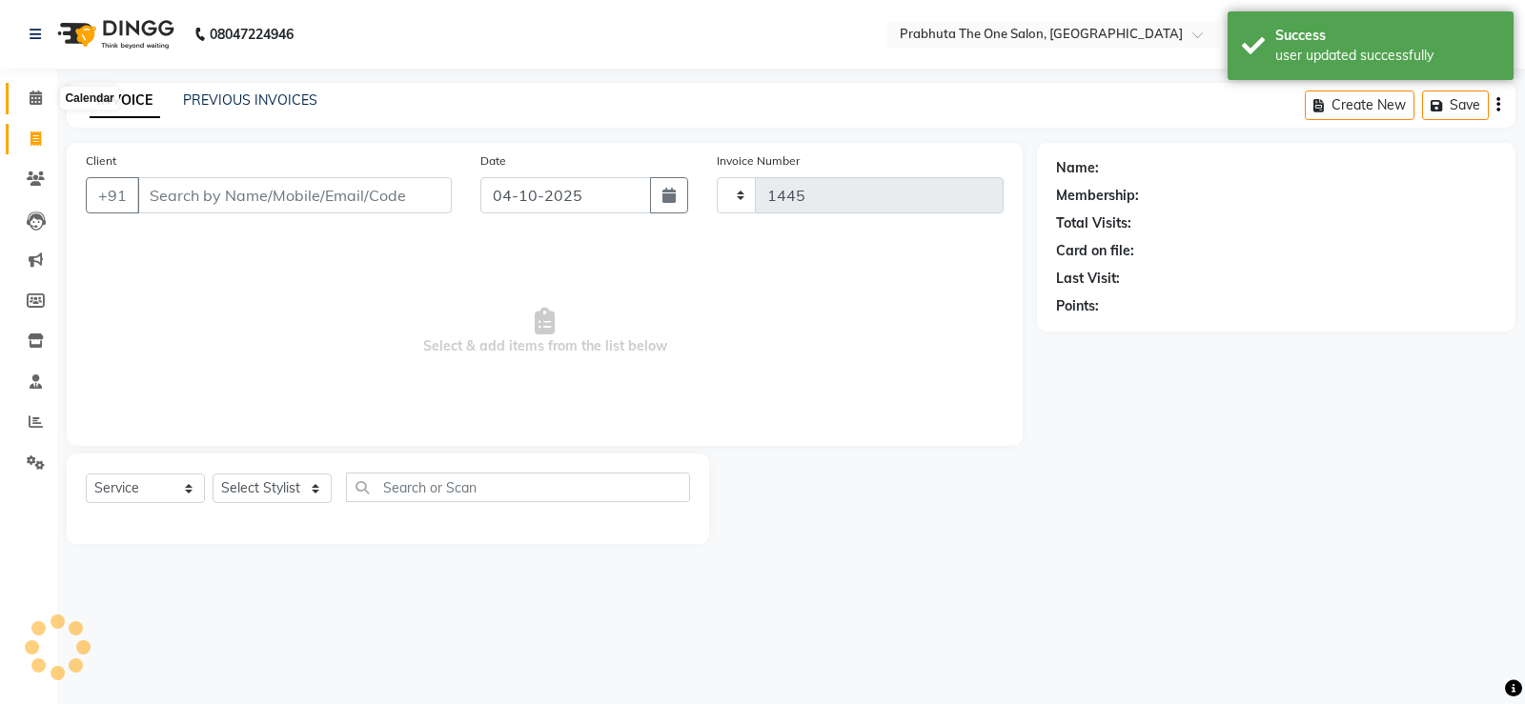
click at [44, 92] on span at bounding box center [35, 99] width 33 height 22
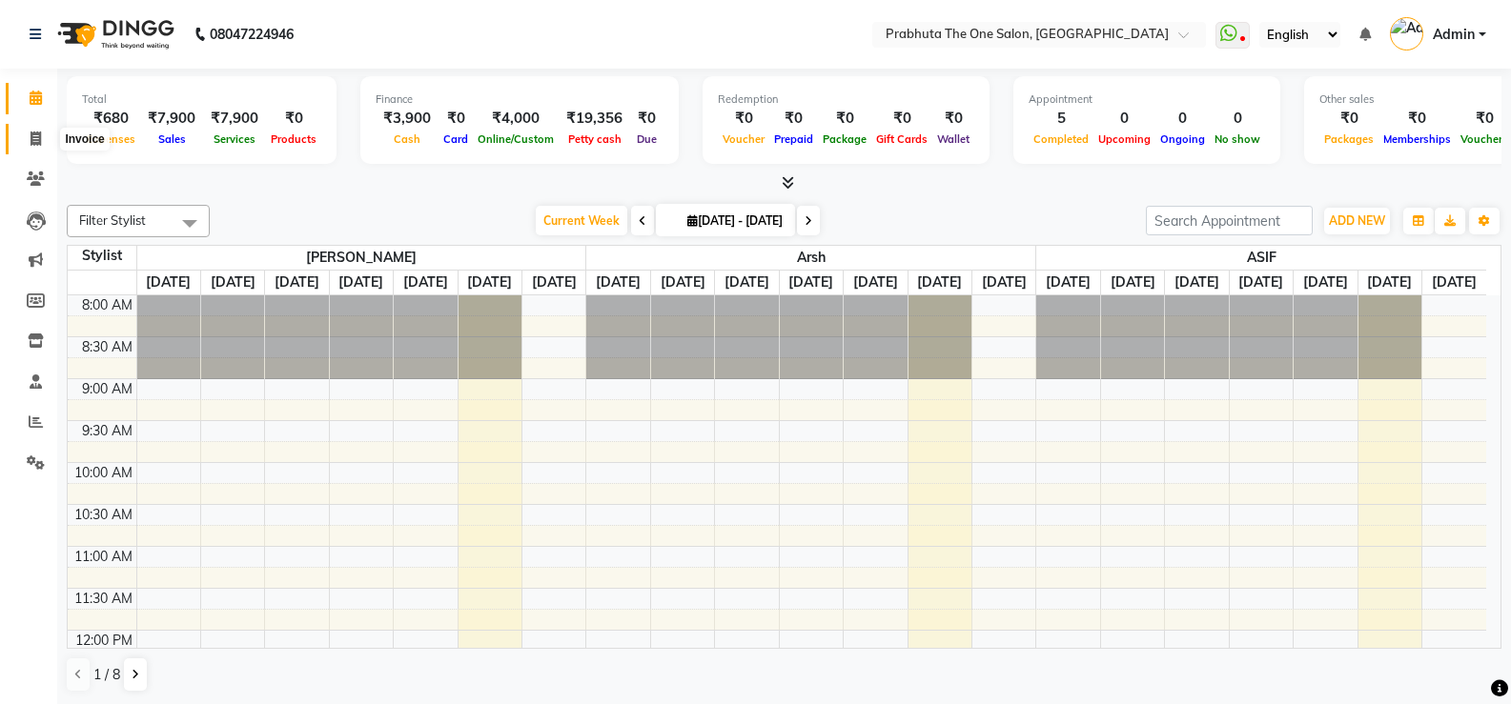
click at [31, 137] on icon at bounding box center [36, 139] width 10 height 14
select select "5326"
select select "service"
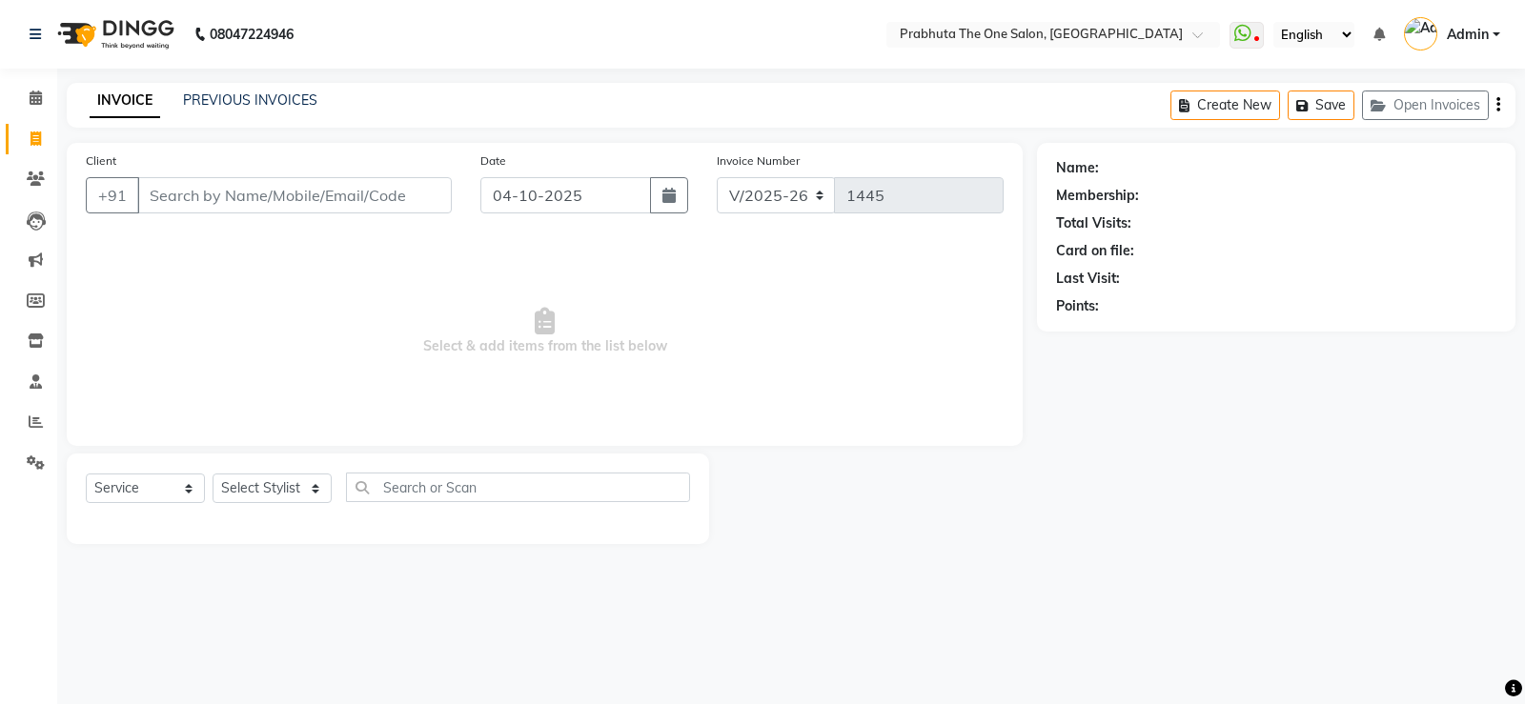
click at [193, 183] on input "Client" at bounding box center [294, 195] width 315 height 36
click at [35, 95] on icon at bounding box center [36, 98] width 12 height 14
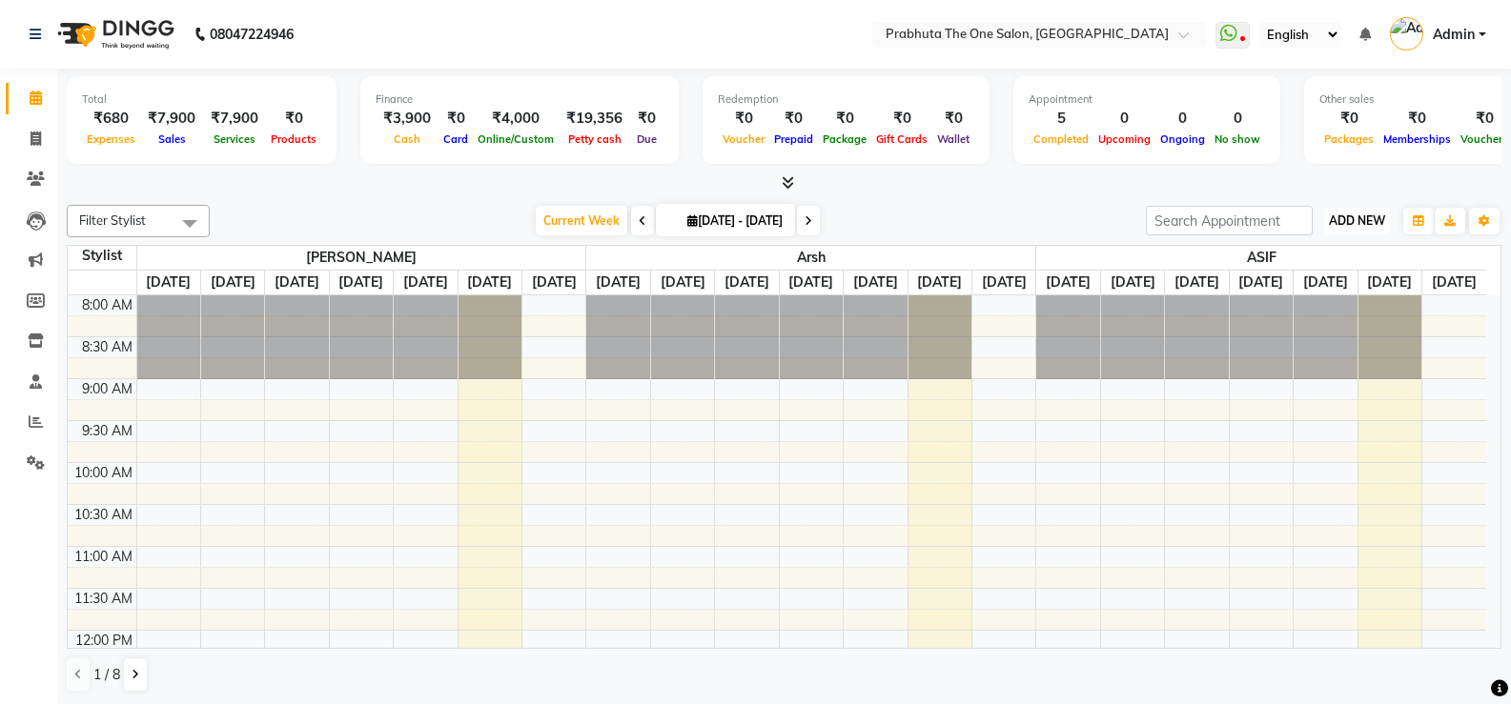
click at [973, 215] on span "ADD NEW" at bounding box center [1357, 221] width 56 height 14
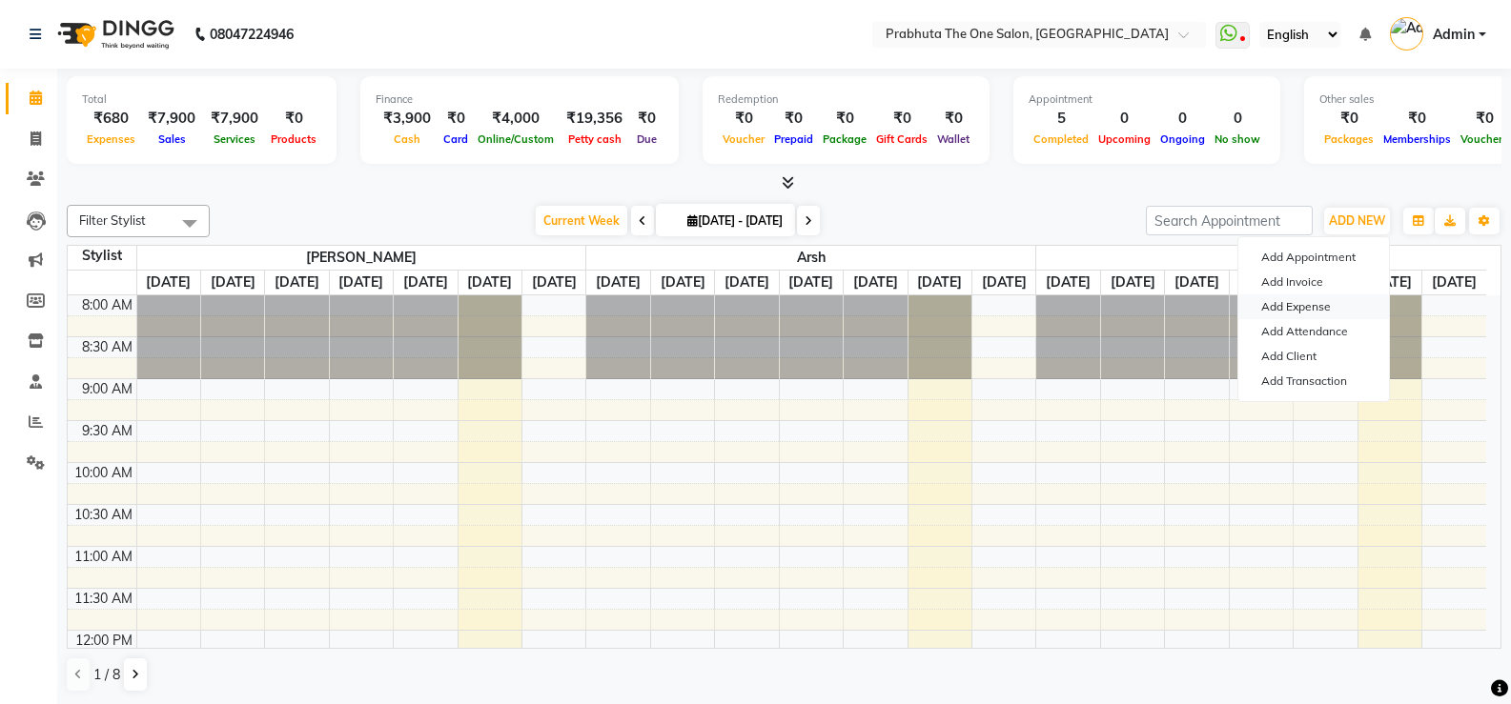
click at [973, 310] on link "Add Expense" at bounding box center [1313, 307] width 151 height 25
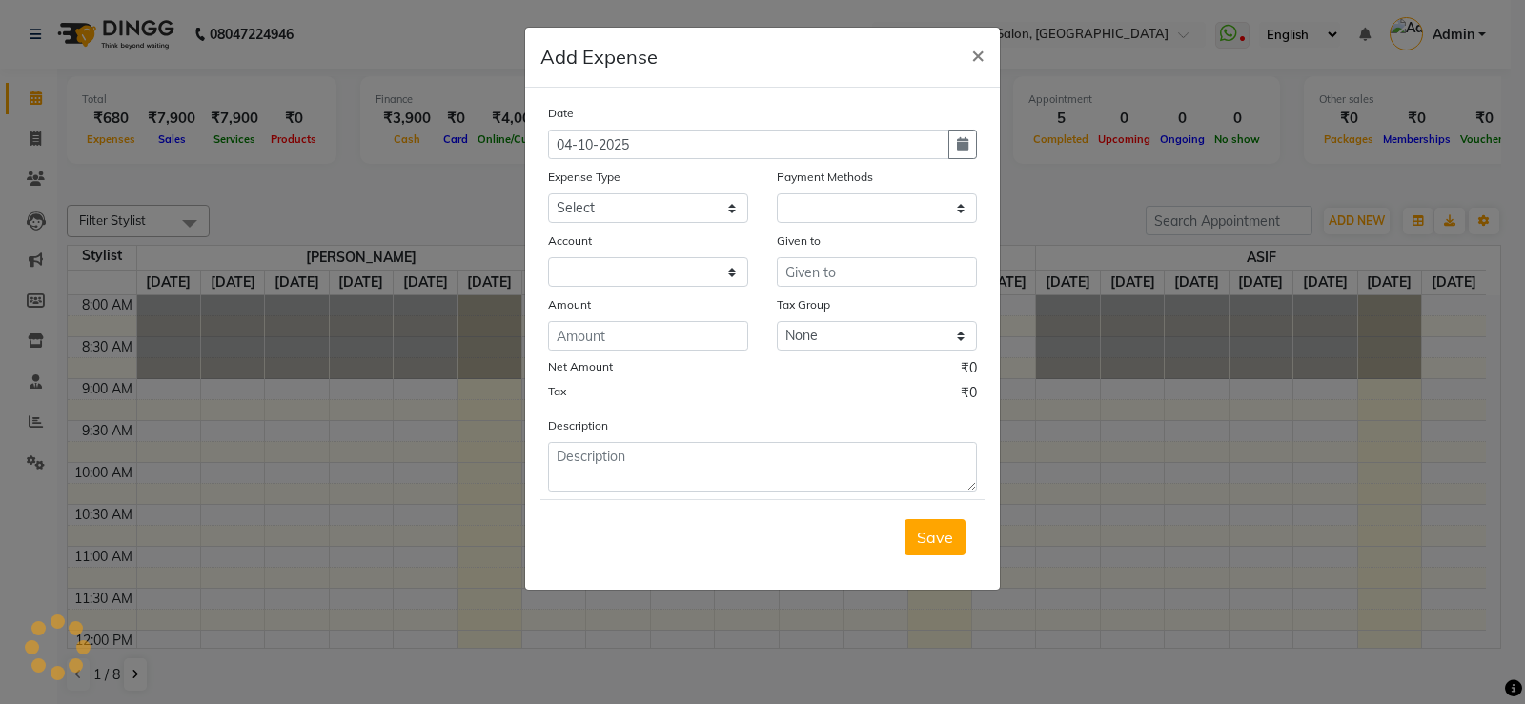
select select "1"
select select "4245"
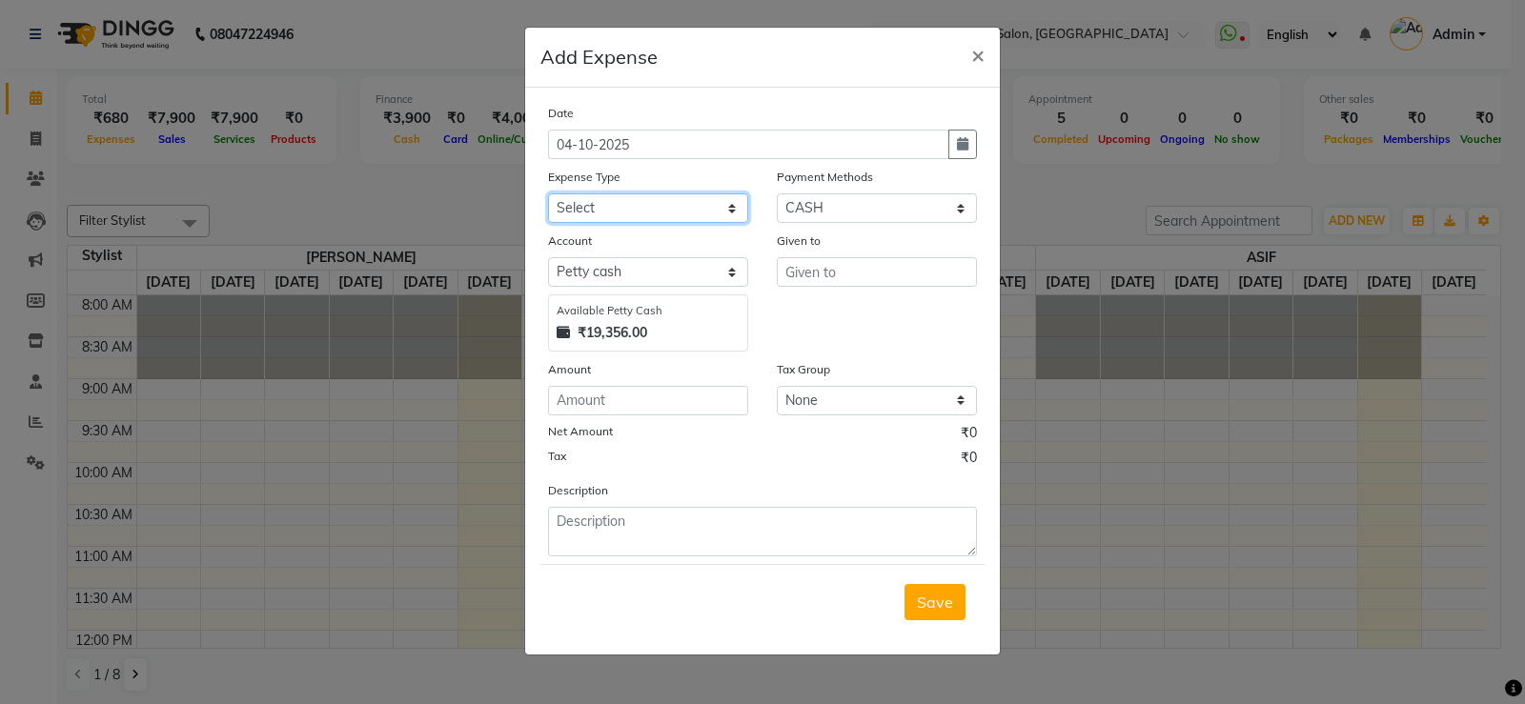
click at [676, 209] on select "Select AC labour Advance Salary Aryan bike petrol Aryan food Blade BUS FARE car…" at bounding box center [648, 209] width 200 height 30
select select "10156"
click at [676, 209] on select "Select AC labour Advance Salary Aryan bike petrol Aryan food Blade BUS FARE car…" at bounding box center [648, 209] width 200 height 30
click at [682, 411] on input "number" at bounding box center [648, 401] width 200 height 30
type input "560"
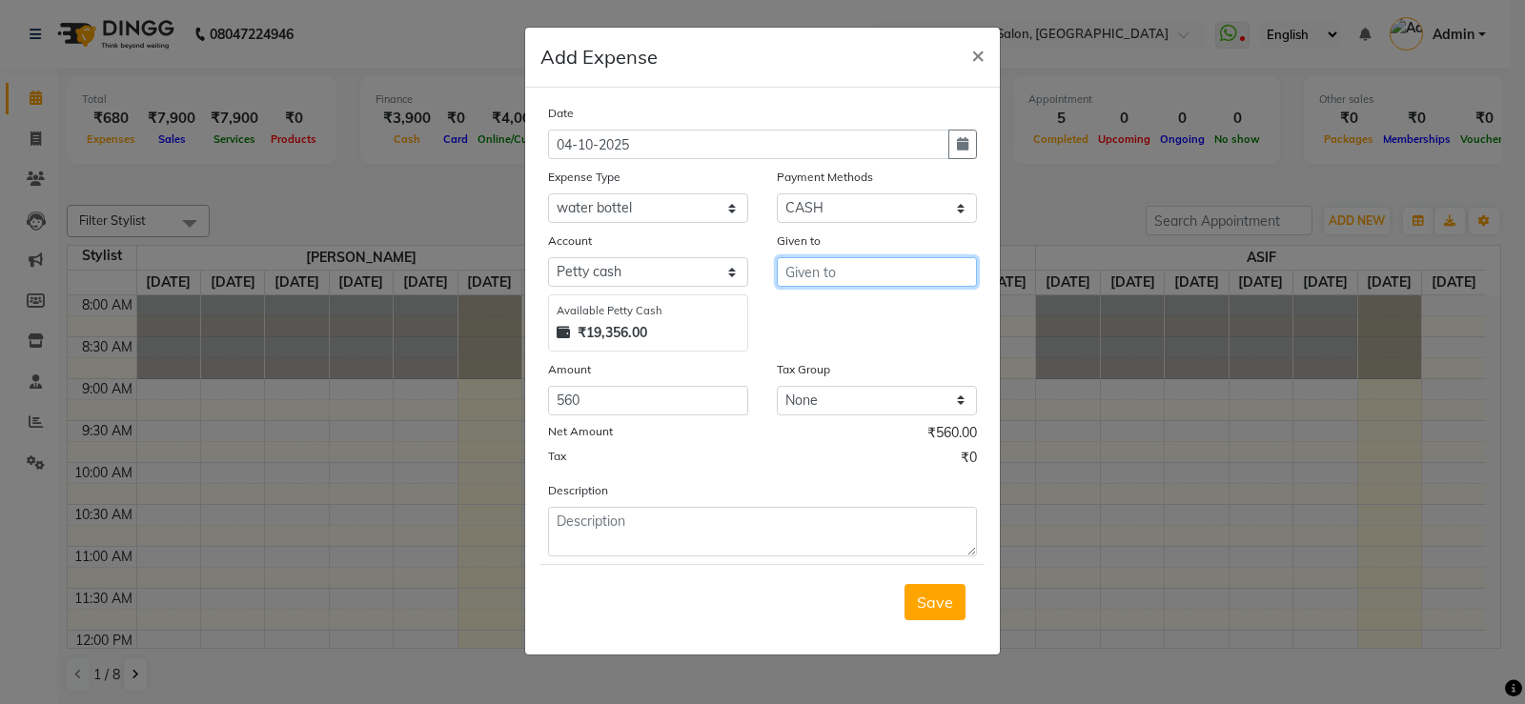
click at [891, 265] on input "text" at bounding box center [877, 272] width 200 height 30
type input ".."
click at [924, 583] on button "Save" at bounding box center [935, 602] width 61 height 36
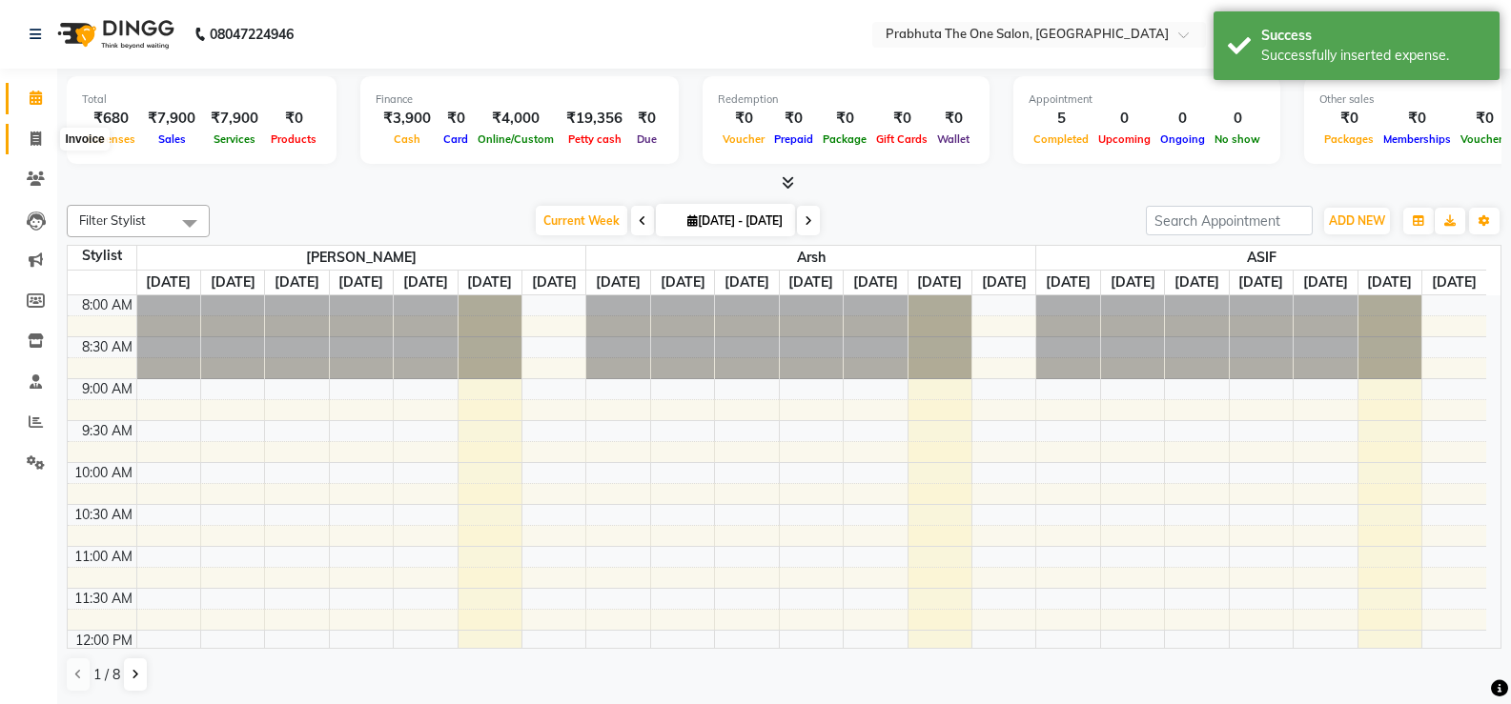
click at [28, 133] on span at bounding box center [35, 140] width 33 height 22
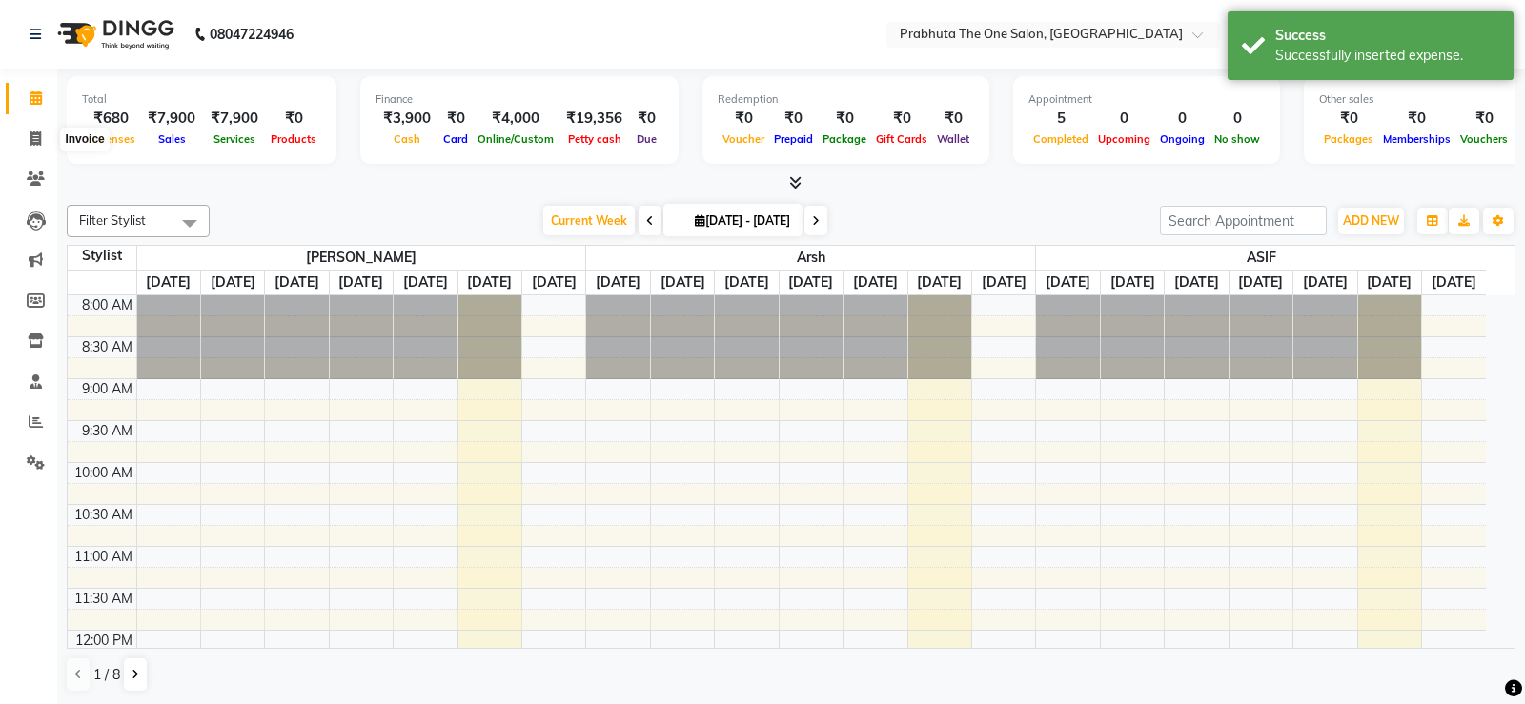
select select "5326"
select select "service"
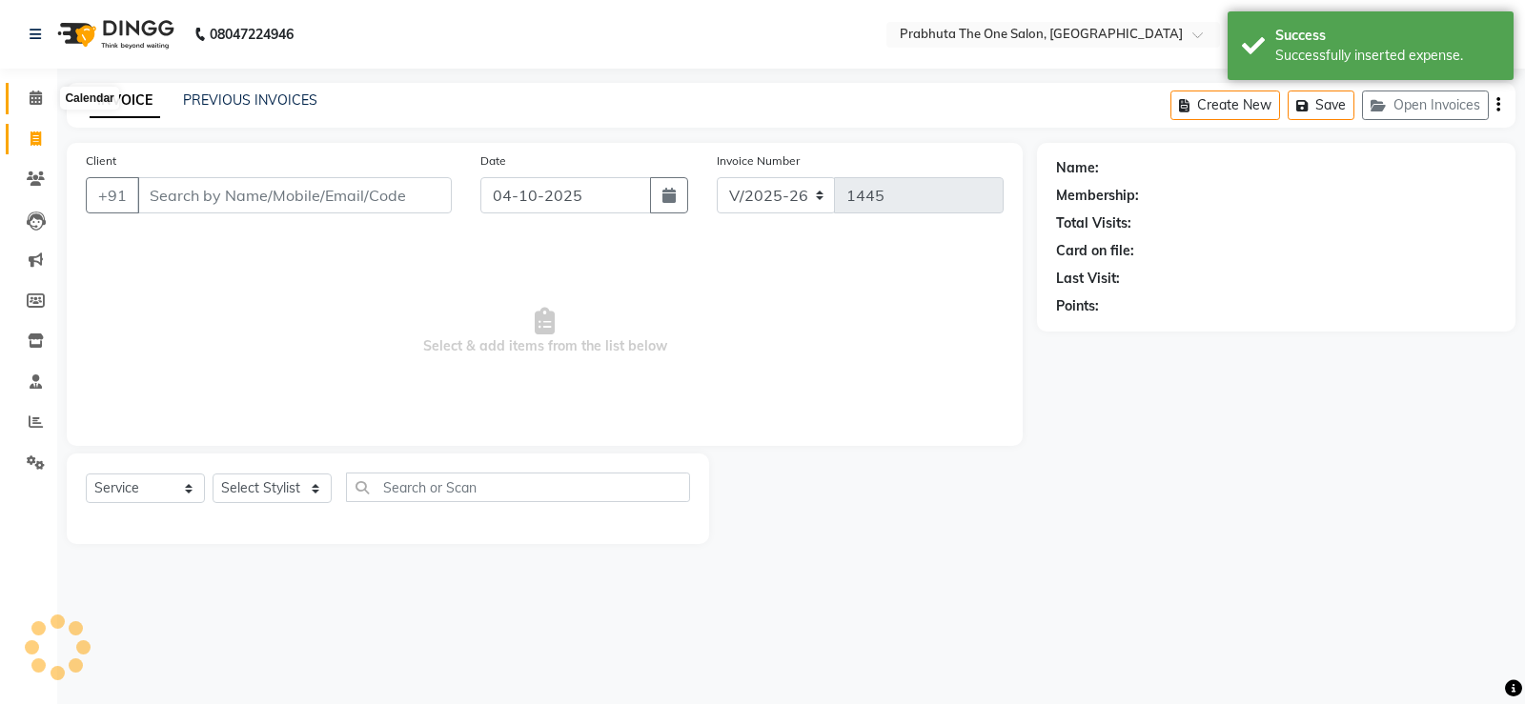
click at [34, 95] on icon at bounding box center [36, 98] width 12 height 14
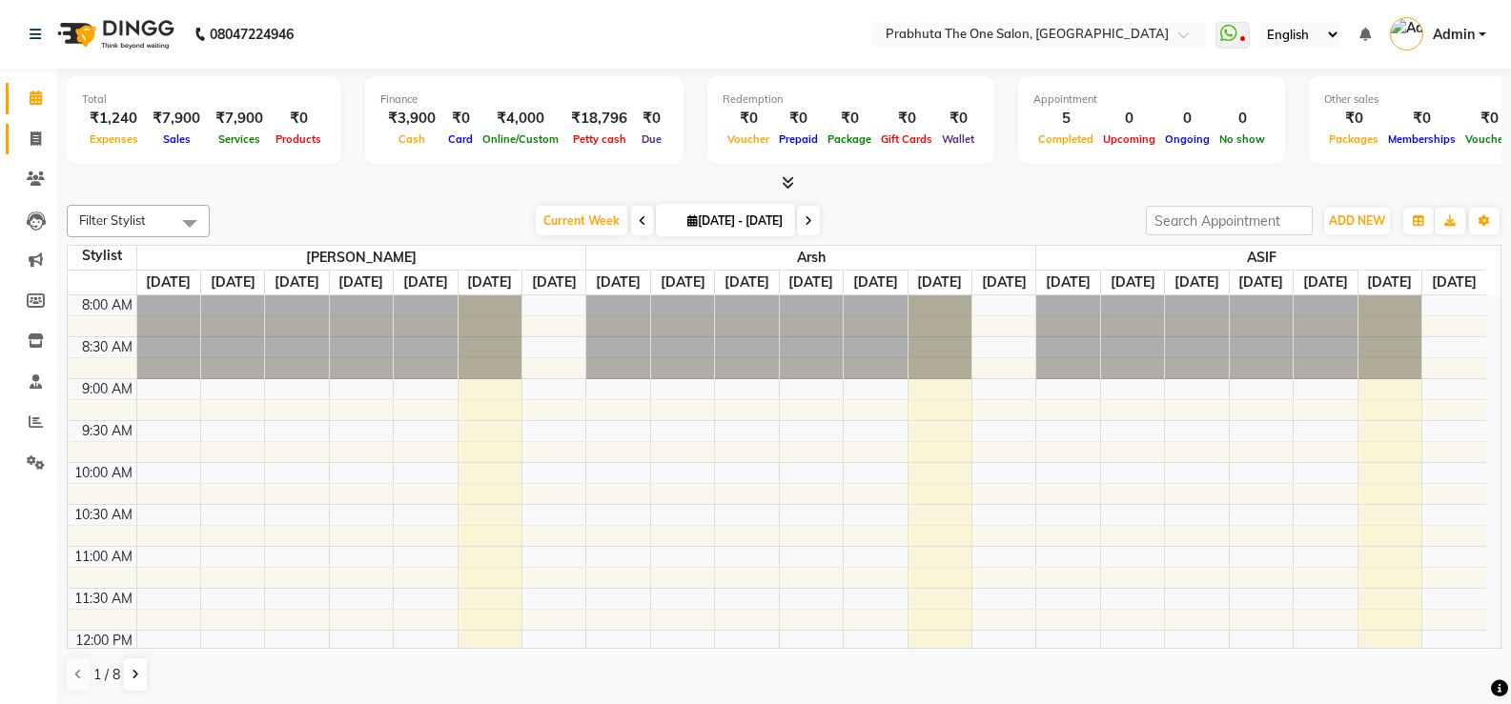
click at [16, 136] on link "Invoice" at bounding box center [29, 139] width 46 height 31
select select "service"
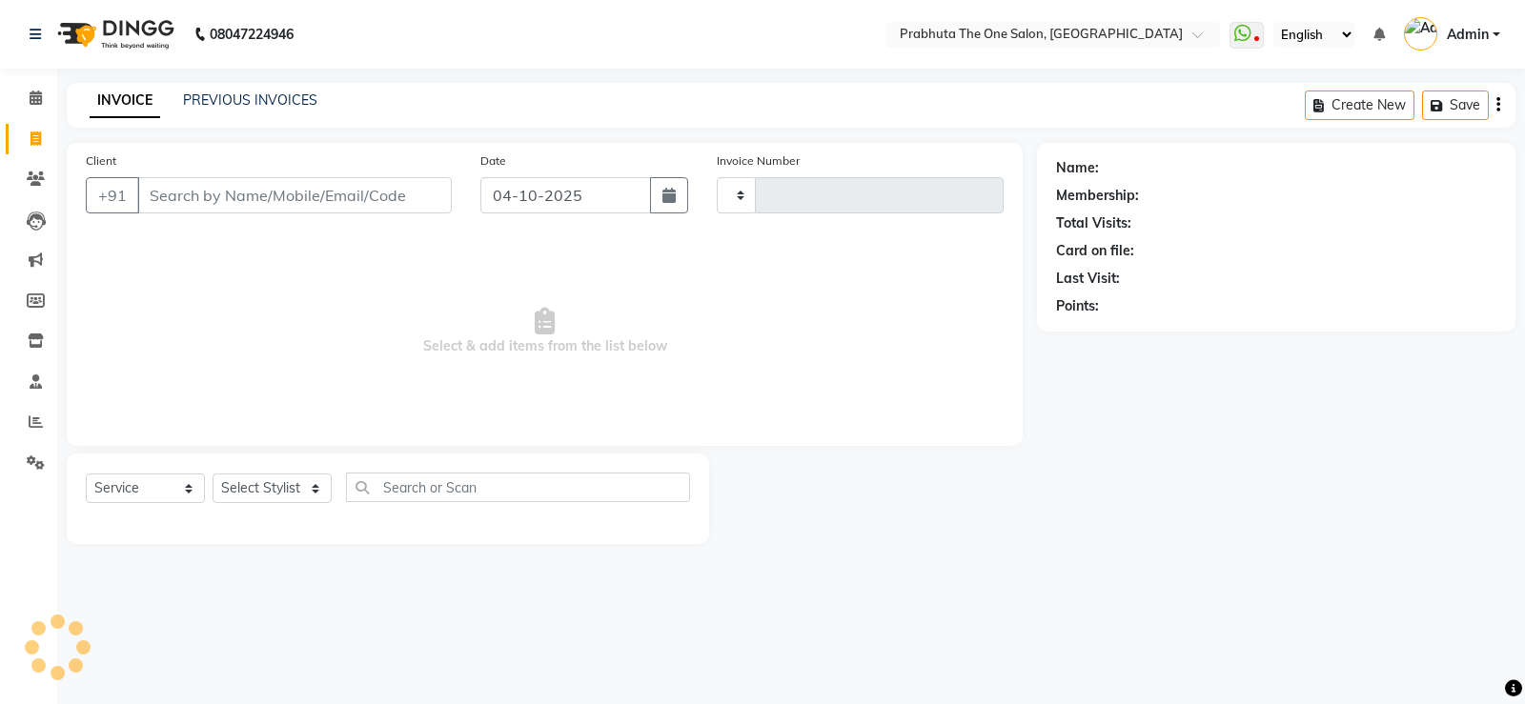
type input "1445"
select select "5326"
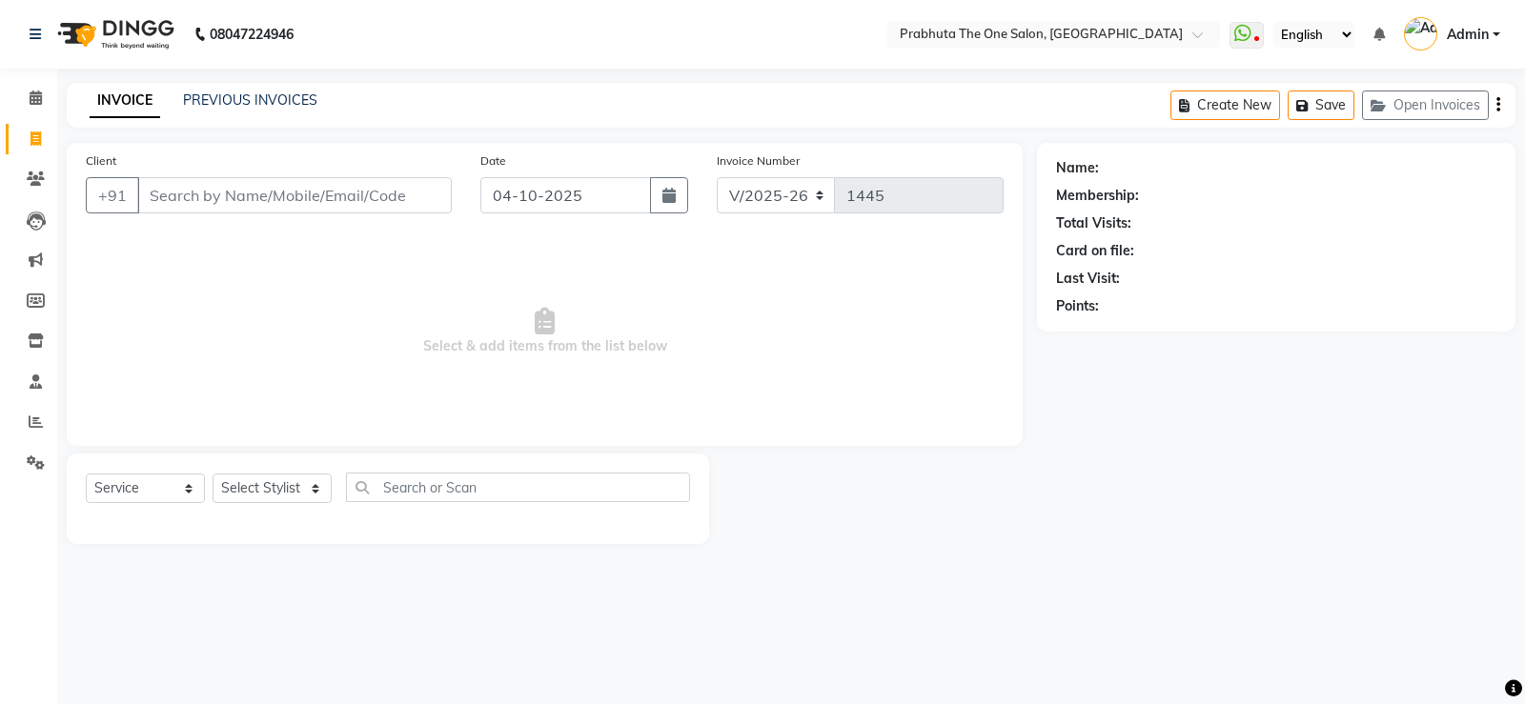
click at [323, 197] on input "Client" at bounding box center [294, 195] width 315 height 36
type input "70508160181"
click at [376, 190] on span "Add Client" at bounding box center [402, 195] width 75 height 19
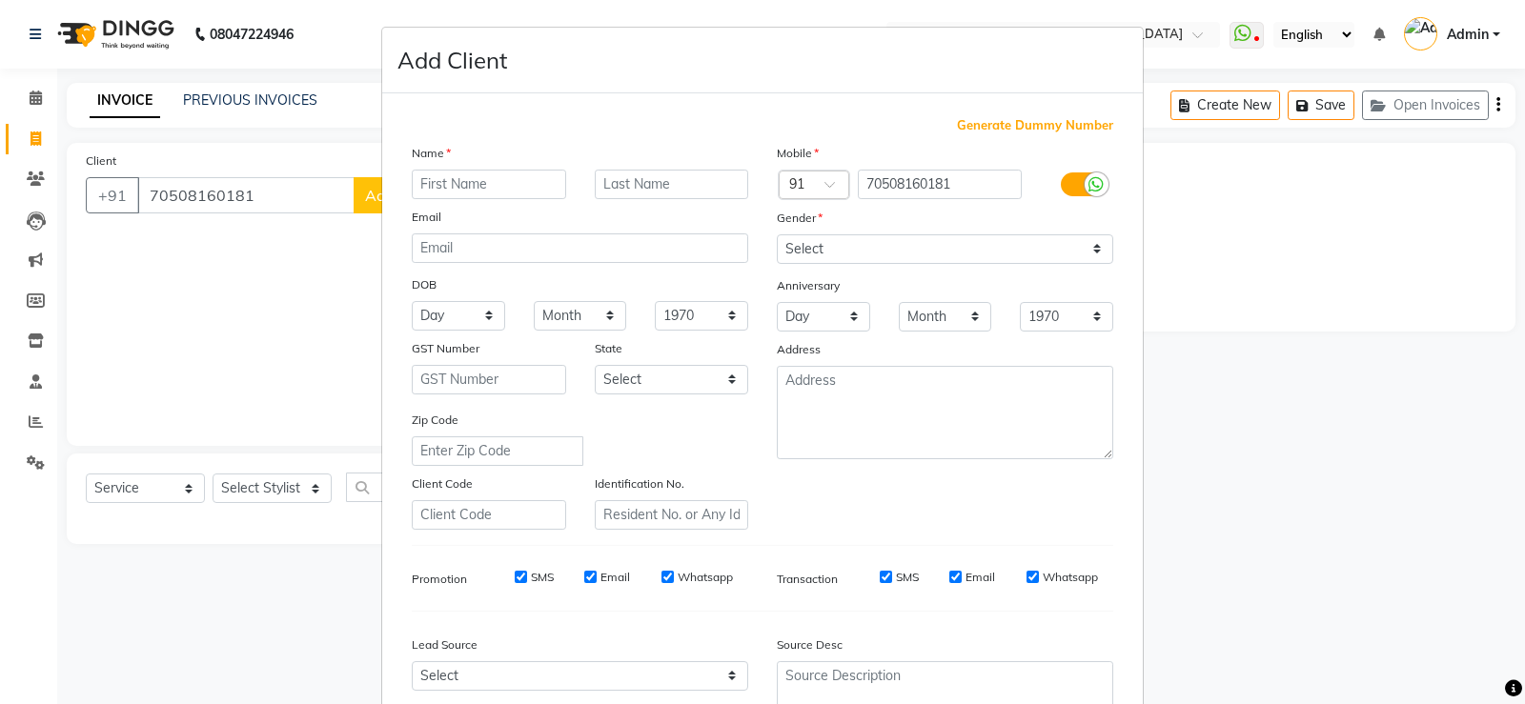
click at [495, 183] on input "text" at bounding box center [489, 185] width 154 height 30
type input "sweta"
click at [973, 255] on select "Select [DEMOGRAPHIC_DATA] [DEMOGRAPHIC_DATA] Other Prefer Not To Say" at bounding box center [945, 250] width 337 height 30
select select "[DEMOGRAPHIC_DATA]"
click at [777, 235] on select "Select [DEMOGRAPHIC_DATA] [DEMOGRAPHIC_DATA] Other Prefer Not To Say" at bounding box center [945, 250] width 337 height 30
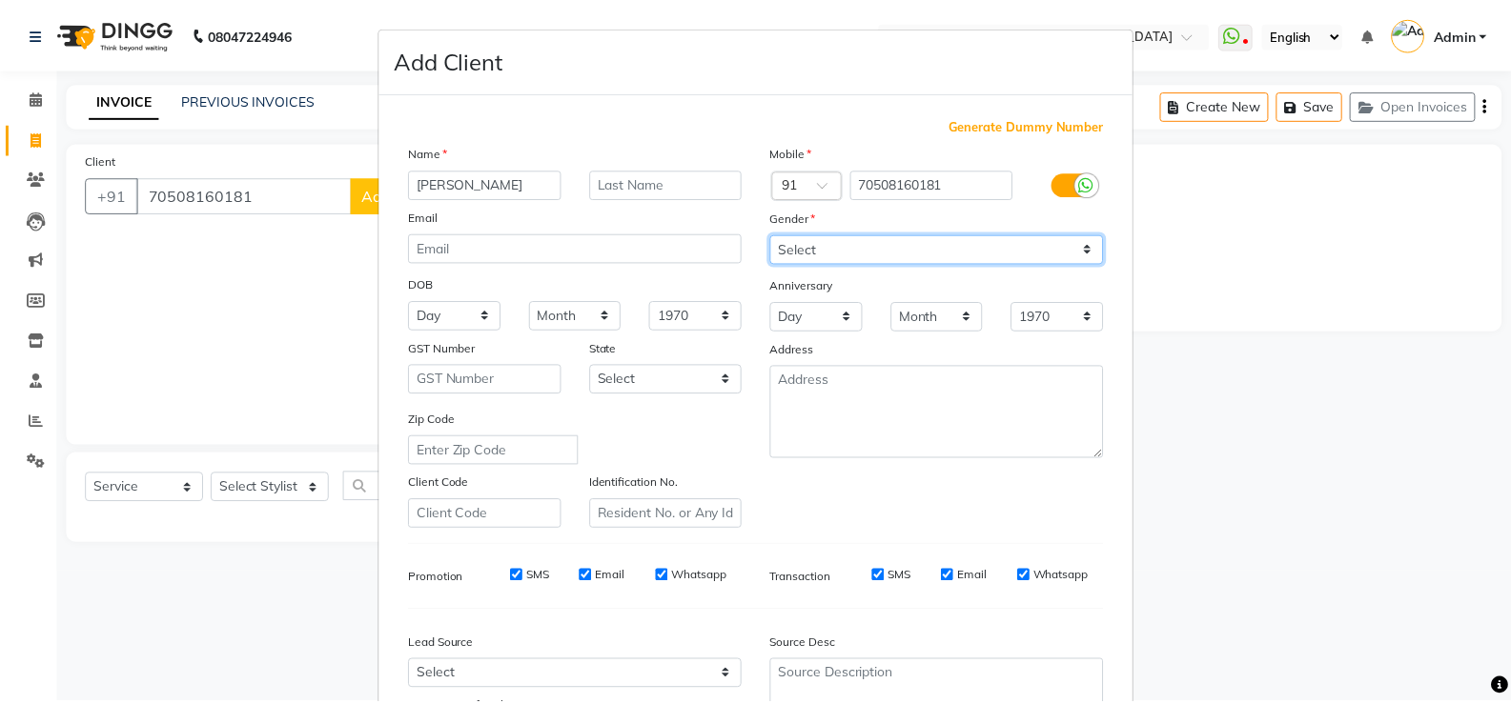
scroll to position [175, 0]
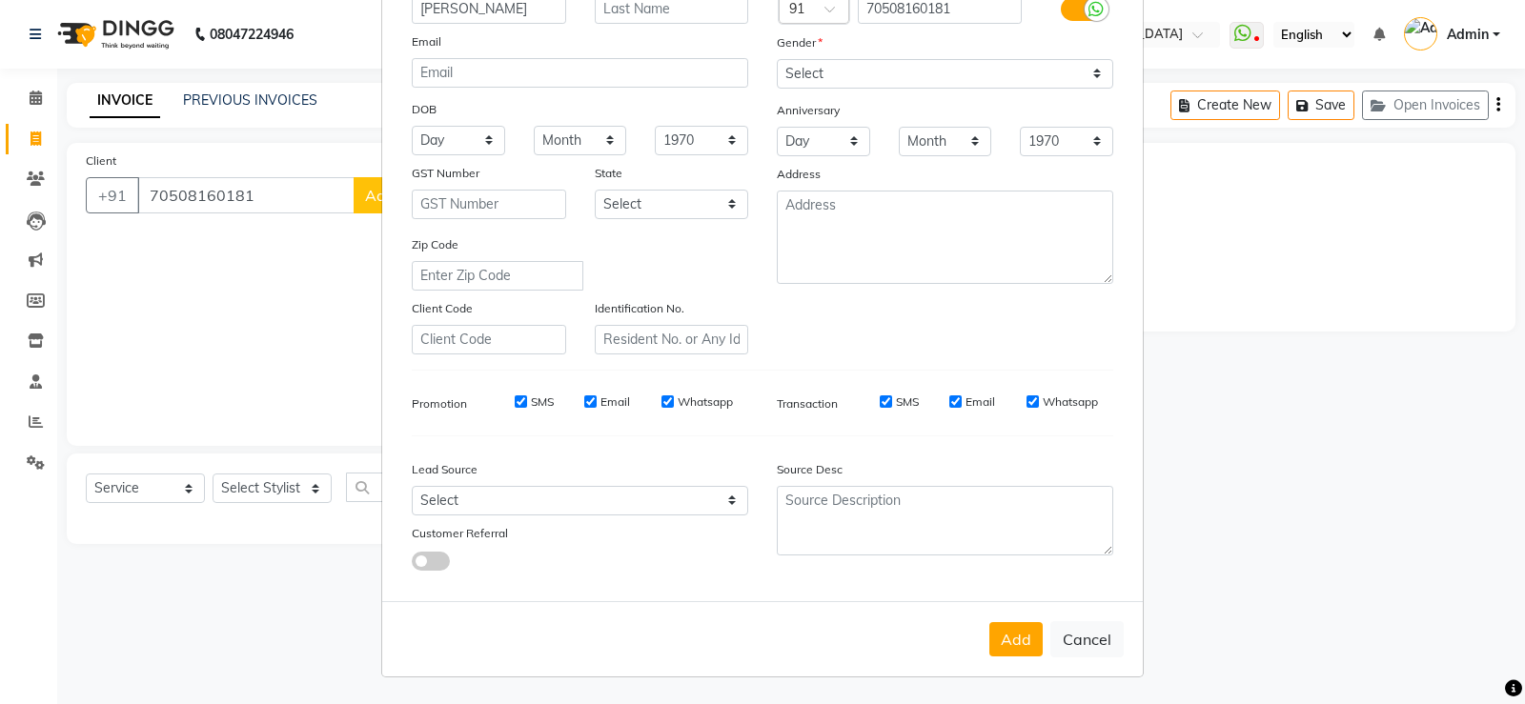
click at [973, 583] on div "Add Cancel" at bounding box center [762, 639] width 761 height 75
click at [973, 583] on button "Add" at bounding box center [1016, 640] width 53 height 34
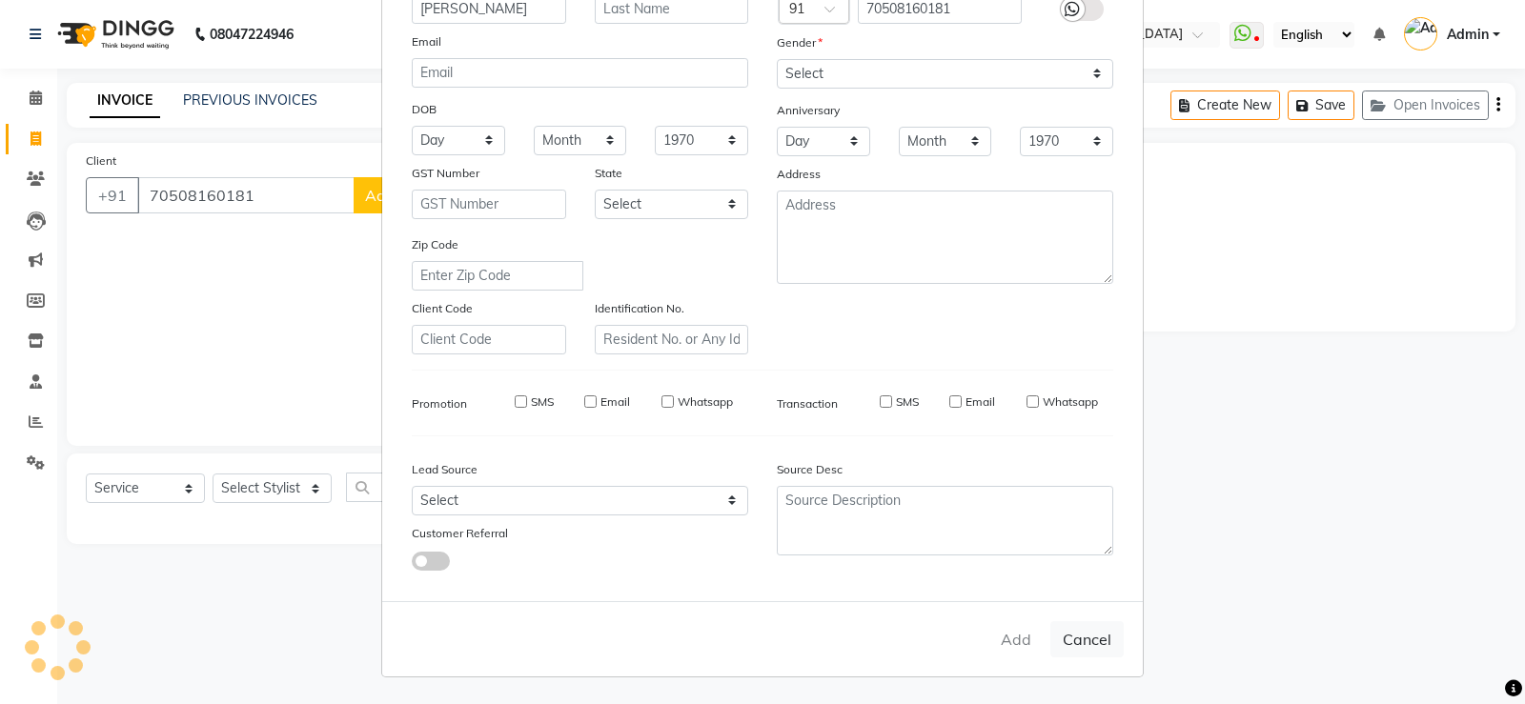
select select
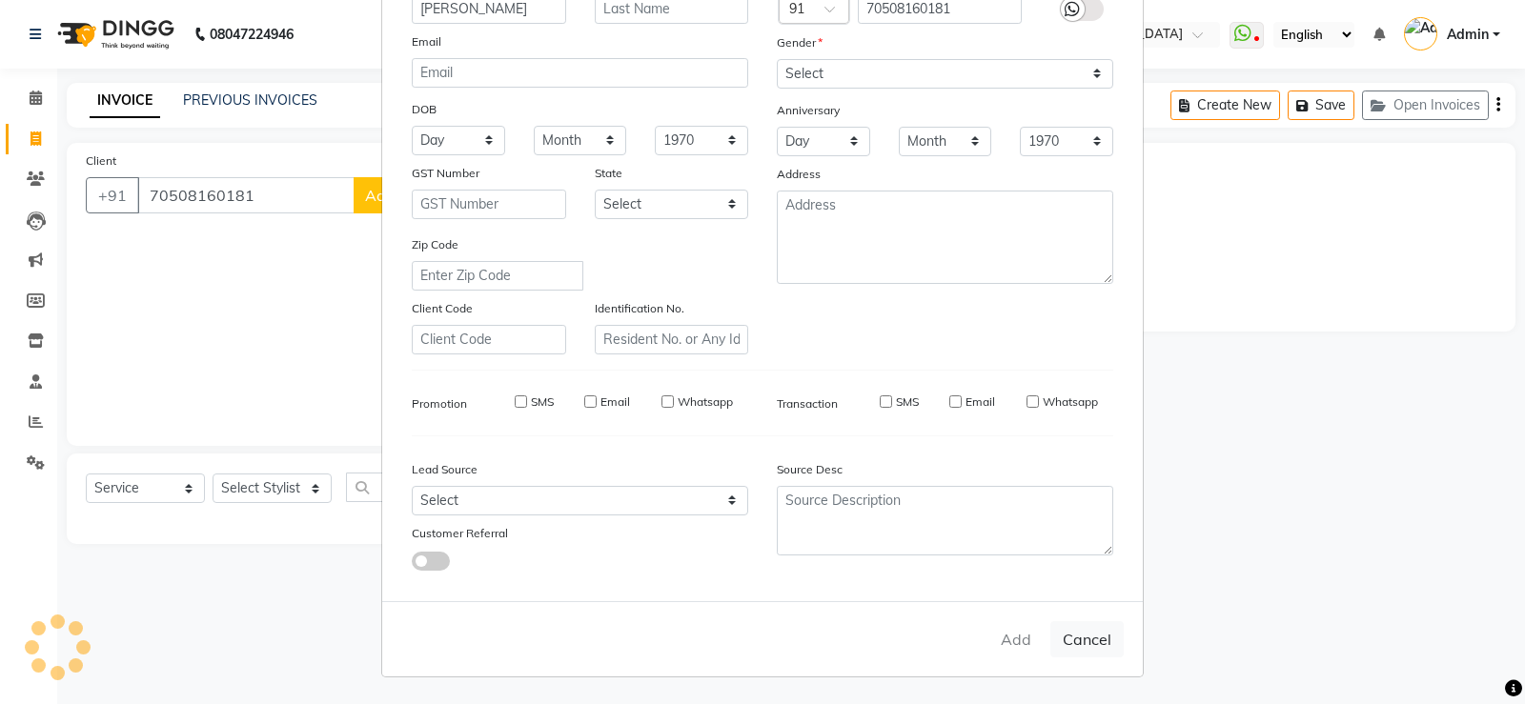
select select
checkbox input "false"
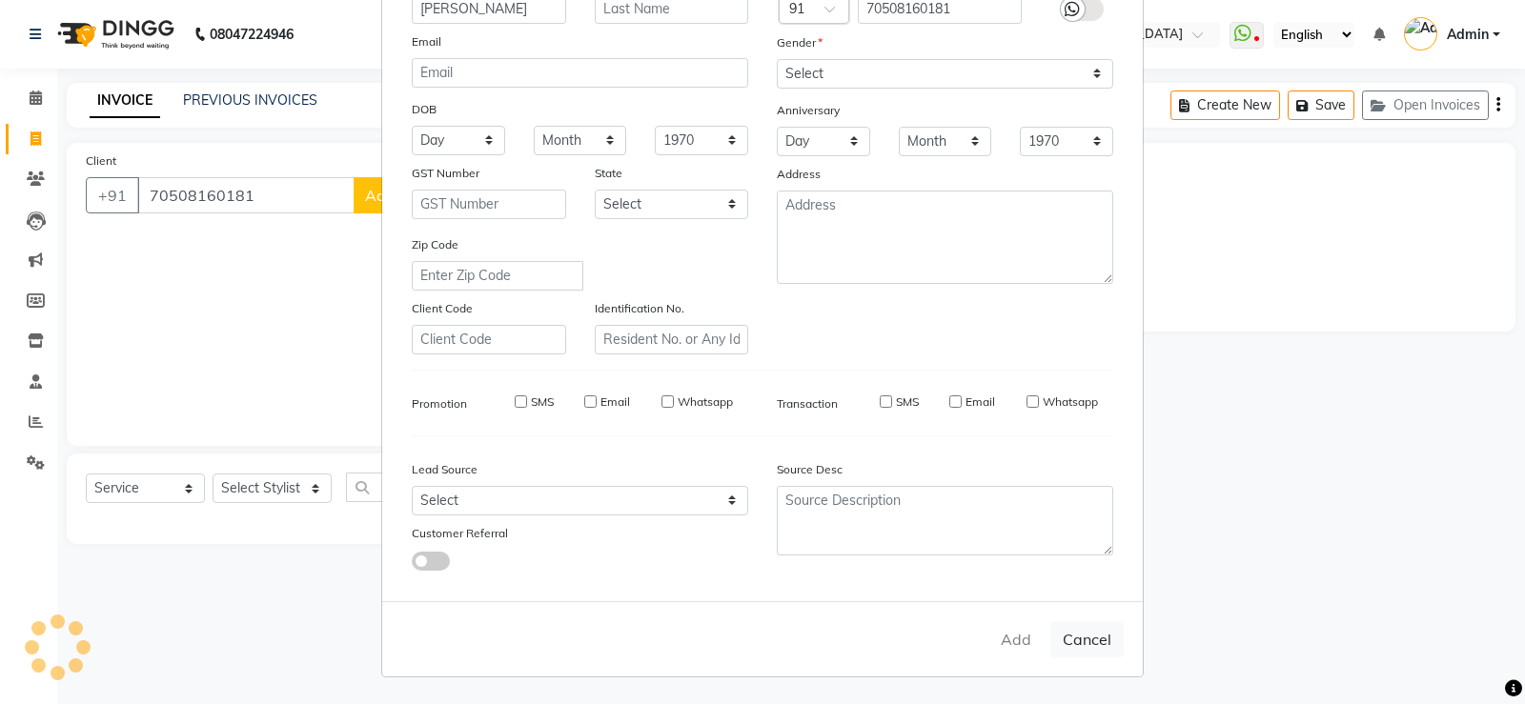
checkbox input "false"
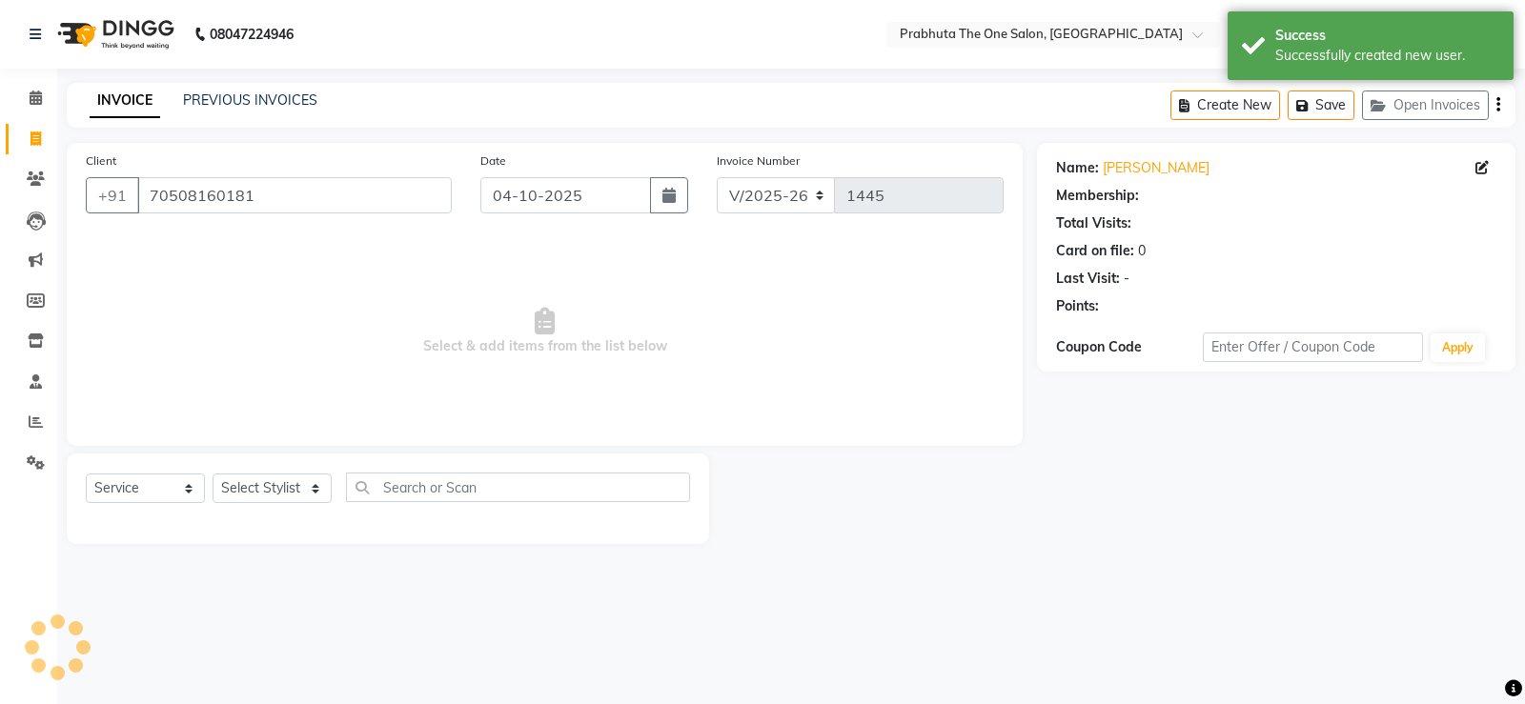
select select "1: Object"
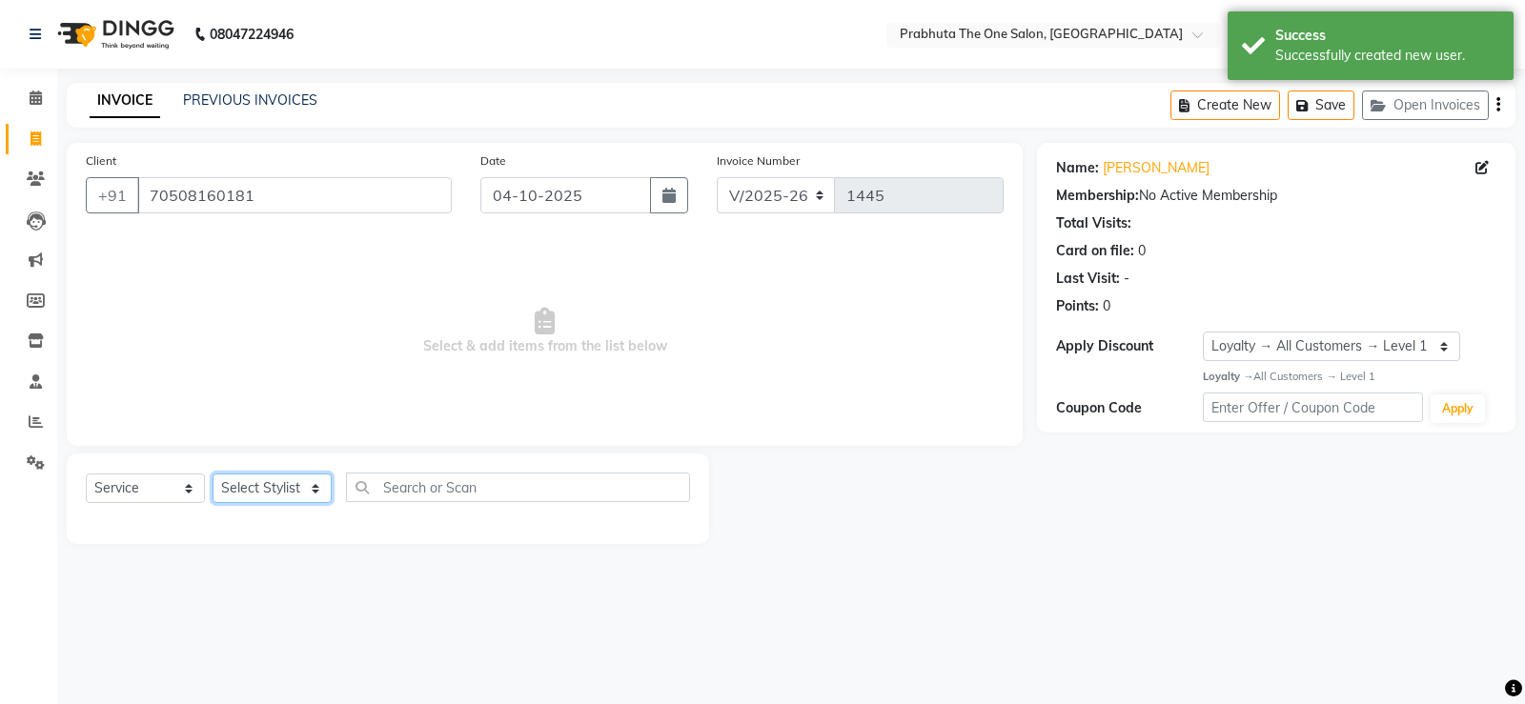
click at [219, 479] on select "Select Stylist [PERSON_NAME] [PERSON_NAME] ausween [PERSON_NAME] [PERSON_NAME] …" at bounding box center [272, 489] width 119 height 30
select select "93775"
click at [310, 474] on select "Select Stylist [PERSON_NAME] [PERSON_NAME] ausween [PERSON_NAME] [PERSON_NAME] …" at bounding box center [272, 489] width 119 height 30
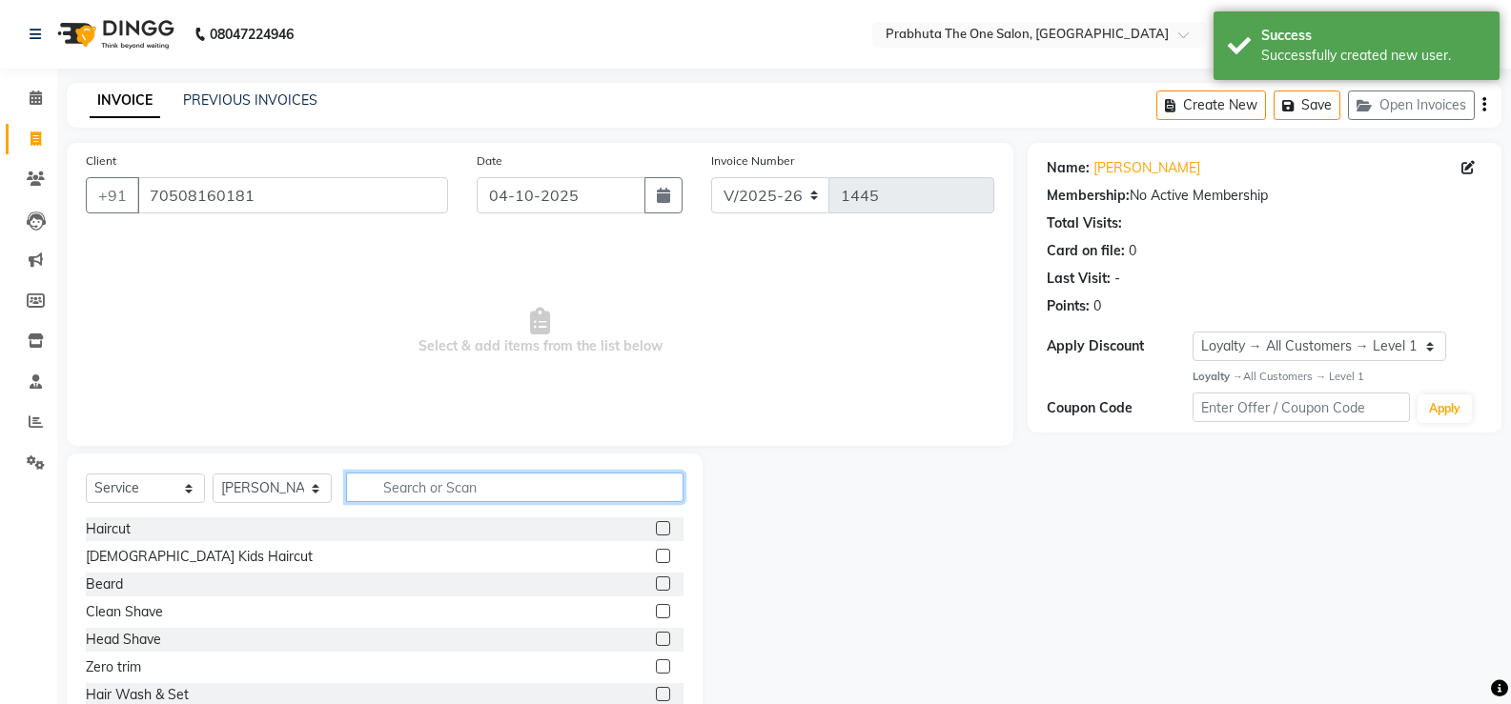
click at [556, 495] on input "text" at bounding box center [514, 488] width 337 height 30
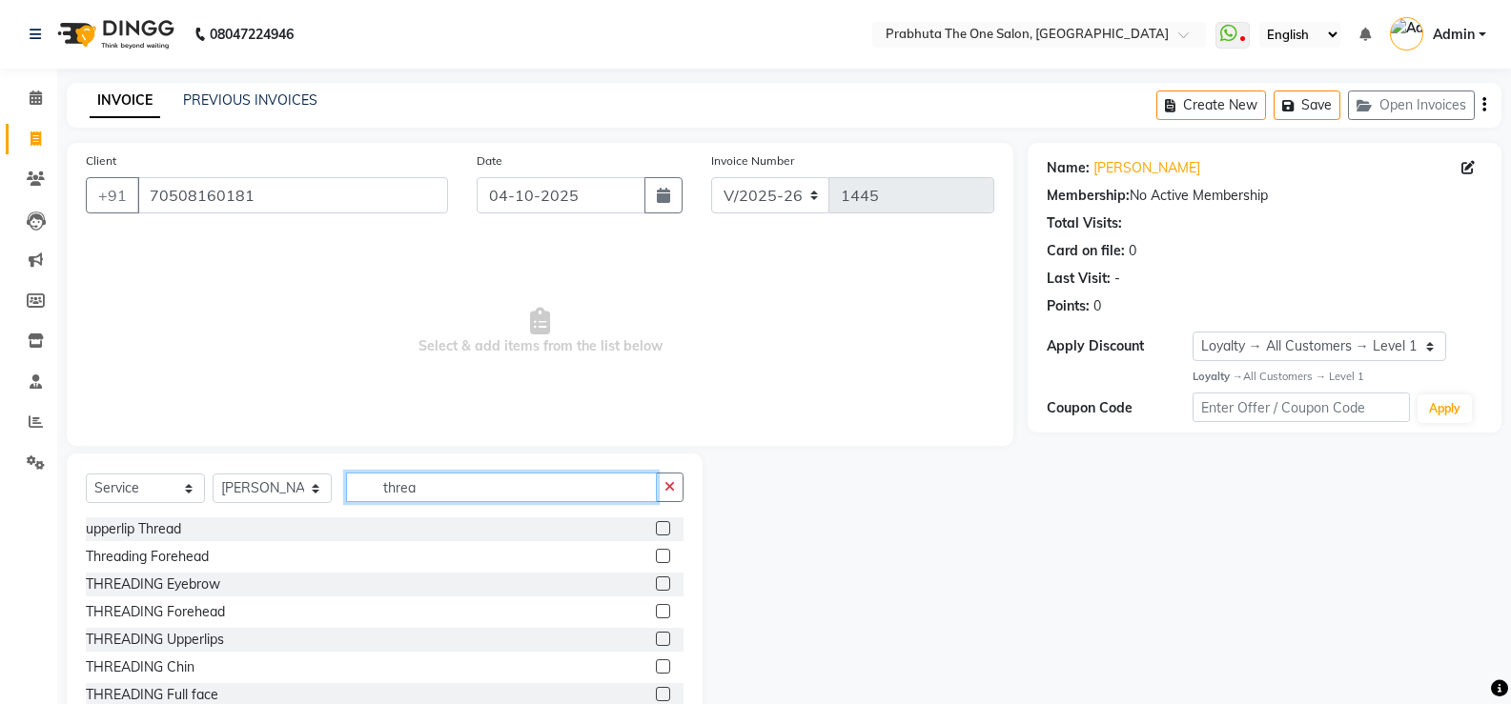
type input "threa"
click at [656, 532] on label at bounding box center [663, 528] width 14 height 14
click at [656, 532] on input "checkbox" at bounding box center [662, 529] width 12 height 12
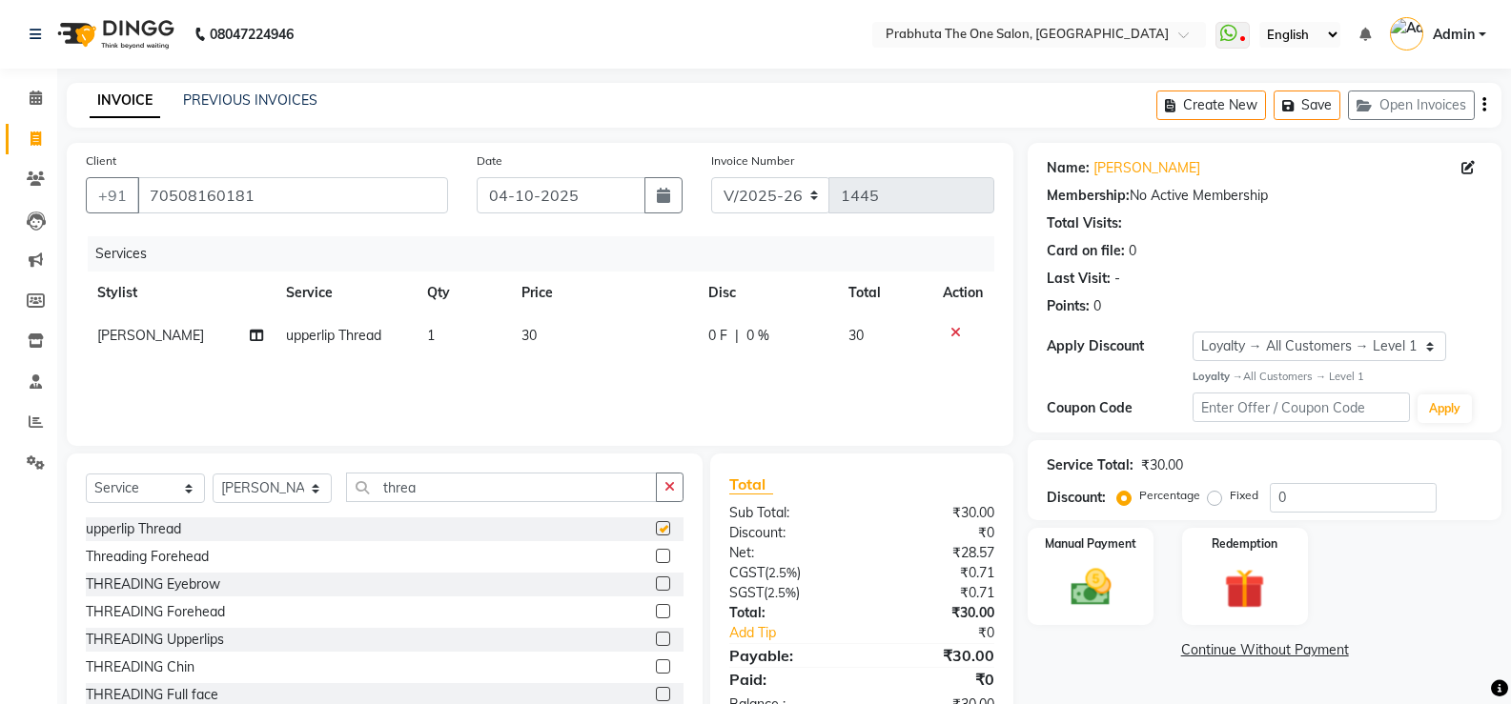
checkbox input "false"
click at [580, 495] on input "threa" at bounding box center [501, 488] width 311 height 30
click at [656, 583] on label at bounding box center [663, 584] width 14 height 14
click at [656, 583] on input "checkbox" at bounding box center [662, 585] width 12 height 12
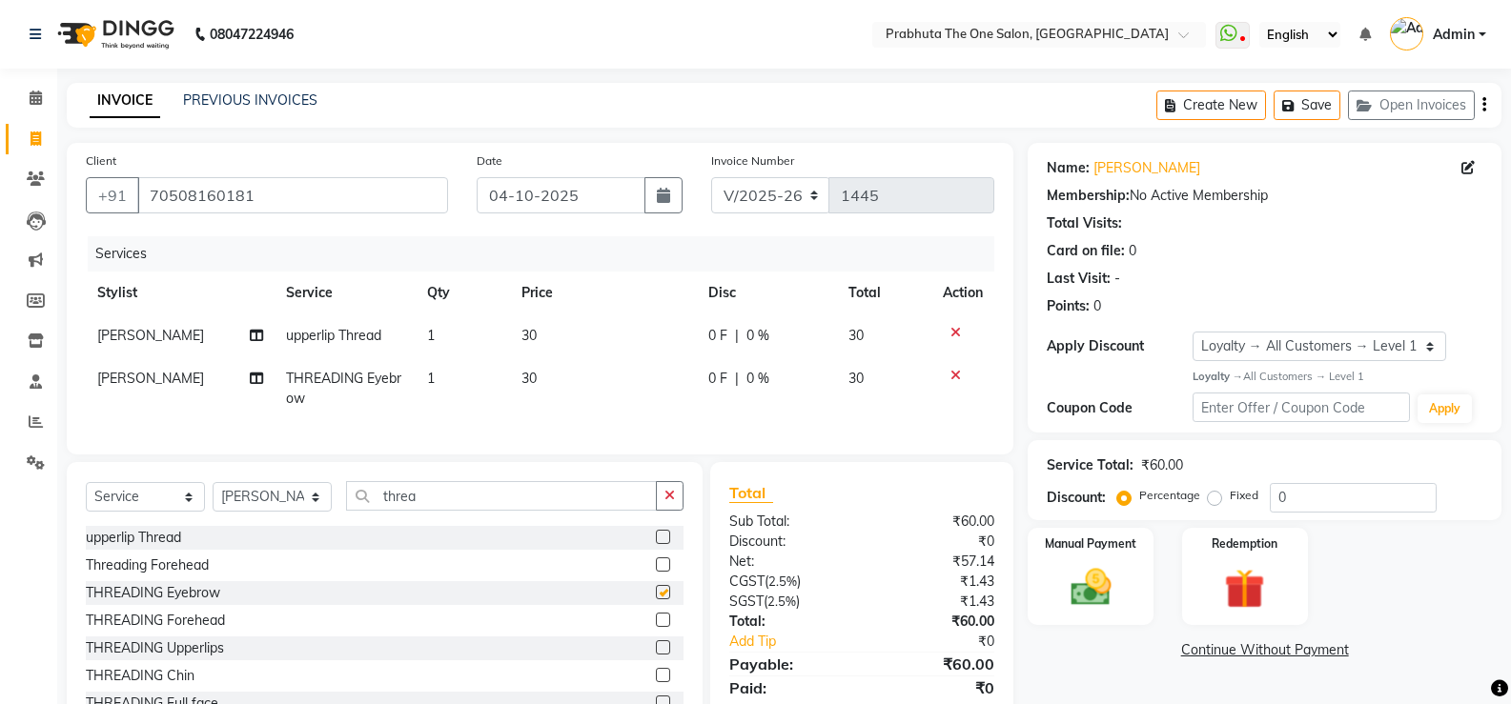
checkbox input "false"
click at [550, 378] on td "30" at bounding box center [603, 388] width 187 height 63
select select "93775"
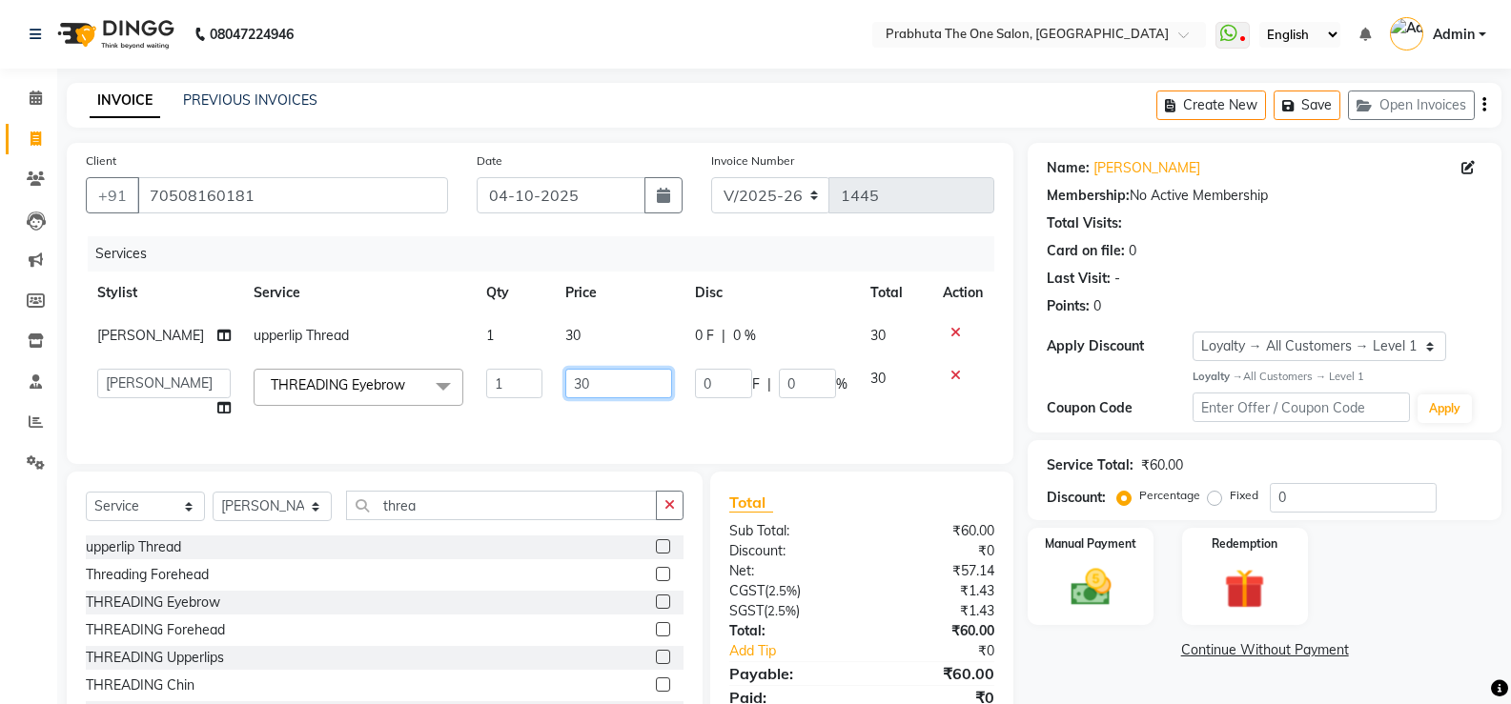
click at [633, 378] on input "30" at bounding box center [618, 384] width 107 height 30
type input "3"
type input "6"
type input "60"
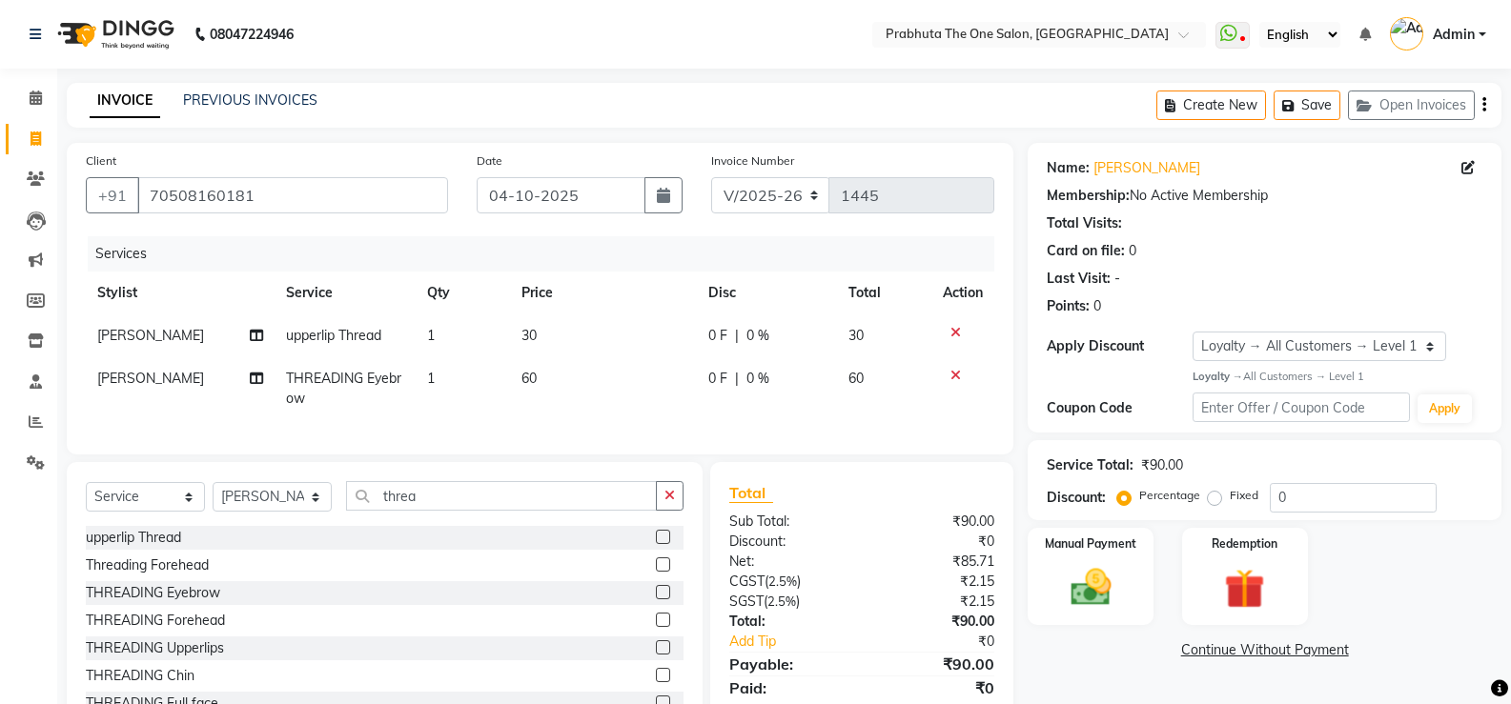
click at [551, 404] on td "60" at bounding box center [603, 388] width 187 height 63
select select "93775"
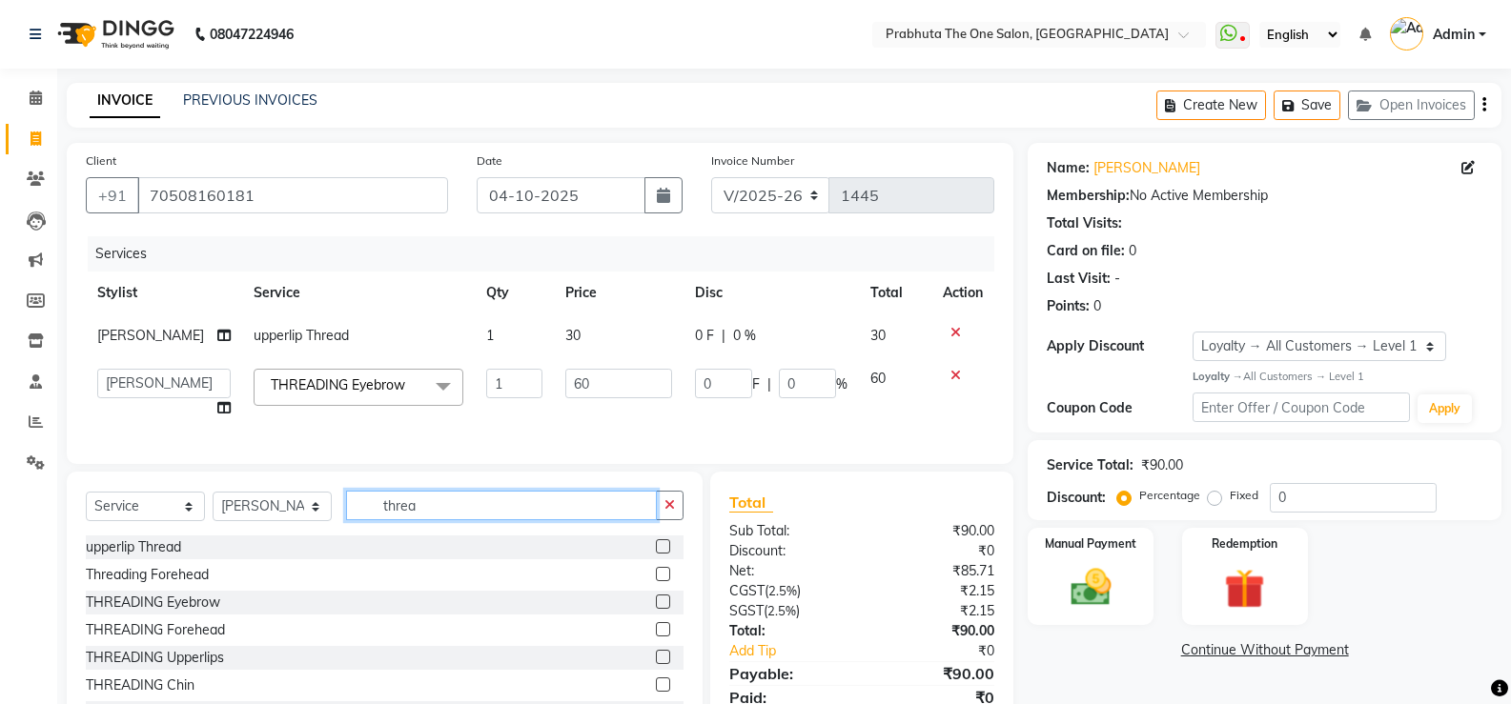
click at [537, 510] on input "threa" at bounding box center [501, 506] width 311 height 30
type input "t"
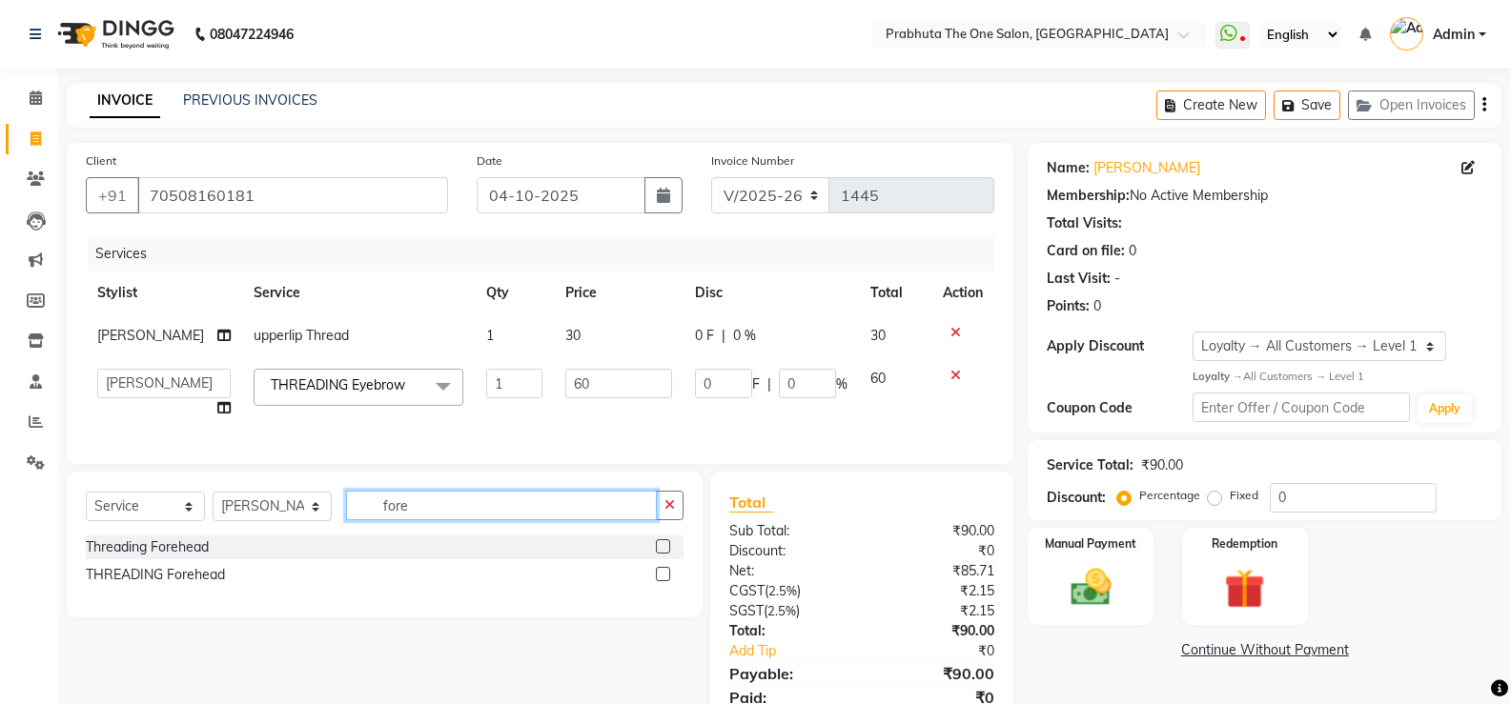
type input "fore"
click at [669, 554] on label at bounding box center [663, 547] width 14 height 14
click at [668, 554] on input "checkbox" at bounding box center [662, 547] width 12 height 12
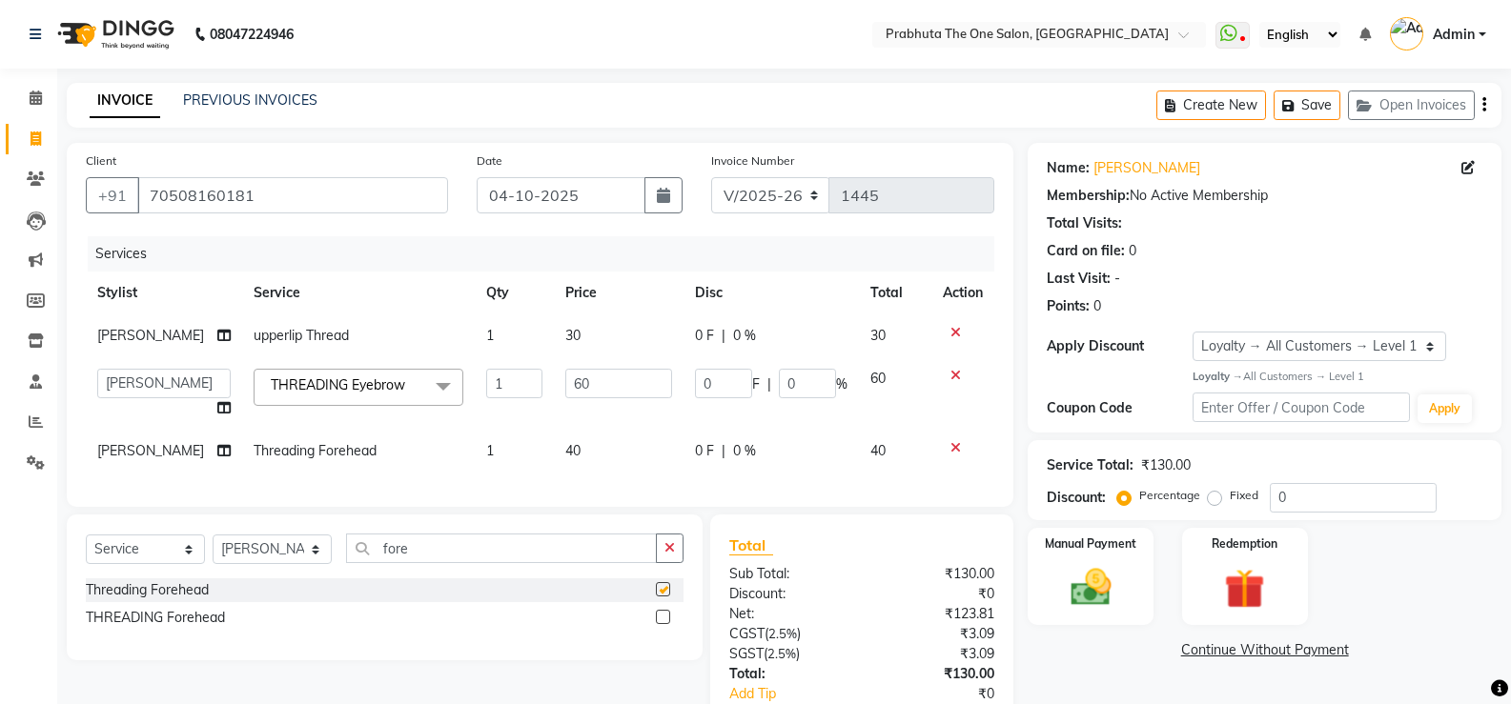
checkbox input "false"
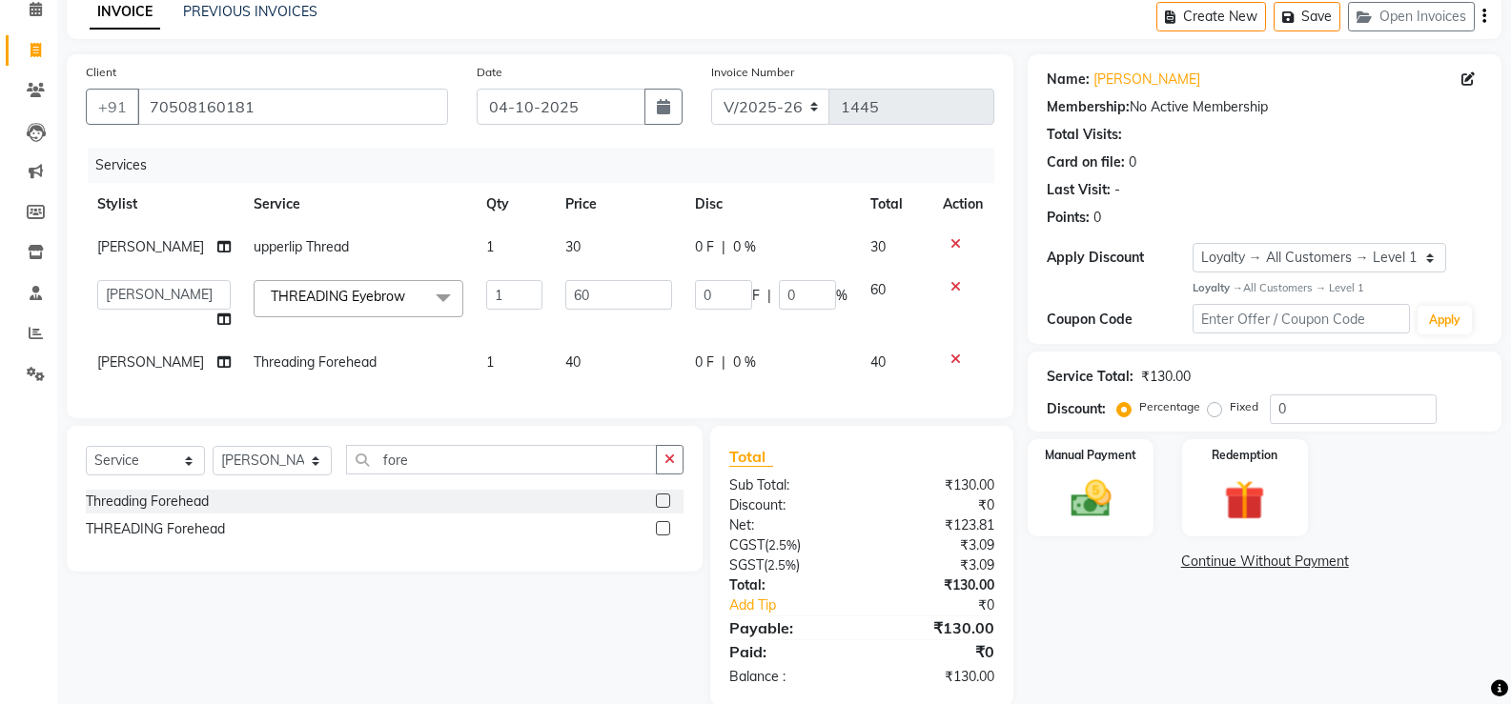
scroll to position [133, 0]
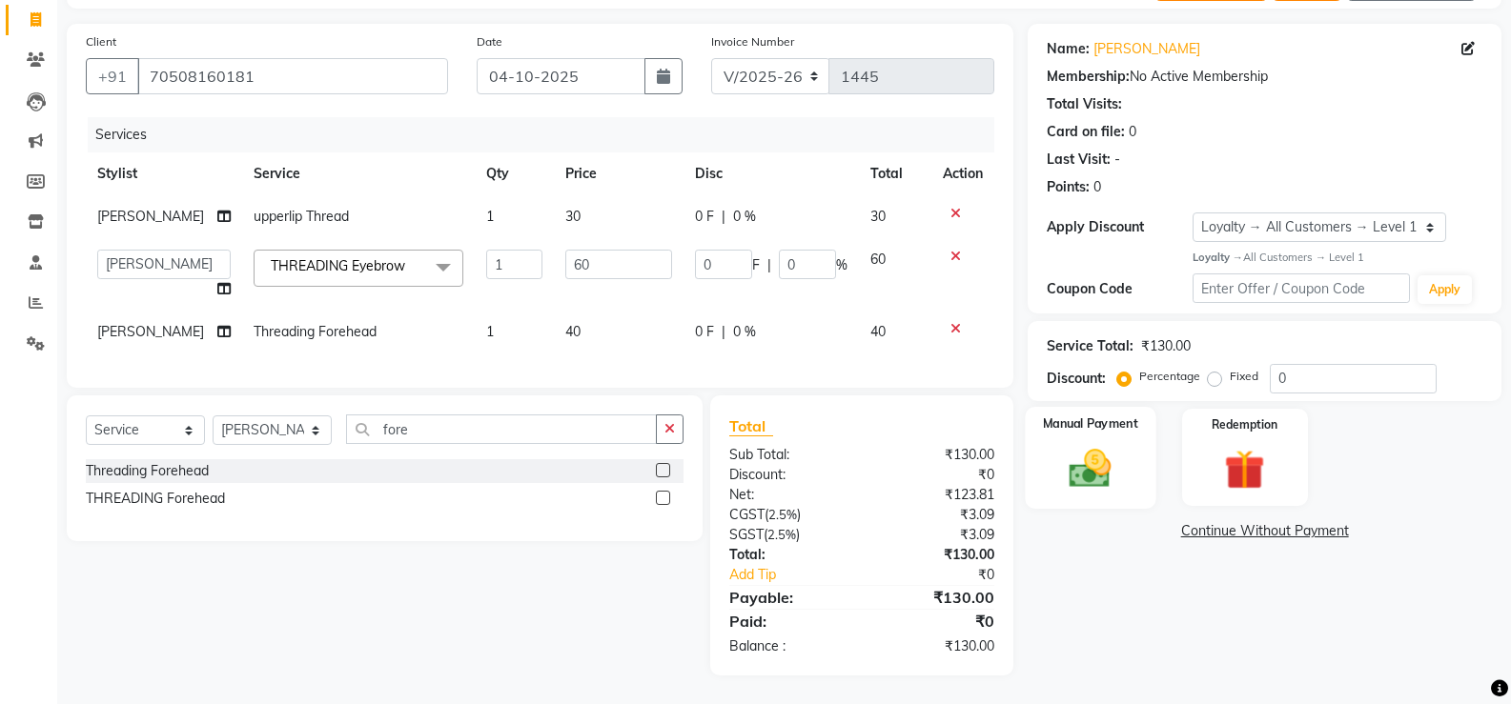
click at [973, 444] on img at bounding box center [1090, 468] width 68 height 49
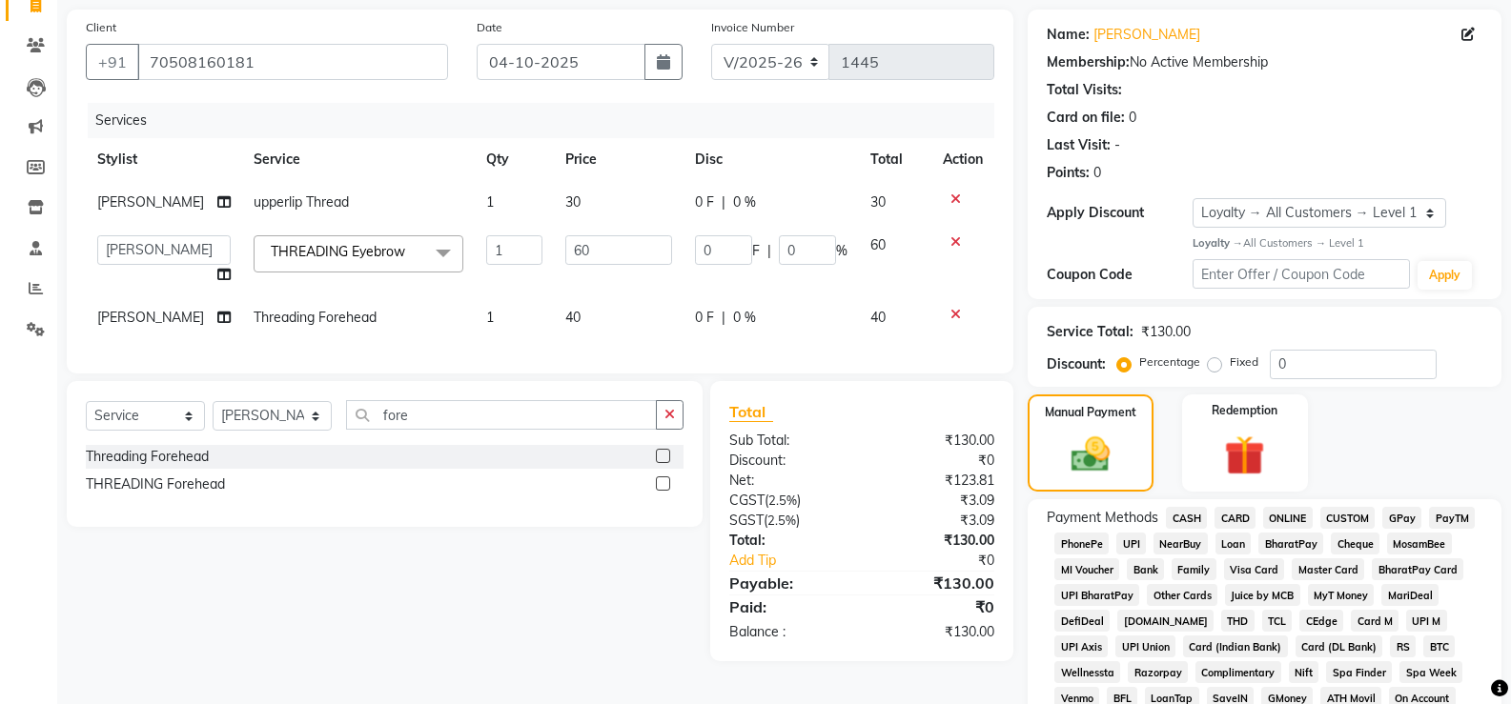
click at [973, 515] on span "GPay" at bounding box center [1401, 518] width 39 height 22
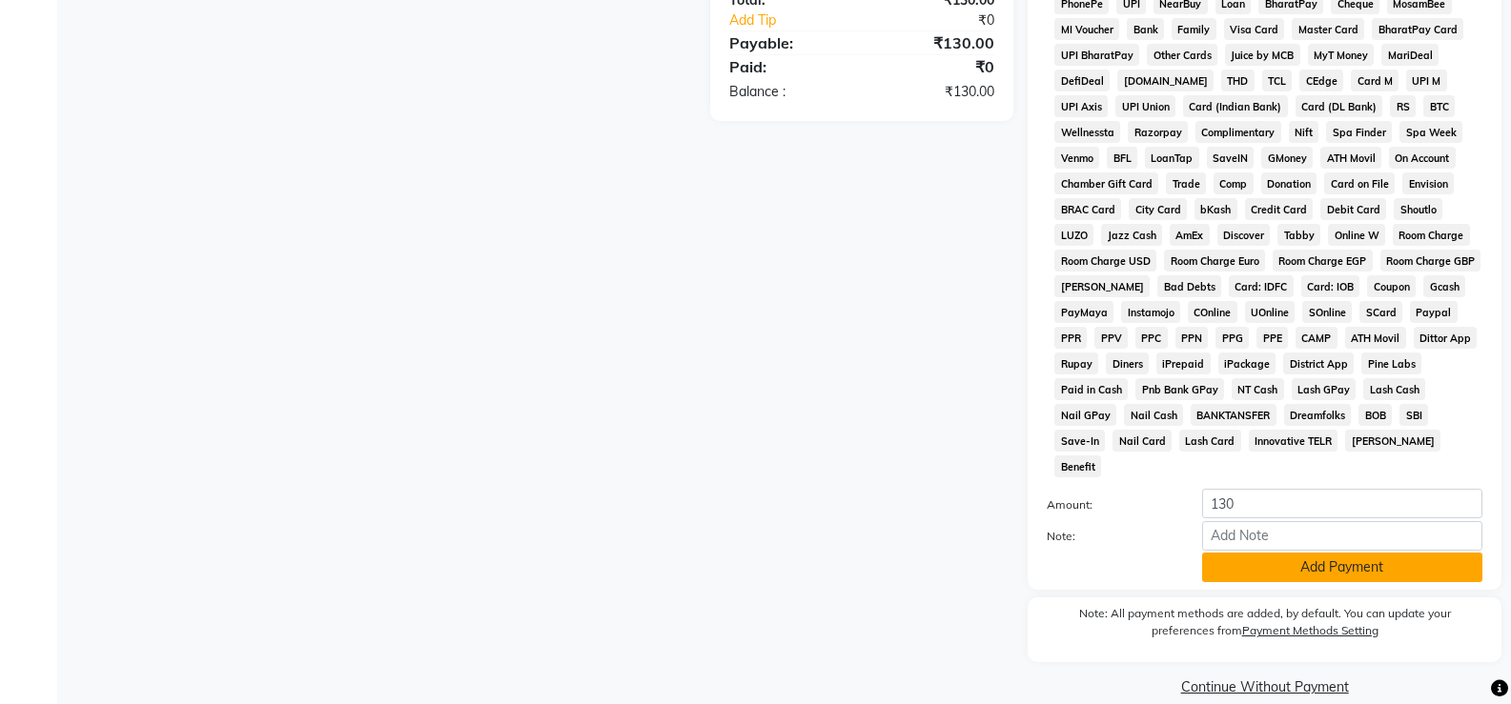
click at [973, 553] on button "Add Payment" at bounding box center [1342, 568] width 280 height 30
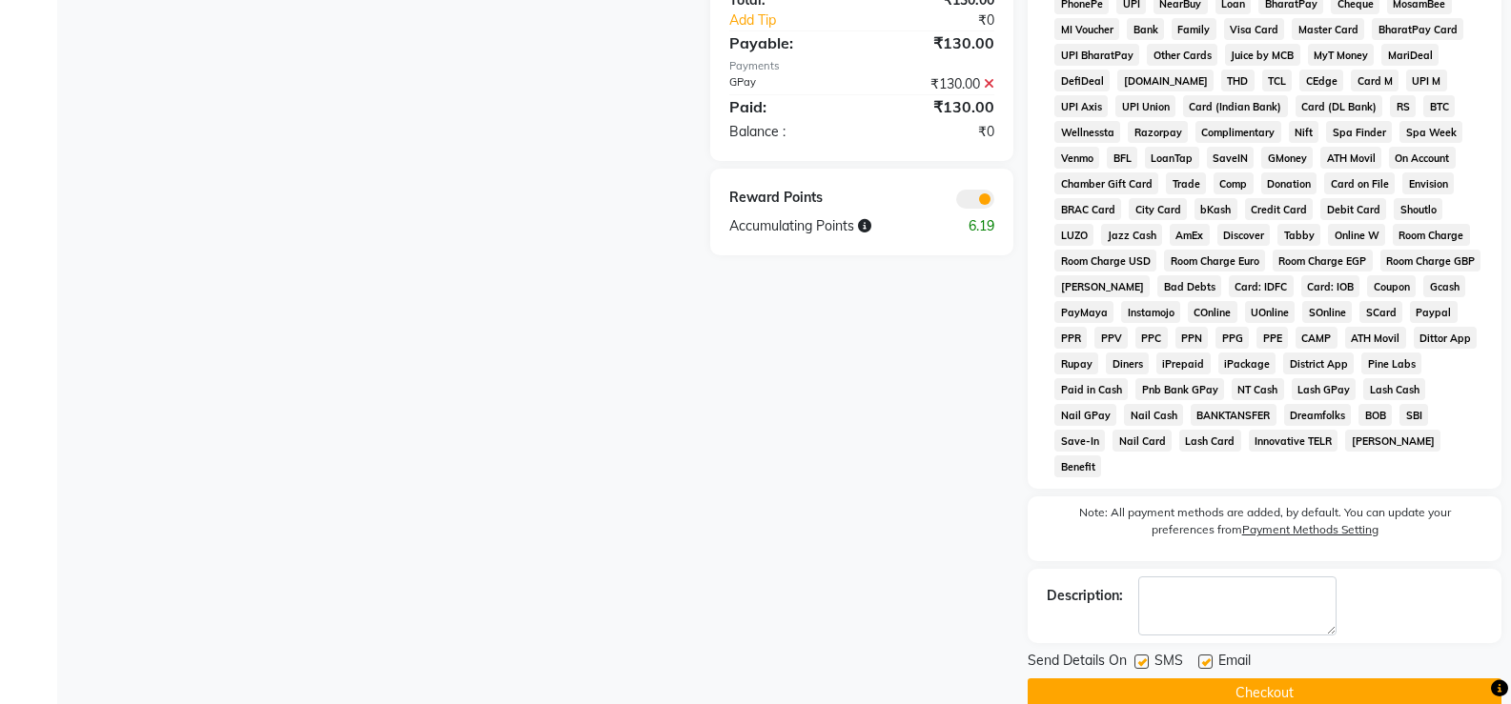
click at [973, 583] on button "Checkout" at bounding box center [1265, 694] width 474 height 30
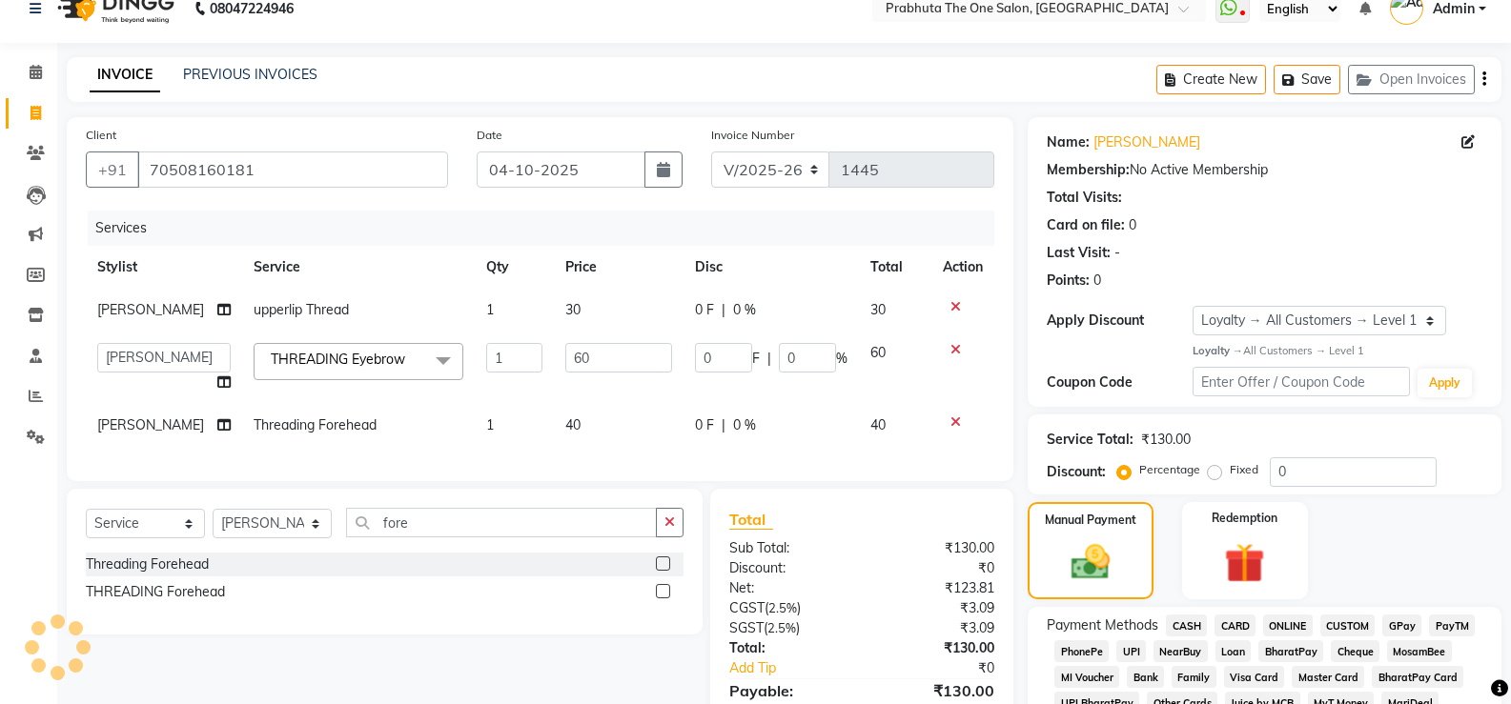
scroll to position [0, 0]
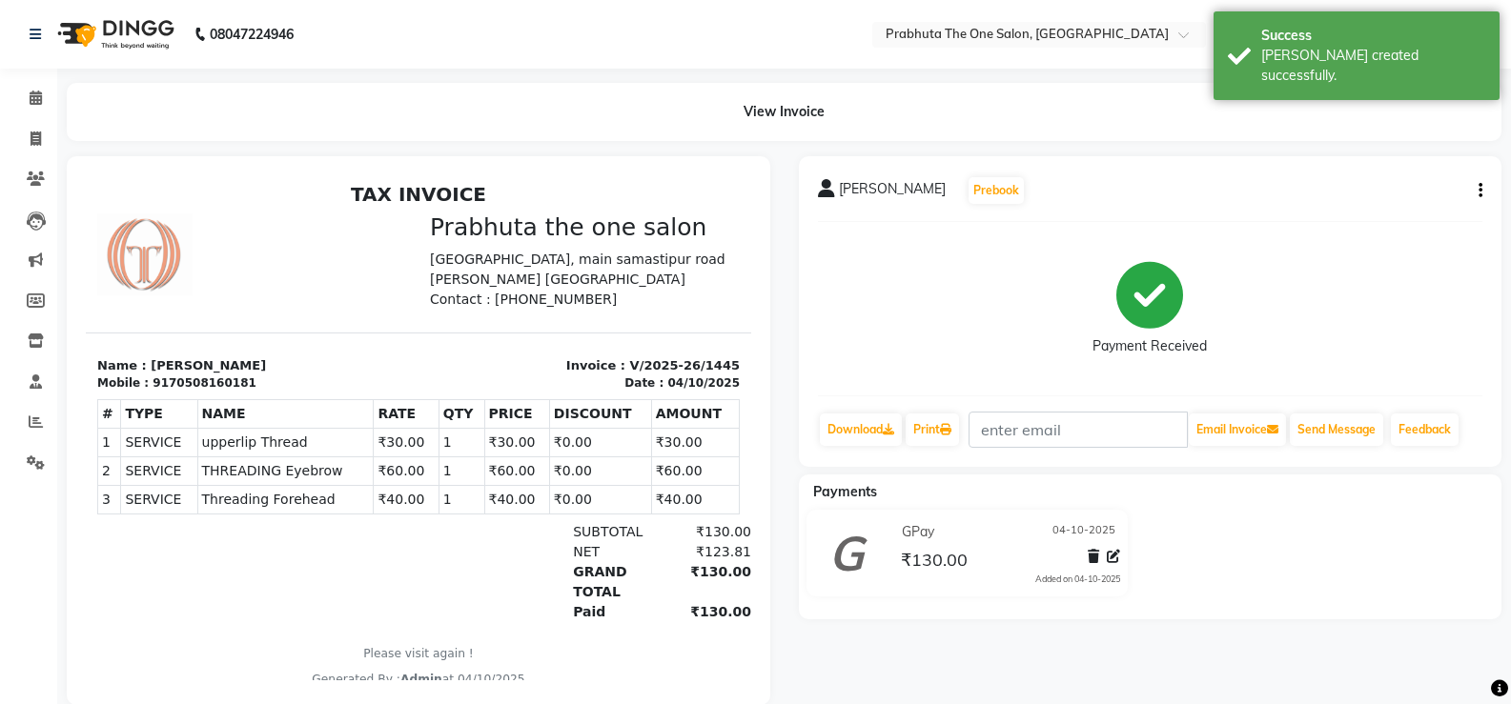
click at [38, 116] on li "Calendar" at bounding box center [28, 98] width 57 height 41
click at [40, 133] on icon at bounding box center [36, 139] width 10 height 14
select select "service"
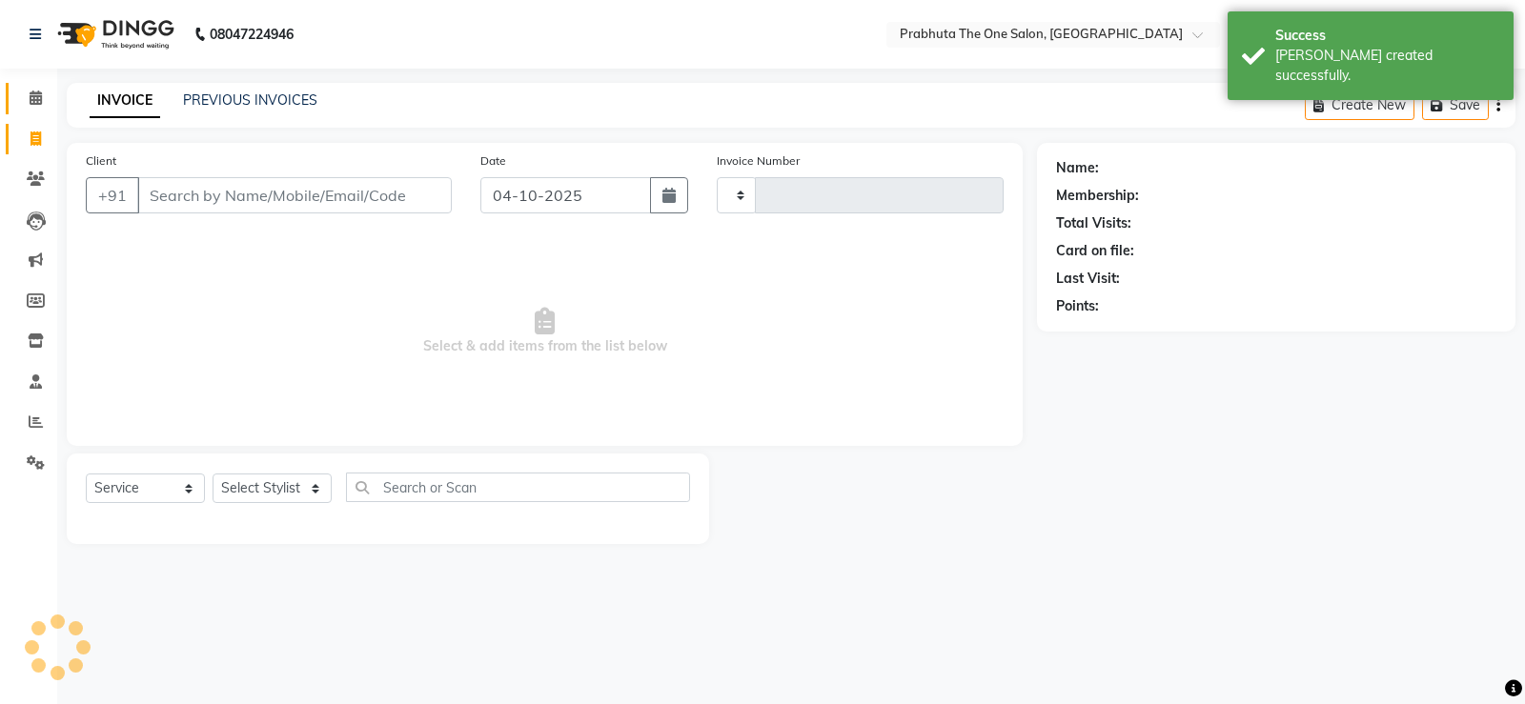
type input "1446"
select select "5326"
click at [37, 103] on icon at bounding box center [36, 98] width 12 height 14
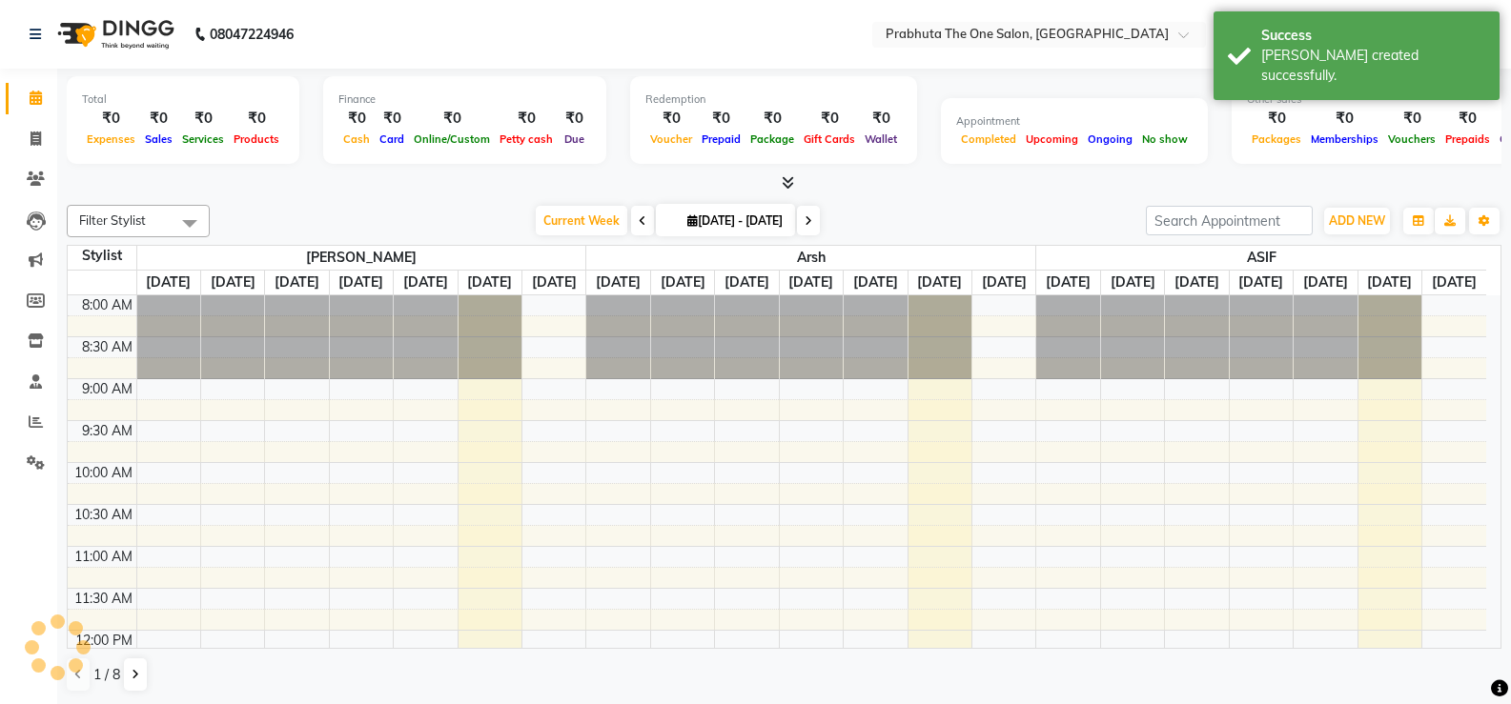
scroll to position [672, 0]
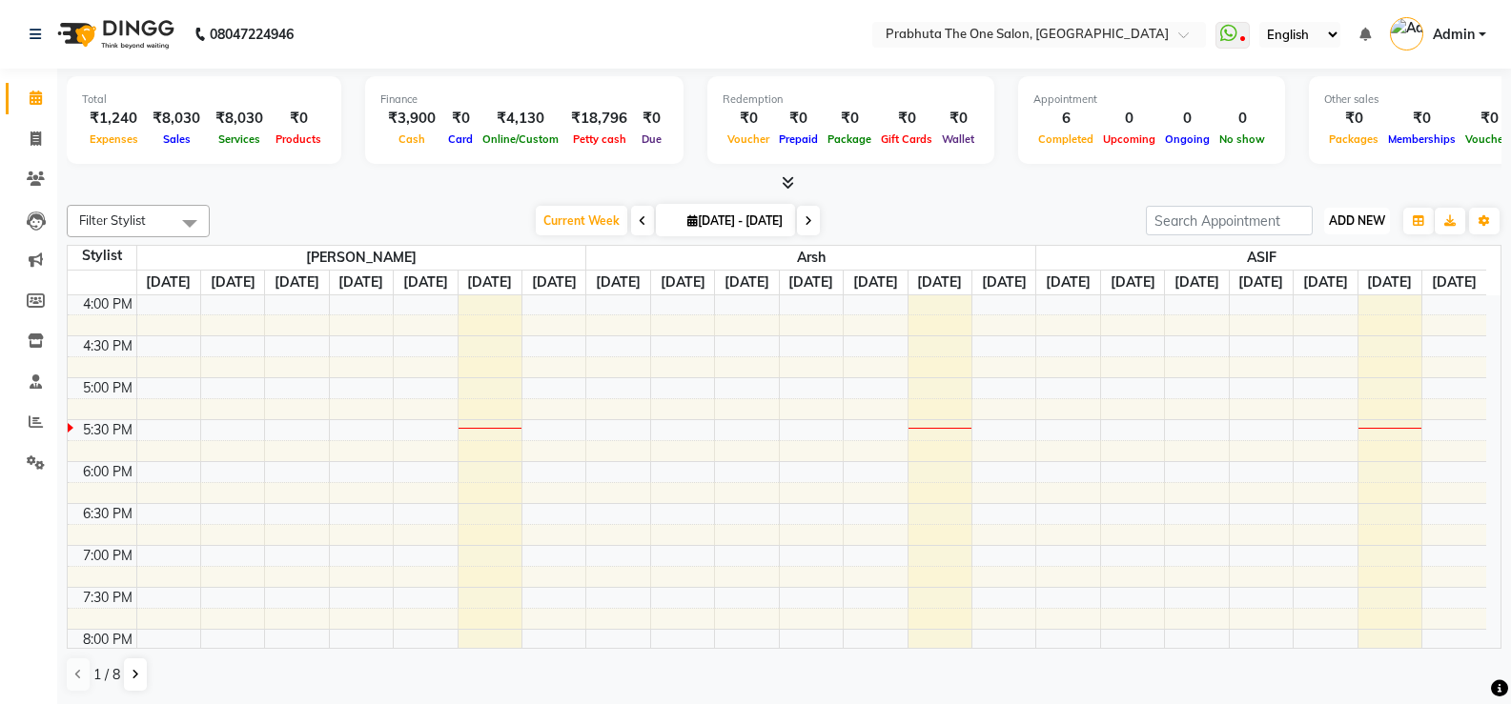
click at [973, 222] on span "ADD NEW" at bounding box center [1357, 221] width 56 height 14
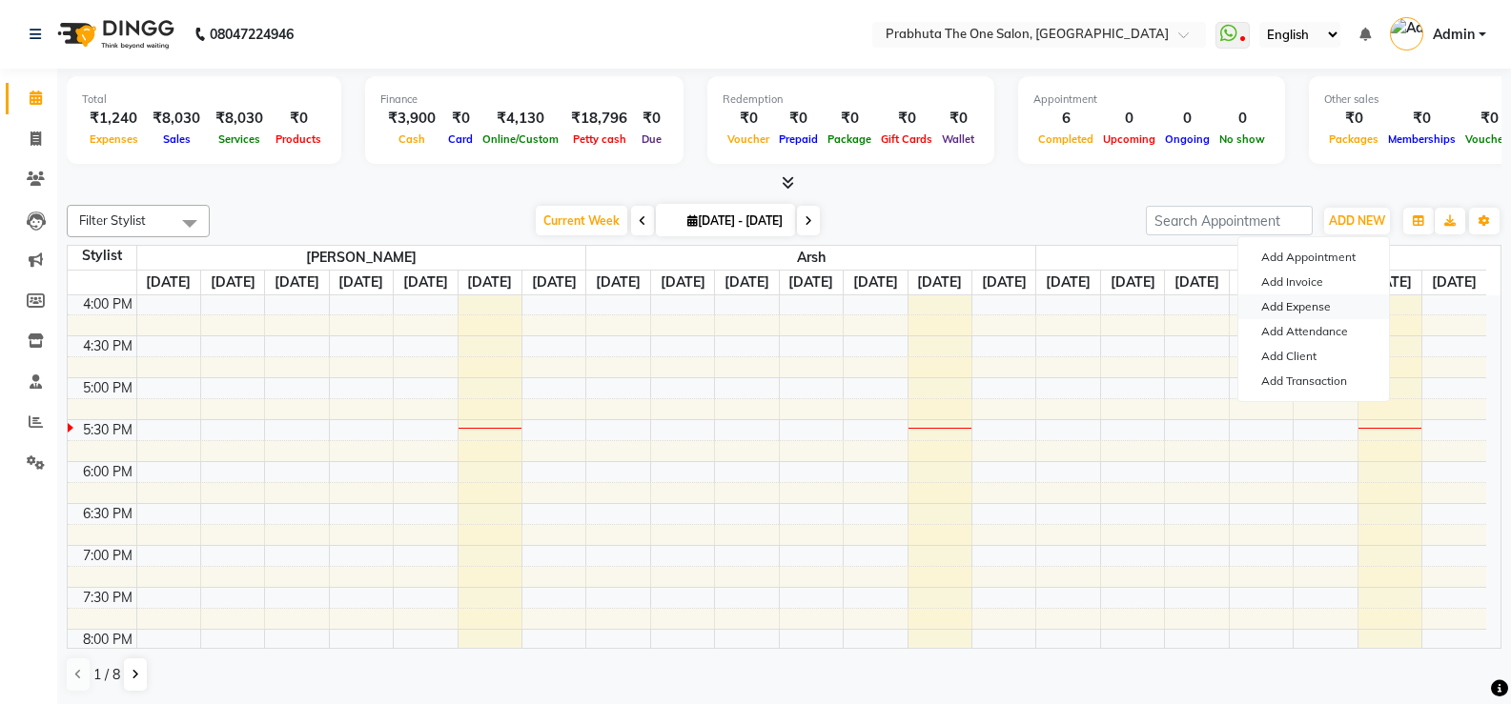
click at [973, 311] on link "Add Expense" at bounding box center [1313, 307] width 151 height 25
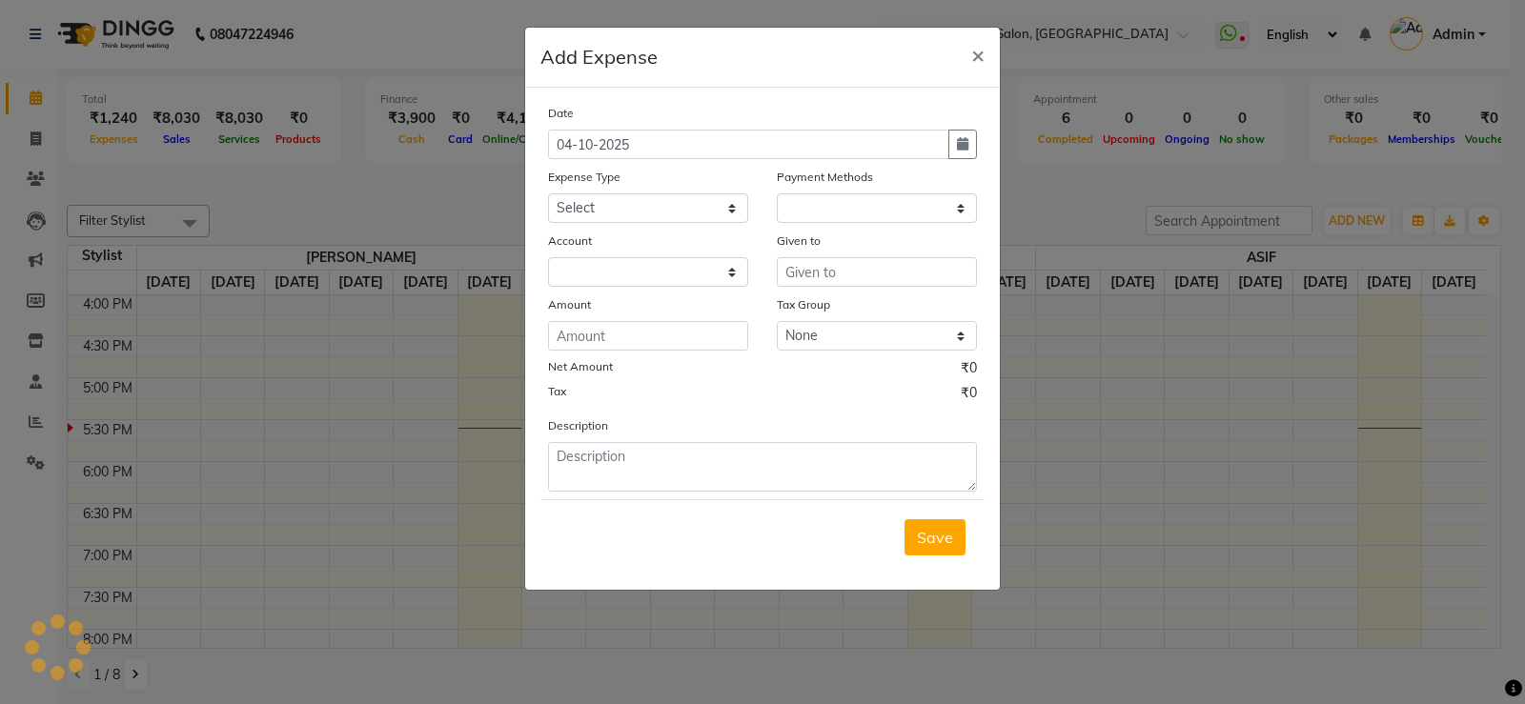
select select "1"
select select "4245"
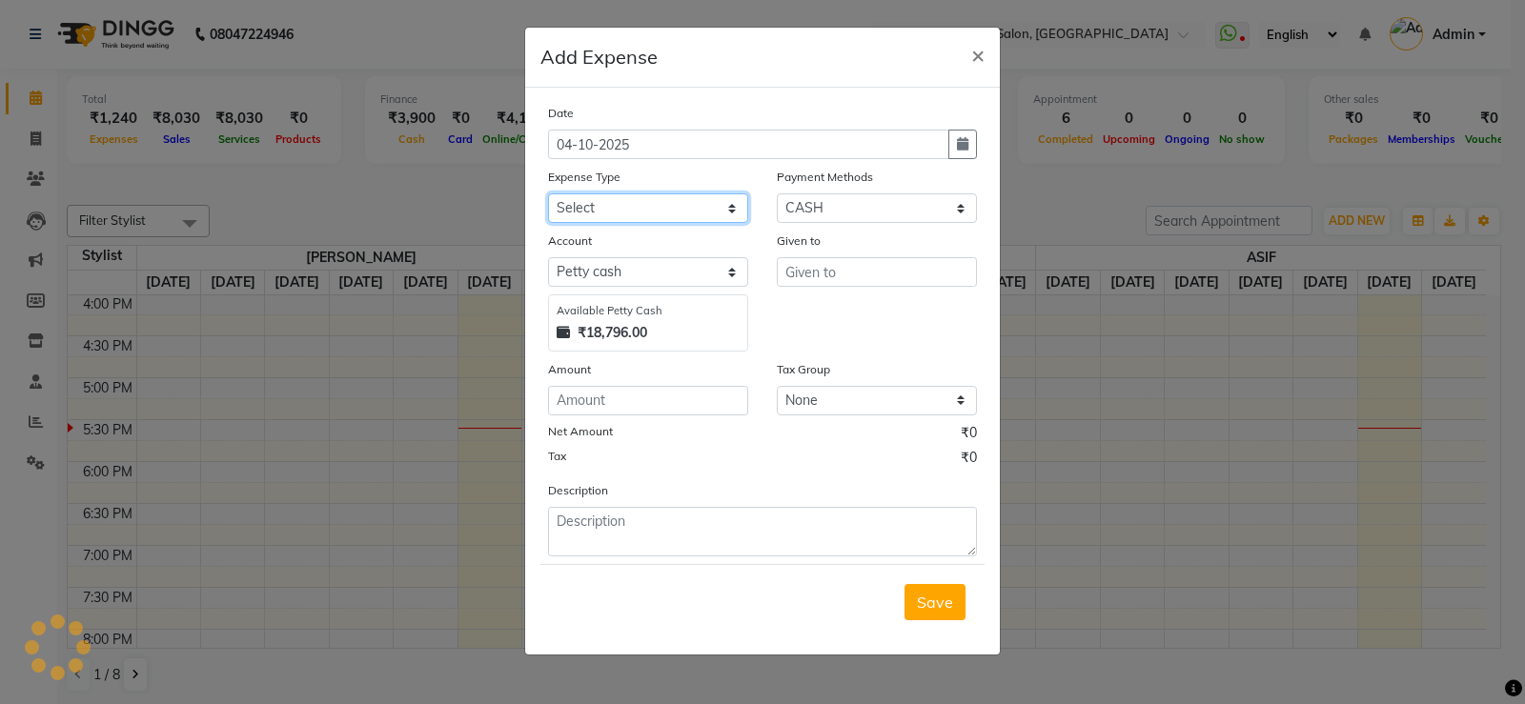
click at [628, 198] on select "Select AC labour Advance Salary Aryan bike petrol Aryan food Blade BUS FARE car…" at bounding box center [648, 209] width 200 height 30
select select "10199"
click at [628, 198] on select "Select AC labour Advance Salary Aryan bike petrol Aryan food Blade BUS FARE car…" at bounding box center [648, 209] width 200 height 30
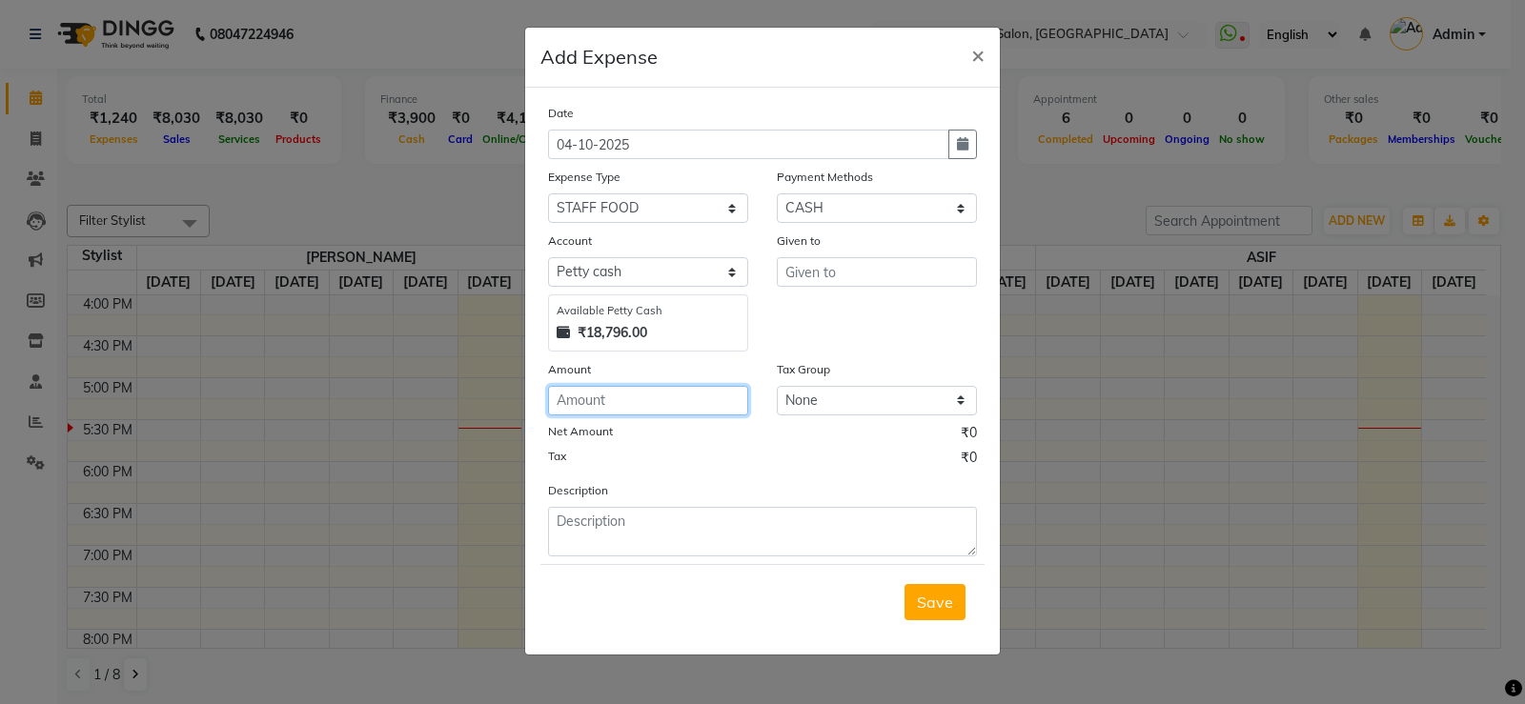
click at [710, 398] on input "number" at bounding box center [648, 401] width 200 height 30
type input "170"
click at [908, 282] on input "text" at bounding box center [877, 272] width 200 height 30
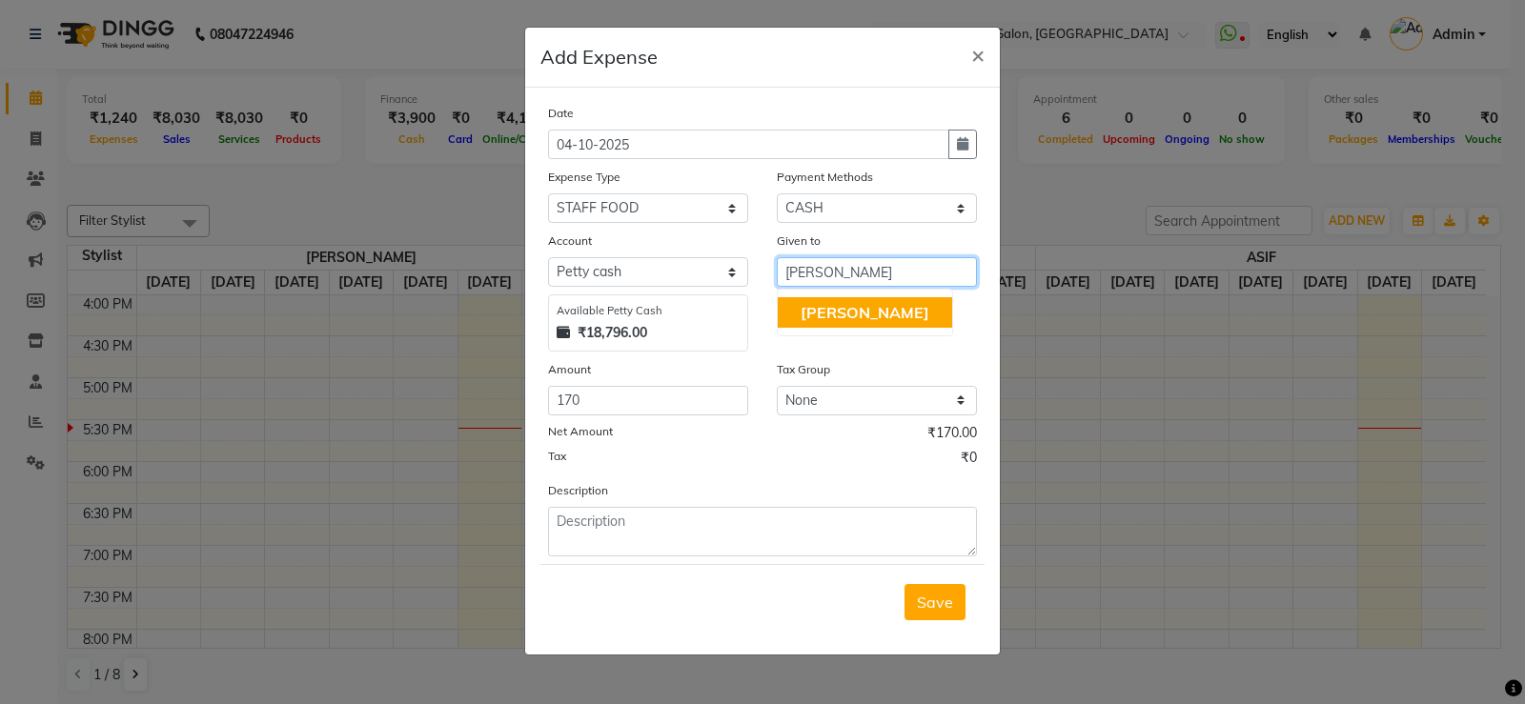
click at [838, 310] on span "[PERSON_NAME]" at bounding box center [865, 312] width 129 height 19
type input "[PERSON_NAME]"
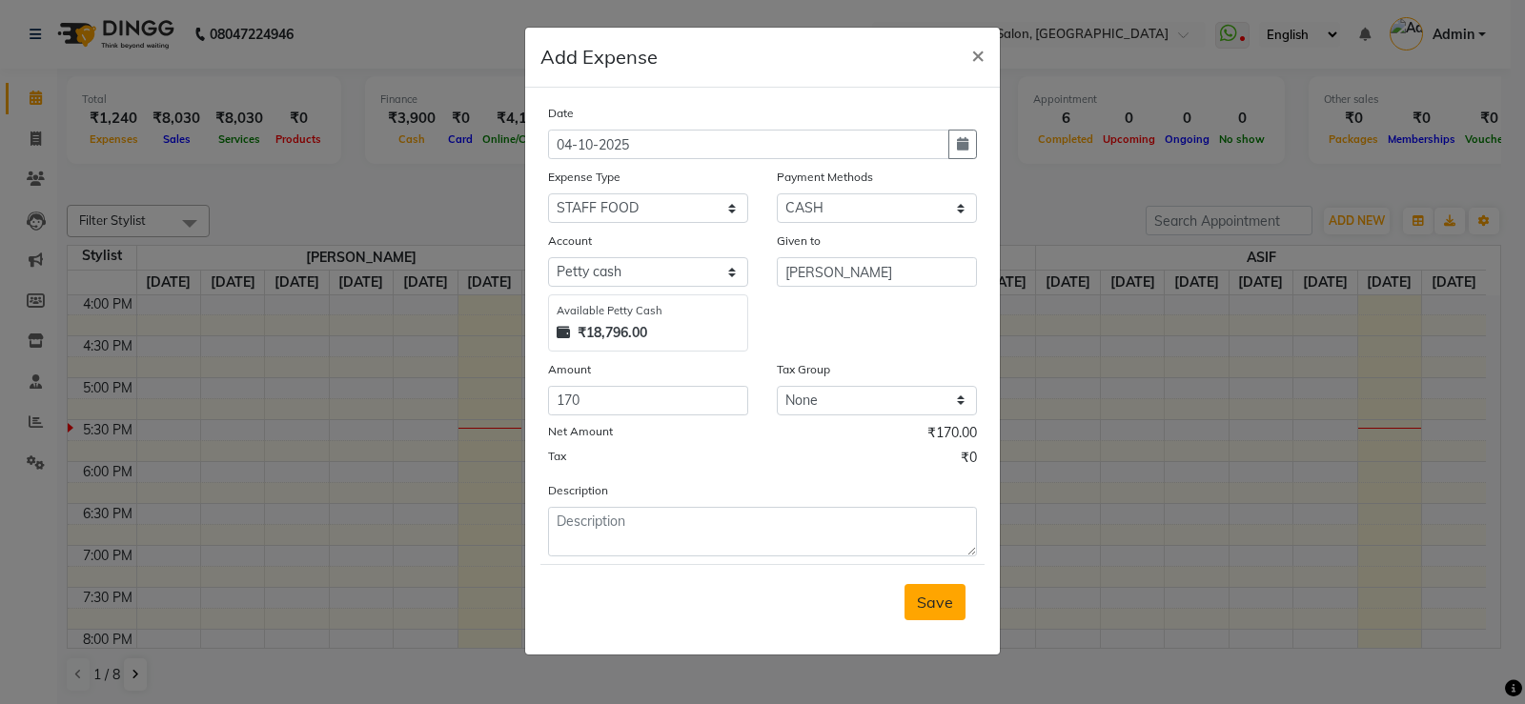
click at [942, 583] on span "Save" at bounding box center [935, 602] width 36 height 19
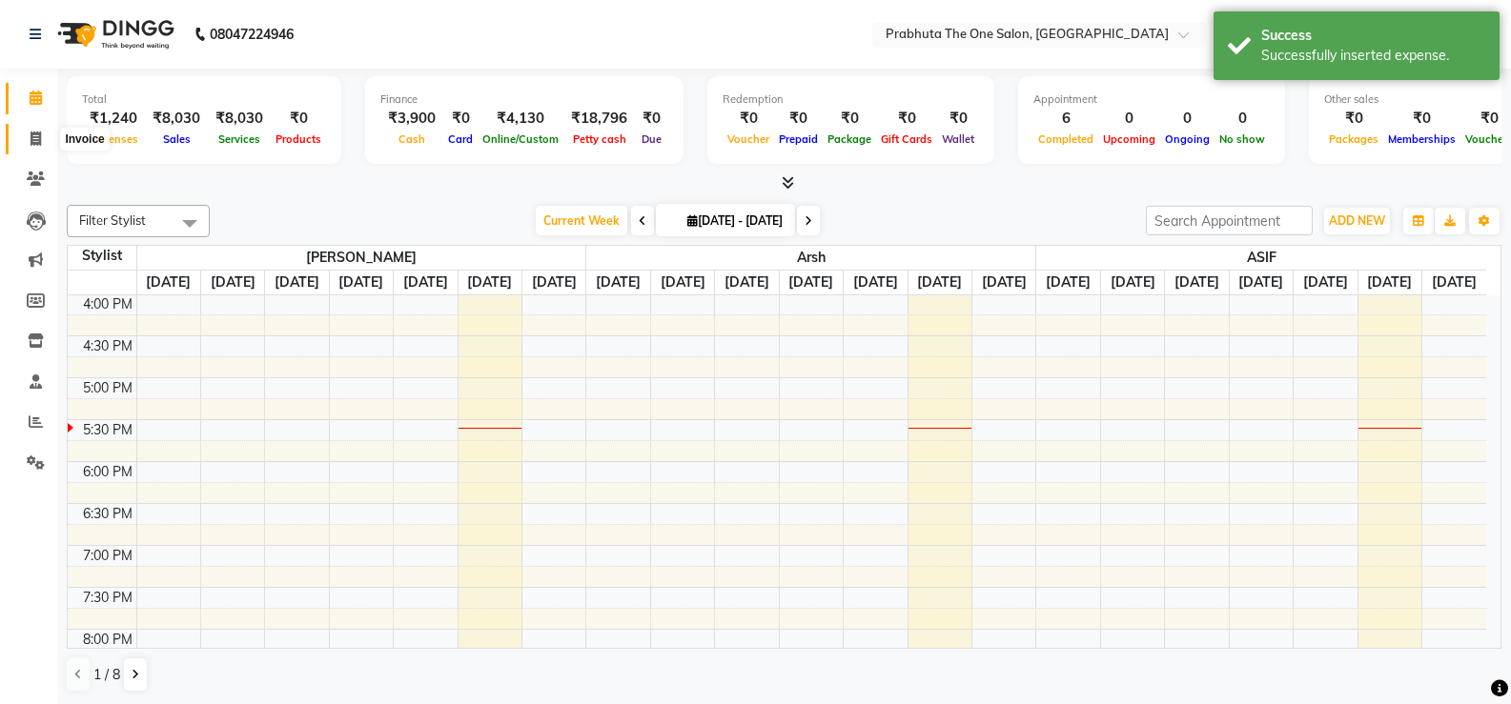
click at [34, 138] on icon at bounding box center [36, 139] width 10 height 14
select select "service"
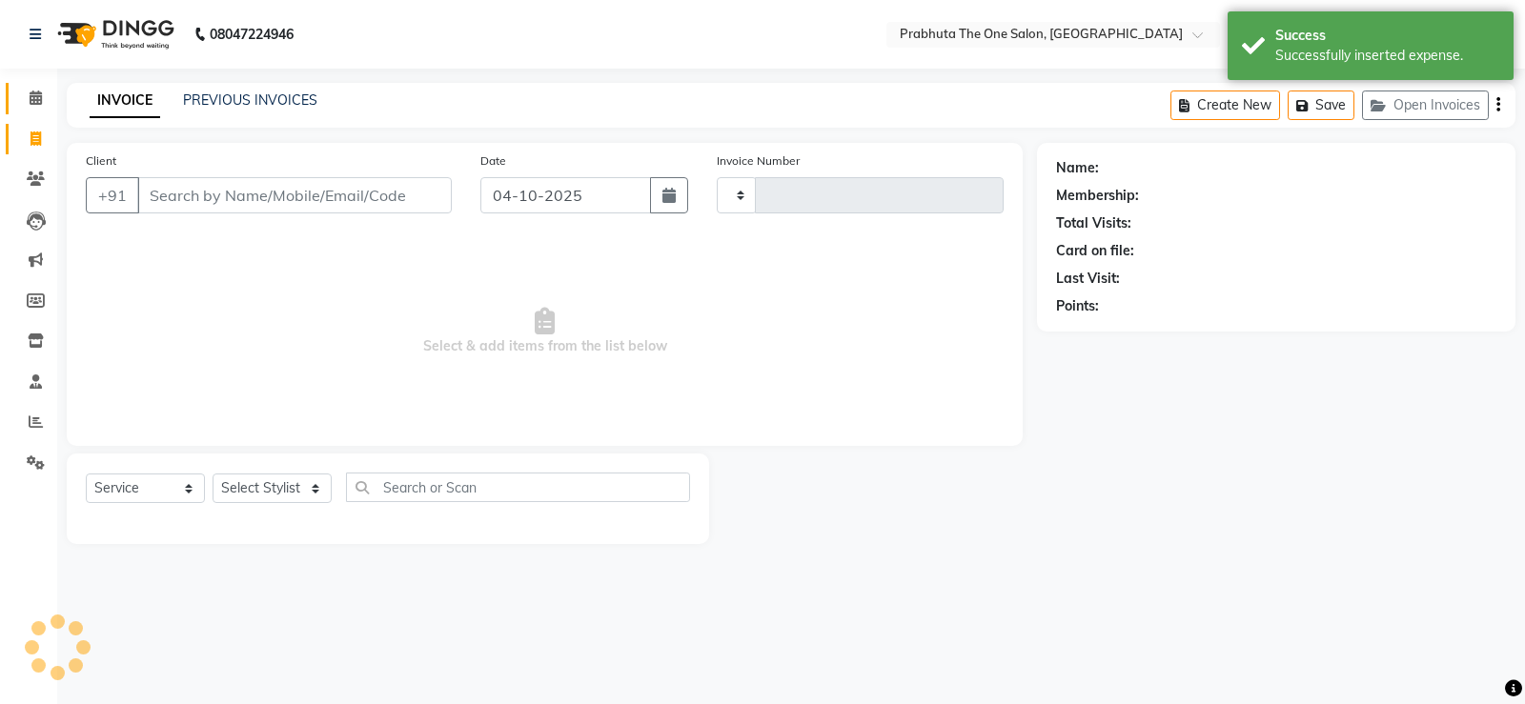
type input "1446"
select select "5326"
click at [39, 103] on icon at bounding box center [36, 98] width 12 height 14
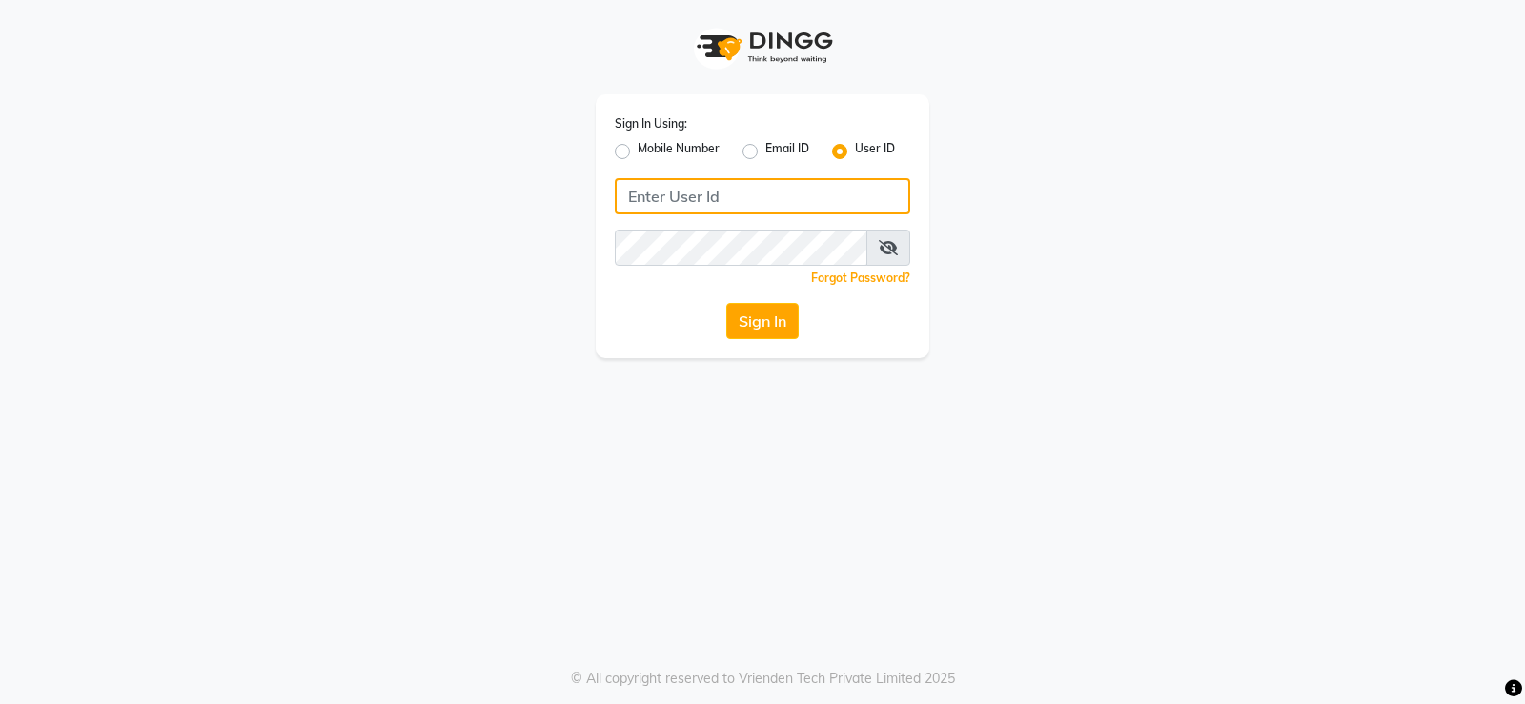
type input "prabhutasalon"
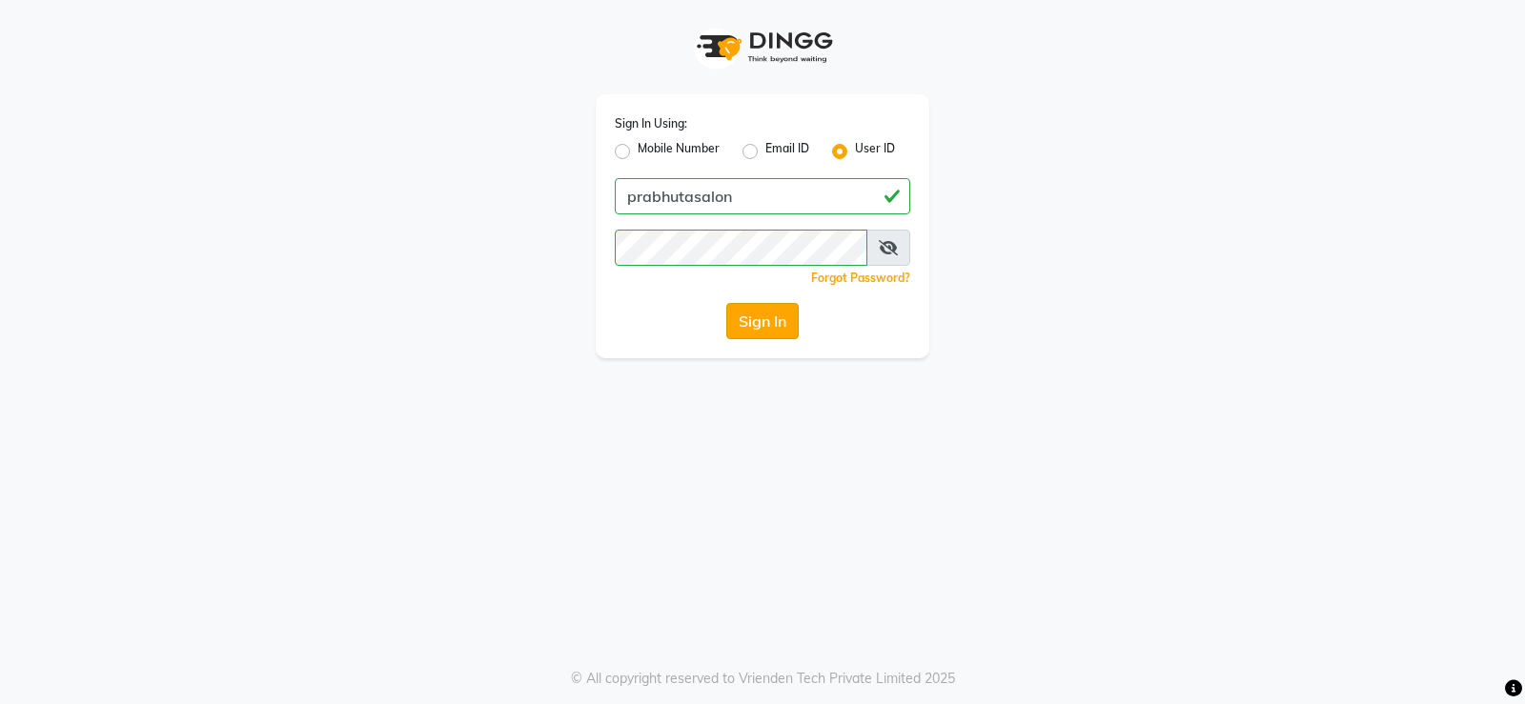
click at [786, 317] on button "Sign In" at bounding box center [762, 321] width 72 height 36
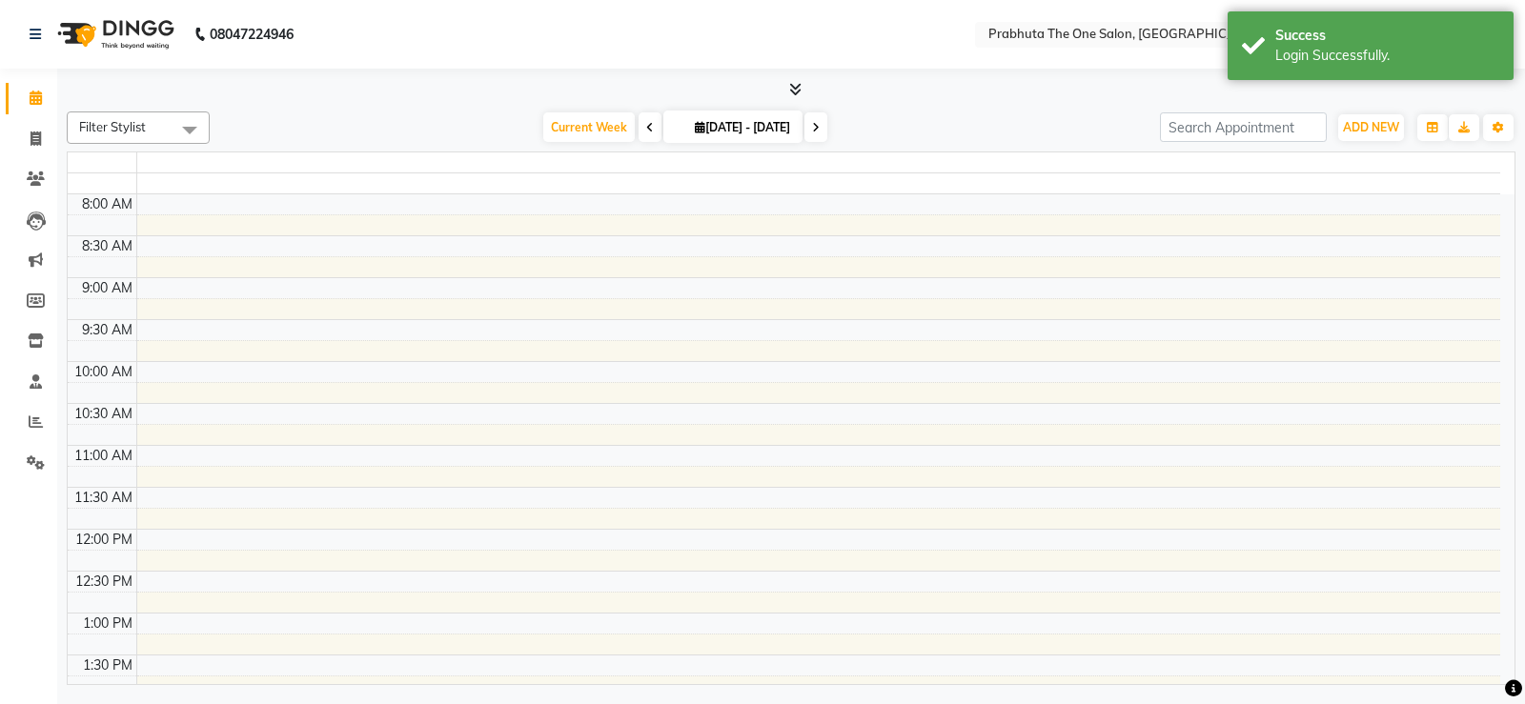
select select "en"
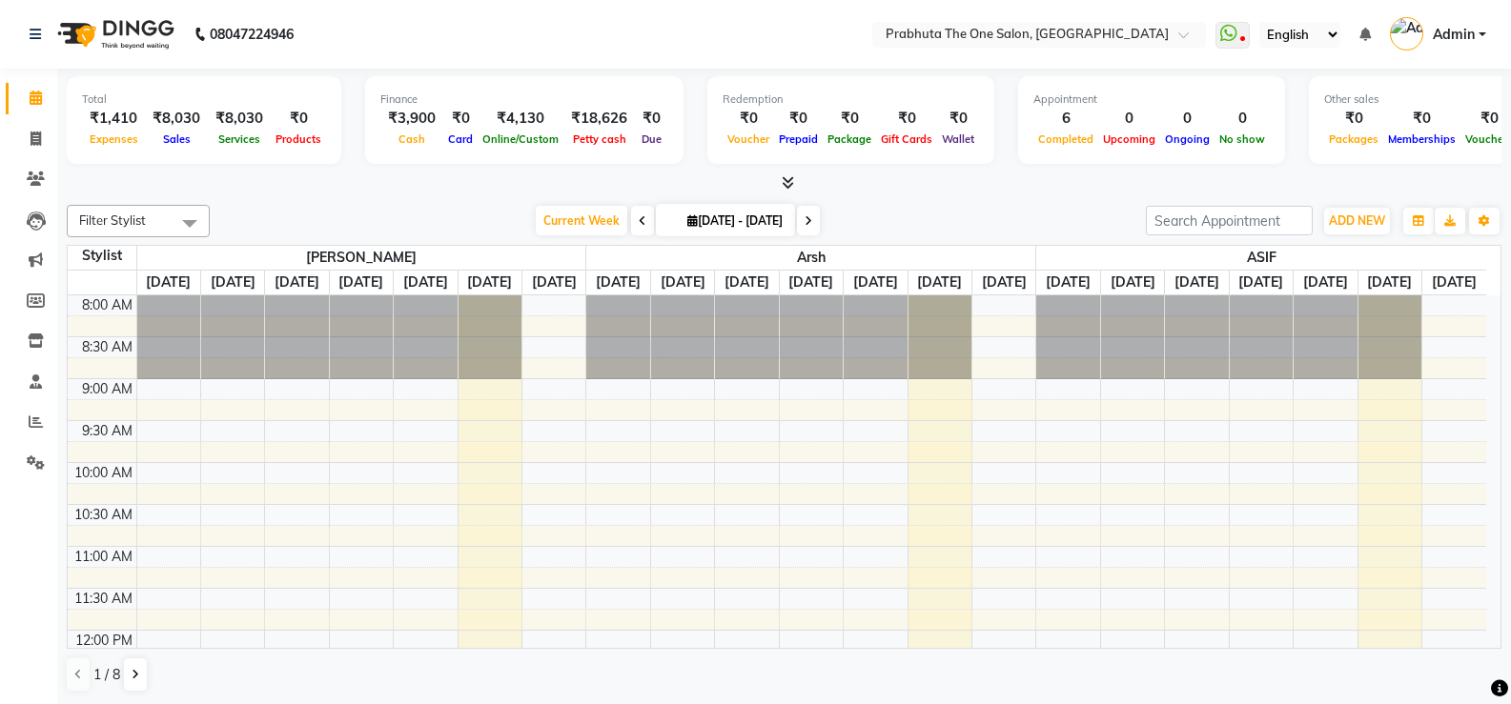
click at [59, 338] on div "Total ₹1,410 Expenses ₹8,030 Sales ₹8,030 Services ₹0 Products Finance ₹3,900 C…" at bounding box center [784, 387] width 1454 height 637
click at [43, 337] on icon at bounding box center [36, 341] width 16 height 14
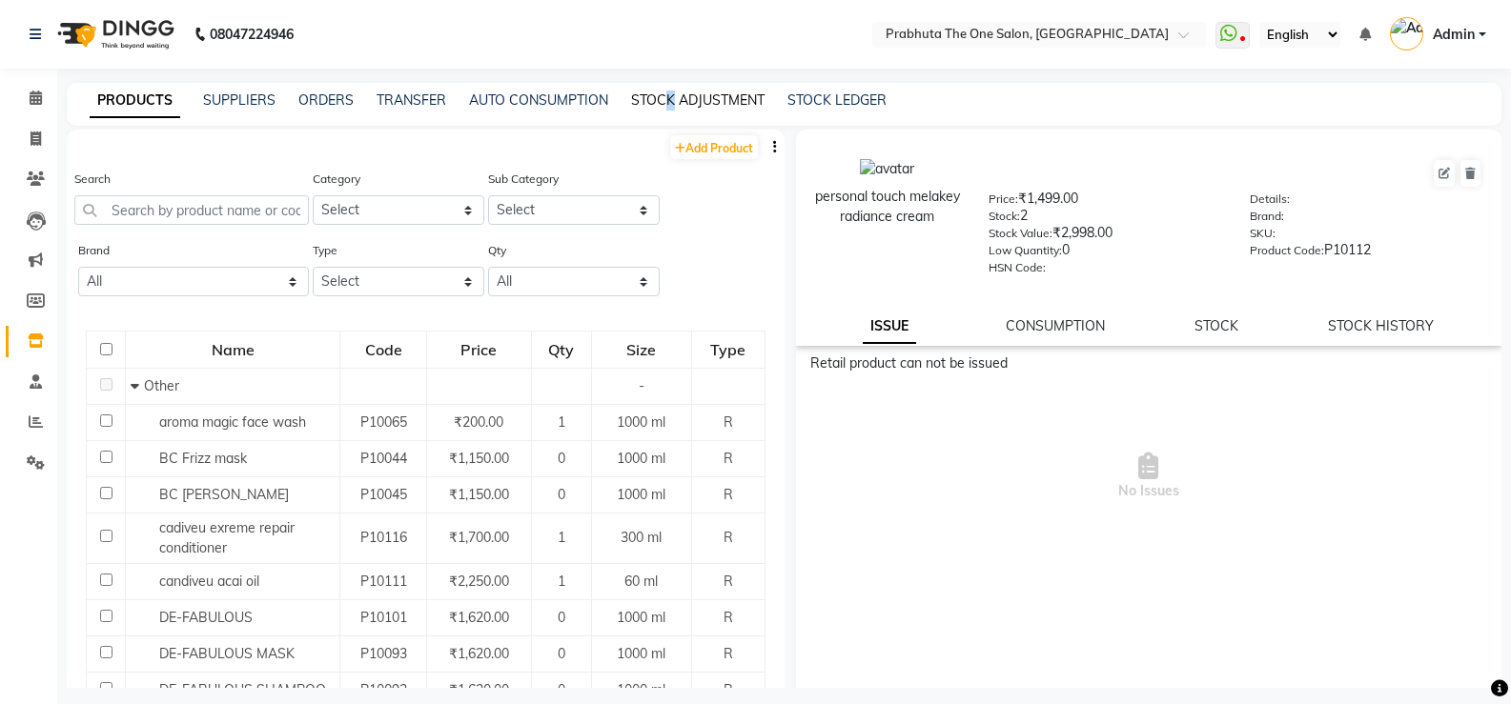
drag, startPoint x: 665, startPoint y: 91, endPoint x: 673, endPoint y: 104, distance: 15.4
click at [673, 104] on div "PRODUCTS SUPPLIERS ORDERS TRANSFER AUTO CONSUMPTION STOCK ADJUSTMENT STOCK LEDG…" at bounding box center [784, 104] width 1435 height 43
click at [673, 104] on link "STOCK ADJUSTMENT" at bounding box center [697, 100] width 133 height 17
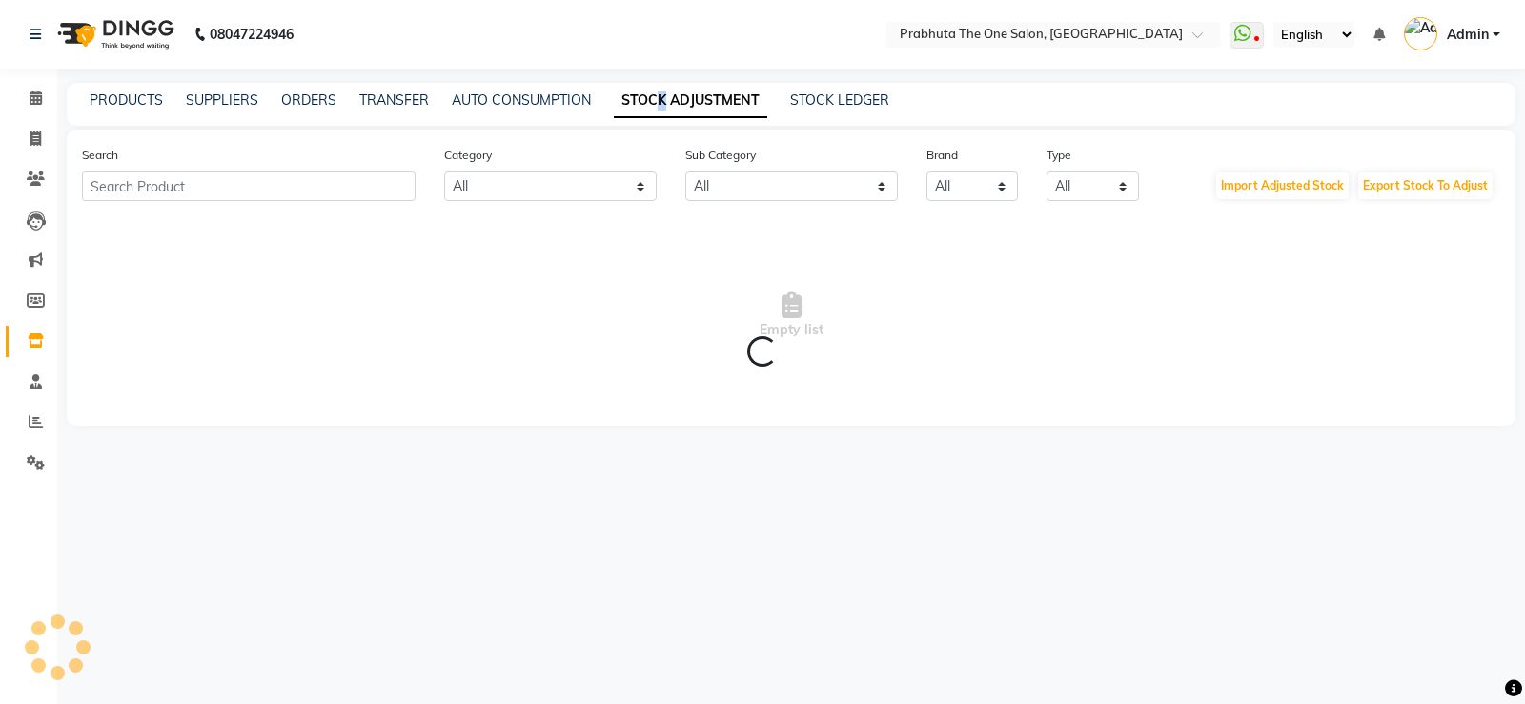
click at [711, 92] on link "STOCK ADJUSTMENT" at bounding box center [690, 101] width 153 height 34
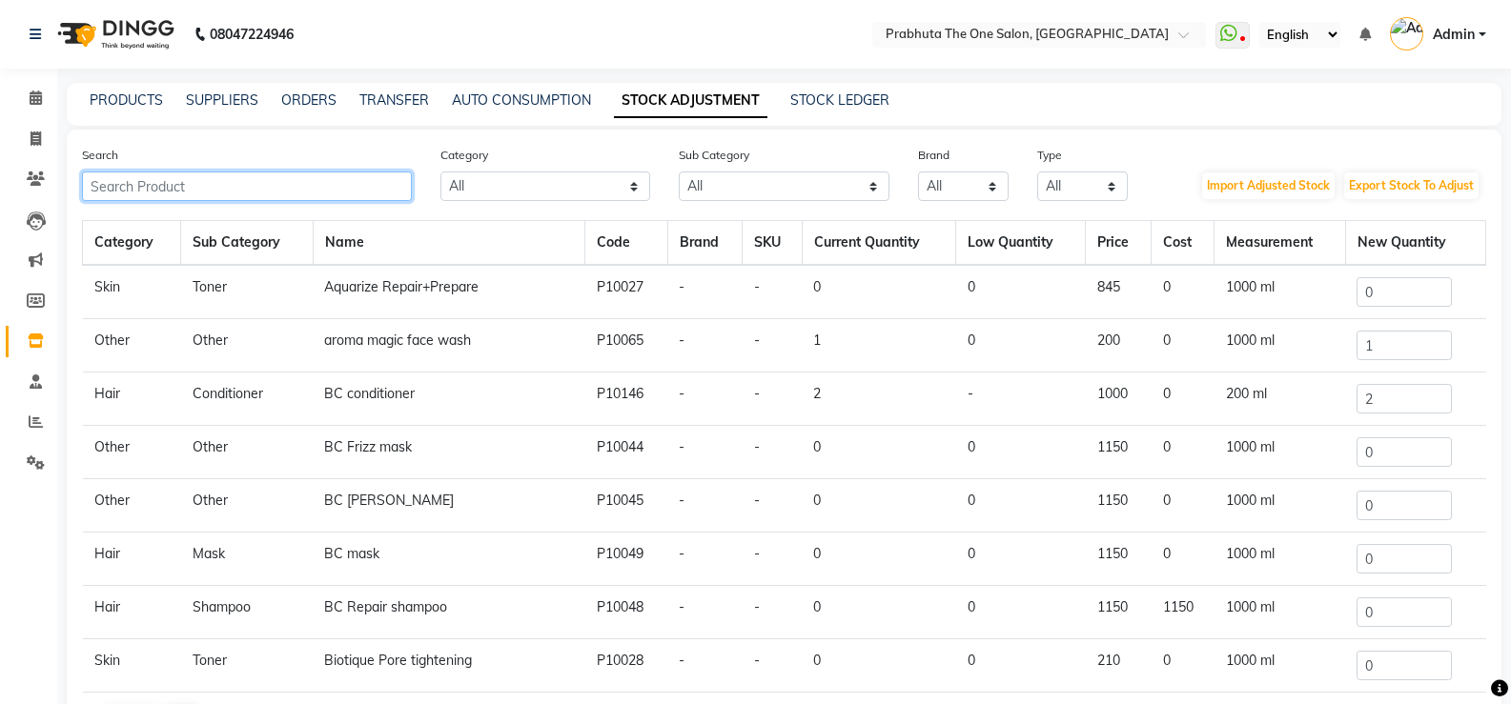
click at [254, 174] on input "text" at bounding box center [247, 187] width 330 height 30
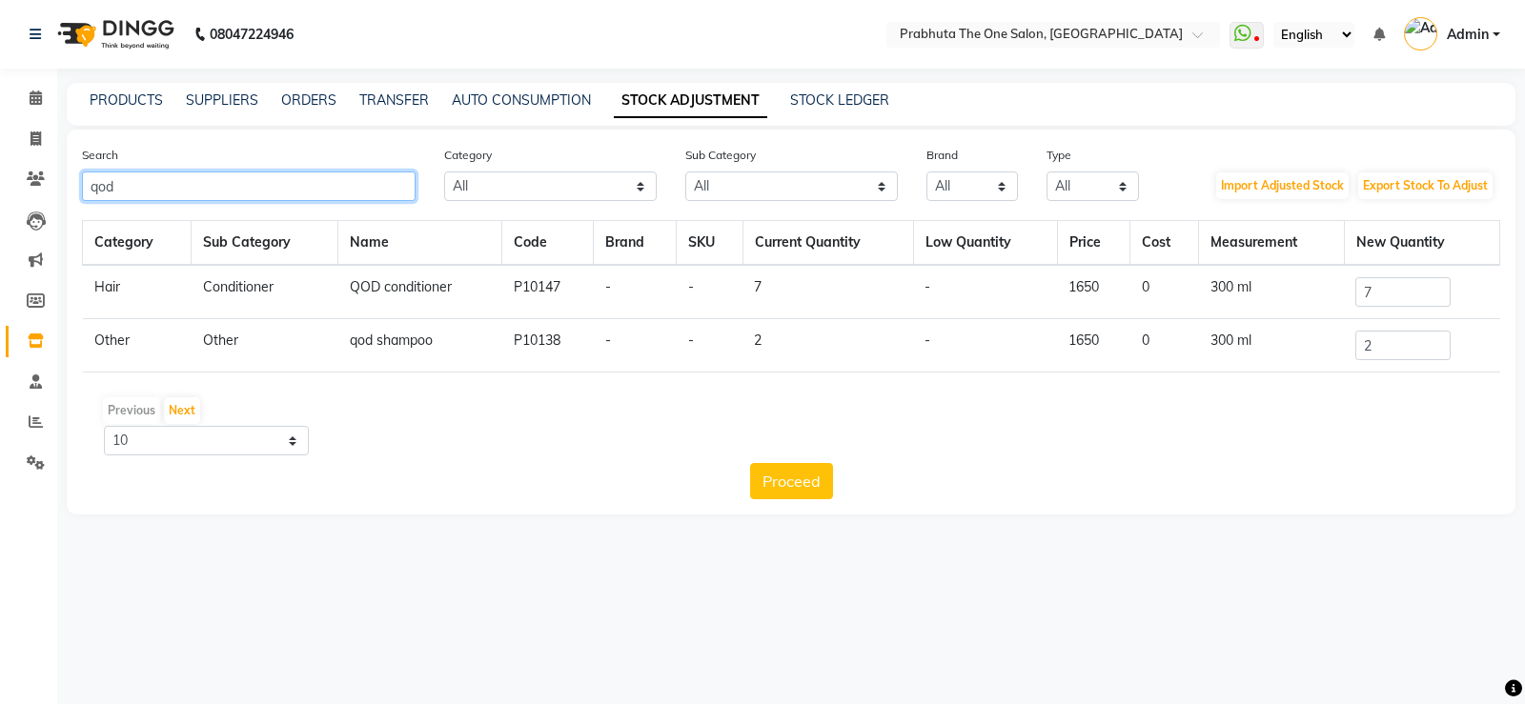
type input "qod"
click at [973, 302] on input "7" at bounding box center [1403, 292] width 95 height 30
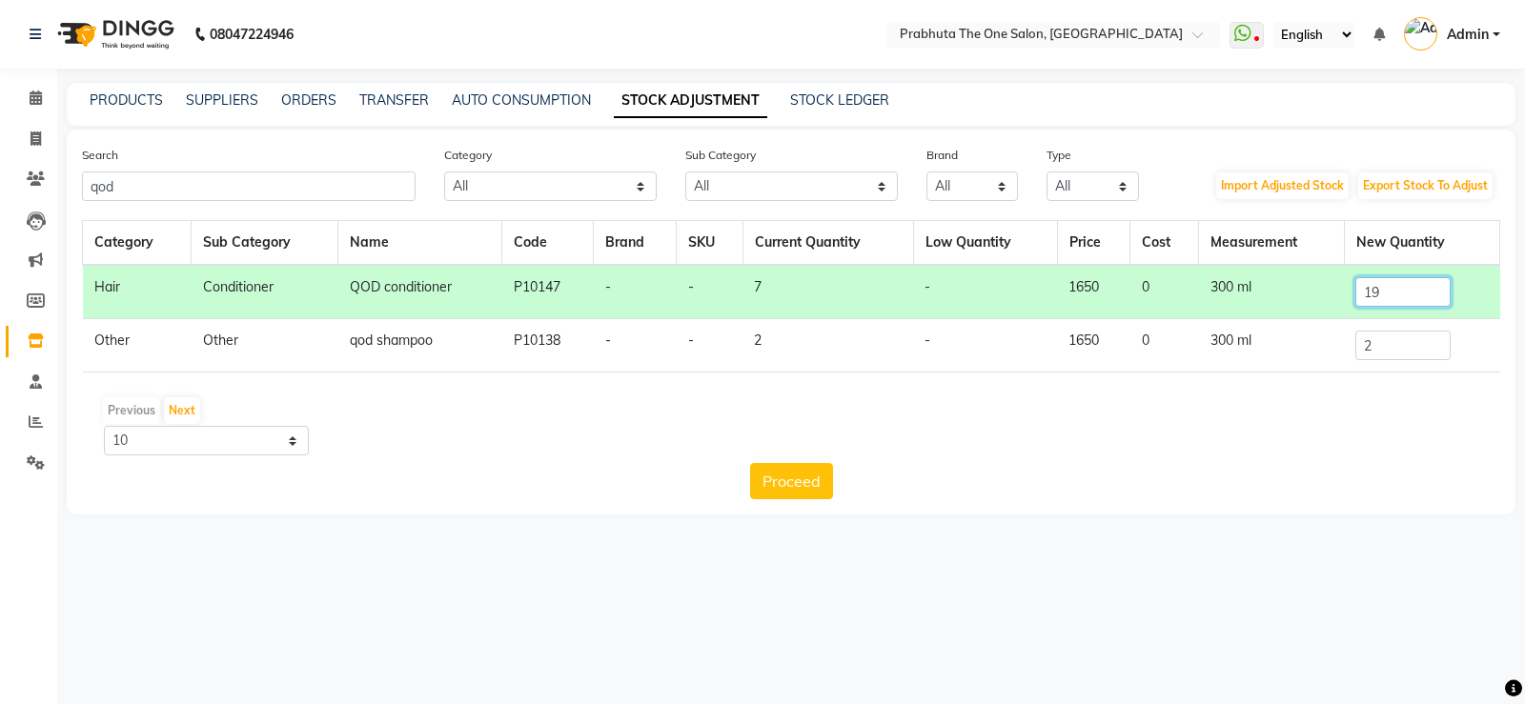
type input "19"
click at [973, 336] on input "2" at bounding box center [1403, 346] width 95 height 30
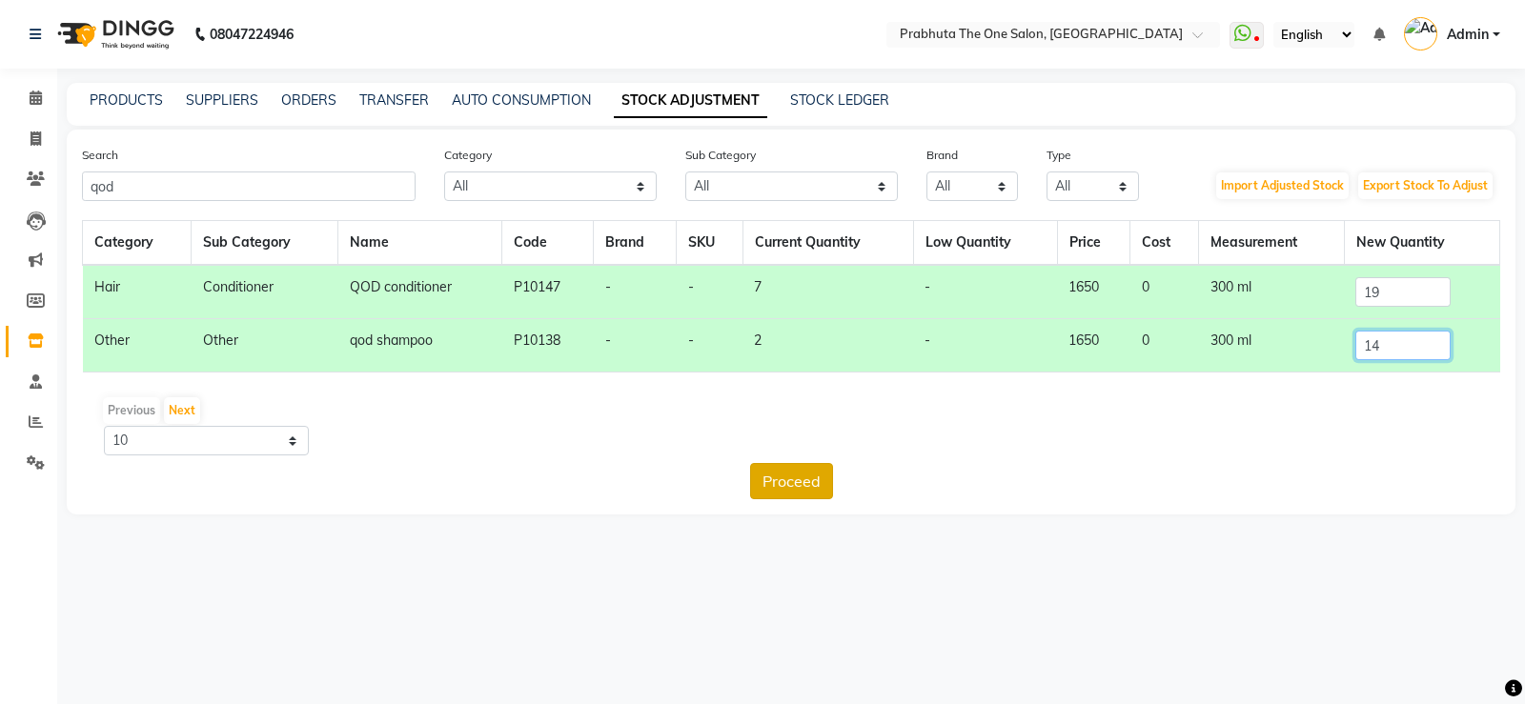
type input "14"
click at [797, 484] on button "Proceed" at bounding box center [791, 481] width 83 height 36
click at [847, 468] on button "Submit" at bounding box center [832, 481] width 75 height 36
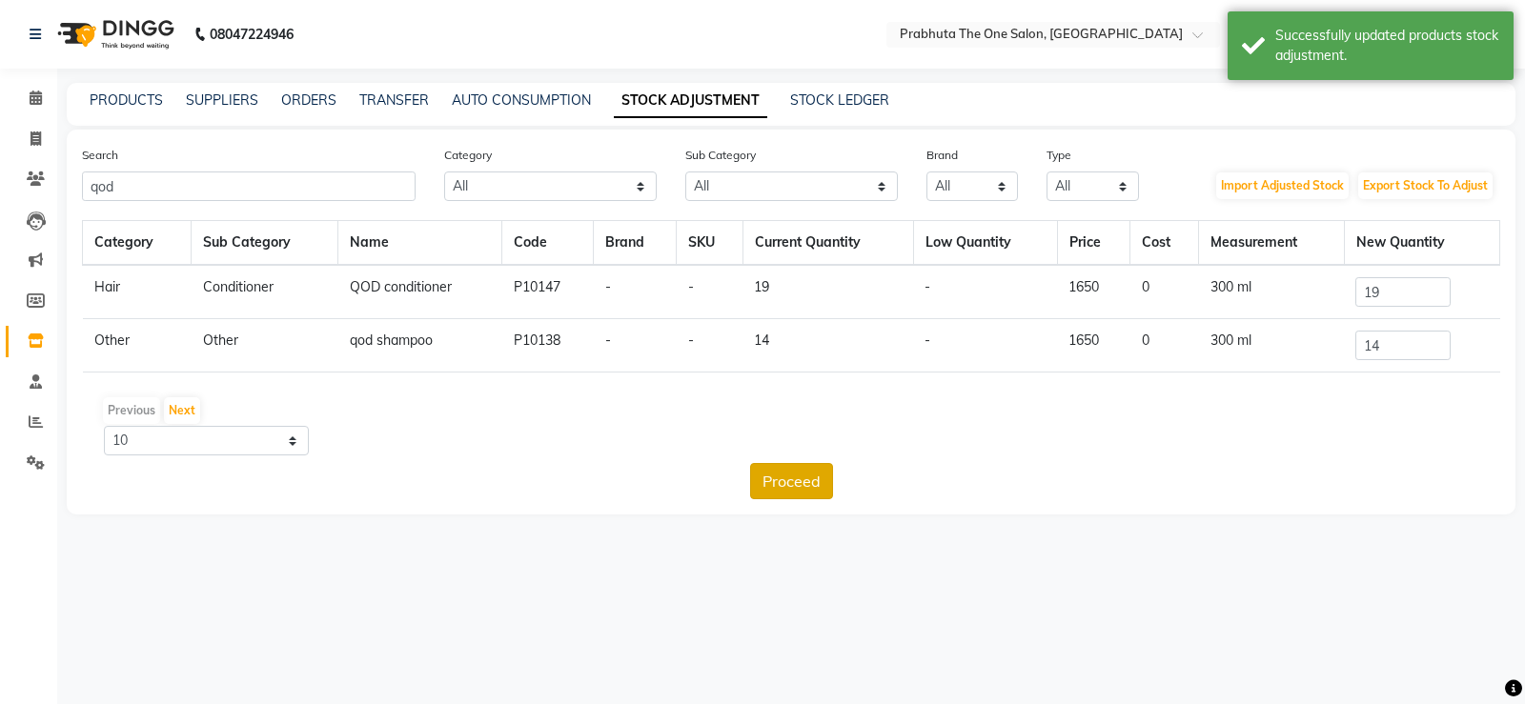
click at [800, 480] on button "Proceed" at bounding box center [791, 481] width 83 height 36
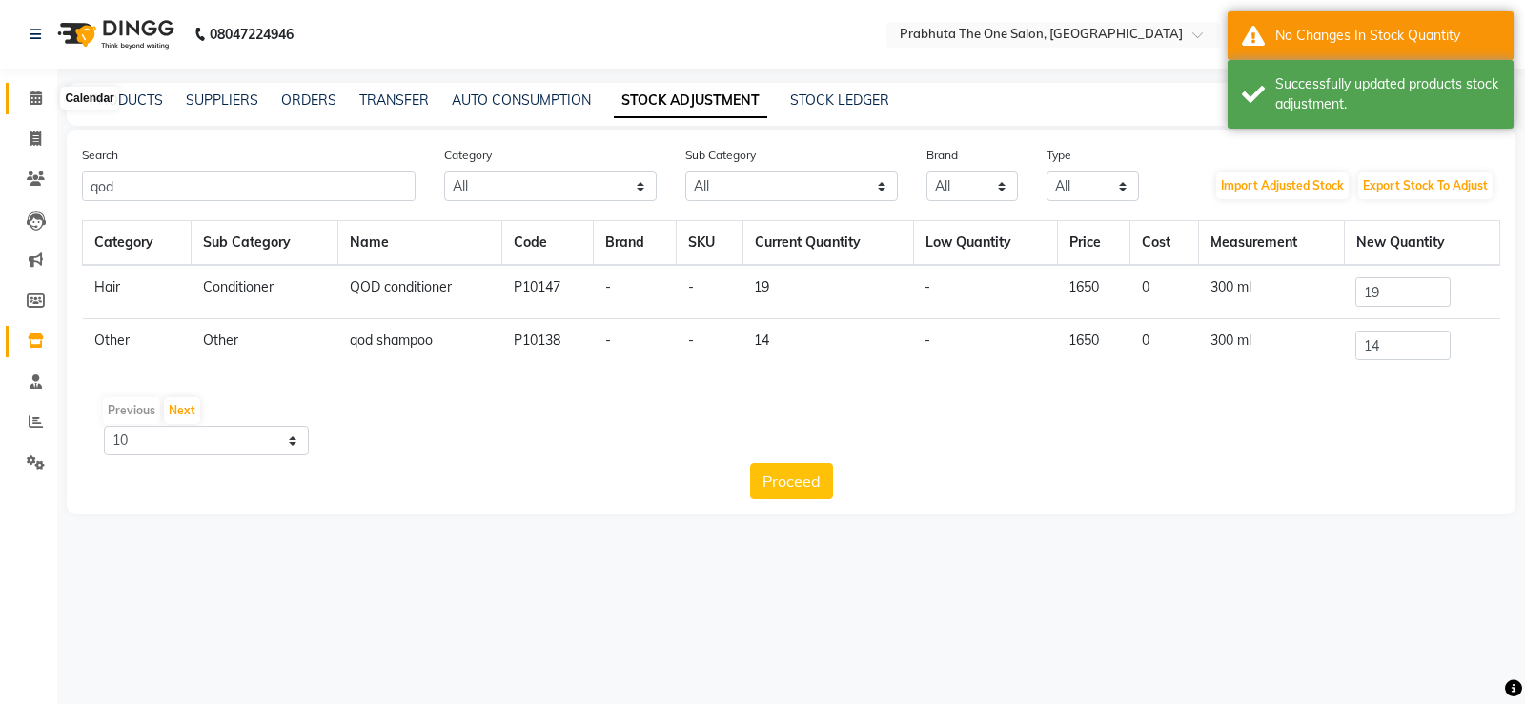
click at [47, 96] on span at bounding box center [35, 99] width 33 height 22
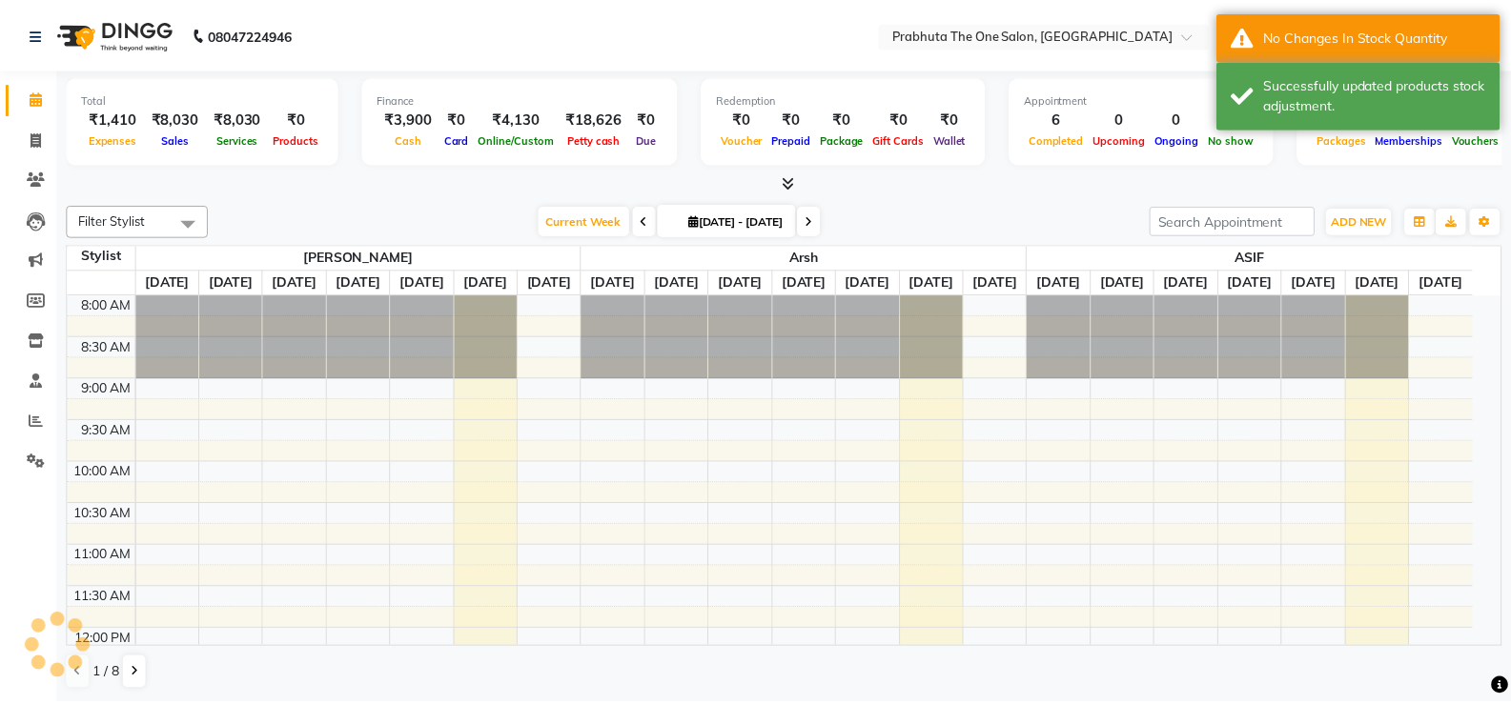
scroll to position [756, 0]
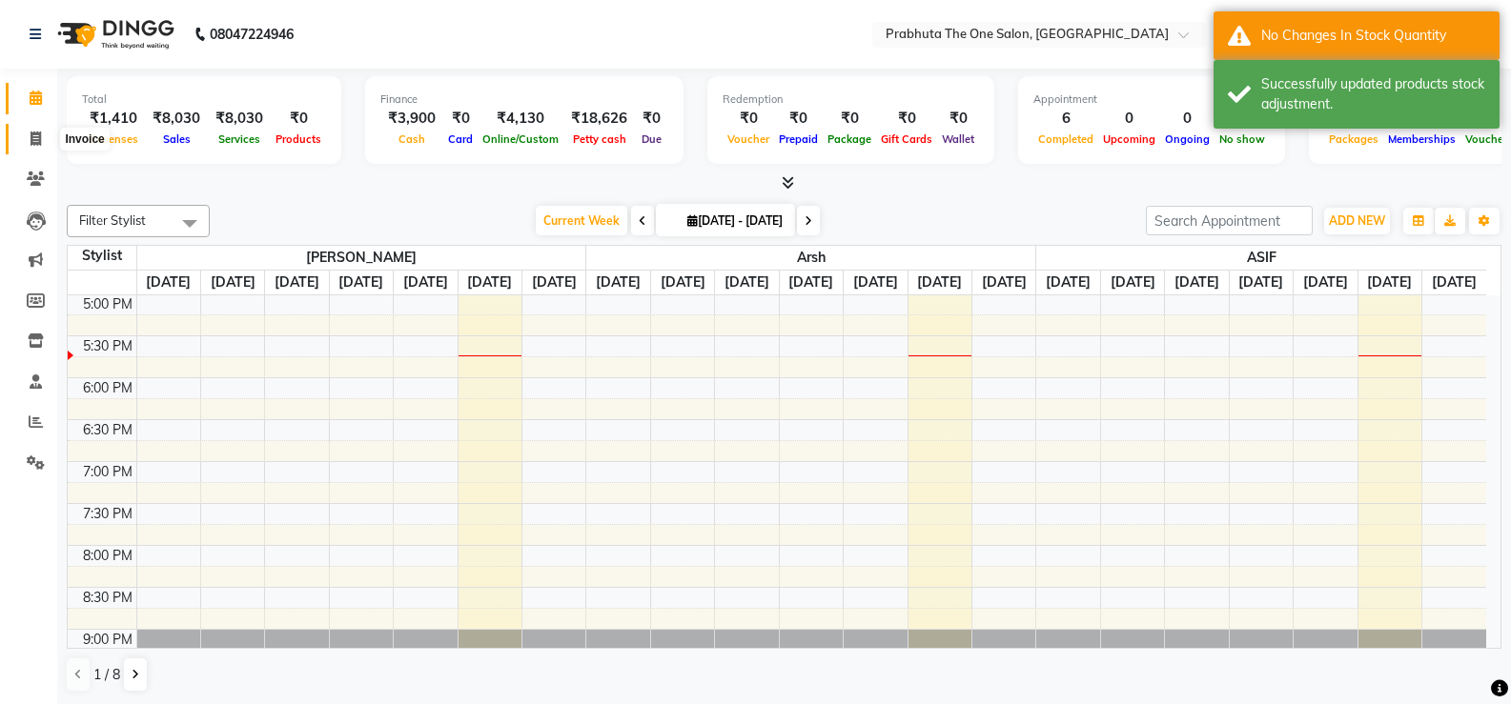
click at [42, 132] on span at bounding box center [35, 140] width 33 height 22
select select "service"
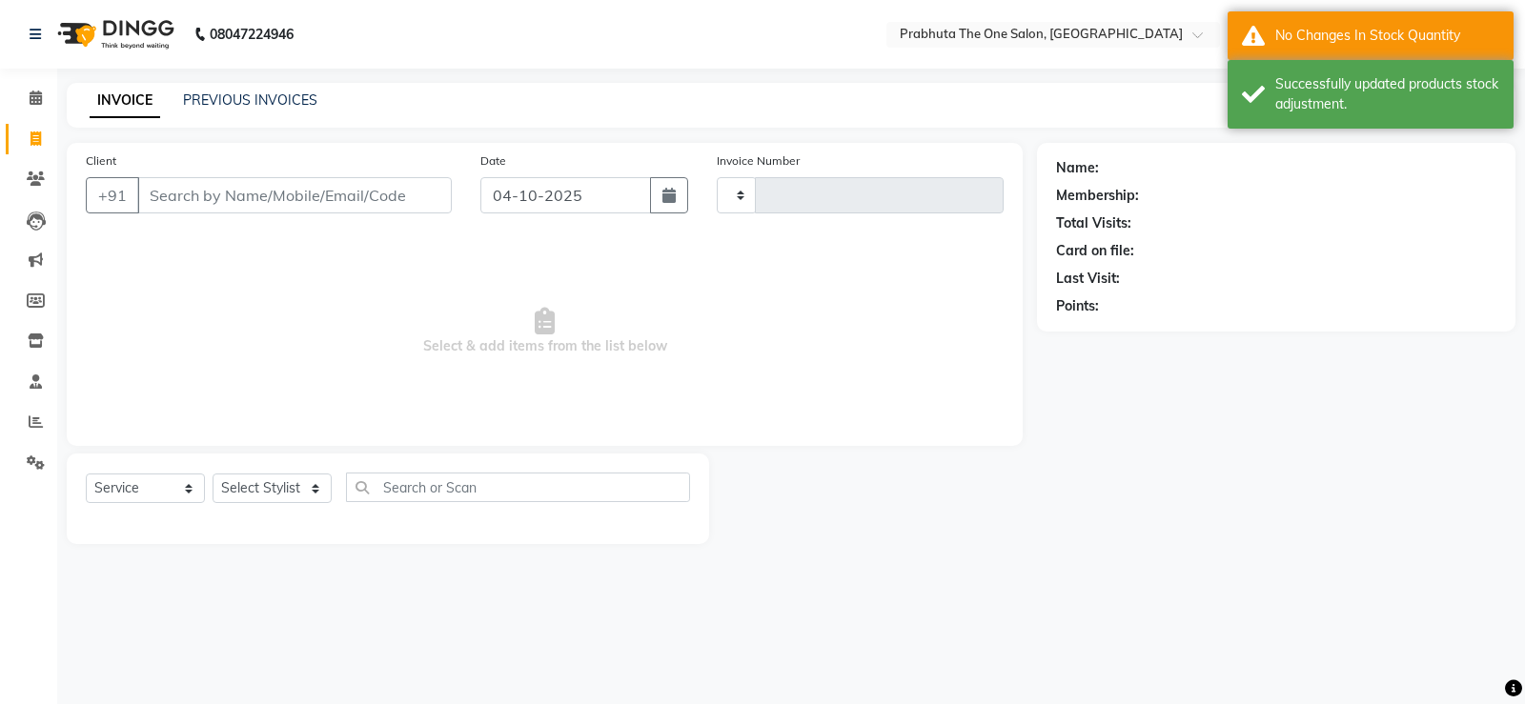
type input "1446"
select select "5326"
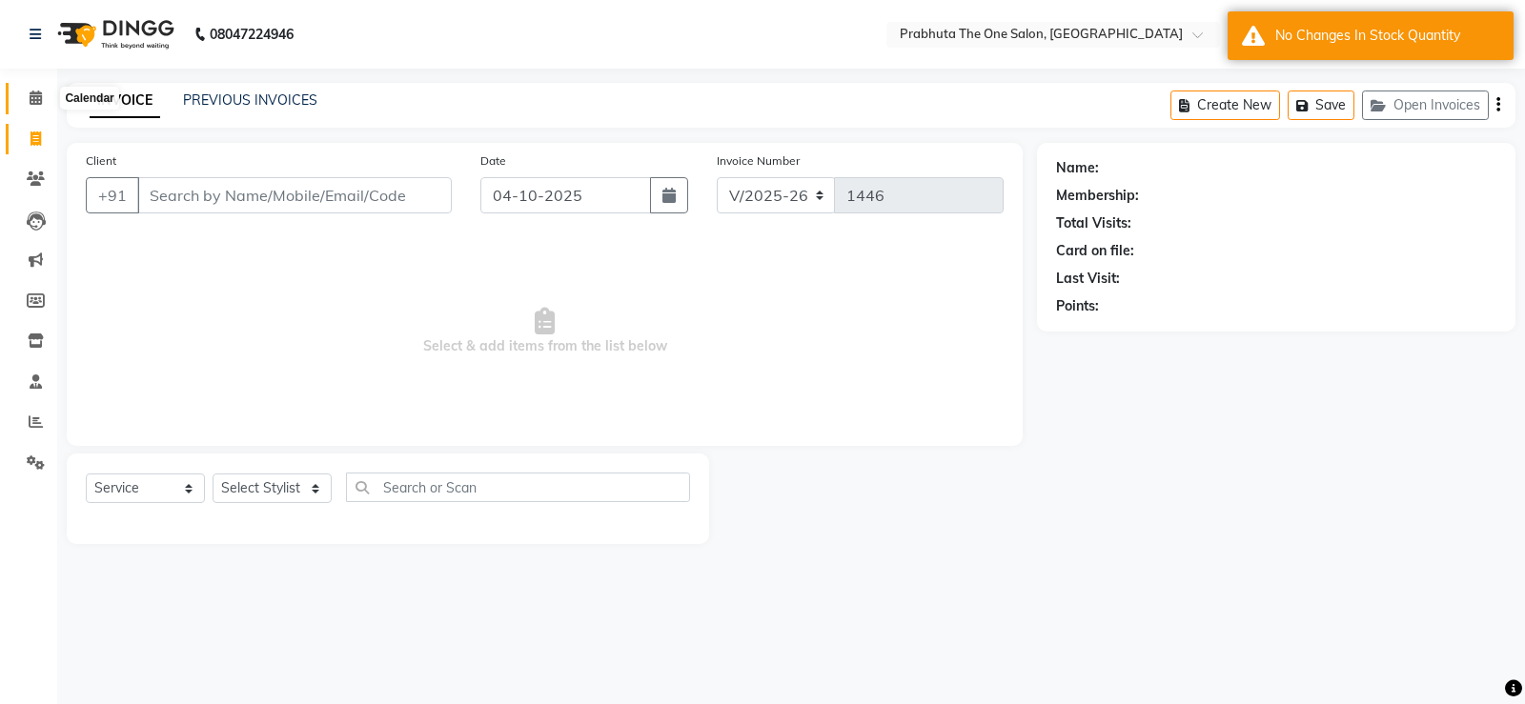
click at [38, 96] on icon at bounding box center [36, 98] width 12 height 14
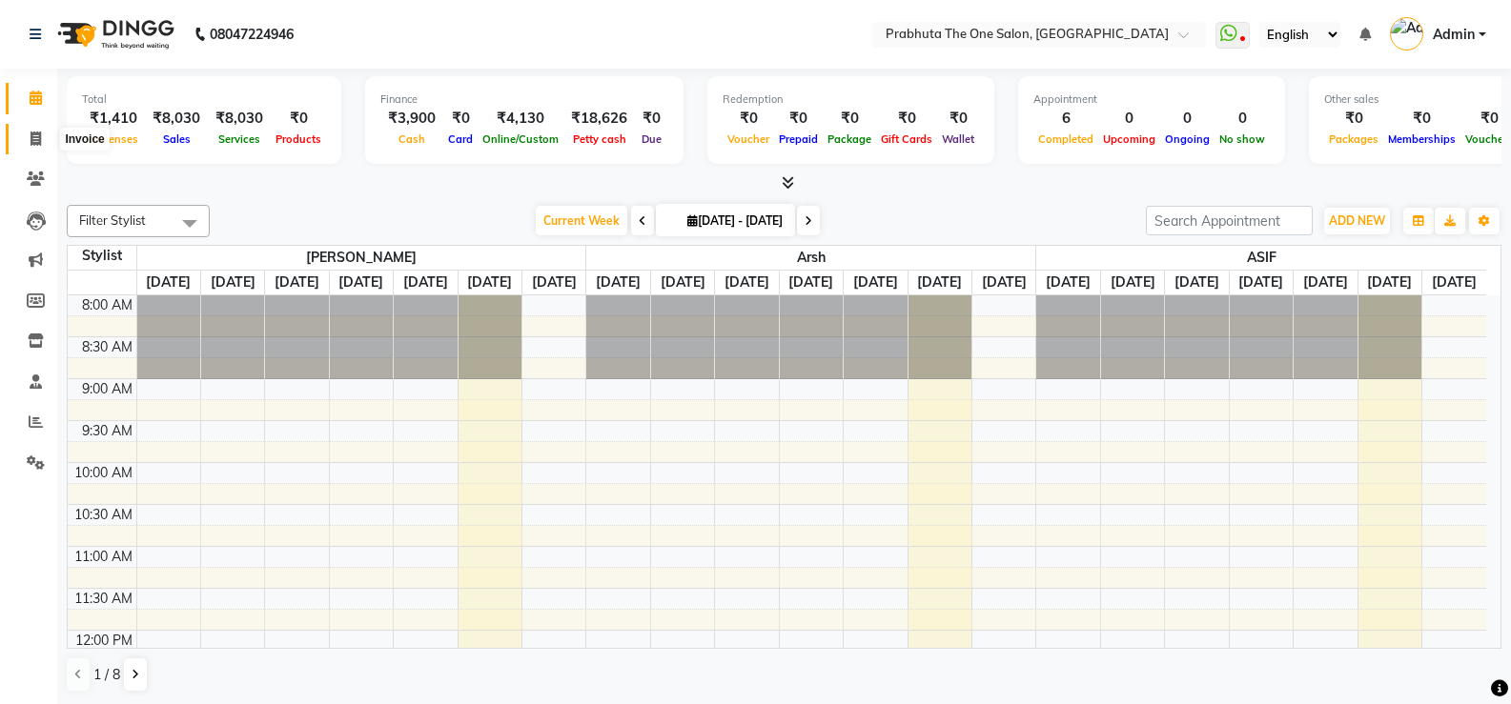
click at [40, 138] on icon at bounding box center [36, 139] width 10 height 14
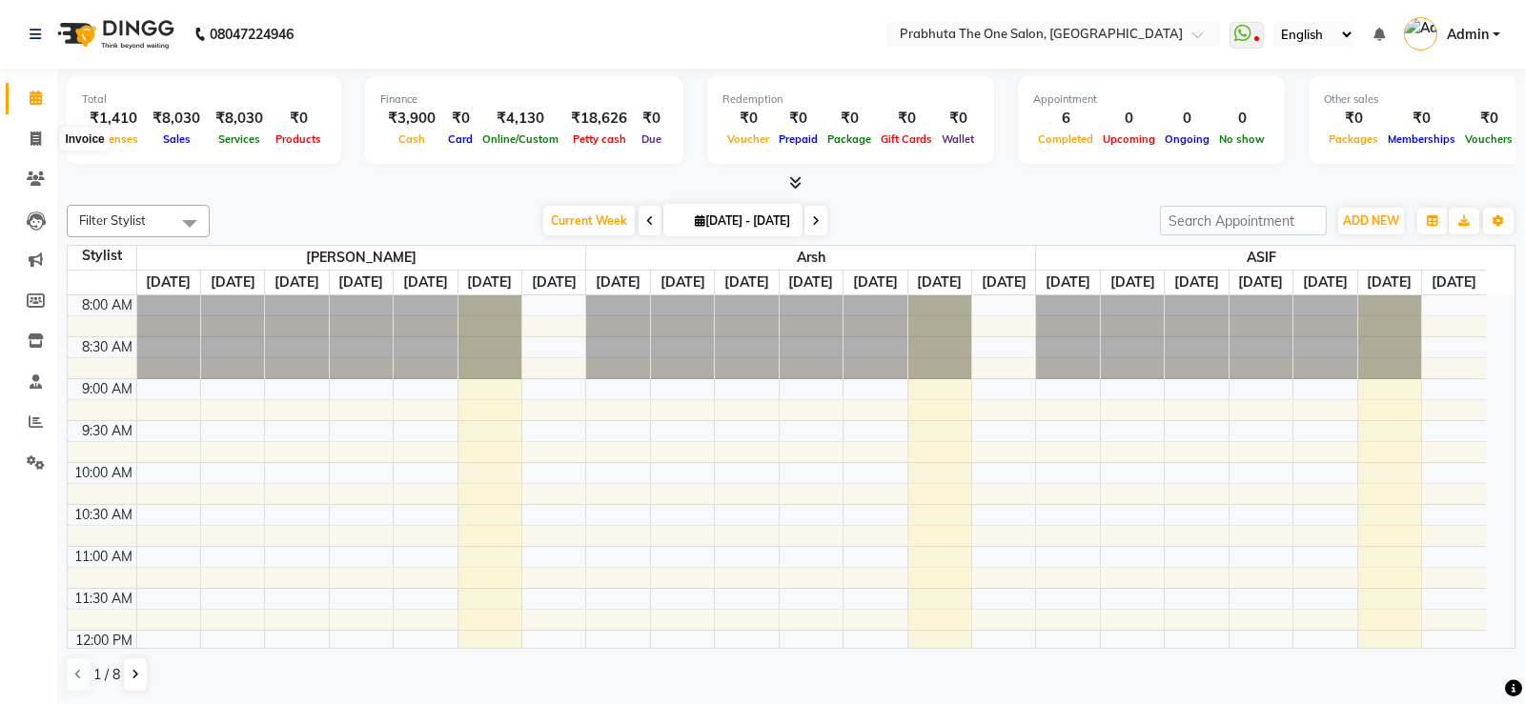
select select "service"
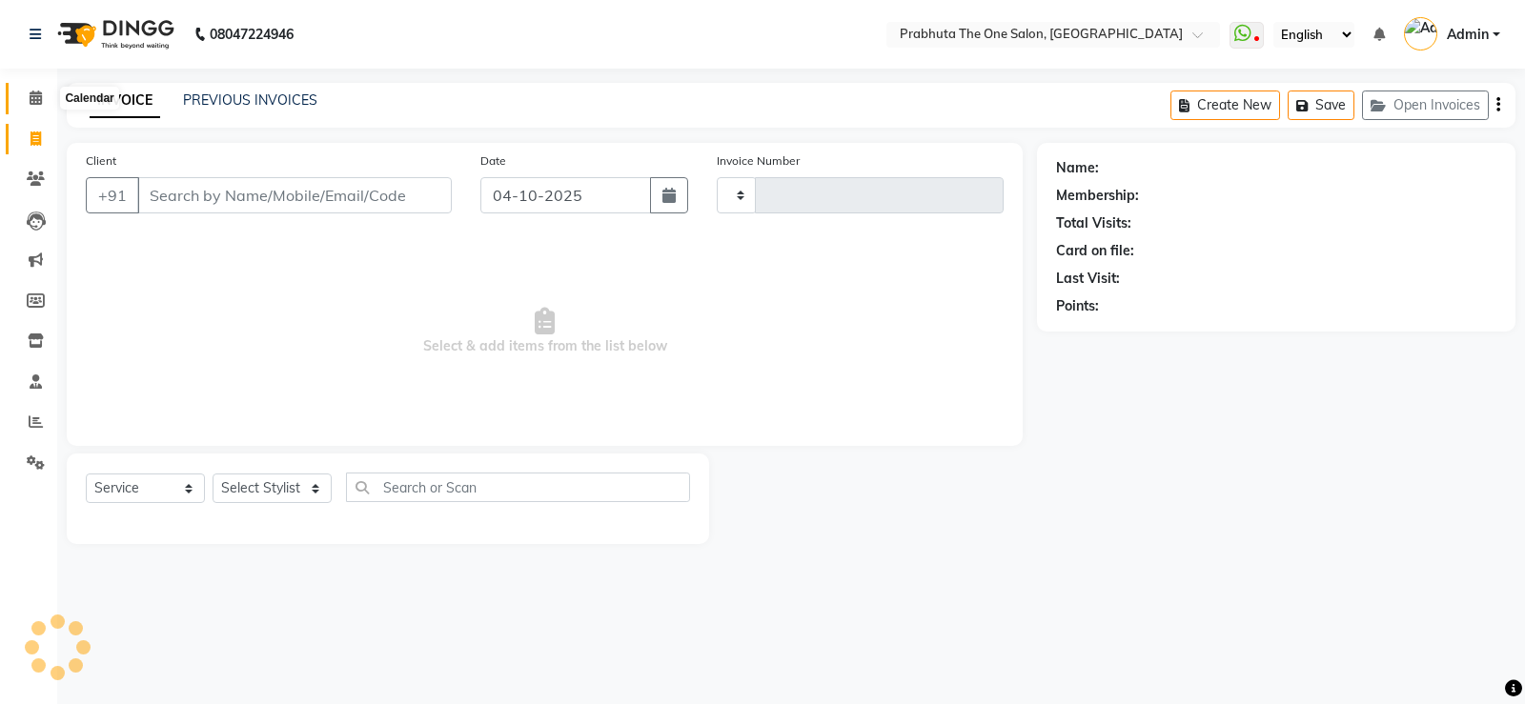
click at [48, 94] on span at bounding box center [35, 99] width 33 height 22
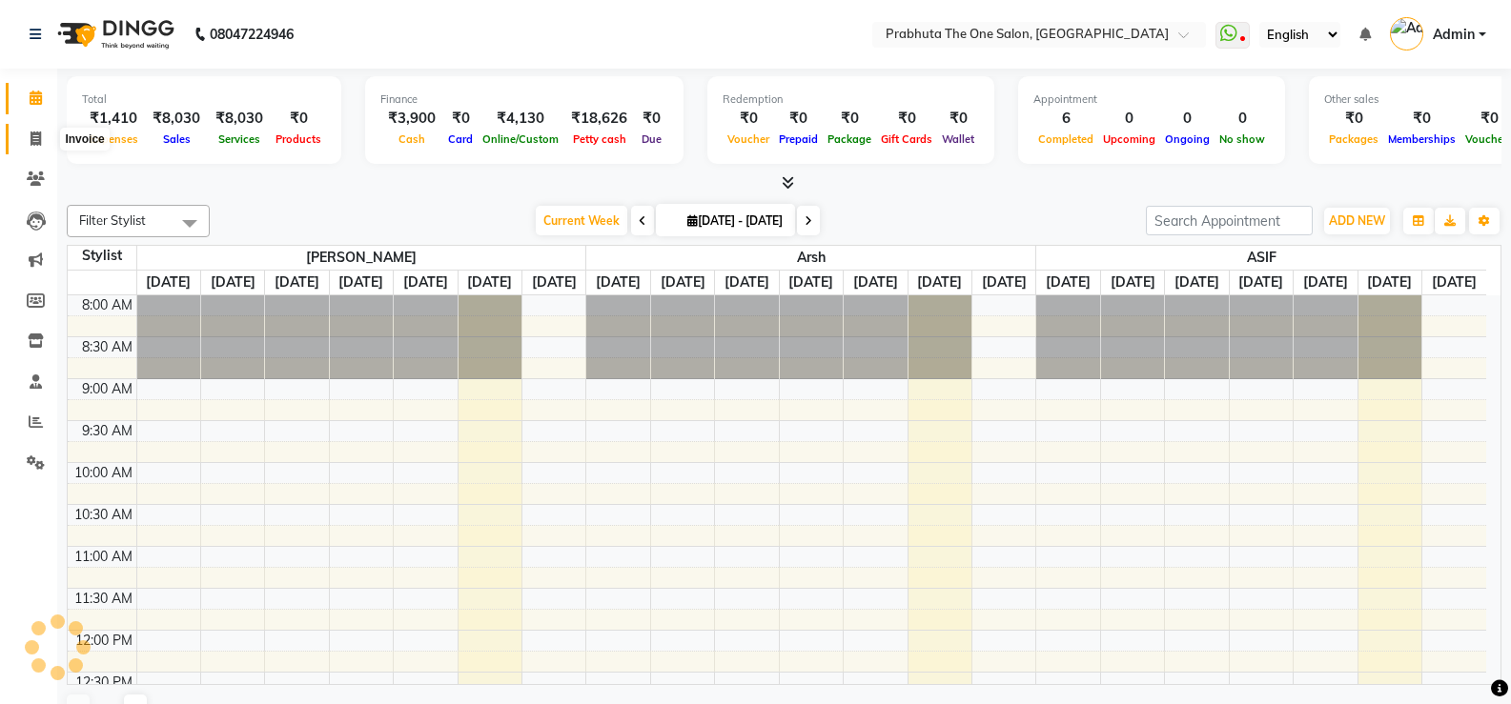
click at [35, 132] on icon at bounding box center [36, 139] width 10 height 14
select select "service"
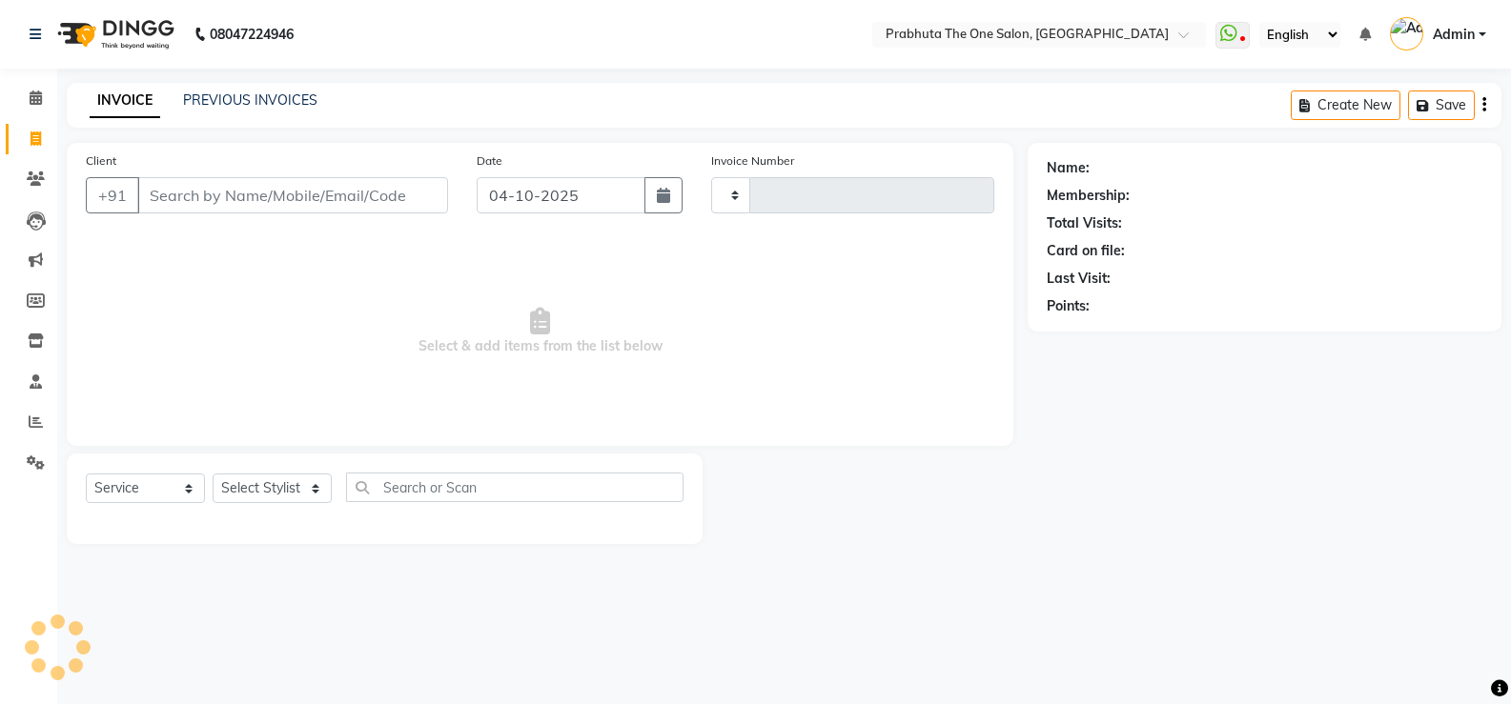
type input "1446"
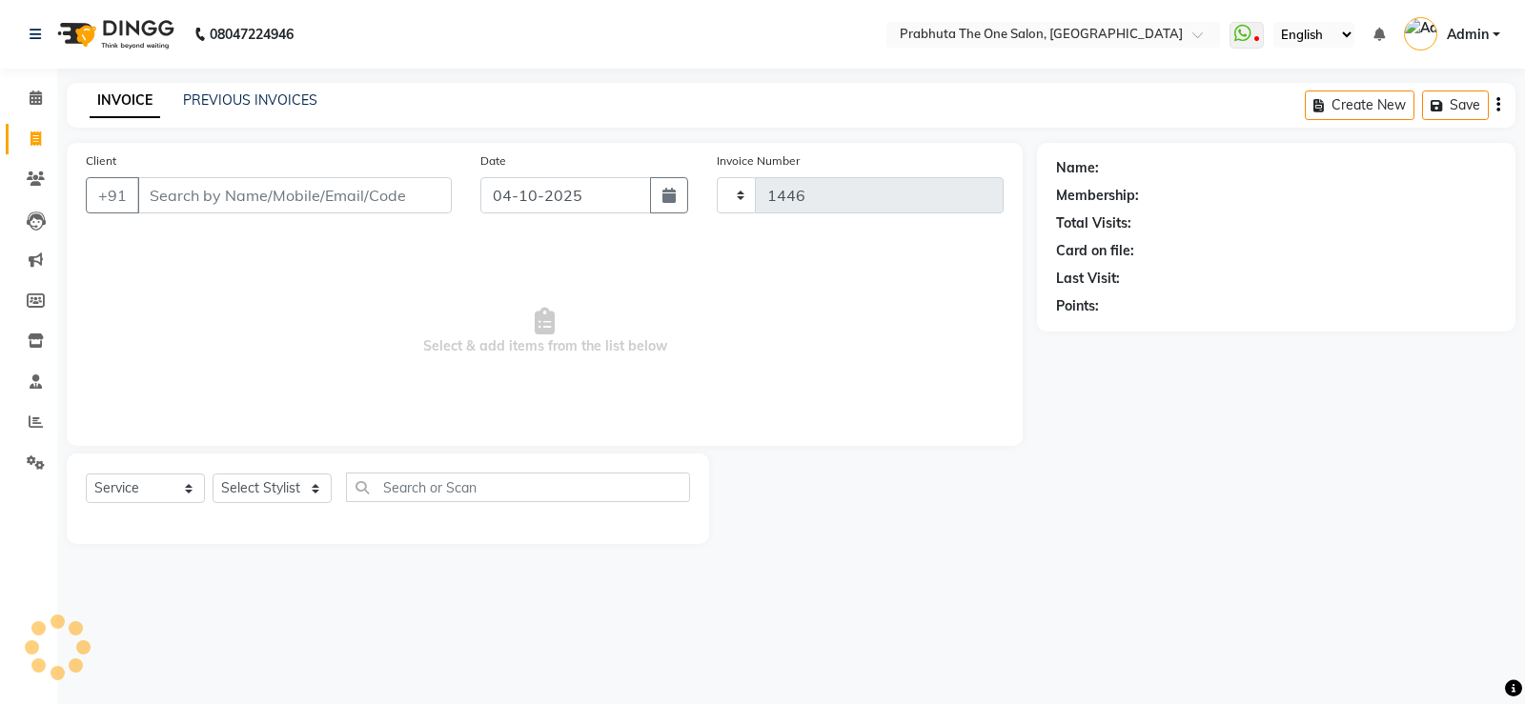
select select "5326"
click at [236, 187] on input "Client" at bounding box center [294, 195] width 315 height 36
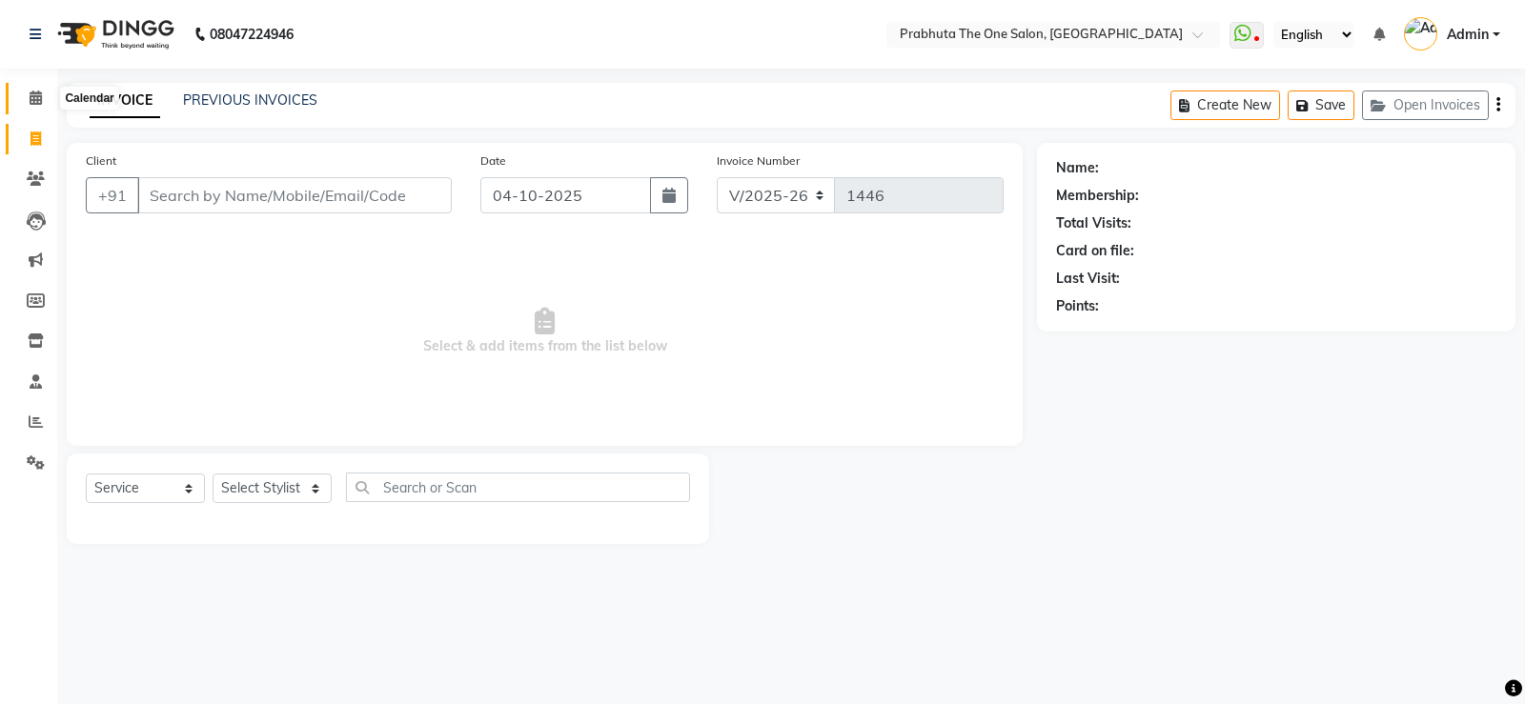
click at [27, 89] on span at bounding box center [35, 99] width 33 height 22
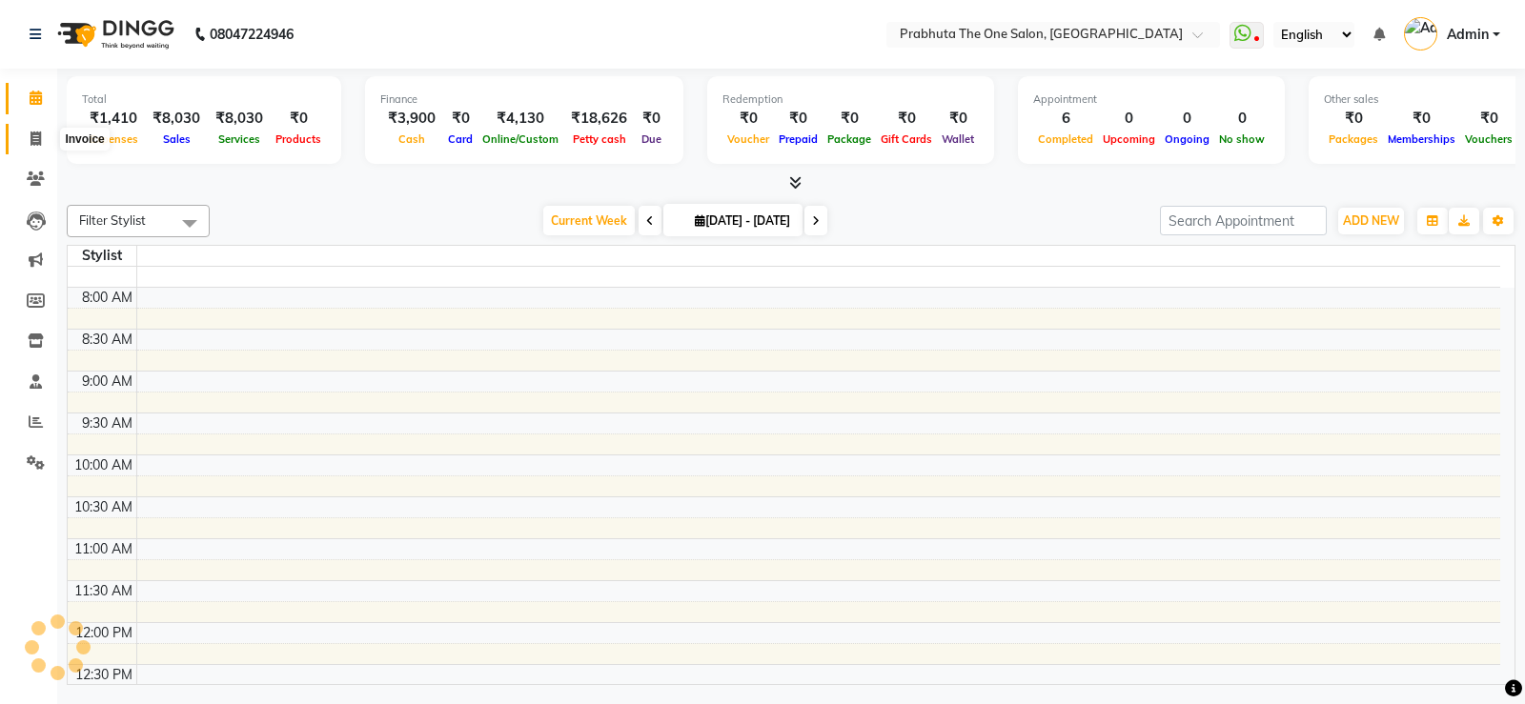
click at [29, 137] on span at bounding box center [35, 140] width 33 height 22
select select "5326"
select select "service"
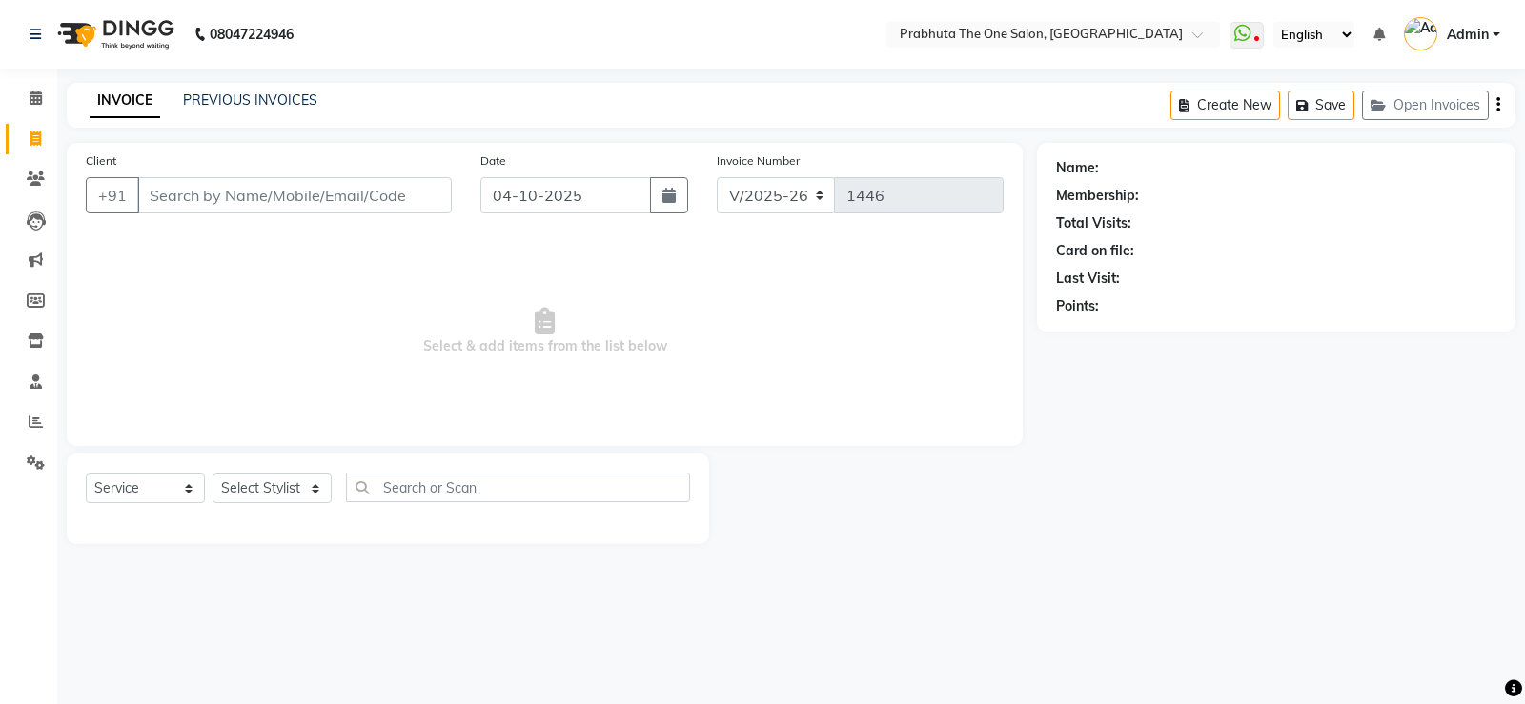
drag, startPoint x: 258, startPoint y: 176, endPoint x: 261, endPoint y: 193, distance: 16.5
click at [258, 178] on div "Client +91" at bounding box center [268, 190] width 395 height 78
click at [257, 475] on select "Select Stylist [PERSON_NAME] [PERSON_NAME] ausween [PERSON_NAME] [PERSON_NAME] …" at bounding box center [272, 489] width 119 height 30
select select "93775"
click at [213, 474] on select "Select Stylist [PERSON_NAME] [PERSON_NAME] ausween [PERSON_NAME] [PERSON_NAME] …" at bounding box center [272, 489] width 119 height 30
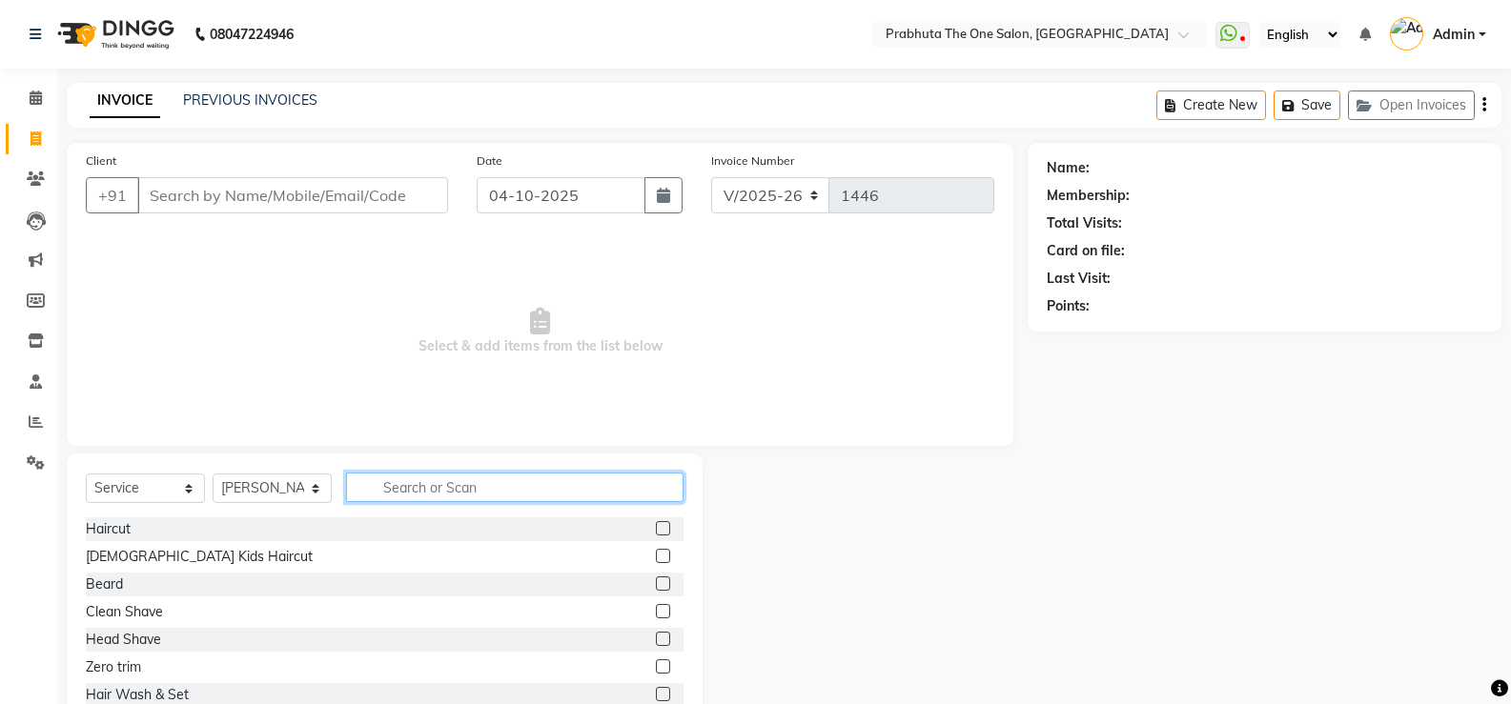
click at [440, 491] on input "text" at bounding box center [514, 488] width 337 height 30
type input "thre"
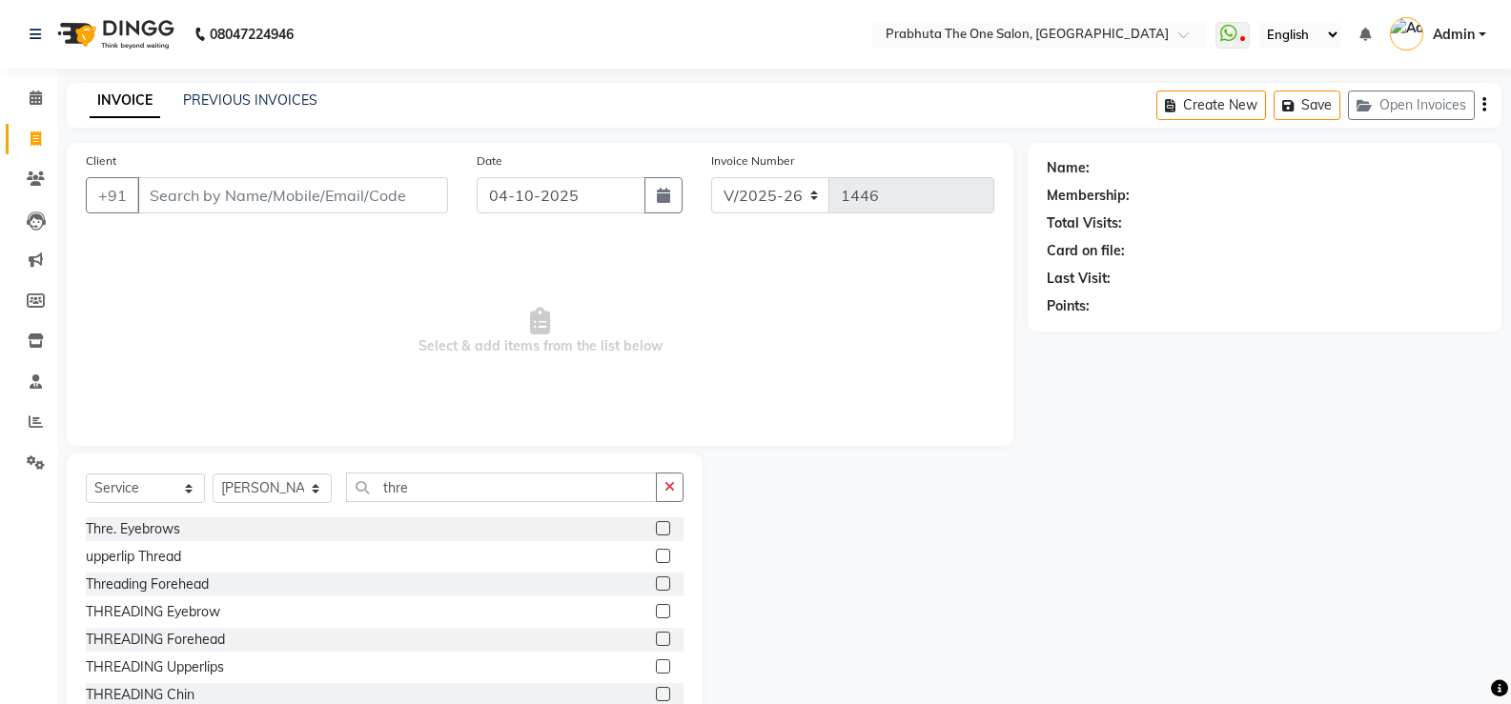
click at [656, 527] on label at bounding box center [663, 528] width 14 height 14
click at [656, 527] on input "checkbox" at bounding box center [662, 529] width 12 height 12
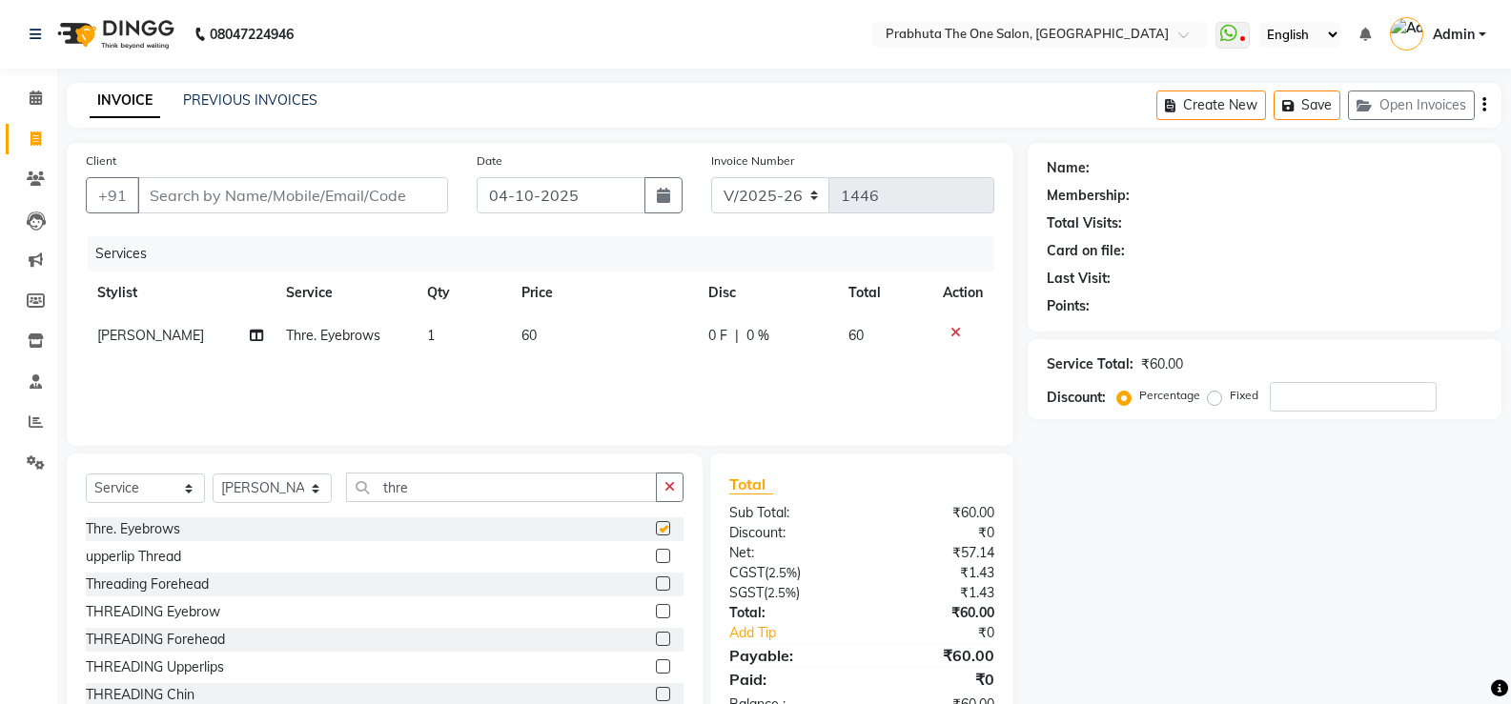
checkbox input "false"
click at [542, 487] on input "thre" at bounding box center [501, 488] width 311 height 30
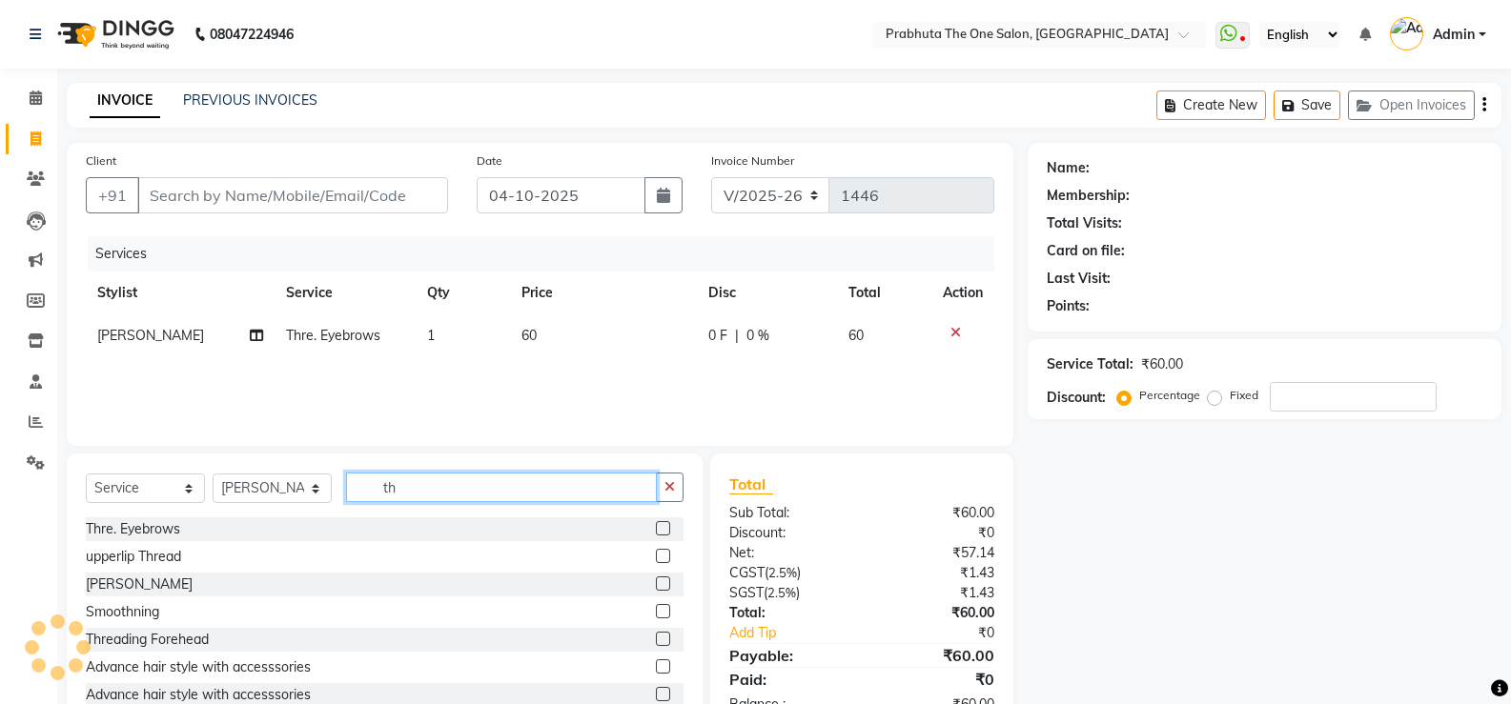
type input "t"
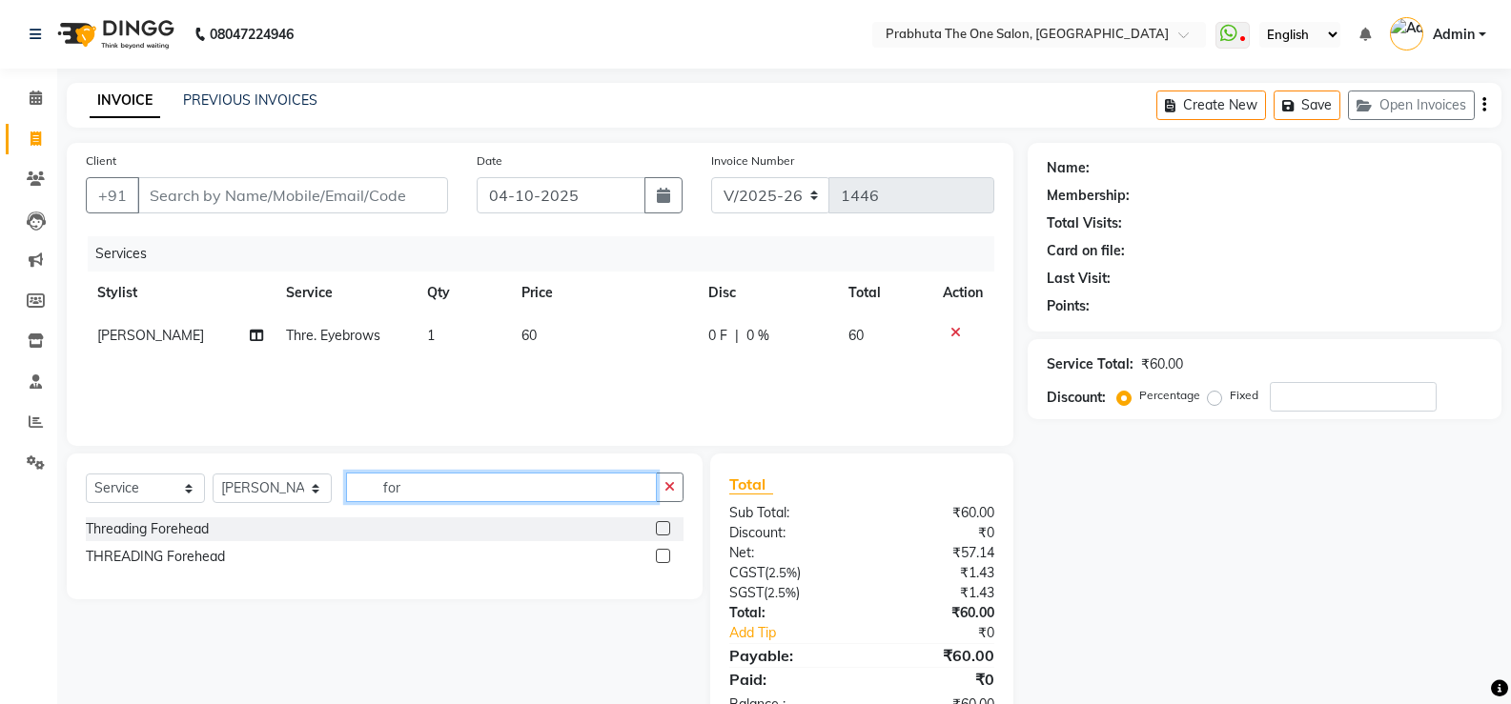
click at [604, 489] on input "for" at bounding box center [501, 488] width 311 height 30
click at [507, 493] on input "for" at bounding box center [501, 488] width 311 height 30
type input "fo"
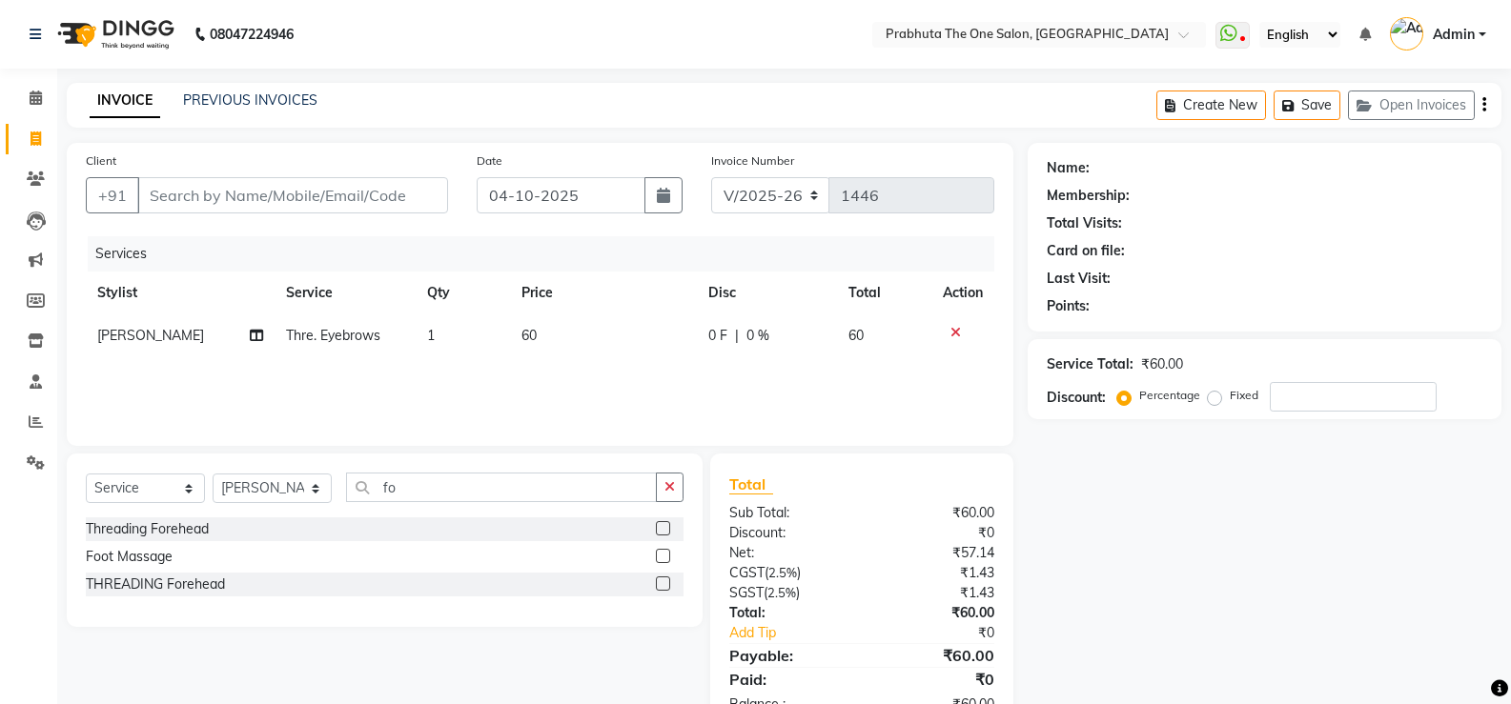
click at [662, 529] on label at bounding box center [663, 528] width 14 height 14
click at [662, 529] on input "checkbox" at bounding box center [662, 529] width 12 height 12
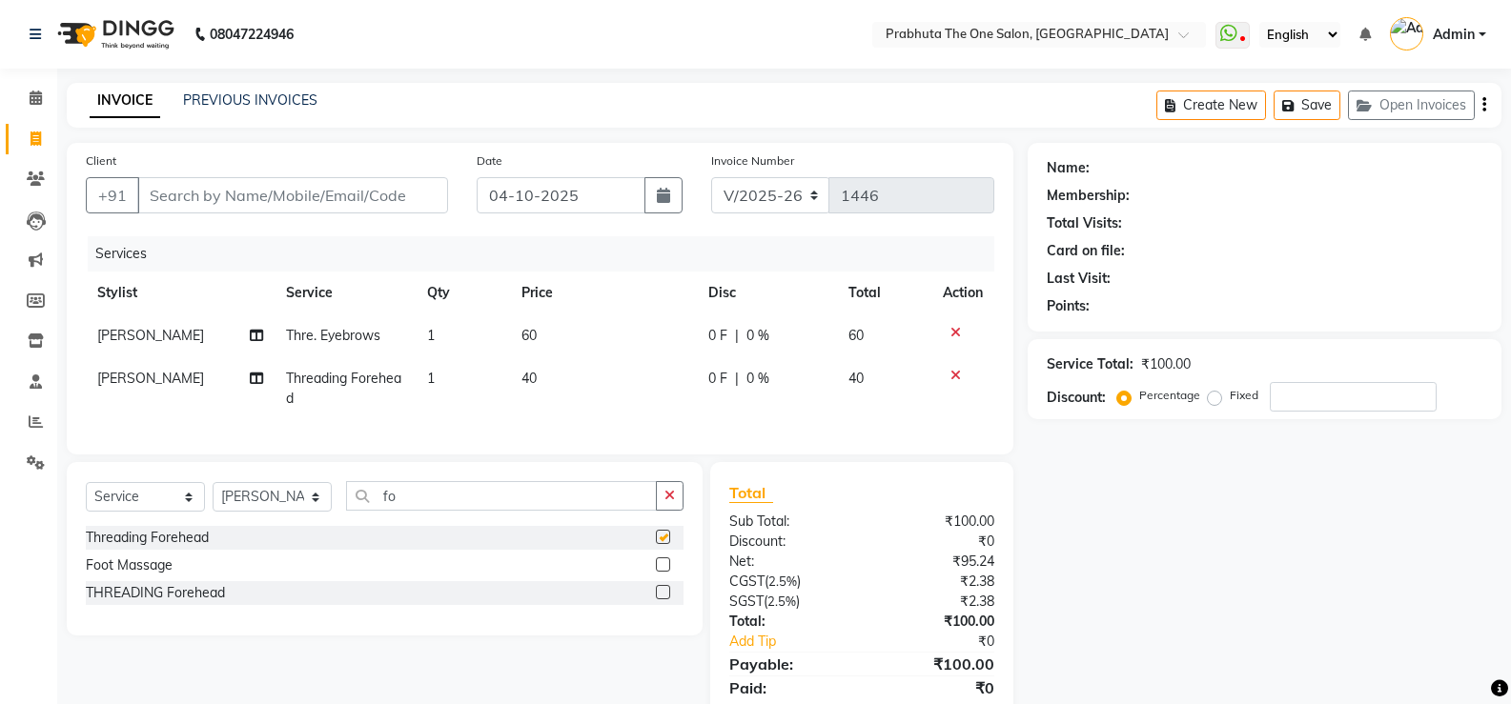
checkbox input "false"
click at [365, 185] on input "Client" at bounding box center [292, 195] width 311 height 36
click at [27, 92] on span at bounding box center [35, 99] width 33 height 22
click at [199, 188] on input "Client" at bounding box center [292, 195] width 311 height 36
click at [957, 369] on icon at bounding box center [955, 375] width 10 height 13
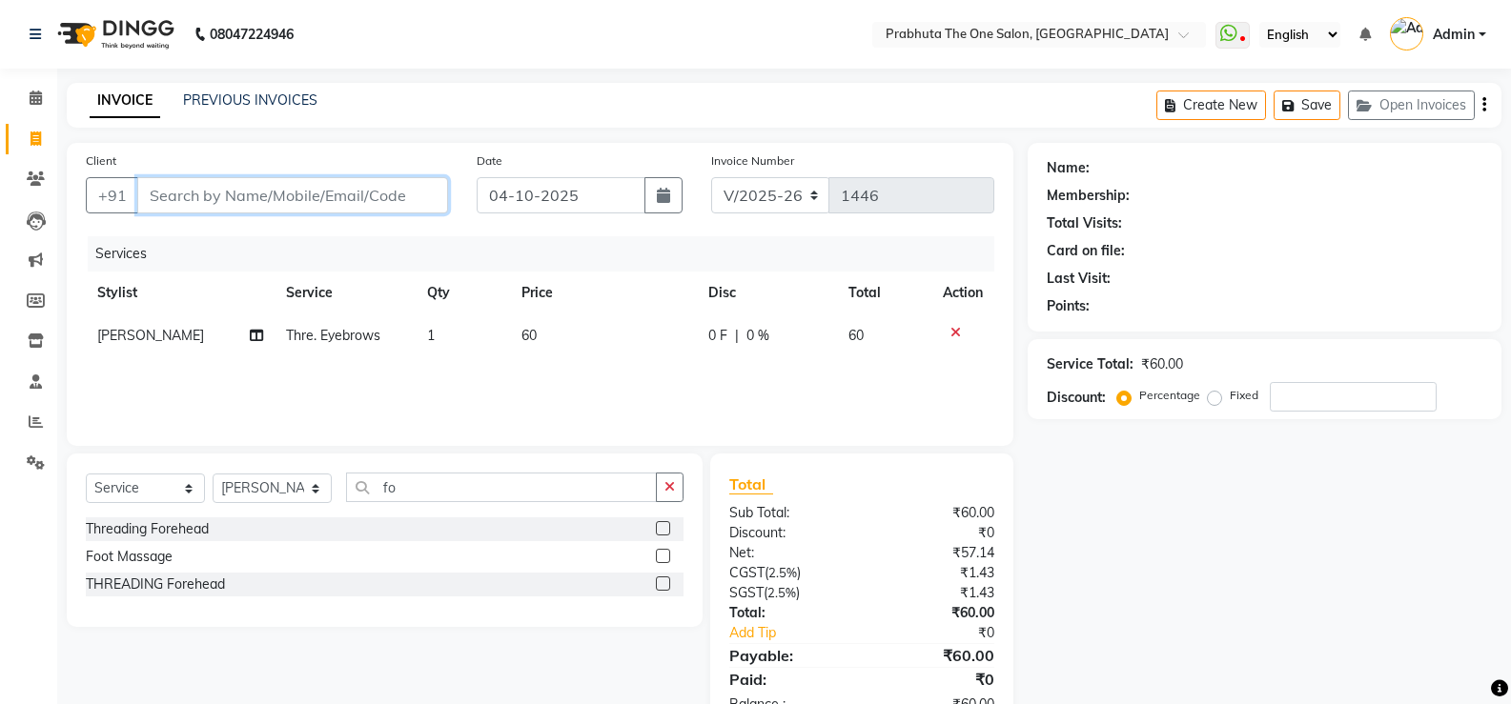
click at [345, 199] on input "Client" at bounding box center [292, 195] width 311 height 36
click at [355, 201] on input "Client" at bounding box center [292, 195] width 311 height 36
type input "9"
type input "0"
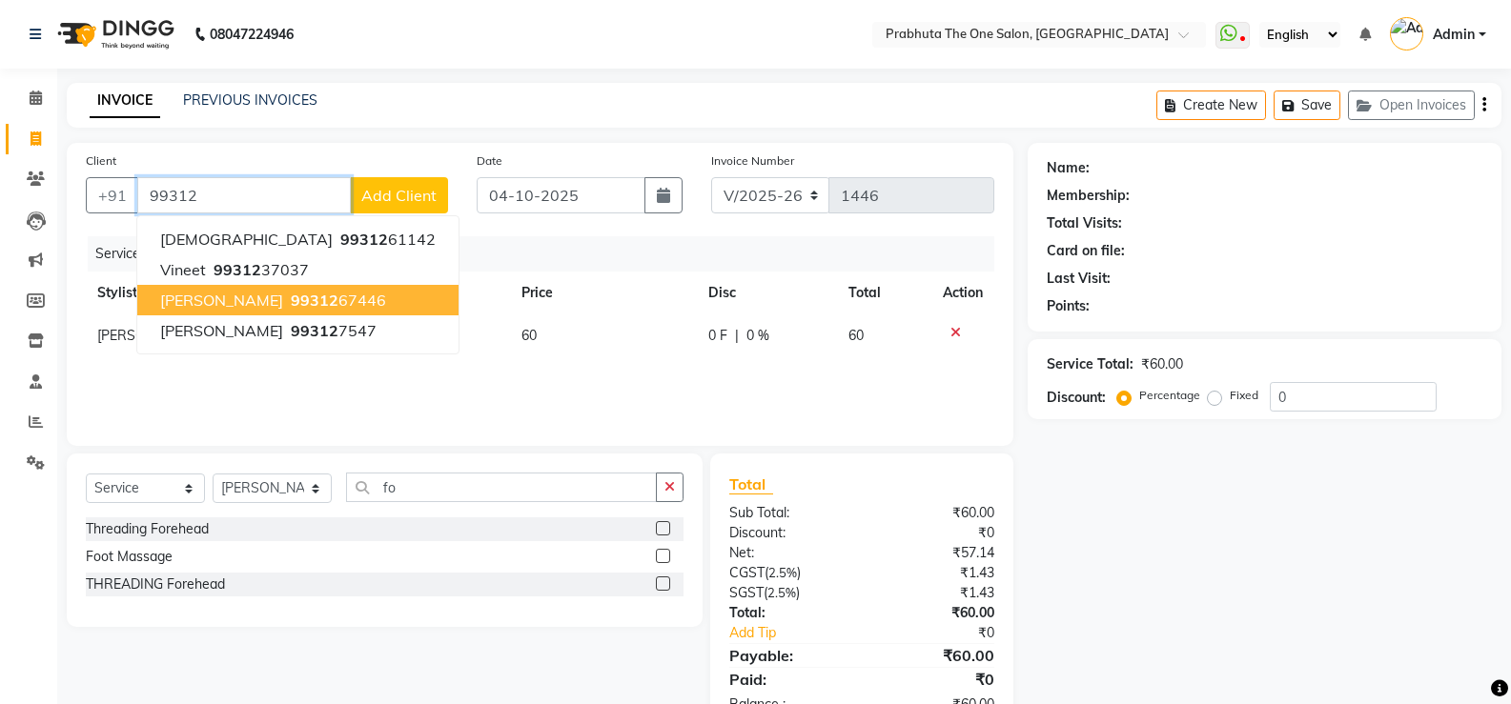
click at [349, 300] on button "nandkishor 99312 67446" at bounding box center [297, 300] width 321 height 31
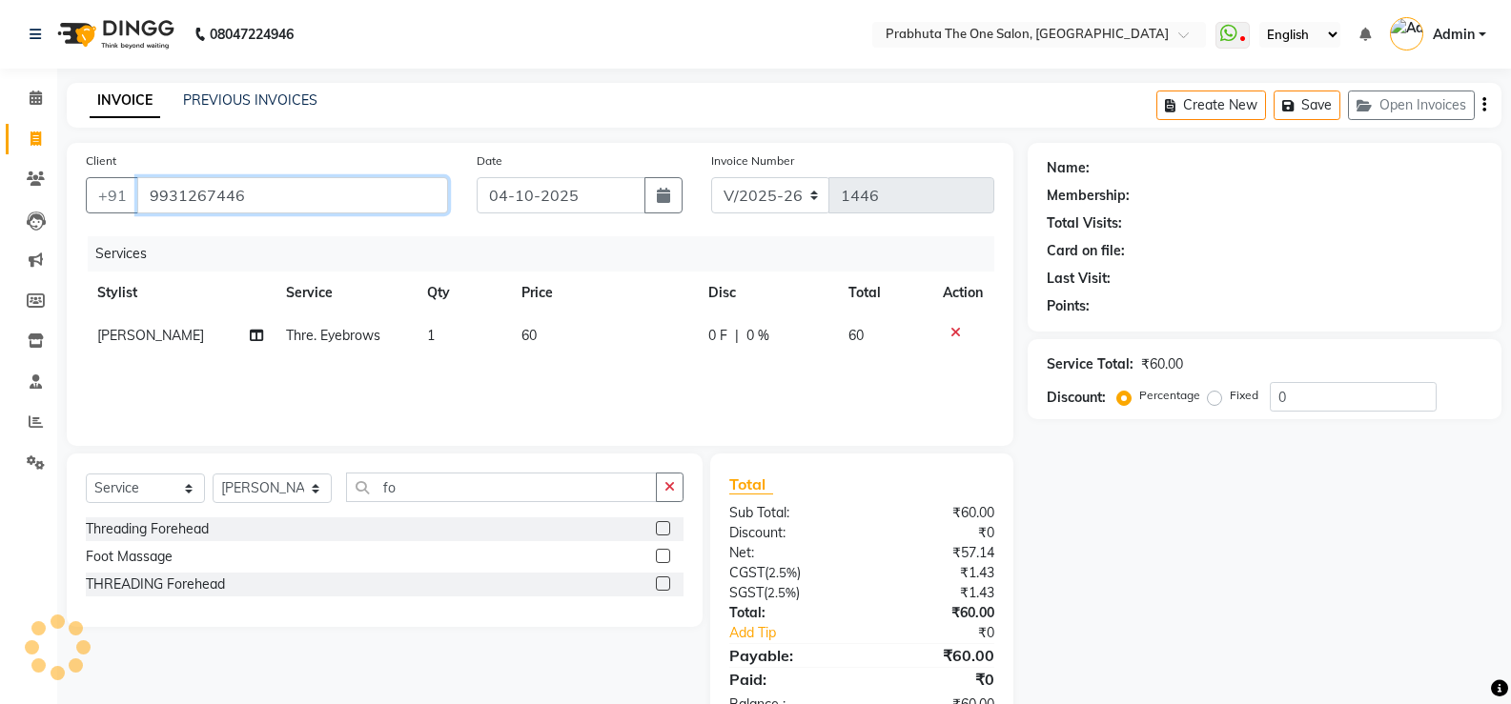
type input "9931267446"
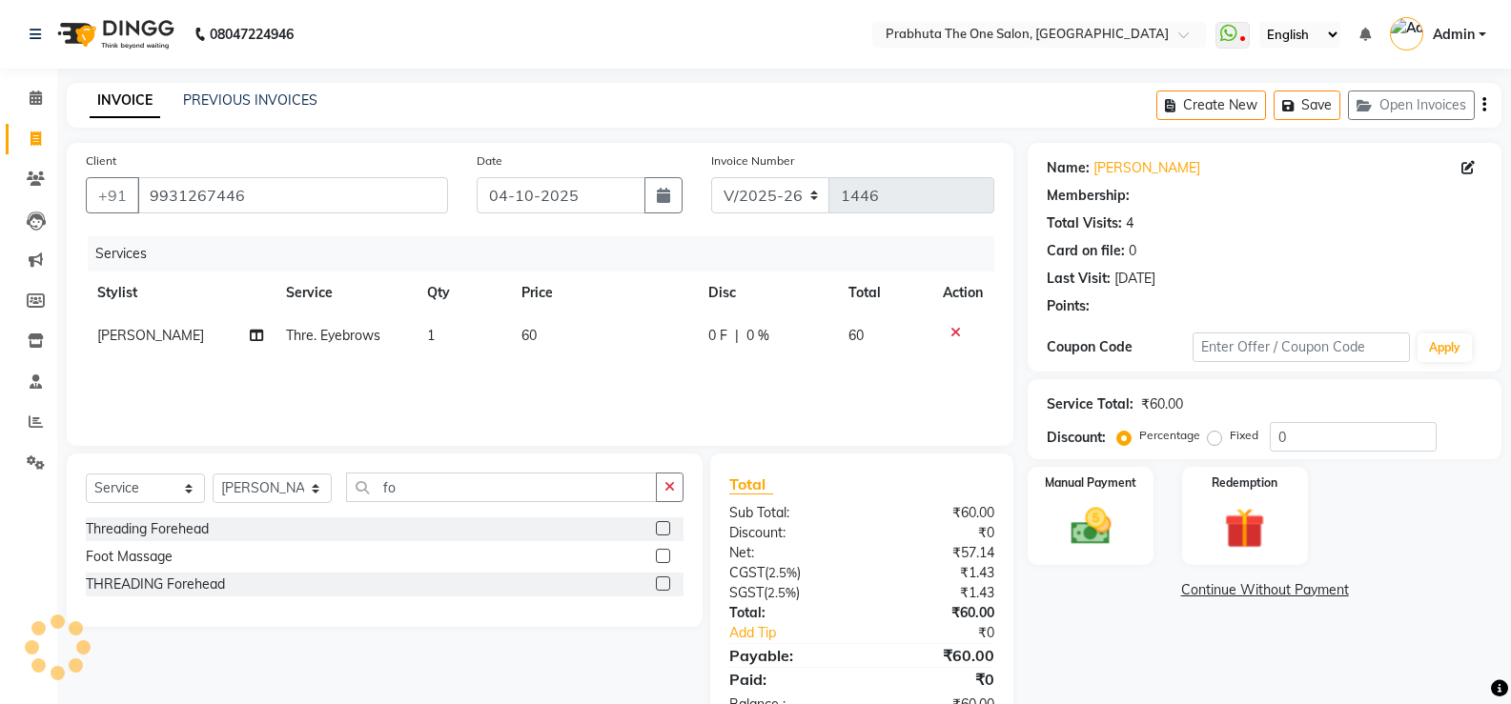
select select "1: Object"
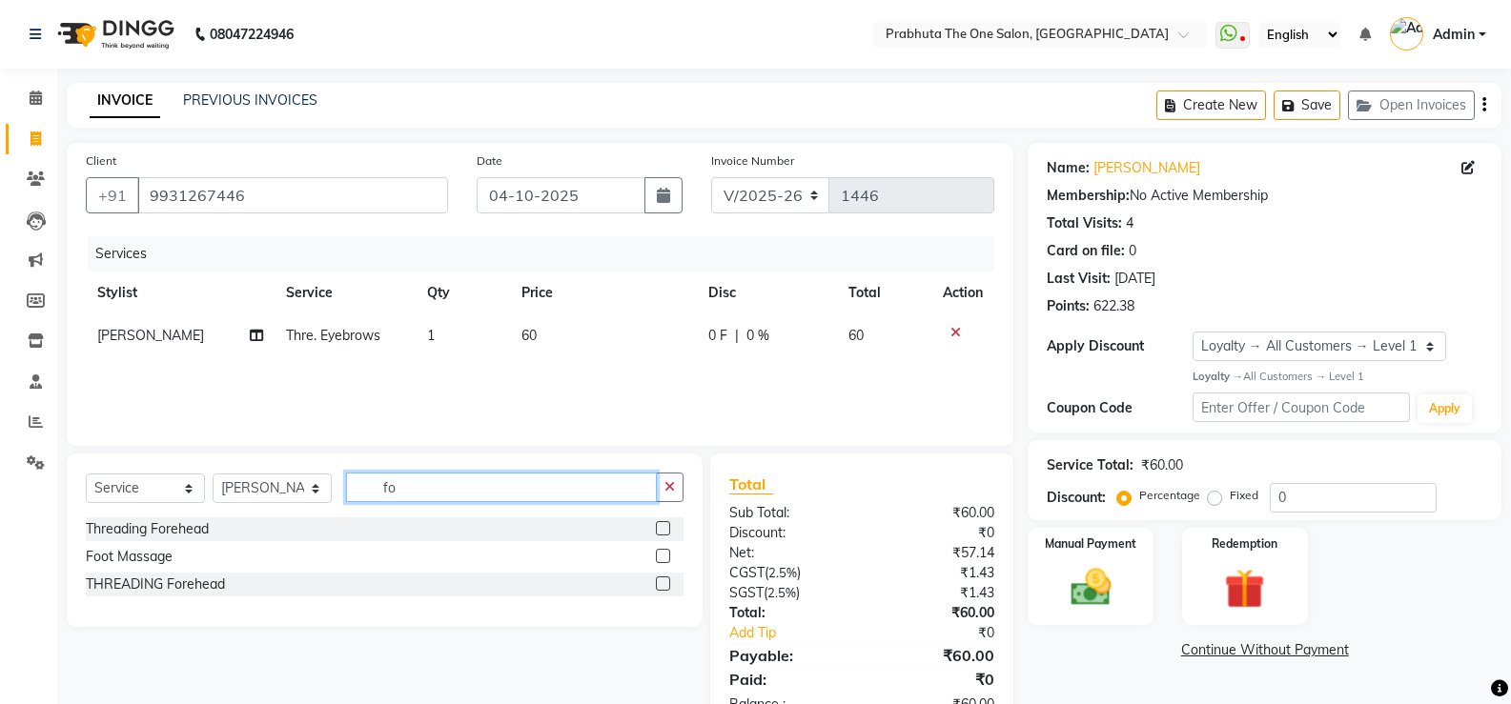
click at [583, 484] on input "fo" at bounding box center [501, 488] width 311 height 30
type input "f"
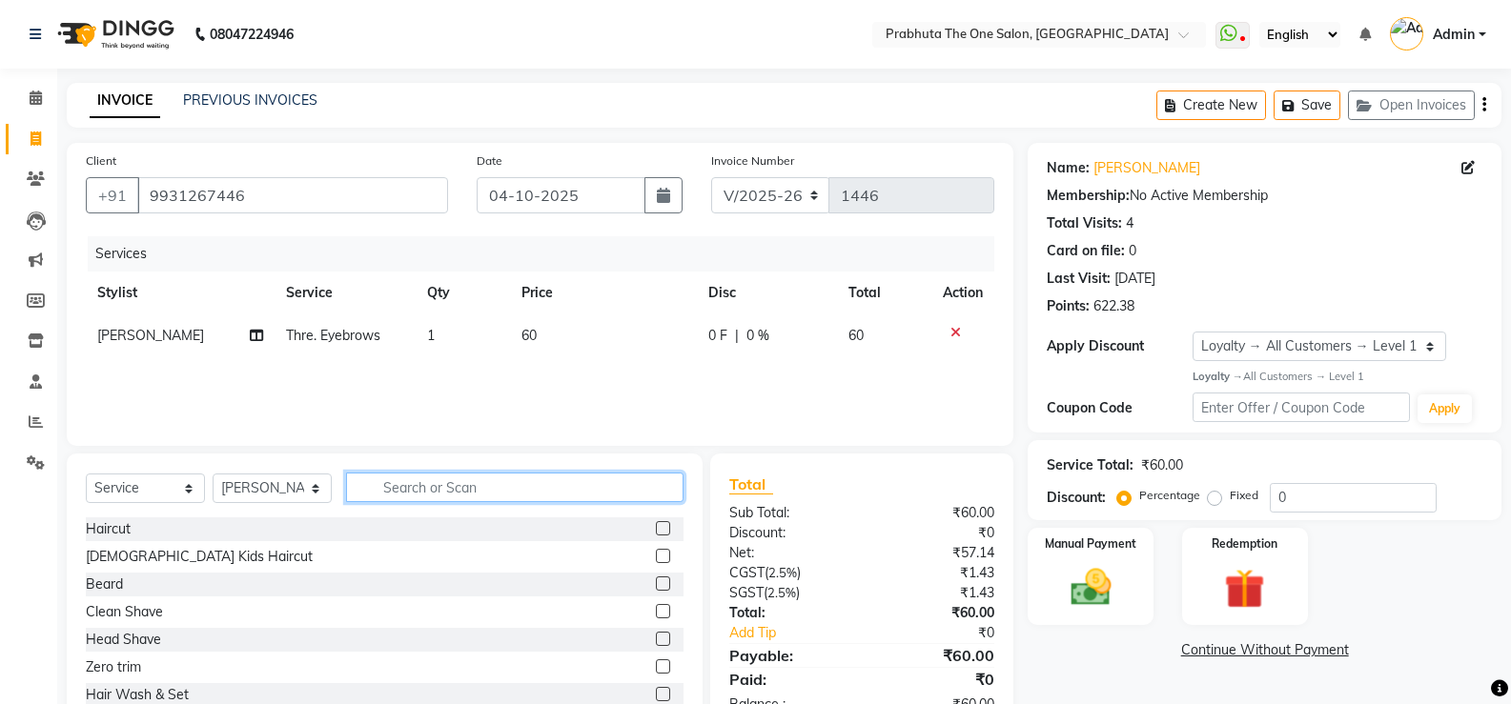
click at [605, 488] on input "text" at bounding box center [514, 488] width 337 height 30
click at [557, 494] on input "text" at bounding box center [514, 488] width 337 height 30
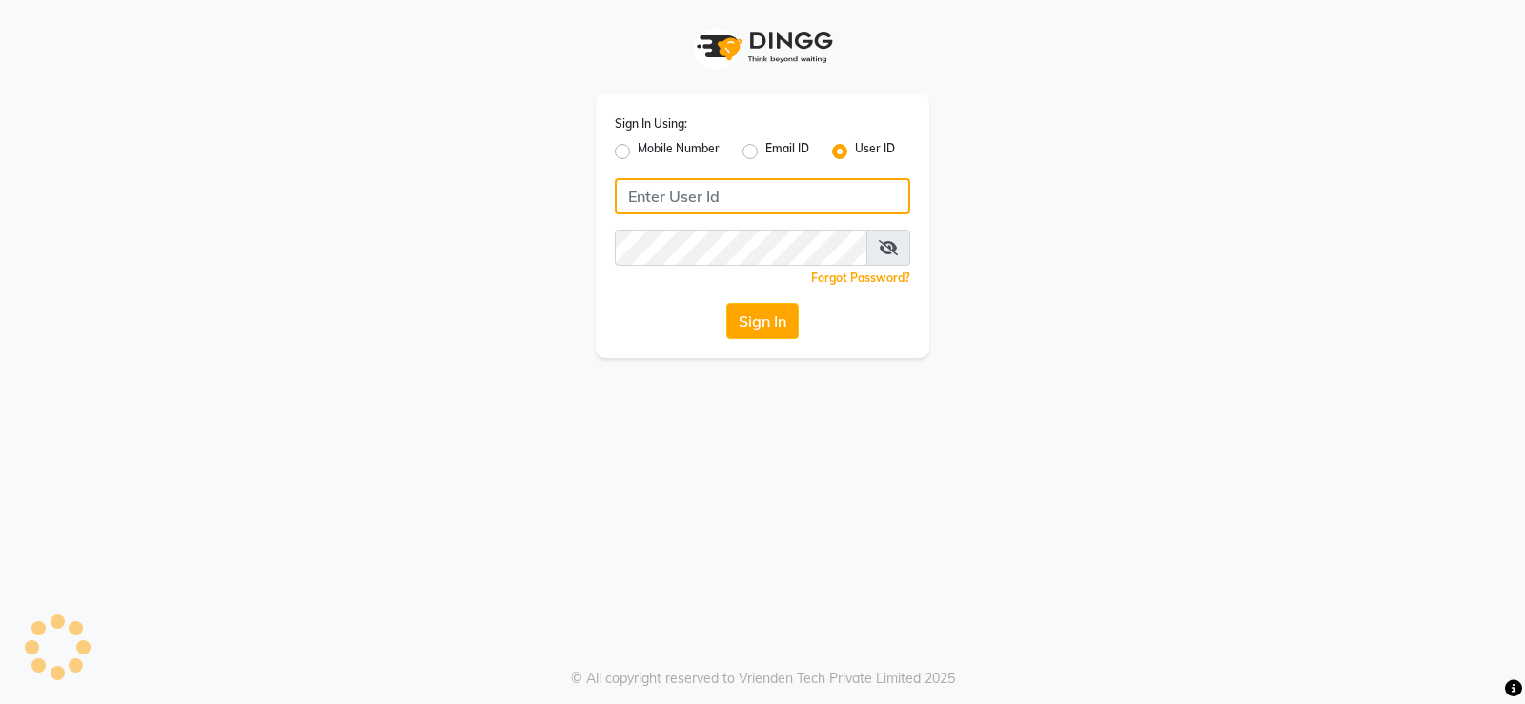
type input "prabhutasalon"
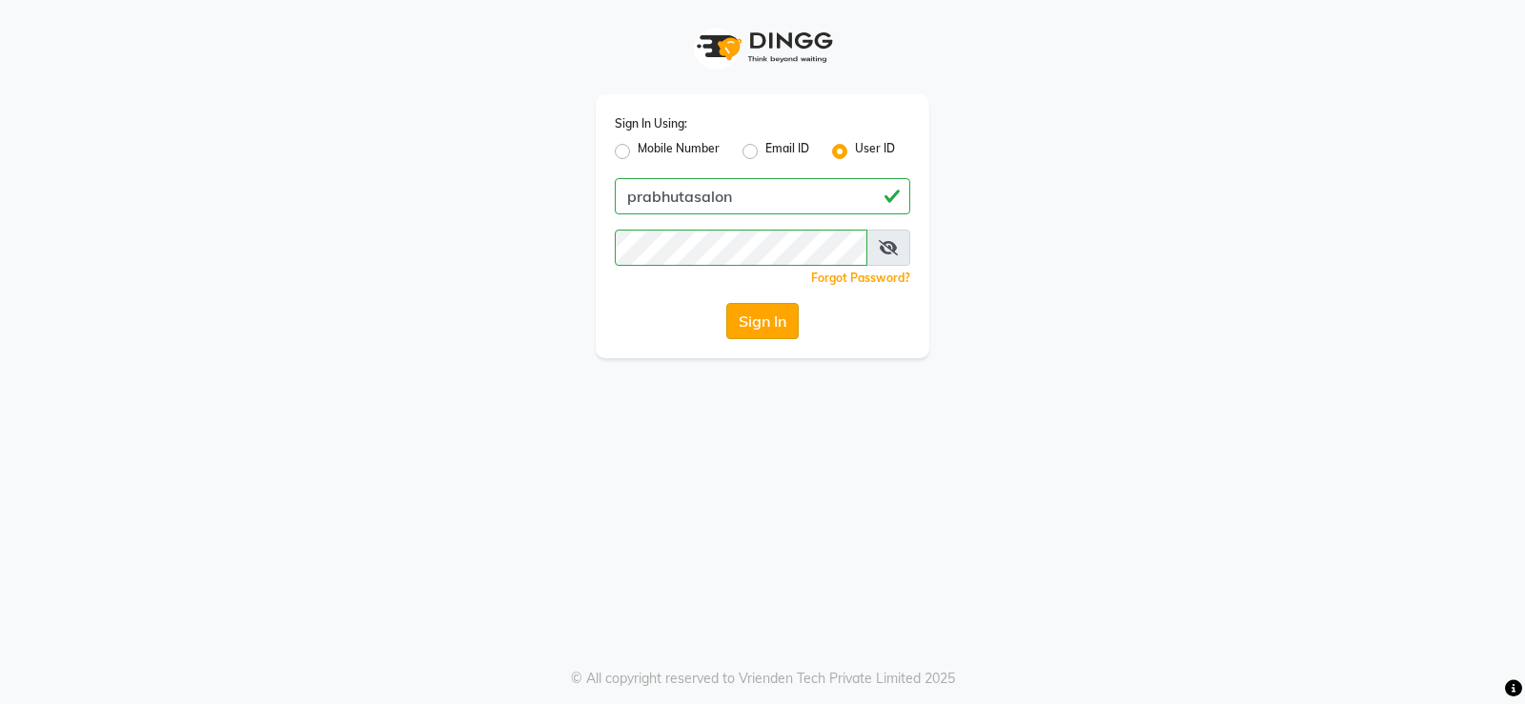
click at [750, 328] on button "Sign In" at bounding box center [762, 321] width 72 height 36
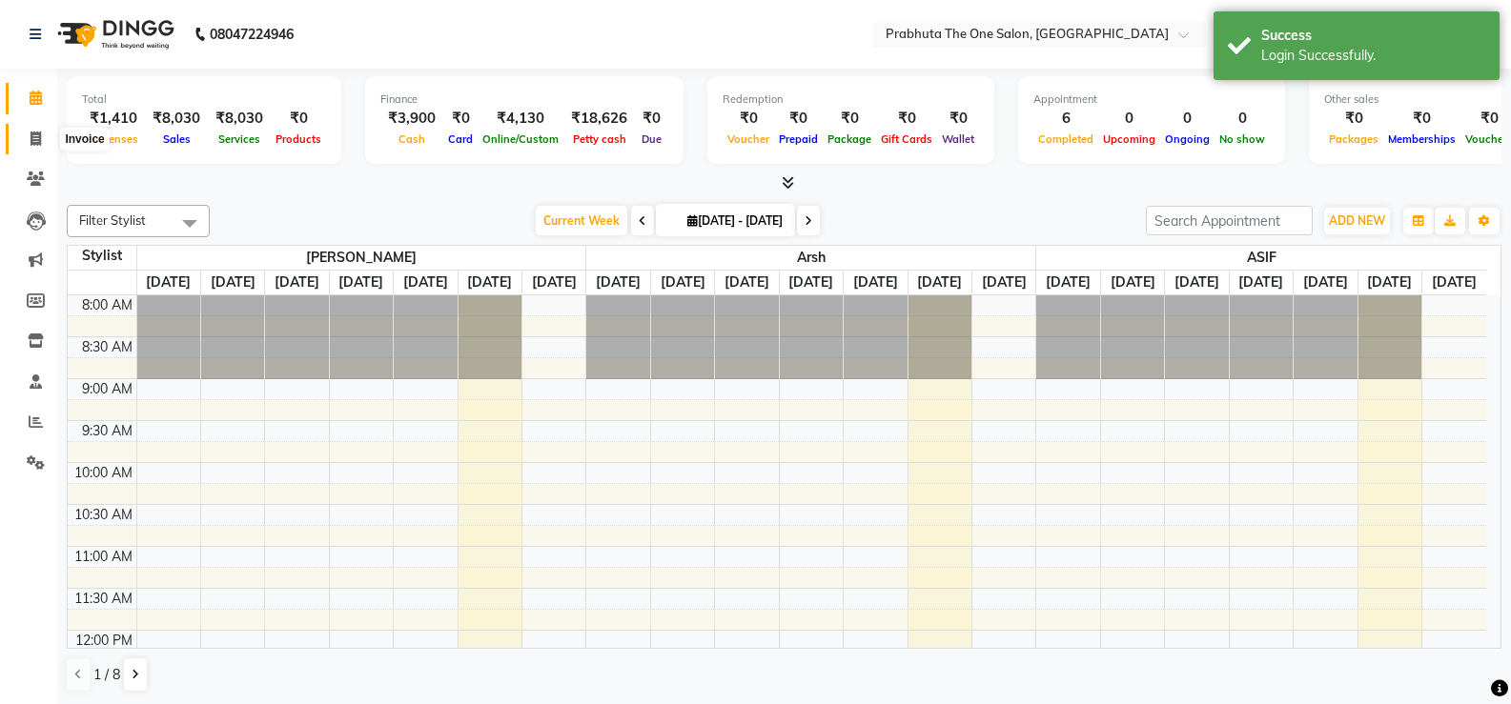
click at [31, 141] on icon at bounding box center [36, 139] width 10 height 14
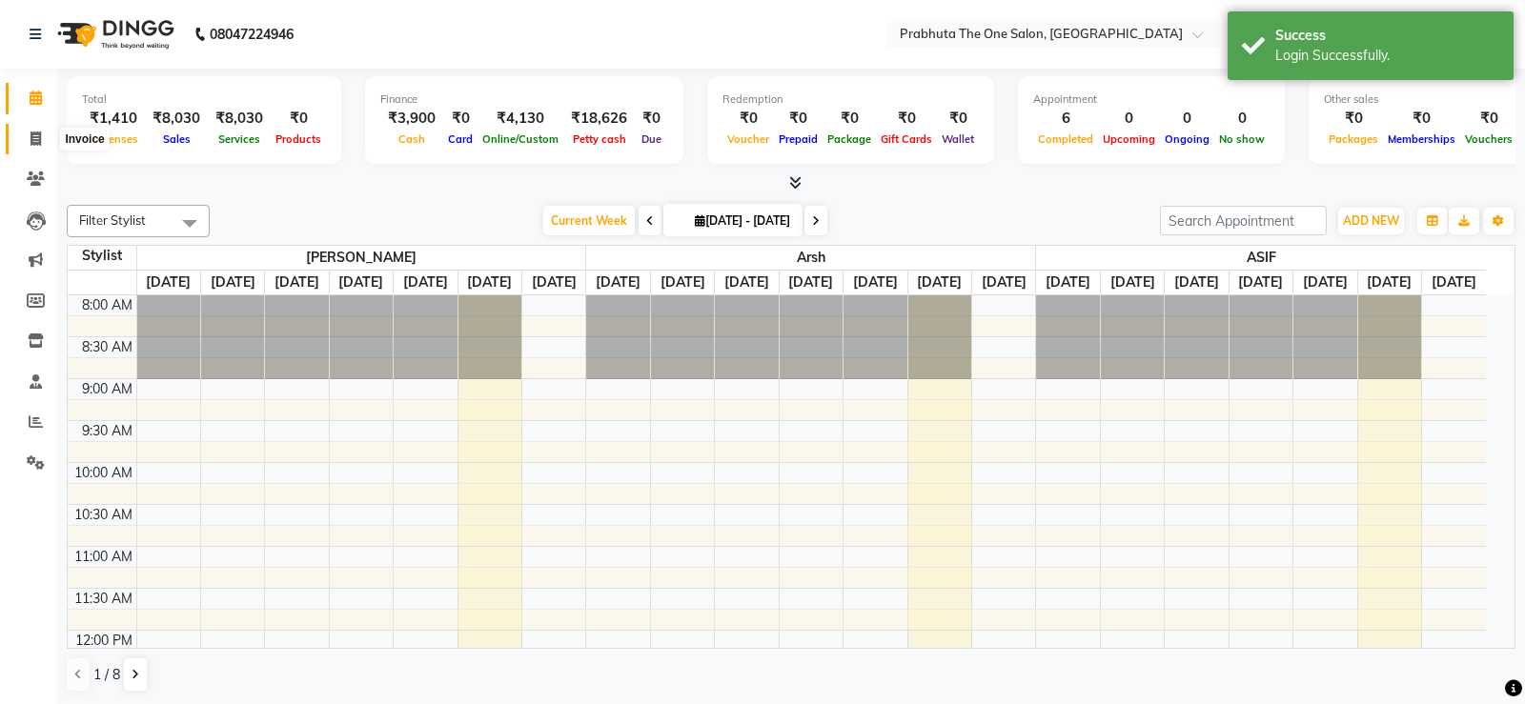
select select "service"
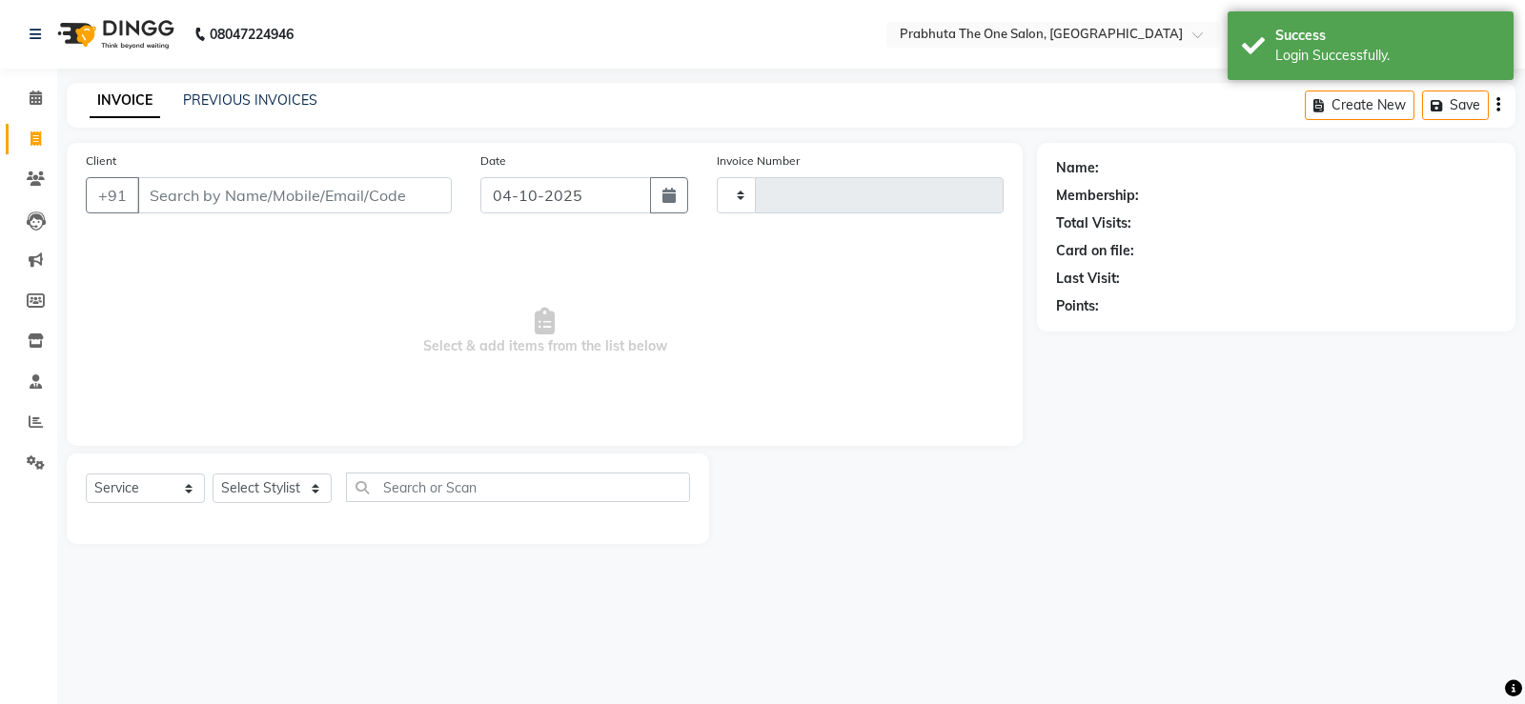
type input "1446"
select select "5326"
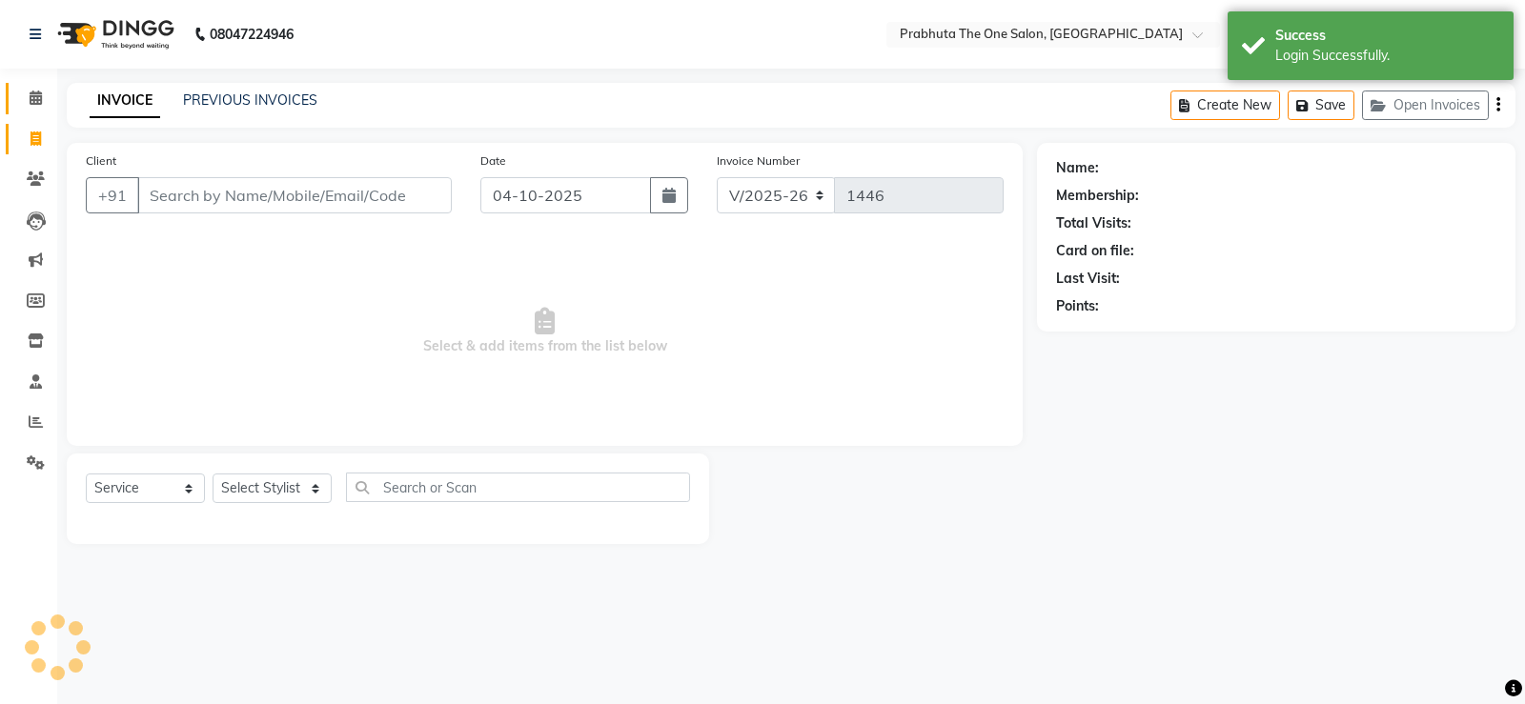
click at [39, 84] on link "Calendar" at bounding box center [29, 98] width 46 height 31
